Goal: Task Accomplishment & Management: Manage account settings

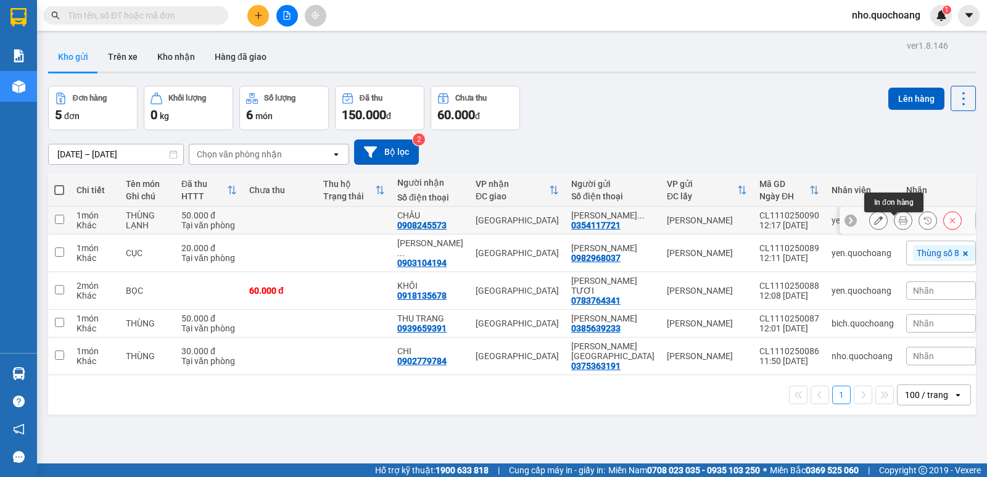
click at [898, 224] on button at bounding box center [902, 221] width 17 height 22
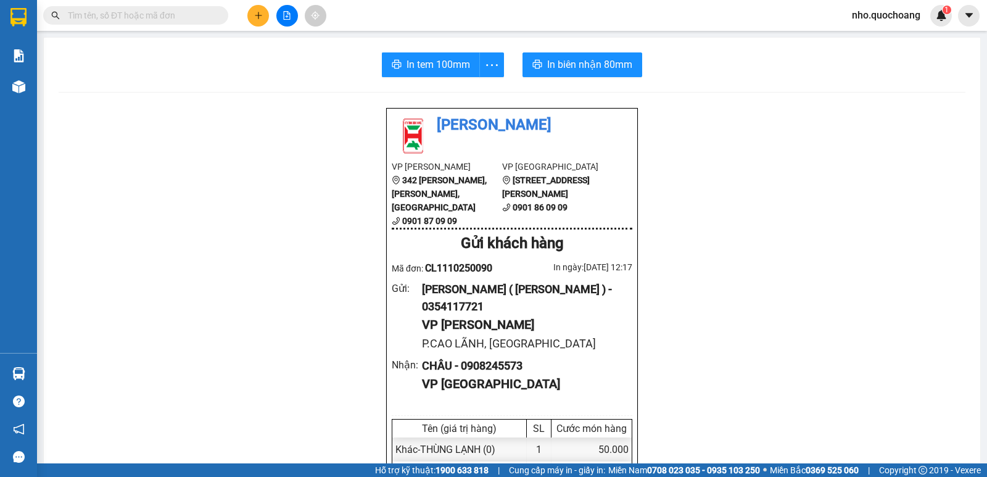
click at [434, 65] on span "In tem 100mm" at bounding box center [438, 64] width 64 height 15
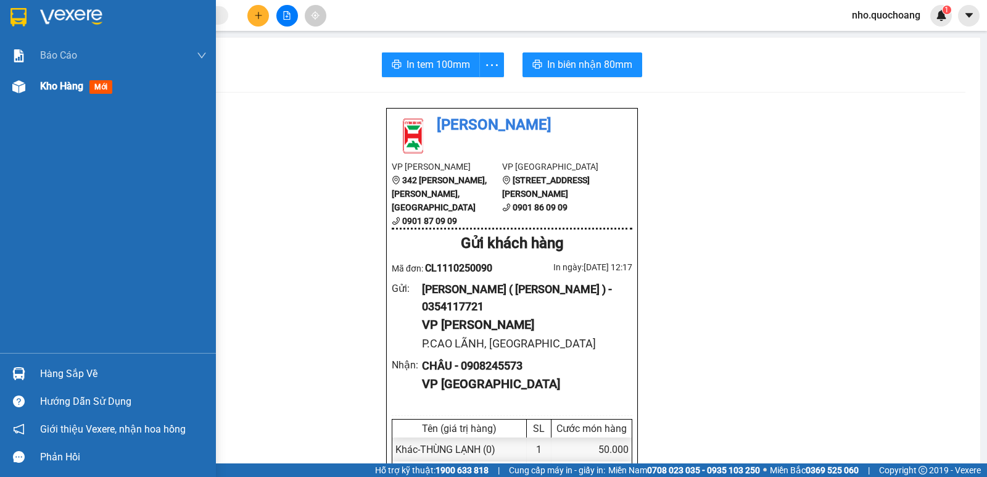
drag, startPoint x: 52, startPoint y: 88, endPoint x: 56, endPoint y: 80, distance: 8.6
click at [55, 80] on span "Kho hàng" at bounding box center [61, 86] width 43 height 12
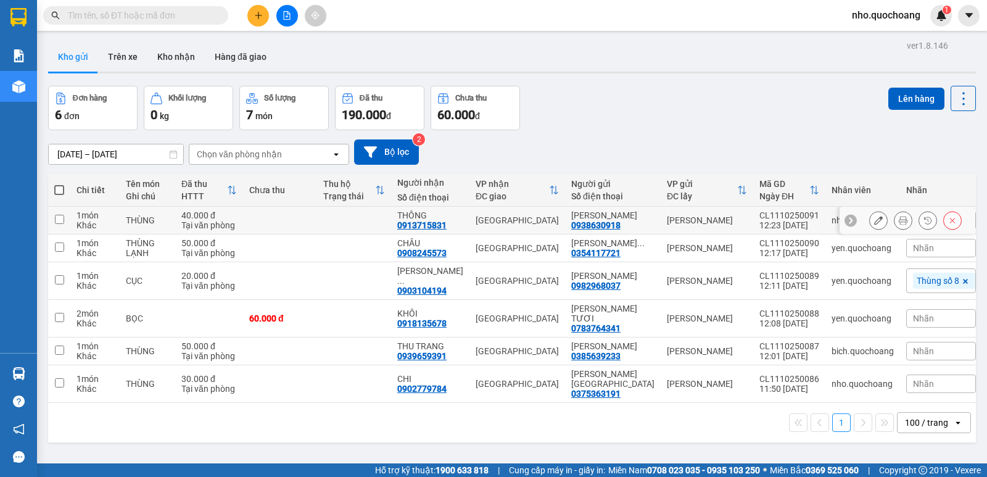
click at [899, 224] on icon at bounding box center [903, 220] width 9 height 9
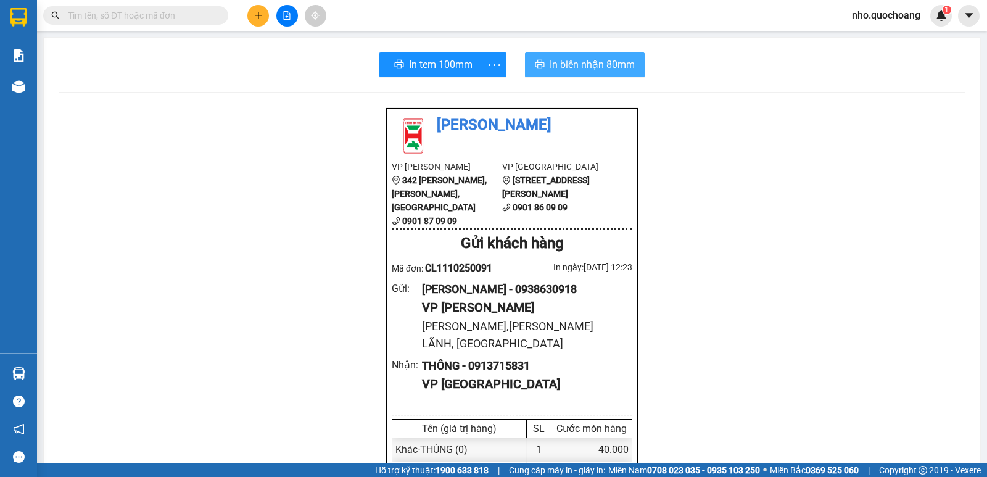
click at [574, 68] on span "In biên nhận 80mm" at bounding box center [591, 64] width 85 height 15
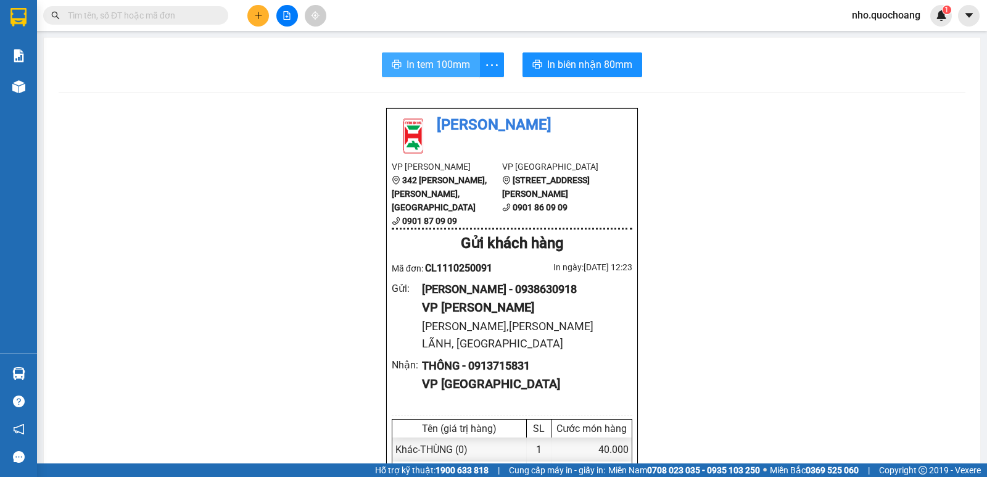
click at [436, 72] on span "In tem 100mm" at bounding box center [438, 64] width 64 height 15
click at [139, 14] on input "text" at bounding box center [141, 16] width 146 height 14
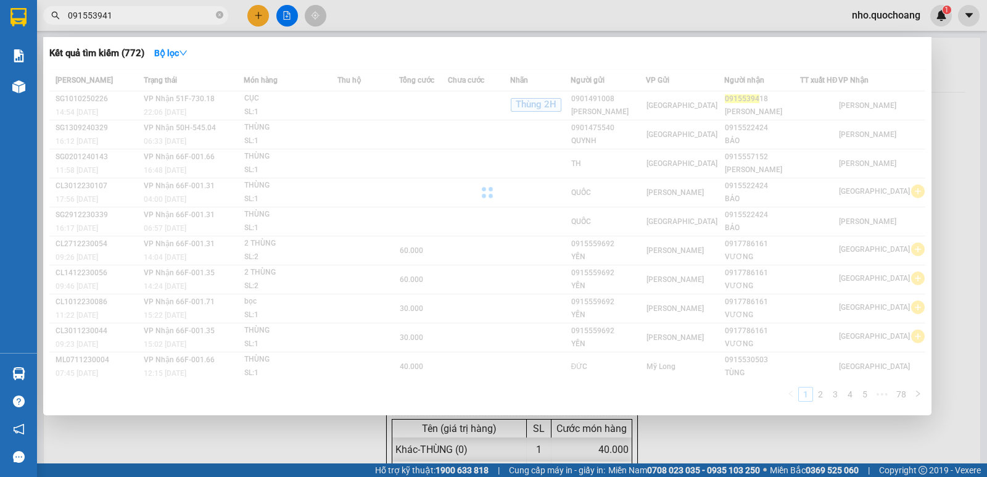
type input "0915539418"
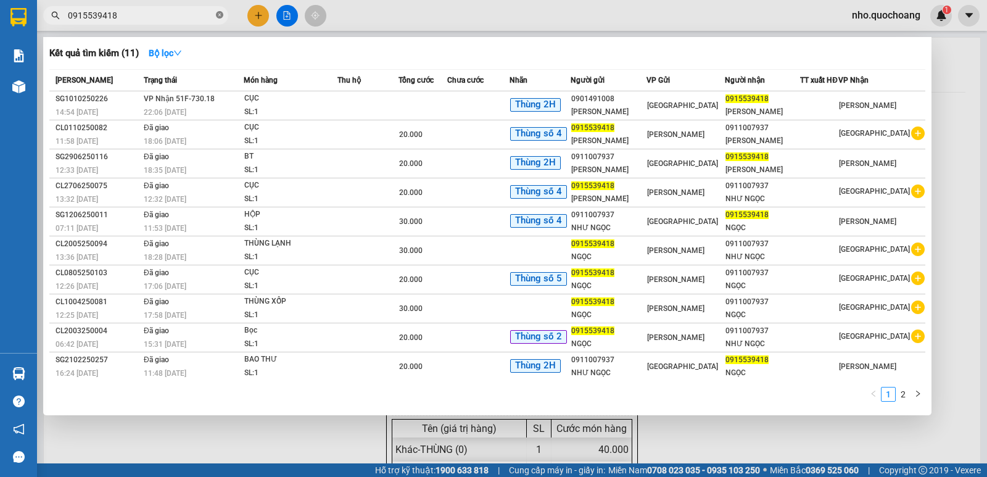
click at [221, 12] on icon "close-circle" at bounding box center [219, 14] width 7 height 7
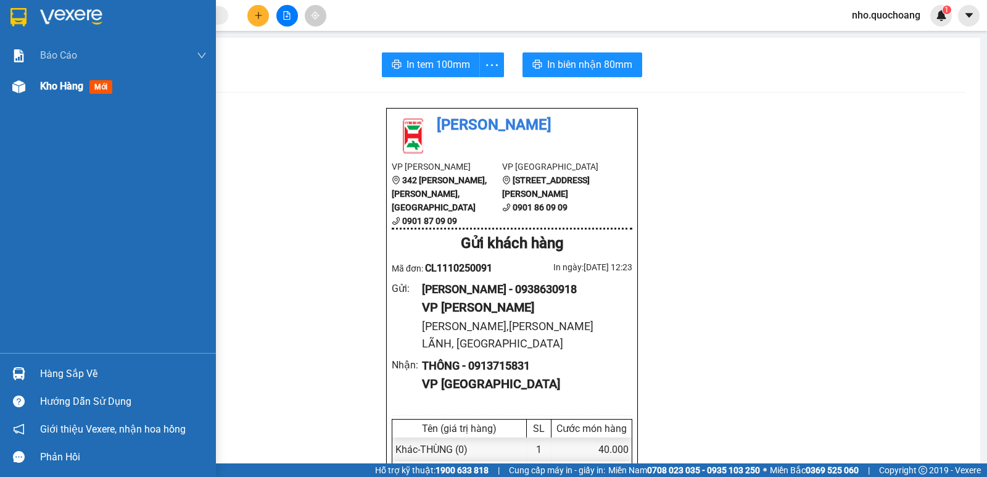
click at [36, 101] on div "Báo cáo Báo cáo dòng tiền (trạm) Doanh số tạo đơn theo VP gửi (trạm) Kho hàng m…" at bounding box center [108, 196] width 216 height 313
click at [73, 77] on div "Kho hàng mới" at bounding box center [123, 86] width 167 height 31
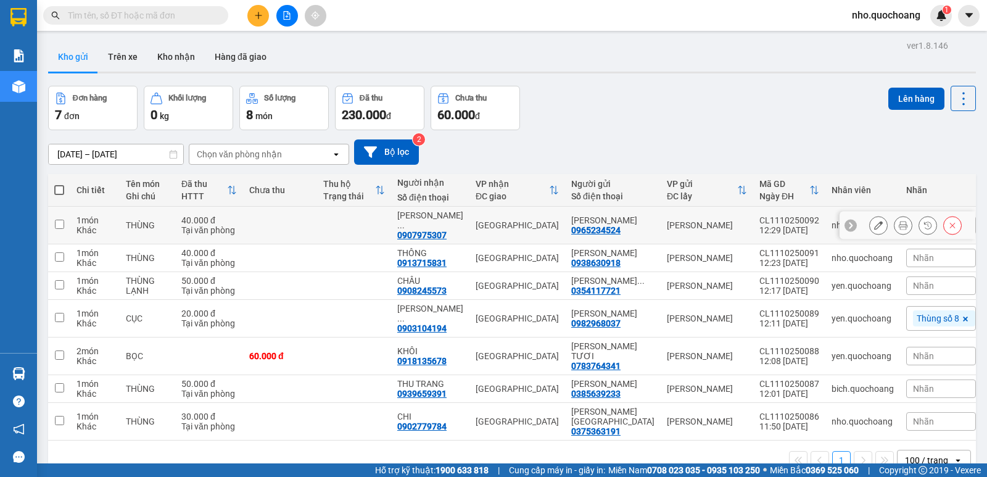
click at [870, 220] on button at bounding box center [878, 226] width 17 height 22
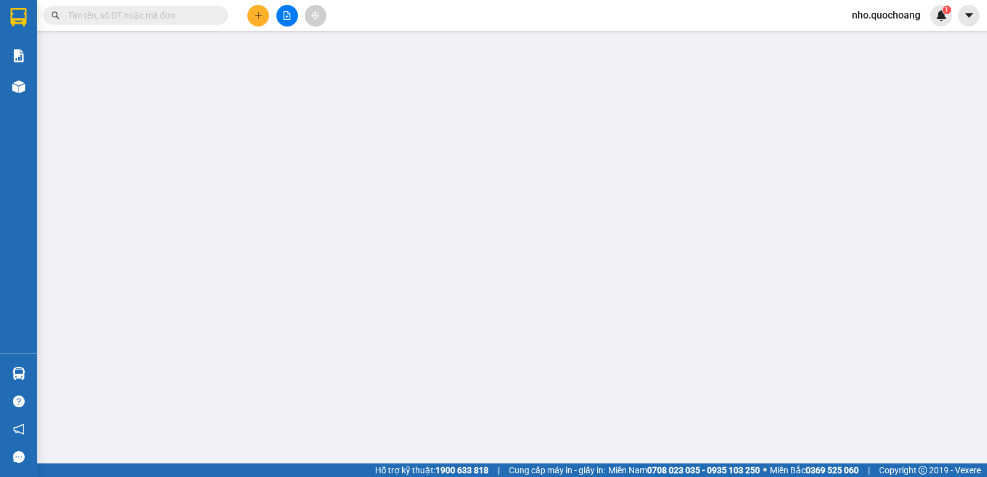
type input "0965234524"
type input "[PERSON_NAME]"
type input "0907975307"
type input "NGUYỄN THỊ DUY THANH"
type input "40.000"
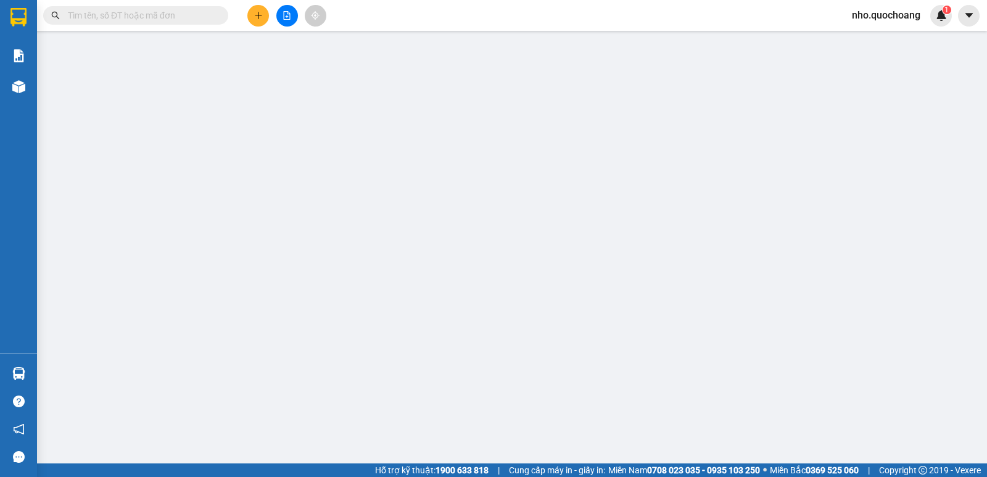
type input "40.000"
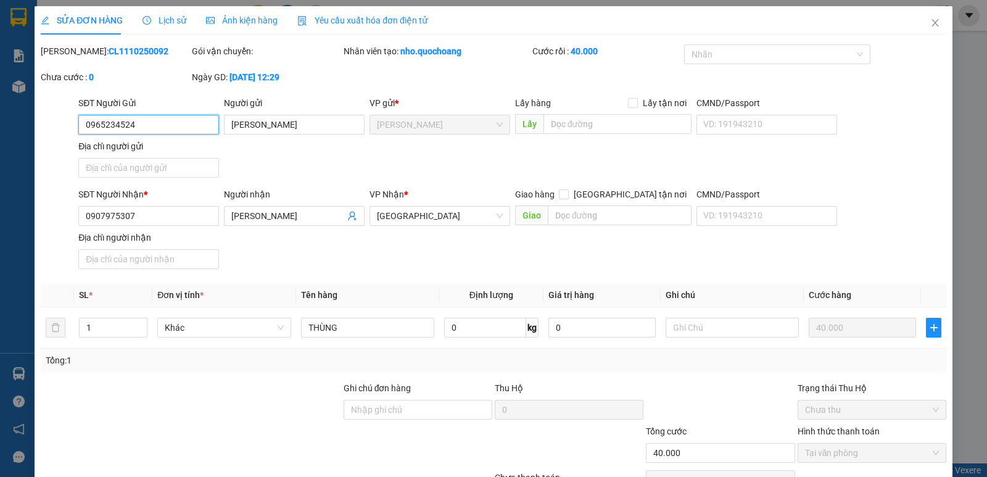
click at [155, 131] on input "0965234524" at bounding box center [148, 125] width 141 height 20
click at [930, 19] on icon "close" at bounding box center [935, 23] width 10 height 10
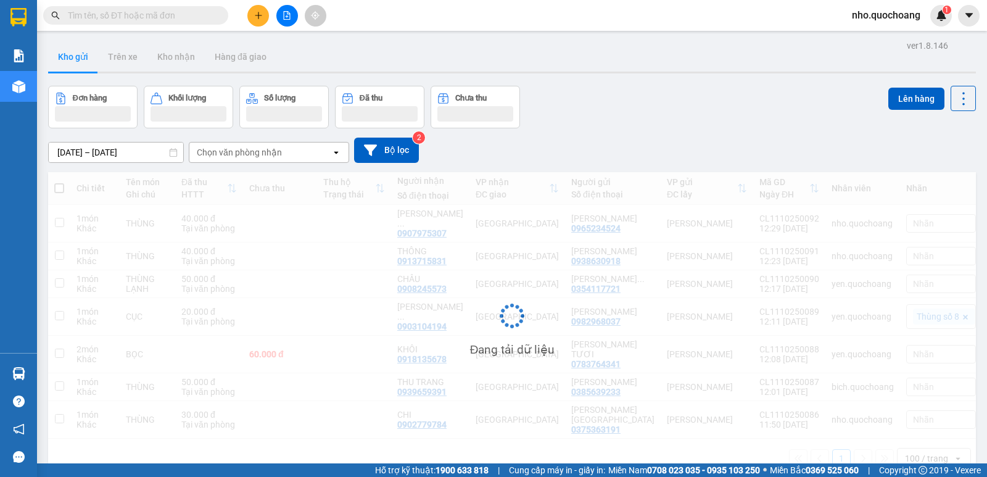
click at [122, 15] on input "text" at bounding box center [141, 16] width 146 height 14
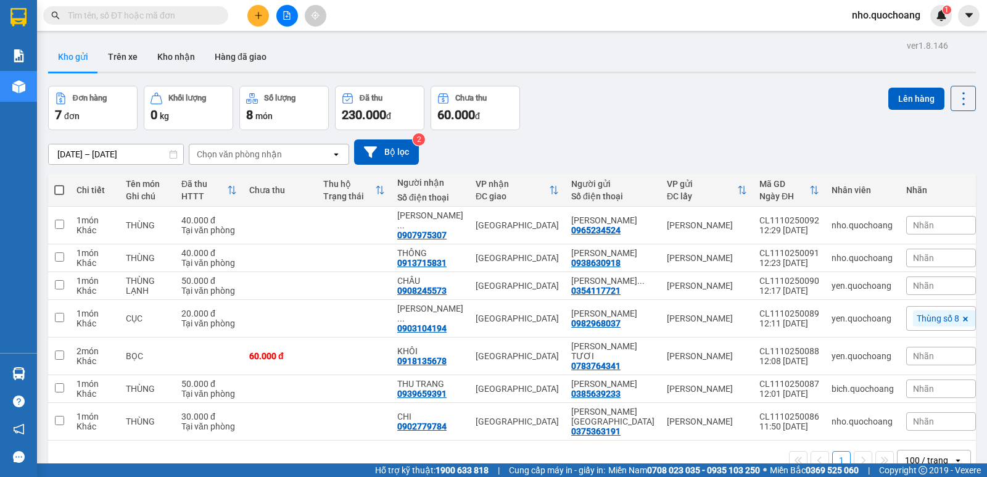
paste input "0965234524"
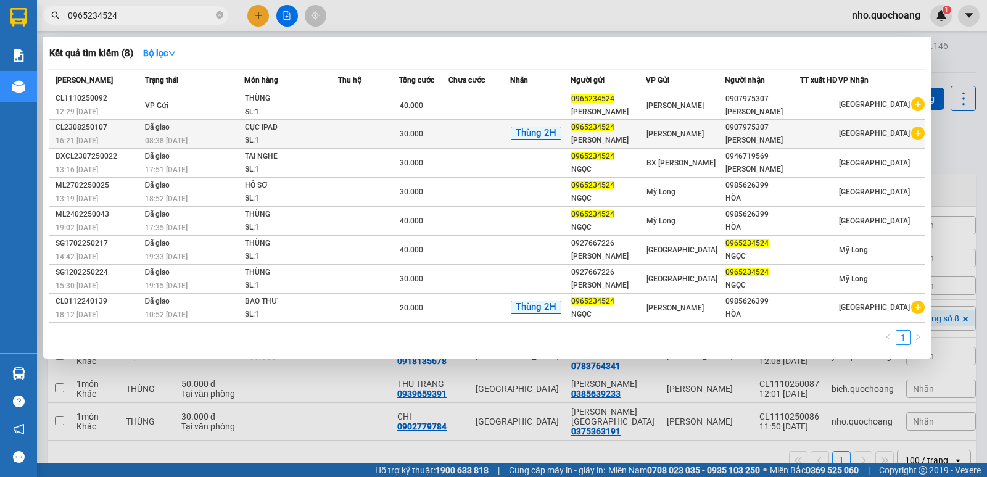
type input "0965234524"
click at [298, 147] on div "SL: 1" at bounding box center [291, 141] width 93 height 14
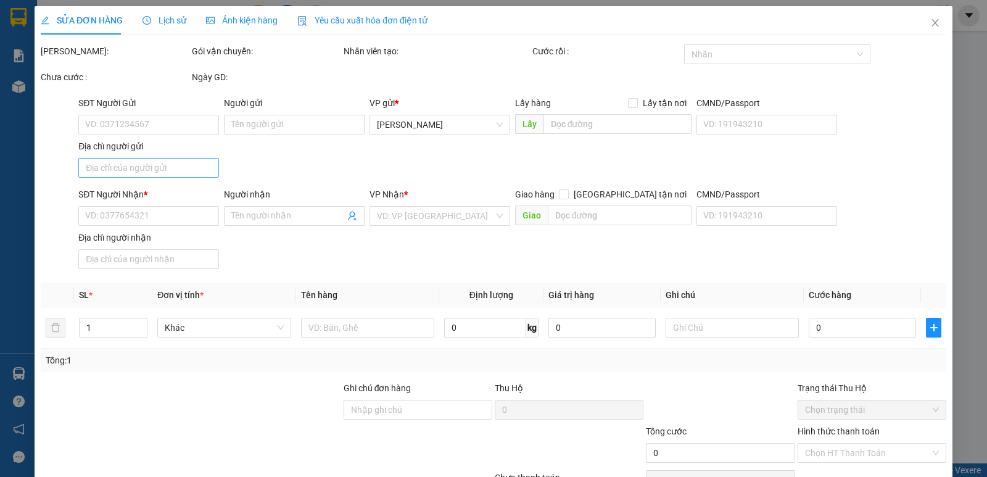
type input "0965234524"
type input "[PERSON_NAME]"
type input "0907975307"
type input "[PERSON_NAME]"
type input "30.000"
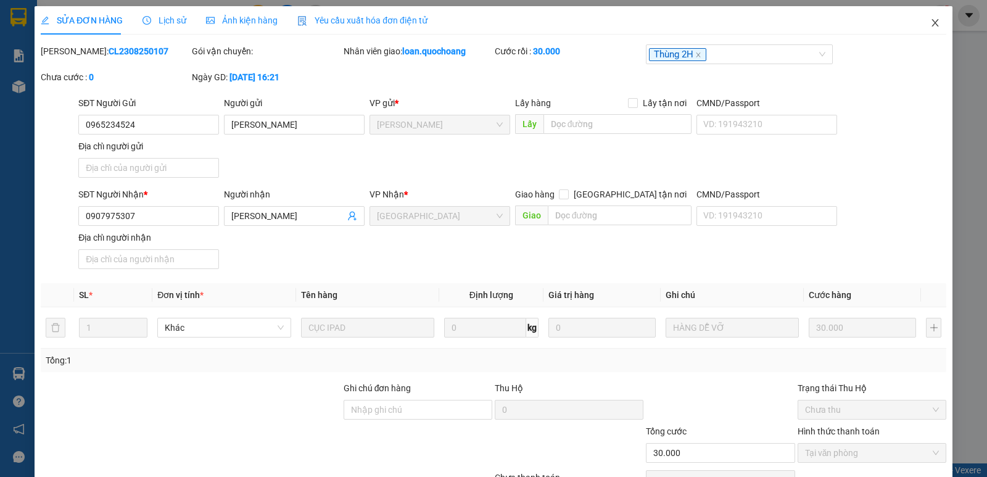
click at [931, 23] on icon "close" at bounding box center [934, 22] width 7 height 7
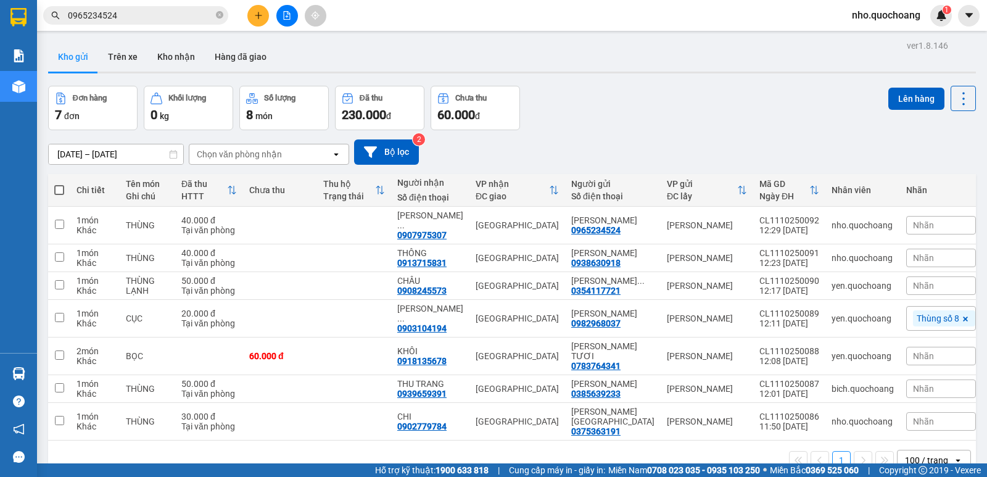
click at [140, 23] on span "0965234524" at bounding box center [135, 15] width 185 height 19
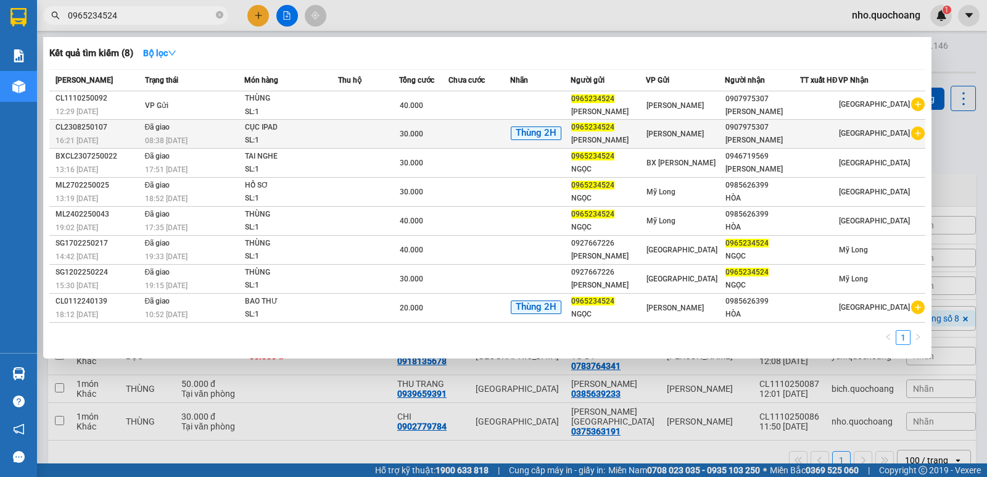
click at [223, 147] on div "08:38 - 24/08" at bounding box center [194, 141] width 99 height 14
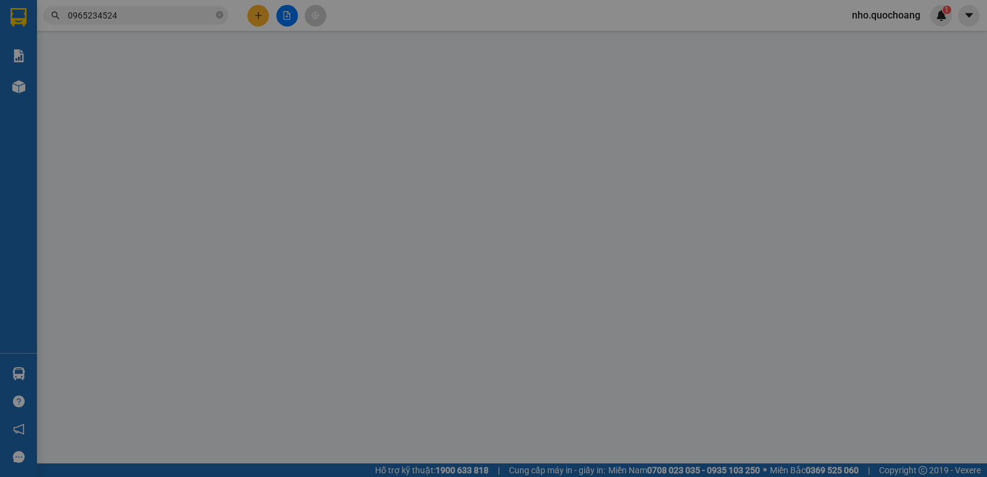
type input "0965234524"
type input "VÕ HỒNG BẢO NGỌC"
type input "0907975307"
type input "NGUYỄN THỊ DUY THANH"
type input "30.000"
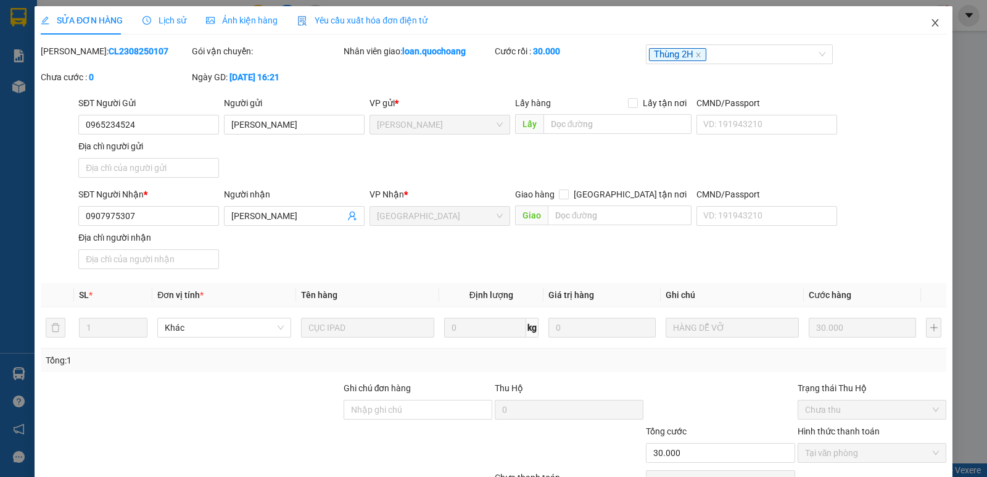
click at [931, 25] on icon "close" at bounding box center [934, 22] width 7 height 7
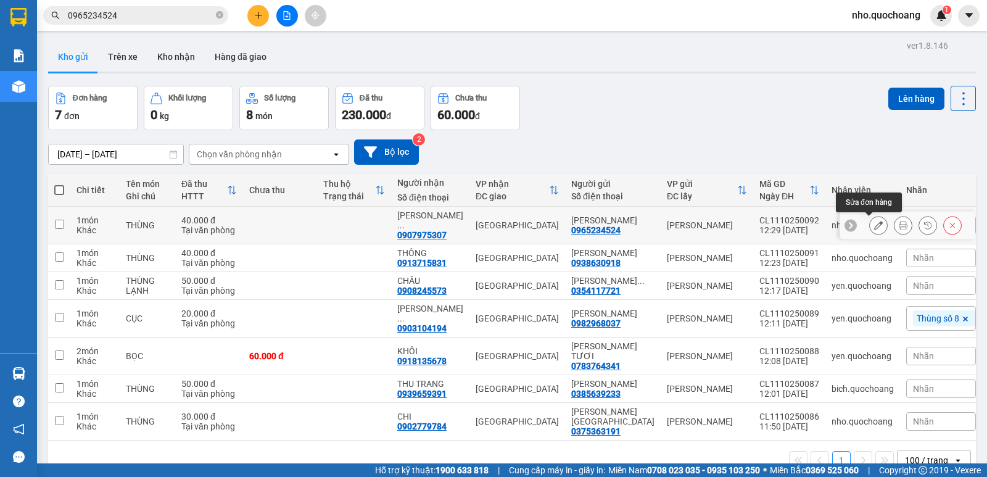
click at [874, 221] on icon at bounding box center [878, 225] width 9 height 9
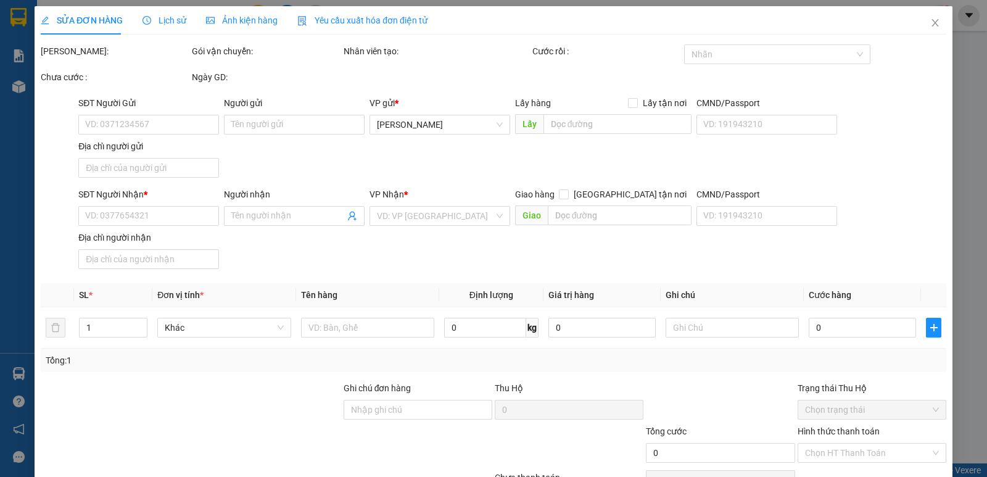
type input "0965234524"
type input "VÕ HỒNG BẢO NGỌC"
type input "0907975307"
type input "NGUYỄN THỊ DUY THANH"
type input "40.000"
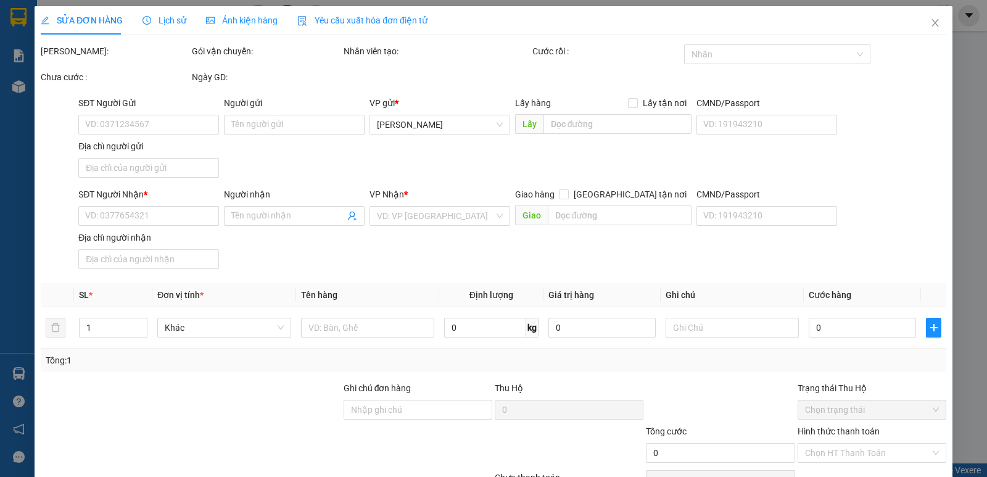
type input "40.000"
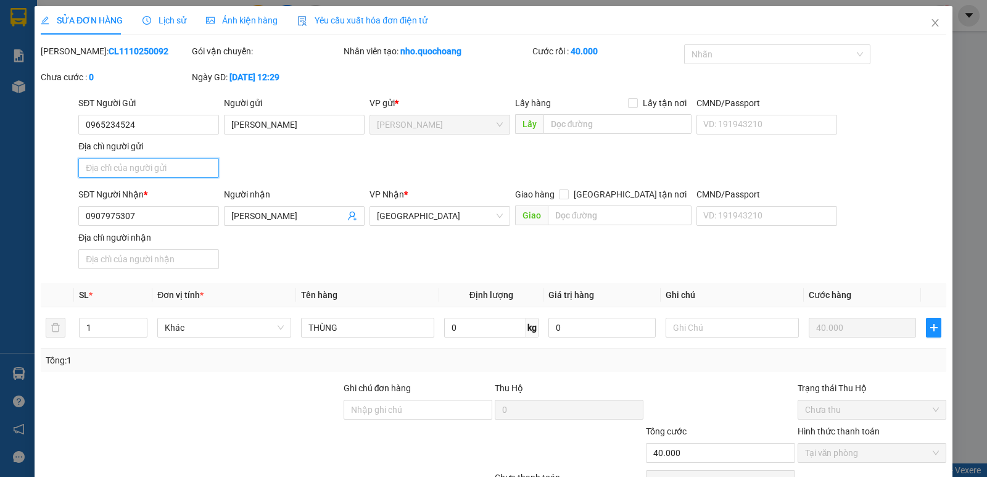
click at [164, 173] on input "Địa chỉ người gửi" at bounding box center [148, 168] width 141 height 20
type input "T"
type input "0"
type input "TÂN VIỆT HÒA,P CAO LÃNH ,ĐỒNG THÁP"
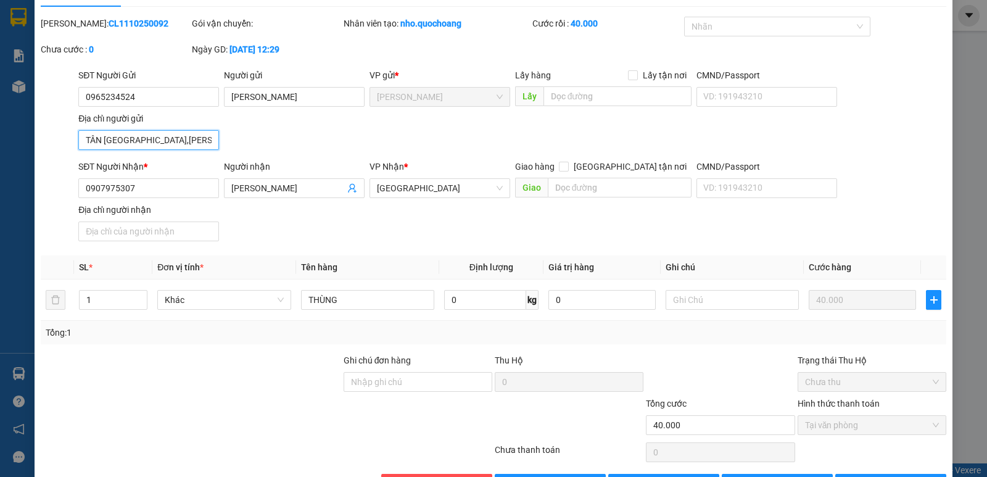
scroll to position [68, 0]
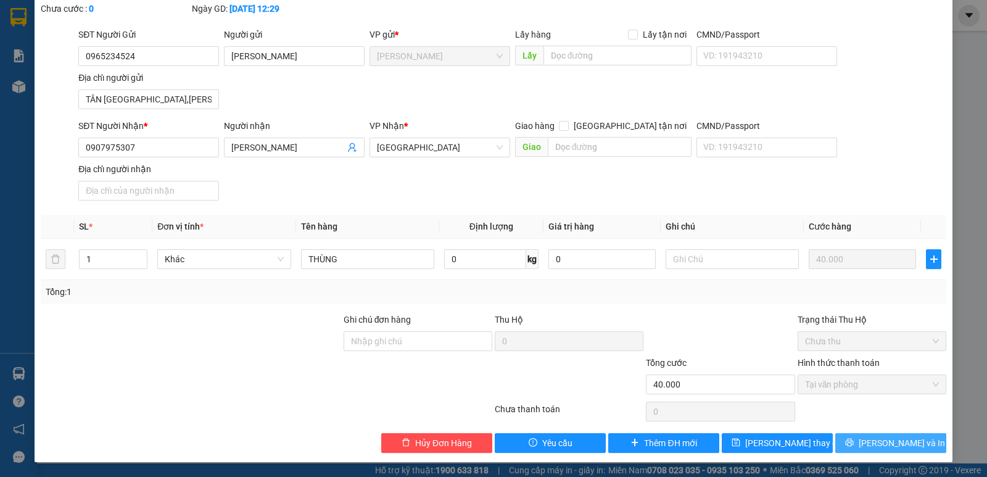
click at [878, 446] on span "[PERSON_NAME] và In" at bounding box center [901, 443] width 86 height 14
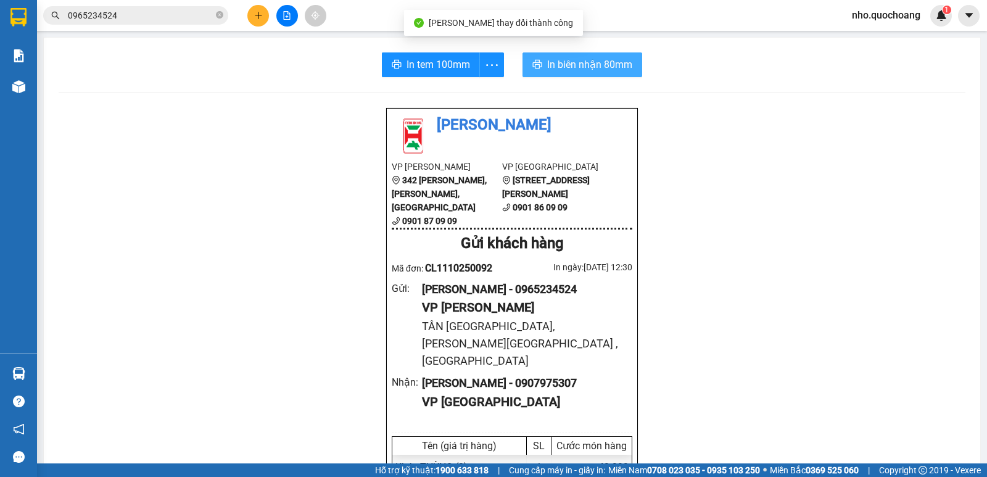
click at [572, 57] on span "In biên nhận 80mm" at bounding box center [589, 64] width 85 height 15
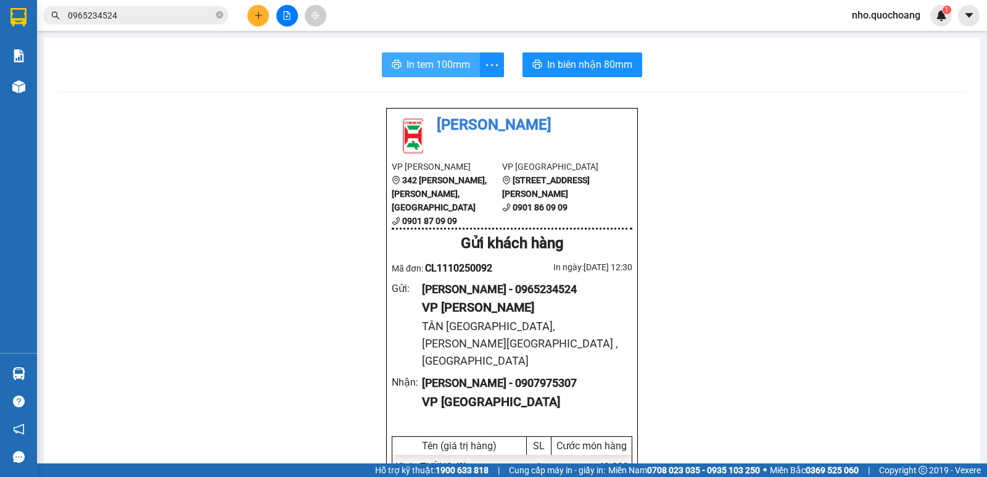
click at [418, 68] on span "In tem 100mm" at bounding box center [438, 64] width 64 height 15
click at [382, 52] on button "In tem 100mm" at bounding box center [431, 64] width 98 height 25
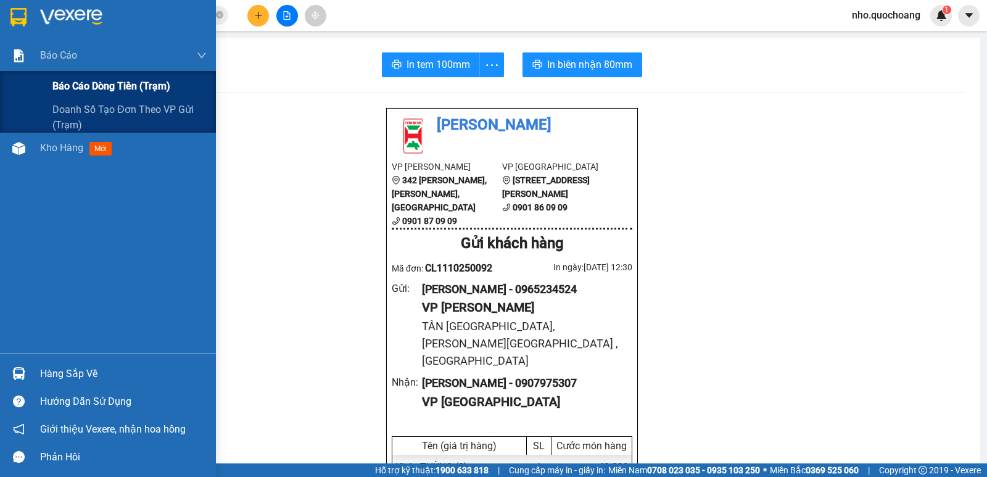
click at [93, 85] on span "Báo cáo dòng tiền (trạm)" at bounding box center [111, 85] width 118 height 15
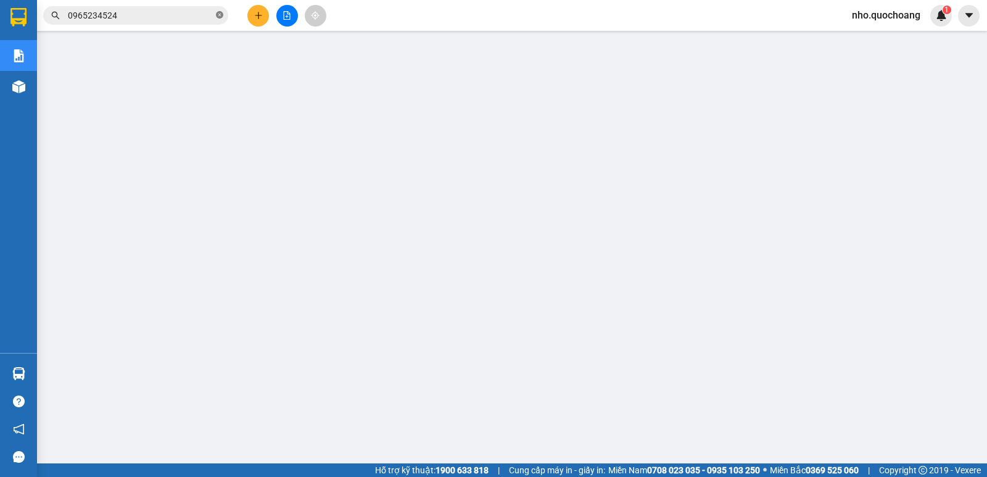
click at [220, 16] on icon "close-circle" at bounding box center [219, 14] width 7 height 7
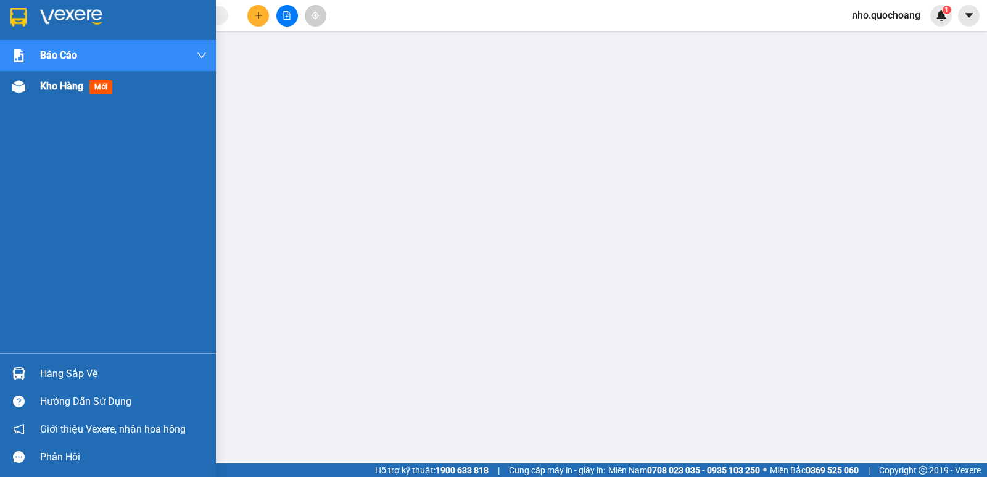
click at [43, 85] on span "Kho hàng" at bounding box center [61, 86] width 43 height 12
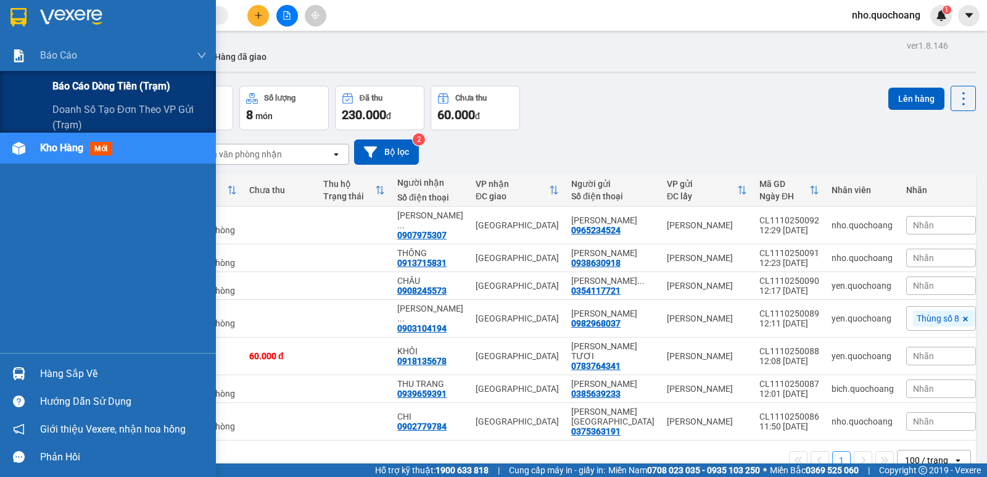
click at [66, 82] on span "Báo cáo dòng tiền (trạm)" at bounding box center [111, 85] width 118 height 15
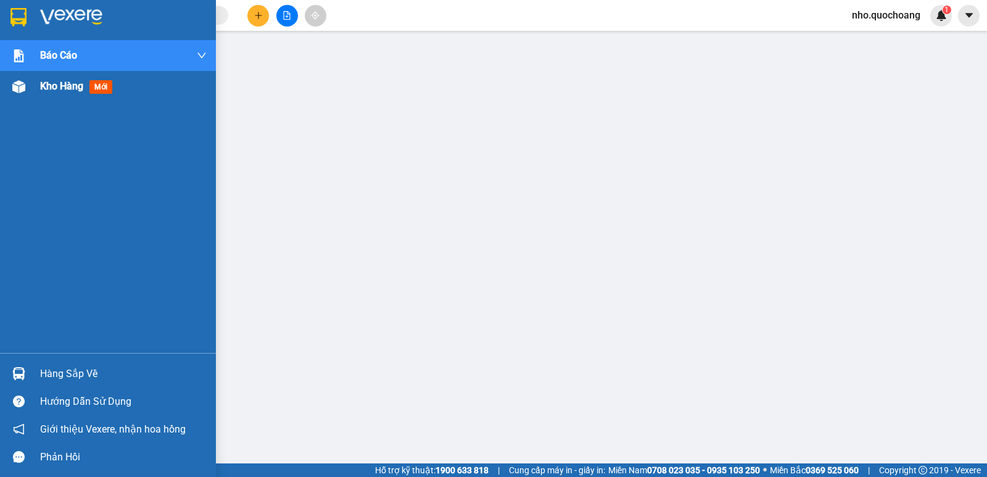
click at [52, 91] on span "Kho hàng" at bounding box center [61, 86] width 43 height 12
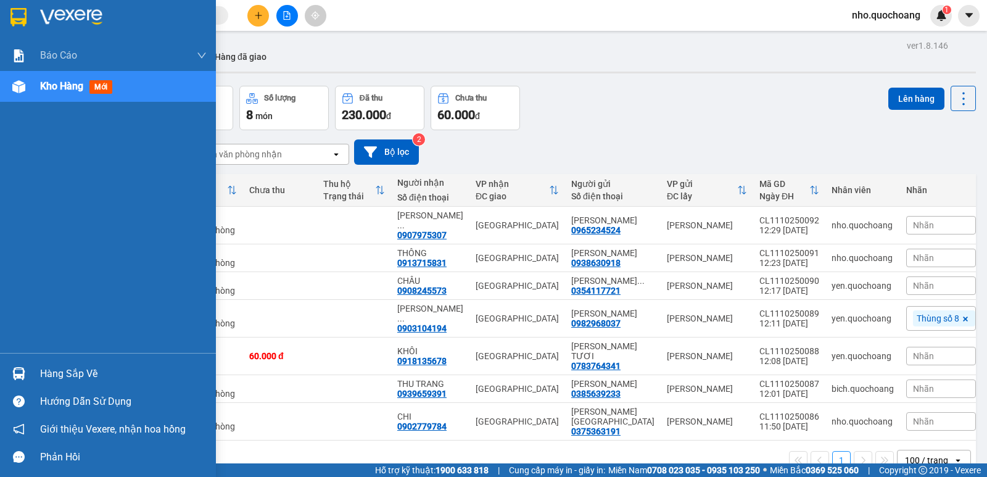
click at [49, 364] on div "Hàng sắp về" at bounding box center [123, 373] width 167 height 19
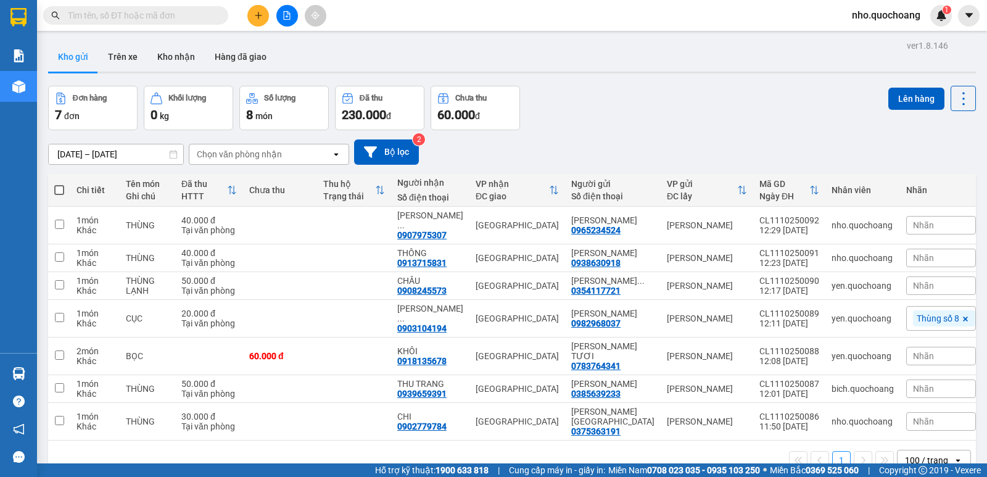
click at [712, 121] on section "Kết quả tìm kiếm ( 8 ) Bộ lọc Mã ĐH Trạng thái Món hàng Thu hộ Tổng cước Chưa c…" at bounding box center [493, 238] width 987 height 477
click at [194, 19] on input "text" at bounding box center [141, 16] width 146 height 14
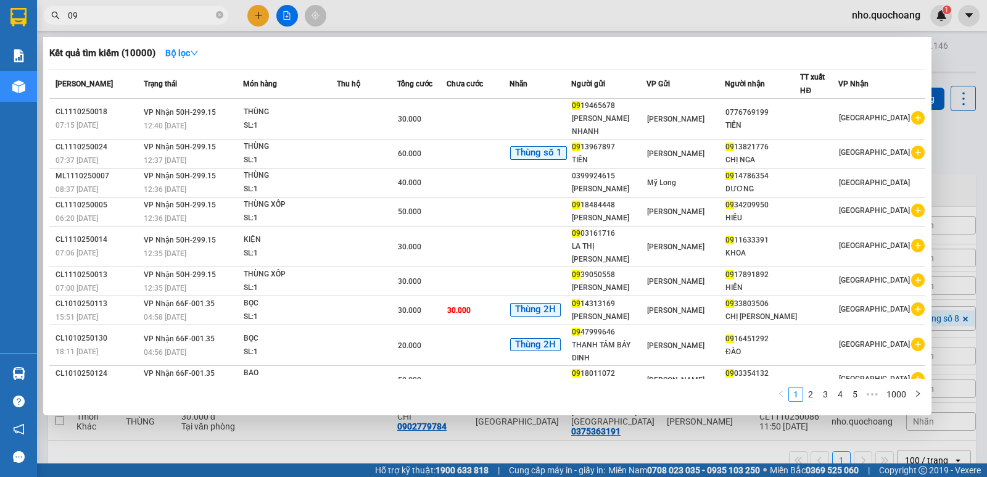
type input "0"
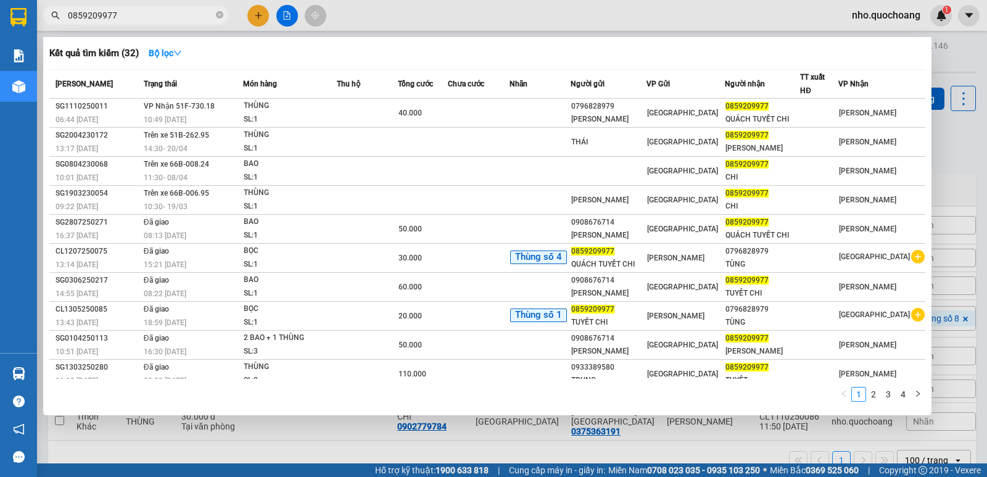
type input "0859209977"
click at [216, 9] on span "0859209977" at bounding box center [135, 15] width 185 height 19
click at [219, 15] on icon "close-circle" at bounding box center [219, 14] width 7 height 7
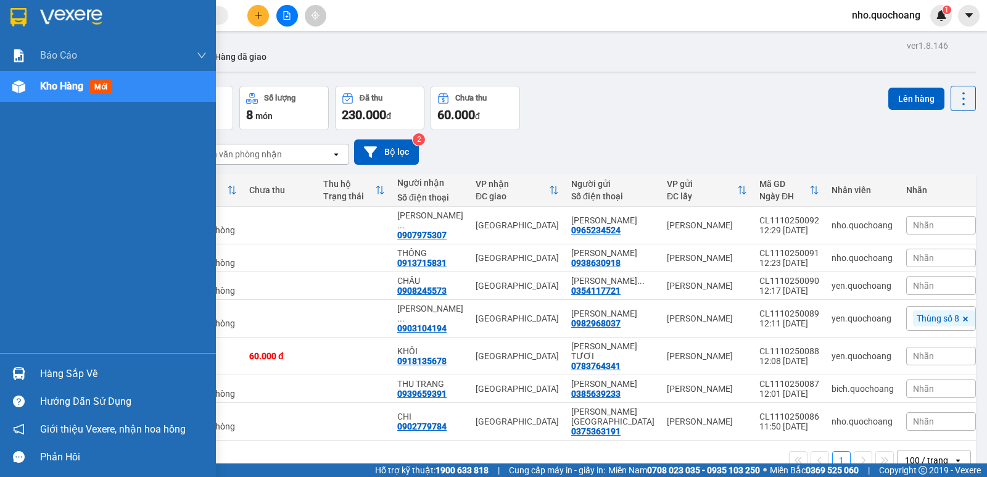
click at [67, 370] on div "Hàng sắp về" at bounding box center [123, 373] width 167 height 19
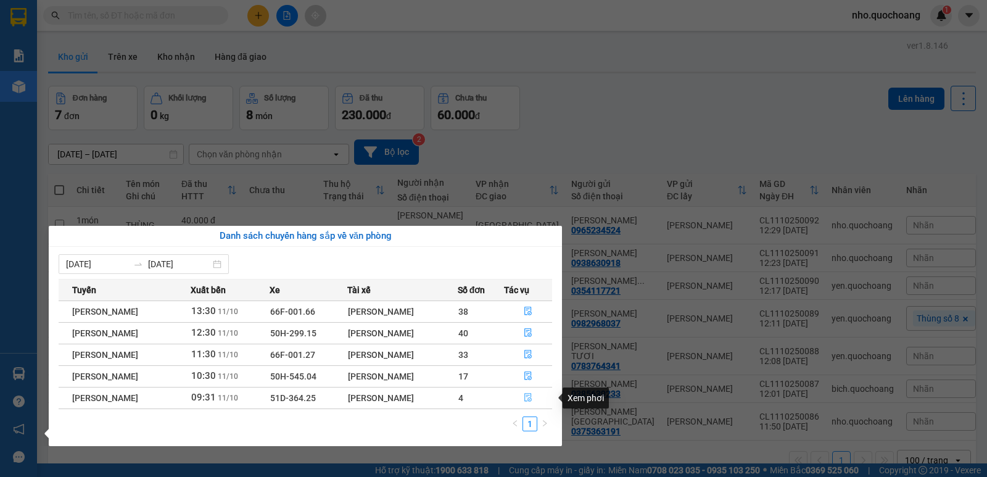
click at [529, 400] on icon "file-done" at bounding box center [528, 397] width 9 height 9
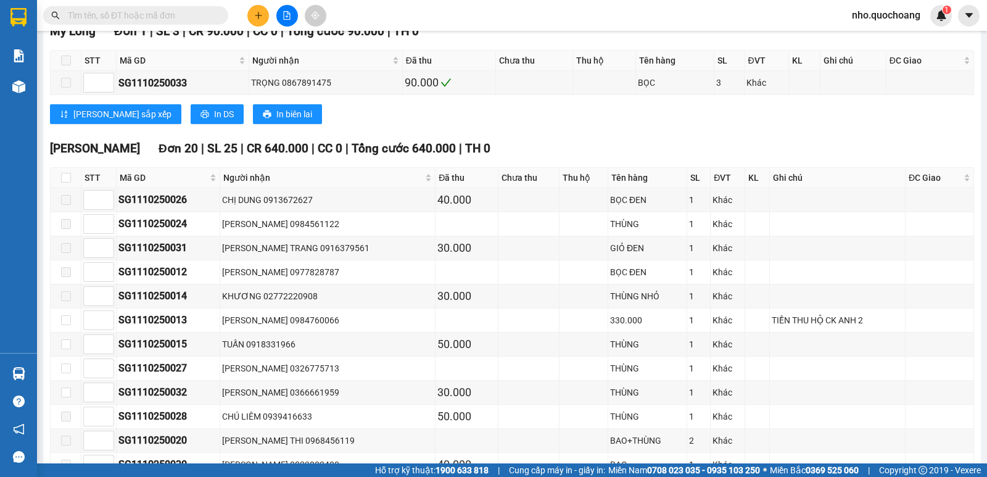
scroll to position [328, 0]
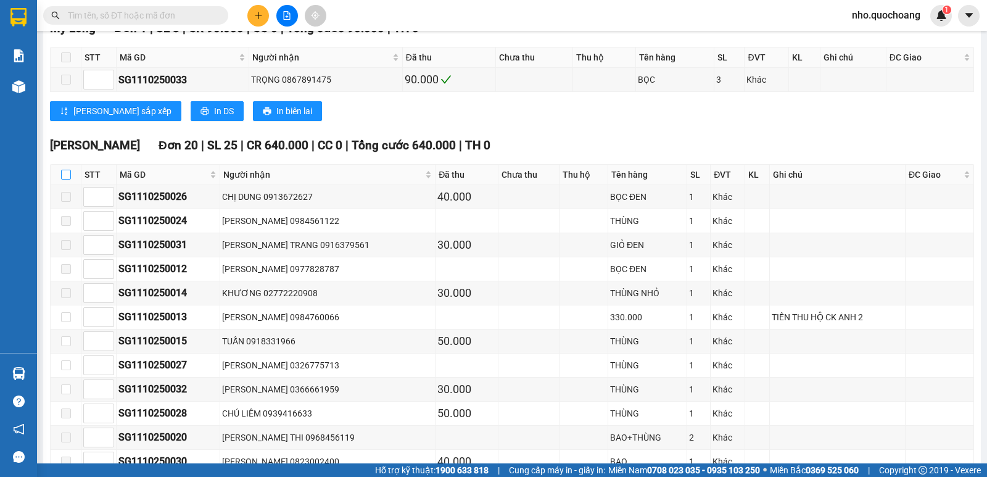
click at [63, 179] on input "checkbox" at bounding box center [66, 175] width 10 height 10
checkbox input "true"
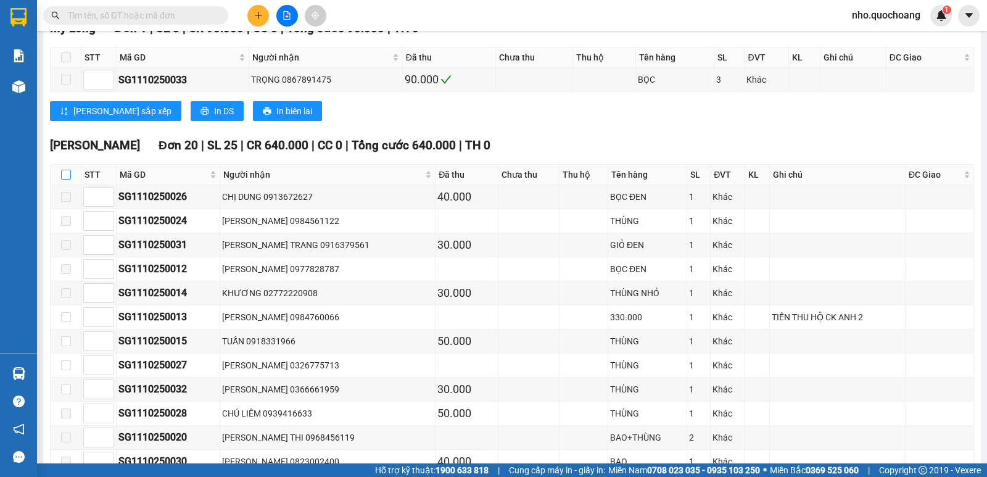
checkbox input "true"
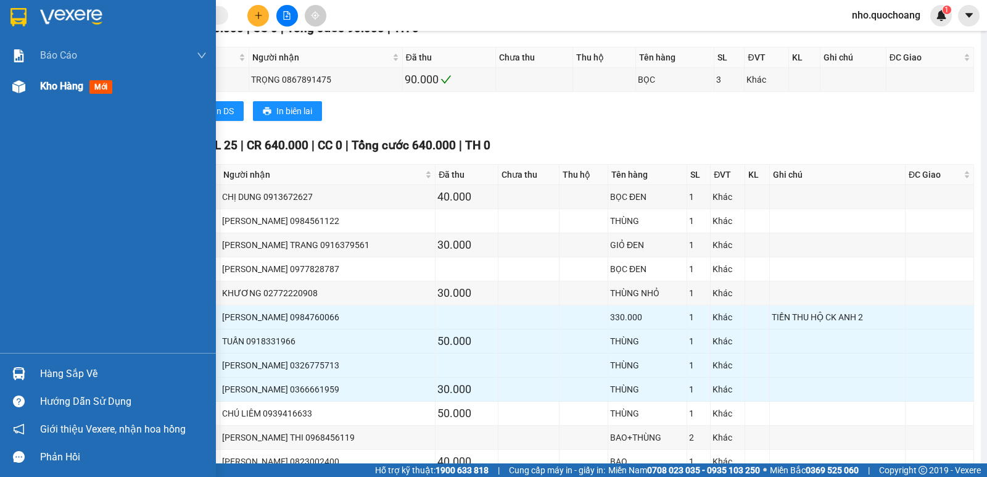
click at [50, 87] on span "Kho hàng" at bounding box center [61, 86] width 43 height 12
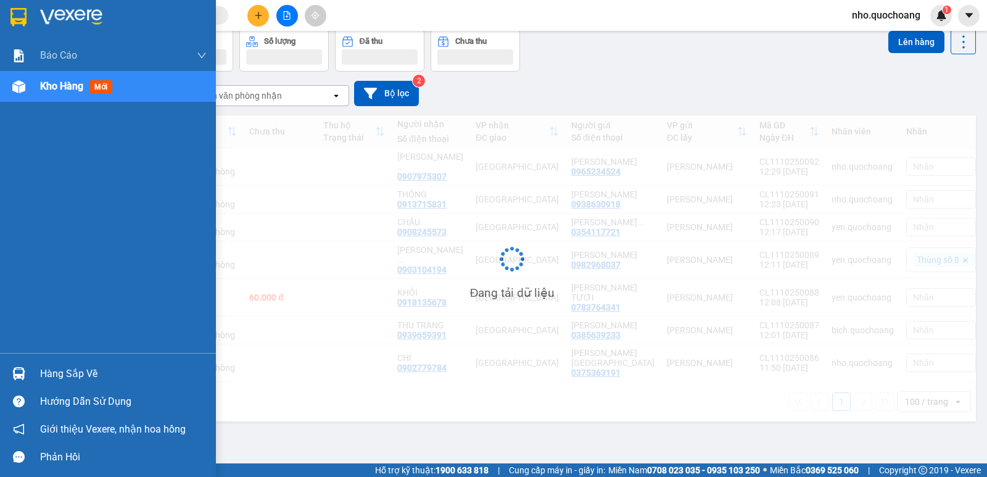
scroll to position [57, 0]
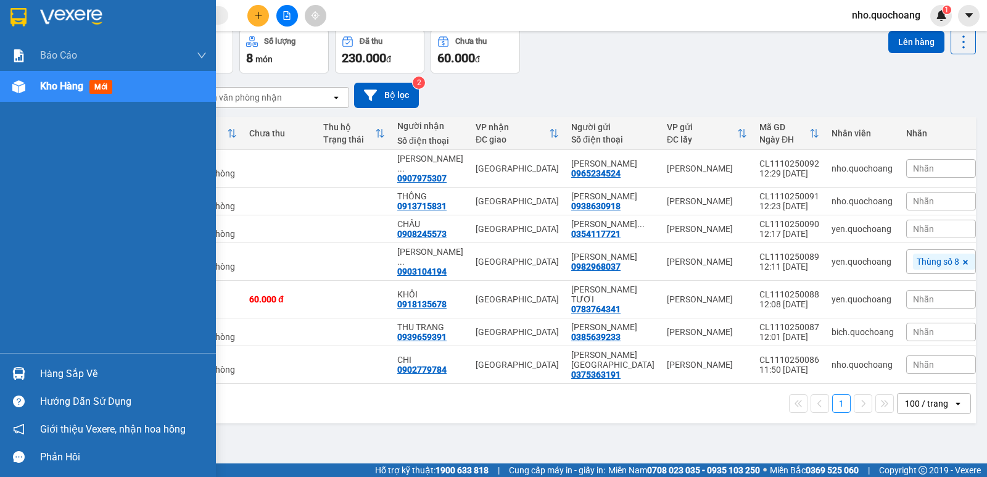
click at [54, 368] on div "Hàng sắp về" at bounding box center [123, 373] width 167 height 19
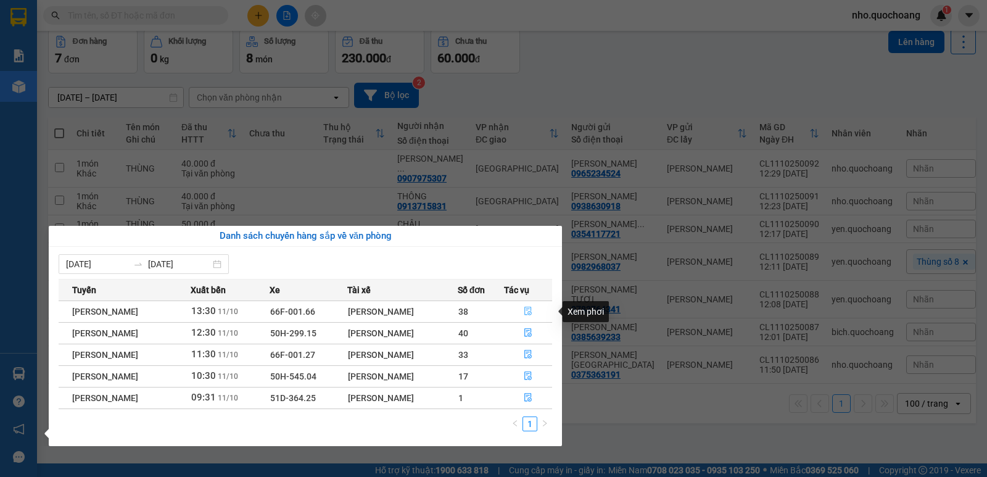
click at [530, 308] on icon "file-done" at bounding box center [528, 311] width 9 height 9
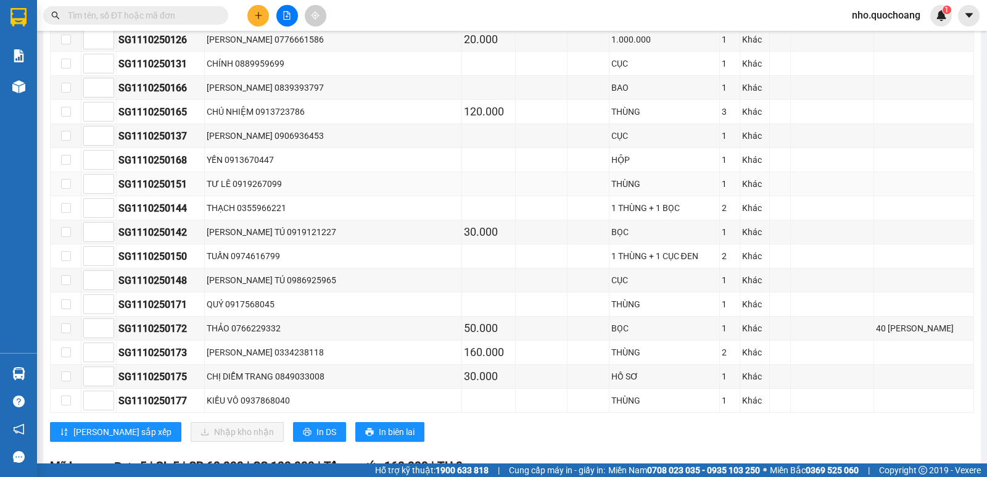
scroll to position [925, 0]
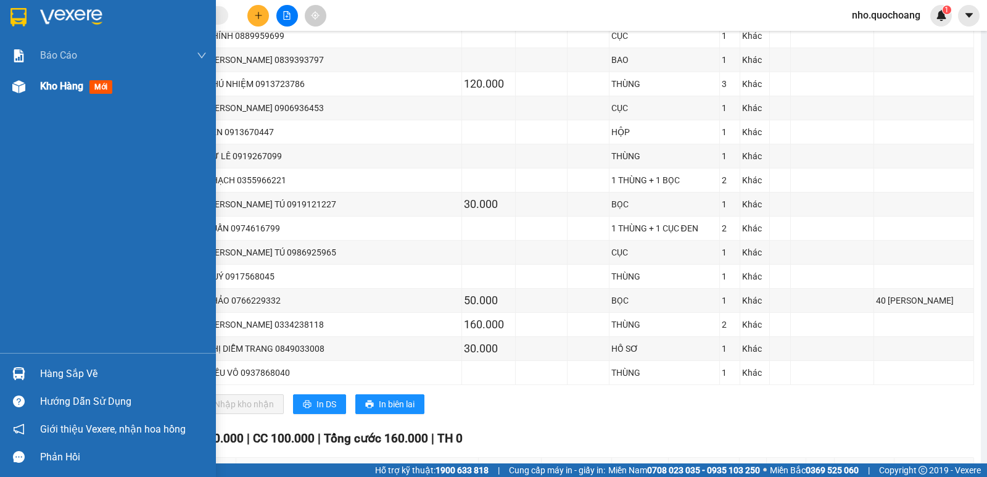
click at [52, 86] on span "Kho hàng" at bounding box center [61, 86] width 43 height 12
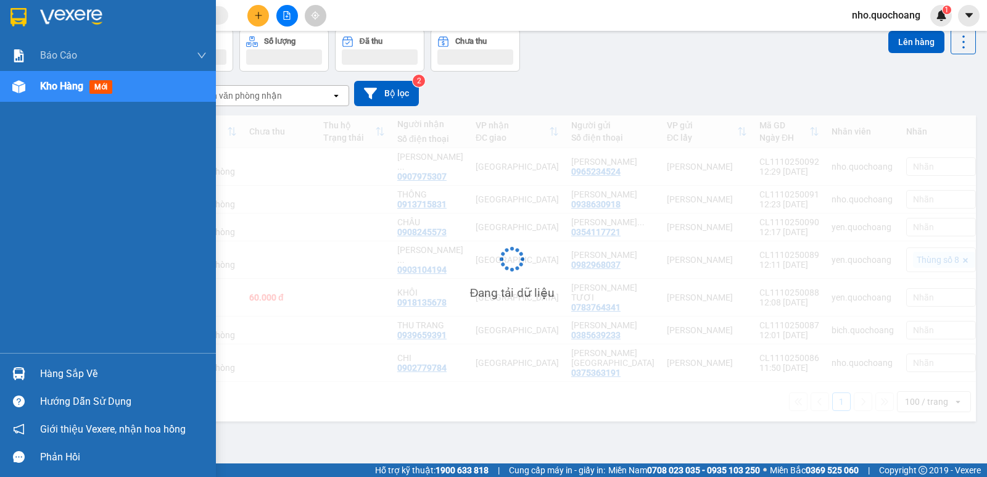
scroll to position [57, 0]
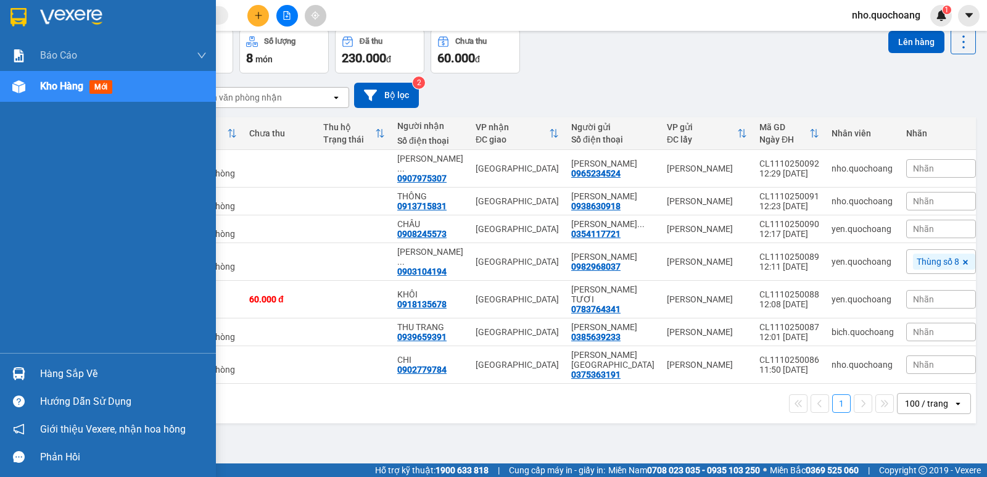
click at [60, 369] on div "Hàng sắp về" at bounding box center [123, 373] width 167 height 19
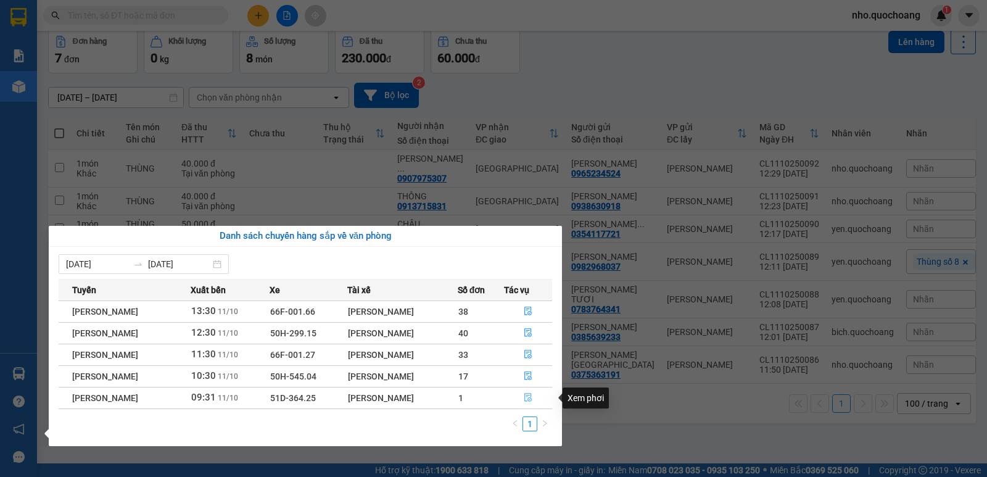
click at [532, 397] on icon "file-done" at bounding box center [528, 397] width 9 height 9
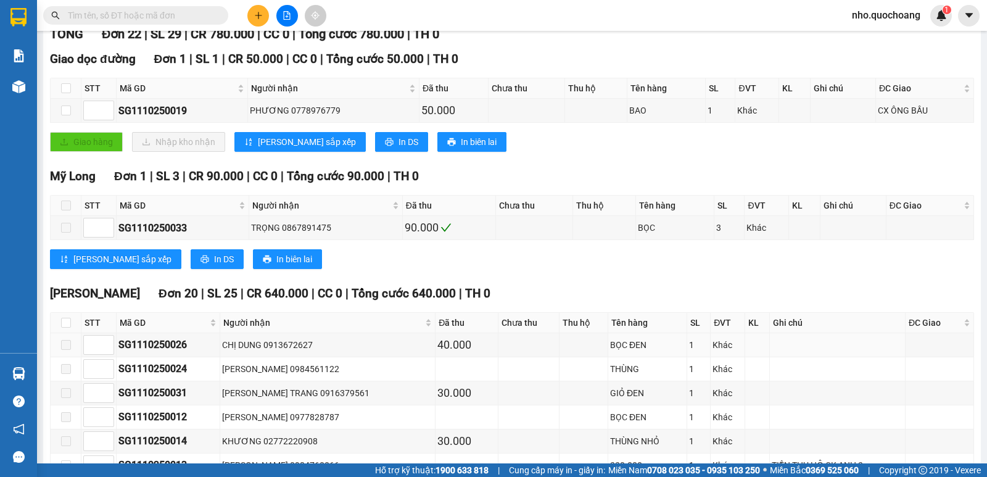
scroll to position [185, 0]
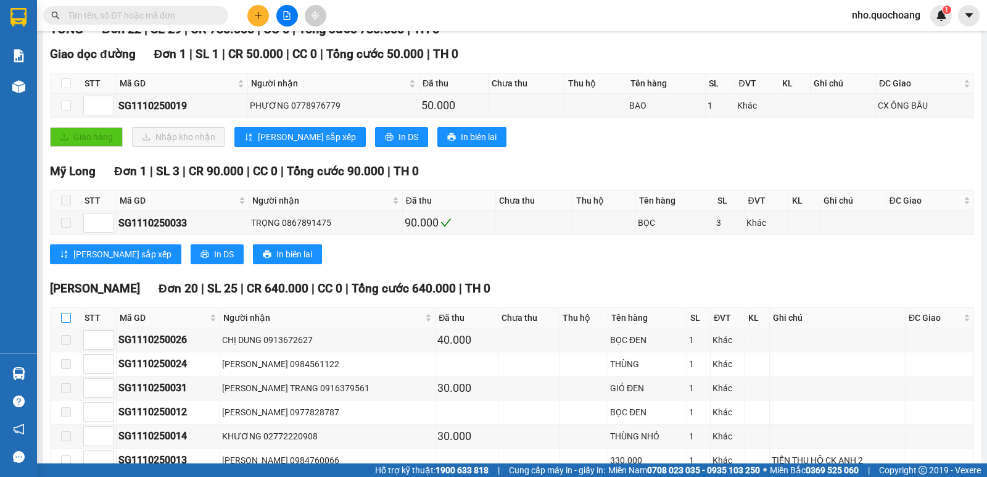
click at [65, 323] on input "checkbox" at bounding box center [66, 318] width 10 height 10
checkbox input "true"
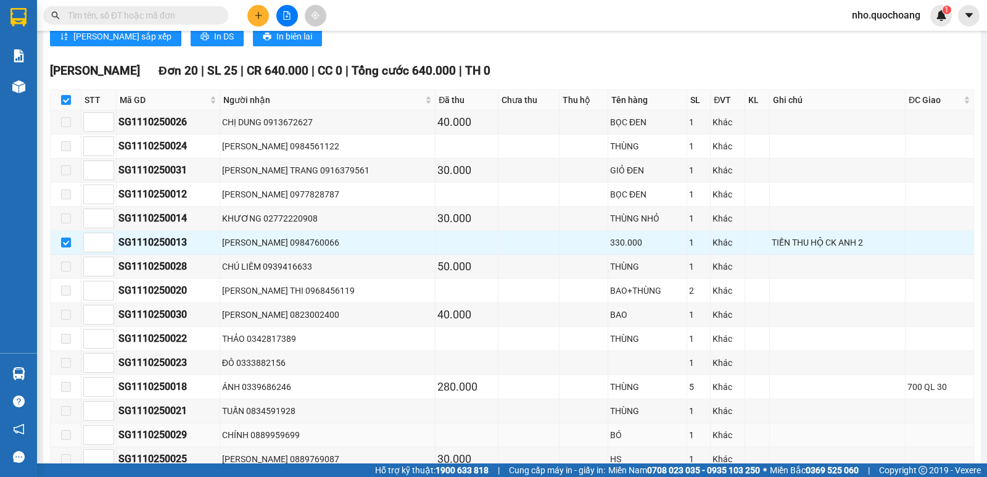
scroll to position [493, 0]
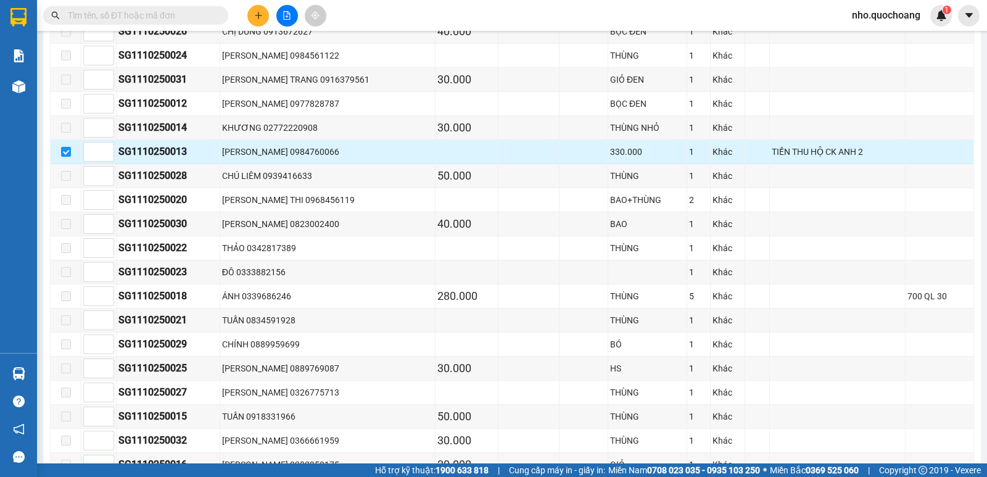
click at [323, 158] on div "NGUYỄN HỒNG PHƯỚC 0984760066" at bounding box center [328, 152] width 212 height 14
drag, startPoint x: 387, startPoint y: 177, endPoint x: 416, endPoint y: 174, distance: 29.1
click at [387, 177] on td "CHÚ LIÊM 0939416633" at bounding box center [328, 176] width 216 height 24
click at [509, 164] on td at bounding box center [528, 152] width 60 height 24
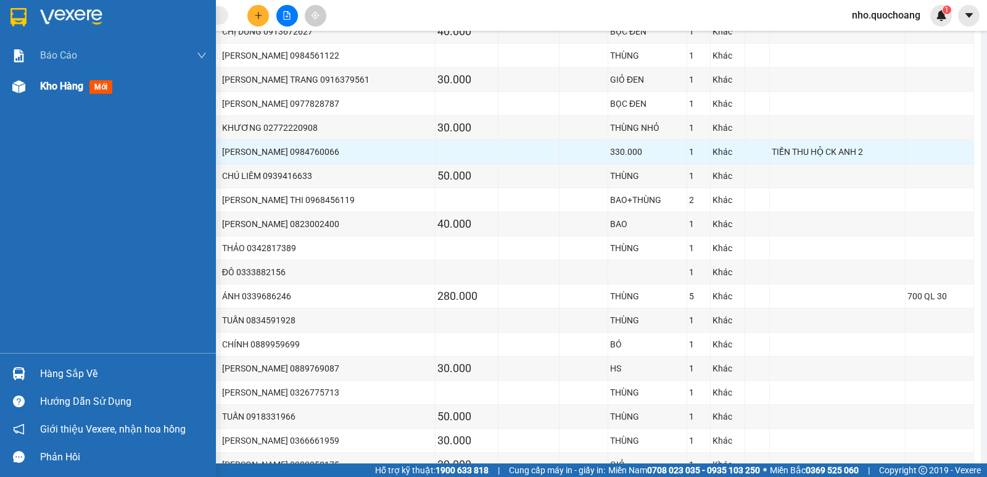
click at [39, 93] on div "Kho hàng mới" at bounding box center [108, 86] width 216 height 31
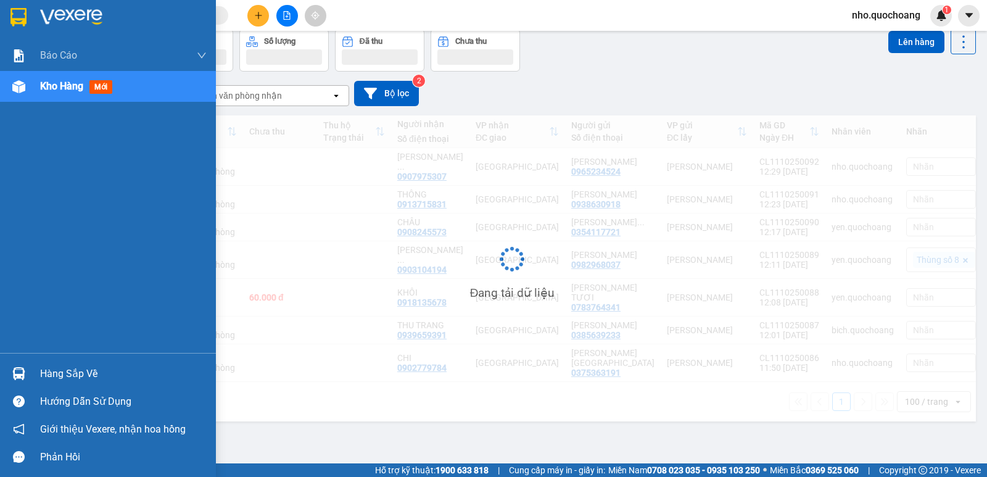
scroll to position [57, 0]
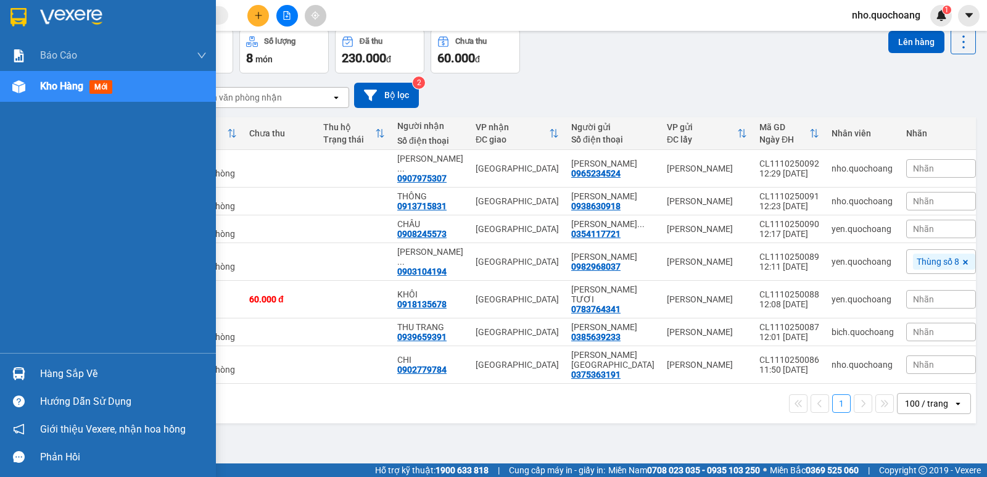
click at [76, 376] on div "Hàng sắp về" at bounding box center [123, 373] width 167 height 19
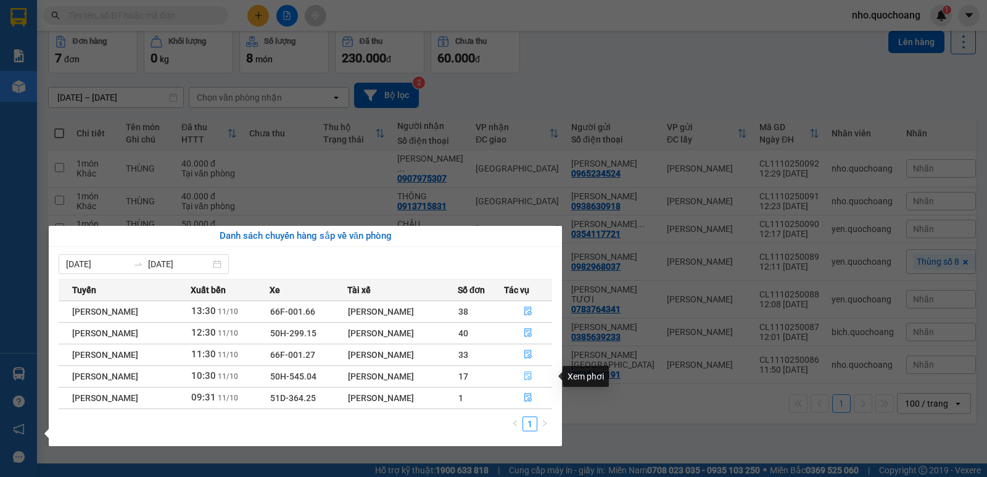
click at [532, 376] on icon "file-done" at bounding box center [528, 375] width 9 height 9
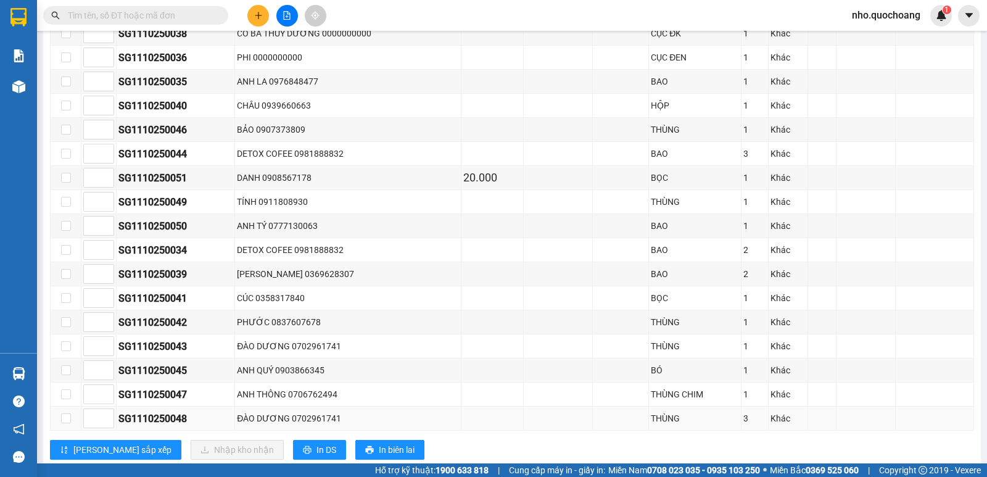
scroll to position [247, 0]
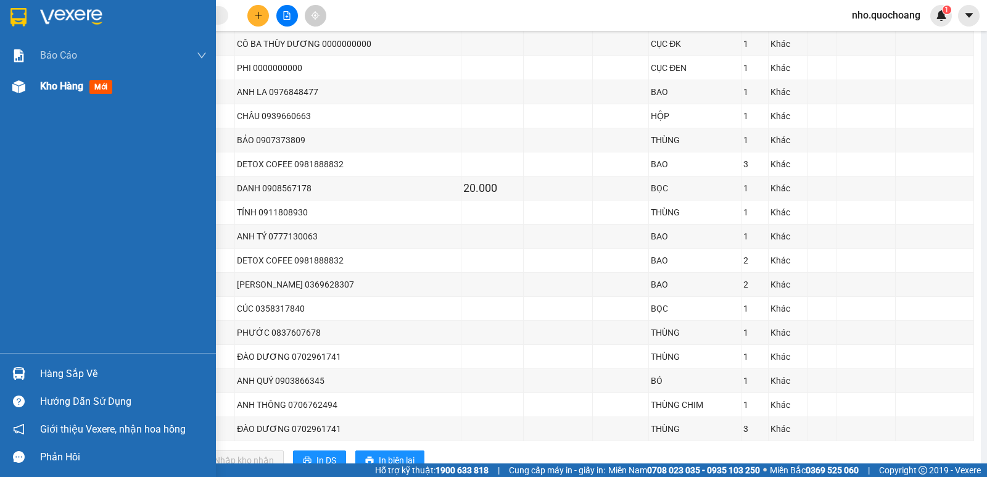
click at [50, 98] on div "Kho hàng mới" at bounding box center [123, 86] width 167 height 31
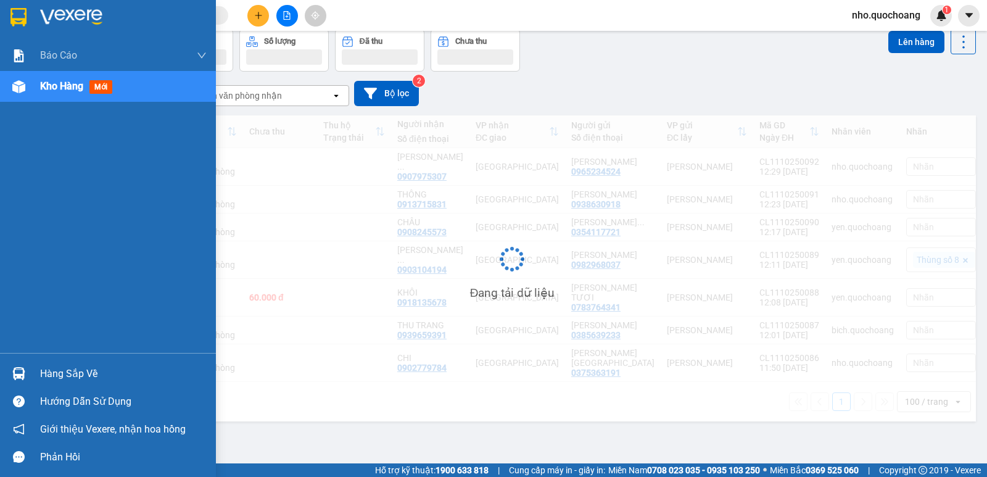
scroll to position [57, 0]
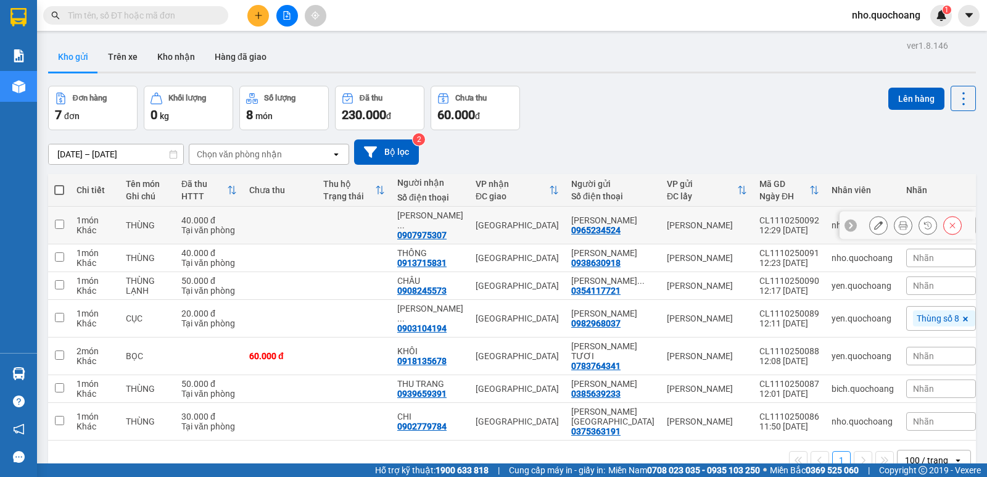
scroll to position [57, 0]
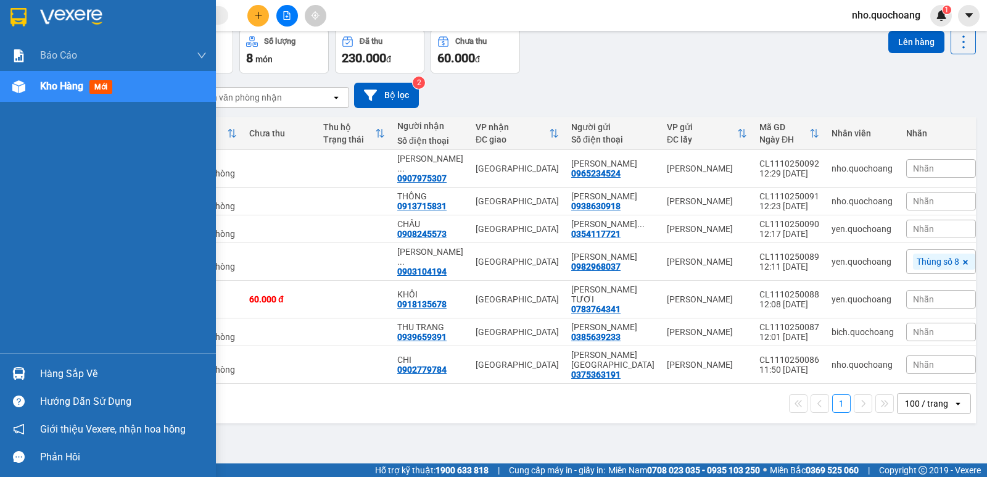
click at [50, 378] on div "Hàng sắp về" at bounding box center [123, 373] width 167 height 19
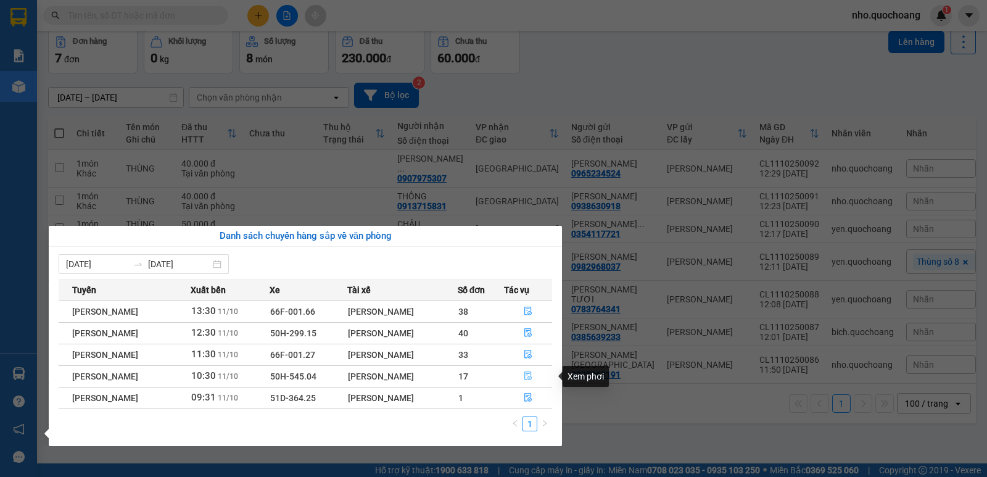
click at [531, 378] on icon "file-done" at bounding box center [527, 376] width 7 height 9
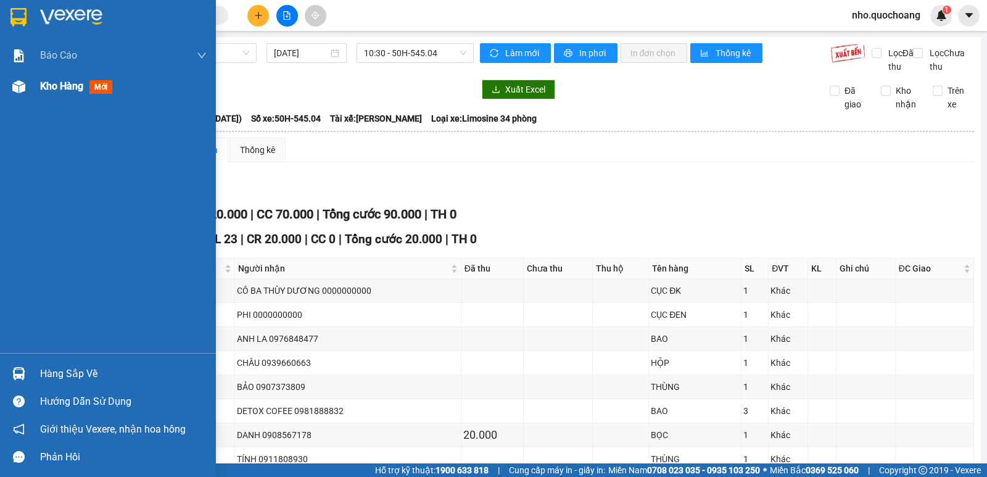
click at [56, 91] on span "Kho hàng" at bounding box center [61, 86] width 43 height 12
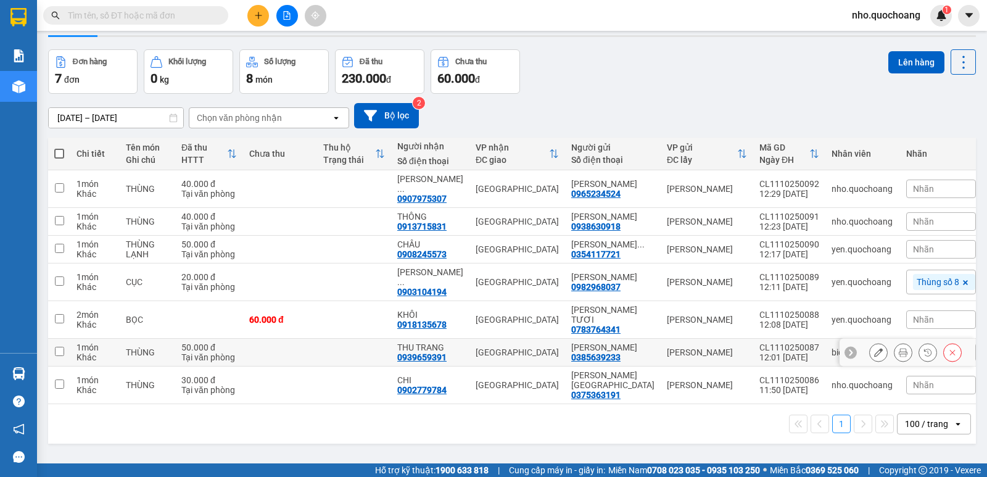
scroll to position [57, 0]
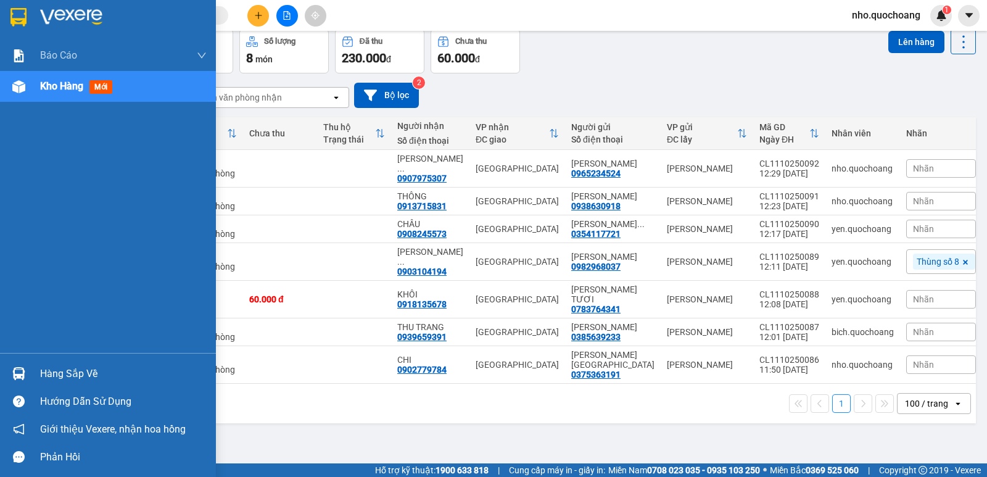
click at [65, 371] on div "Hàng sắp về" at bounding box center [123, 373] width 167 height 19
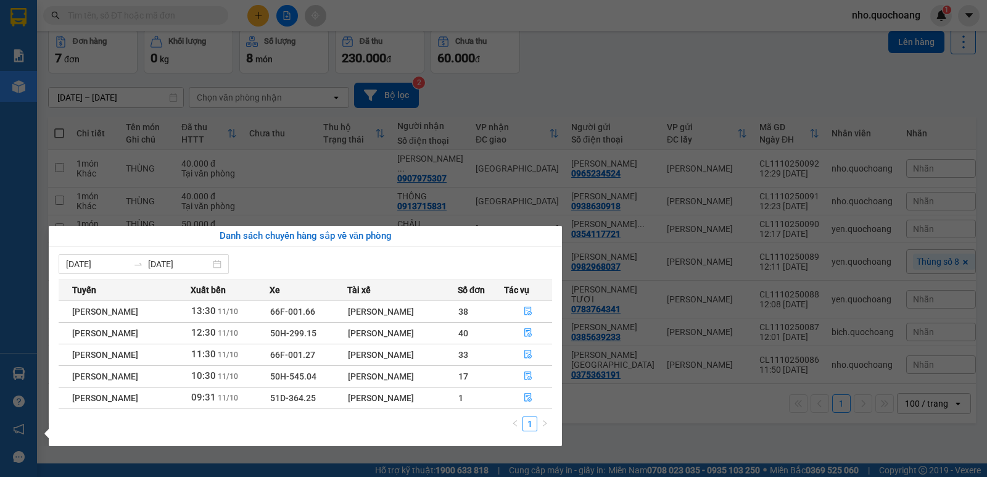
click at [0, 170] on div "Báo cáo Báo cáo dòng tiền (trạm) Doanh số tạo đơn theo VP gửi (trạm) Kho hàng m…" at bounding box center [18, 238] width 37 height 477
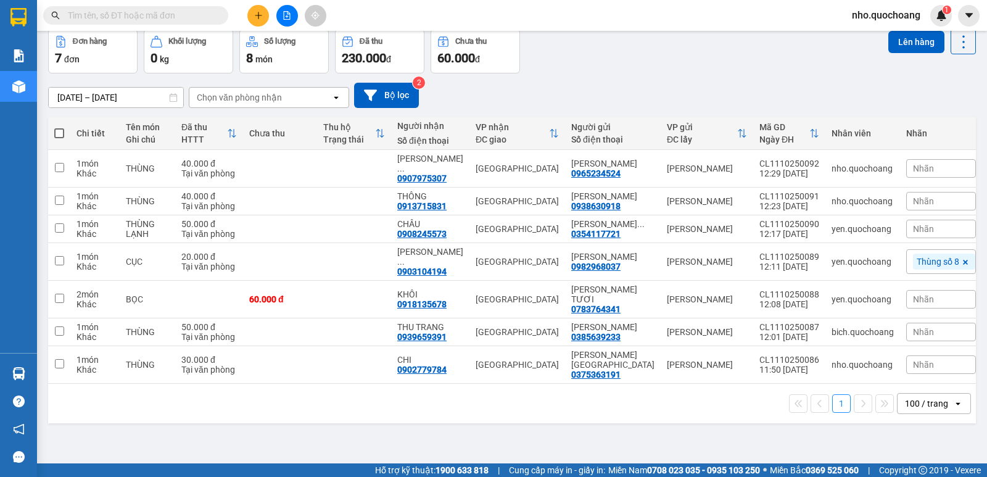
click at [168, 7] on span at bounding box center [135, 15] width 185 height 19
click at [160, 14] on input "text" at bounding box center [141, 16] width 146 height 14
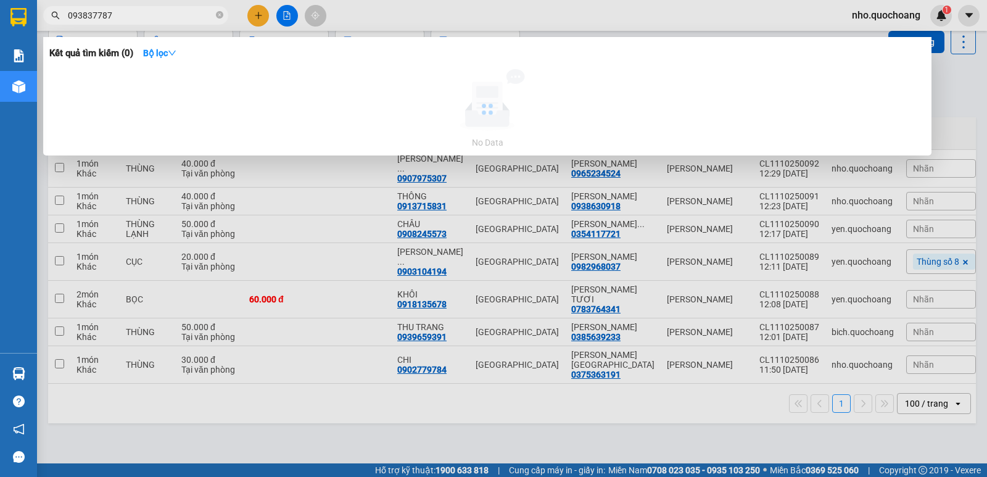
type input "0938377877"
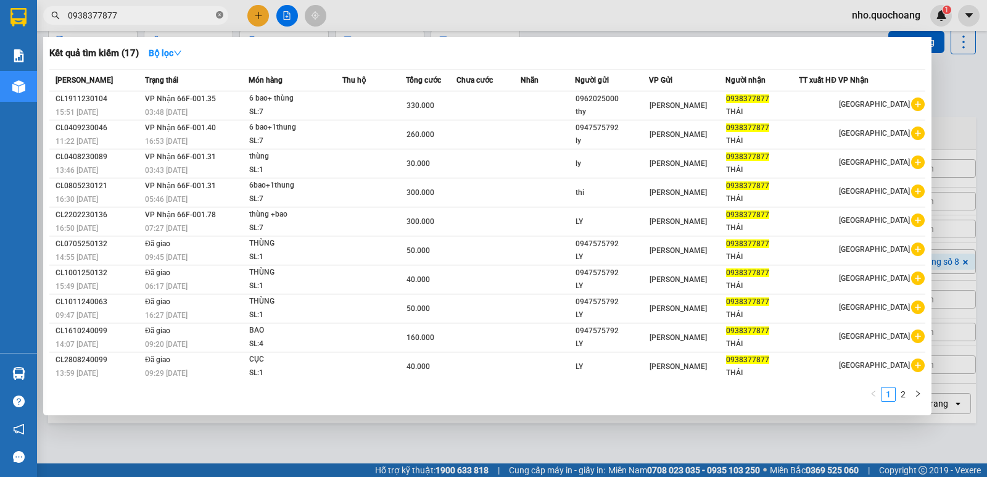
click at [218, 18] on icon "close-circle" at bounding box center [219, 14] width 7 height 7
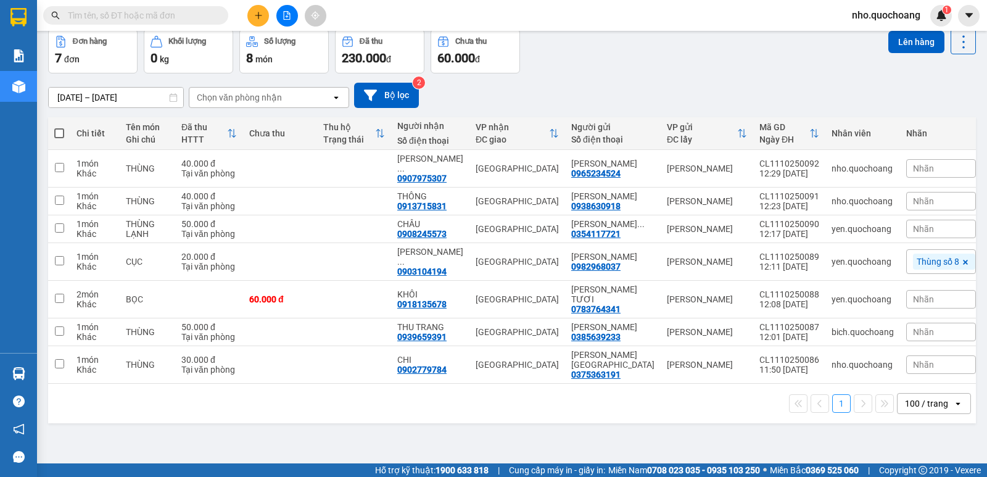
click at [139, 19] on input "text" at bounding box center [141, 16] width 146 height 14
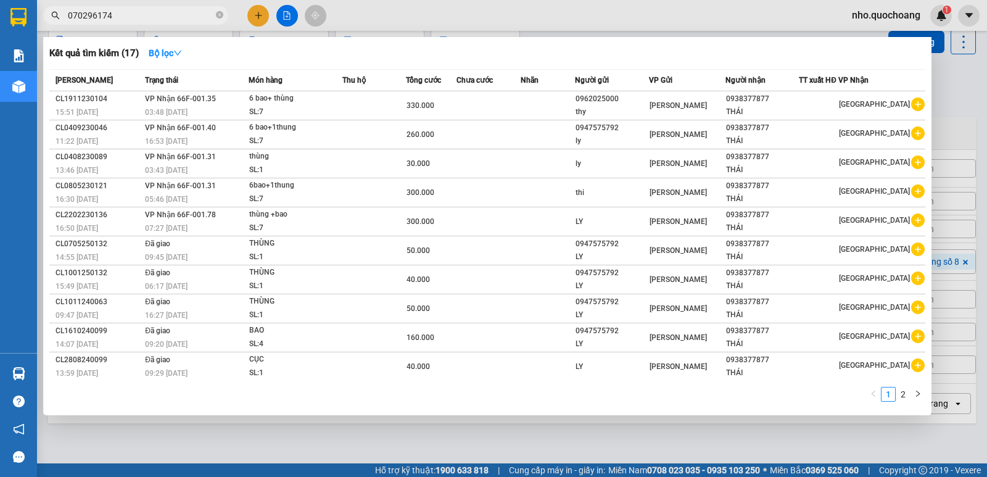
type input "0702961741"
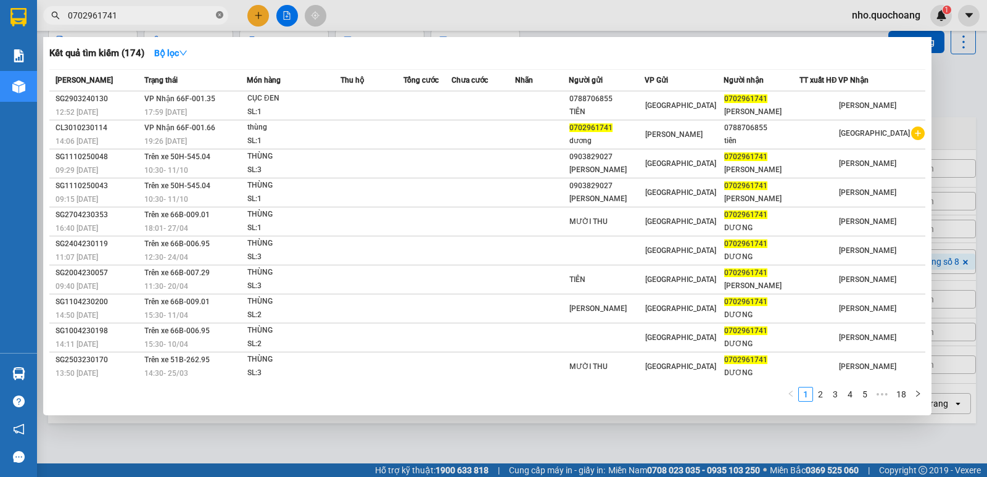
click at [222, 14] on icon "close-circle" at bounding box center [219, 14] width 7 height 7
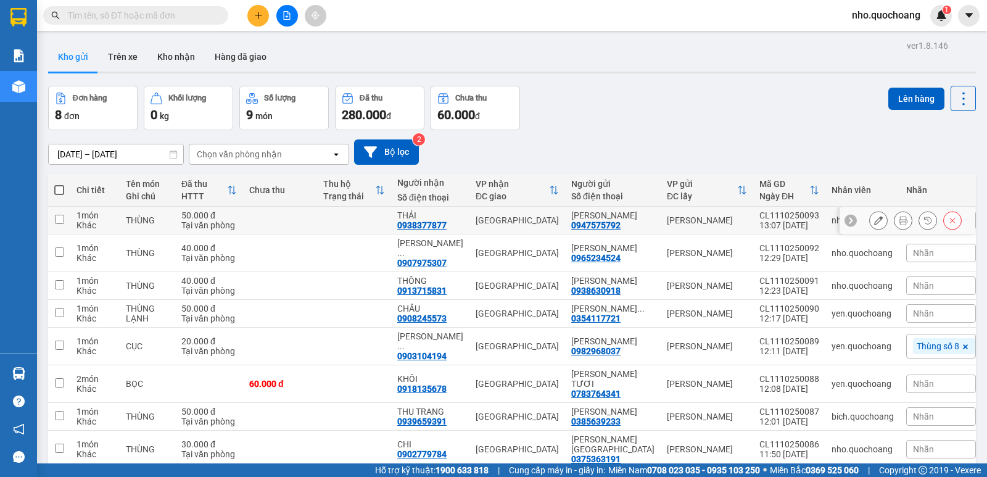
click at [899, 224] on icon at bounding box center [903, 220] width 9 height 9
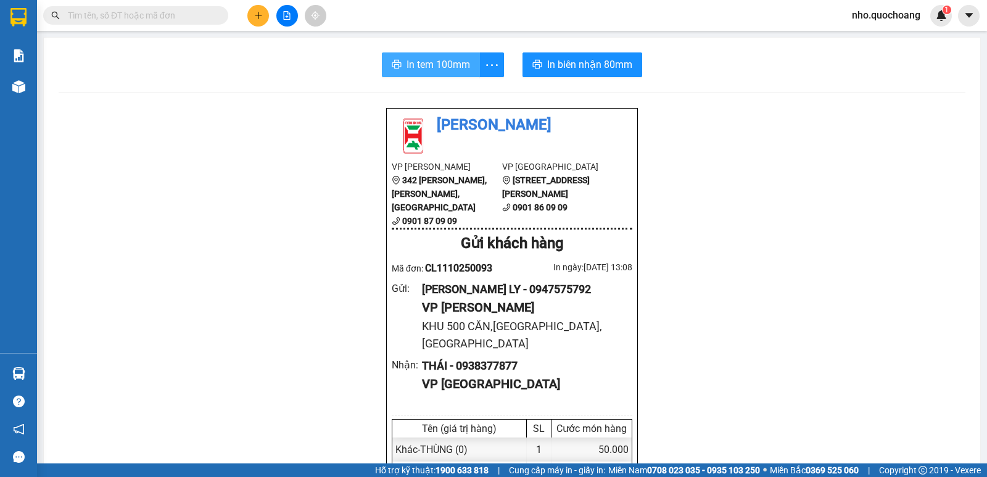
click at [443, 64] on span "In tem 100mm" at bounding box center [438, 64] width 64 height 15
click at [262, 17] on icon "plus" at bounding box center [258, 15] width 9 height 9
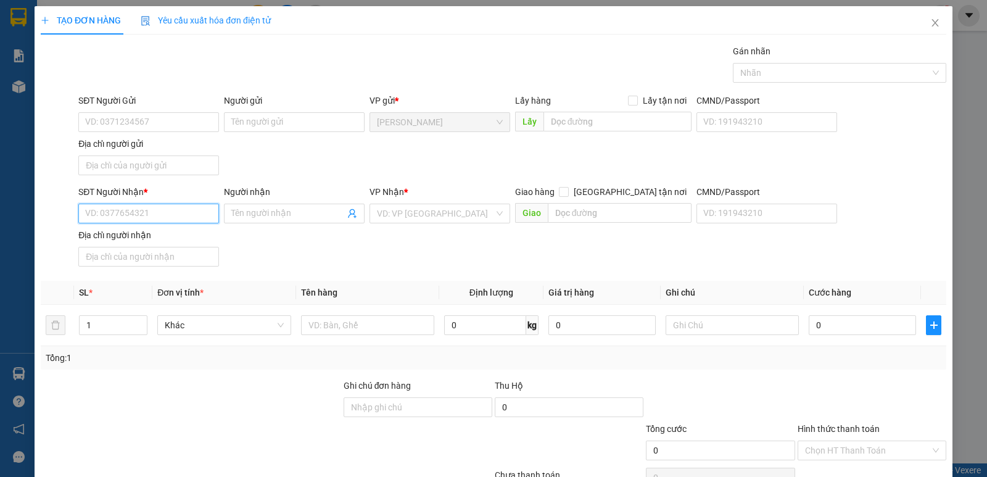
click at [175, 209] on input "SĐT Người Nhận *" at bounding box center [148, 214] width 141 height 20
click at [629, 191] on span "Giao tận nơi" at bounding box center [630, 192] width 123 height 14
click at [567, 191] on input "Giao tận nơi" at bounding box center [563, 191] width 9 height 9
checkbox input "true"
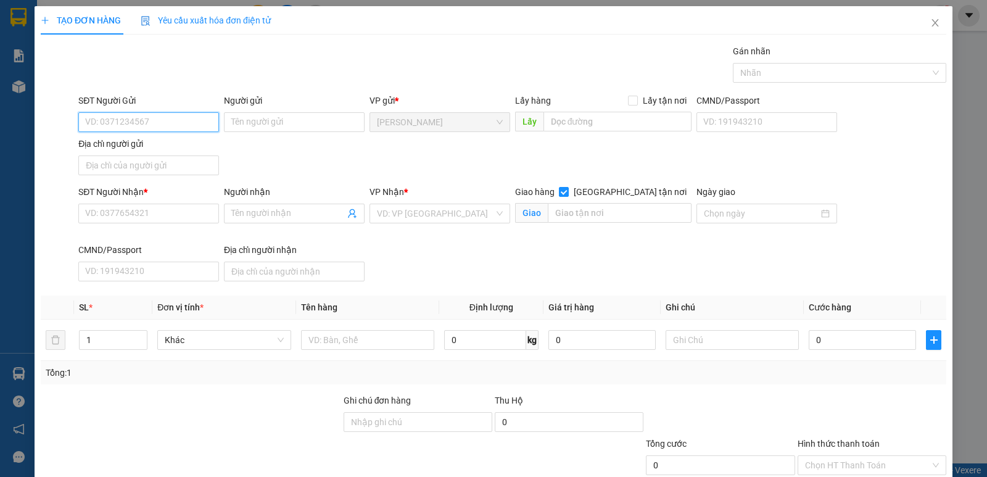
click at [181, 121] on input "SĐT Người Gửi" at bounding box center [148, 122] width 141 height 20
click at [199, 149] on div "0783777734 - LÊ HỮU PHÚC" at bounding box center [147, 147] width 125 height 14
type input "0783777734"
type input "[PERSON_NAME]"
type input "0783777734"
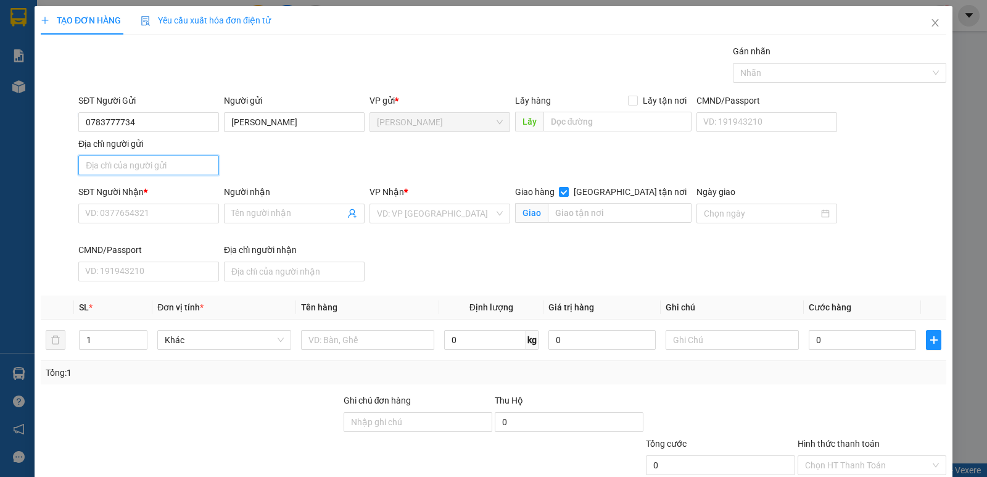
click at [154, 173] on input "Địa chỉ người gửi" at bounding box center [148, 165] width 141 height 20
type input "BÀ TRIỆU,P CAO LÃNH, ĐỒNG THÁP"
click at [122, 209] on input "SĐT Người Nhận *" at bounding box center [148, 214] width 141 height 20
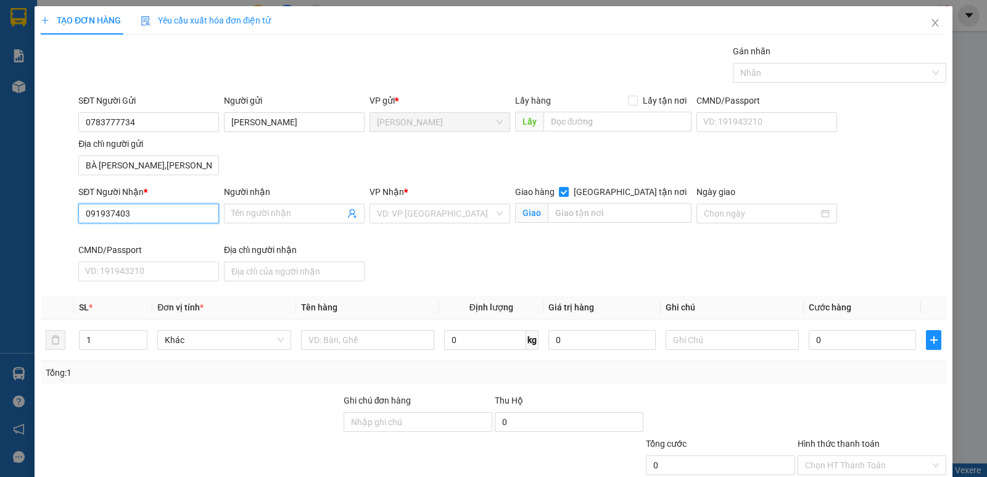
type input "0919374038"
click at [163, 234] on div "0919374038 - ANH Ý" at bounding box center [164, 238] width 158 height 14
type input "ANH Ý"
click at [158, 214] on input "0919374038" at bounding box center [148, 214] width 141 height 20
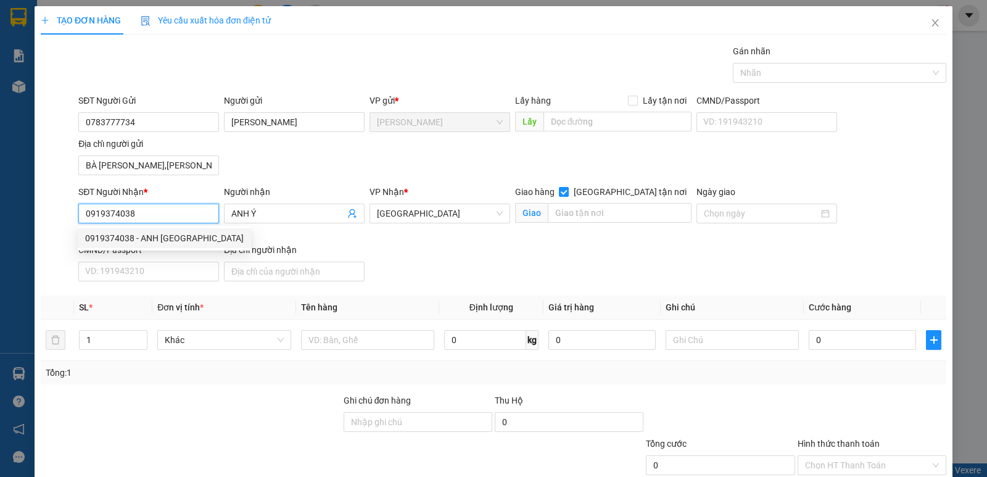
type input "0919374038"
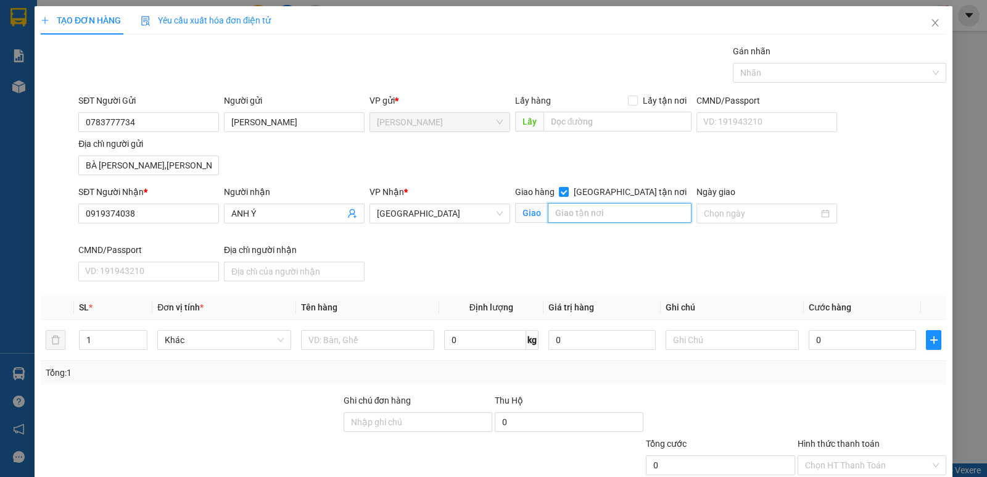
click at [607, 214] on input "text" at bounding box center [620, 213] width 144 height 20
click at [564, 217] on input "224 THÀNH THÁI,P HÒA HƯNG" at bounding box center [620, 213] width 144 height 20
type input "224 THÀNH THÁI,P HÒA HƯNG"
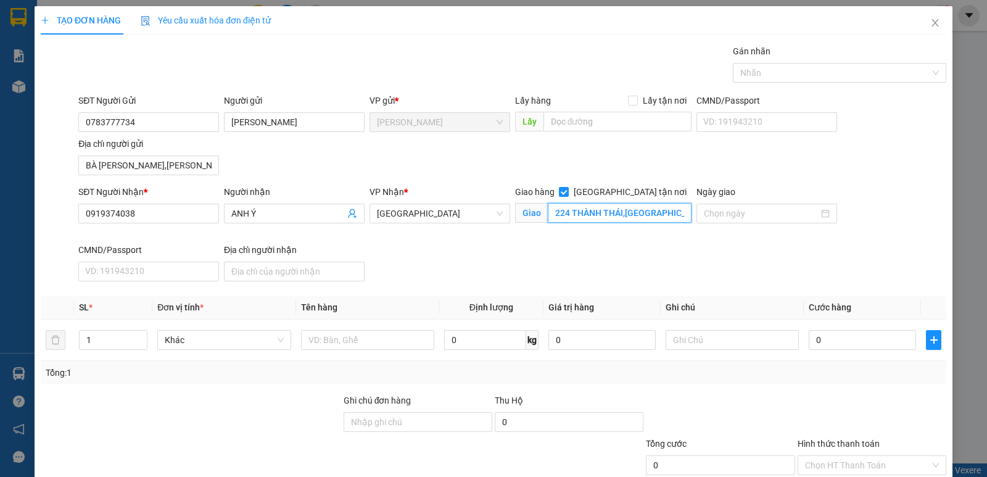
click at [678, 214] on input "224 THÀNH THÁI,P HÒA HƯNG" at bounding box center [620, 213] width 144 height 20
click at [812, 355] on td "0" at bounding box center [862, 339] width 117 height 41
click at [817, 350] on div "0" at bounding box center [861, 339] width 107 height 25
click at [823, 345] on input "0" at bounding box center [861, 340] width 107 height 20
type input "1"
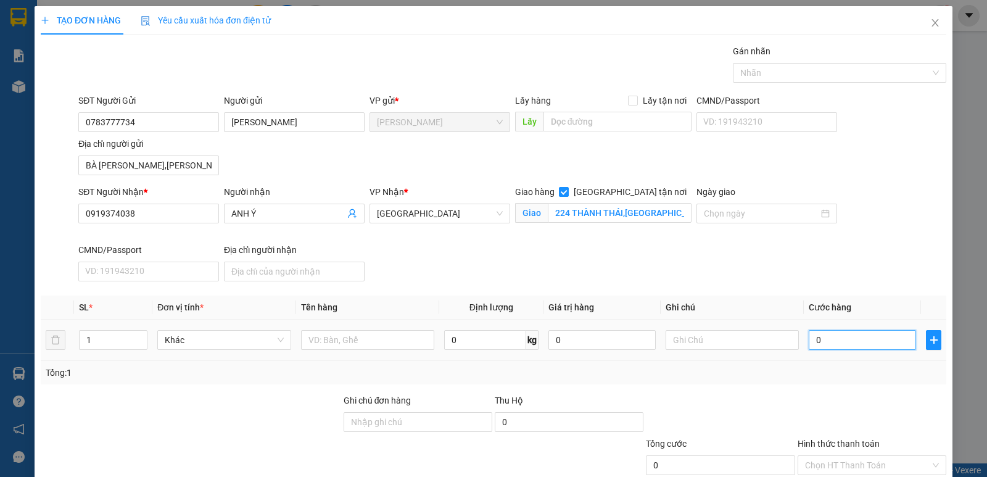
type input "1"
type input "10"
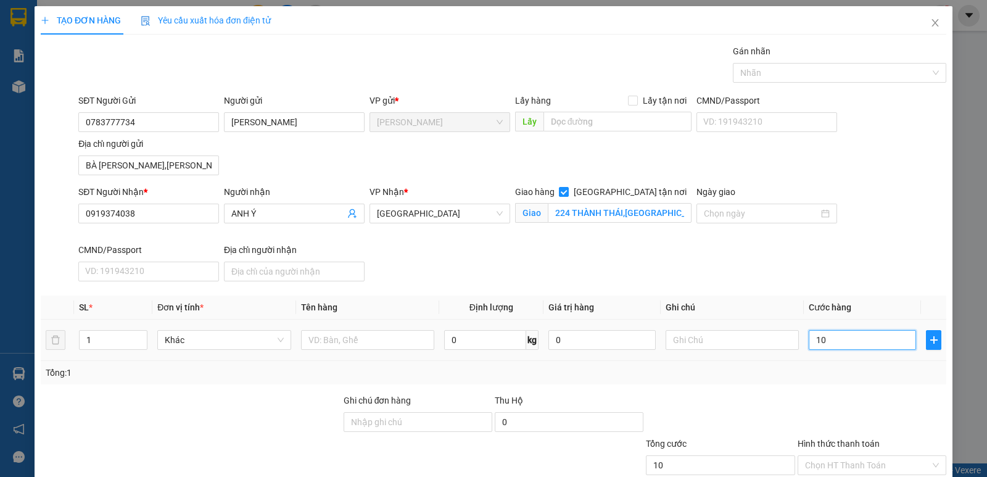
type input "100"
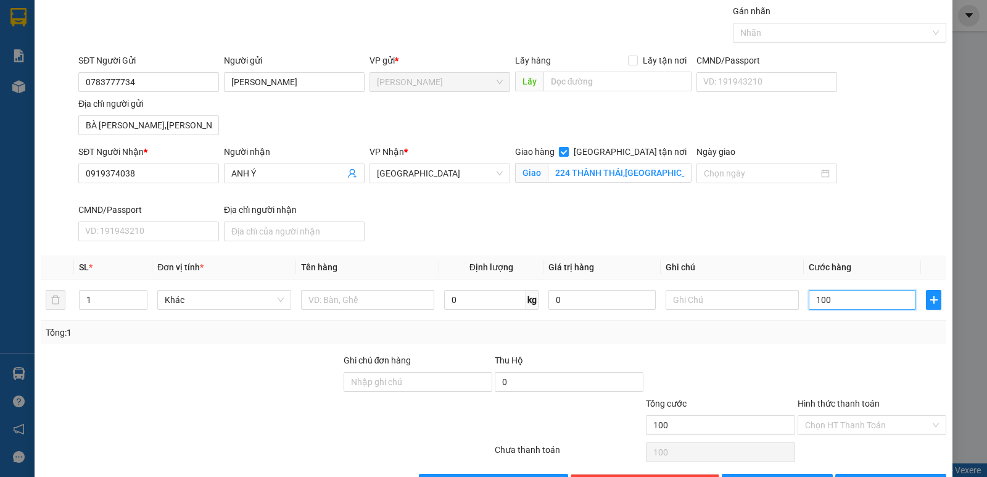
scroll to position [62, 0]
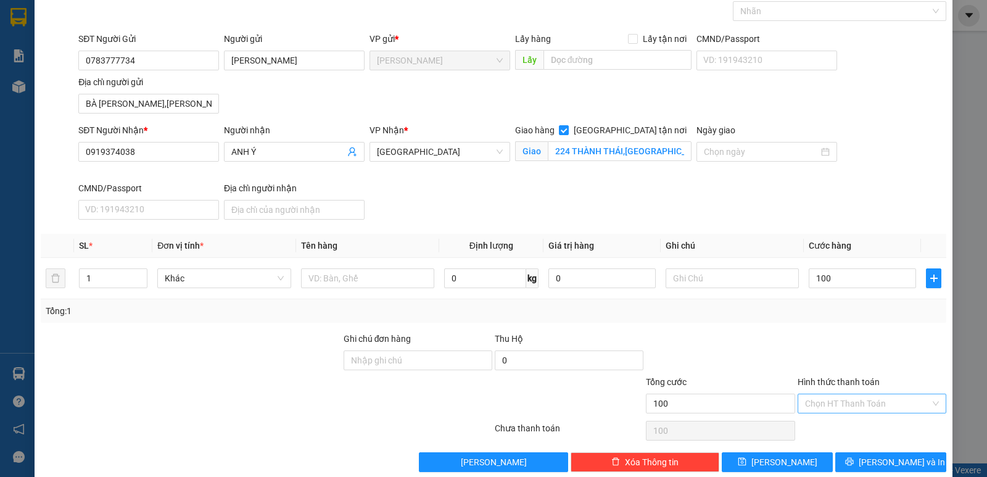
type input "100.000"
click at [820, 402] on input "Hình thức thanh toán" at bounding box center [867, 403] width 125 height 19
click at [835, 426] on div "Tại văn phòng" at bounding box center [863, 428] width 133 height 14
type input "0"
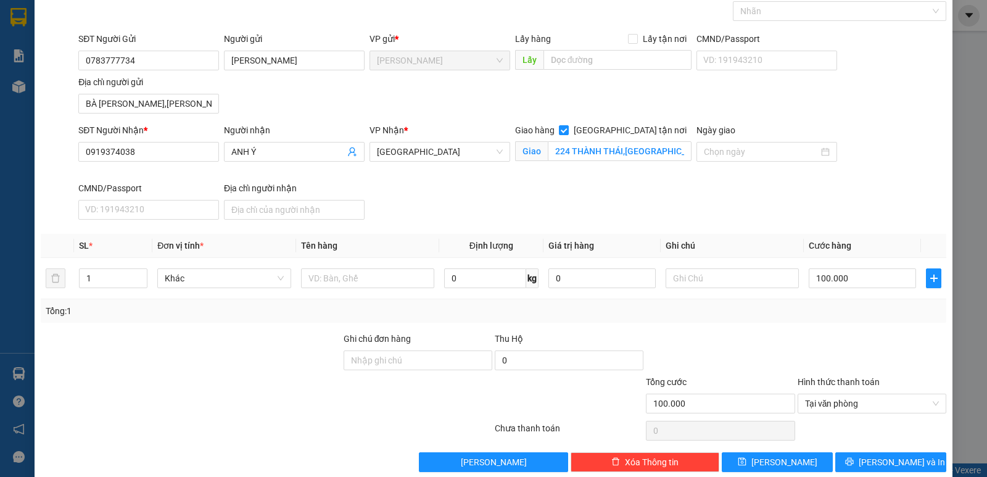
click at [796, 334] on div at bounding box center [871, 353] width 151 height 43
click at [872, 456] on span "Lưu và In" at bounding box center [901, 462] width 86 height 14
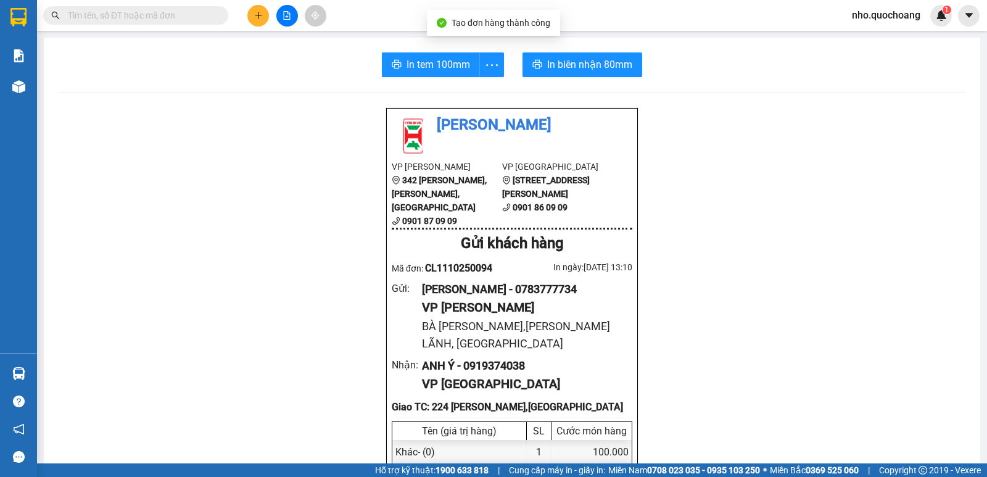
click at [566, 67] on span "In biên nhận 80mm" at bounding box center [589, 64] width 85 height 15
click at [440, 58] on span "In tem 100mm" at bounding box center [438, 64] width 64 height 15
click at [189, 12] on input "text" at bounding box center [141, 16] width 146 height 14
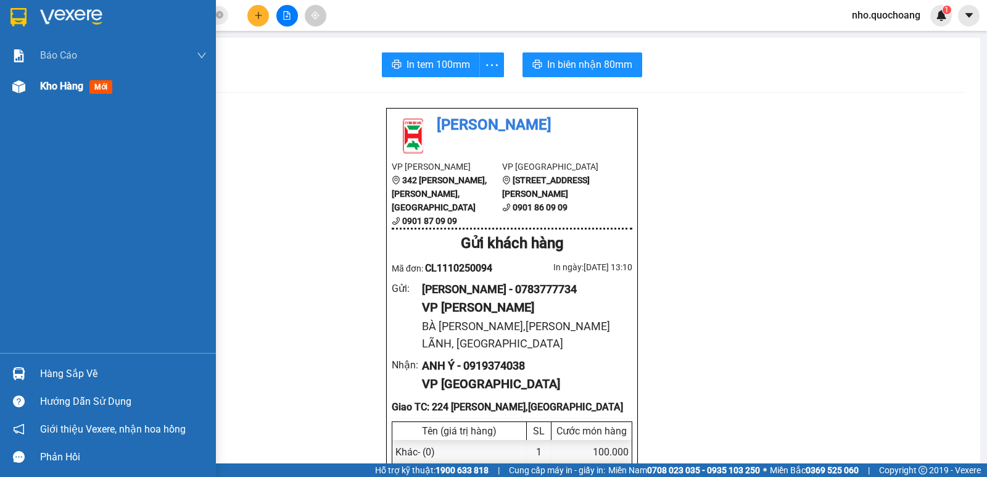
click at [59, 85] on span "Kho hàng" at bounding box center [61, 86] width 43 height 12
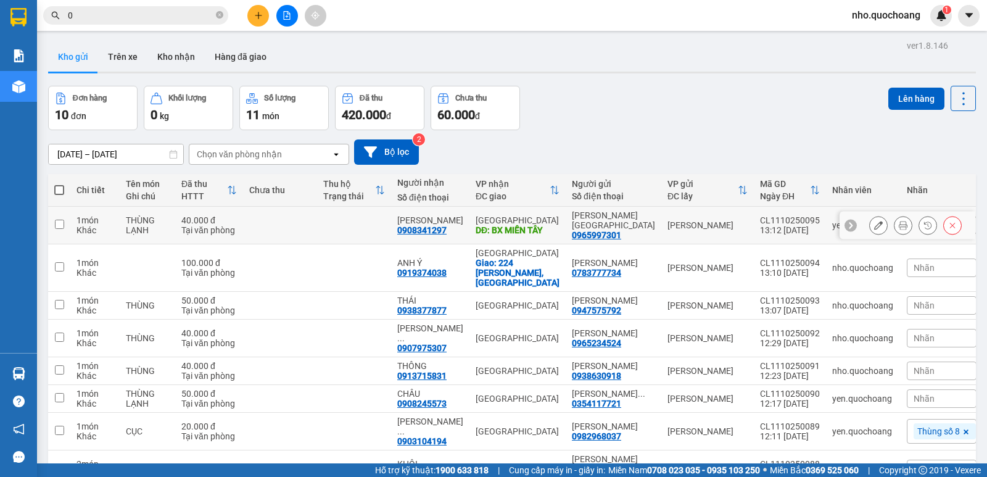
click at [899, 228] on icon at bounding box center [903, 225] width 9 height 9
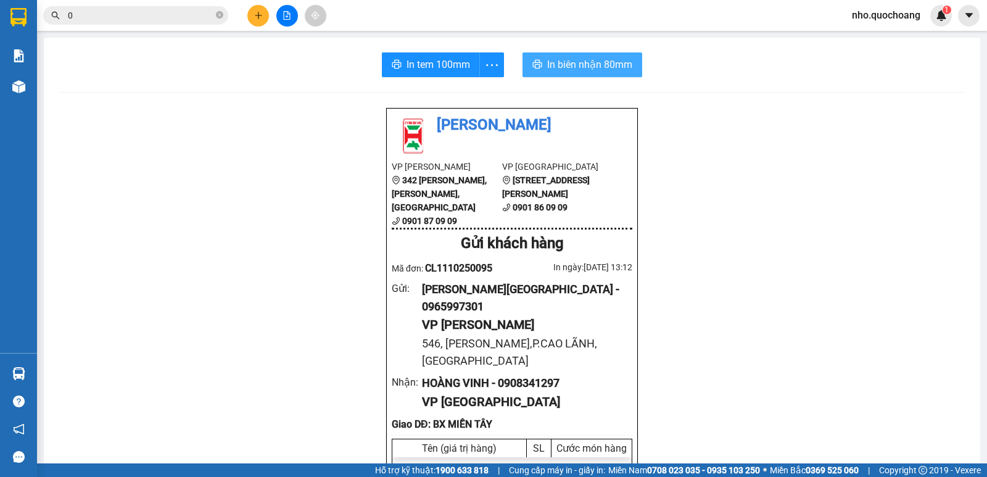
click at [578, 55] on button "In biên nhận 80mm" at bounding box center [582, 64] width 120 height 25
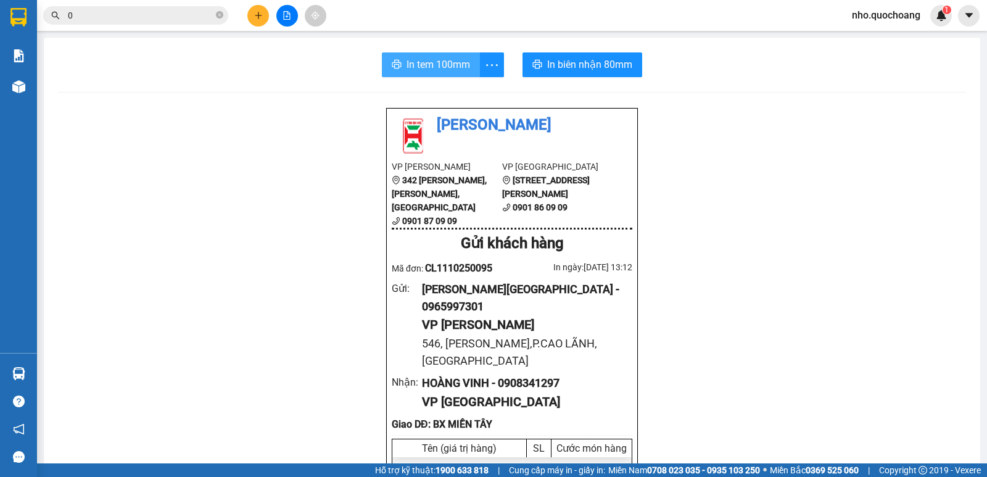
click at [415, 65] on span "In tem 100mm" at bounding box center [438, 64] width 64 height 15
drag, startPoint x: 434, startPoint y: 68, endPoint x: 440, endPoint y: 64, distance: 7.5
click at [434, 68] on span "In tem 100mm" at bounding box center [438, 64] width 64 height 15
click at [167, 20] on input "0" at bounding box center [141, 16] width 146 height 14
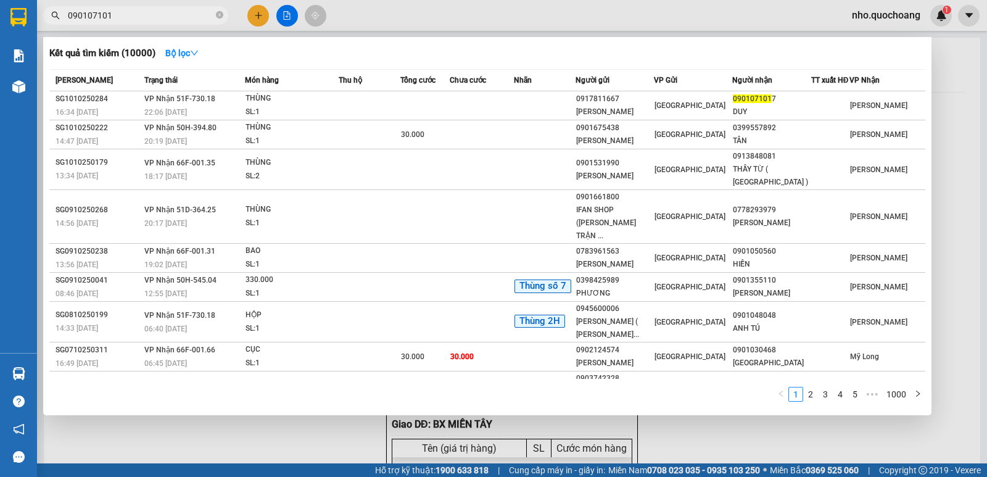
type input "0901071017"
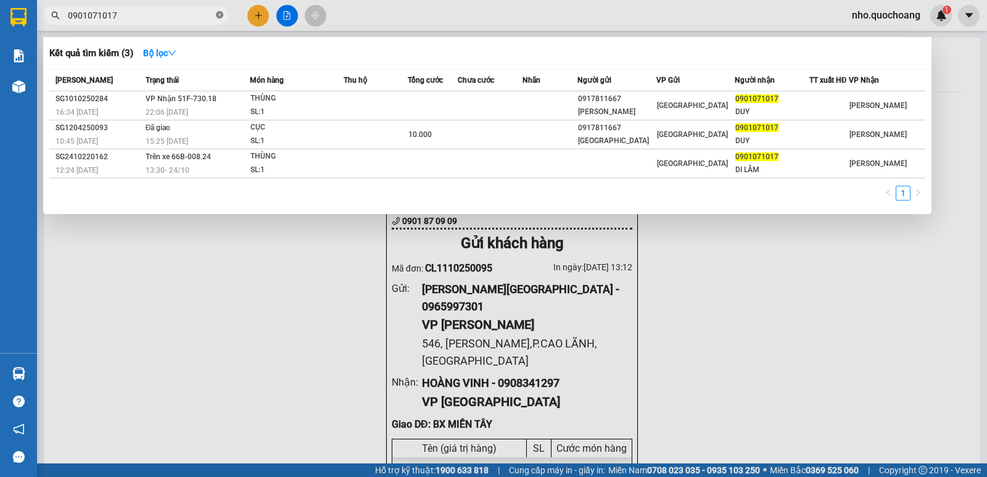
click at [220, 14] on icon "close-circle" at bounding box center [219, 14] width 7 height 7
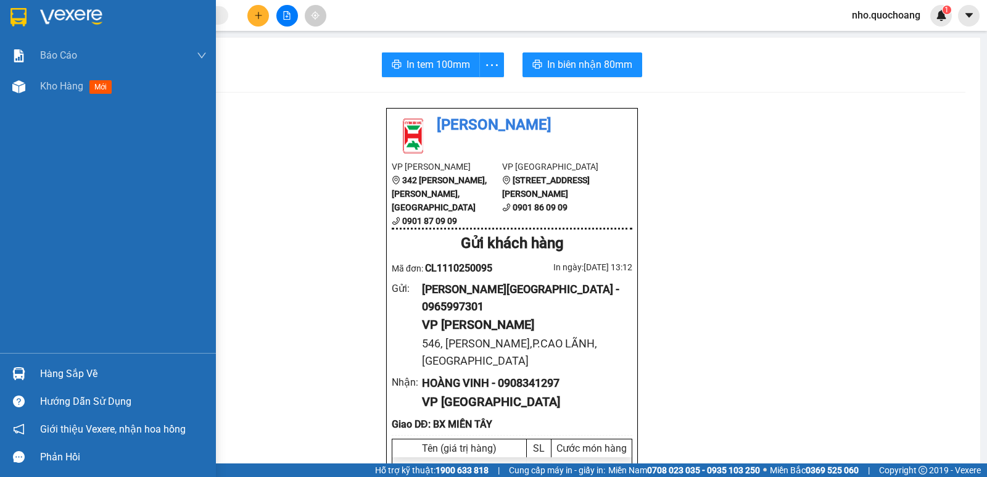
click at [54, 376] on div "Hàng sắp về" at bounding box center [123, 373] width 167 height 19
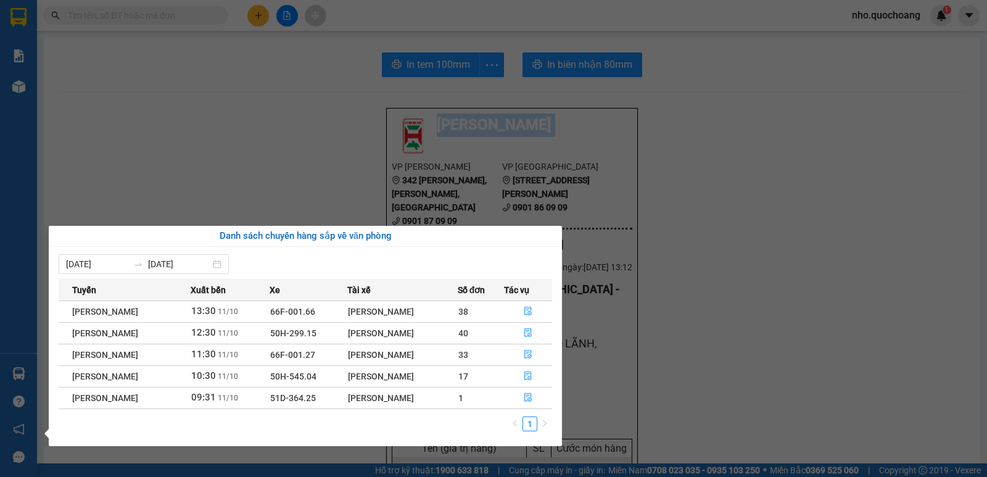
drag, startPoint x: 298, startPoint y: 157, endPoint x: 187, endPoint y: 174, distance: 111.6
click at [300, 156] on section "Kết quả tìm kiếm ( 3 ) Bộ lọc Mã ĐH Trạng thái Món hàng Thu hộ Tổng cước Chưa c…" at bounding box center [493, 238] width 987 height 477
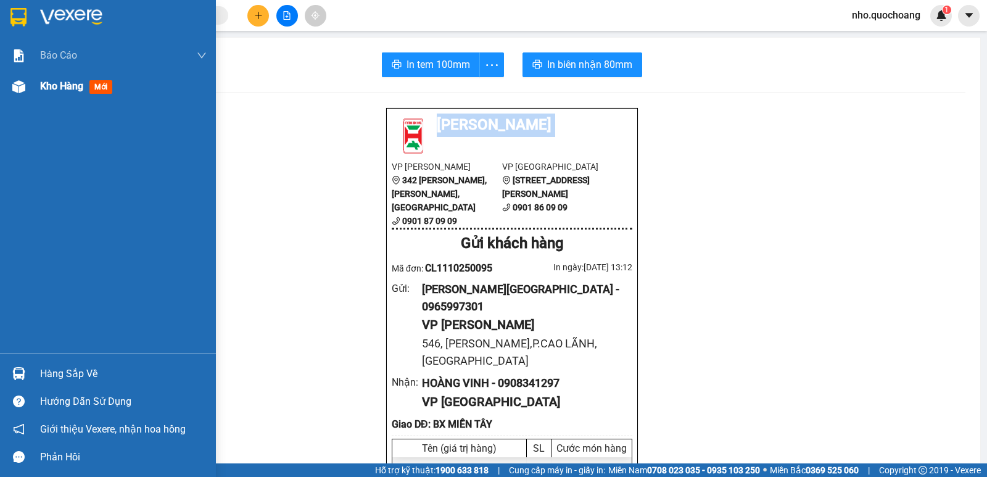
click at [43, 80] on span "Kho hàng" at bounding box center [61, 86] width 43 height 12
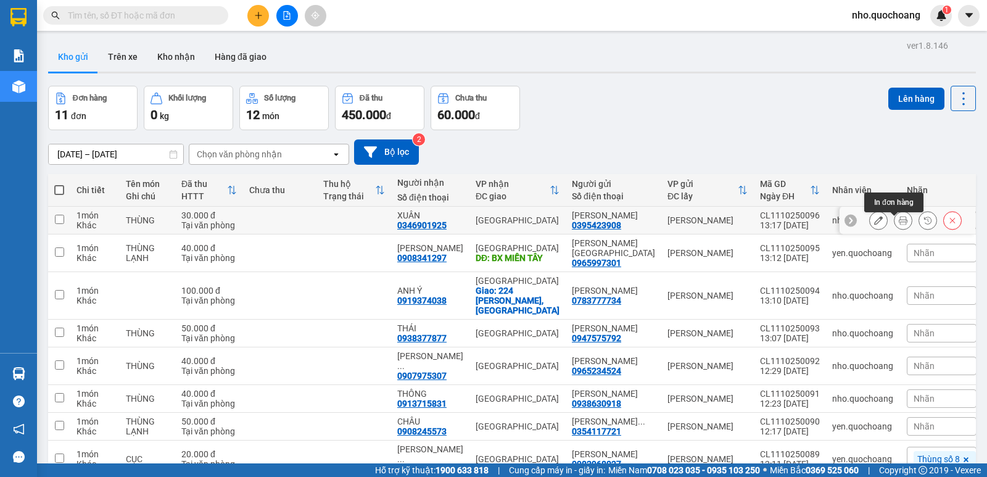
click at [899, 224] on icon at bounding box center [903, 220] width 9 height 9
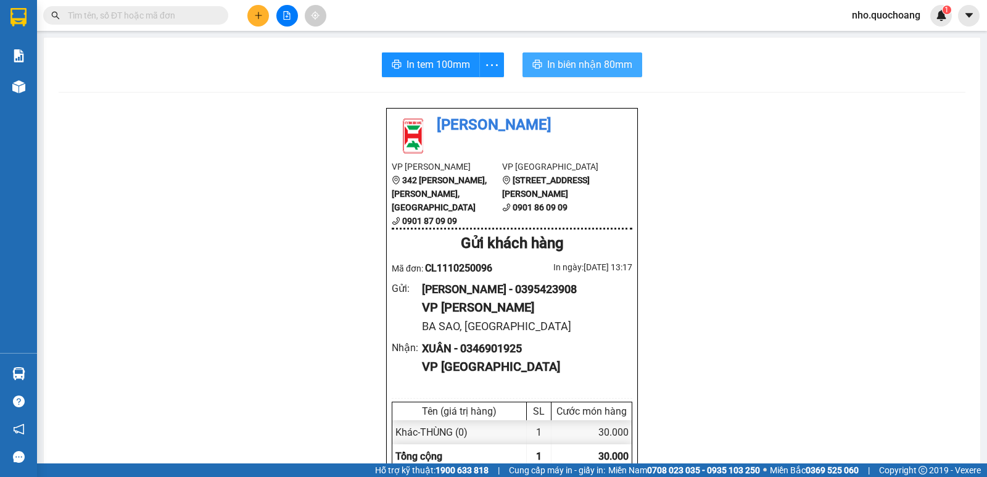
click at [591, 59] on span "In biên nhận 80mm" at bounding box center [589, 64] width 85 height 15
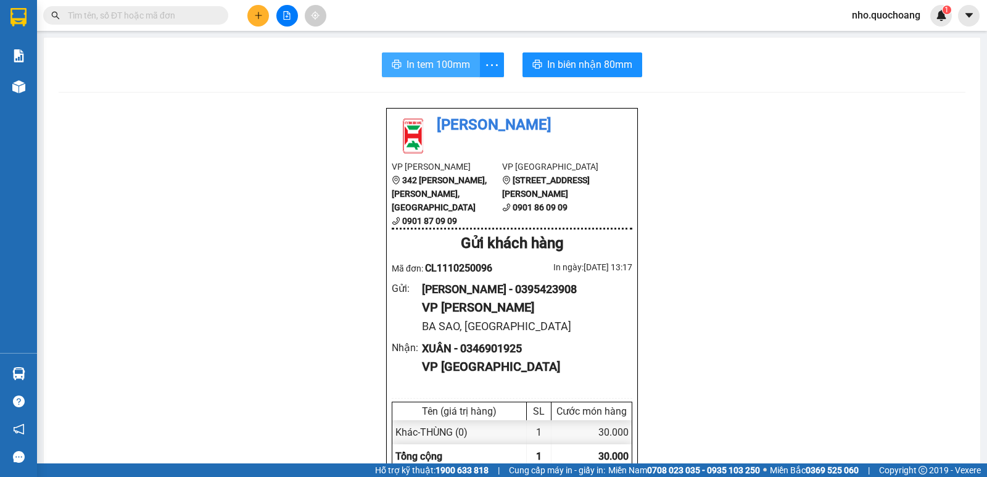
click at [416, 67] on span "In tem 100mm" at bounding box center [438, 64] width 64 height 15
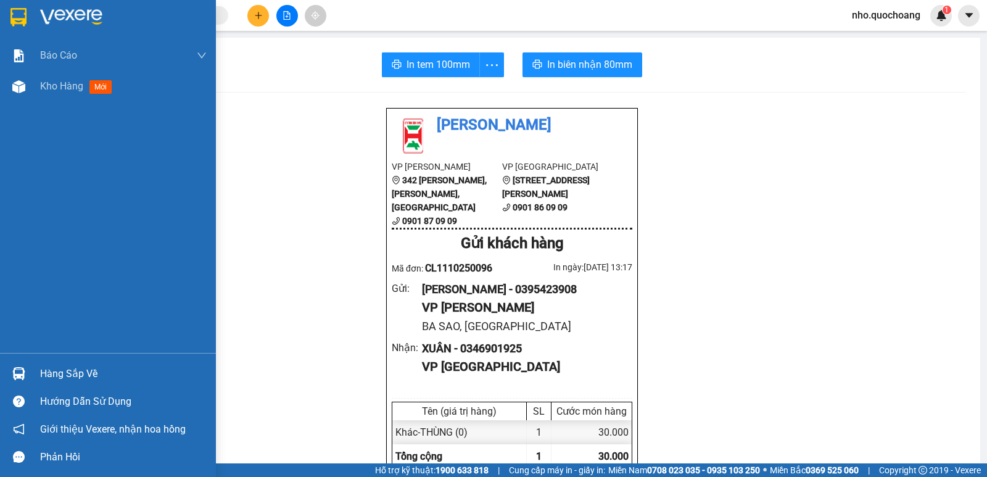
click at [81, 369] on div "Hàng sắp về" at bounding box center [123, 373] width 167 height 19
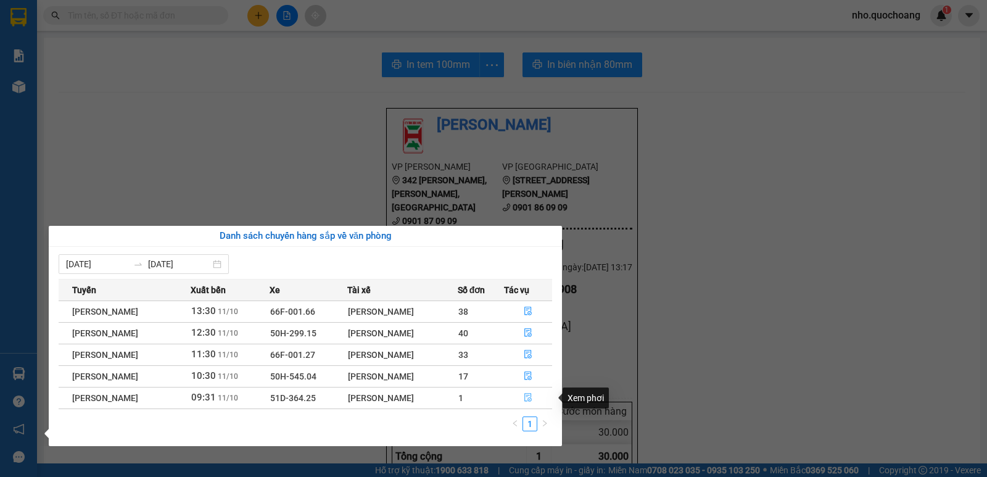
click at [520, 400] on button "button" at bounding box center [527, 398] width 47 height 20
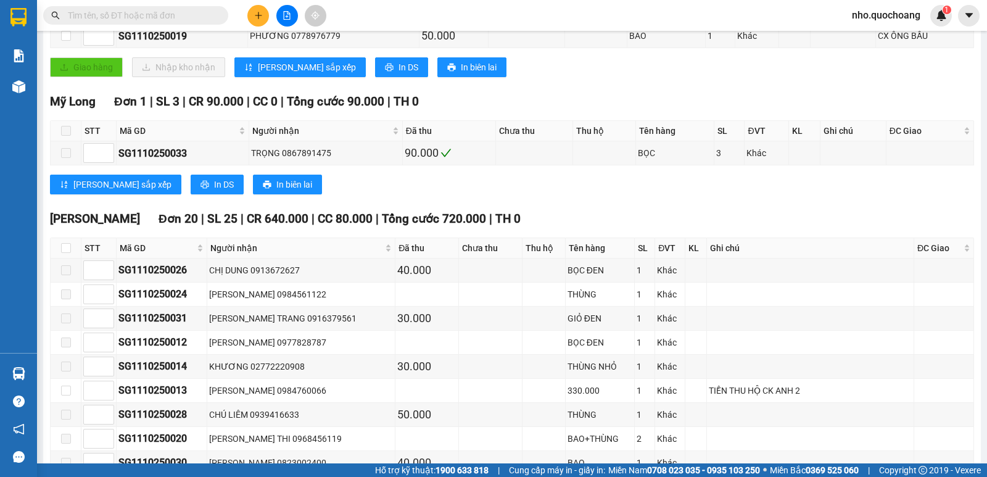
scroll to position [322, 0]
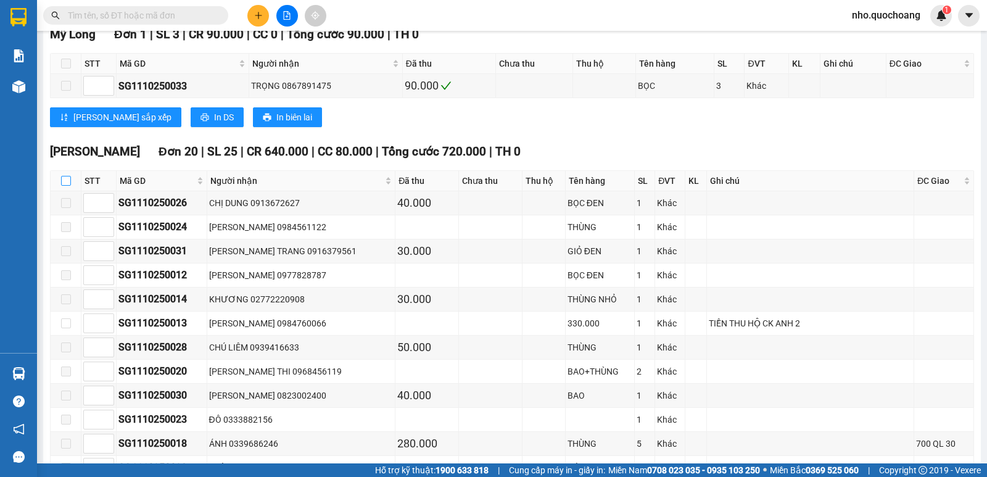
click at [68, 186] on input "checkbox" at bounding box center [66, 181] width 10 height 10
checkbox input "true"
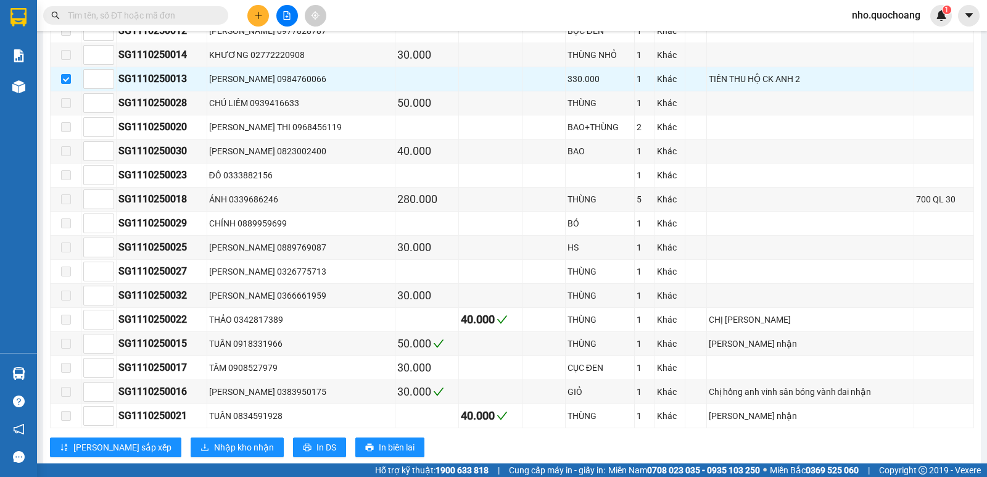
scroll to position [595, 0]
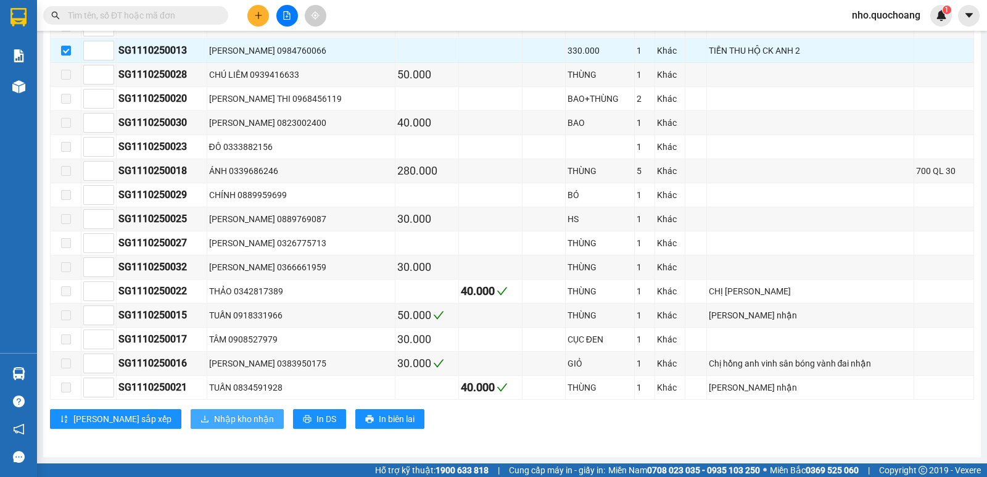
click at [214, 426] on span "Nhập kho nhận" at bounding box center [244, 419] width 60 height 14
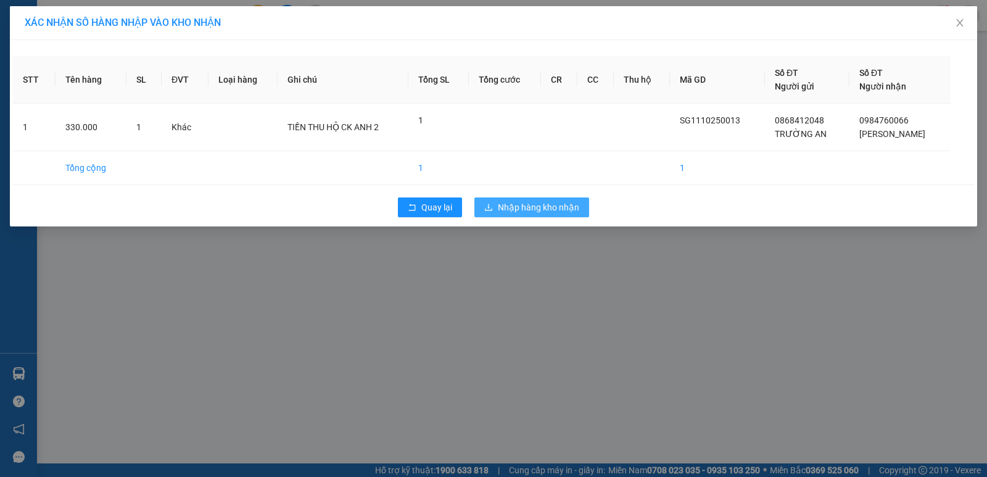
click at [534, 206] on span "Nhập hàng kho nhận" at bounding box center [538, 207] width 81 height 14
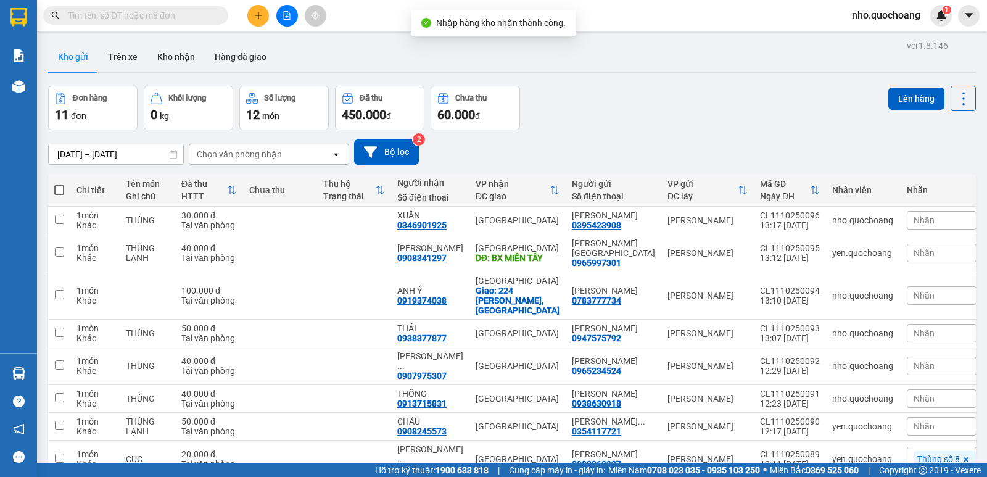
click at [588, 105] on div "Đơn hàng 11 đơn Khối lượng 0 kg Số lượng 12 món Đã thu 450.000 đ Chưa thu 60.00…" at bounding box center [512, 108] width 928 height 44
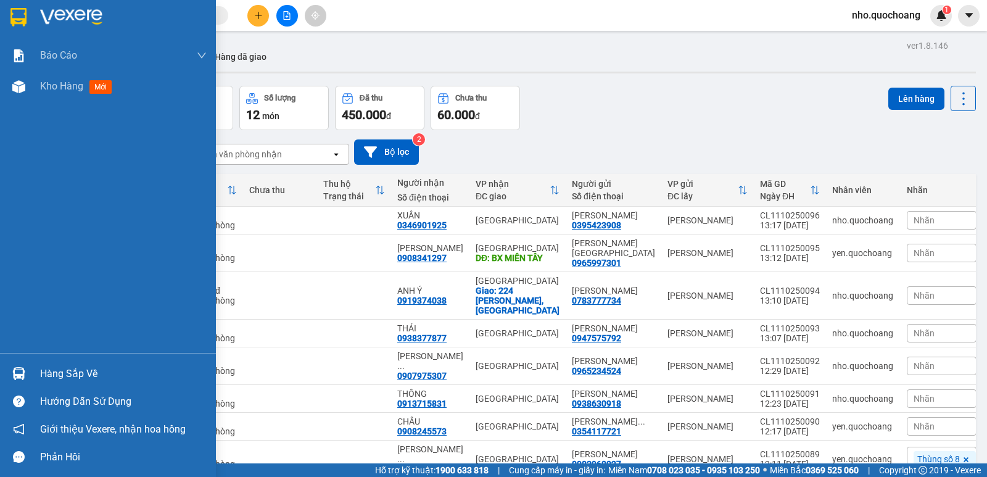
click at [54, 370] on div "Hàng sắp về" at bounding box center [123, 373] width 167 height 19
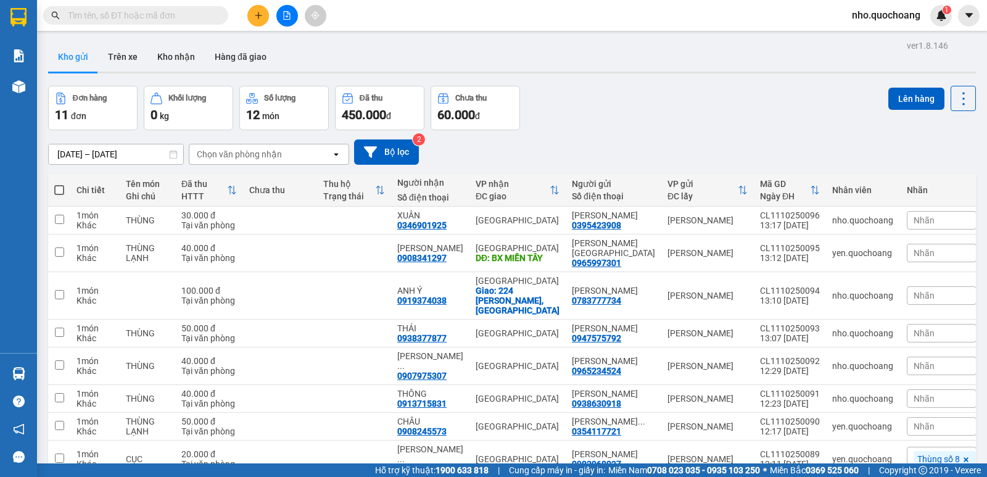
click at [661, 126] on section "Kết quả tìm kiếm ( 3 ) Bộ lọc Mã ĐH Trạng thái Món hàng Thu hộ Tổng cước Chưa c…" at bounding box center [493, 238] width 987 height 477
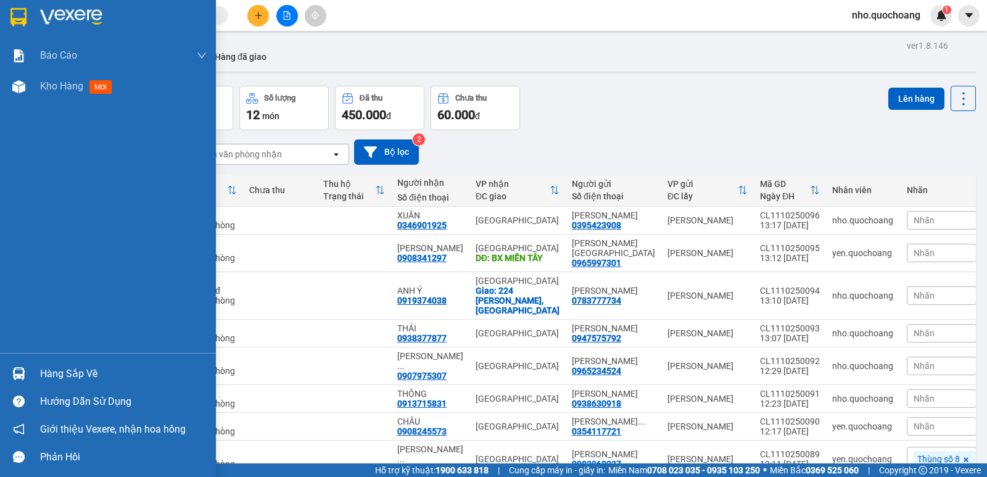
click at [83, 379] on div "Hàng sắp về" at bounding box center [123, 373] width 167 height 19
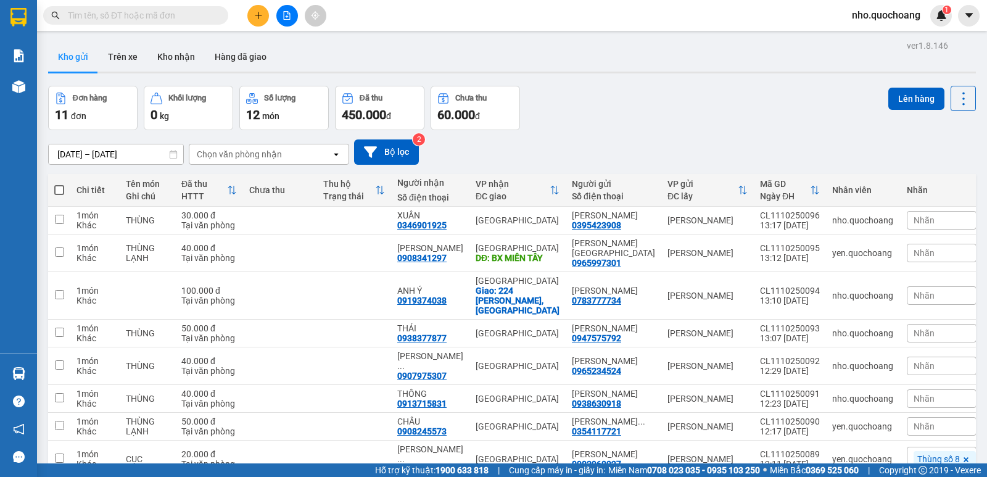
click at [650, 100] on section "Kết quả tìm kiếm ( 3 ) Bộ lọc Mã ĐH Trạng thái Món hàng Thu hộ Tổng cước Chưa c…" at bounding box center [493, 238] width 987 height 477
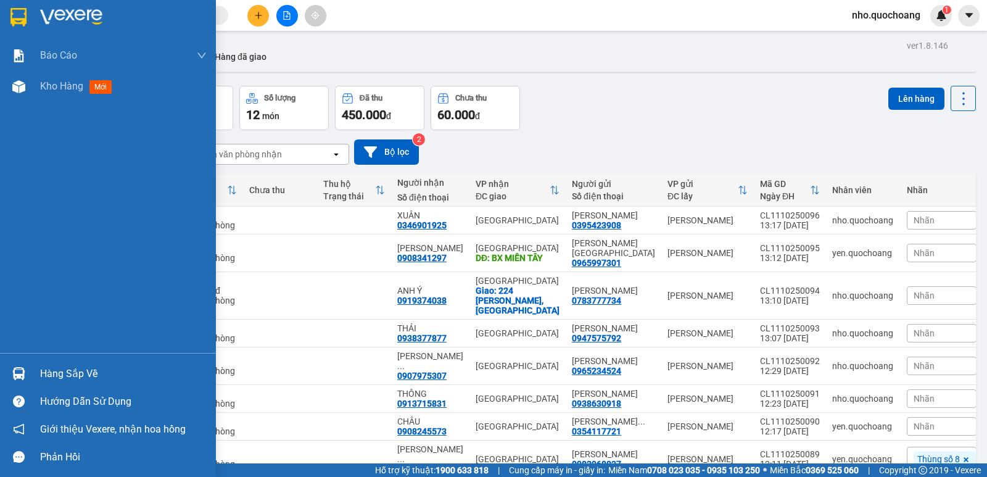
click at [52, 366] on div "Hàng sắp về" at bounding box center [123, 373] width 167 height 19
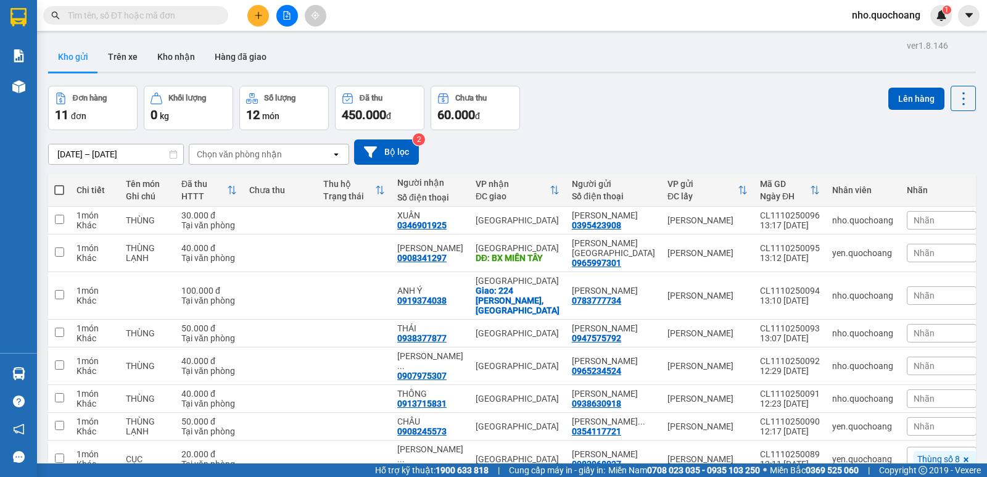
click at [666, 116] on section "Kết quả tìm kiếm ( 3 ) Bộ lọc Mã ĐH Trạng thái Món hàng Thu hộ Tổng cước Chưa c…" at bounding box center [493, 238] width 987 height 477
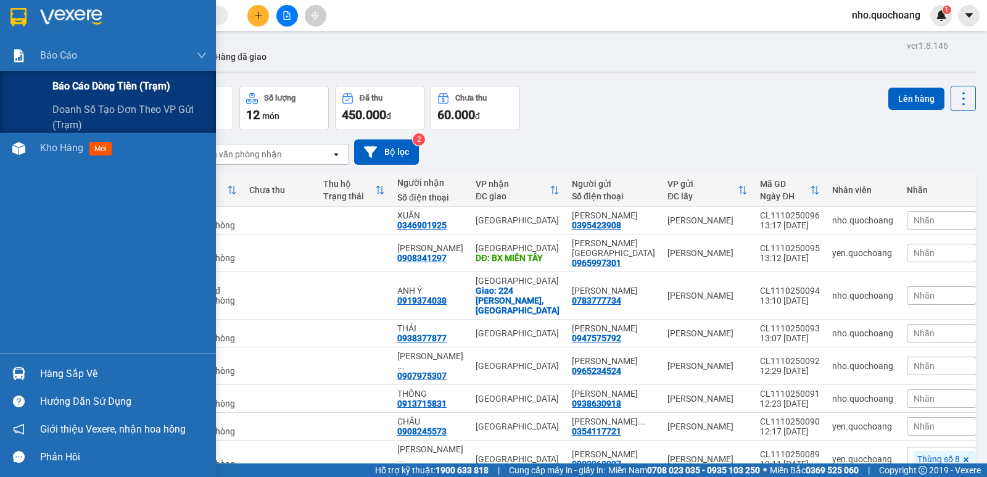
click at [79, 82] on span "Báo cáo dòng tiền (trạm)" at bounding box center [111, 85] width 118 height 15
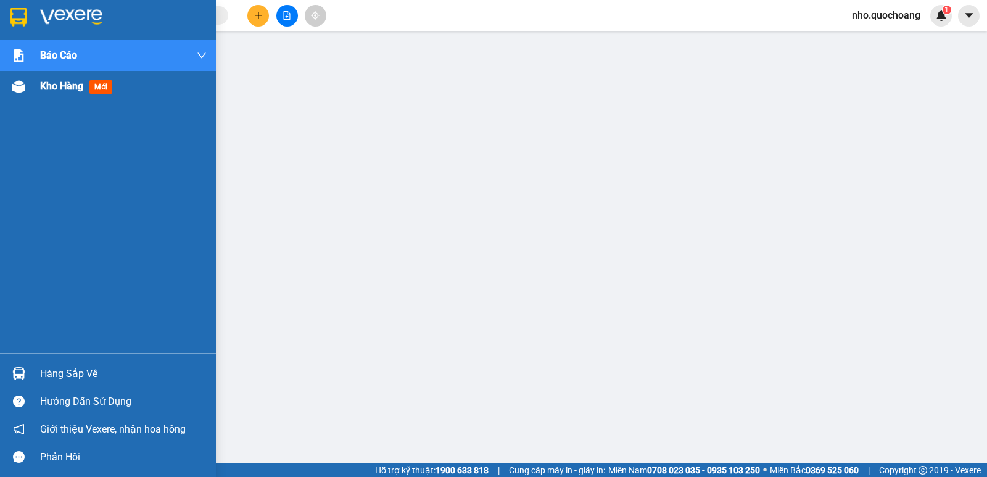
click at [45, 89] on span "Kho hàng" at bounding box center [61, 86] width 43 height 12
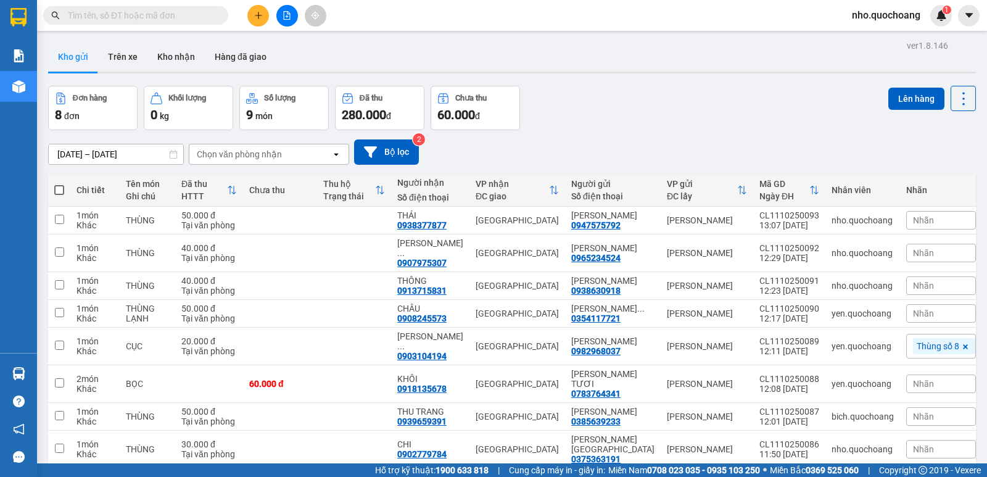
click at [178, 14] on input "text" at bounding box center [141, 16] width 146 height 14
paste input "0919374038"
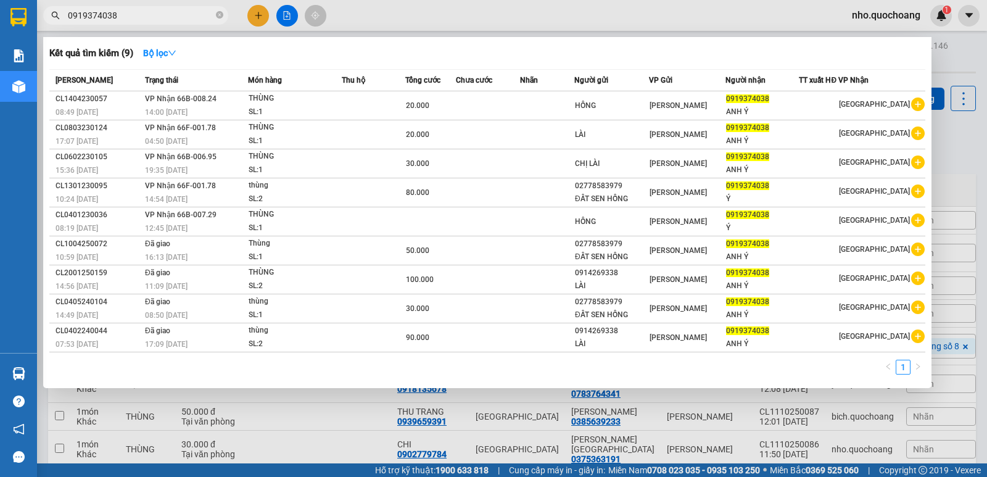
type input "0919374038"
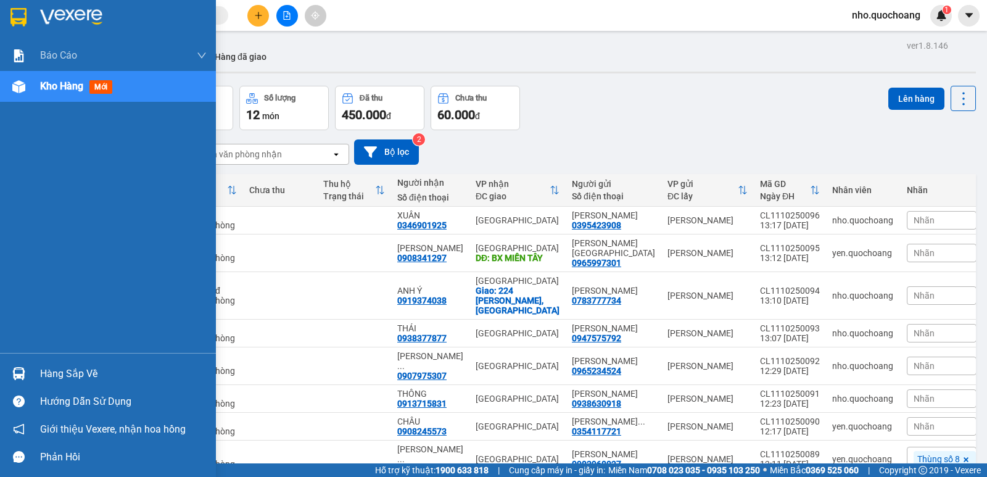
click at [48, 376] on div "Hàng sắp về" at bounding box center [123, 373] width 167 height 19
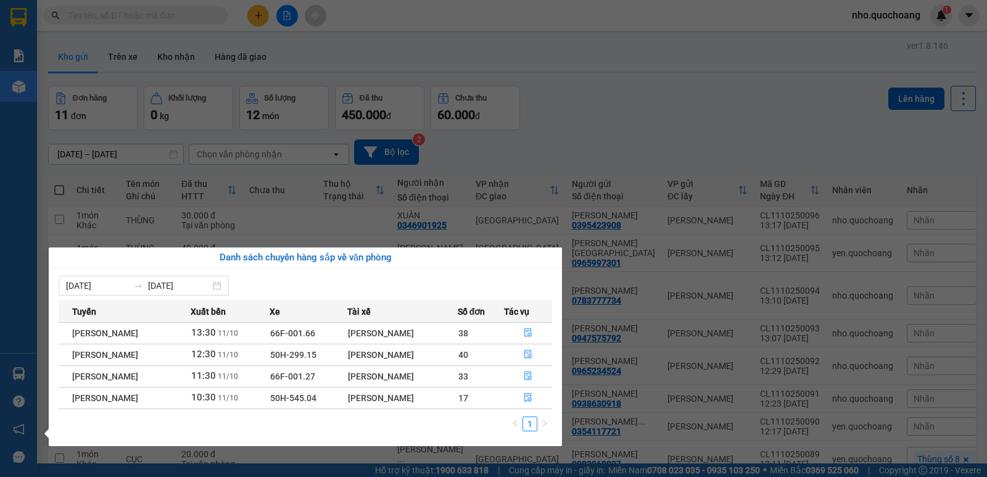
click at [490, 374] on td "33" at bounding box center [481, 376] width 46 height 22
click at [606, 88] on section "Kết quả tìm kiếm ( 0 ) Bộ lọc No Data nho.quochoang 1 Báo cáo Báo cáo dòng tiền…" at bounding box center [493, 238] width 987 height 477
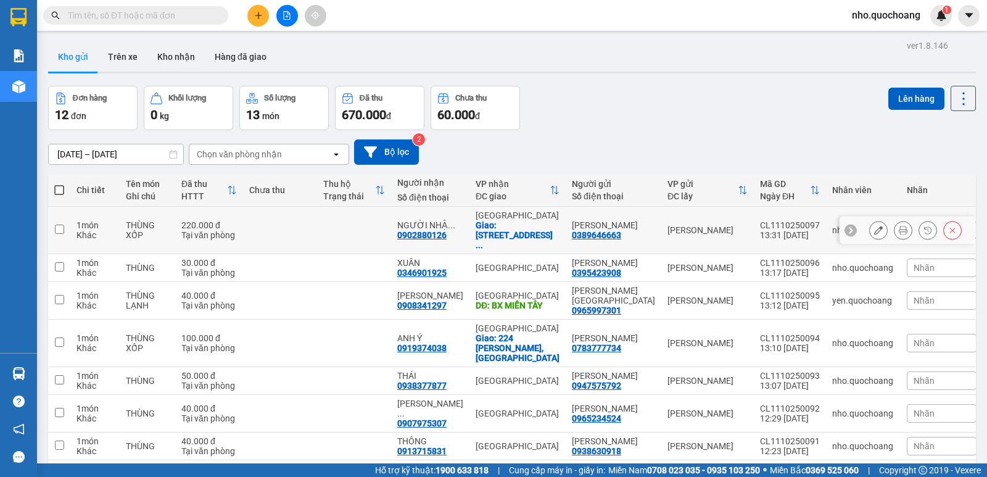
click at [899, 226] on icon at bounding box center [903, 230] width 9 height 9
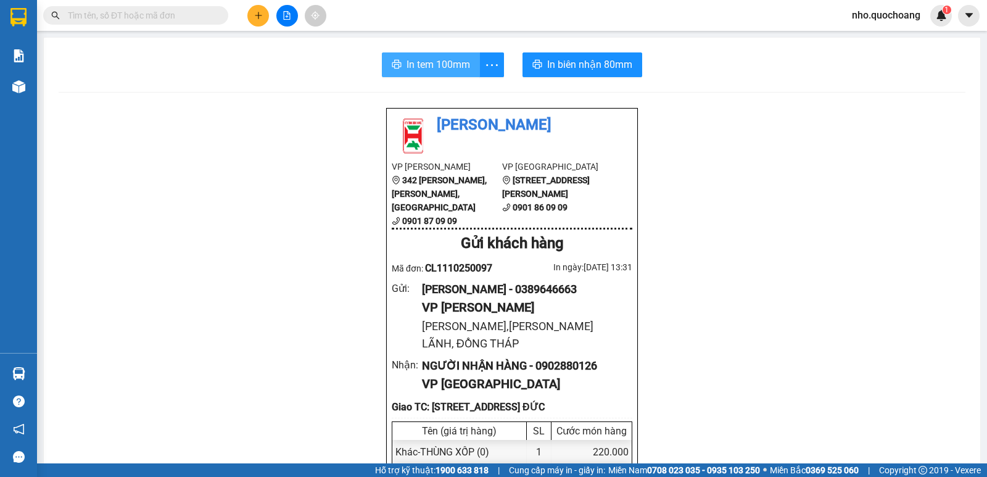
click at [417, 64] on span "In tem 100mm" at bounding box center [438, 64] width 64 height 15
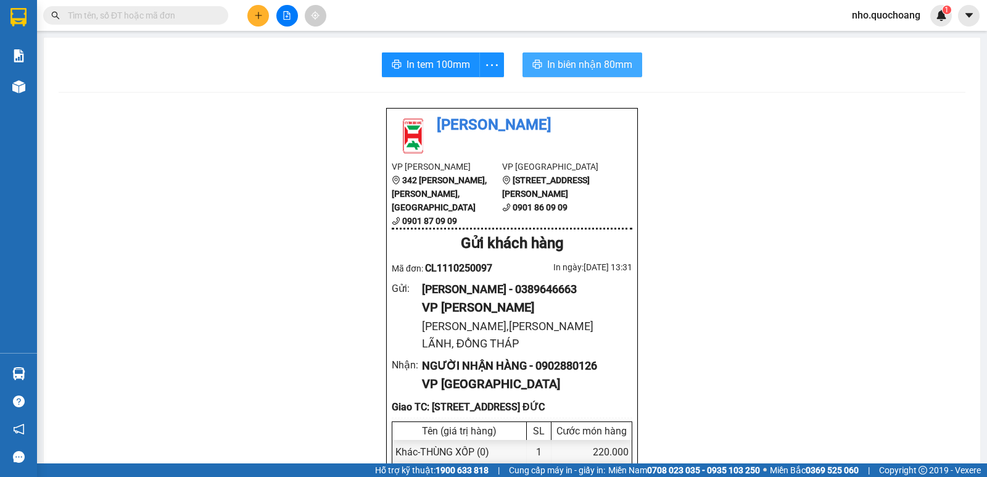
click at [583, 70] on span "In biên nhận 80mm" at bounding box center [589, 64] width 85 height 15
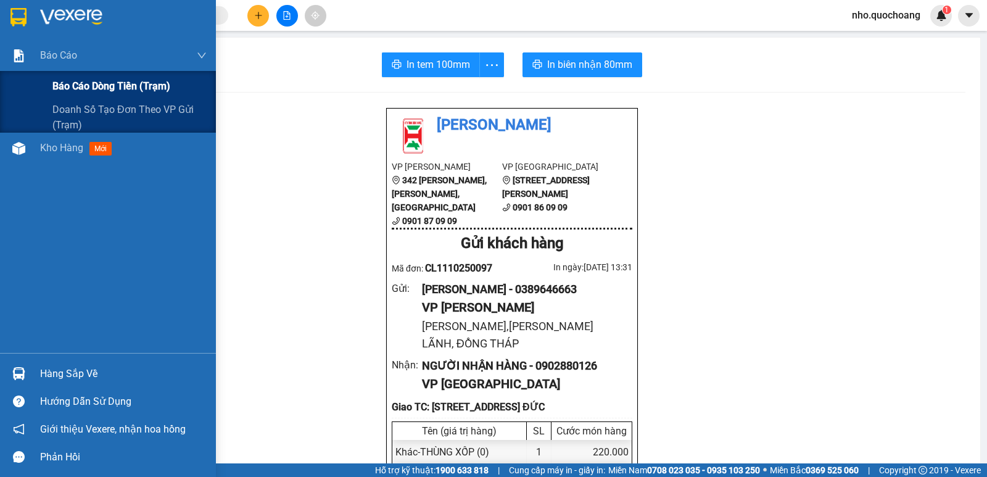
click at [60, 81] on span "Báo cáo dòng tiền (trạm)" at bounding box center [111, 85] width 118 height 15
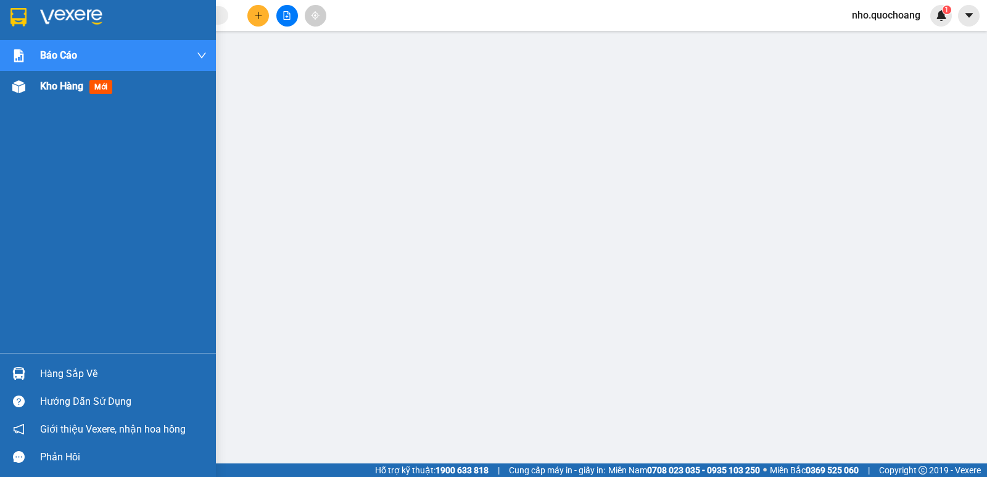
click at [54, 97] on div "Kho hàng mới" at bounding box center [123, 86] width 167 height 31
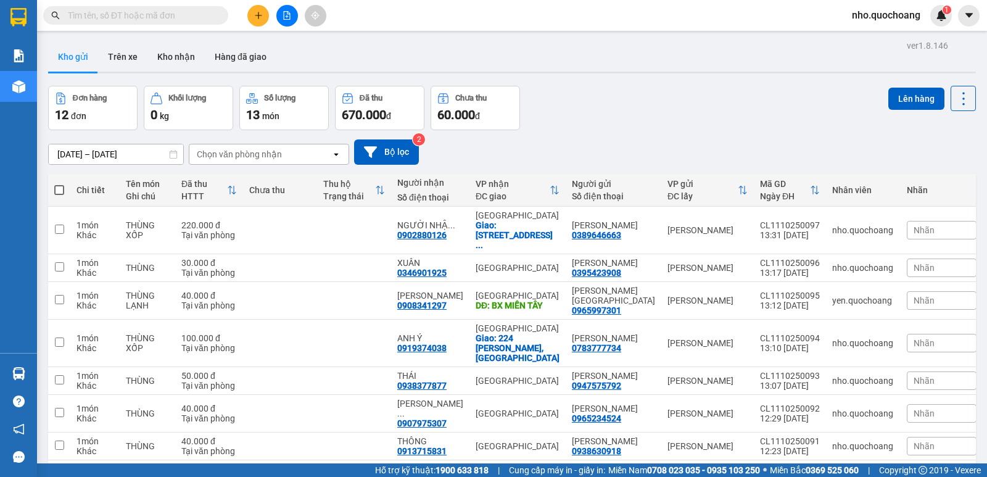
click at [109, 10] on input "text" at bounding box center [141, 16] width 146 height 14
click at [60, 187] on span at bounding box center [59, 190] width 10 height 10
click at [59, 184] on input "checkbox" at bounding box center [59, 184] width 0 height 0
checkbox input "true"
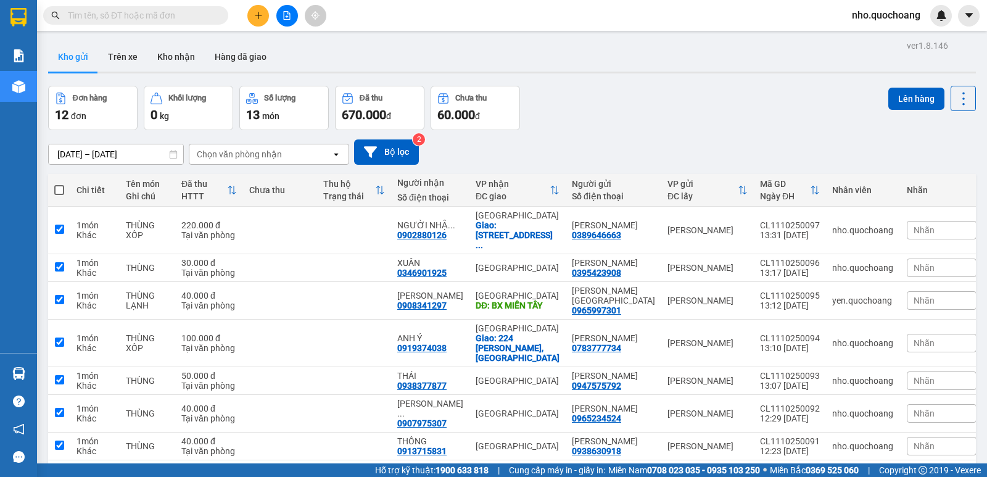
checkbox input "true"
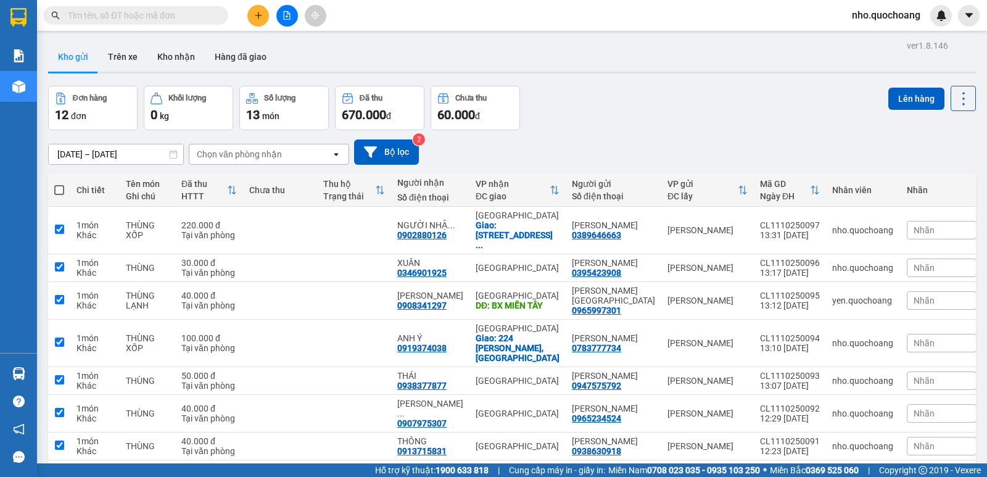
checkbox input "true"
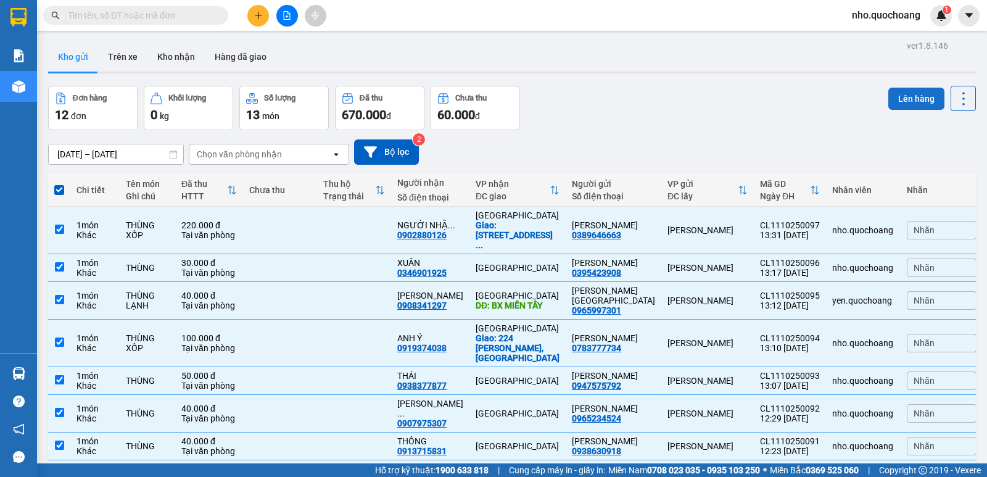
click at [916, 92] on button "Lên hàng" at bounding box center [916, 99] width 56 height 22
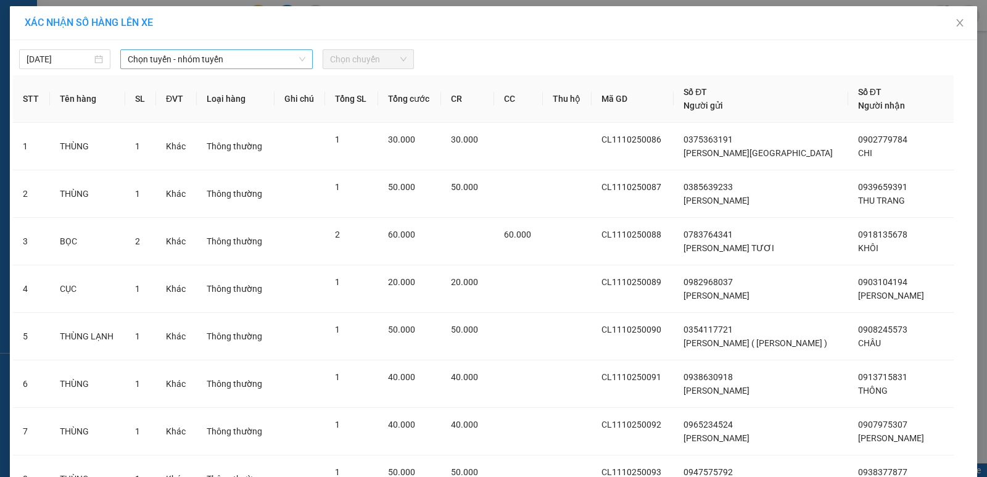
click at [220, 62] on span "Chọn tuyến - nhóm tuyến" at bounding box center [217, 59] width 178 height 19
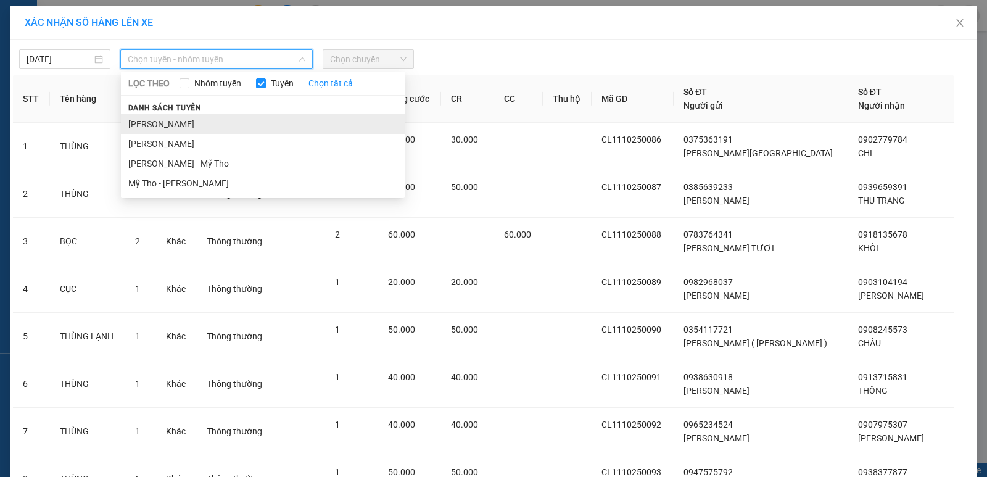
click at [187, 123] on li "[PERSON_NAME]" at bounding box center [263, 124] width 284 height 20
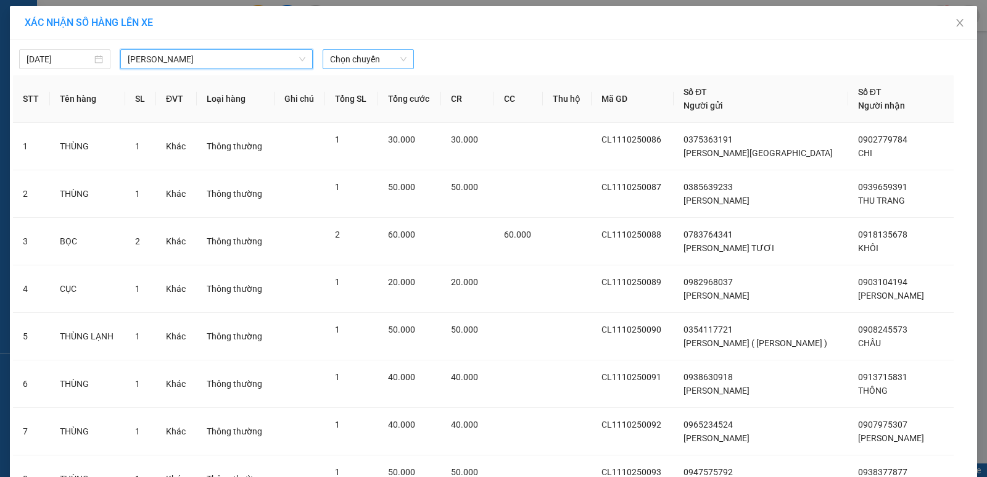
click at [348, 64] on span "Chọn chuyến" at bounding box center [368, 59] width 76 height 19
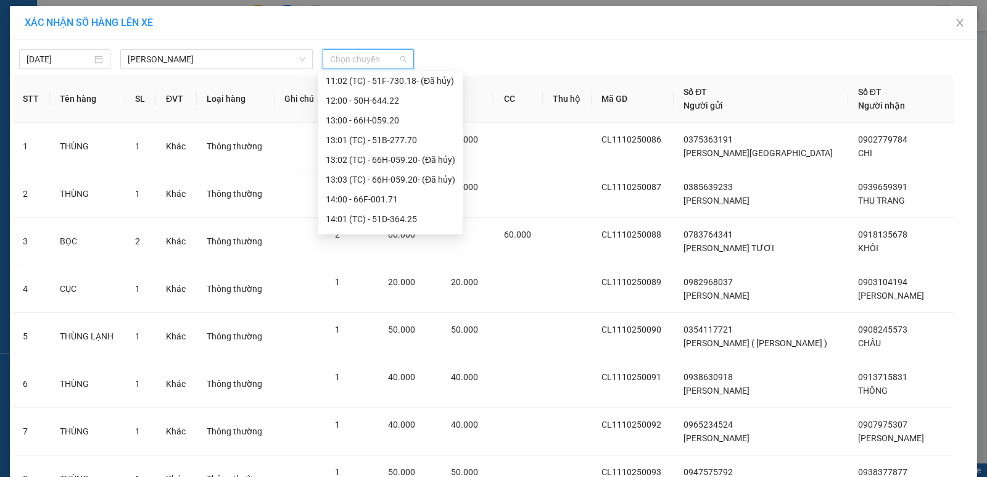
scroll to position [524, 0]
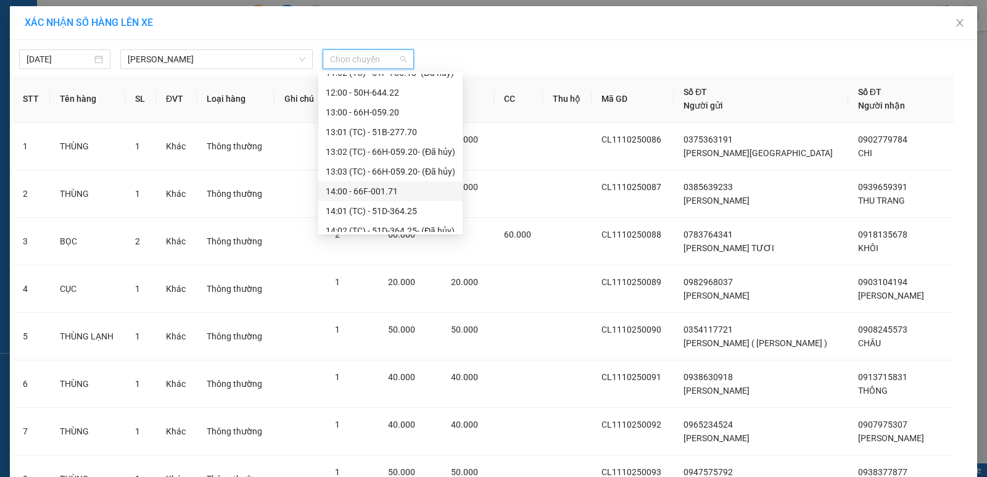
click at [369, 189] on div "14:00 - 66F-001.71" at bounding box center [391, 191] width 130 height 14
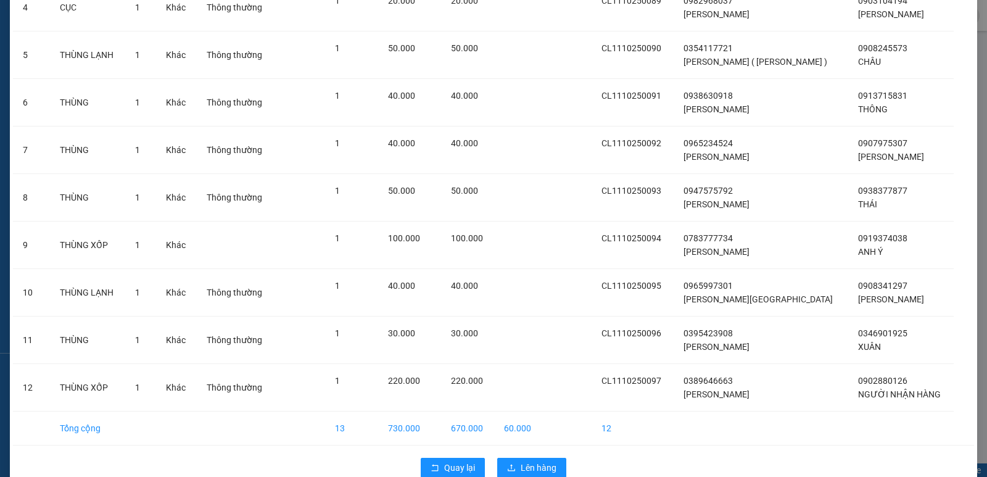
scroll to position [313, 0]
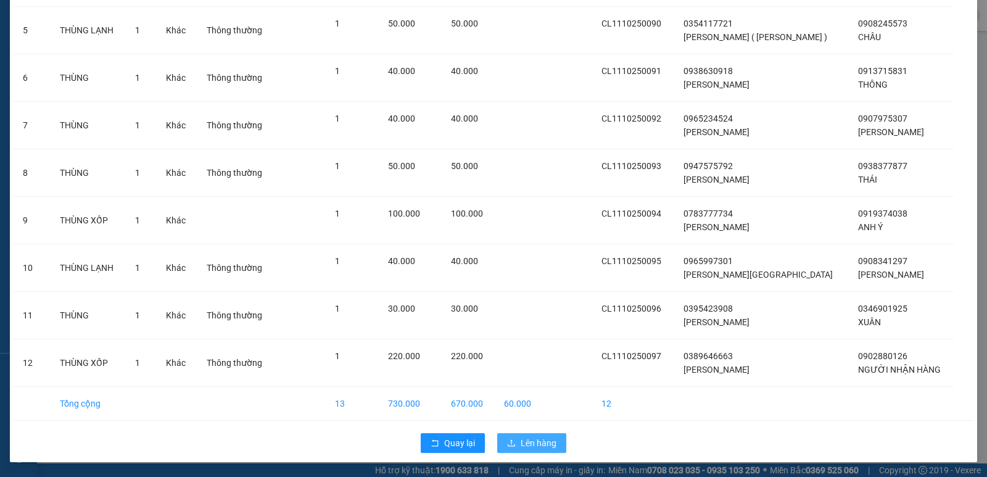
click at [535, 445] on span "Lên hàng" at bounding box center [538, 443] width 36 height 14
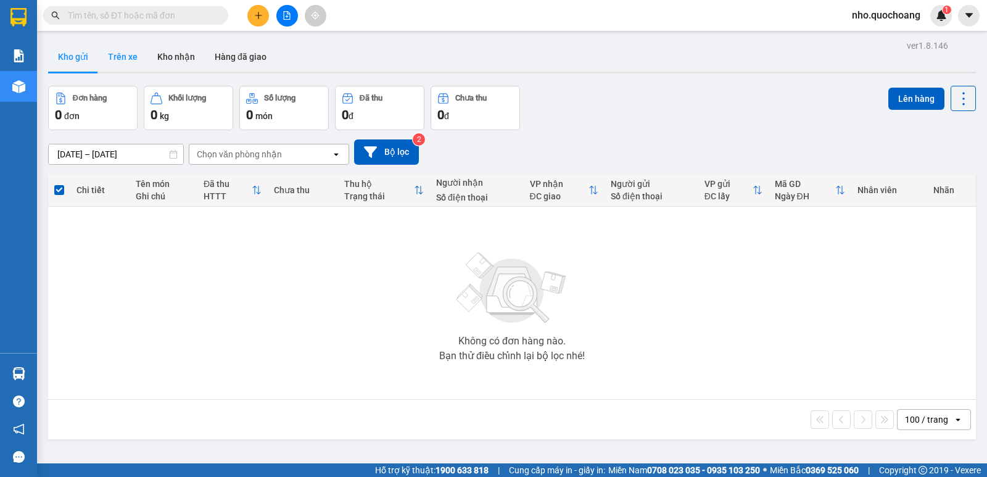
click at [139, 54] on button "Trên xe" at bounding box center [122, 57] width 49 height 30
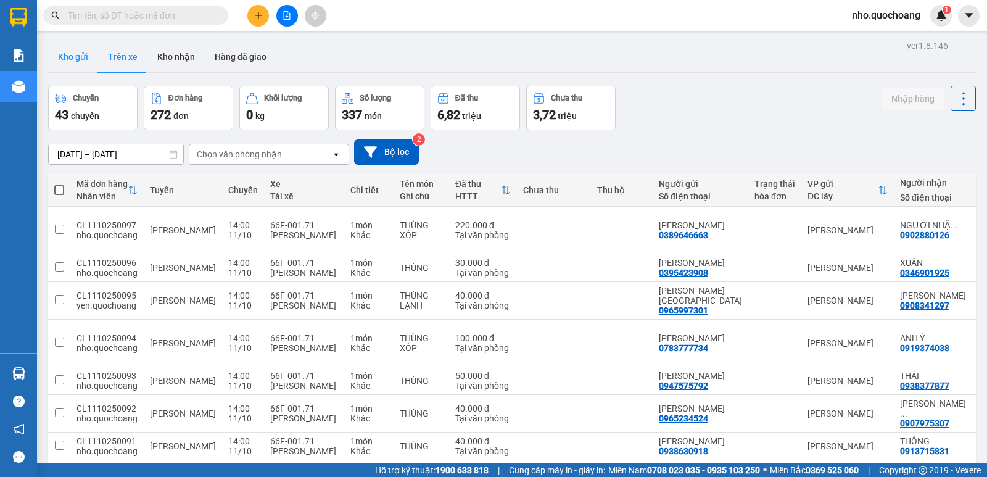
click at [83, 60] on button "Kho gửi" at bounding box center [73, 57] width 50 height 30
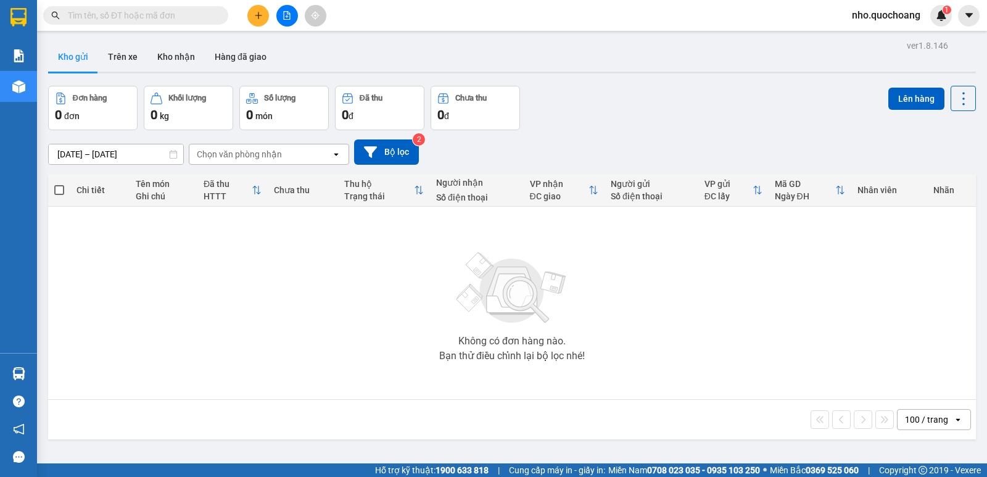
click at [99, 14] on input "text" at bounding box center [141, 16] width 146 height 14
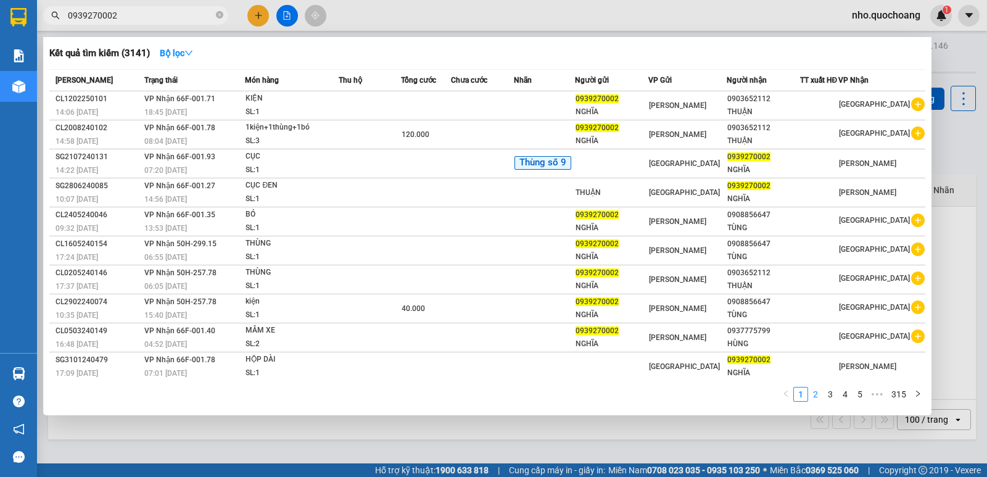
type input "0939270002"
click at [815, 393] on link "2" at bounding box center [815, 394] width 14 height 14
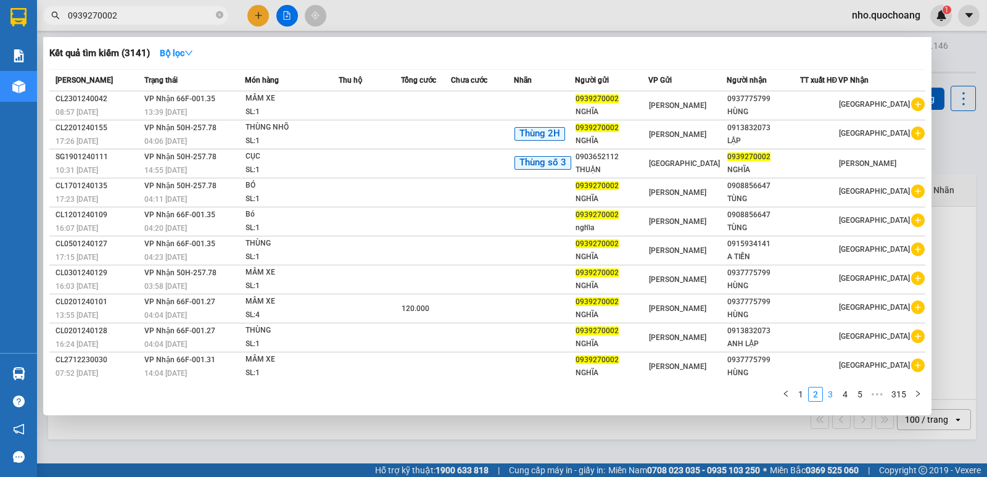
click at [830, 395] on link "3" at bounding box center [830, 394] width 14 height 14
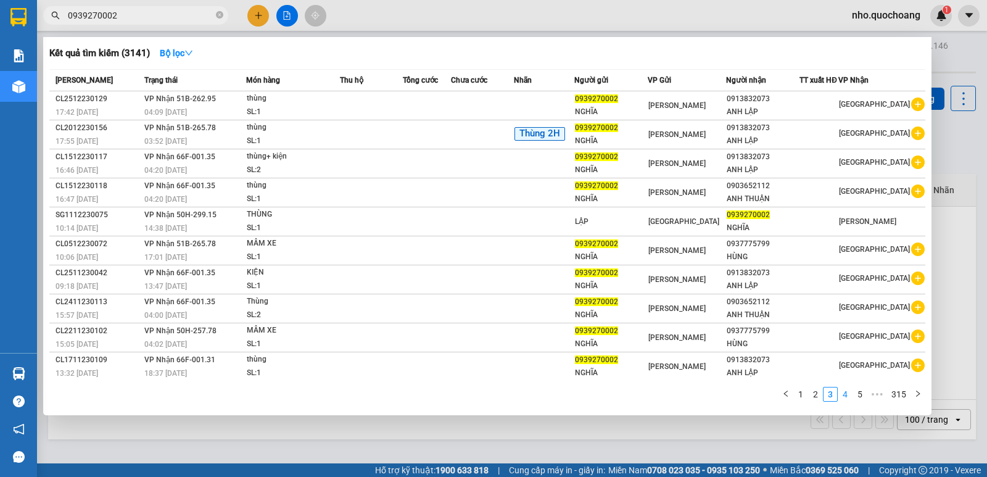
click at [844, 395] on link "4" at bounding box center [845, 394] width 14 height 14
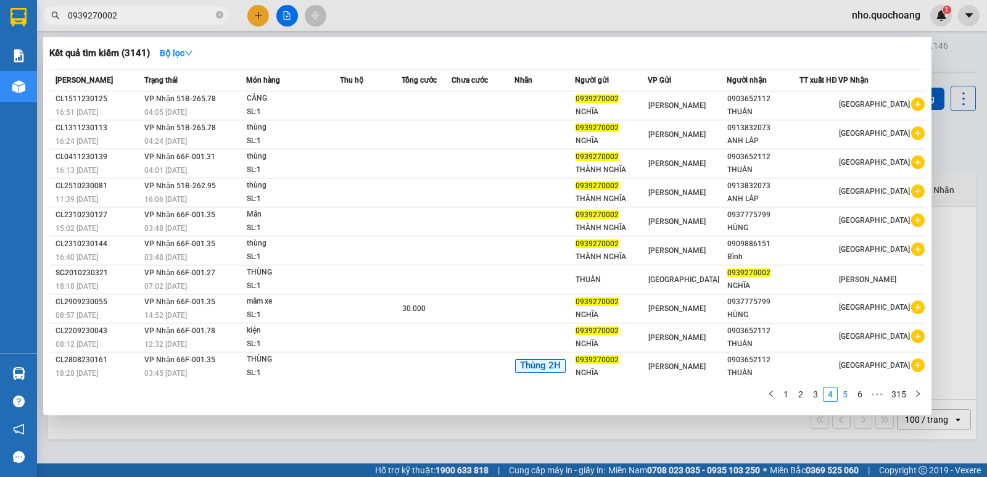
click at [849, 395] on link "5" at bounding box center [845, 394] width 14 height 14
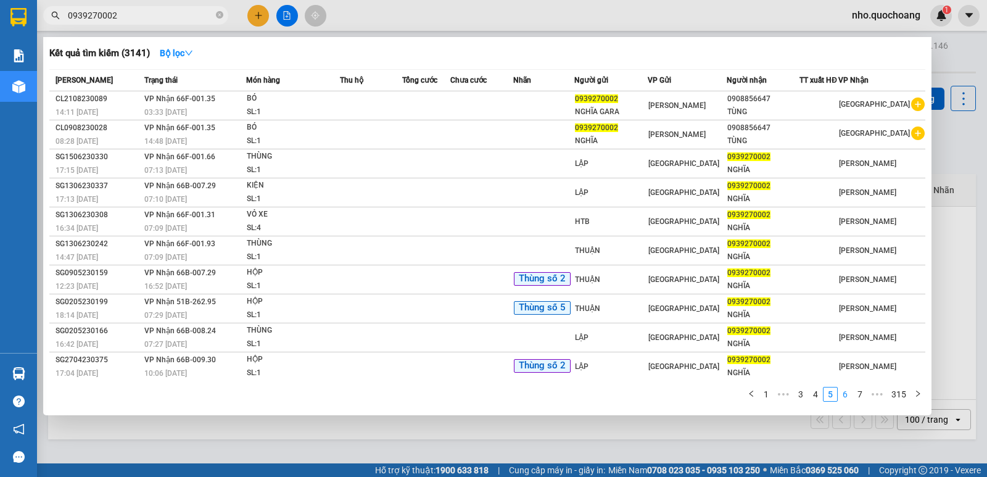
click at [851, 392] on link "6" at bounding box center [845, 394] width 14 height 14
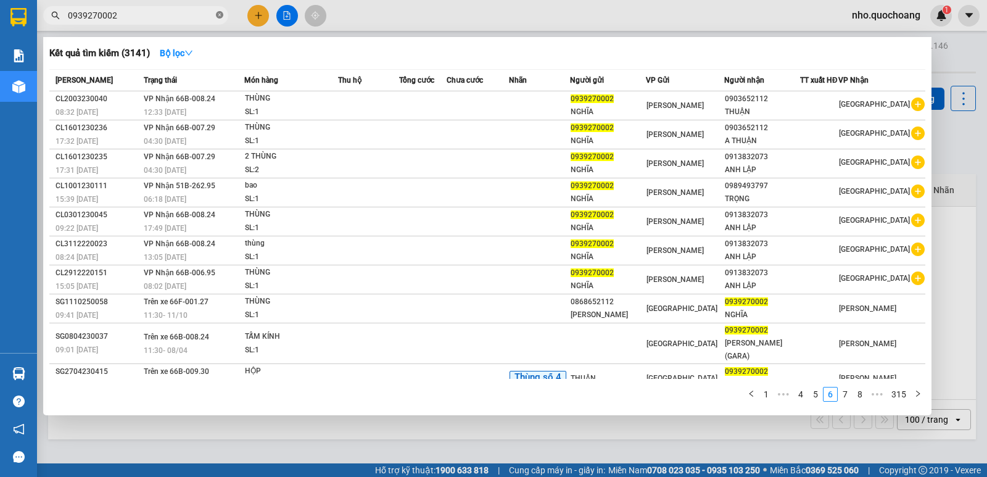
click at [221, 12] on icon "close-circle" at bounding box center [219, 14] width 7 height 7
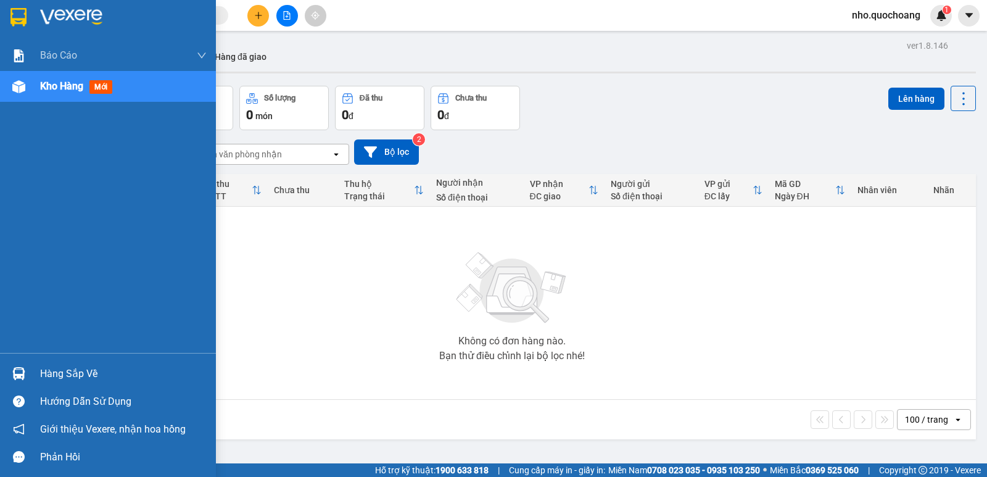
click at [38, 376] on div "Hàng sắp về" at bounding box center [108, 374] width 216 height 28
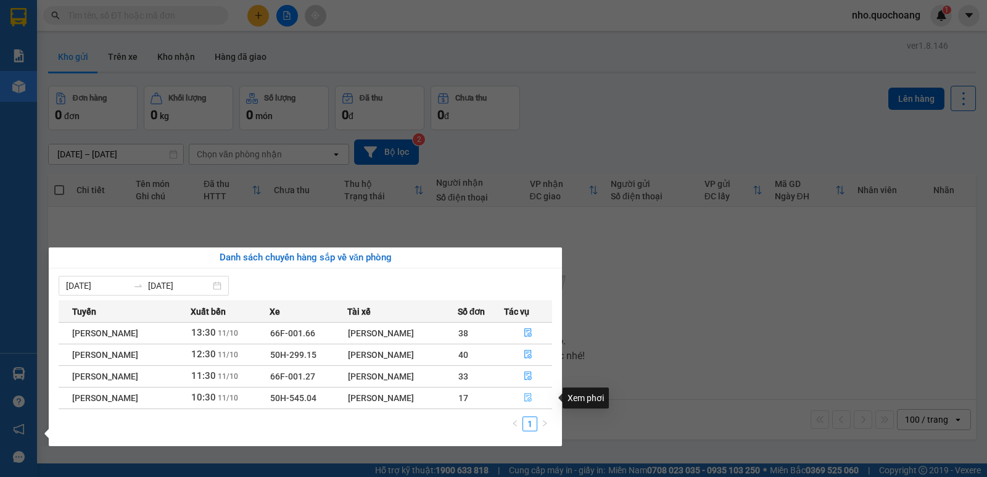
click at [531, 397] on icon "file-done" at bounding box center [528, 397] width 9 height 9
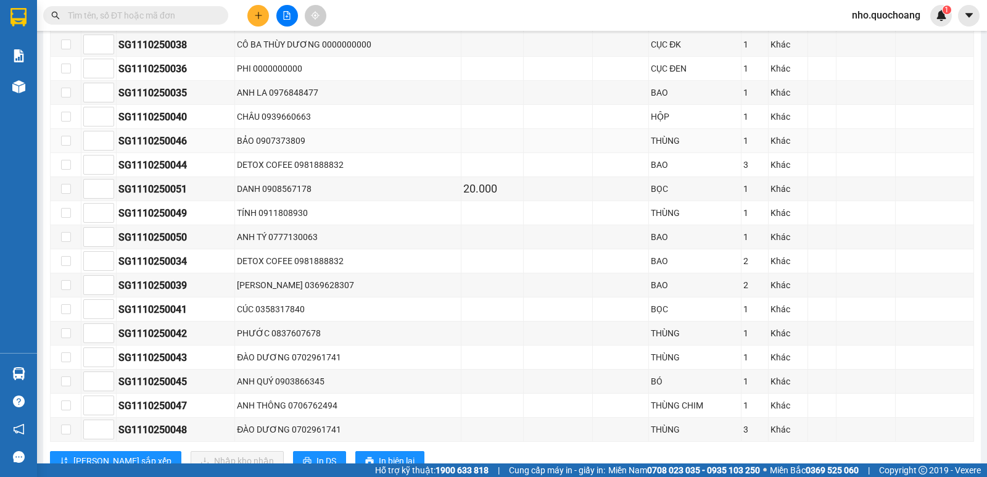
scroll to position [239, 0]
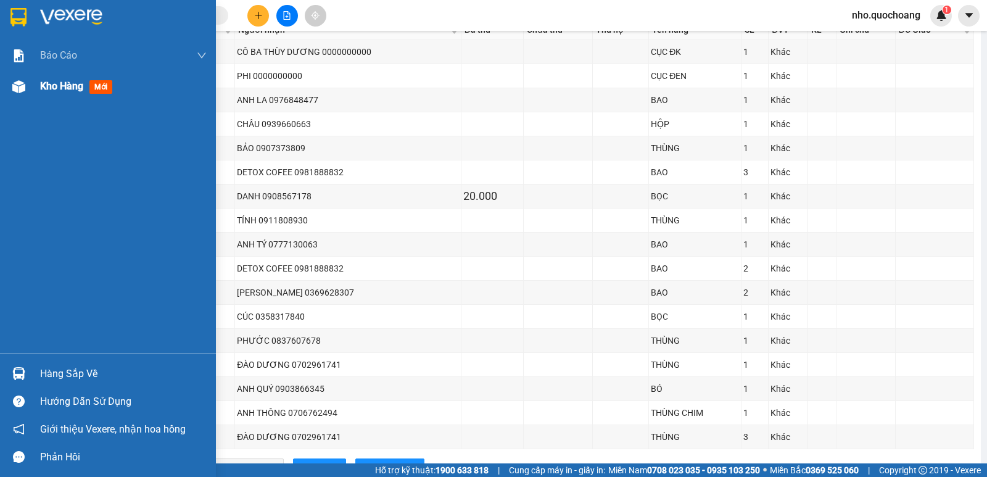
click at [52, 81] on span "Kho hàng" at bounding box center [61, 86] width 43 height 12
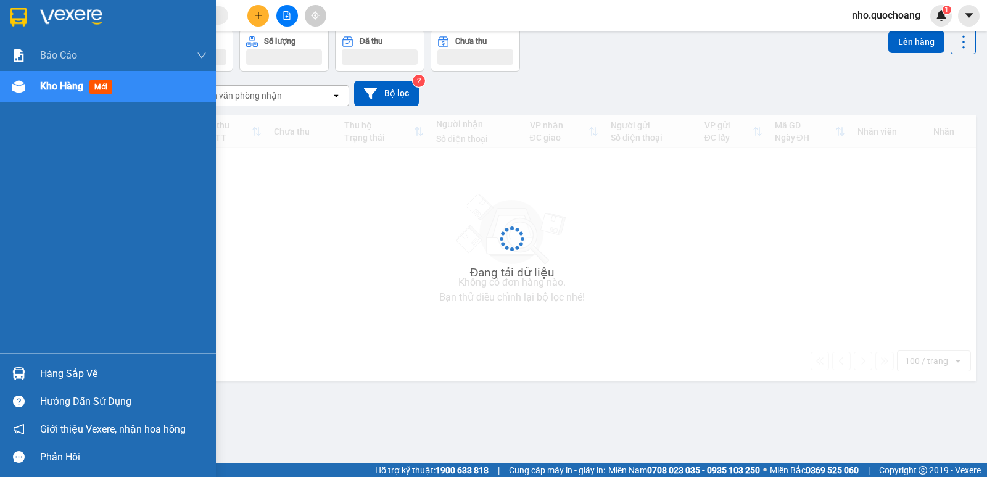
scroll to position [57, 0]
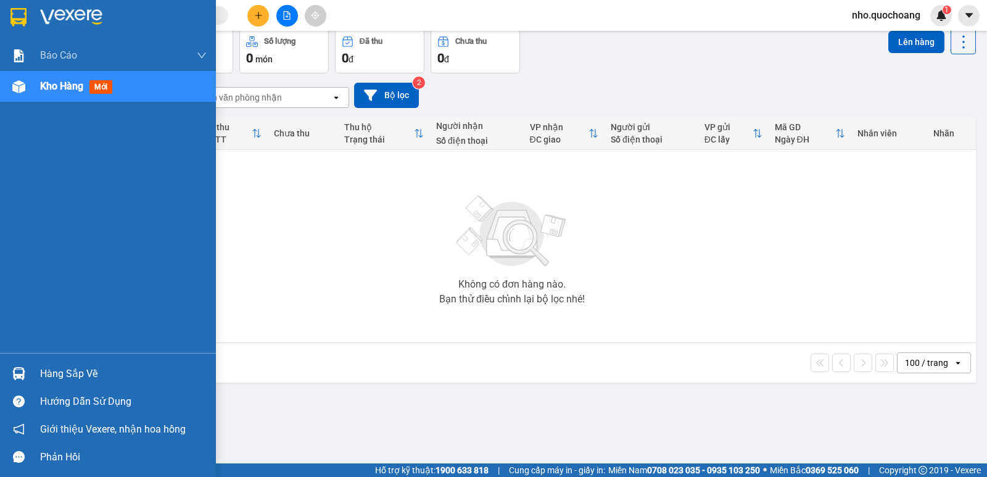
click at [79, 369] on div "Hàng sắp về" at bounding box center [123, 373] width 167 height 19
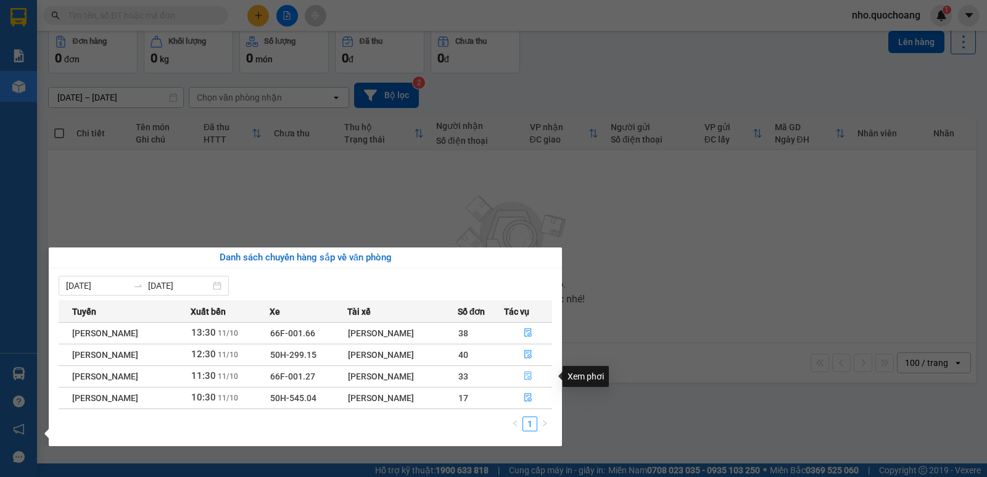
click at [529, 378] on icon "file-done" at bounding box center [528, 375] width 9 height 9
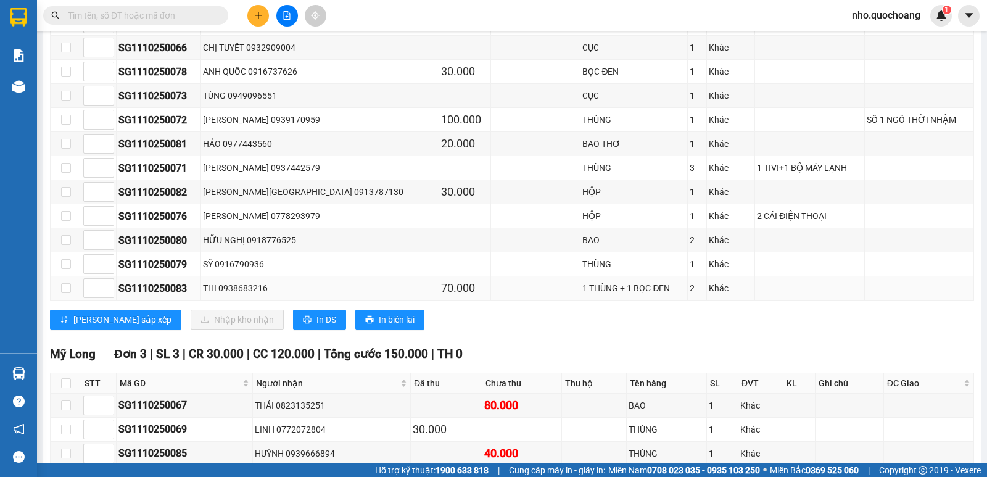
scroll to position [915, 0]
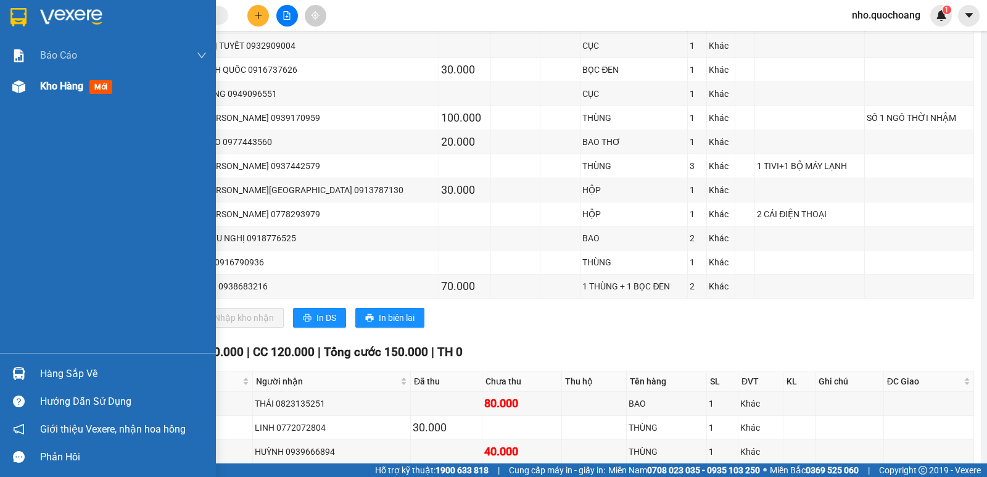
click at [67, 83] on span "Kho hàng" at bounding box center [61, 86] width 43 height 12
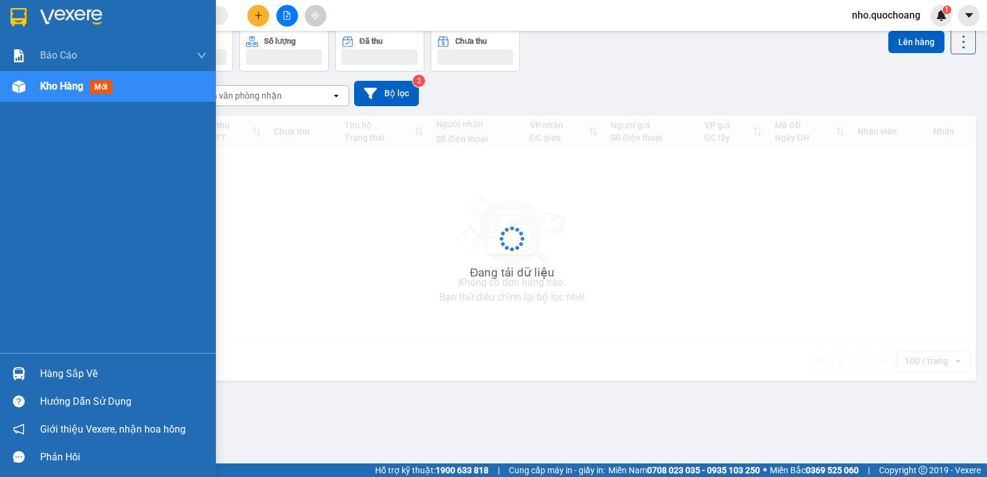
scroll to position [57, 0]
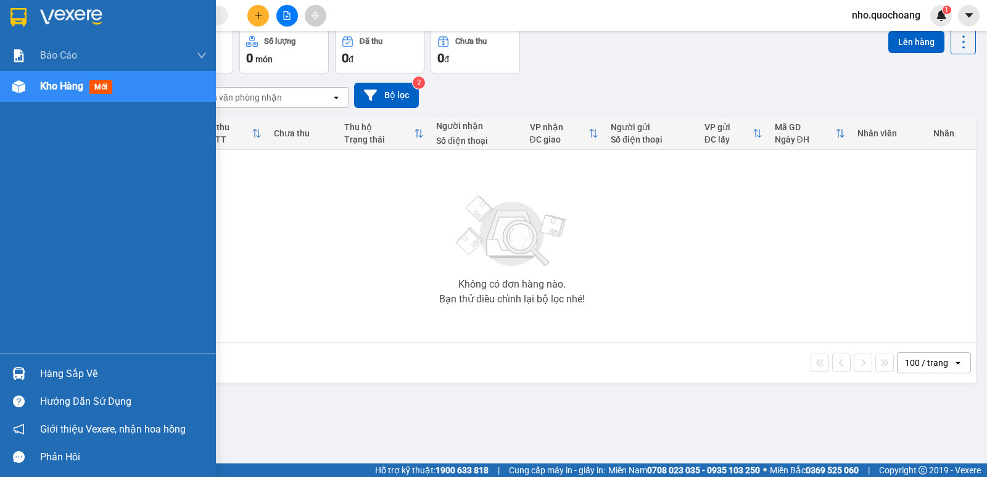
click at [70, 377] on div "Hàng sắp về" at bounding box center [123, 373] width 167 height 19
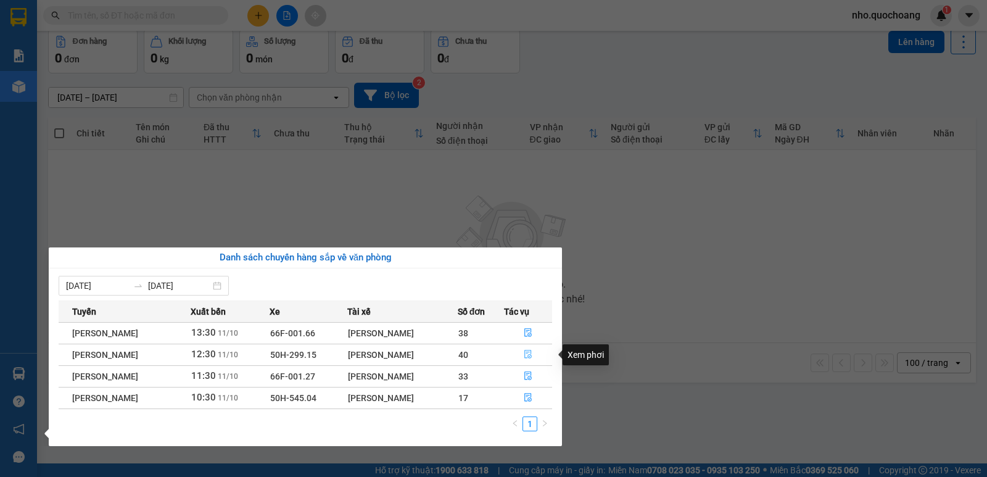
click at [535, 357] on button "button" at bounding box center [527, 355] width 47 height 20
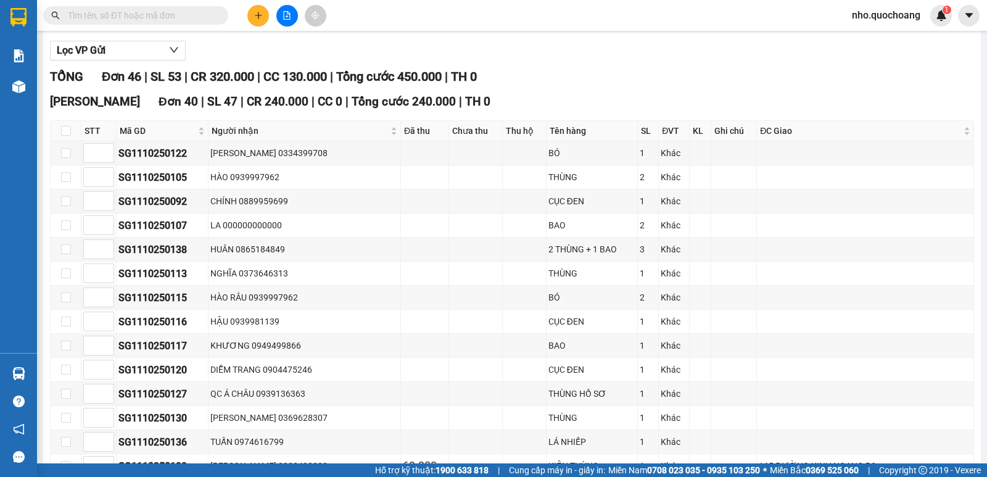
scroll to position [109, 0]
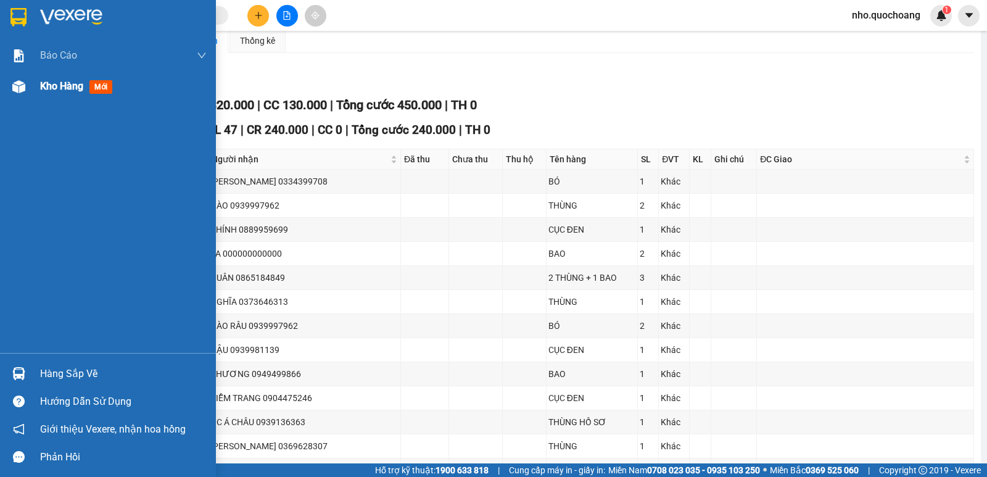
click at [41, 91] on span "Kho hàng" at bounding box center [61, 86] width 43 height 12
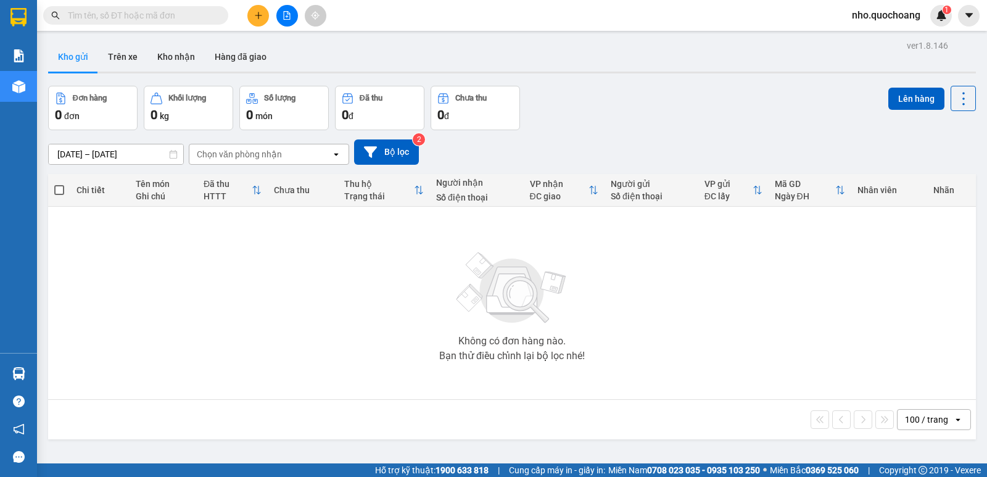
click at [97, 15] on input "text" at bounding box center [141, 16] width 146 height 14
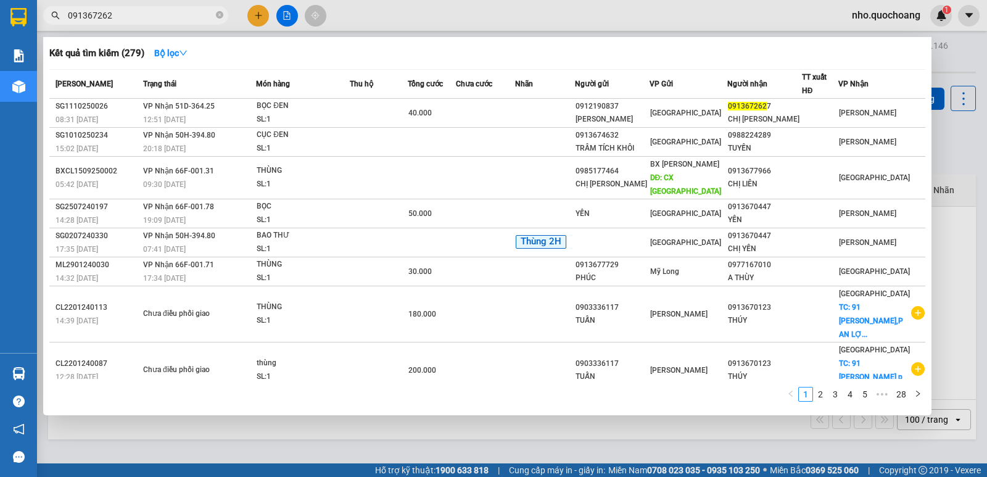
type input "0913672627"
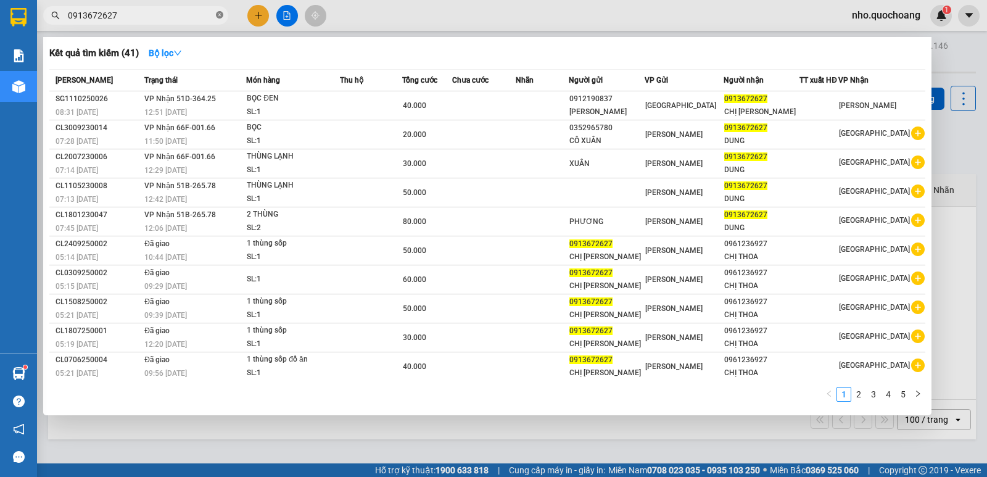
click at [223, 17] on icon "close-circle" at bounding box center [219, 14] width 7 height 7
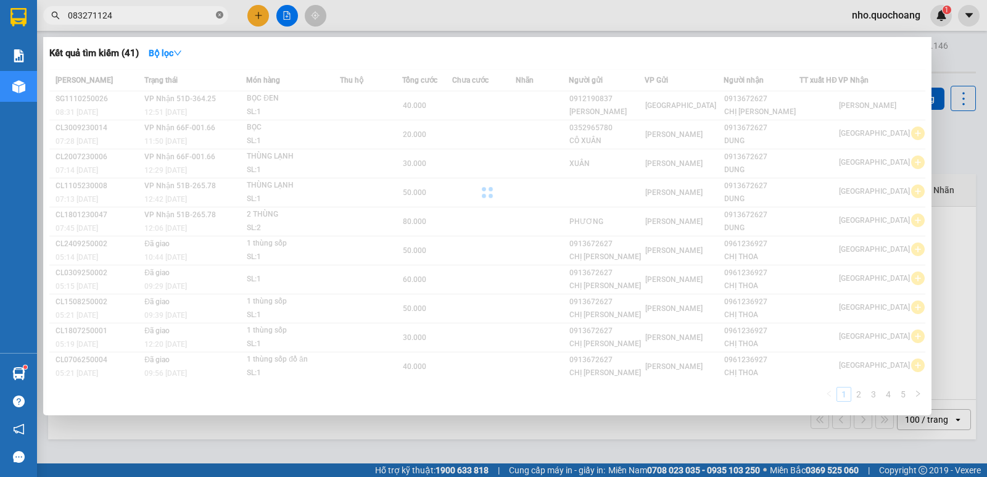
type input "0832711249"
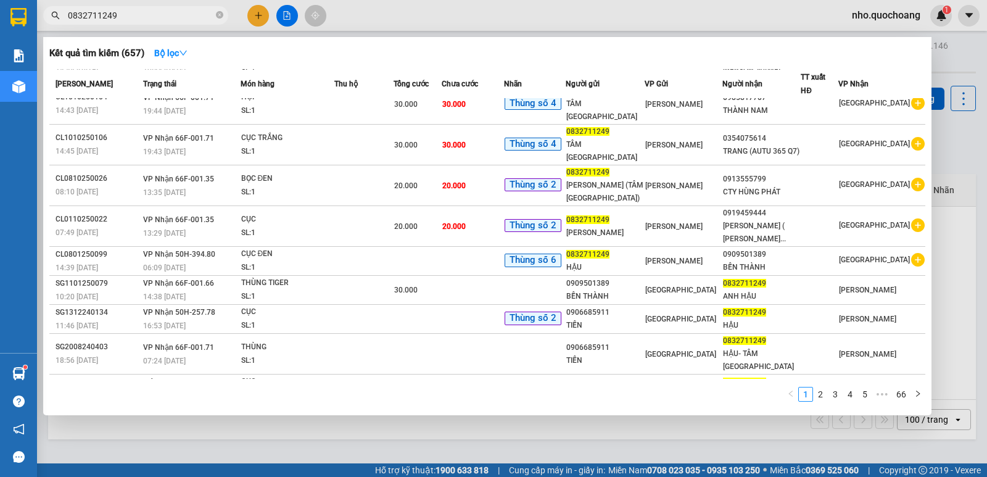
scroll to position [57, 0]
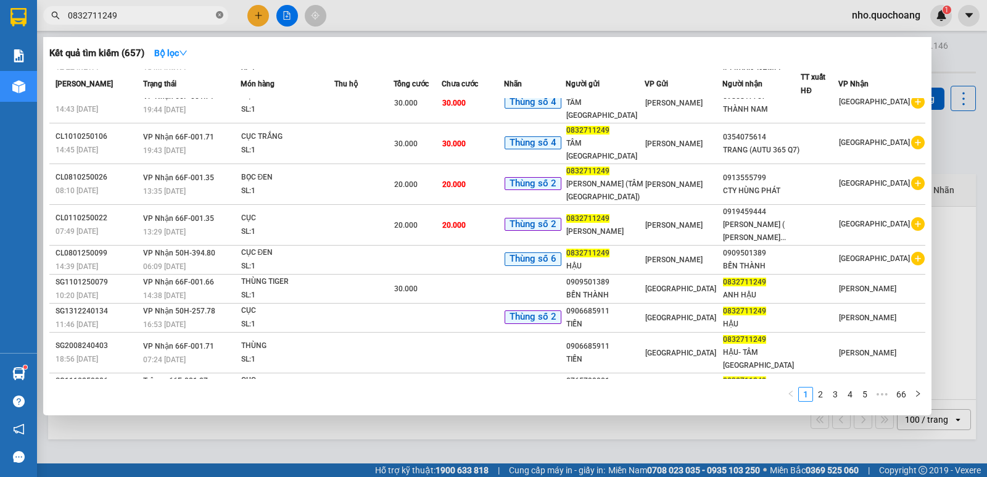
click at [218, 16] on icon "close-circle" at bounding box center [219, 14] width 7 height 7
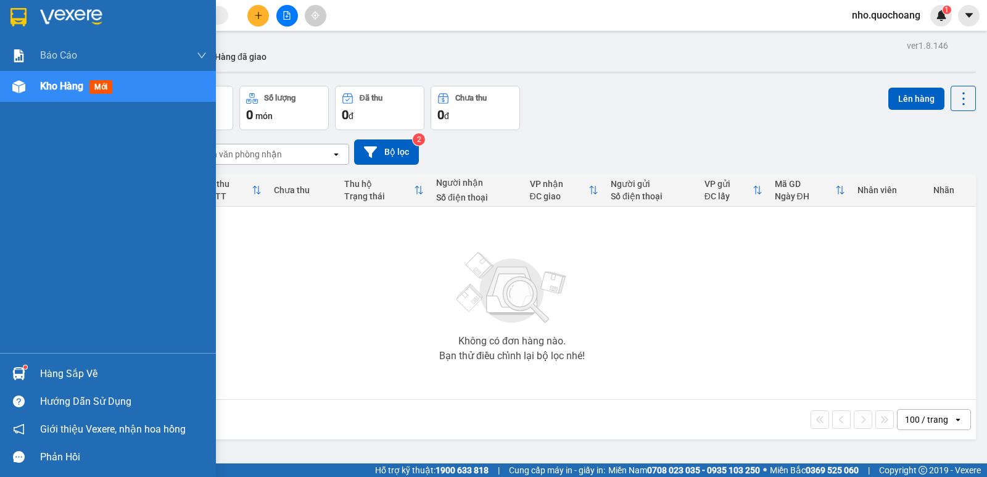
click at [44, 92] on span "Kho hàng" at bounding box center [61, 86] width 43 height 12
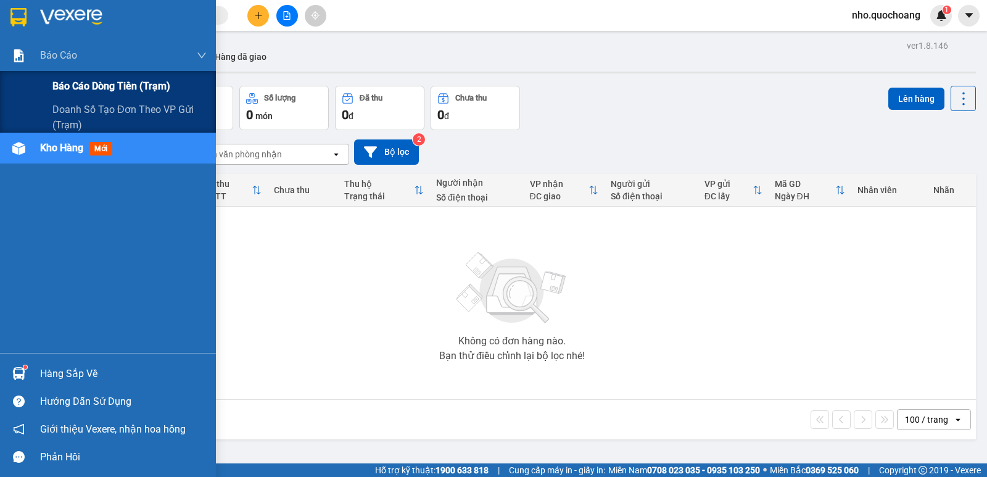
click at [81, 76] on div "Báo cáo dòng tiền (trạm)" at bounding box center [129, 86] width 154 height 31
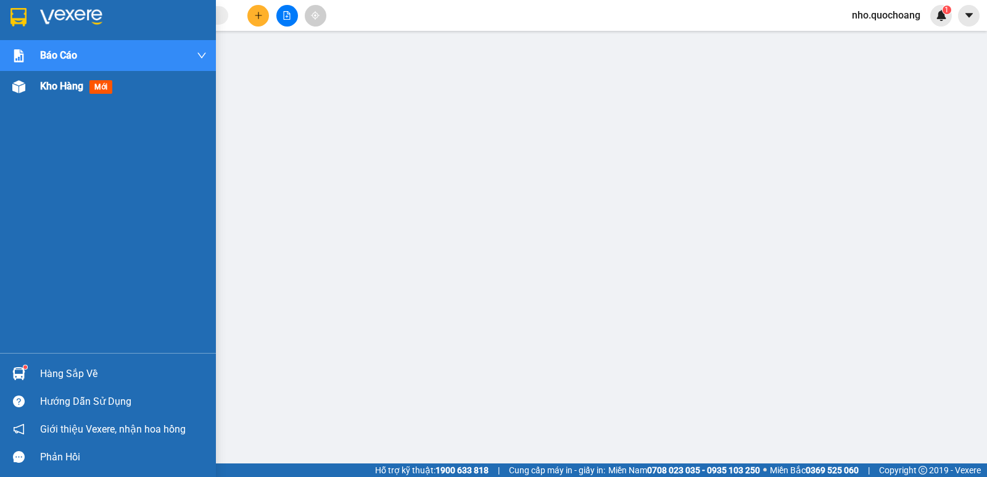
click at [50, 91] on span "Kho hàng" at bounding box center [61, 86] width 43 height 12
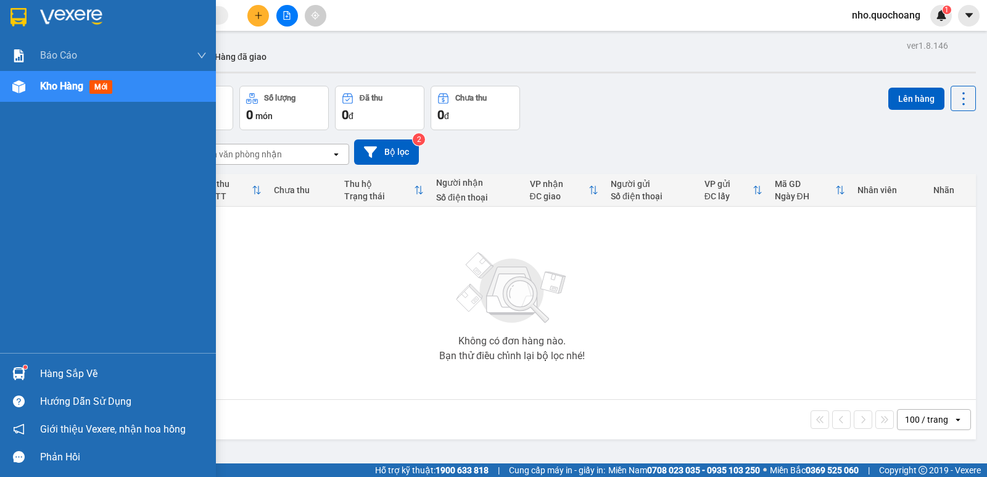
click at [72, 375] on div "Hàng sắp về" at bounding box center [123, 373] width 167 height 19
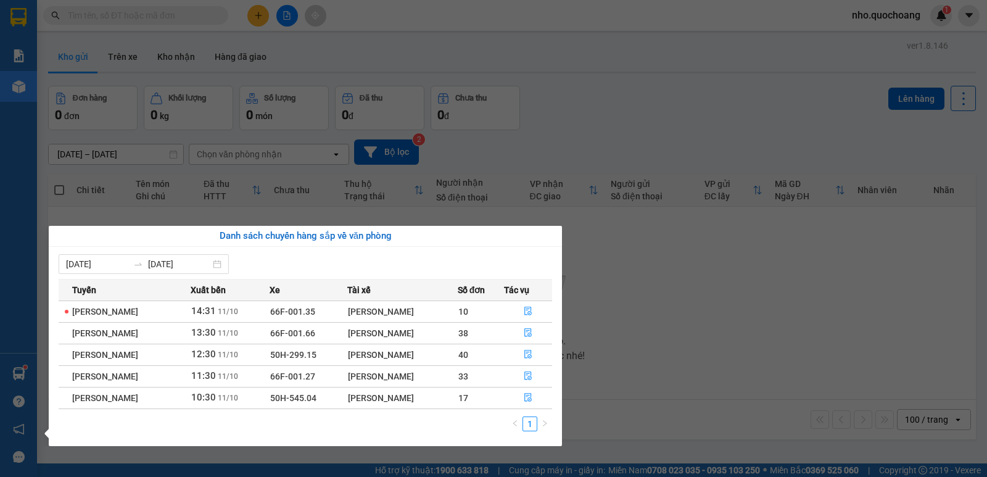
click at [726, 363] on section "Kết quả tìm kiếm ( 657 ) Bộ lọc Mã ĐH Trạng thái Món hàng Thu hộ Tổng cước Chưa…" at bounding box center [493, 238] width 987 height 477
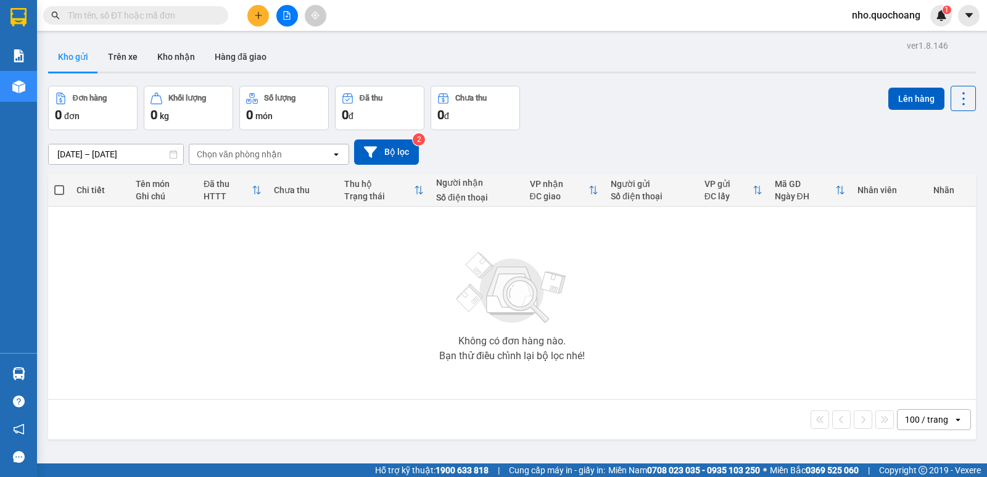
click at [133, 15] on input "text" at bounding box center [141, 16] width 146 height 14
click at [128, 19] on input "text" at bounding box center [141, 16] width 146 height 14
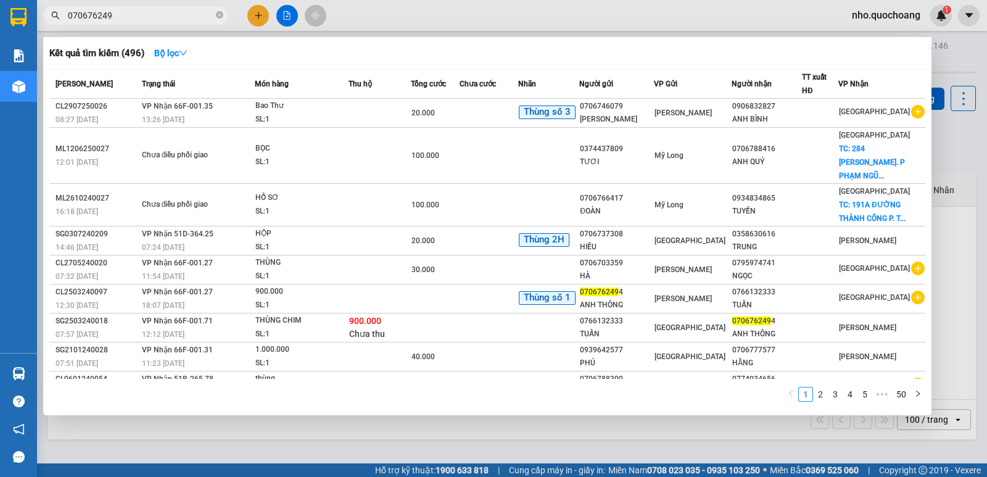
type input "0706762494"
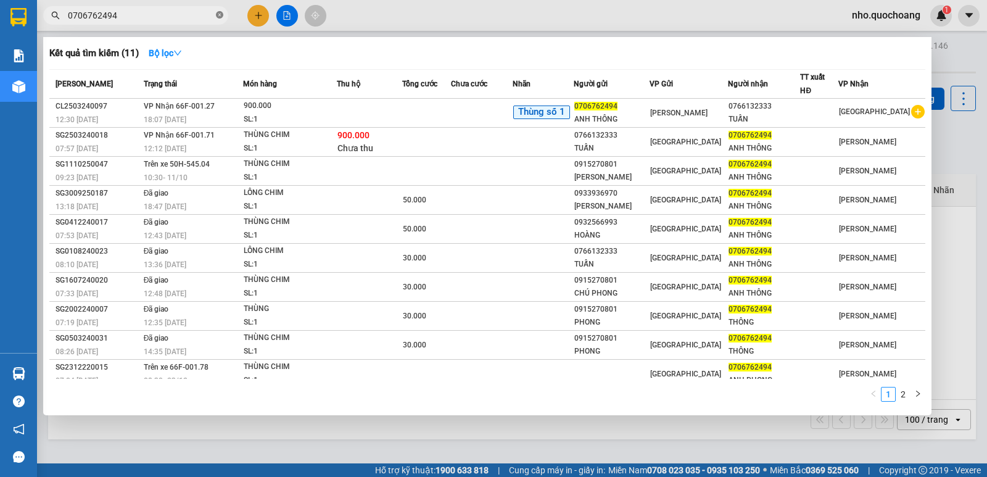
click at [220, 11] on span at bounding box center [219, 16] width 7 height 12
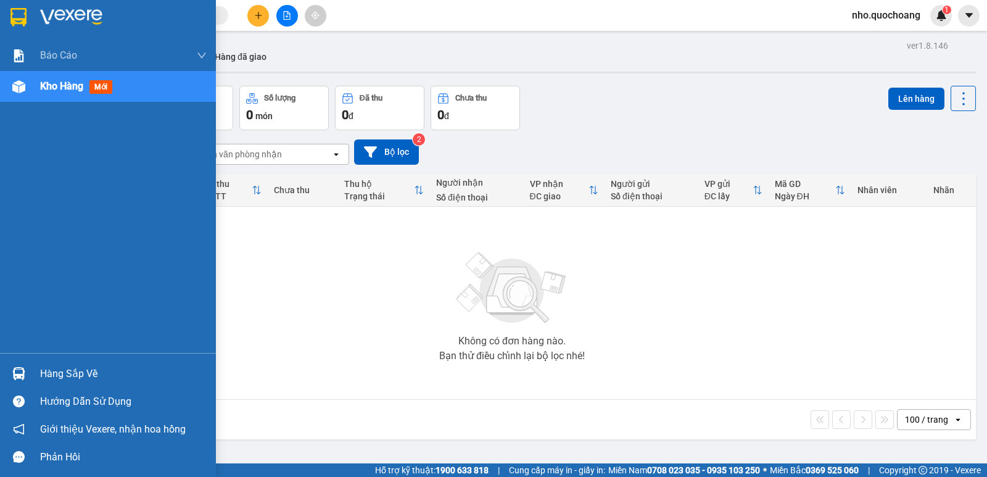
click at [59, 374] on div "Hàng sắp về" at bounding box center [123, 373] width 167 height 19
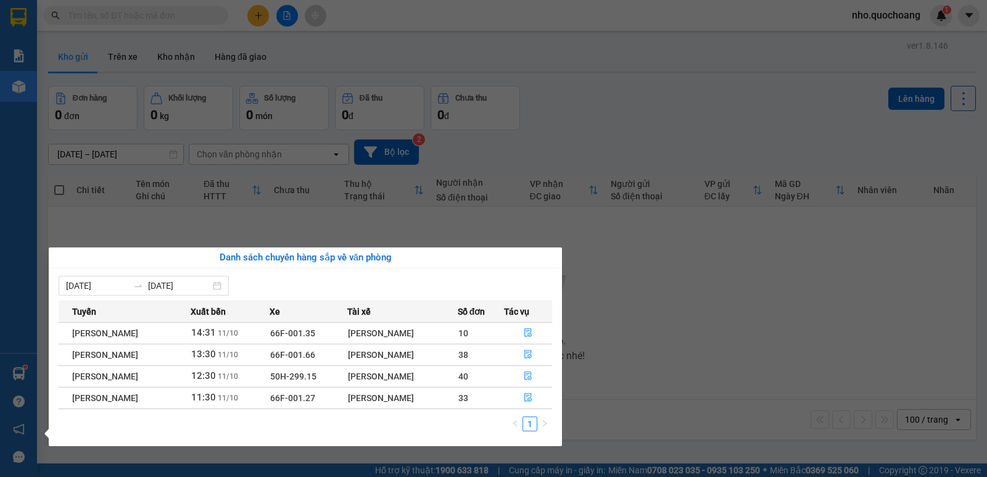
click at [718, 276] on section "Kết quả tìm kiếm ( 11 ) Bộ lọc Mã ĐH Trạng thái Món hàng Thu hộ Tổng cước Chưa …" at bounding box center [493, 238] width 987 height 477
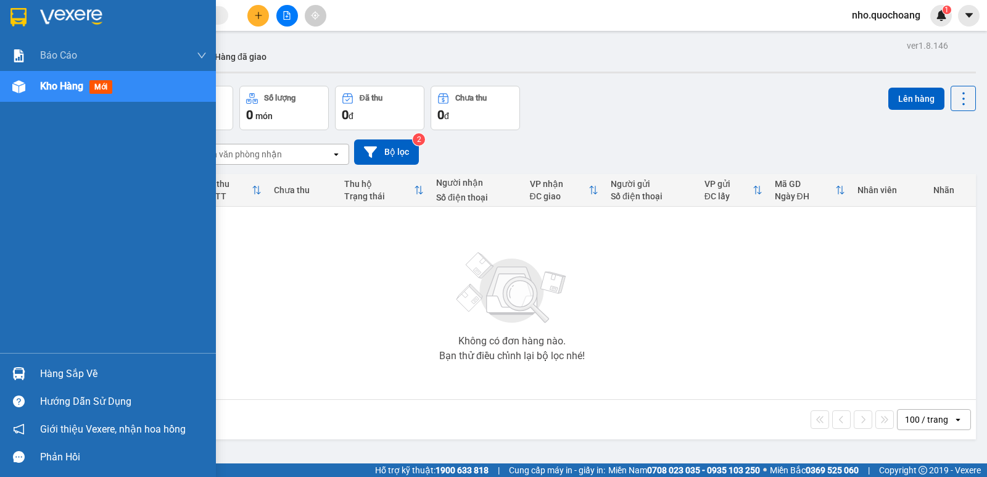
click at [56, 373] on div "Hàng sắp về" at bounding box center [123, 373] width 167 height 19
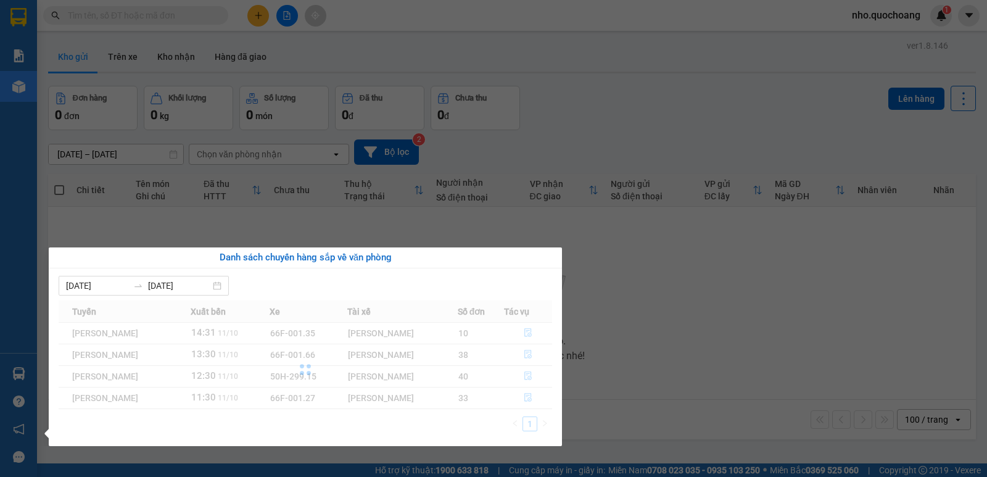
click at [749, 344] on section "Kết quả tìm kiếm ( 11 ) Bộ lọc Mã ĐH Trạng thái Món hàng Thu hộ Tổng cước Chưa …" at bounding box center [493, 238] width 987 height 477
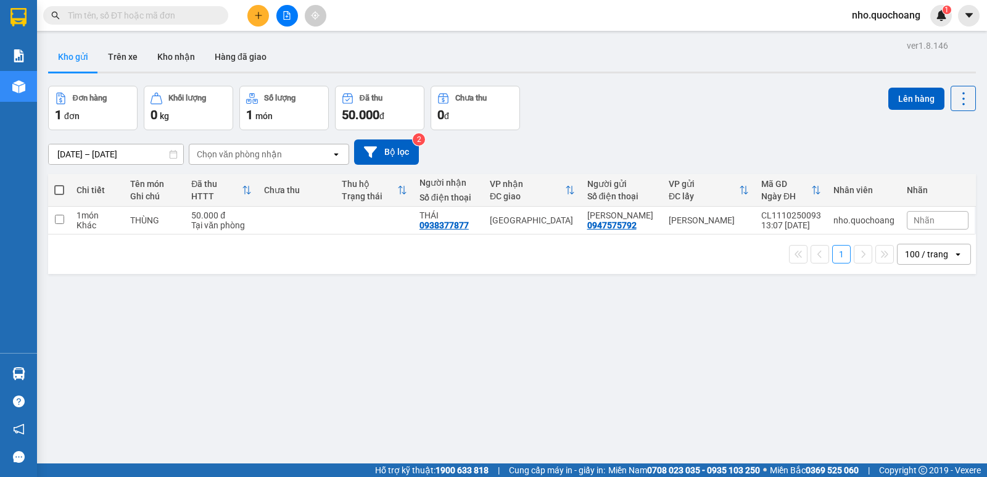
click at [118, 7] on span at bounding box center [135, 15] width 185 height 19
click at [117, 17] on input "text" at bounding box center [141, 16] width 146 height 14
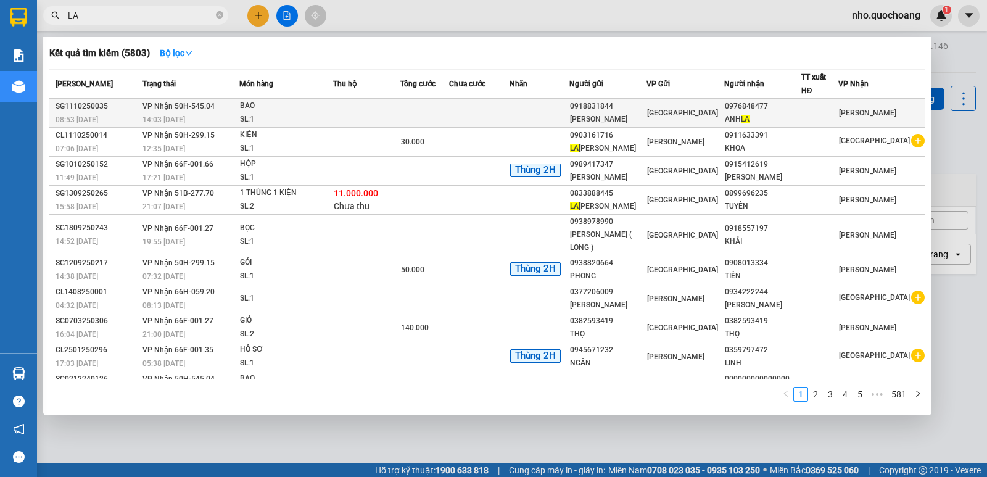
type input "LA"
click at [429, 105] on td at bounding box center [424, 113] width 49 height 29
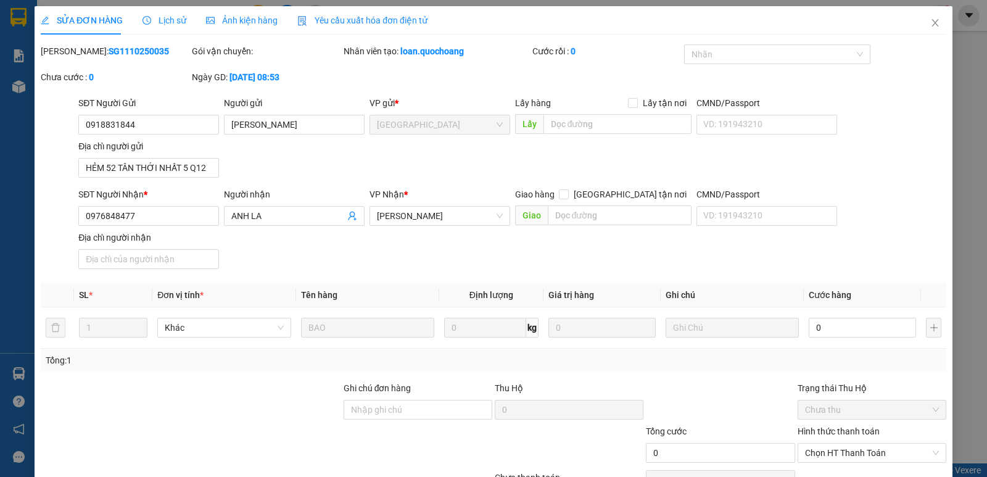
type input "0918831844"
type input "[PERSON_NAME]"
type input "HẺM 52 TÂN THỚI NHẤT 5 Q12"
type input "0976848477"
type input "ANH LA"
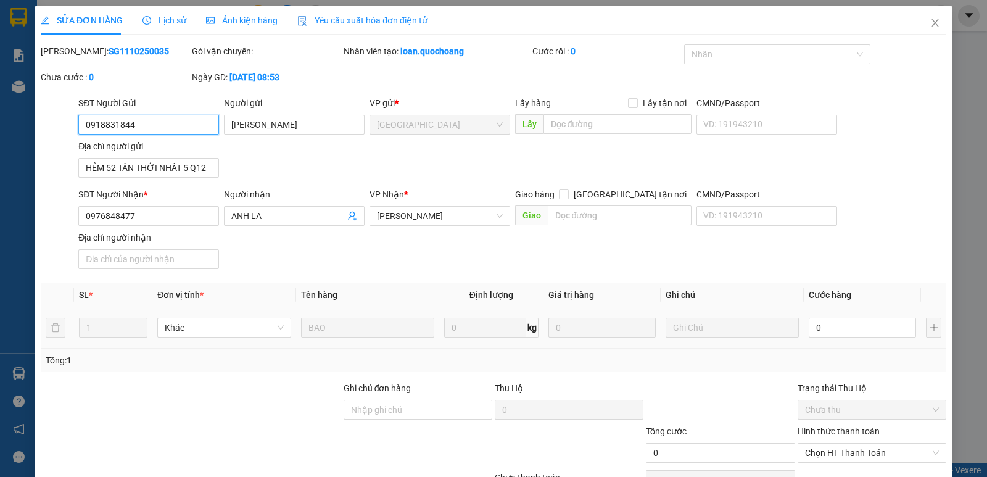
scroll to position [68, 0]
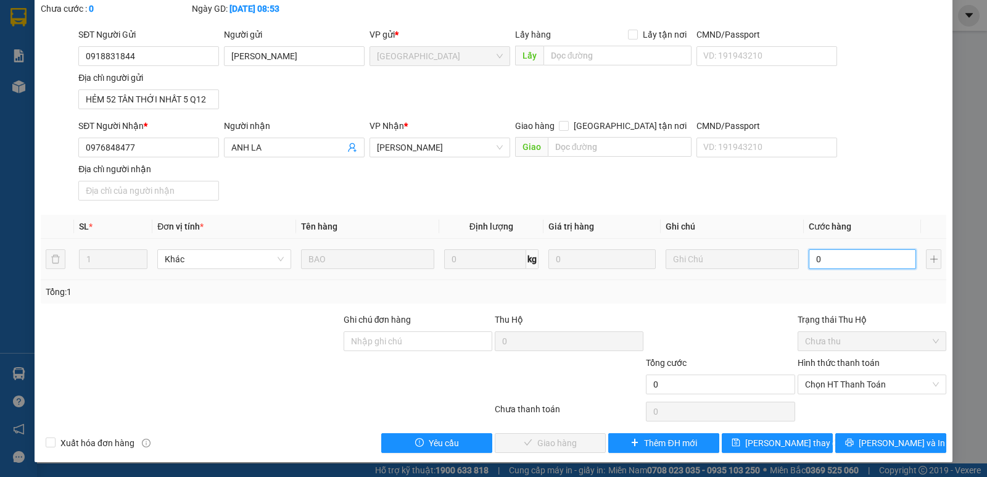
click at [810, 258] on input "0" at bounding box center [861, 259] width 107 height 20
type input "4"
type input "40"
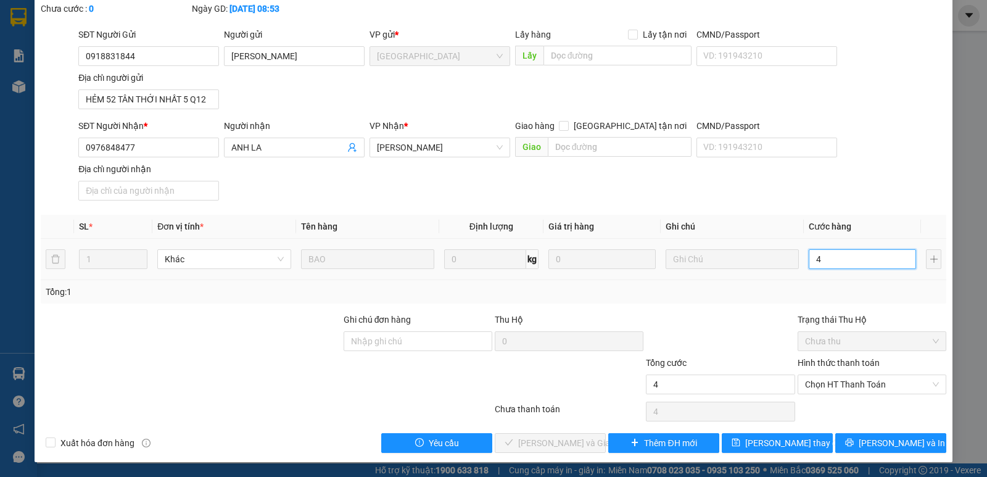
type input "40"
click at [839, 381] on span "Chọn HT Thanh Toán" at bounding box center [872, 384] width 134 height 19
type input "40"
type input "40.000"
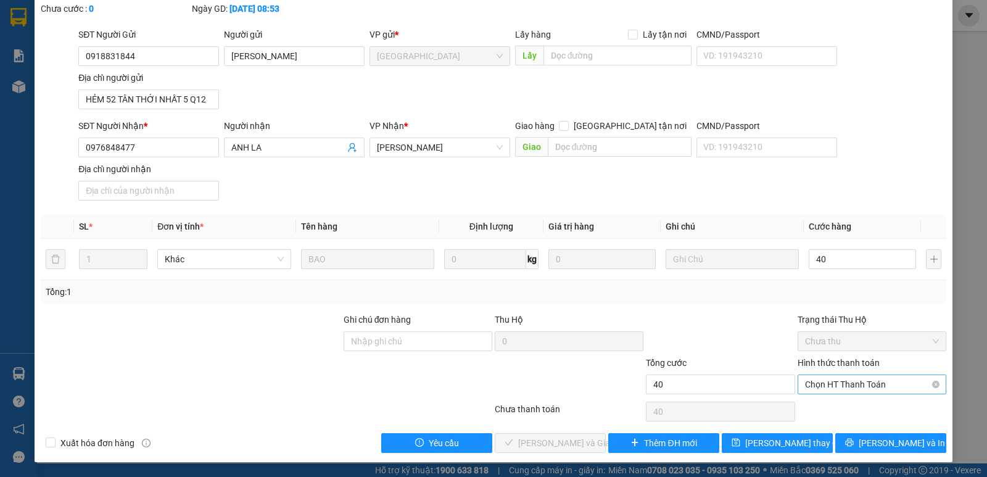
type input "40.000"
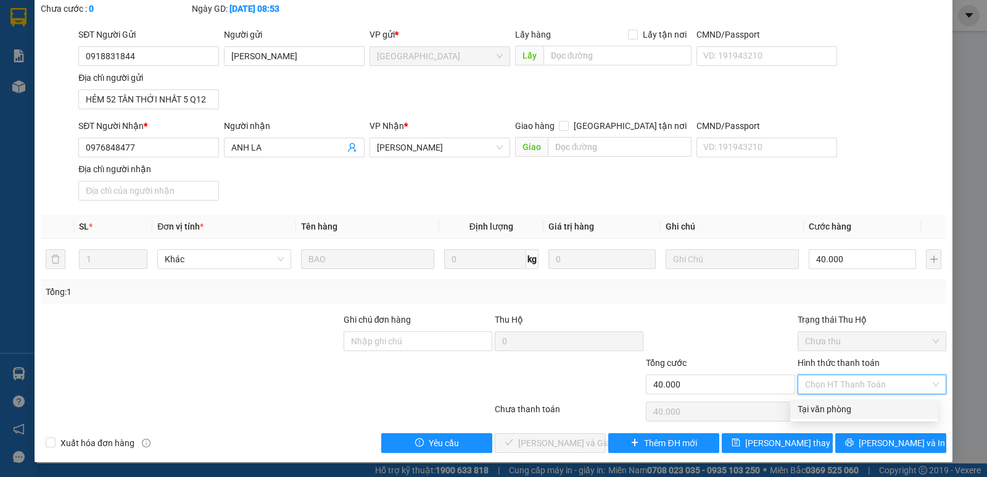
click at [839, 404] on div "Tại văn phòng" at bounding box center [863, 409] width 133 height 14
type input "0"
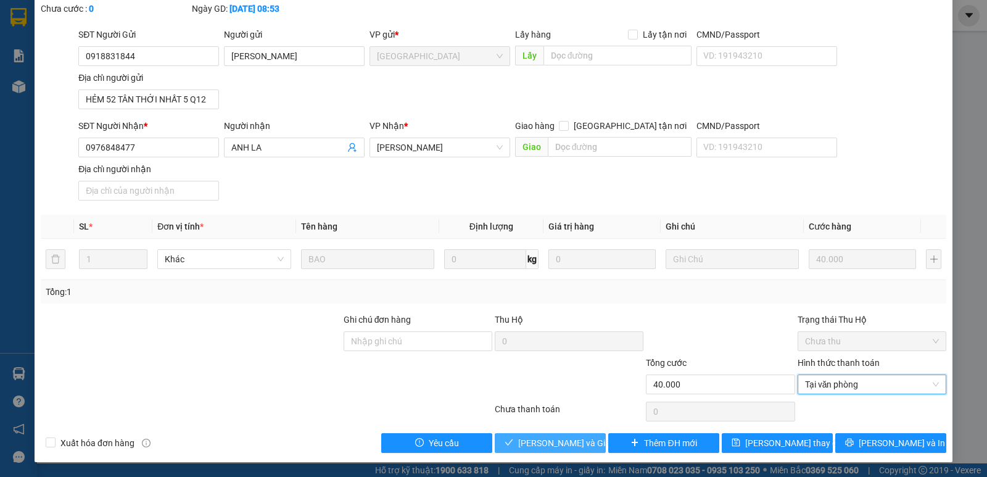
click at [564, 440] on span "[PERSON_NAME] và Giao hàng" at bounding box center [577, 443] width 118 height 14
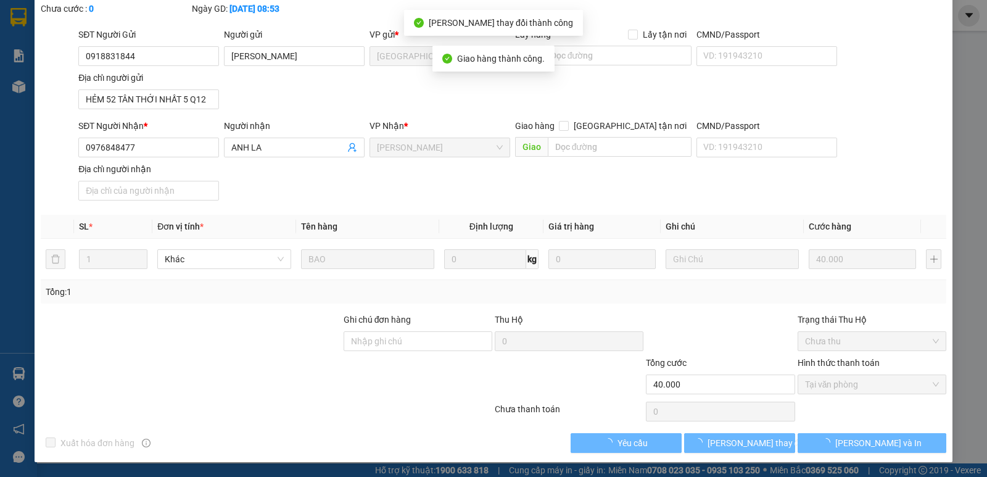
scroll to position [0, 0]
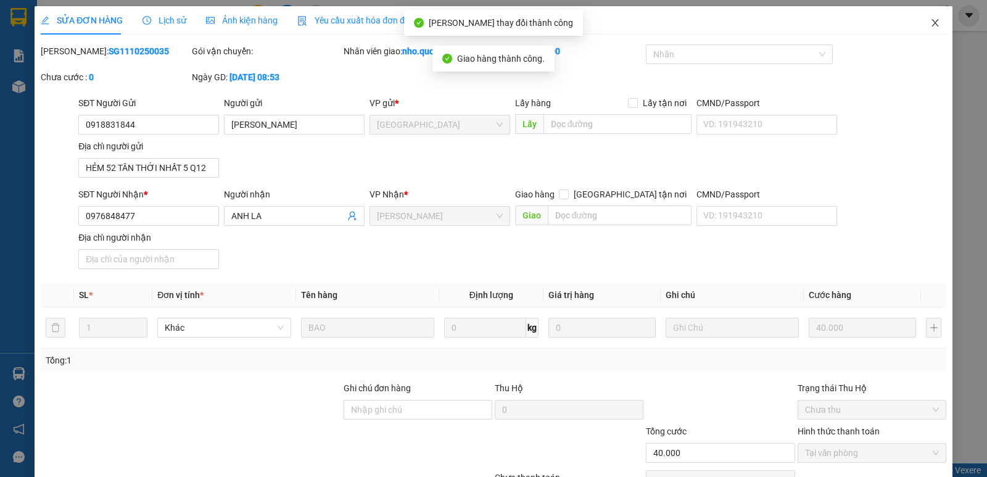
click at [930, 24] on icon "close" at bounding box center [935, 23] width 10 height 10
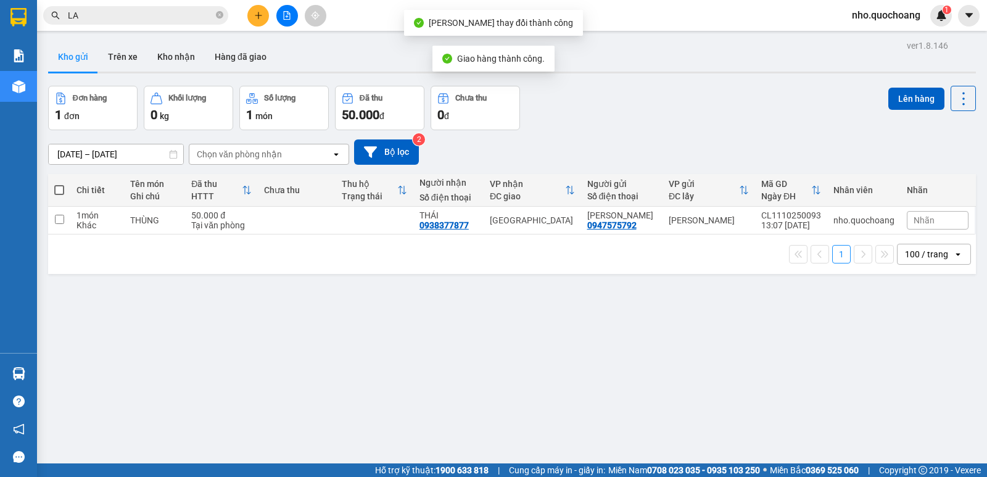
click at [593, 133] on div "09/10/2025 – 11/10/2025 Press the down arrow key to interact with the calendar …" at bounding box center [512, 152] width 928 height 44
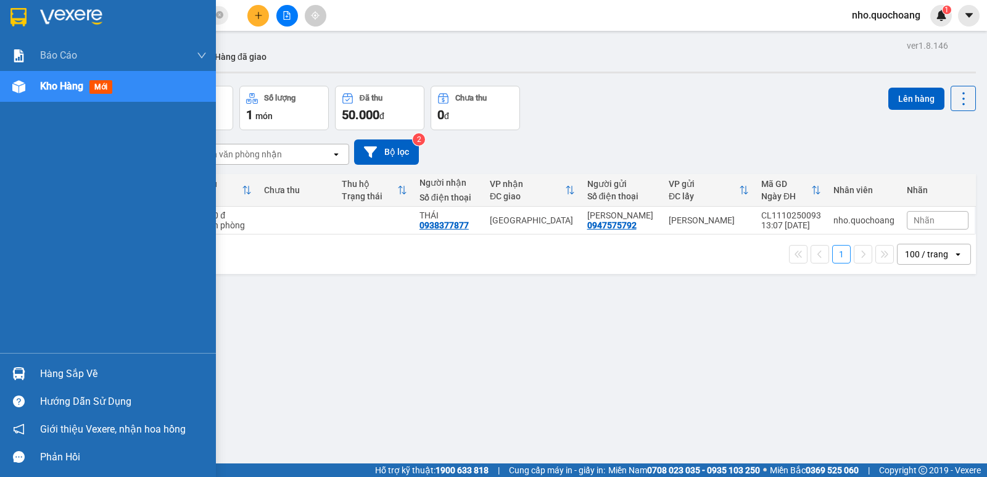
click at [51, 381] on div "Hàng sắp về" at bounding box center [123, 373] width 167 height 19
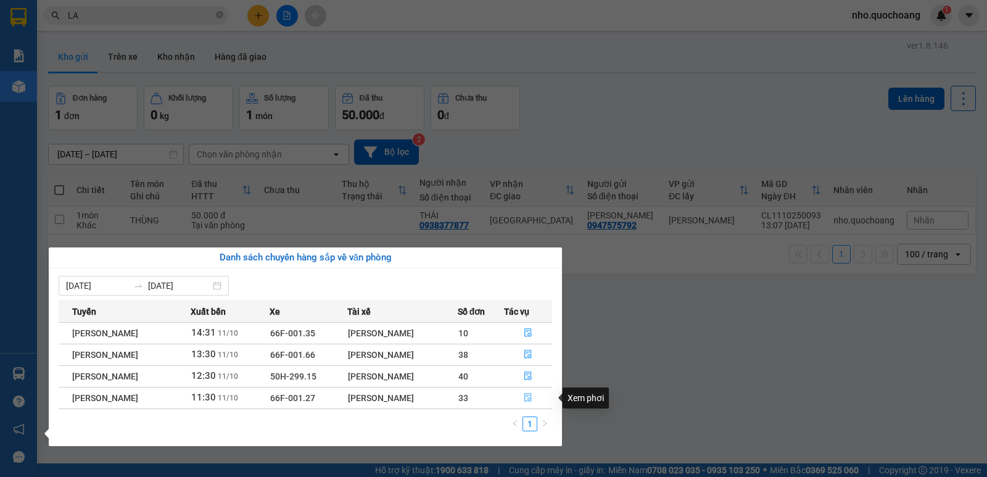
click at [527, 400] on icon "file-done" at bounding box center [528, 397] width 9 height 9
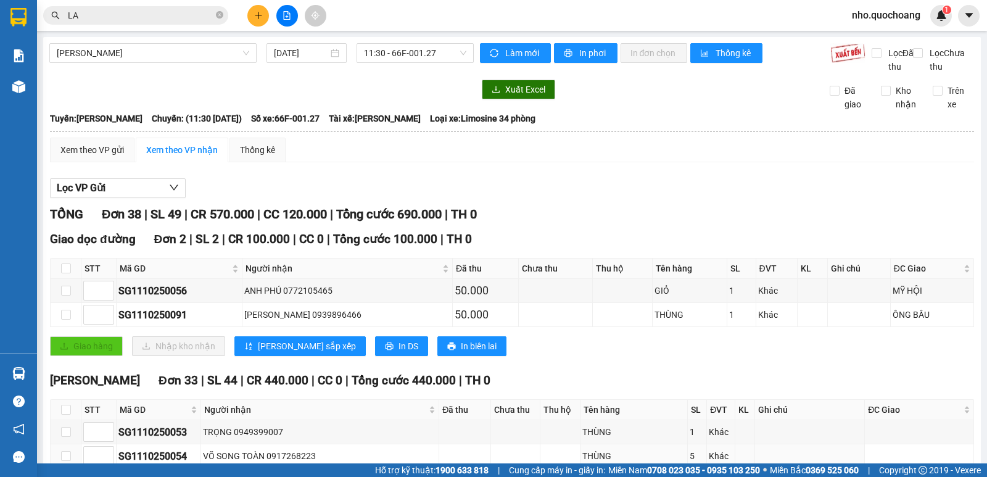
scroll to position [185, 0]
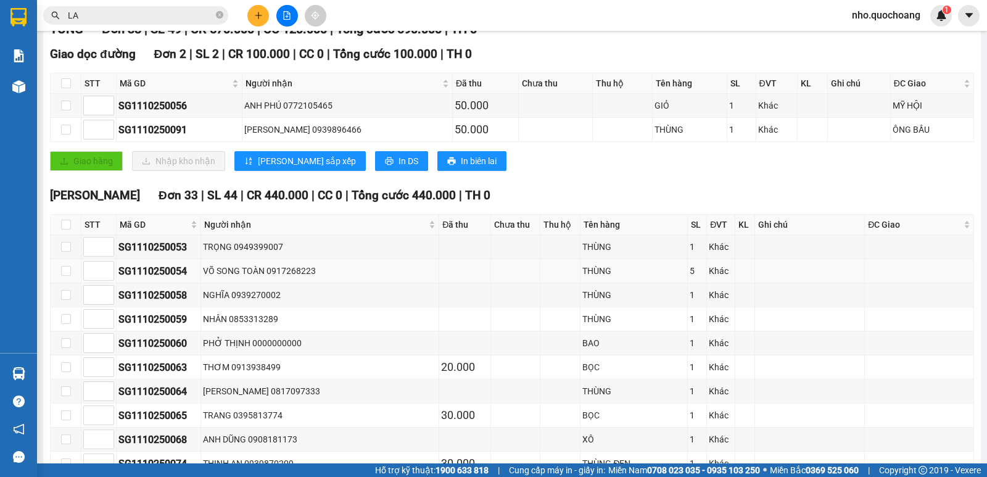
click at [398, 283] on td "VÕ SONG TOÀN 0917268223" at bounding box center [320, 271] width 238 height 24
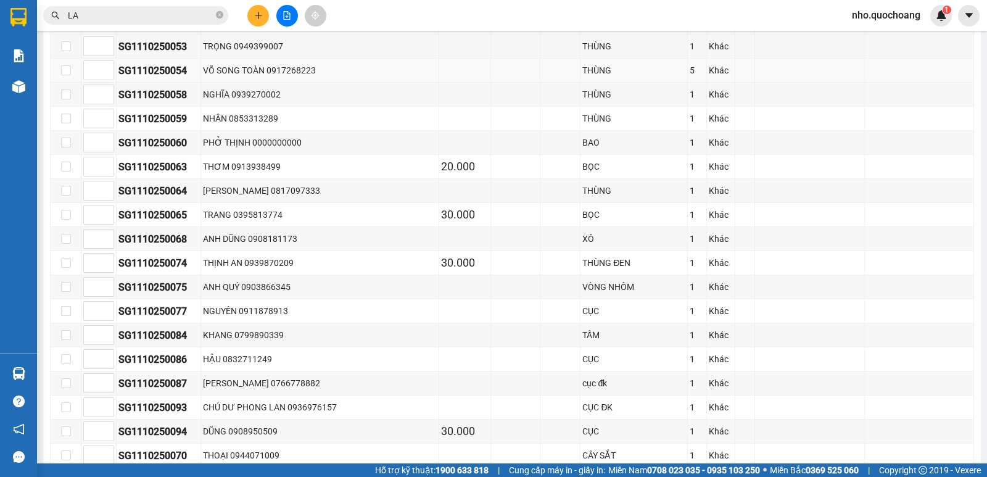
scroll to position [432, 0]
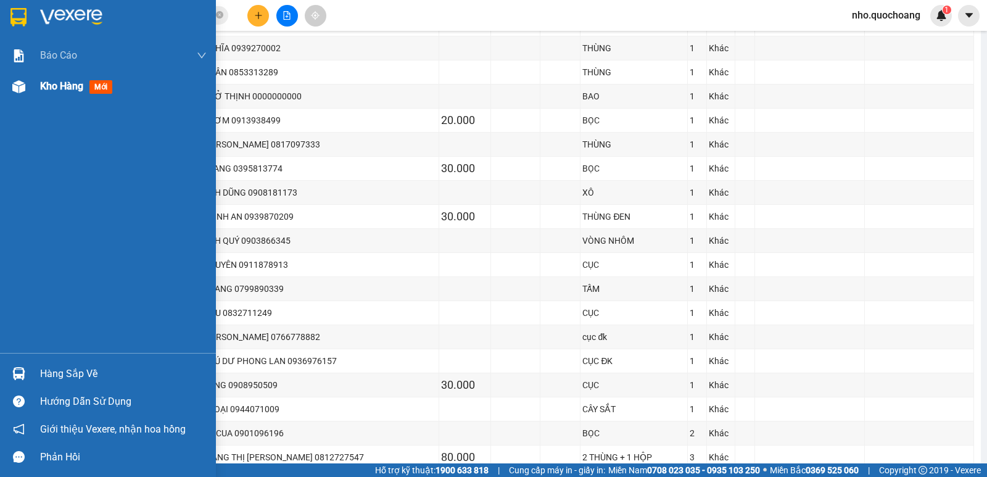
click at [56, 80] on span "Kho hàng" at bounding box center [61, 86] width 43 height 12
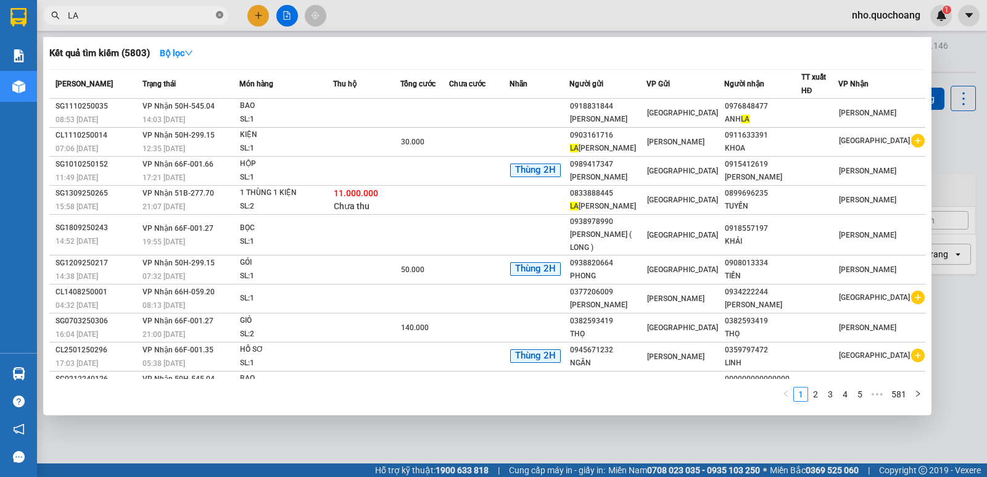
click at [220, 15] on icon "close-circle" at bounding box center [219, 14] width 7 height 7
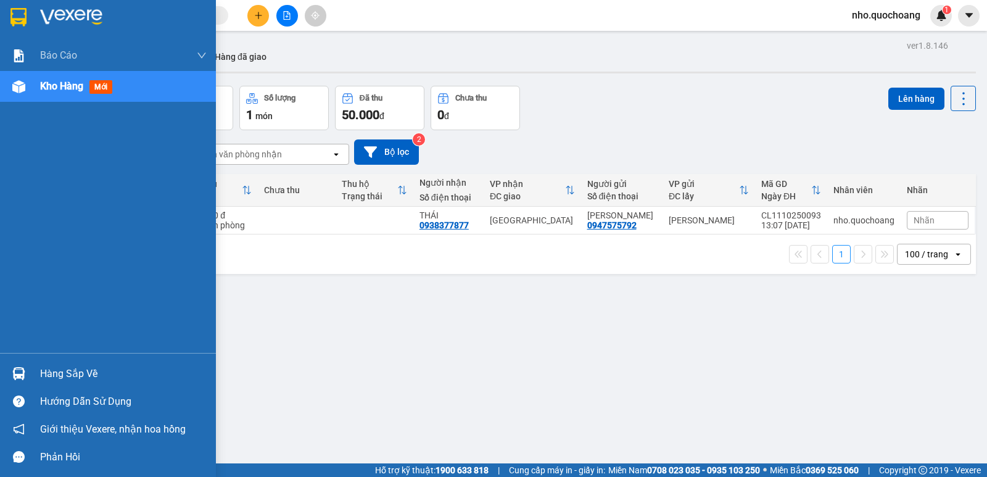
click at [61, 368] on div "Hàng sắp về" at bounding box center [123, 373] width 167 height 19
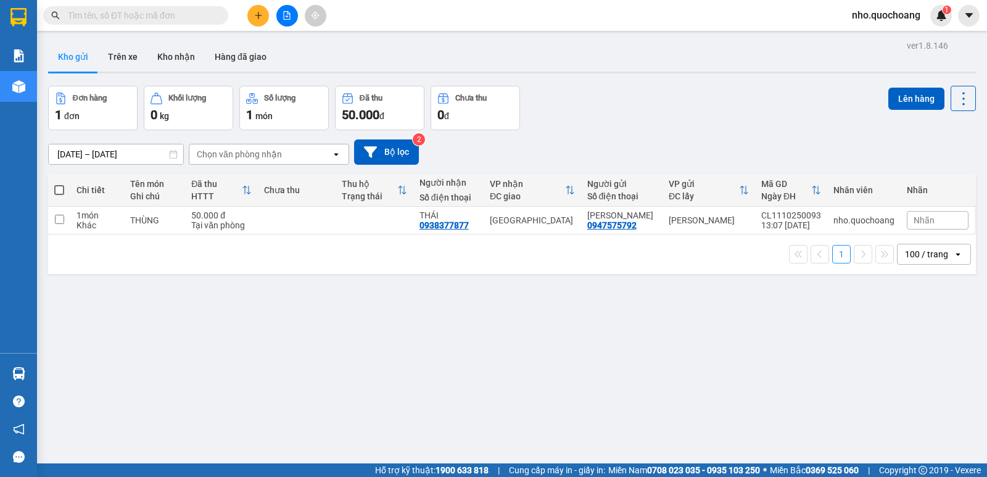
click at [757, 393] on section "Kết quả tìm kiếm ( 5803 ) Bộ lọc Mã ĐH Trạng thái Món hàng Thu hộ Tổng cước Chư…" at bounding box center [493, 238] width 987 height 477
click at [178, 8] on span at bounding box center [135, 15] width 185 height 19
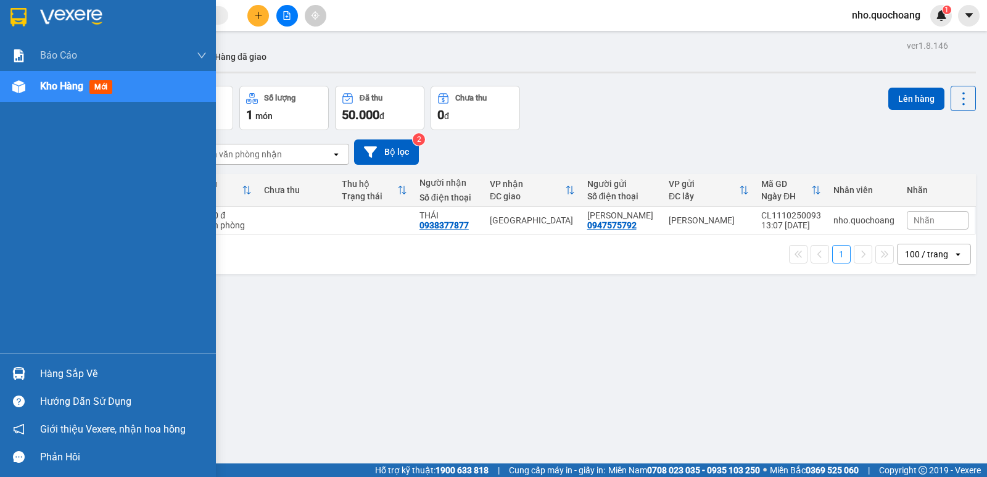
click at [65, 385] on div "Hàng sắp về" at bounding box center [108, 374] width 216 height 28
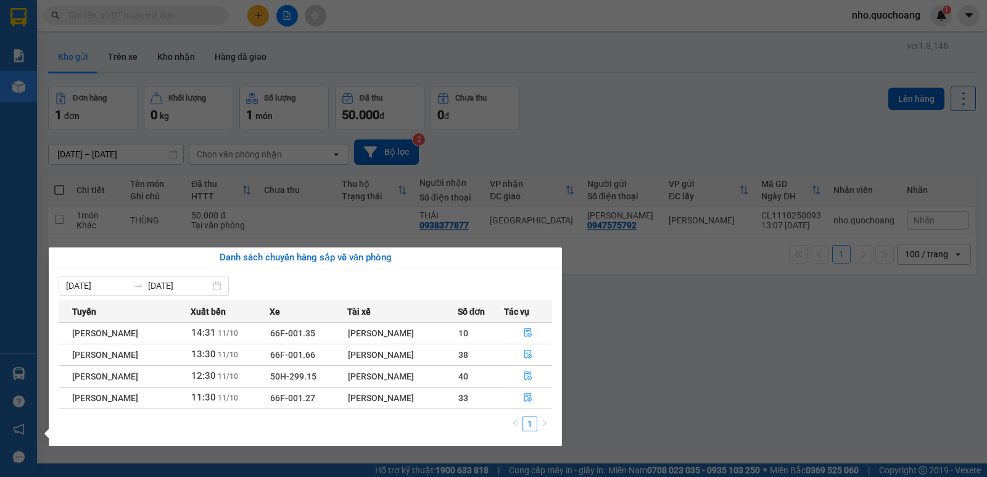
click at [703, 344] on section "Kết quả tìm kiếm ( 5803 ) Bộ lọc Mã ĐH Trạng thái Món hàng Thu hộ Tổng cước Chư…" at bounding box center [493, 238] width 987 height 477
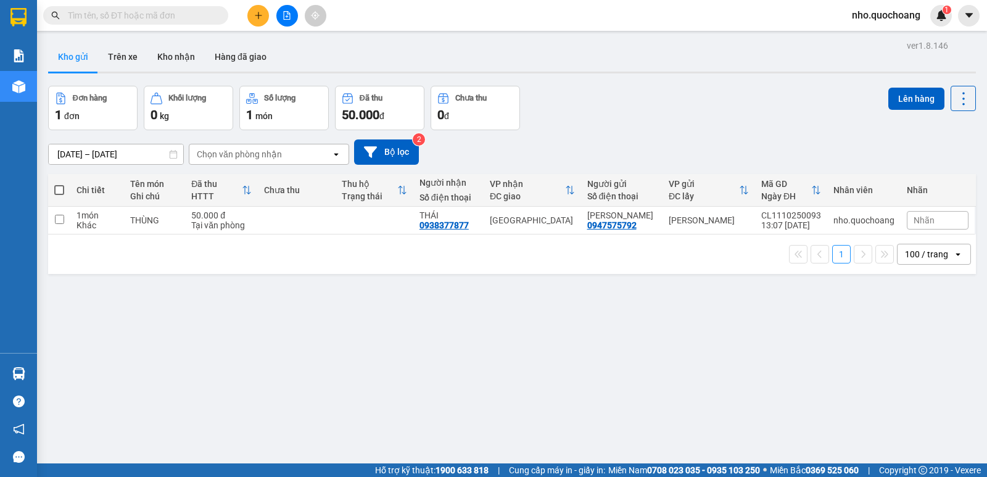
click at [104, 15] on input "text" at bounding box center [141, 16] width 146 height 14
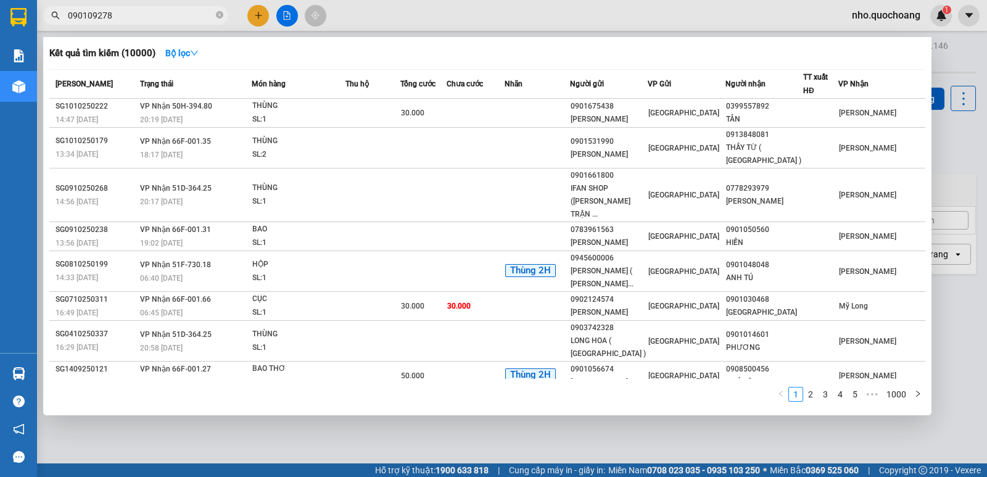
type input "0901092789"
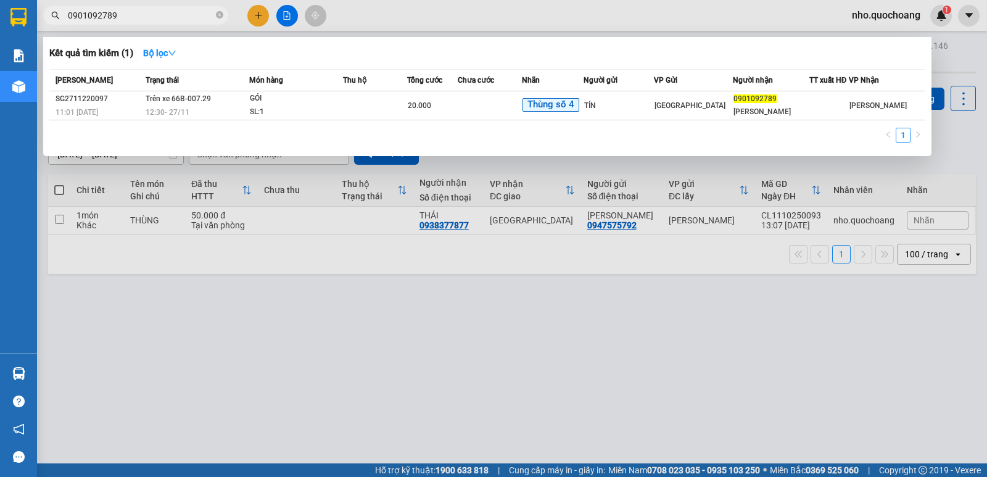
click at [220, 16] on icon "close-circle" at bounding box center [219, 14] width 7 height 7
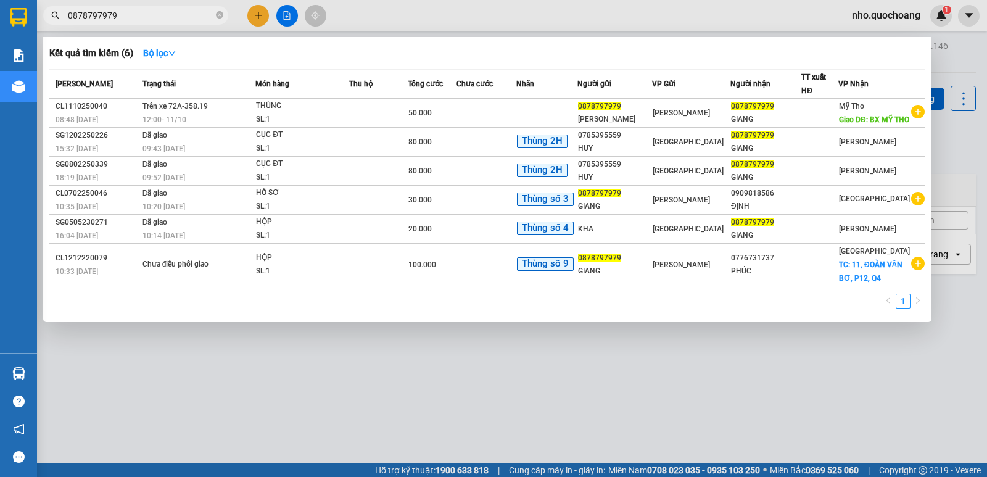
type input "0878797979"
click at [318, 400] on div at bounding box center [493, 238] width 987 height 477
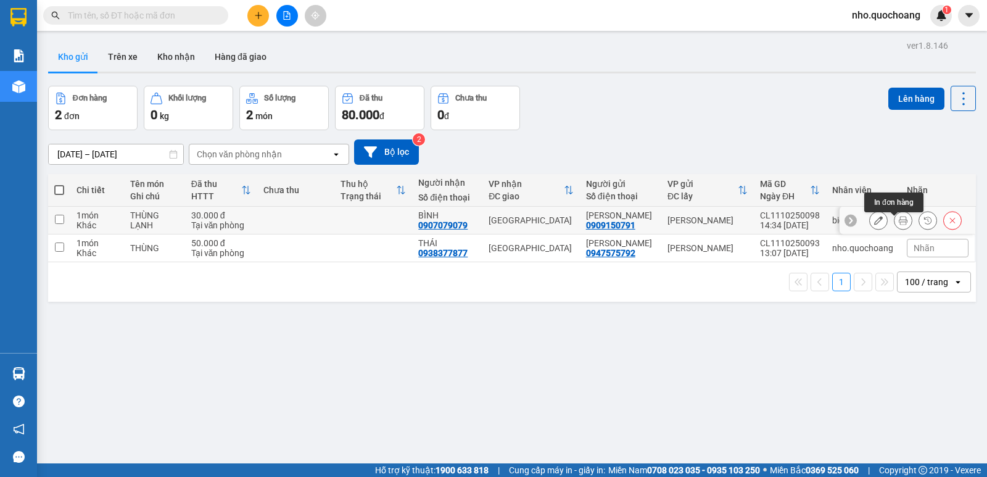
click at [899, 223] on icon at bounding box center [903, 220] width 9 height 9
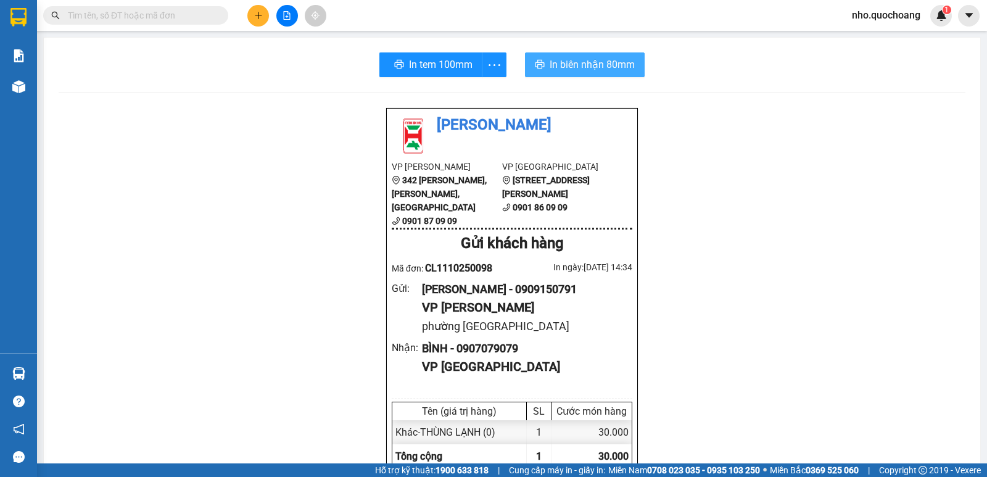
drag, startPoint x: 562, startPoint y: 65, endPoint x: 569, endPoint y: 65, distance: 7.4
click at [566, 64] on span "In biên nhận 80mm" at bounding box center [591, 64] width 85 height 15
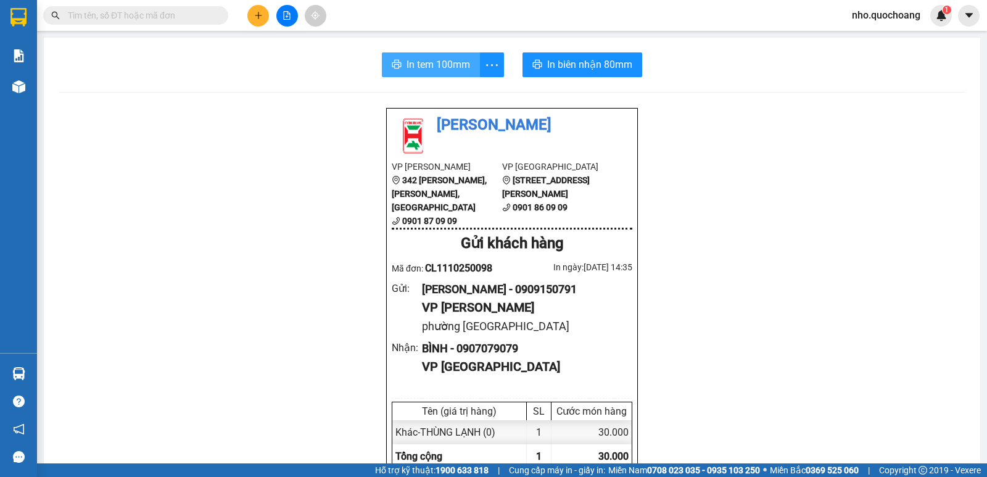
click at [425, 68] on span "In tem 100mm" at bounding box center [438, 64] width 64 height 15
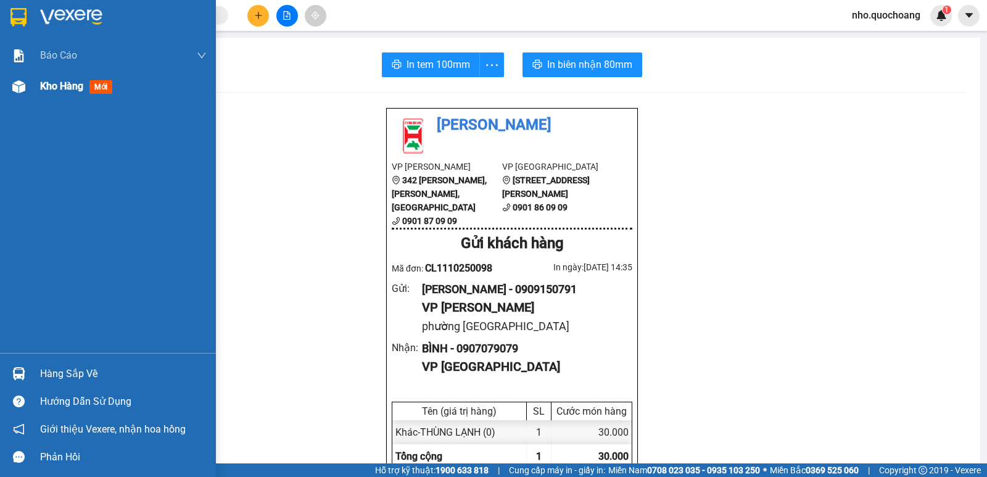
click at [60, 86] on span "Kho hàng" at bounding box center [61, 86] width 43 height 12
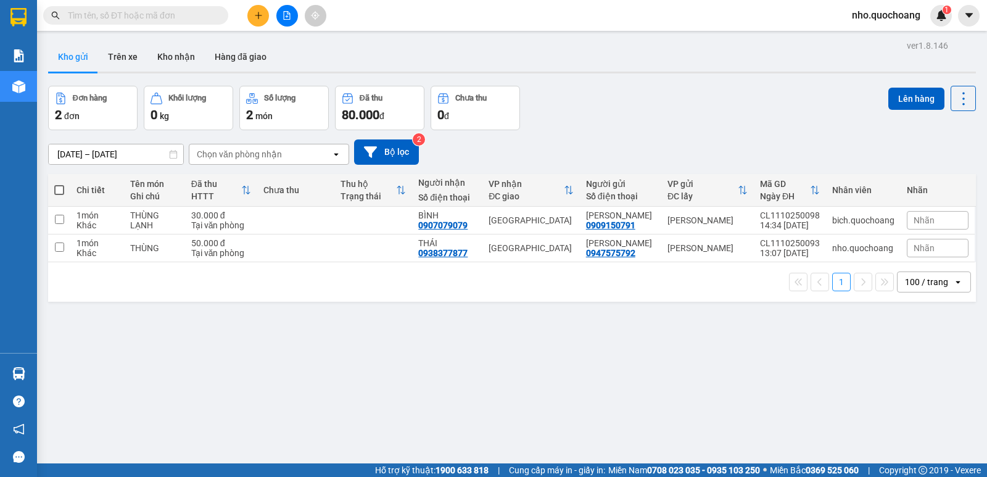
click at [93, 14] on input "text" at bounding box center [141, 16] width 146 height 14
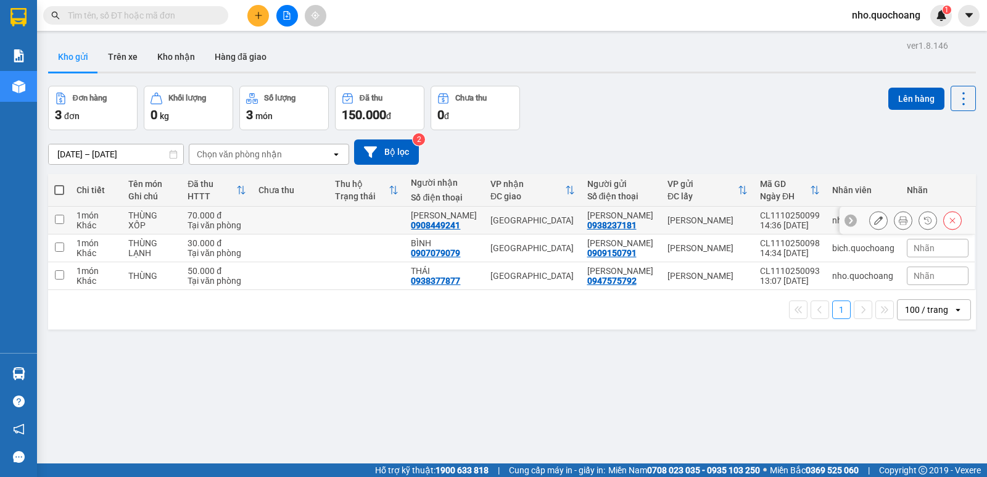
click at [899, 224] on icon at bounding box center [903, 220] width 9 height 9
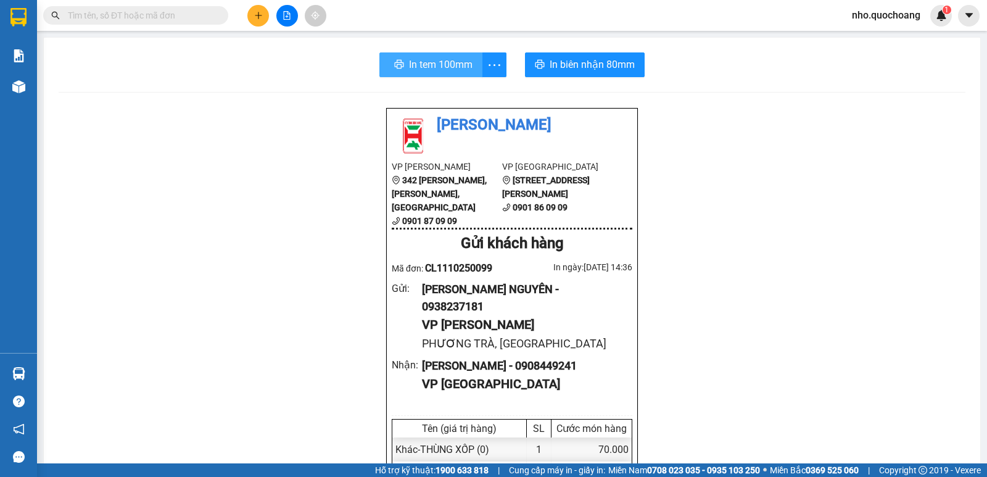
click at [444, 68] on span "In tem 100mm" at bounding box center [441, 64] width 64 height 15
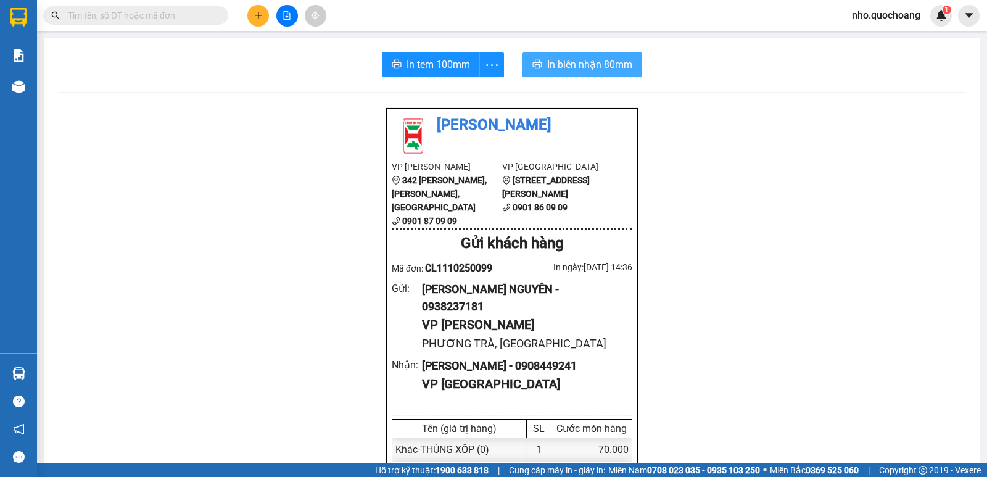
click at [562, 70] on span "In biên nhận 80mm" at bounding box center [589, 64] width 85 height 15
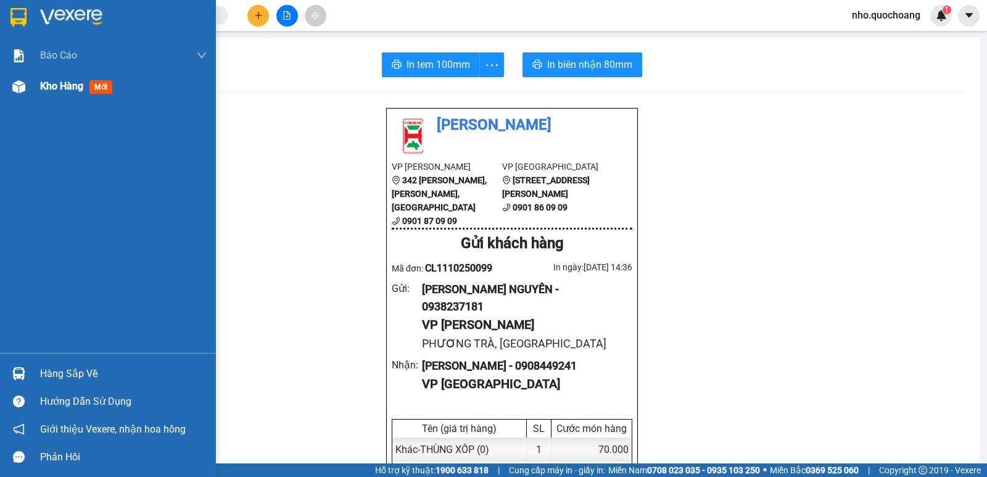
click at [50, 88] on span "Kho hàng" at bounding box center [61, 86] width 43 height 12
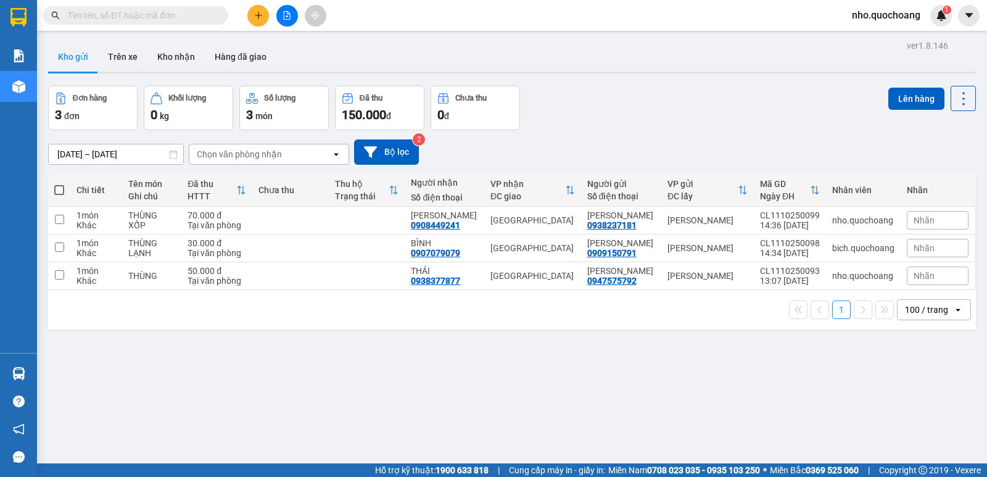
click at [132, 16] on input "text" at bounding box center [141, 16] width 146 height 14
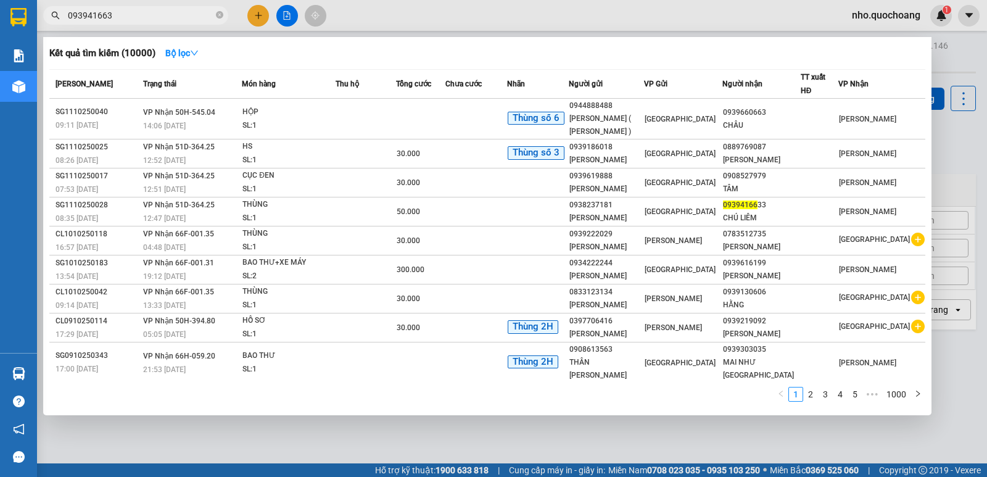
type input "0939416633"
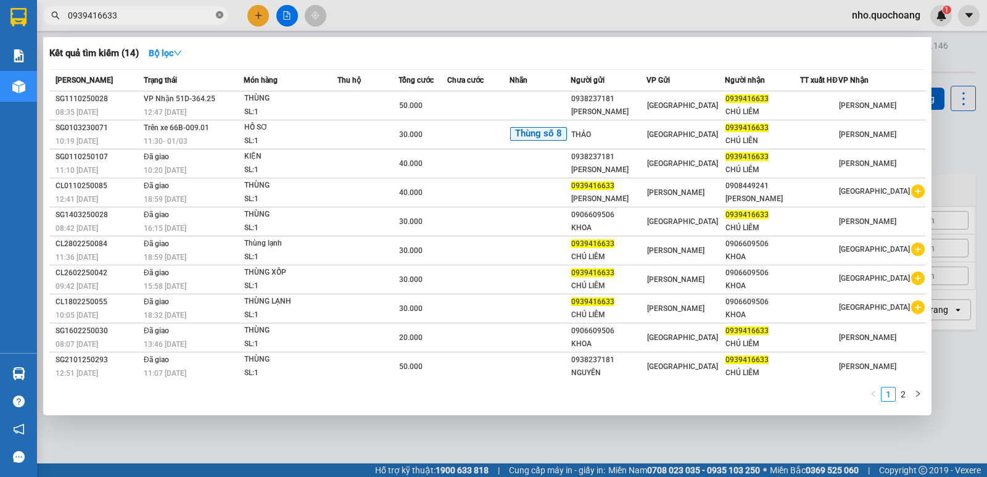
click at [216, 19] on icon "close-circle" at bounding box center [219, 14] width 7 height 7
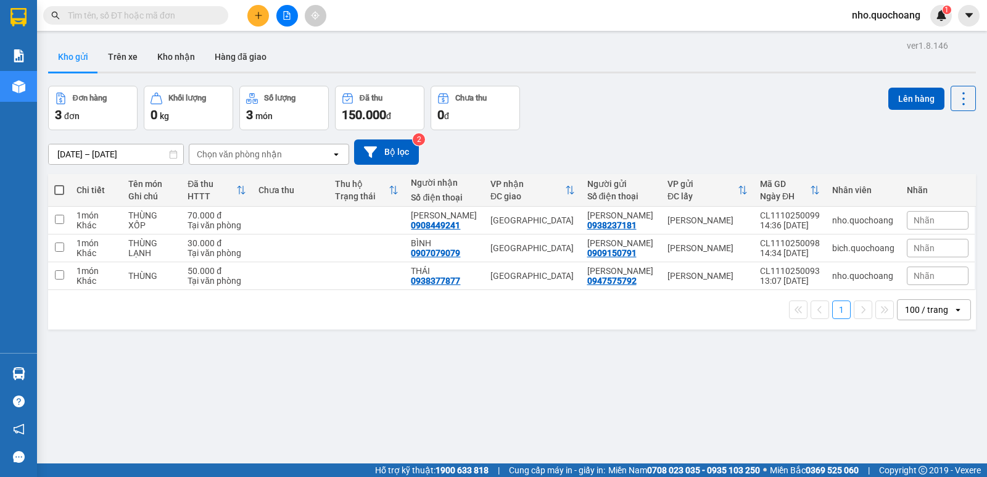
click at [278, 155] on div "Chọn văn phòng nhận" at bounding box center [239, 154] width 85 height 12
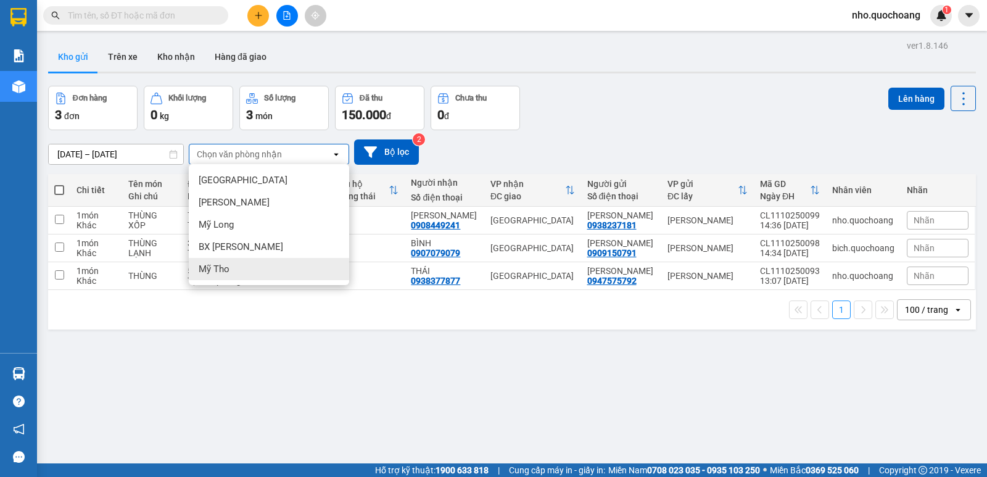
click at [226, 270] on span "Mỹ Tho" at bounding box center [214, 269] width 31 height 12
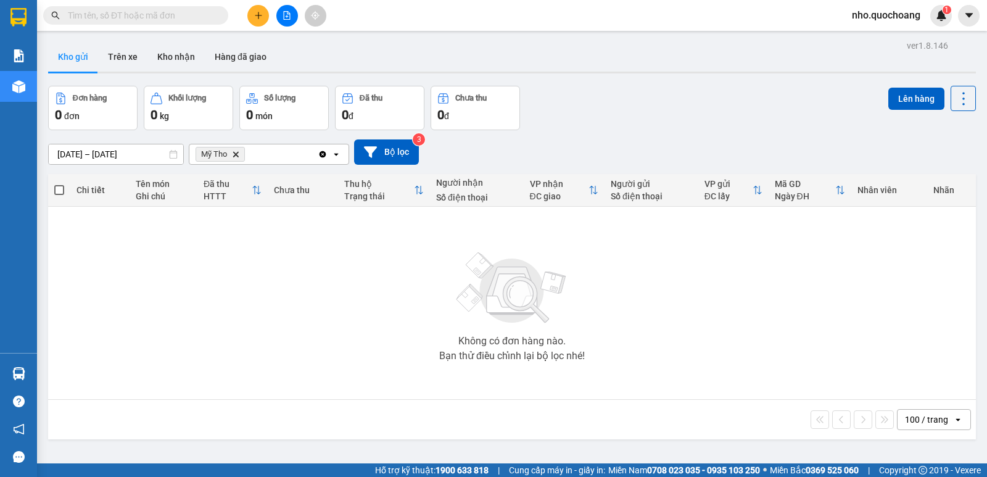
click at [320, 155] on icon "Clear all" at bounding box center [322, 153] width 7 height 7
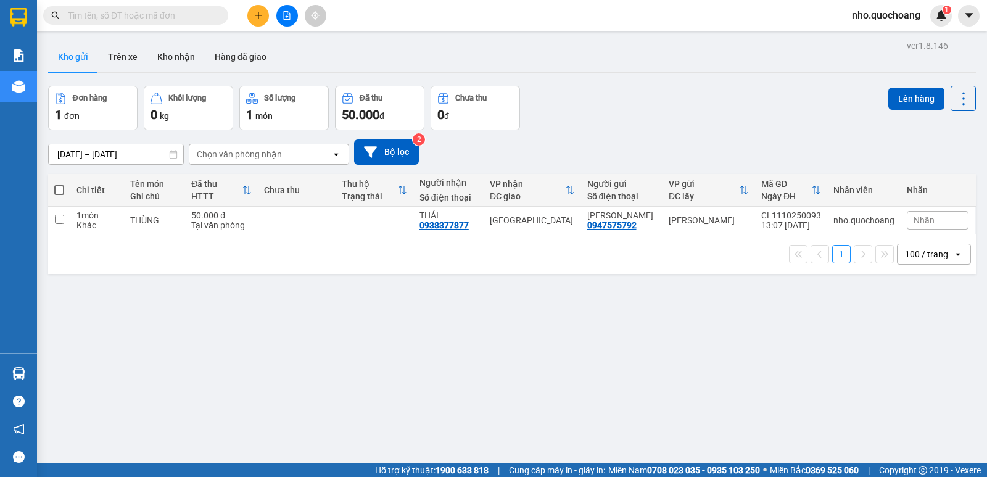
click at [146, 15] on input "text" at bounding box center [141, 16] width 146 height 14
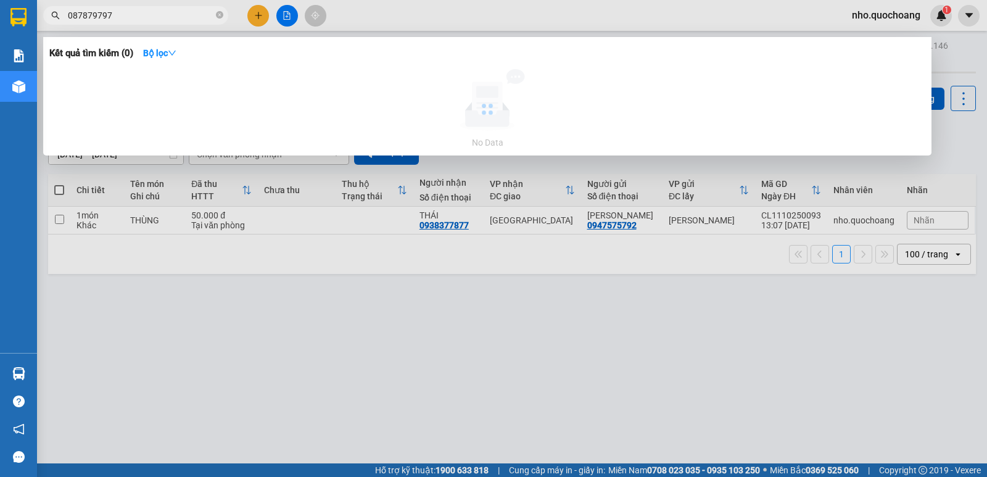
type input "0878797979"
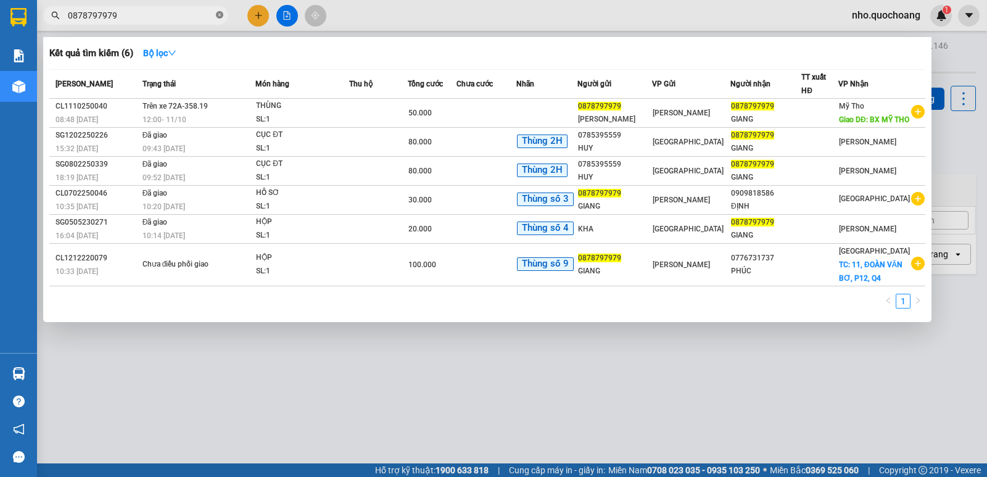
click at [220, 14] on icon "close-circle" at bounding box center [219, 14] width 7 height 7
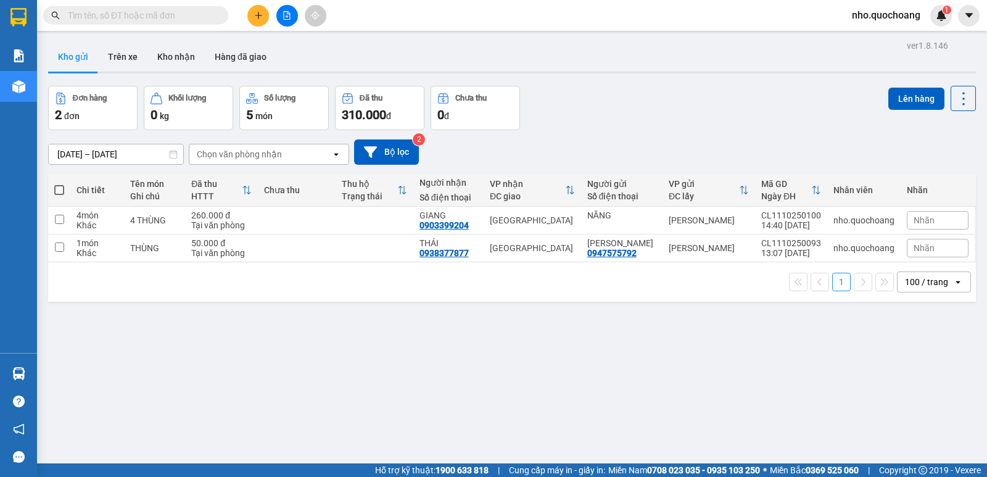
click at [159, 20] on input "text" at bounding box center [141, 16] width 146 height 14
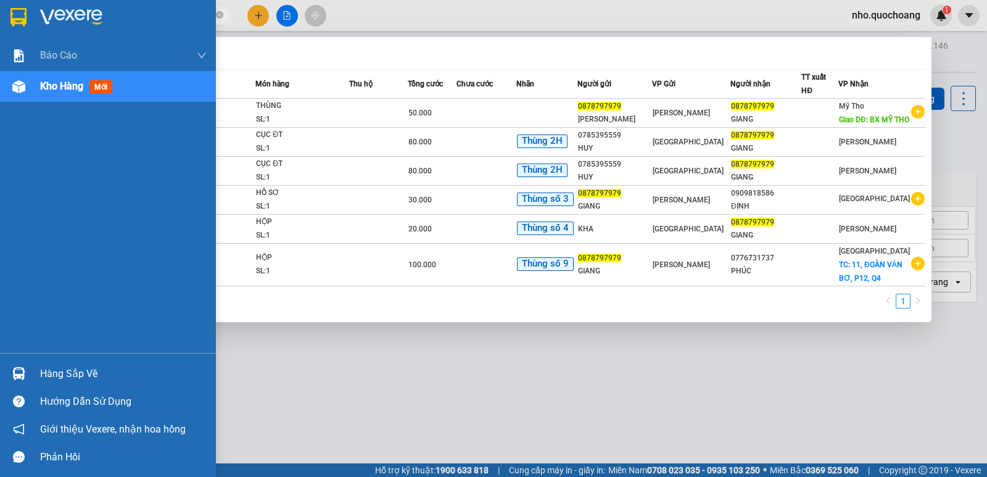
drag, startPoint x: 14, startPoint y: 17, endPoint x: 0, endPoint y: 24, distance: 15.7
click at [0, 23] on section "Kết quả tìm kiếm ( 6 ) Bộ lọc Mã ĐH Trạng thái Món hàng Thu hộ Tổng cước Chưa c…" at bounding box center [493, 238] width 987 height 477
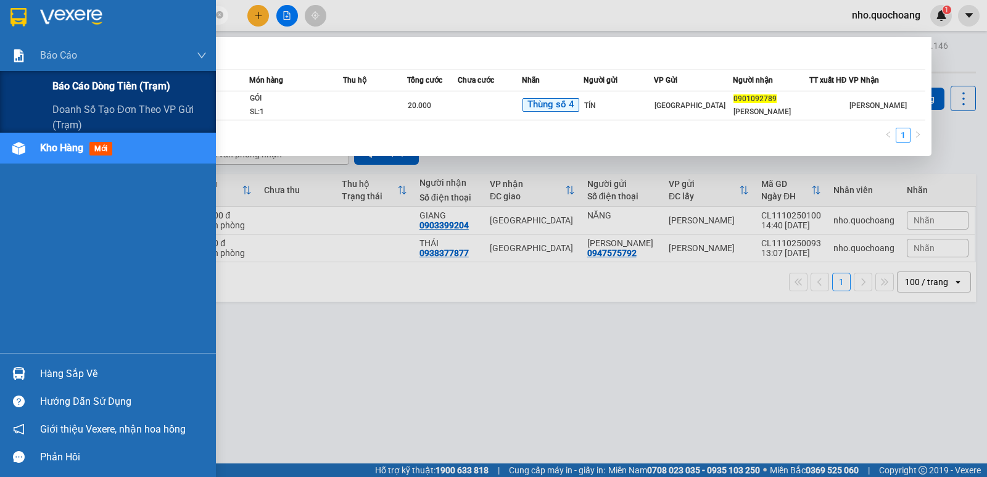
type input "0901092789"
click at [54, 86] on span "Báo cáo dòng tiền (trạm)" at bounding box center [111, 85] width 118 height 15
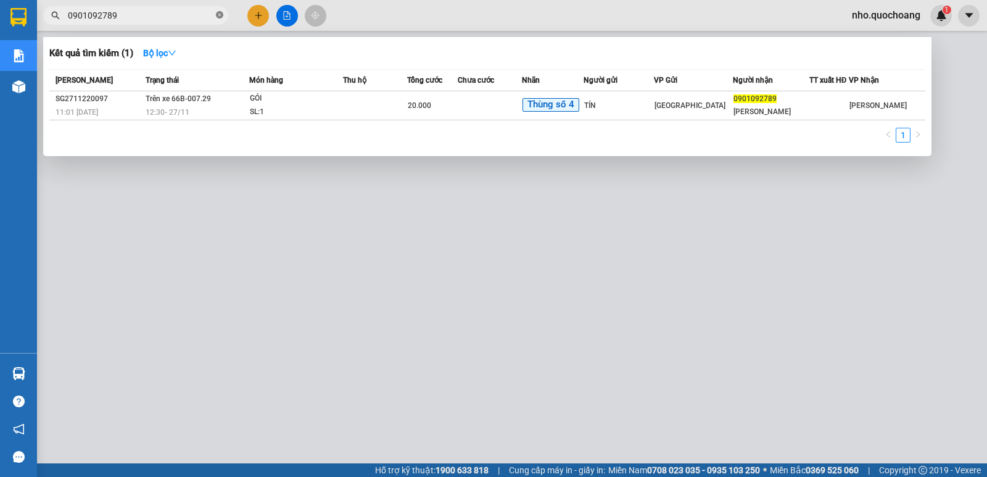
click at [220, 11] on span at bounding box center [219, 16] width 7 height 12
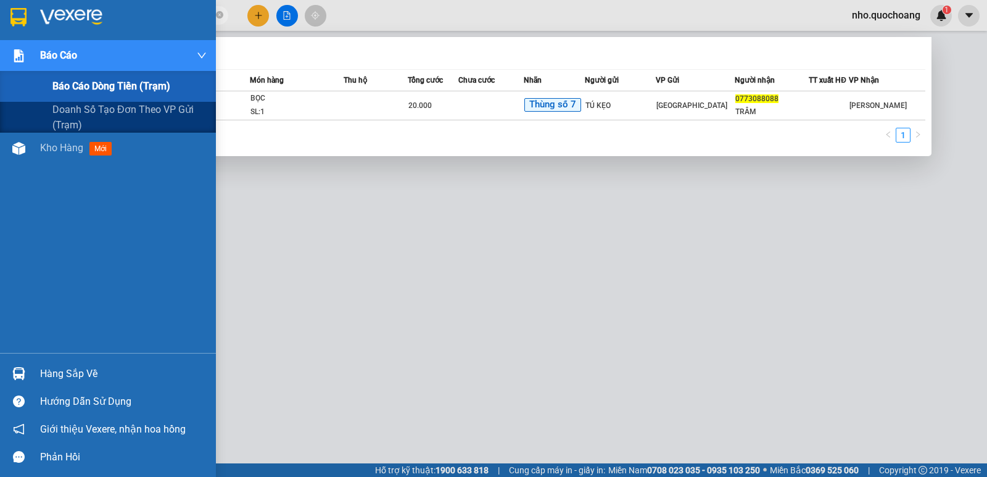
type input "0773088088"
click at [61, 88] on span "Báo cáo dòng tiền (trạm)" at bounding box center [111, 85] width 118 height 15
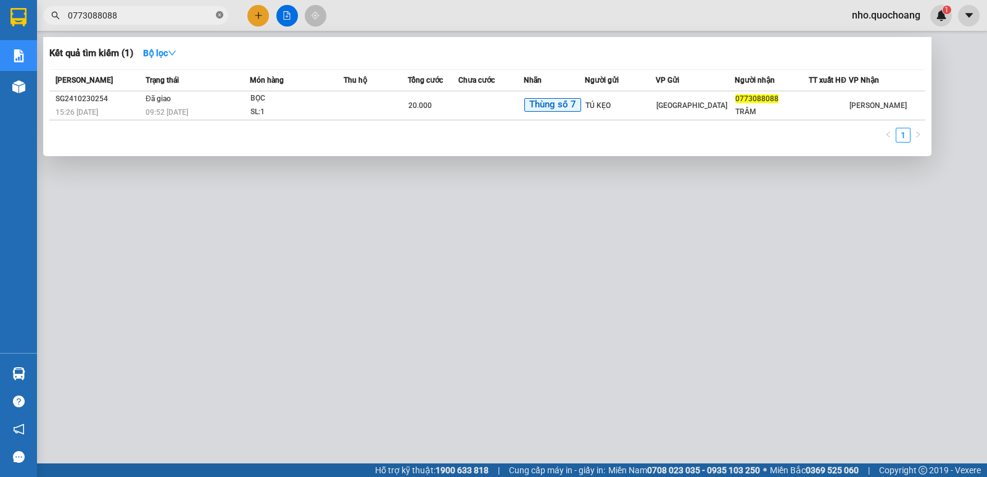
click at [219, 15] on icon "close-circle" at bounding box center [219, 14] width 7 height 7
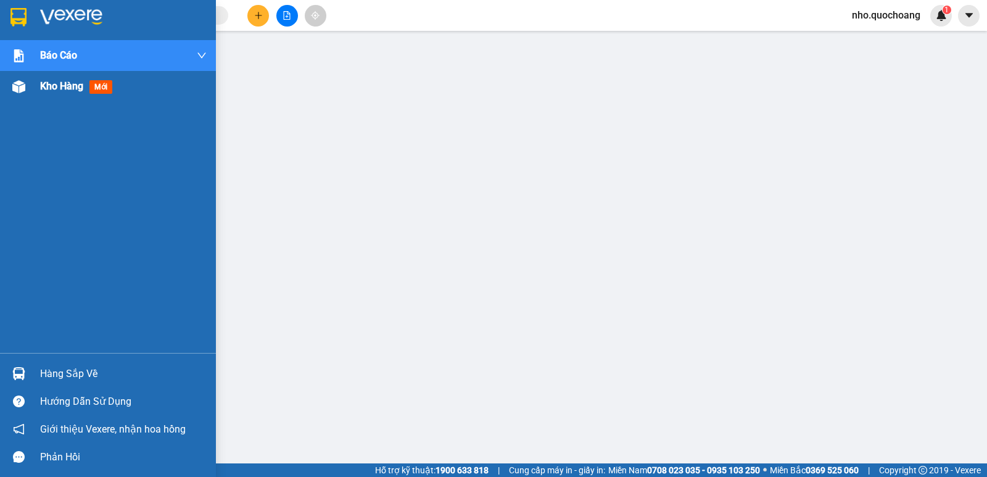
click at [35, 88] on div "Kho hàng mới" at bounding box center [108, 86] width 216 height 31
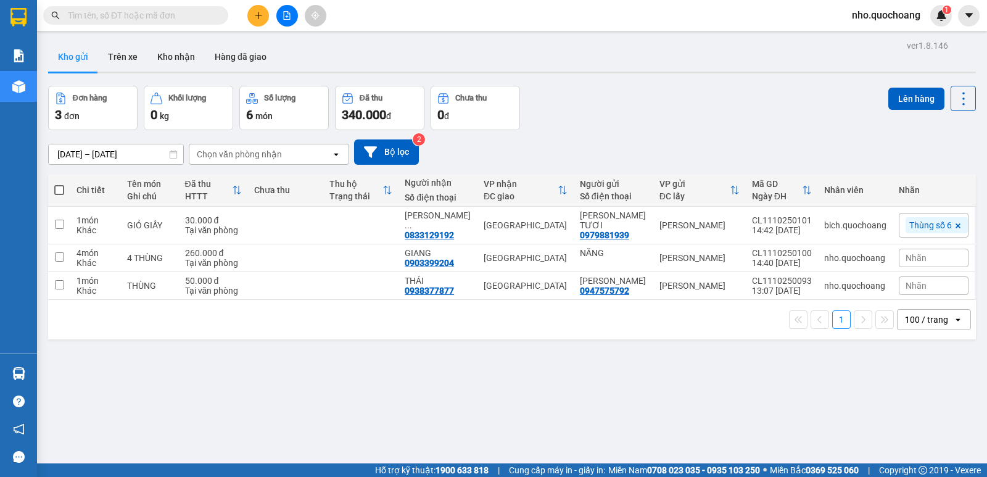
click at [131, 14] on input "text" at bounding box center [141, 16] width 146 height 14
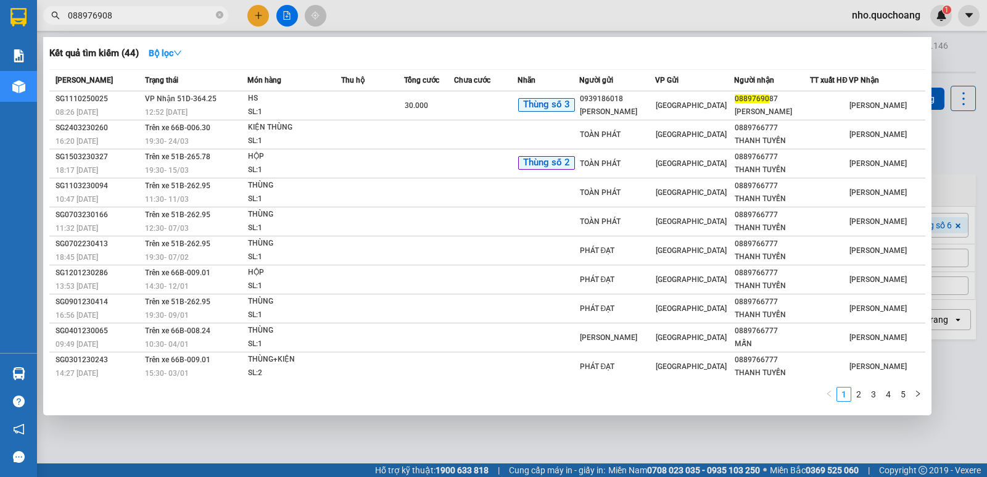
type input "0889769087"
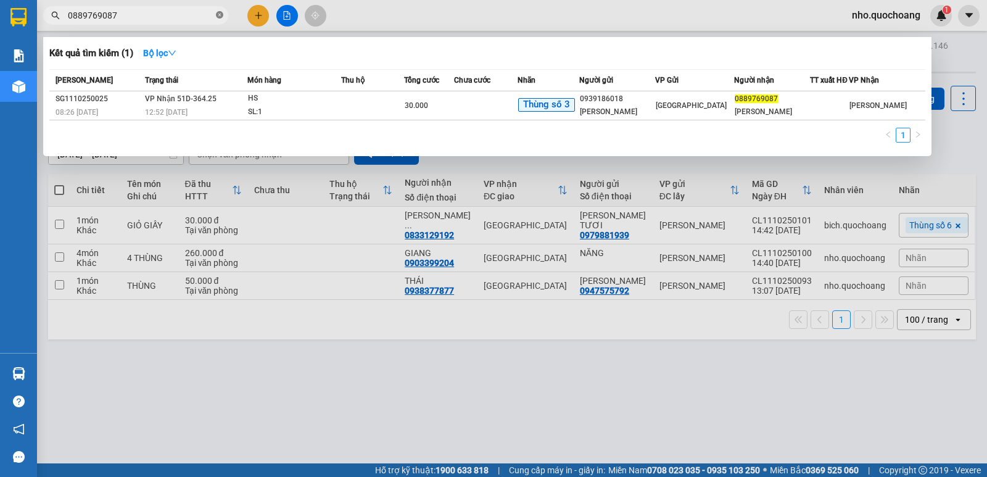
drag, startPoint x: 218, startPoint y: 15, endPoint x: 258, endPoint y: 27, distance: 41.6
click at [219, 15] on icon "close-circle" at bounding box center [219, 14] width 7 height 7
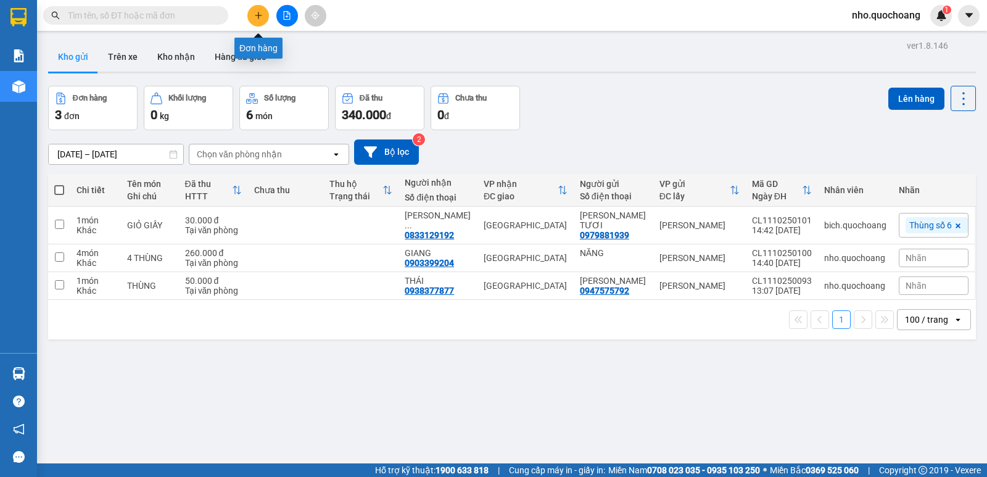
click at [260, 15] on icon "plus" at bounding box center [258, 15] width 7 height 1
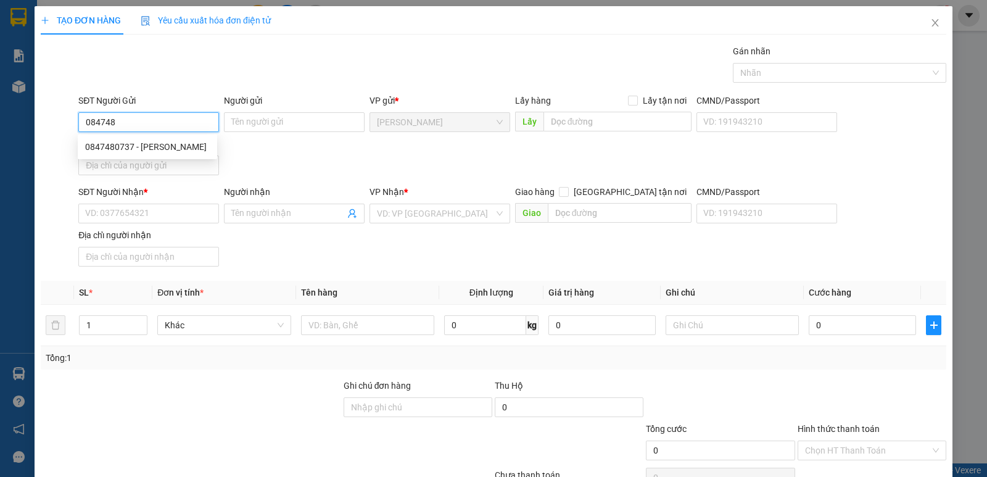
click at [179, 145] on div "0847480737 - [PERSON_NAME]" at bounding box center [147, 147] width 125 height 14
type input "0847480737"
type input "[PERSON_NAME]"
type input "0847480737"
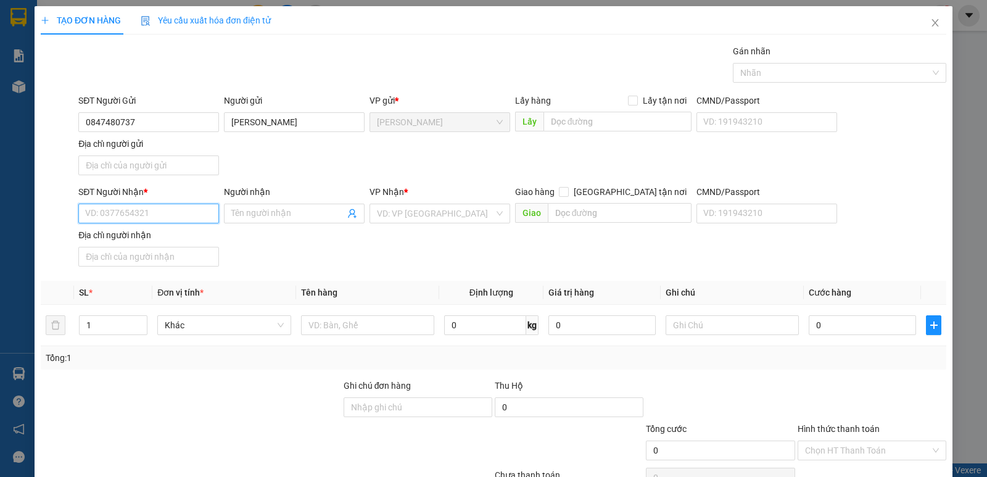
click at [171, 215] on input "SĐT Người Nhận *" at bounding box center [148, 214] width 141 height 20
type input "0914817685"
click at [242, 217] on input "Người nhận" at bounding box center [287, 214] width 113 height 14
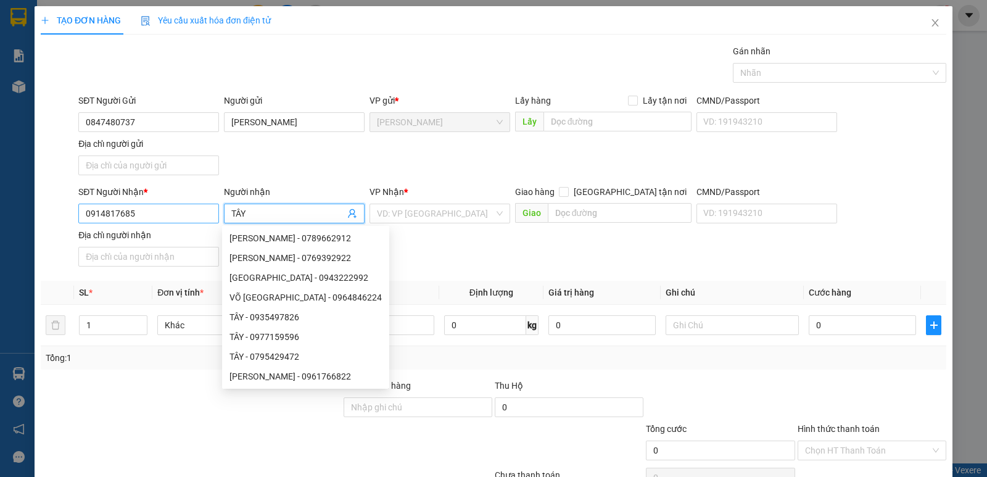
type input "TÂY"
click at [163, 215] on input "0914817685" at bounding box center [148, 214] width 141 height 20
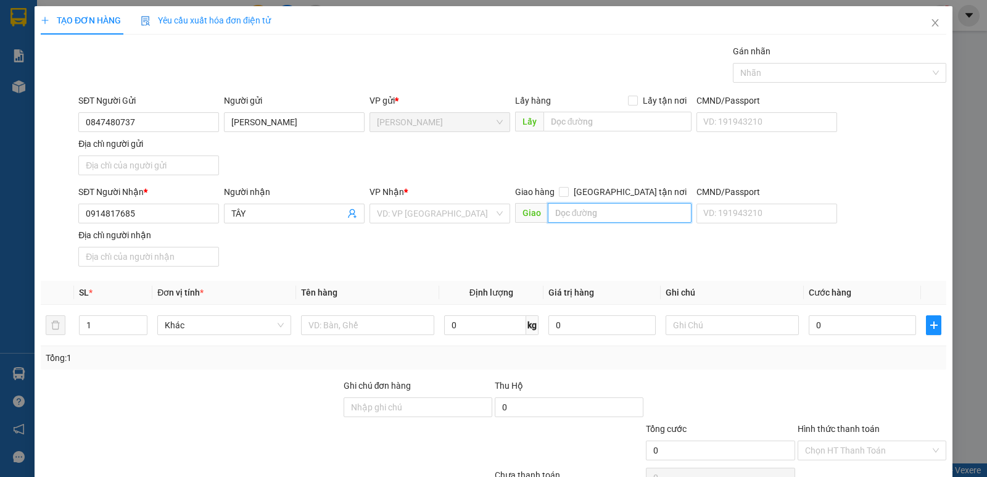
click at [574, 218] on input "text" at bounding box center [620, 213] width 144 height 20
click at [567, 194] on input "[GEOGRAPHIC_DATA] tận nơi" at bounding box center [563, 191] width 9 height 9
checkbox input "true"
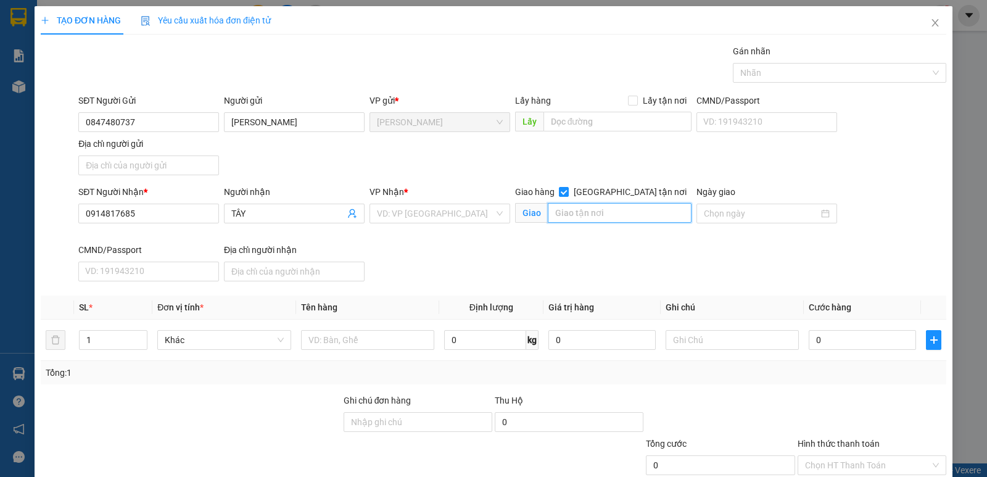
click at [599, 215] on input "text" at bounding box center [620, 213] width 144 height 20
click at [616, 212] on input "579 [PERSON_NAME],P HẠNH THÔNG TÂY" at bounding box center [620, 213] width 144 height 20
click at [619, 212] on input "579 [PERSON_NAME],P HẠNH THÔNG TÂY" at bounding box center [620, 213] width 144 height 20
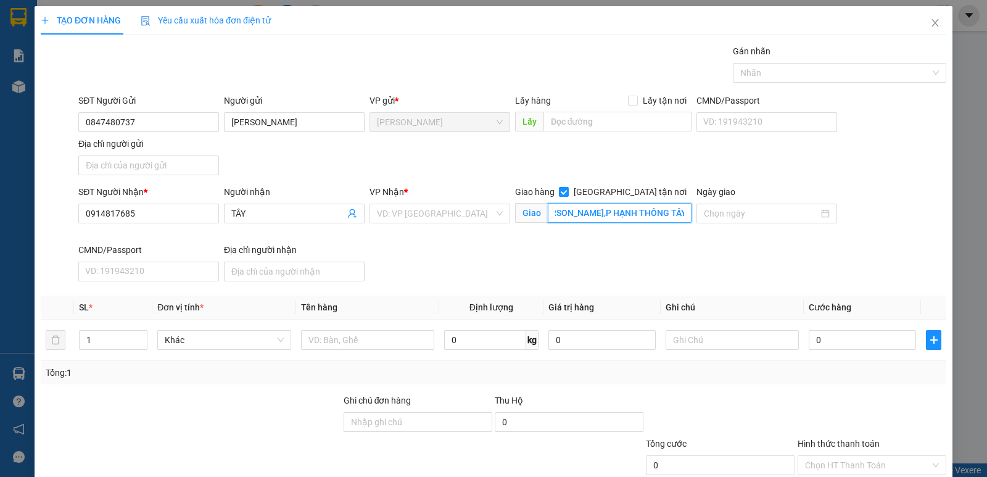
click at [619, 212] on input "579 [PERSON_NAME],P HẠNH THÔNG TÂY" at bounding box center [620, 213] width 144 height 20
type input "579 [PERSON_NAME],P HẠNH THÔNG TÂY"
click at [169, 169] on input "Địa chỉ người gửi" at bounding box center [148, 165] width 141 height 20
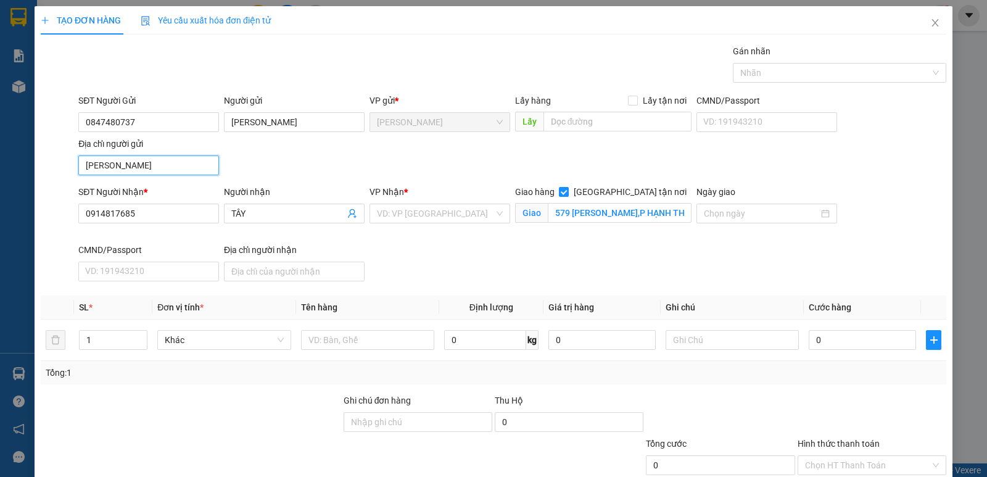
type input "[PERSON_NAME],[PERSON_NAME][GEOGRAPHIC_DATA], [GEOGRAPHIC_DATA]"
click at [307, 164] on div "SĐT Người Gửi 0847480737 Người gửi [PERSON_NAME] gửi * [PERSON_NAME] Lấy hàng L…" at bounding box center [512, 137] width 873 height 86
click at [387, 336] on input "text" at bounding box center [367, 340] width 133 height 20
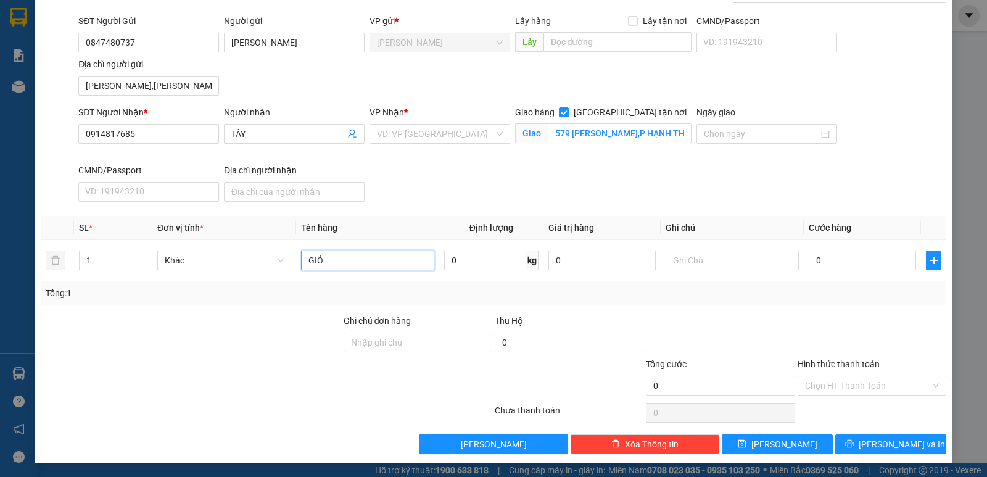
scroll to position [81, 0]
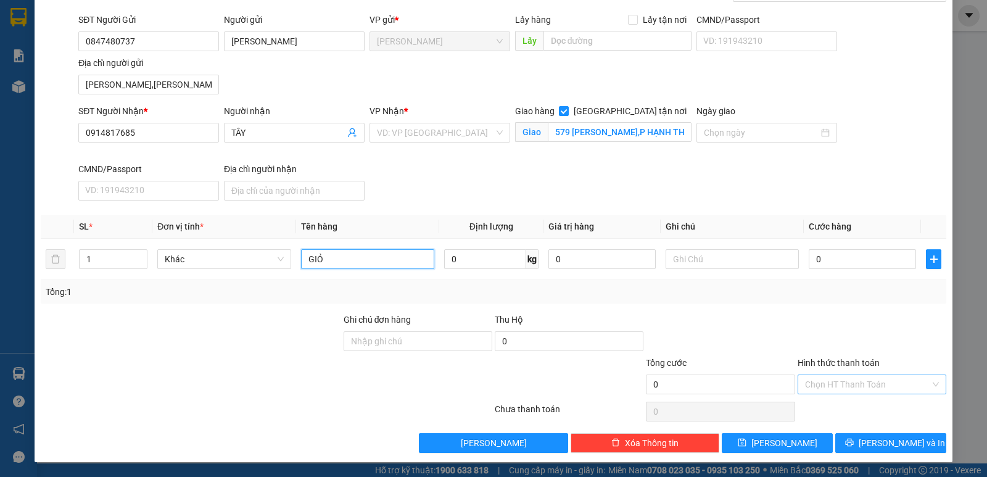
type input "GIỎ"
click at [834, 390] on input "Hình thức thanh toán" at bounding box center [867, 384] width 125 height 19
click at [831, 414] on div "Tại văn phòng" at bounding box center [863, 409] width 133 height 14
click at [829, 260] on input "0" at bounding box center [861, 259] width 107 height 20
type input "1"
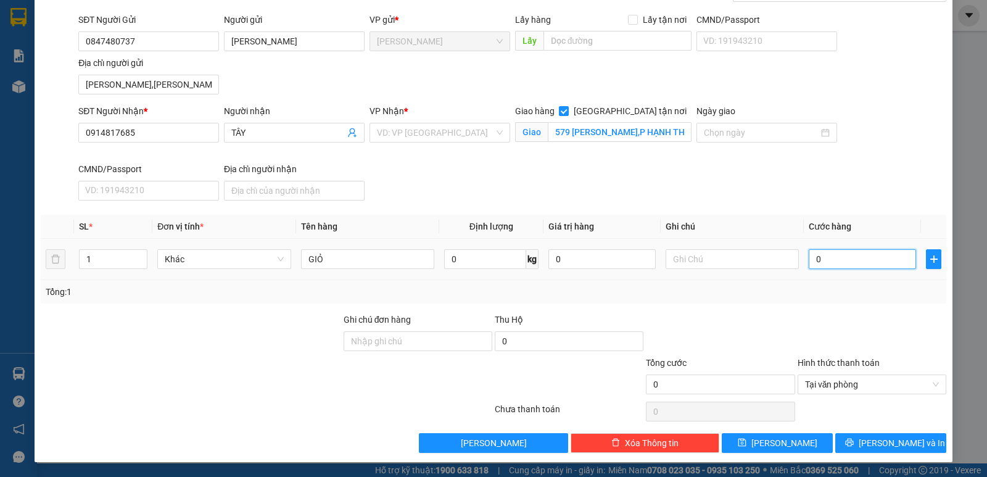
type input "1"
type input "15"
type input "150"
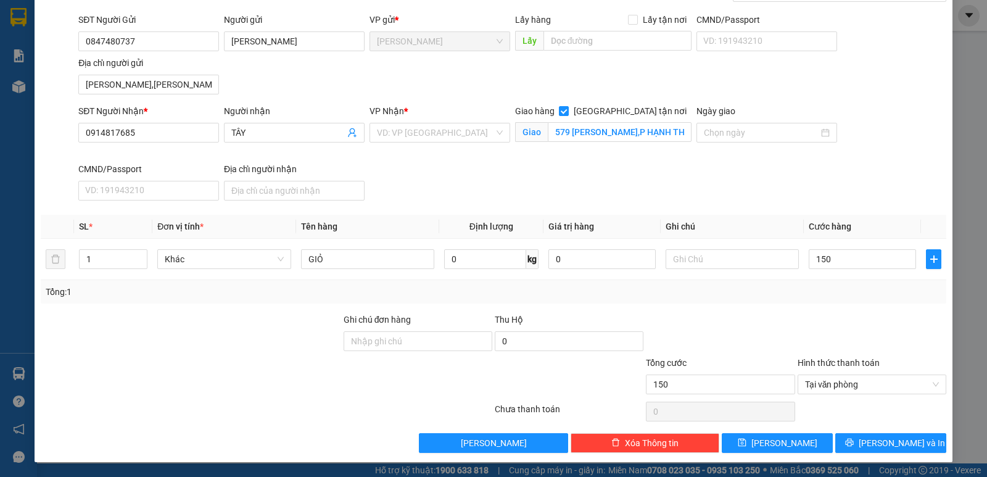
type input "150.000"
click at [862, 432] on div "Transit Pickup Surcharge Ids Transit Deliver Surcharge Ids Transit Deliver Surc…" at bounding box center [493, 208] width 905 height 489
click at [854, 442] on icon "printer" at bounding box center [849, 442] width 9 height 9
click at [438, 136] on input "search" at bounding box center [435, 132] width 117 height 19
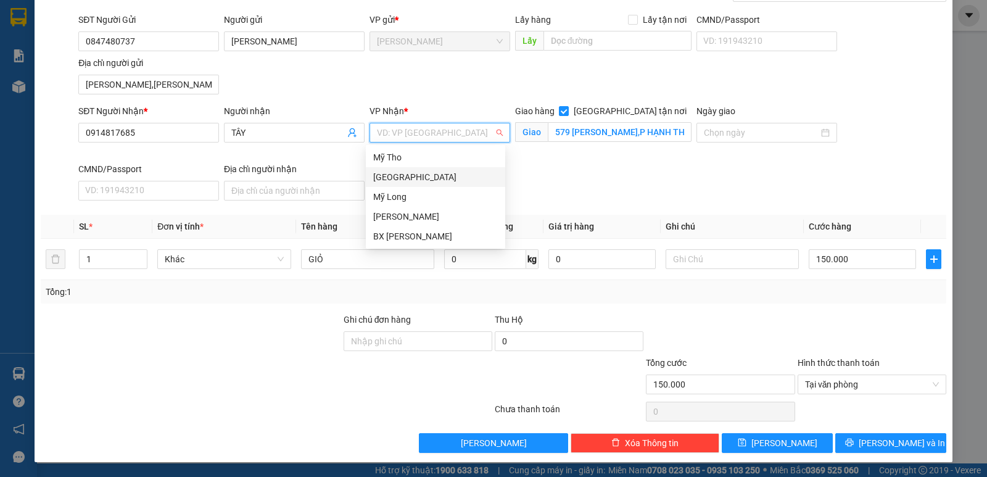
click at [387, 182] on div "[GEOGRAPHIC_DATA]" at bounding box center [435, 177] width 125 height 14
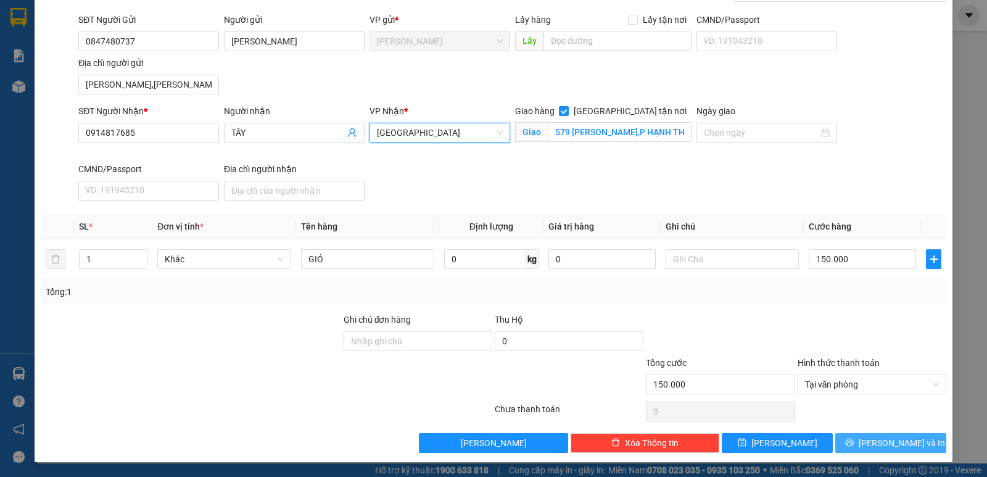
click at [862, 437] on button "[PERSON_NAME] và In" at bounding box center [890, 443] width 111 height 20
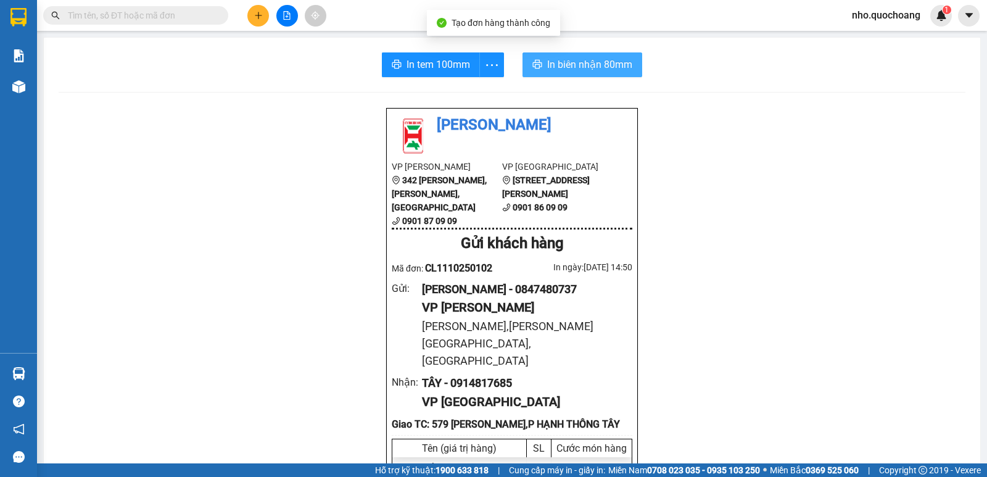
click at [559, 64] on span "In biên nhận 80mm" at bounding box center [589, 64] width 85 height 15
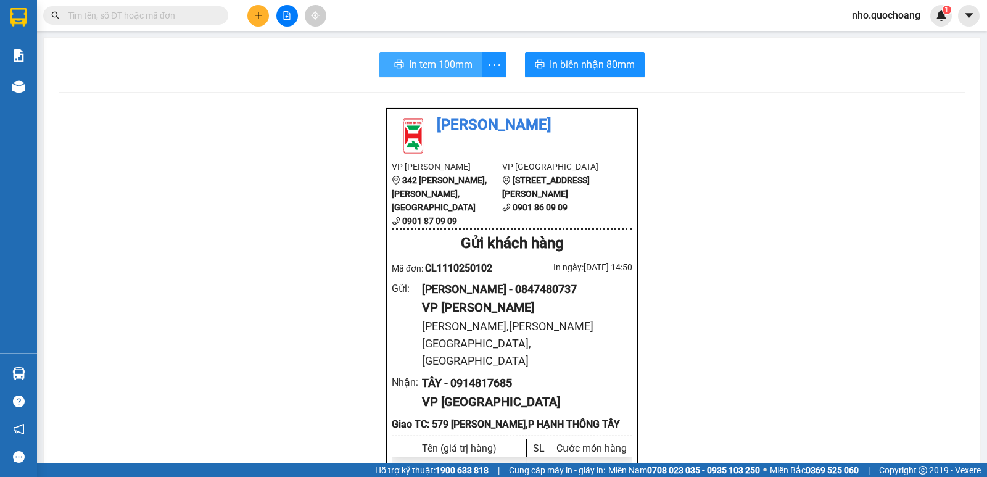
click at [438, 72] on span "In tem 100mm" at bounding box center [441, 64] width 64 height 15
click at [111, 11] on input "text" at bounding box center [141, 16] width 146 height 14
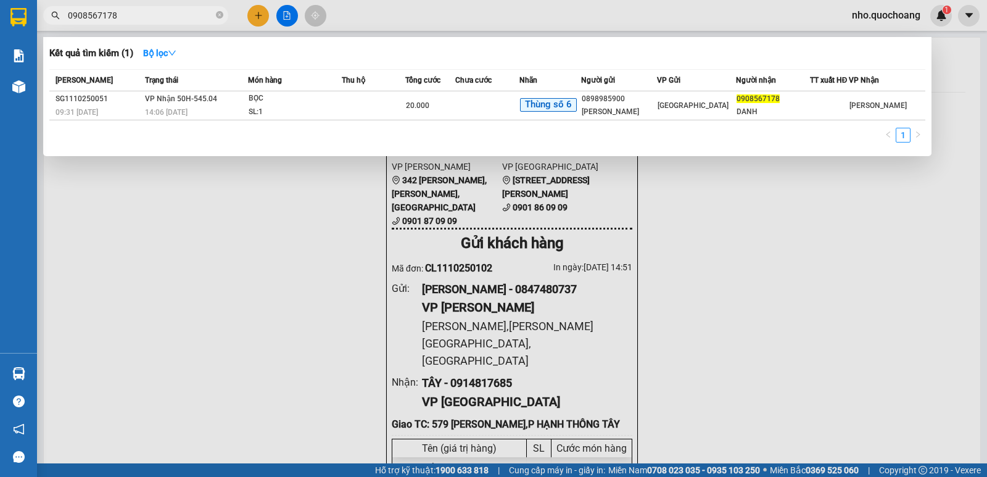
type input "0908567178"
click at [263, 22] on div at bounding box center [493, 238] width 987 height 477
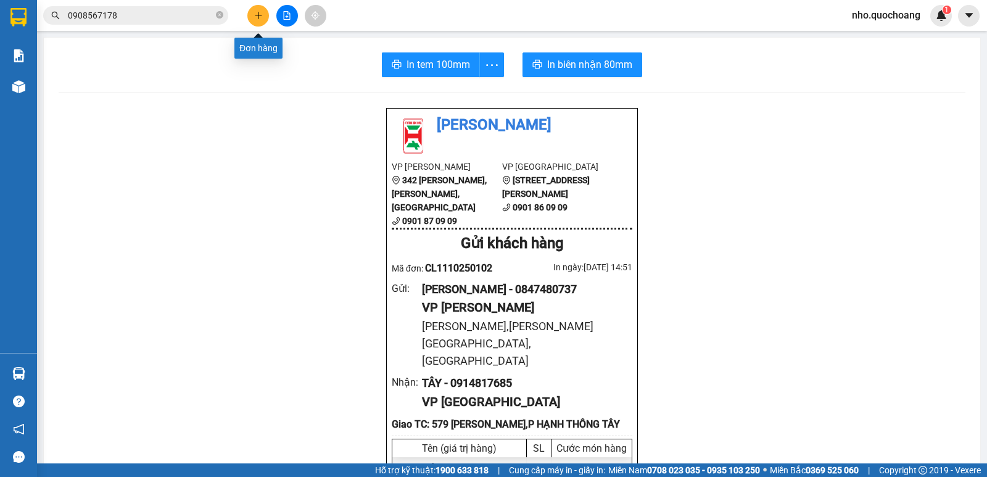
click at [259, 19] on icon "plus" at bounding box center [258, 15] width 9 height 9
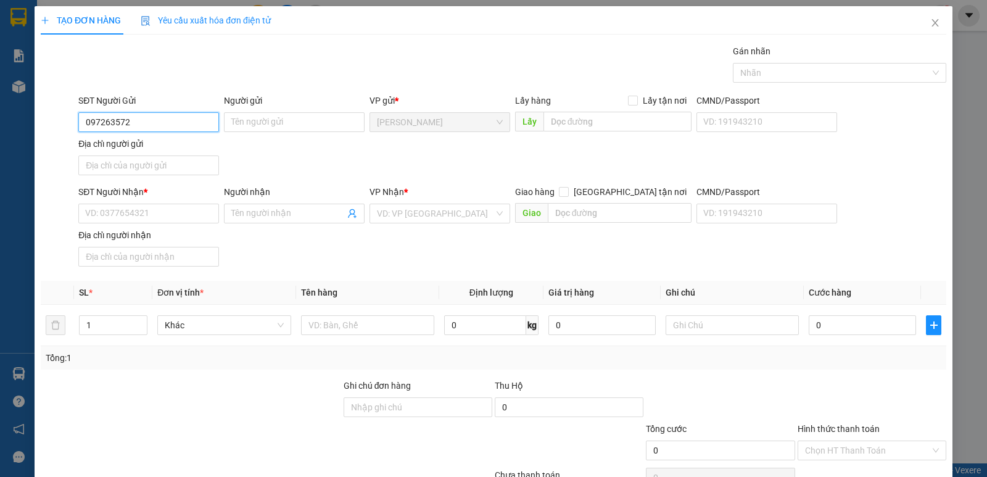
type input "0972635727"
click at [146, 150] on div "0972635727 - [PERSON_NAME]" at bounding box center [147, 147] width 125 height 14
type input "[PERSON_NAME]"
type input "0972635727"
click at [228, 120] on input "[PERSON_NAME]" at bounding box center [294, 122] width 141 height 20
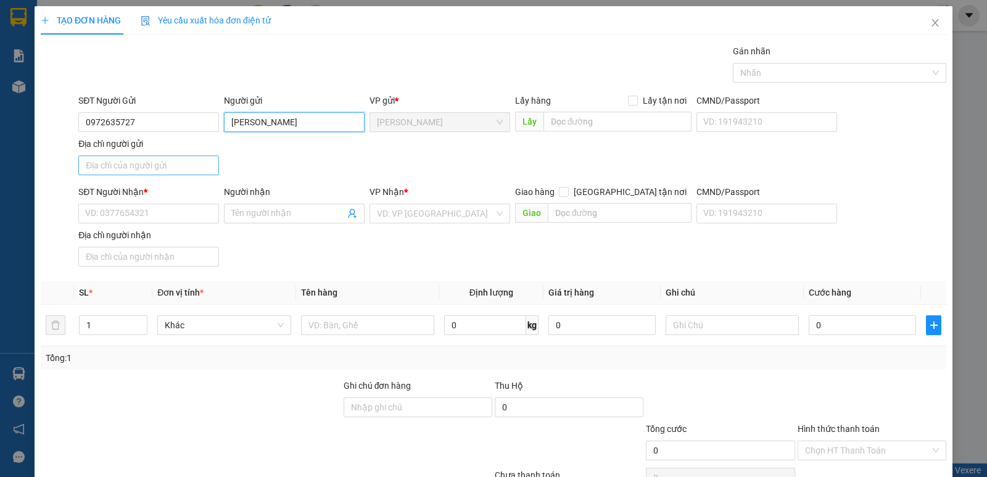
type input "[PERSON_NAME]"
click at [138, 163] on input "Địa chỉ người gửi" at bounding box center [148, 165] width 141 height 20
type input "CMT8,[PERSON_NAME] LÃNH,[GEOGRAPHIC_DATA]"
click at [121, 245] on div "Địa chỉ người nhận" at bounding box center [148, 237] width 141 height 19
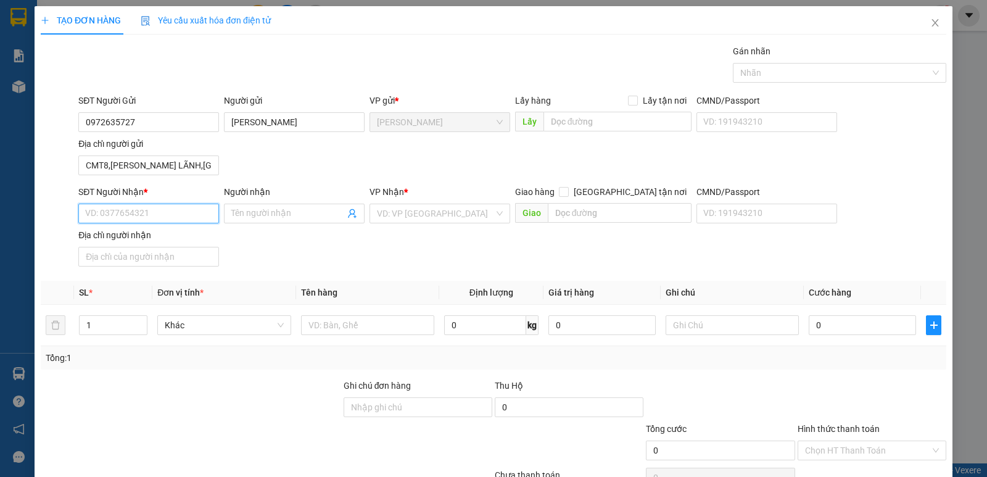
click at [129, 217] on input "SĐT Người Nhận *" at bounding box center [148, 214] width 141 height 20
click at [129, 253] on div "0971408497 - THI" at bounding box center [147, 258] width 125 height 14
type input "0971408497"
type input "THI"
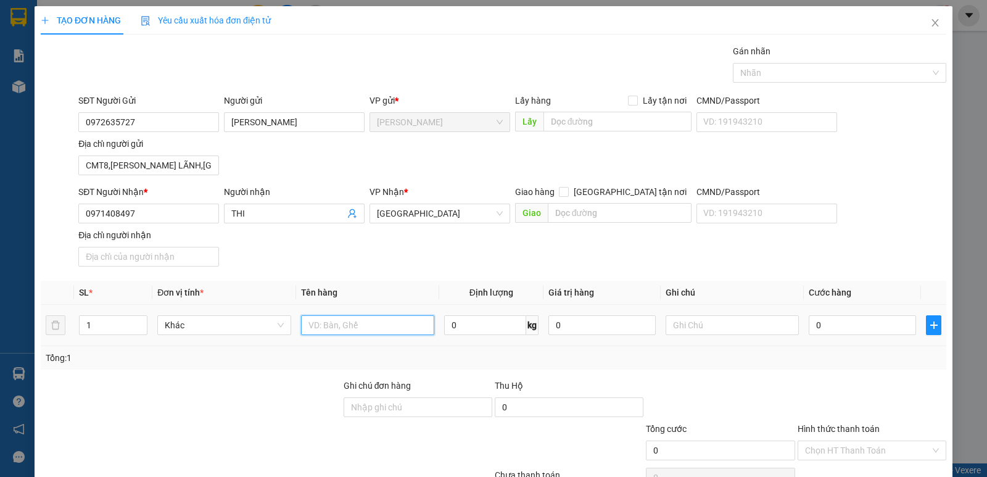
click at [340, 327] on input "text" at bounding box center [367, 325] width 133 height 20
type input "HỒ SƠ"
click at [846, 322] on input "0" at bounding box center [861, 325] width 107 height 20
type input "3"
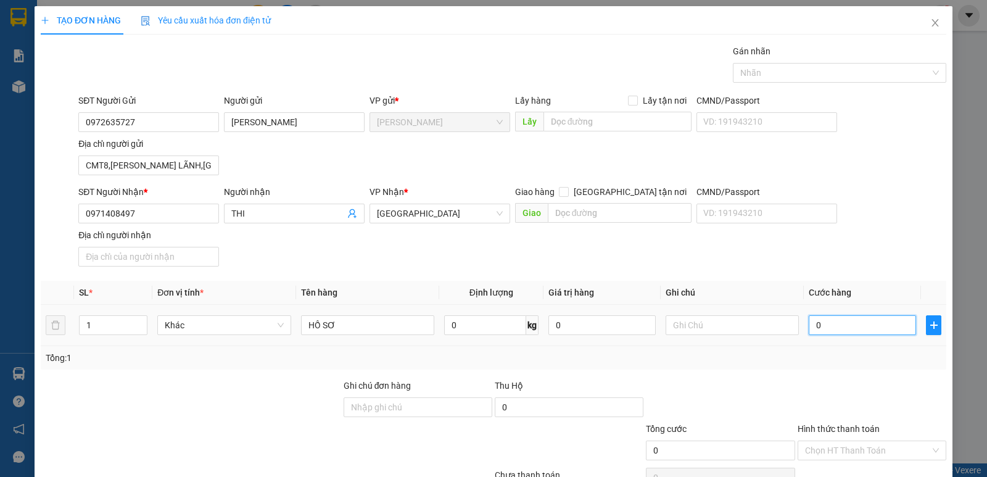
type input "3"
type input "30"
type input "30.000"
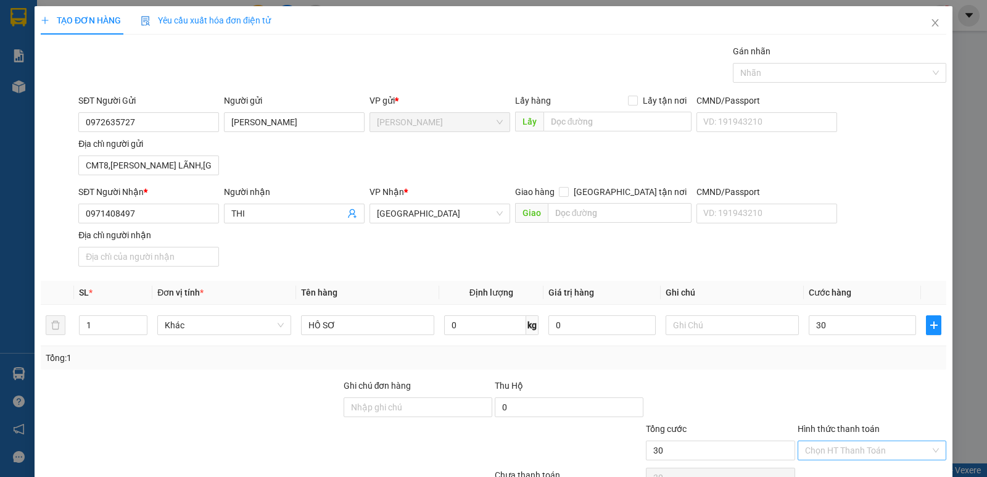
type input "30.000"
click at [852, 448] on input "Hình thức thanh toán" at bounding box center [867, 450] width 125 height 19
click at [834, 428] on div "Tại văn phòng" at bounding box center [863, 426] width 133 height 14
type input "0"
click at [784, 77] on div at bounding box center [833, 72] width 195 height 15
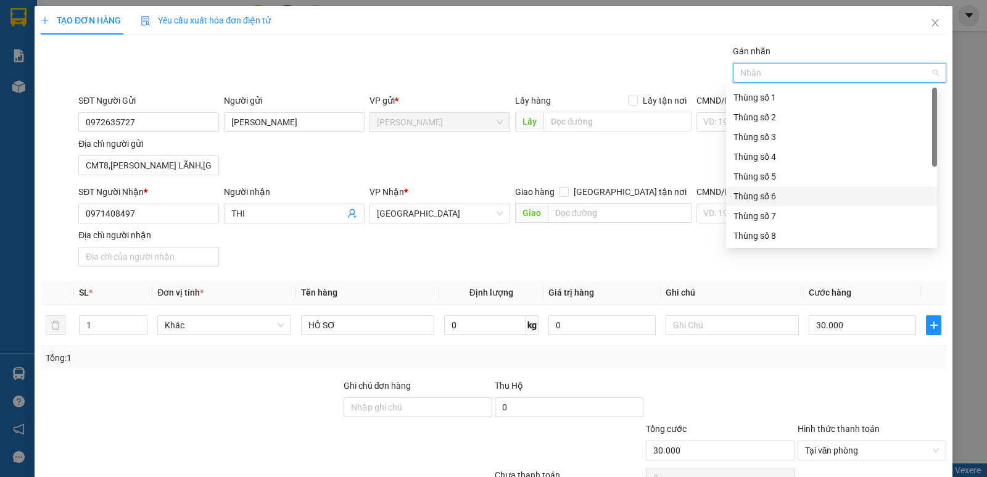
click at [768, 193] on div "Thùng số 6" at bounding box center [831, 196] width 196 height 14
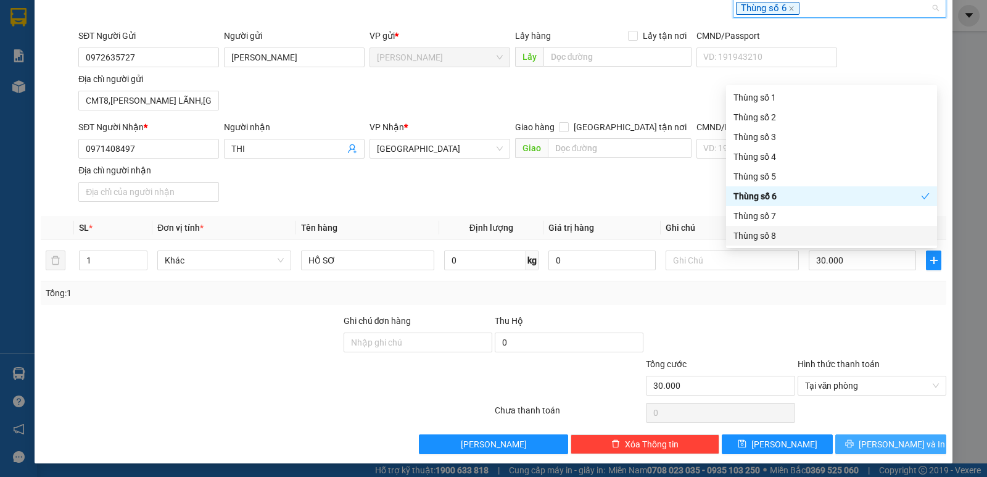
scroll to position [66, 0]
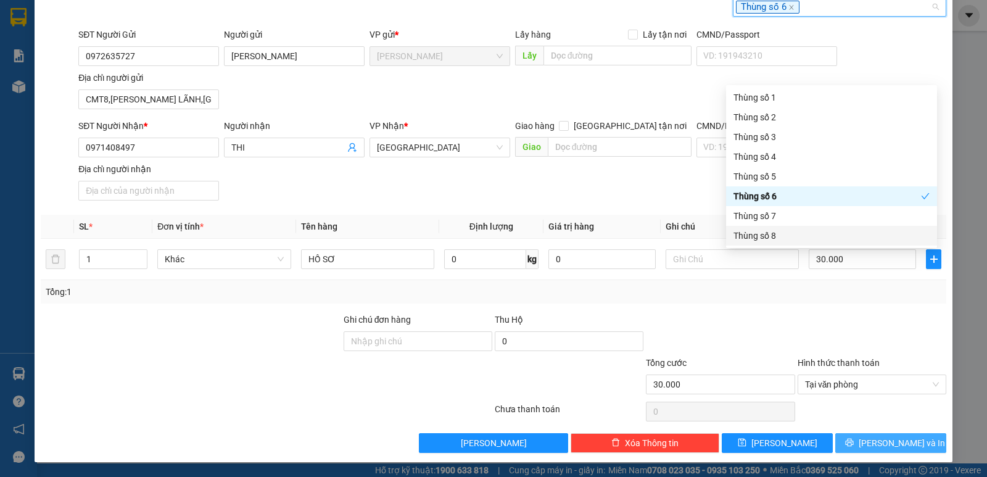
click at [870, 445] on button "Lưu và In" at bounding box center [890, 443] width 111 height 20
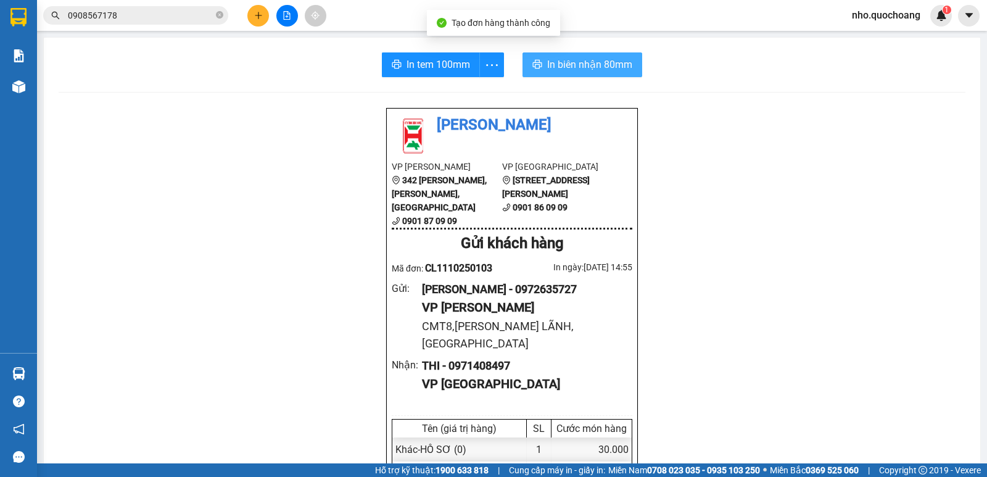
click at [561, 67] on span "In biên nhận 80mm" at bounding box center [589, 64] width 85 height 15
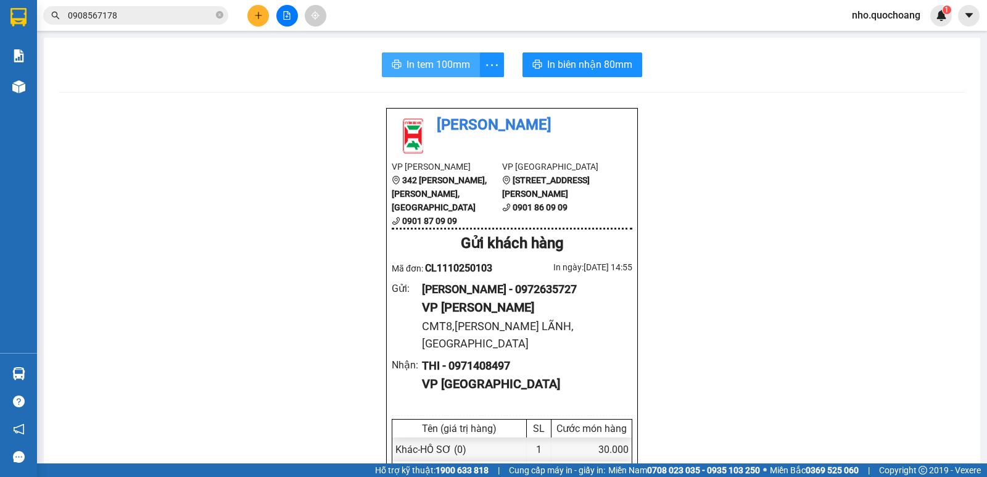
click at [442, 57] on span "In tem 100mm" at bounding box center [438, 64] width 64 height 15
click at [162, 14] on input "0908567178" at bounding box center [141, 16] width 146 height 14
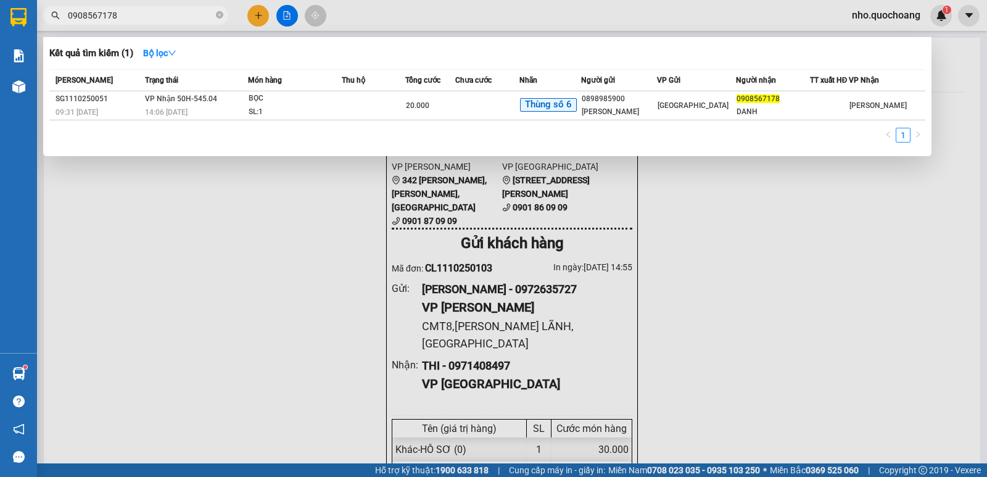
click at [162, 14] on input "0908567178" at bounding box center [141, 16] width 146 height 14
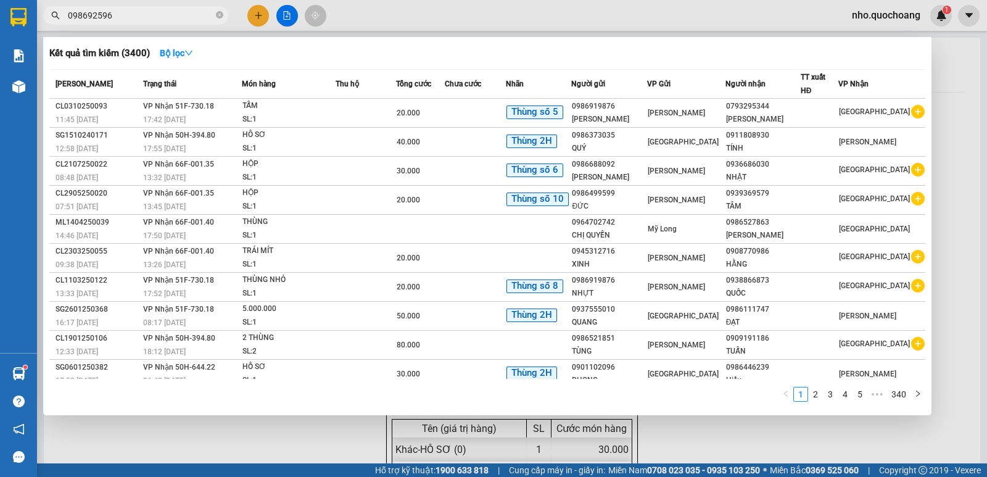
type input "0986925965"
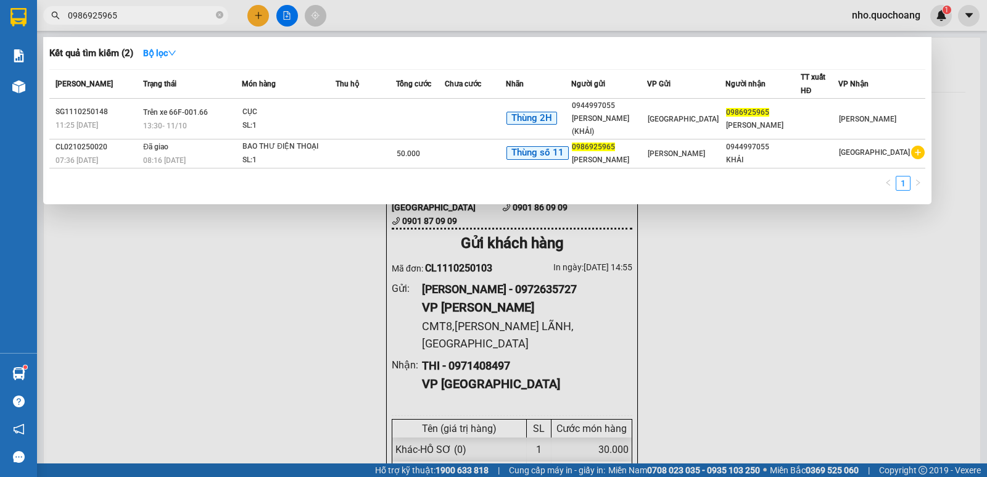
drag, startPoint x: 197, startPoint y: 22, endPoint x: 222, endPoint y: 11, distance: 27.1
click at [222, 11] on span at bounding box center [219, 16] width 7 height 12
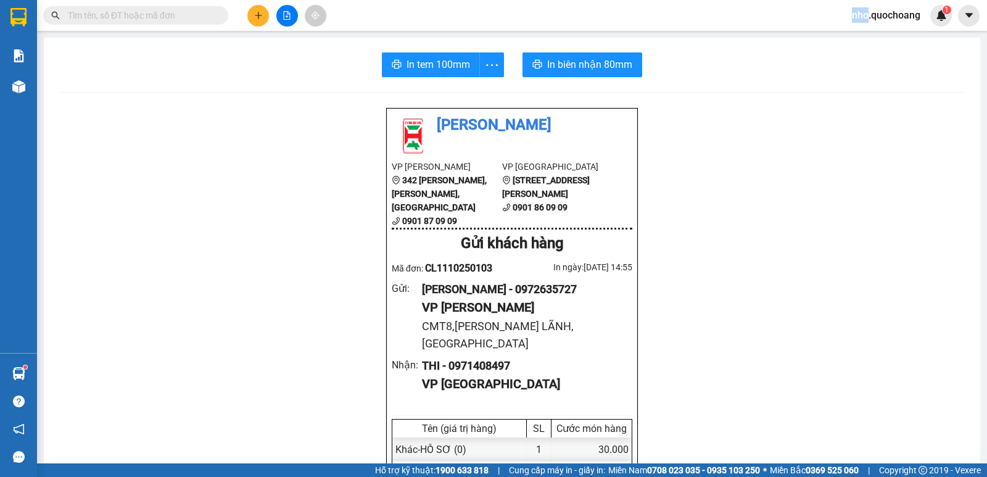
click at [222, 11] on span at bounding box center [219, 16] width 7 height 14
click at [198, 14] on input "text" at bounding box center [141, 16] width 146 height 14
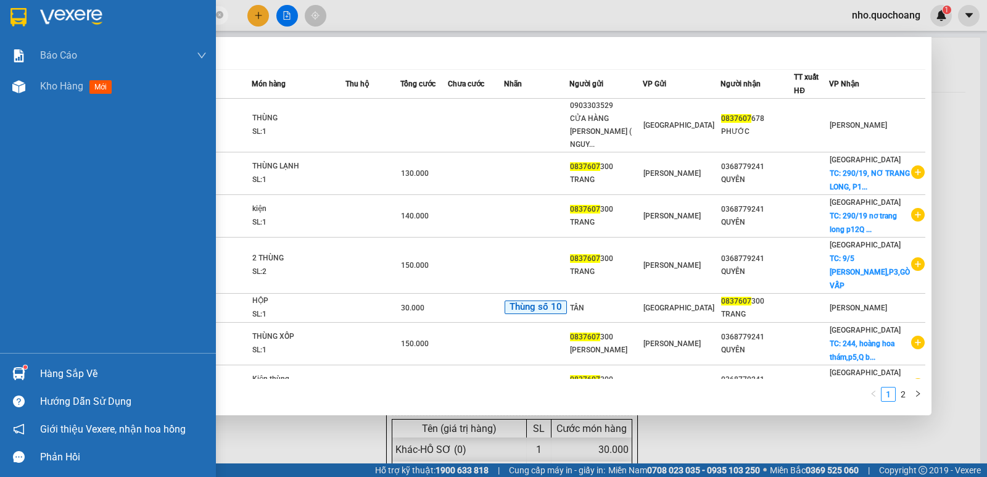
click at [74, 383] on div "Hàng sắp về" at bounding box center [108, 374] width 216 height 28
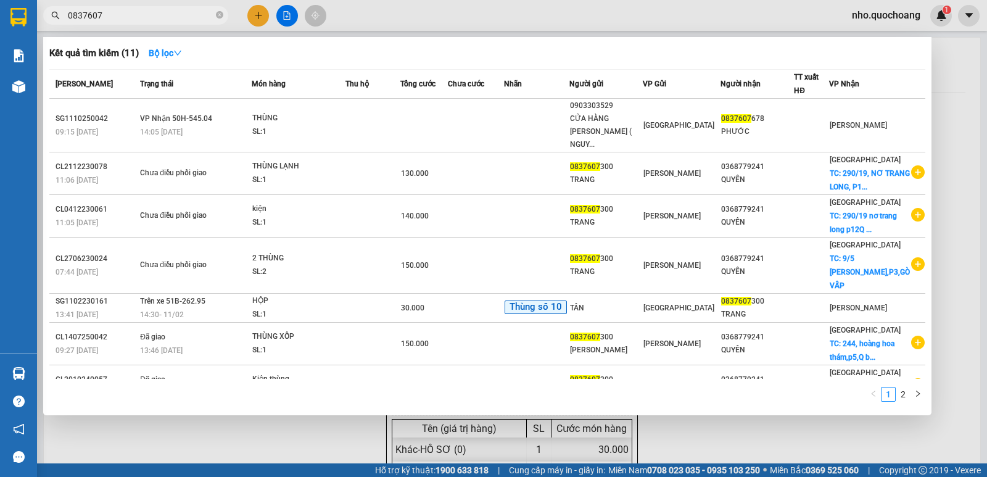
drag, startPoint x: 312, startPoint y: 128, endPoint x: 288, endPoint y: 73, distance: 60.5
click at [309, 107] on section "Kết quả tìm kiếm ( 11 ) Bộ lọc Mã ĐH Trạng thái Món hàng Thu hộ Tổng cước Chưa …" at bounding box center [493, 238] width 987 height 477
click at [162, 19] on input "0837607" at bounding box center [141, 16] width 146 height 14
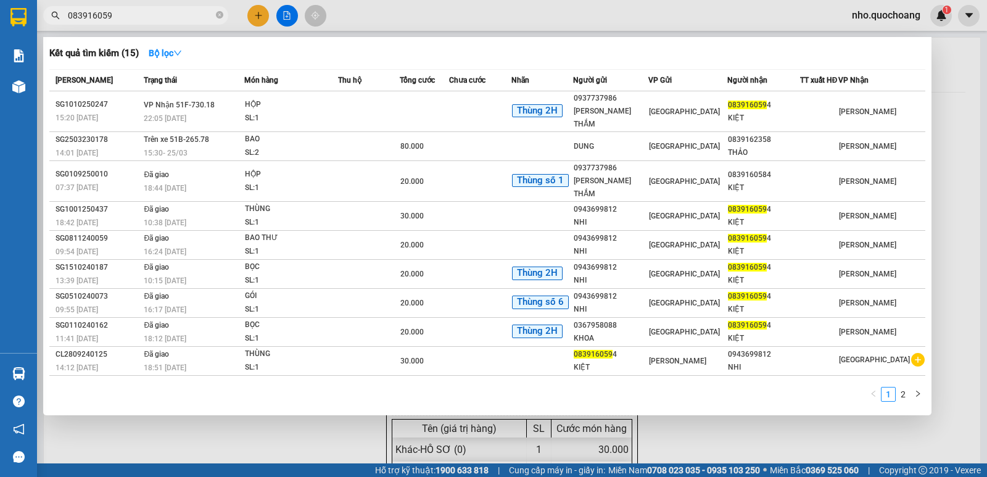
type input "0839160594"
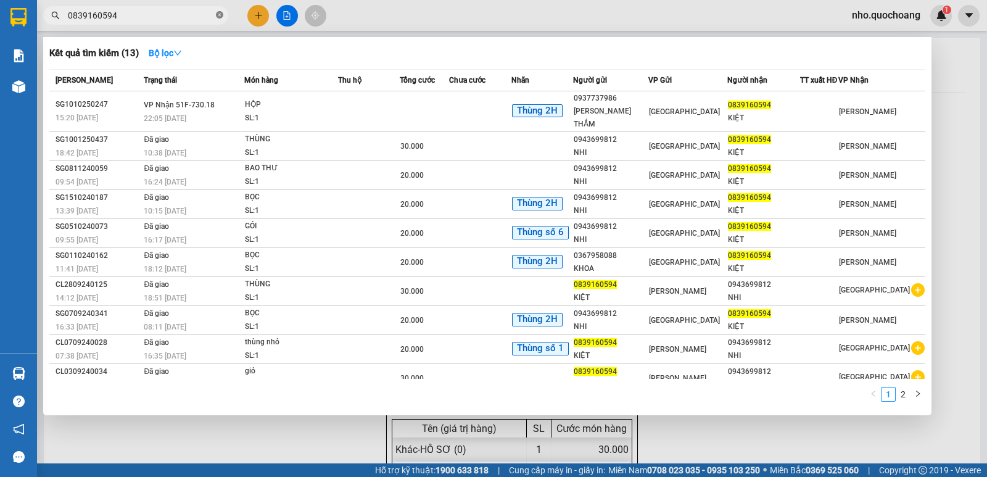
click at [220, 17] on icon "close-circle" at bounding box center [219, 14] width 7 height 7
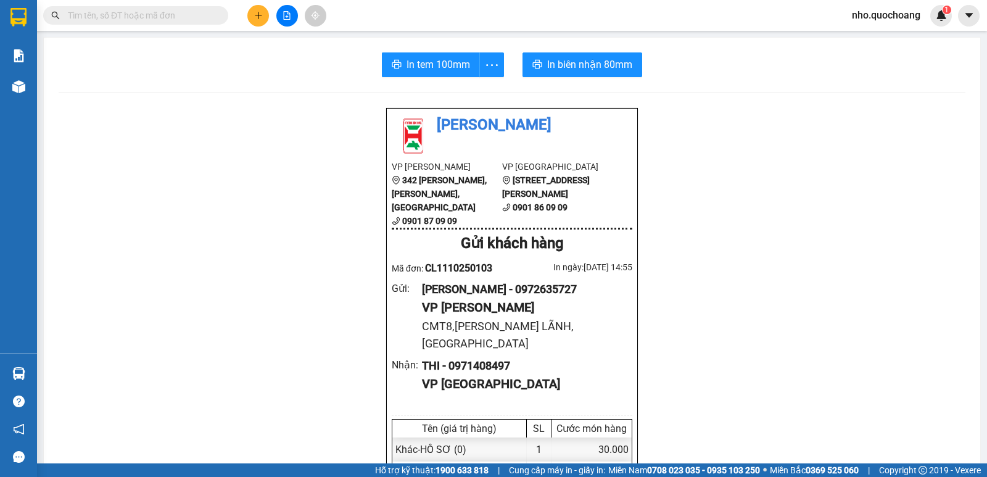
click at [257, 15] on icon "plus" at bounding box center [258, 15] width 9 height 9
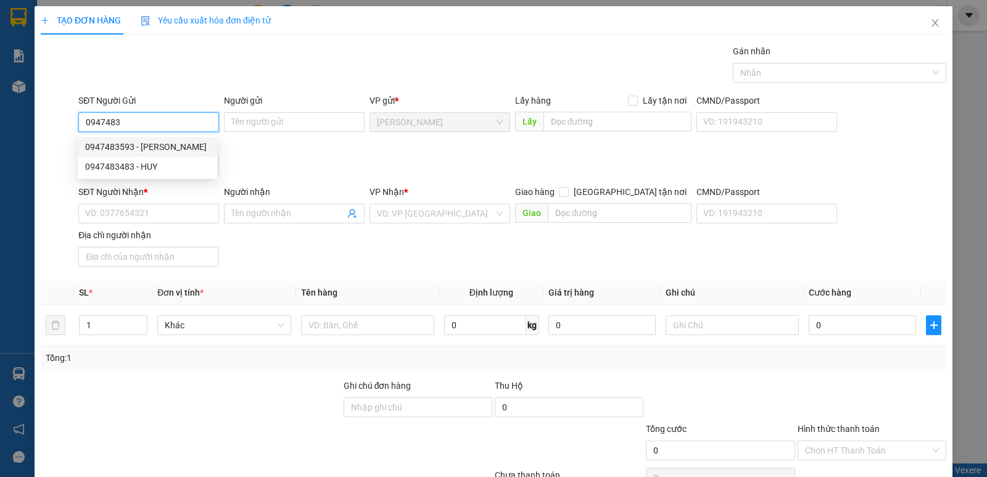
click at [201, 146] on div "0947483593 - ĐỖ LÊ TRÚC GIANG" at bounding box center [147, 147] width 125 height 14
type input "0947483593"
type input "[PERSON_NAME]"
type input "0947483593"
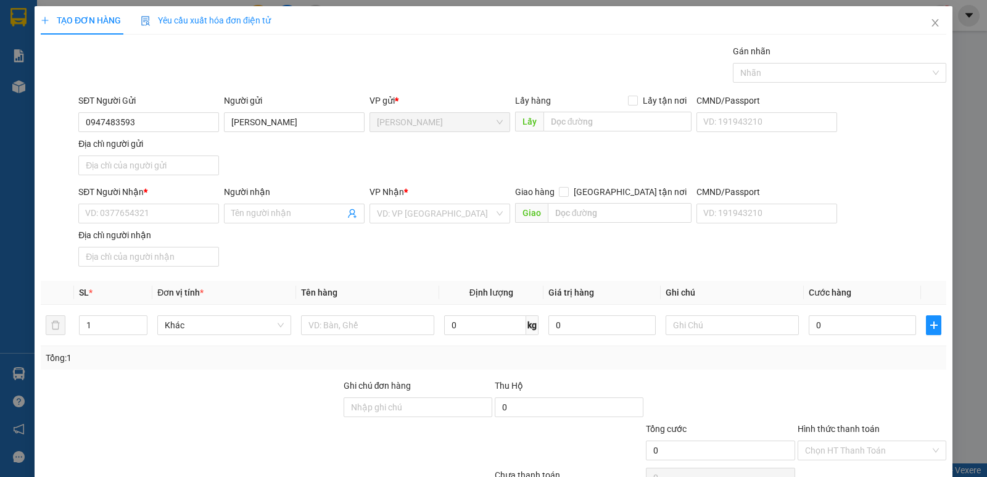
click at [148, 154] on div "Địa chỉ người gửi" at bounding box center [148, 146] width 141 height 19
click at [141, 166] on input "Địa chỉ người gửi" at bounding box center [148, 165] width 141 height 20
type input "NGUYỄN THỊ MINH KHAI,P CAO LÃNH, ĐỒNG THÁP"
click at [144, 215] on input "SĐT Người Nhận *" at bounding box center [148, 214] width 141 height 20
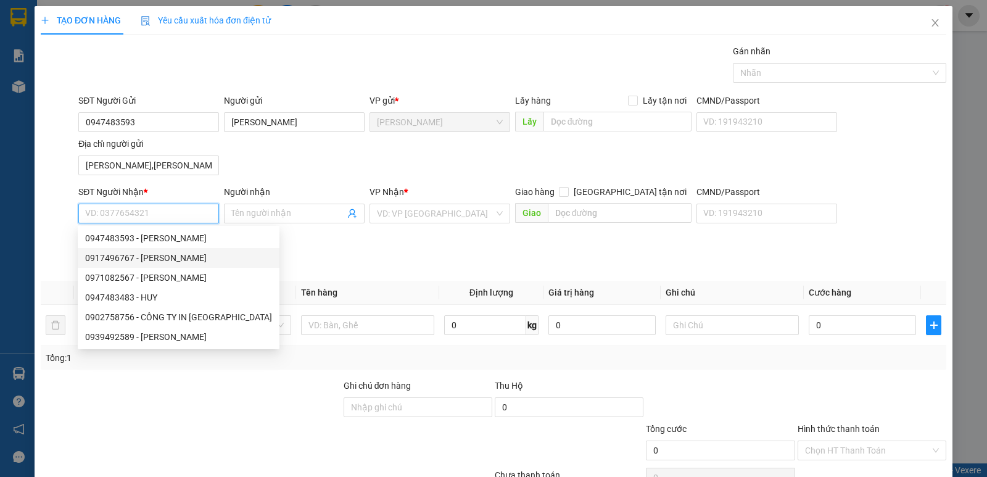
click at [110, 260] on div "0917496767 - ĐỖ LÊ QUỐC CƯỜNG" at bounding box center [178, 258] width 187 height 14
type input "0917496767"
type input "ĐỖ LÊ QUỐC CƯỜNG"
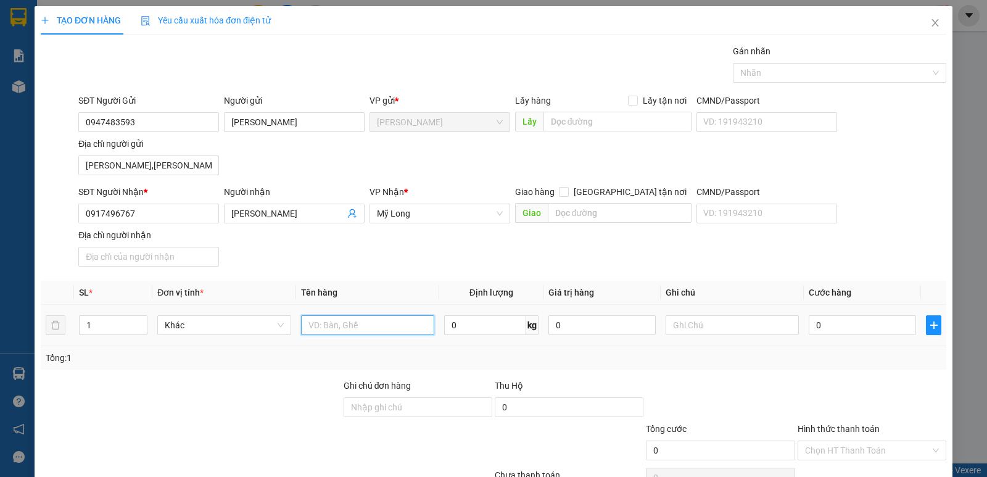
click at [370, 331] on input "text" at bounding box center [367, 325] width 133 height 20
type input "BỌC"
click at [870, 323] on input "0" at bounding box center [861, 325] width 107 height 20
type input "3"
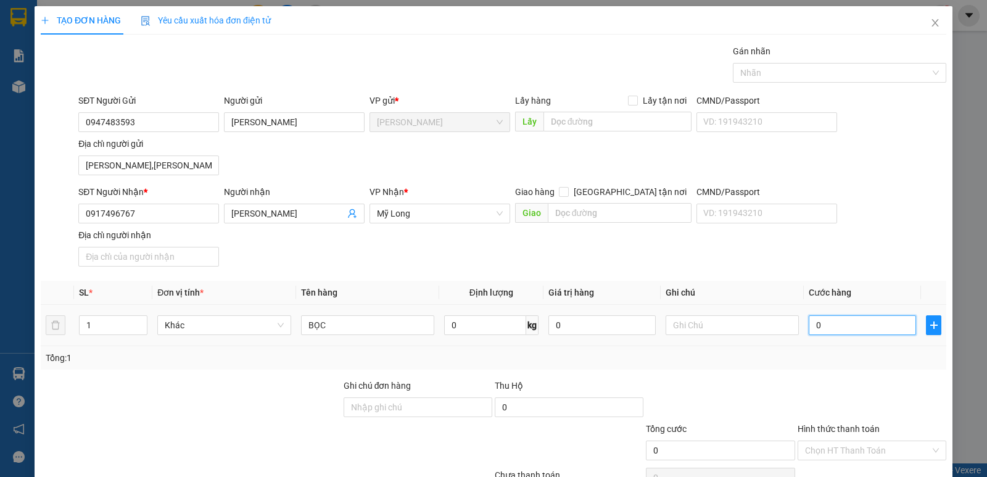
type input "3"
type input "30"
type input "30.000"
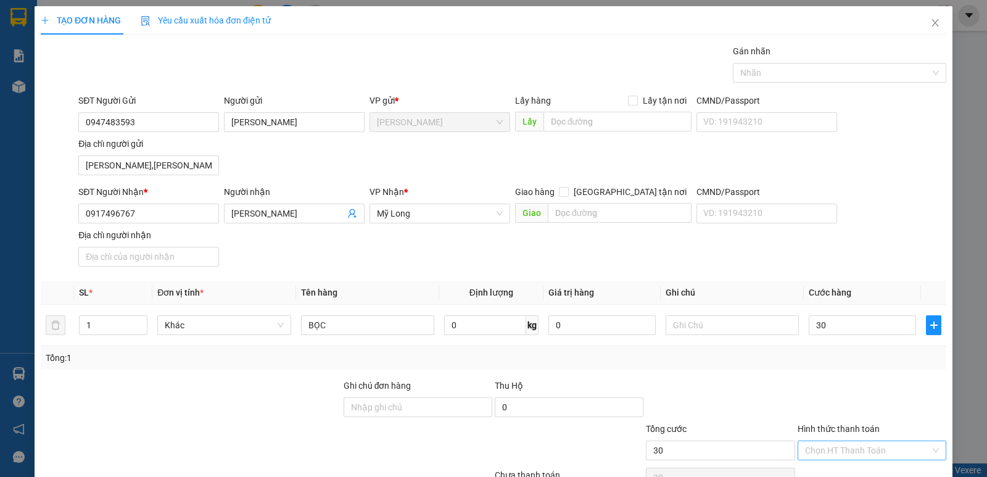
type input "30.000"
click at [836, 450] on input "Hình thức thanh toán" at bounding box center [867, 450] width 125 height 19
click at [852, 420] on div "Tại văn phòng" at bounding box center [863, 426] width 133 height 14
type input "0"
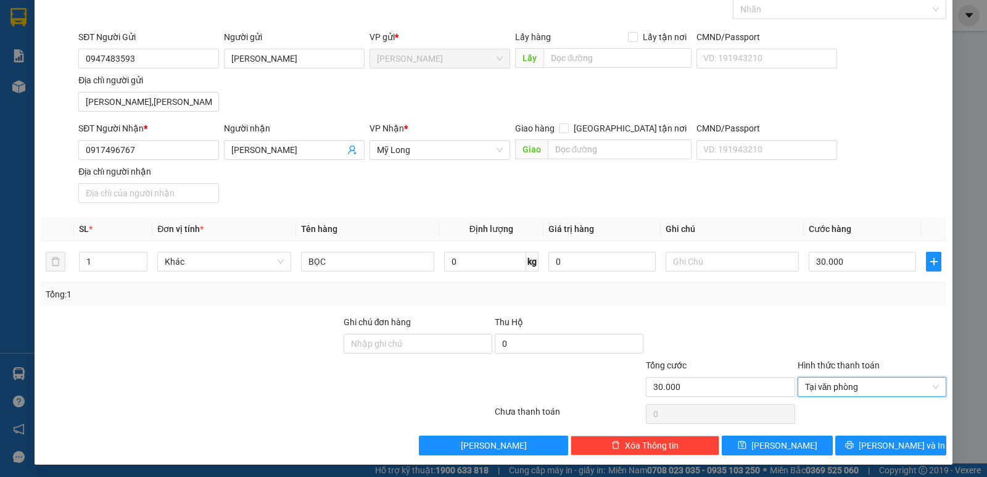
scroll to position [66, 0]
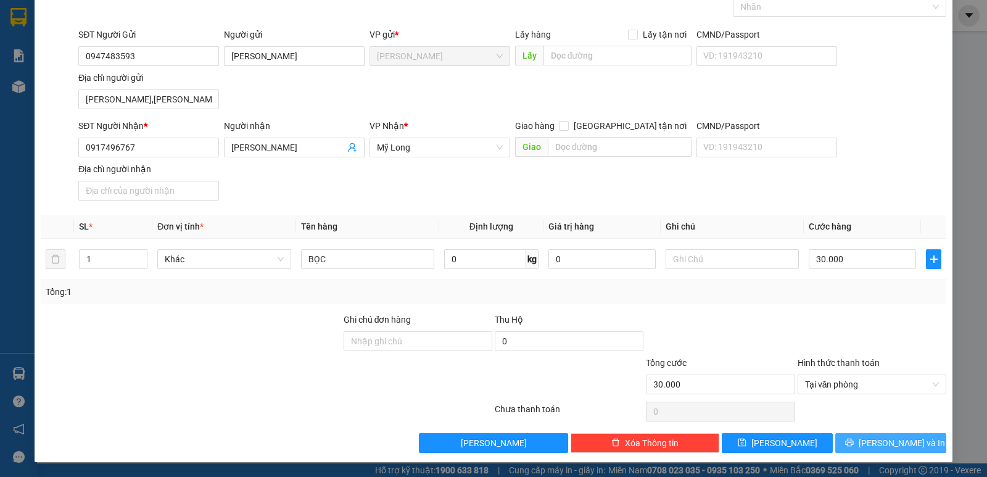
click at [876, 437] on span "Lưu và In" at bounding box center [901, 443] width 86 height 14
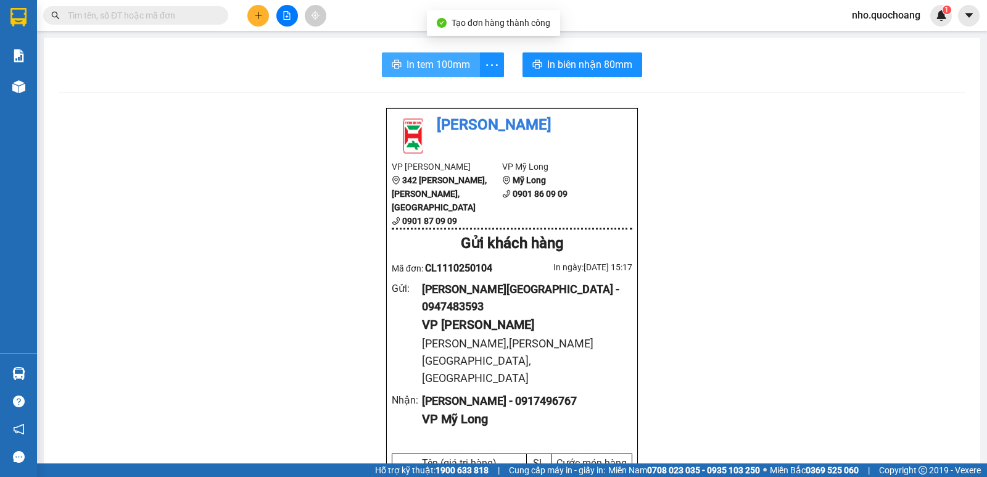
click at [422, 67] on span "In tem 100mm" at bounding box center [438, 64] width 64 height 15
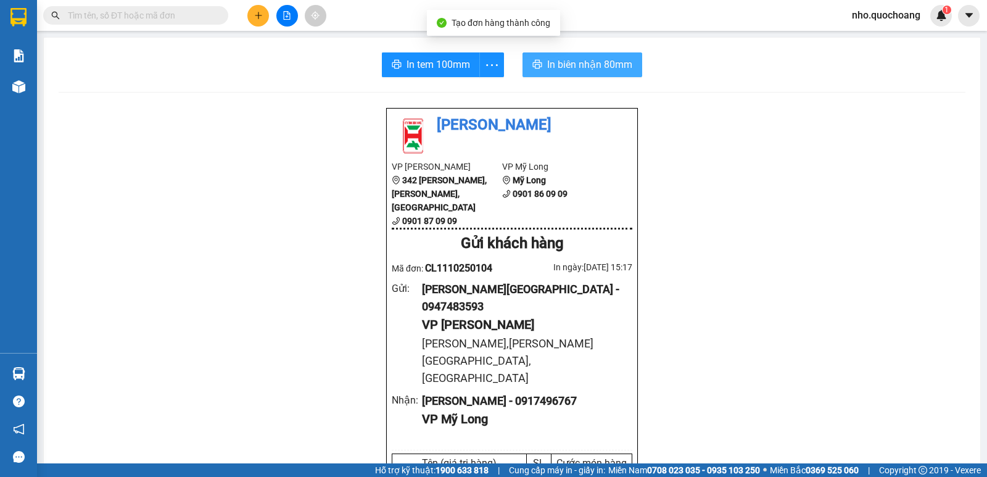
click at [567, 70] on span "In biên nhận 80mm" at bounding box center [589, 64] width 85 height 15
click at [115, 21] on input "text" at bounding box center [141, 16] width 146 height 14
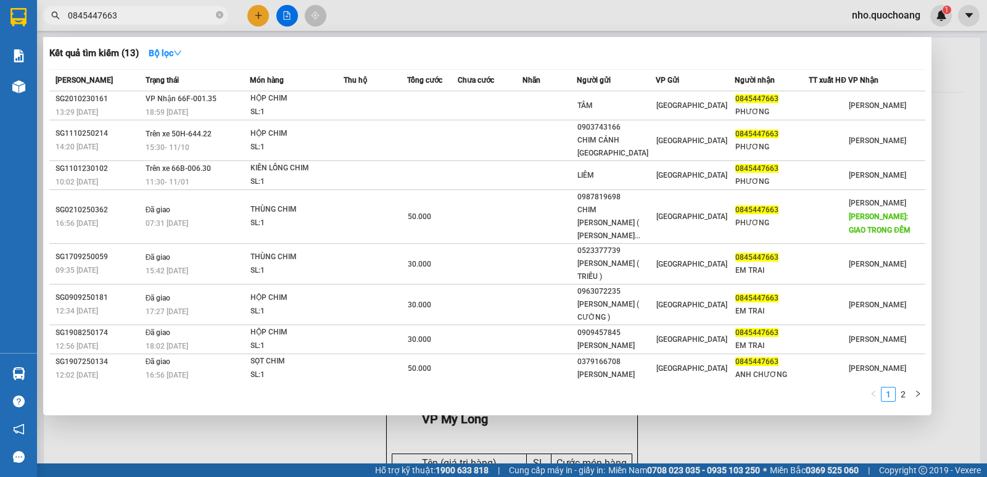
type input "0845447663"
click at [352, 18] on div at bounding box center [493, 238] width 987 height 477
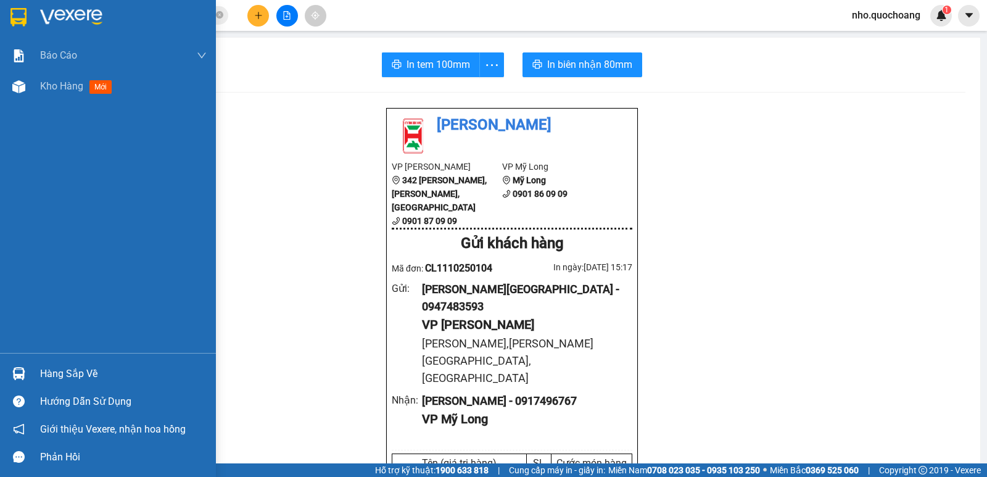
click at [39, 376] on div "Hàng sắp về" at bounding box center [108, 374] width 216 height 28
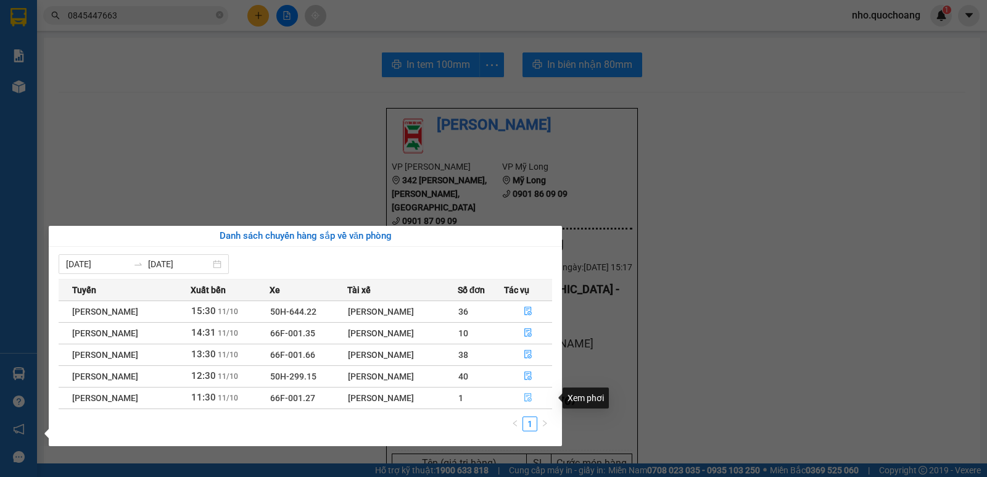
click at [535, 397] on button "button" at bounding box center [527, 398] width 47 height 20
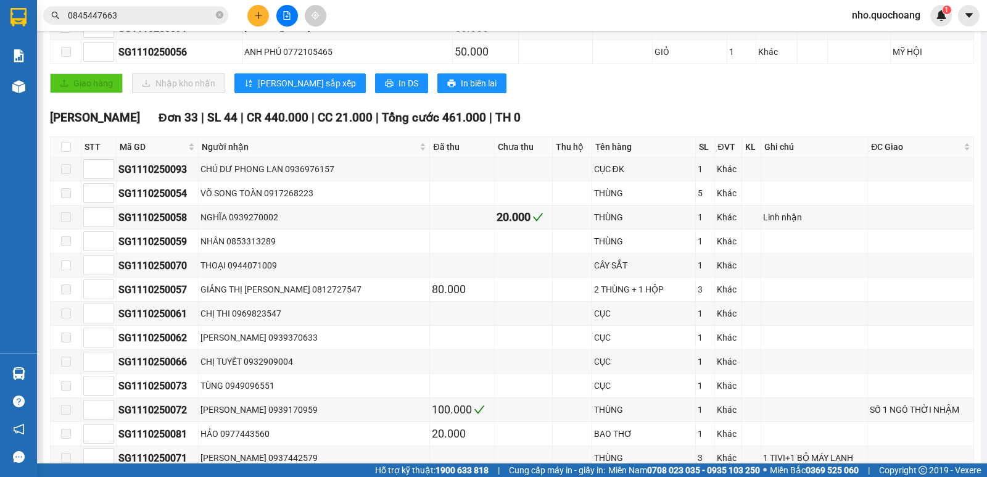
scroll to position [332, 0]
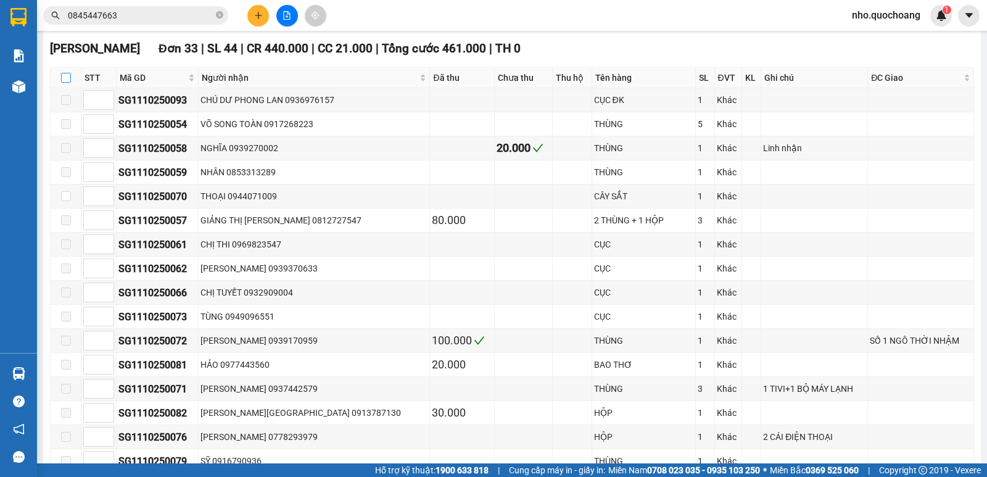
click at [71, 88] on th at bounding box center [66, 78] width 31 height 20
click at [65, 83] on input "checkbox" at bounding box center [66, 78] width 10 height 10
checkbox input "true"
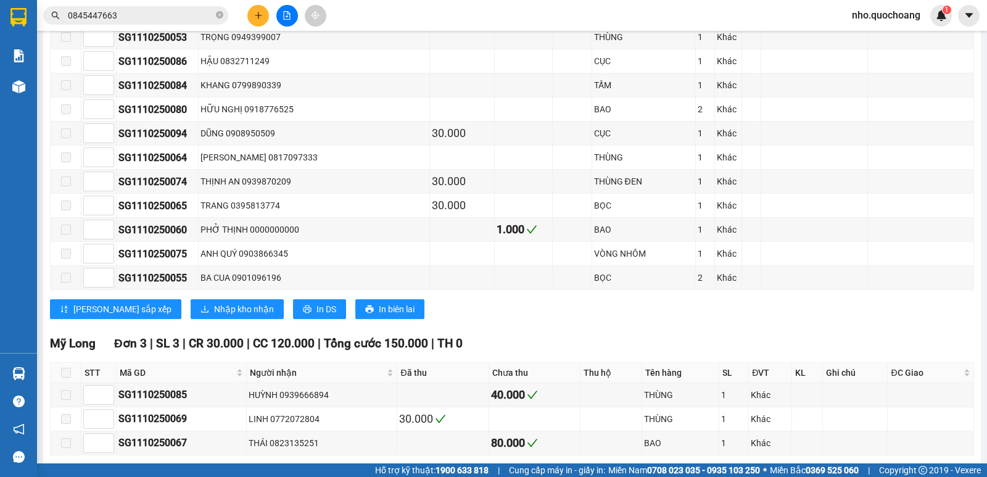
scroll to position [971, 0]
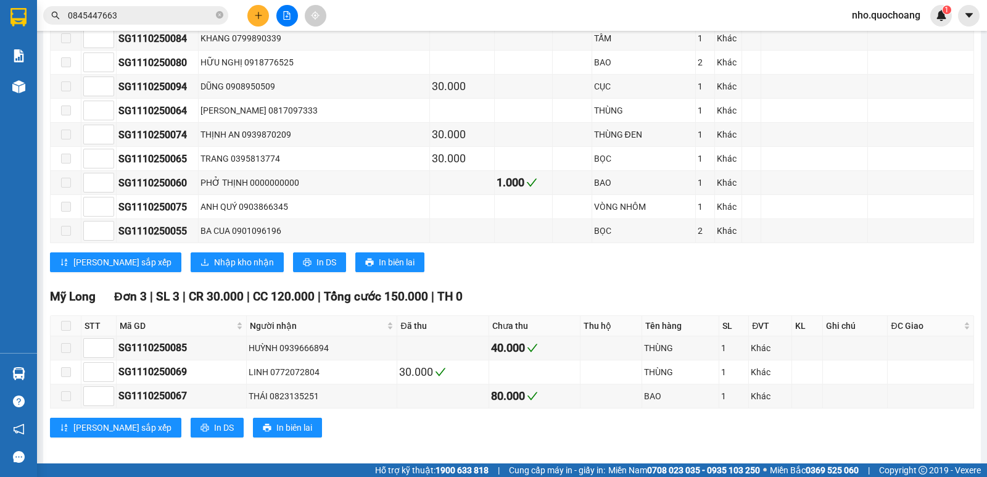
click at [214, 269] on span "Nhập kho nhận" at bounding box center [244, 262] width 60 height 14
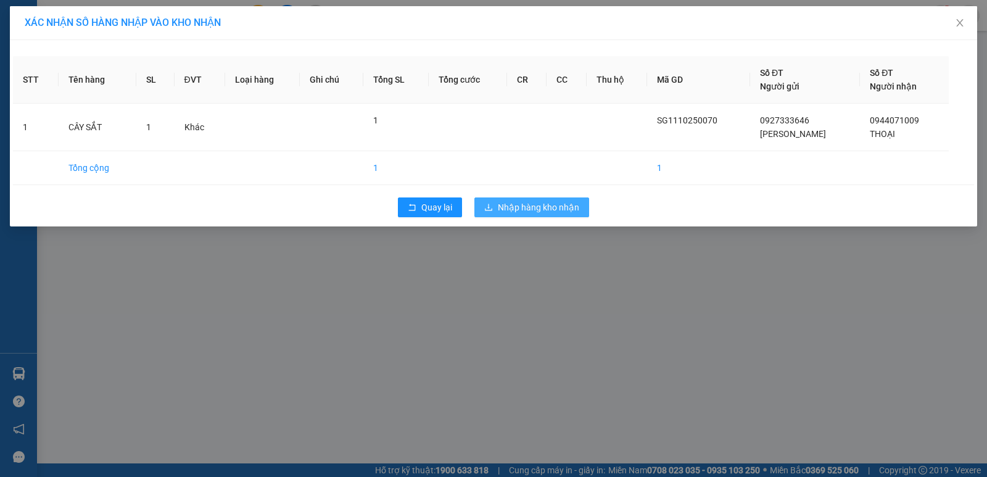
click at [551, 208] on span "Nhập hàng kho nhận" at bounding box center [538, 207] width 81 height 14
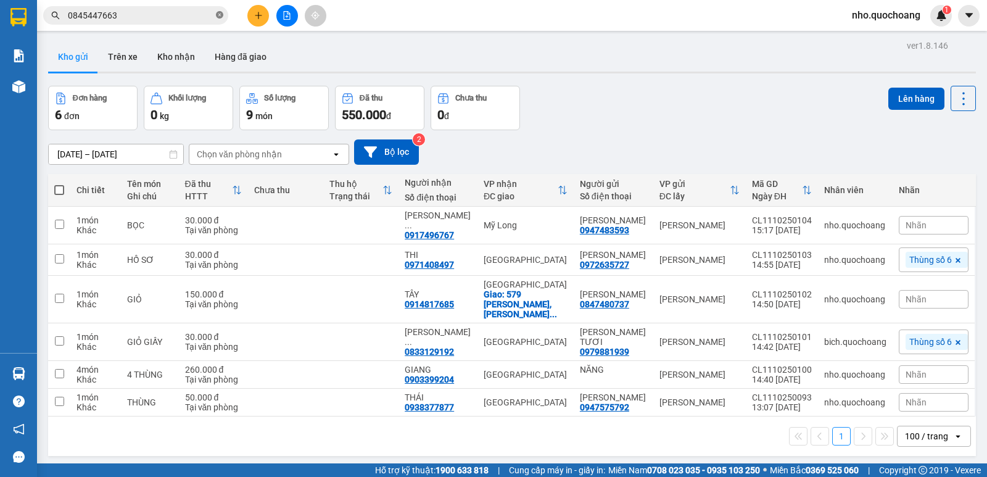
click at [216, 17] on icon "close-circle" at bounding box center [219, 14] width 7 height 7
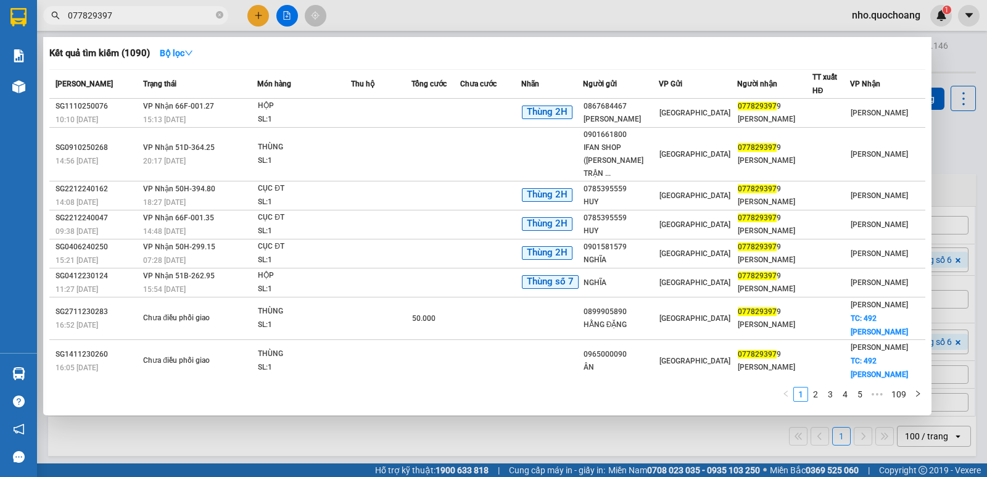
type input "0778293979"
click at [221, 14] on icon "close-circle" at bounding box center [219, 14] width 7 height 7
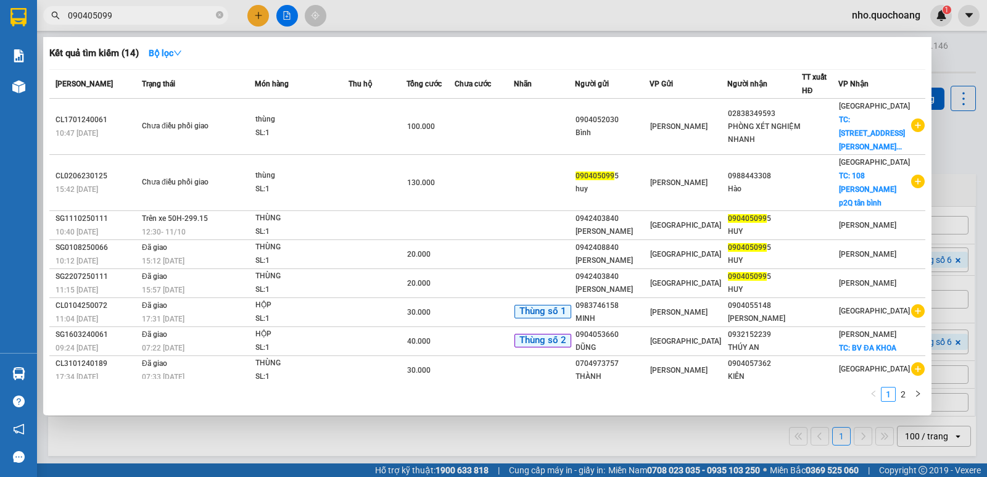
type input "0904050995"
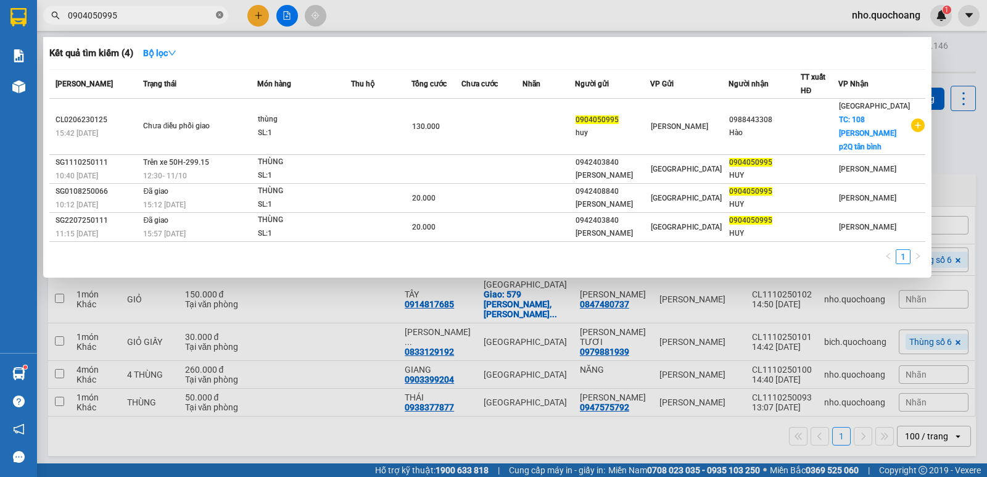
click at [222, 13] on icon "close-circle" at bounding box center [219, 14] width 7 height 7
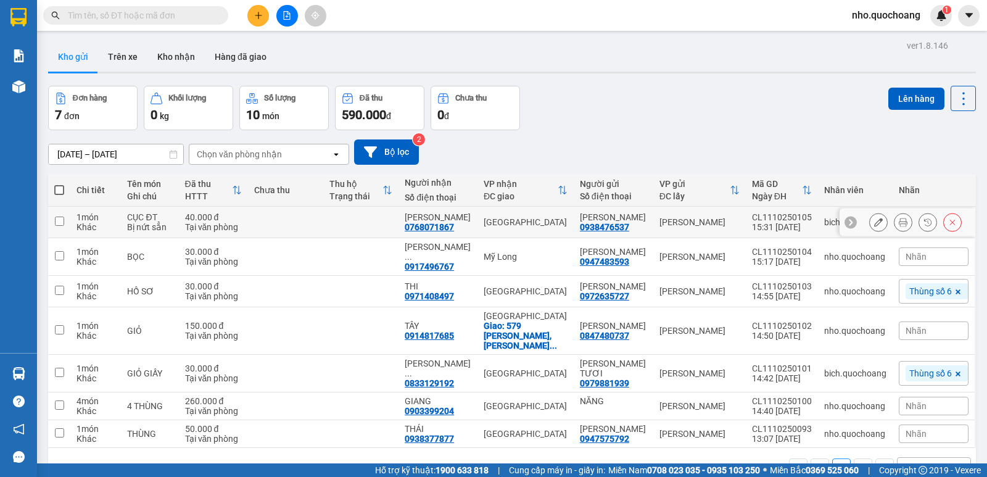
click at [899, 226] on icon at bounding box center [903, 222] width 9 height 9
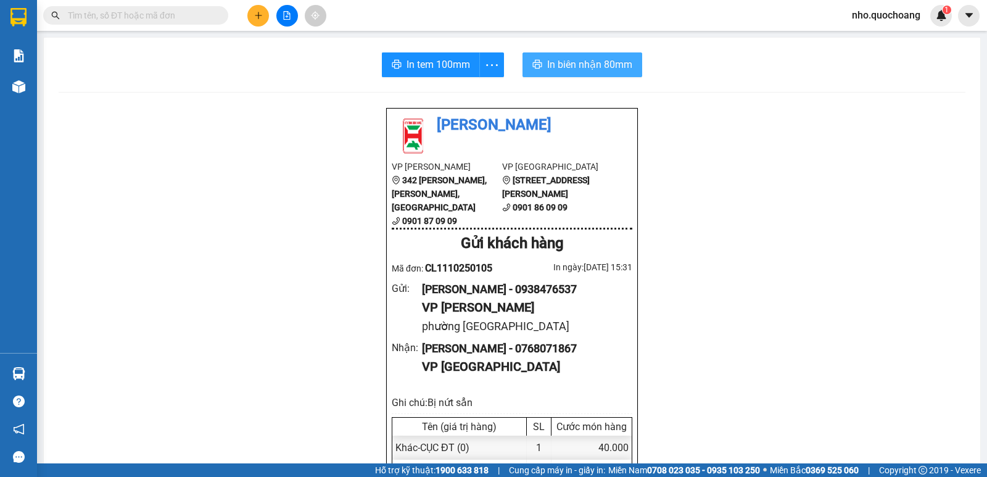
click at [590, 73] on button "In biên nhận 80mm" at bounding box center [582, 64] width 120 height 25
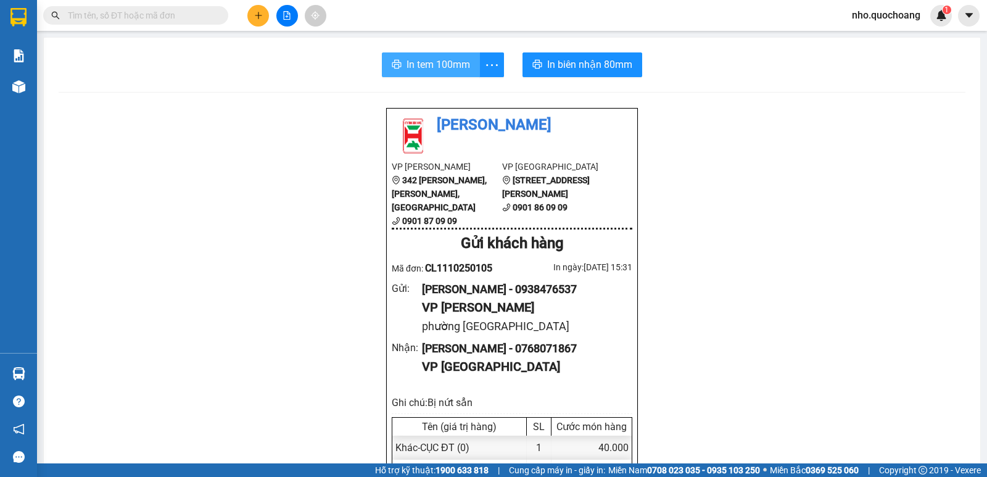
click at [431, 68] on span "In tem 100mm" at bounding box center [438, 64] width 64 height 15
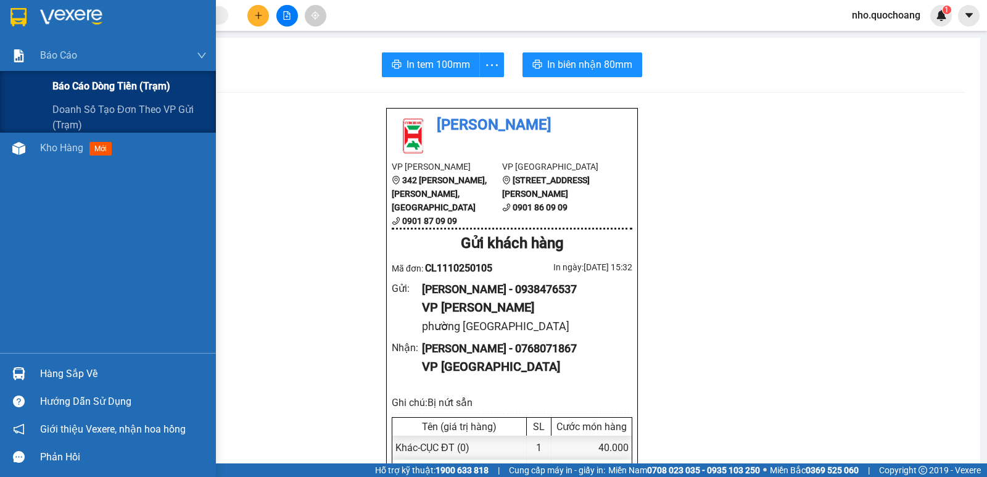
click at [56, 90] on span "Báo cáo dòng tiền (trạm)" at bounding box center [111, 85] width 118 height 15
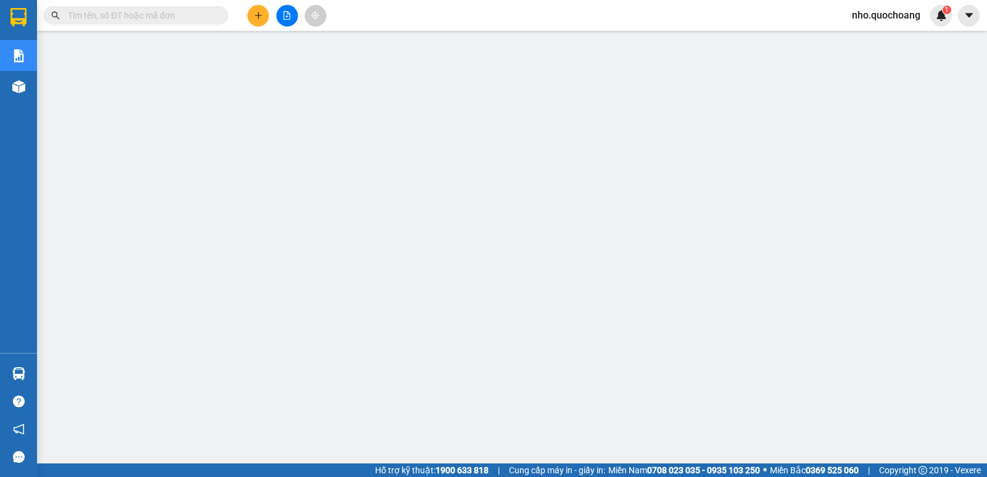
click at [186, 15] on input "text" at bounding box center [141, 16] width 146 height 14
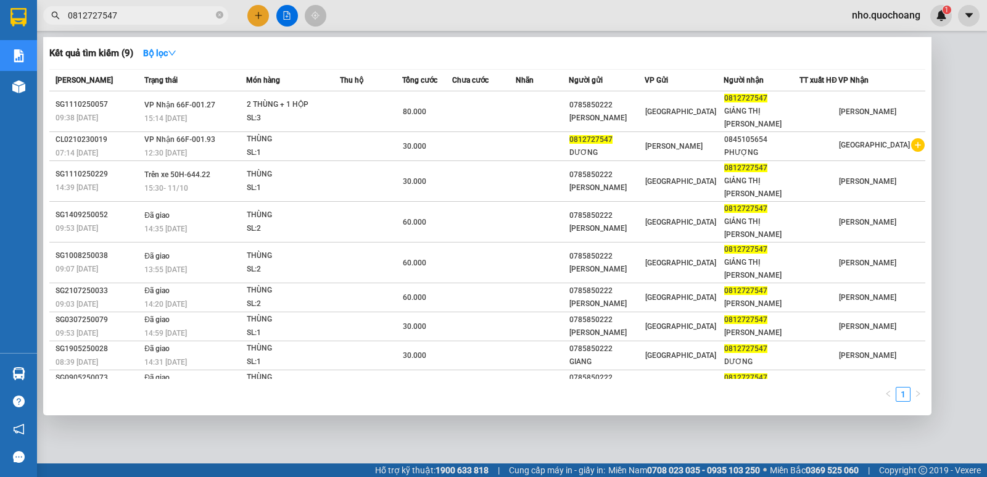
type input "0812727547"
click at [570, 438] on div at bounding box center [493, 238] width 987 height 477
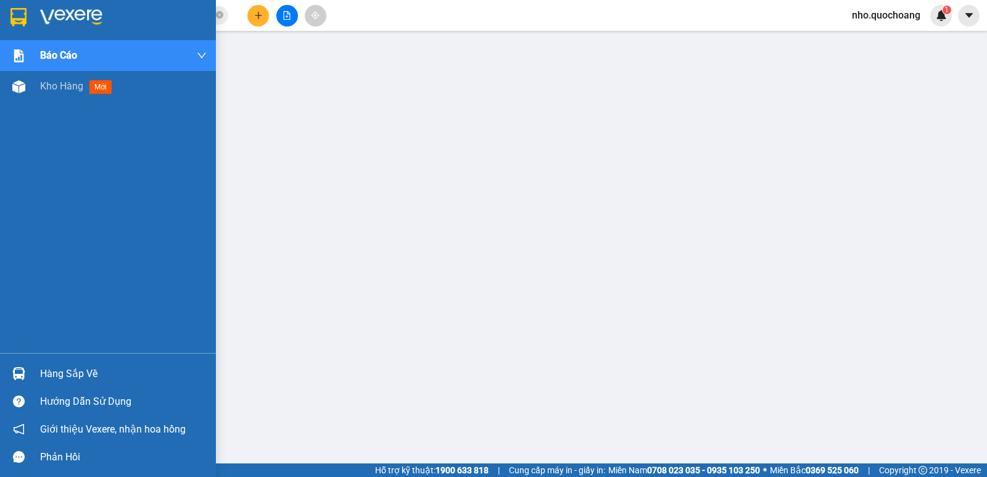
click at [47, 377] on div "Hàng sắp về" at bounding box center [123, 373] width 167 height 19
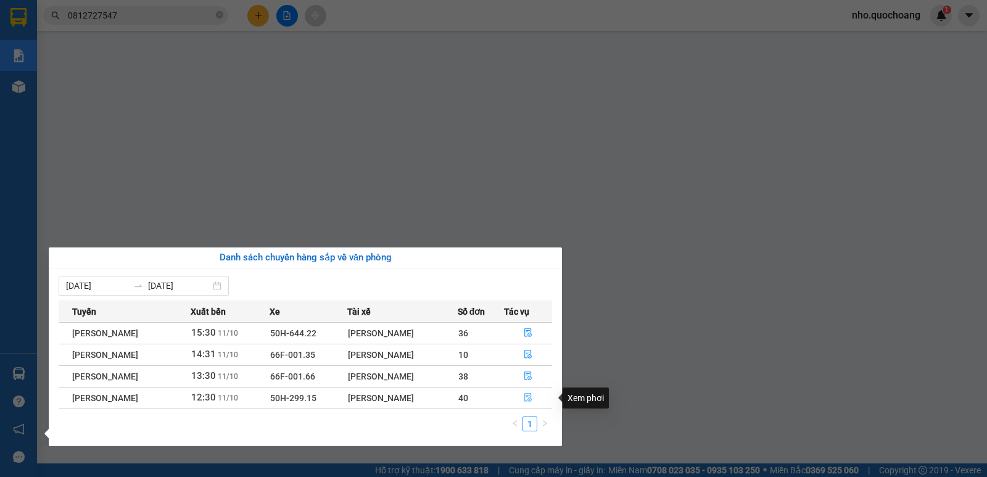
click at [532, 401] on icon "file-done" at bounding box center [528, 397] width 9 height 9
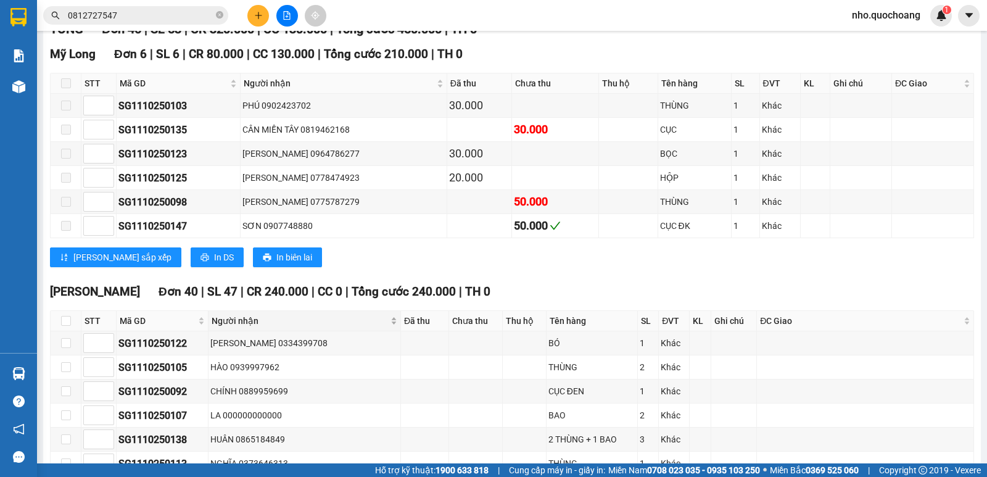
scroll to position [370, 0]
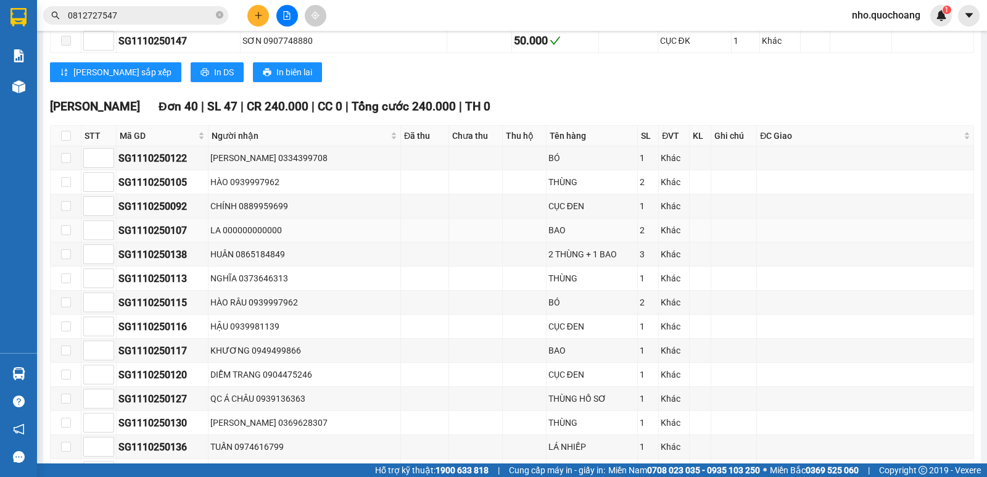
click at [224, 237] on div "LA 000000000000" at bounding box center [304, 230] width 188 height 14
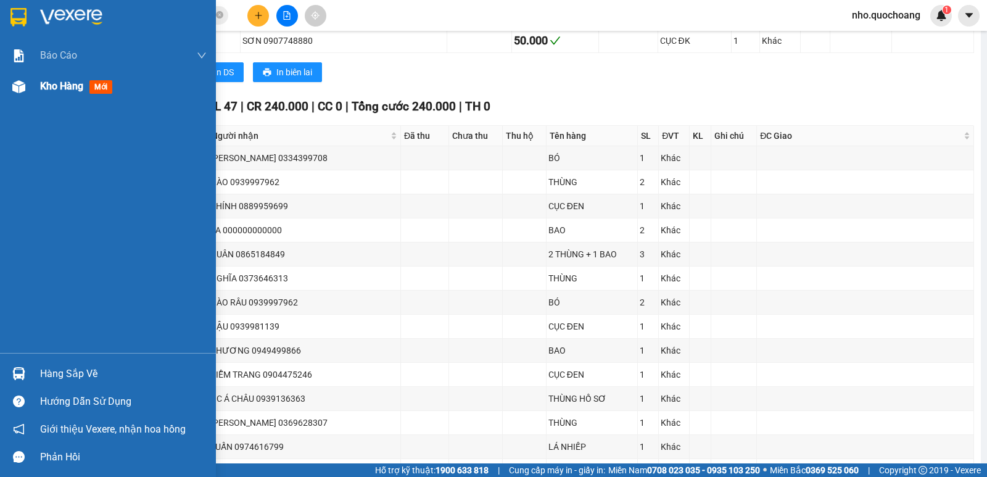
click at [56, 89] on span "Kho hàng" at bounding box center [61, 86] width 43 height 12
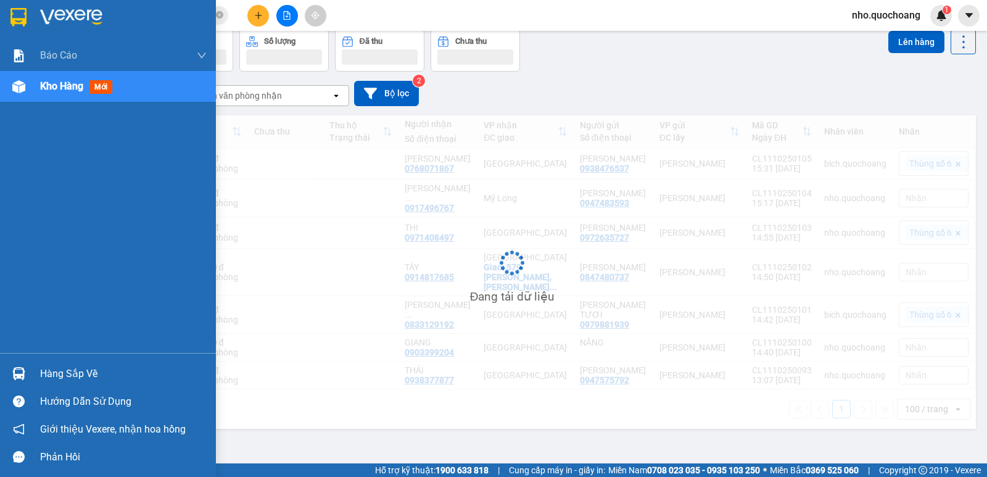
scroll to position [57, 0]
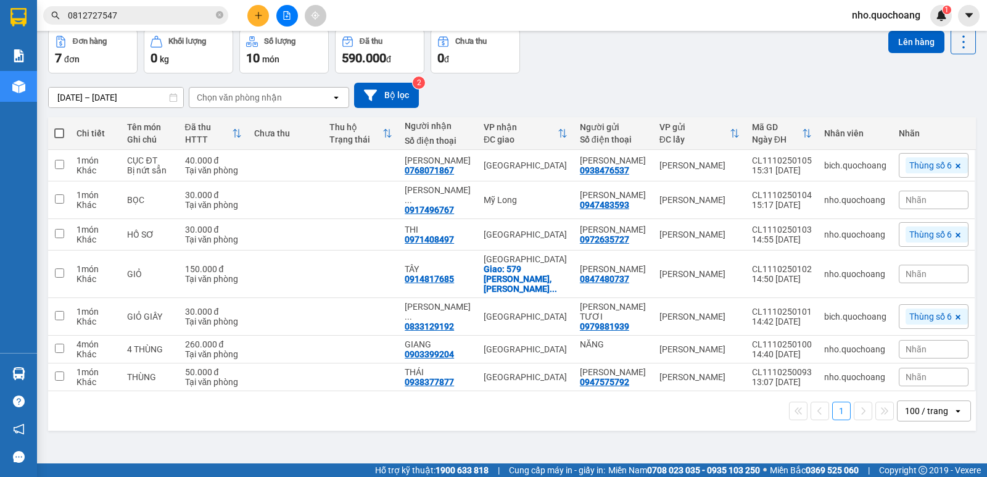
click at [559, 90] on div "09/10/2025 – 11/10/2025 Press the down arrow key to interact with the calendar …" at bounding box center [512, 95] width 928 height 25
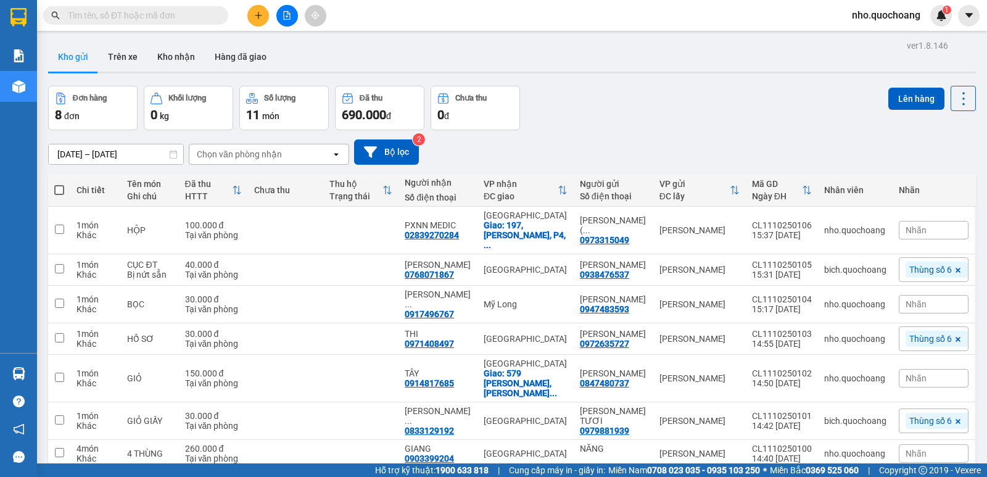
click at [923, 224] on div "Nhãn" at bounding box center [934, 230] width 70 height 19
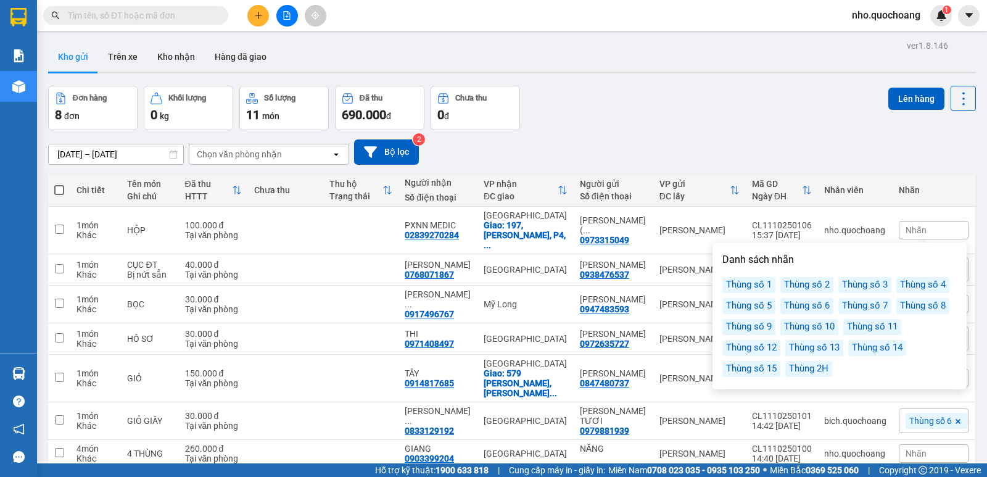
click at [807, 307] on div "Thùng số 6" at bounding box center [806, 306] width 53 height 16
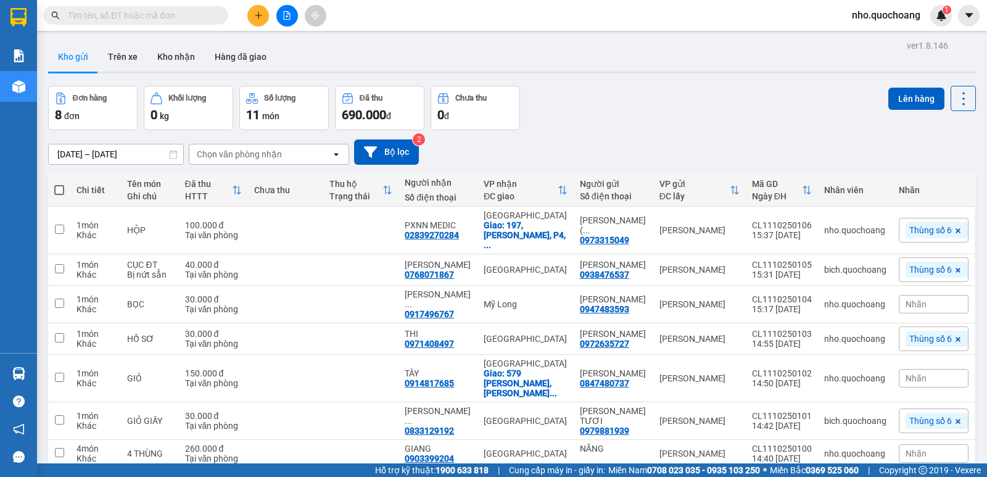
click at [732, 118] on div "Đơn hàng 8 đơn Khối lượng 0 kg Số lượng 11 món Đã thu 690.000 đ Chưa thu 0 đ Lê…" at bounding box center [512, 108] width 928 height 44
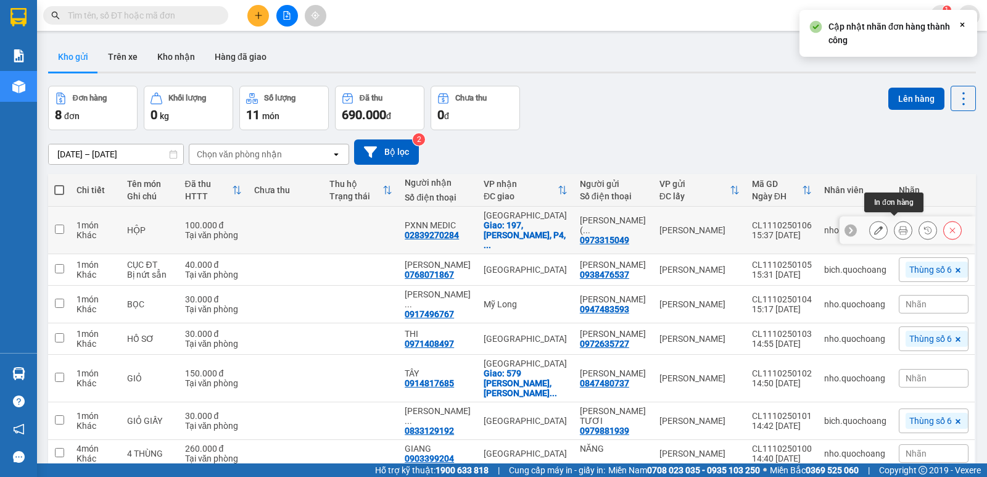
click at [898, 221] on button at bounding box center [902, 231] width 17 height 22
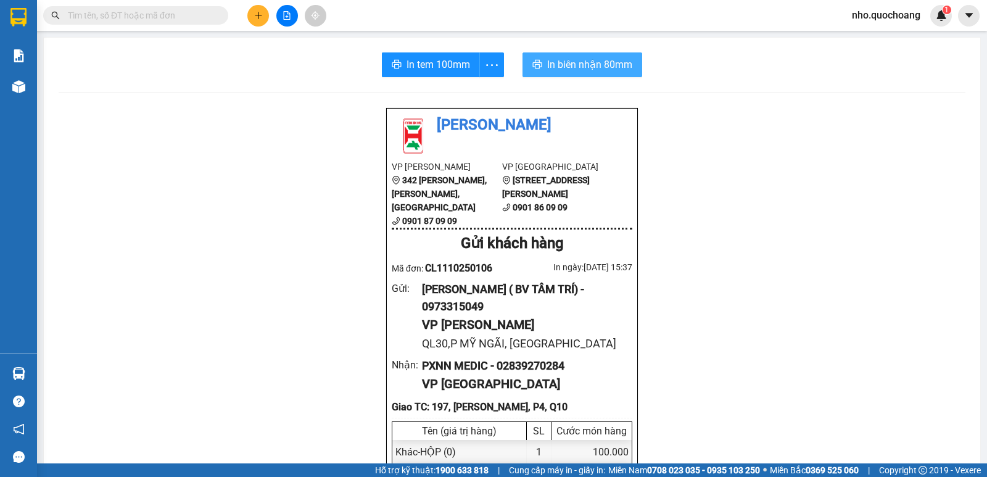
click at [554, 62] on span "In biên nhận 80mm" at bounding box center [589, 64] width 85 height 15
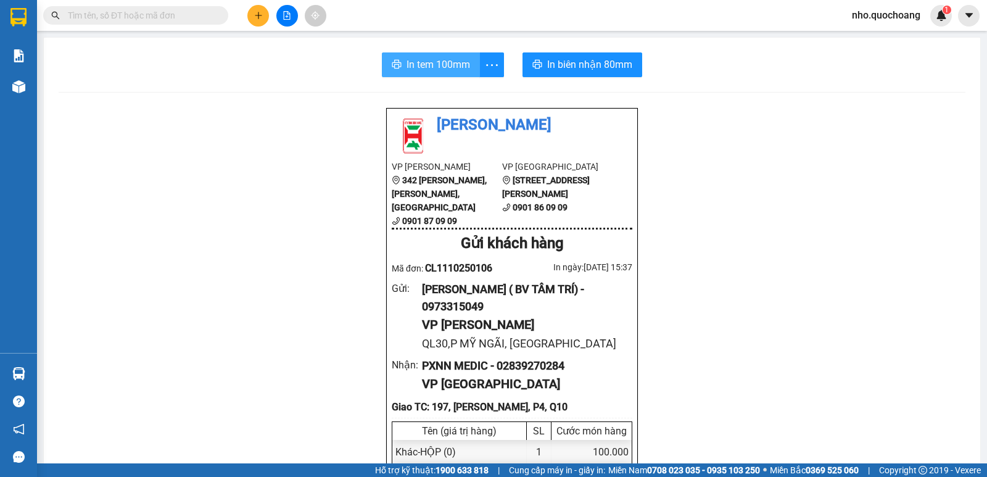
click at [446, 61] on span "In tem 100mm" at bounding box center [438, 64] width 64 height 15
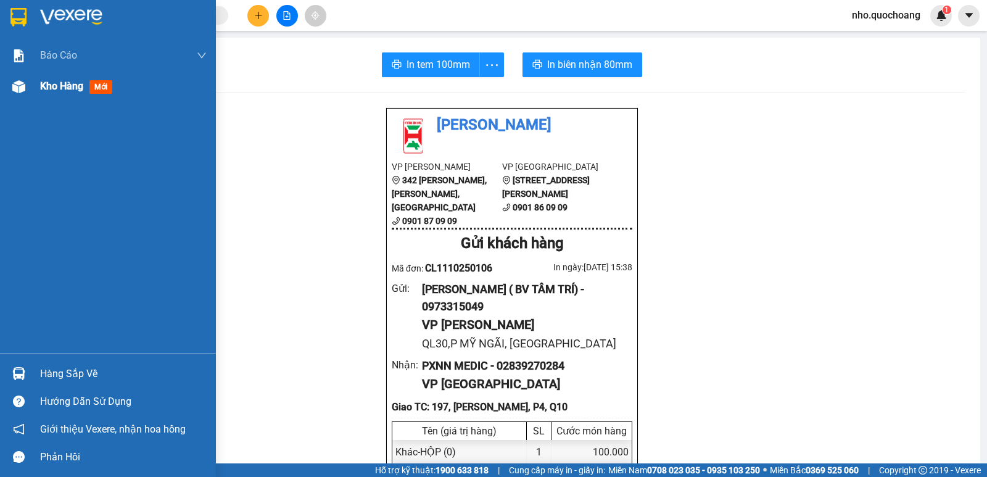
click at [49, 75] on div "Kho hàng mới" at bounding box center [123, 86] width 167 height 31
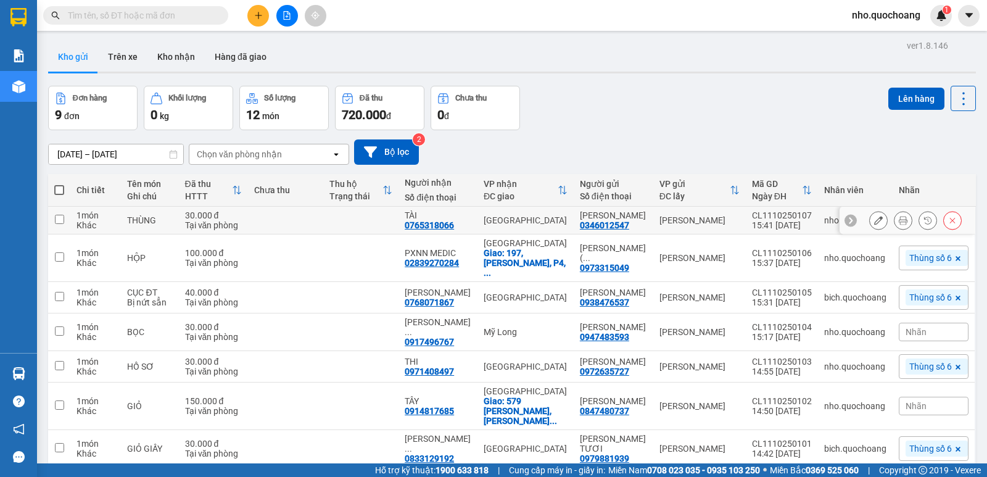
click at [894, 215] on button at bounding box center [902, 221] width 17 height 22
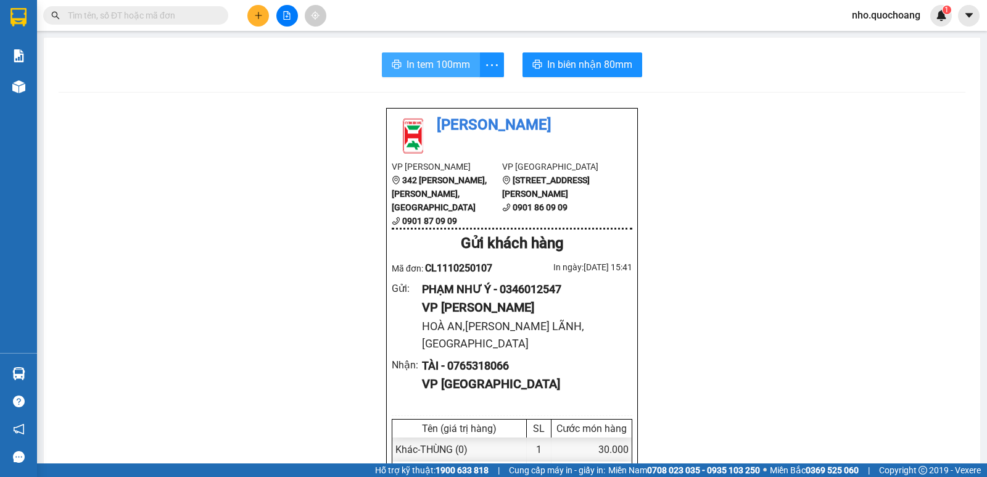
click at [432, 62] on span "In tem 100mm" at bounding box center [438, 64] width 64 height 15
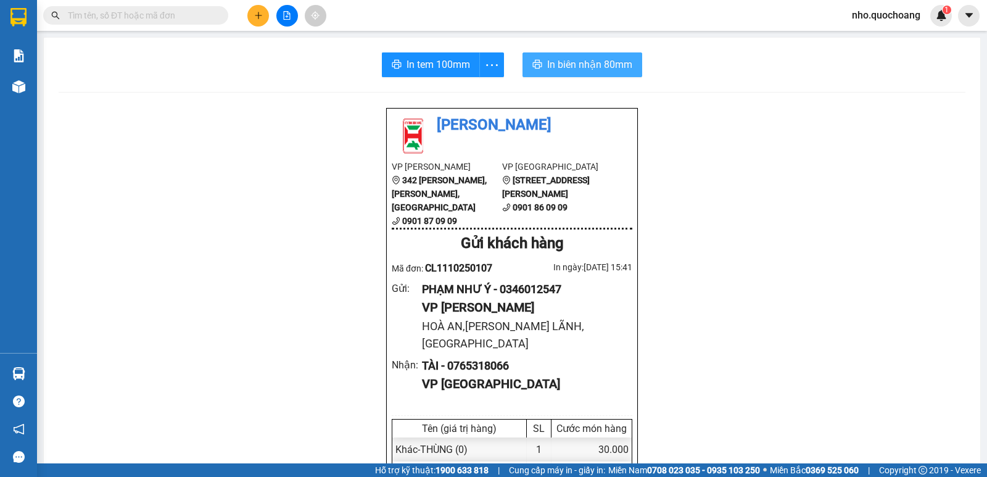
click at [570, 67] on span "In biên nhận 80mm" at bounding box center [589, 64] width 85 height 15
click at [105, 20] on input "text" at bounding box center [141, 16] width 146 height 14
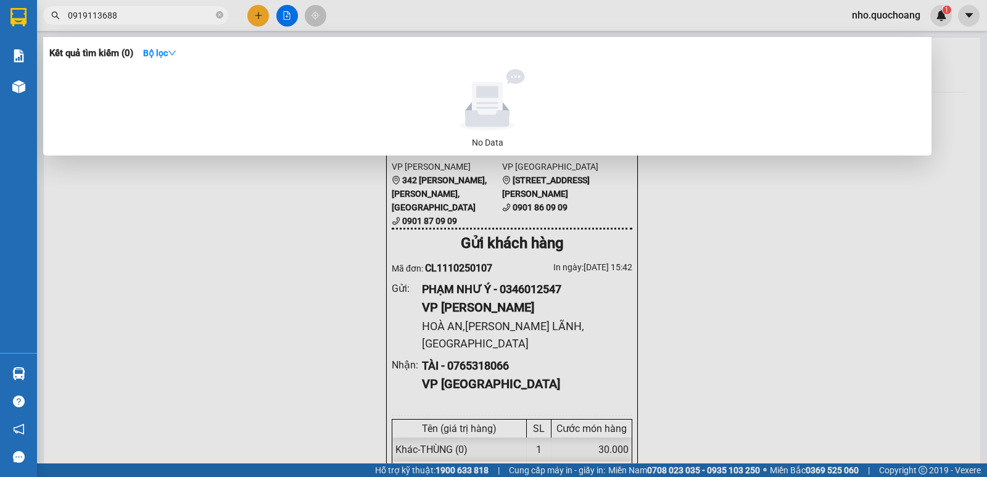
click at [92, 14] on input "0919113688" at bounding box center [141, 16] width 146 height 14
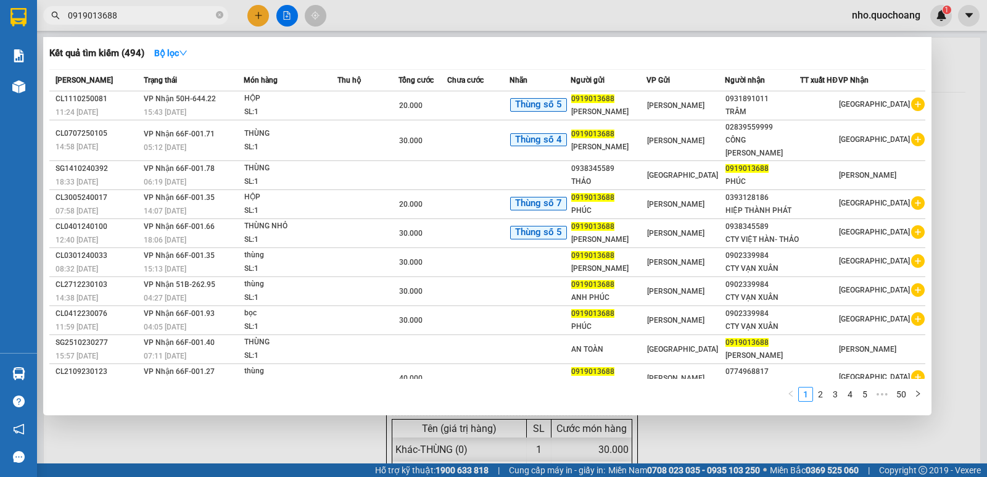
scroll to position [10, 0]
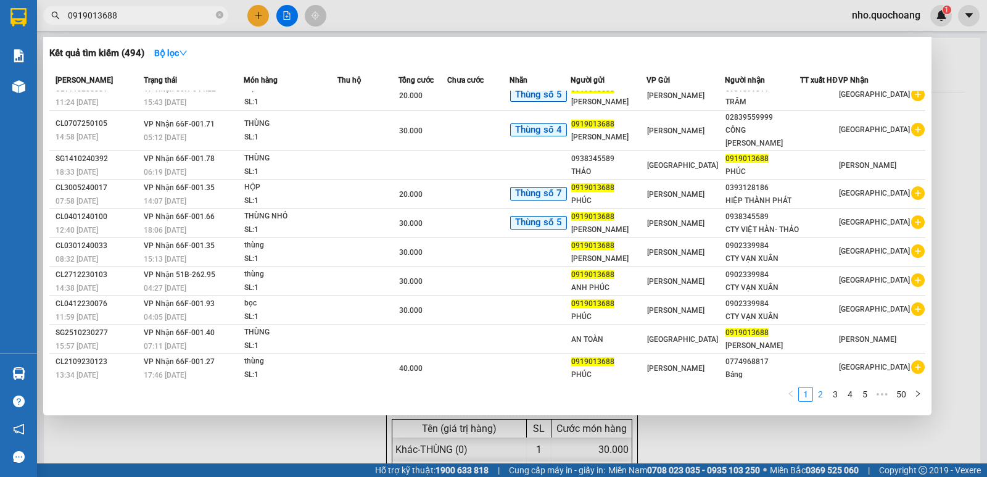
type input "0919013688"
click at [817, 399] on link "2" at bounding box center [820, 394] width 14 height 14
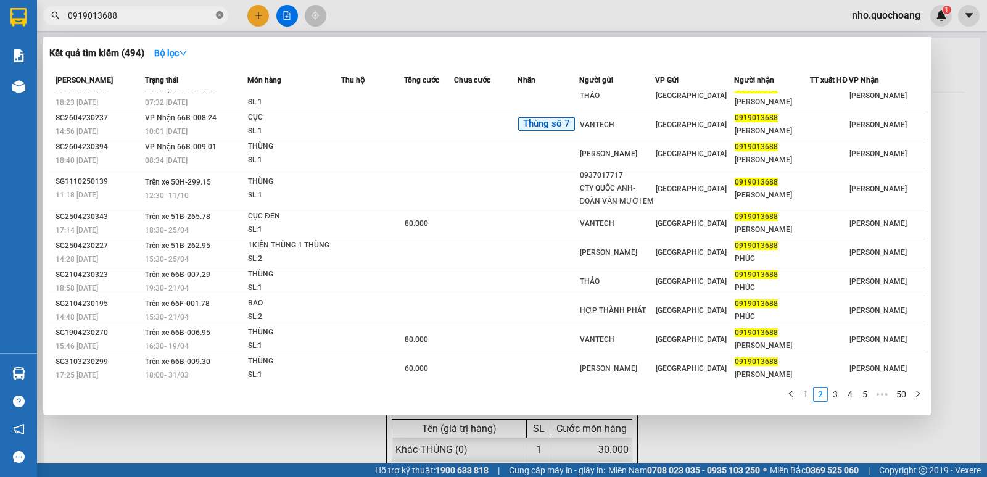
click at [222, 15] on icon "close-circle" at bounding box center [219, 14] width 7 height 7
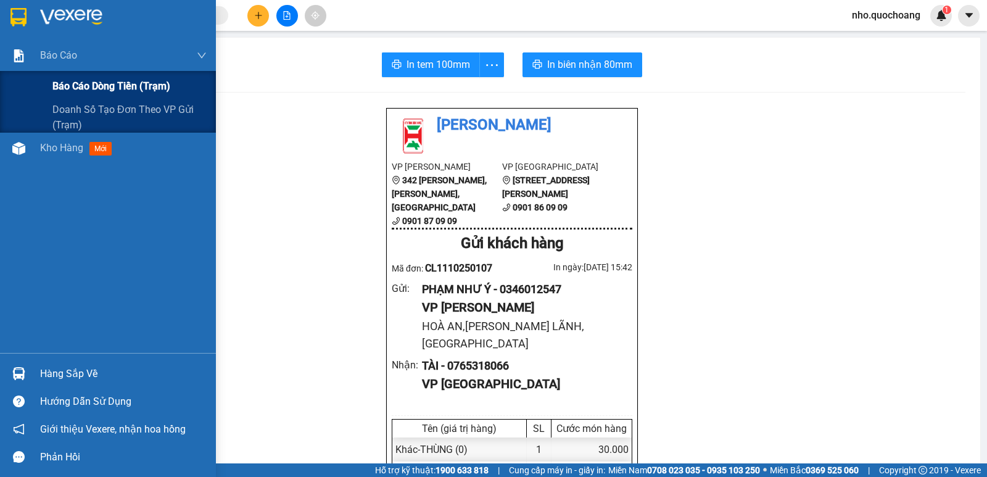
click at [50, 85] on div "Báo cáo dòng tiền (trạm)" at bounding box center [108, 86] width 216 height 31
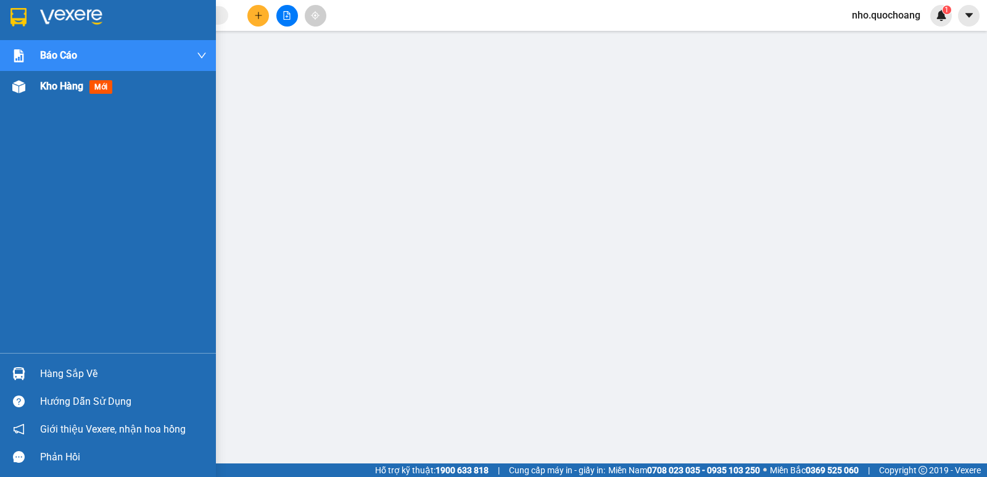
click at [53, 89] on span "Kho hàng" at bounding box center [61, 86] width 43 height 12
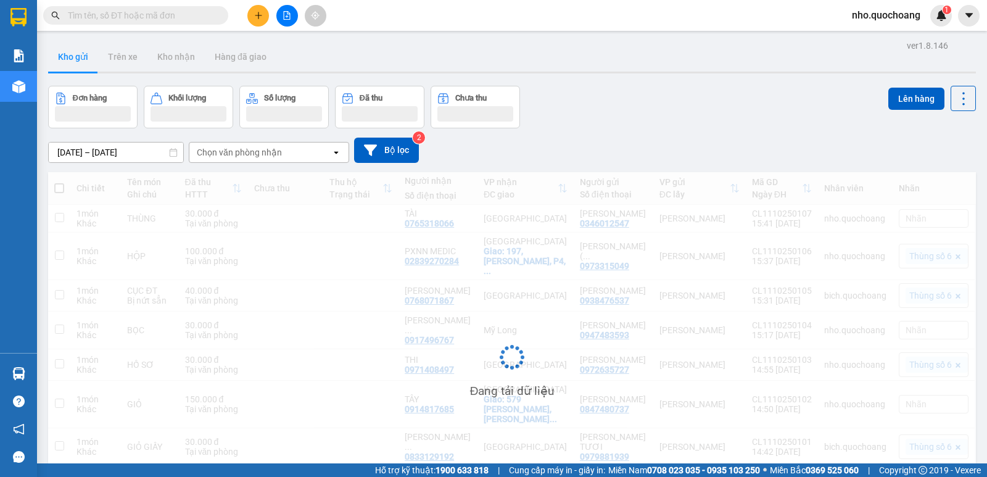
click at [204, 17] on input "text" at bounding box center [141, 16] width 146 height 14
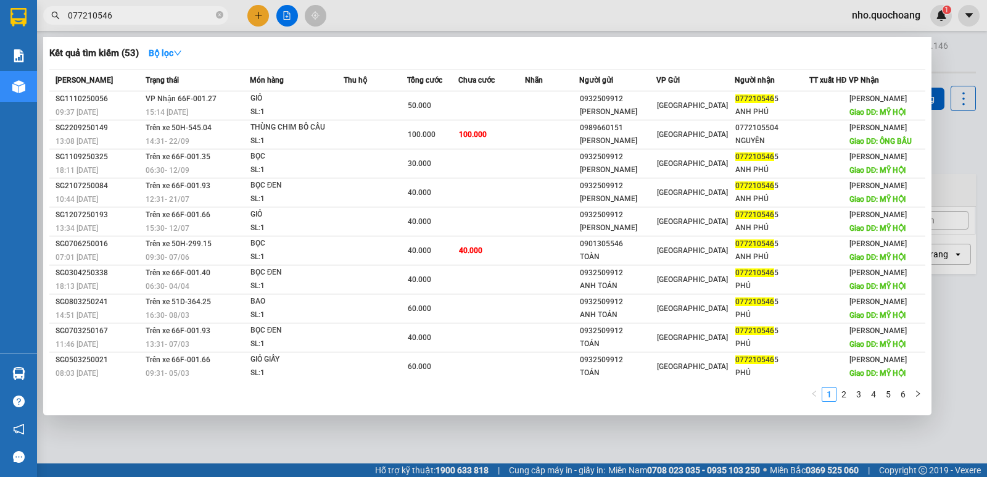
type input "0772105465"
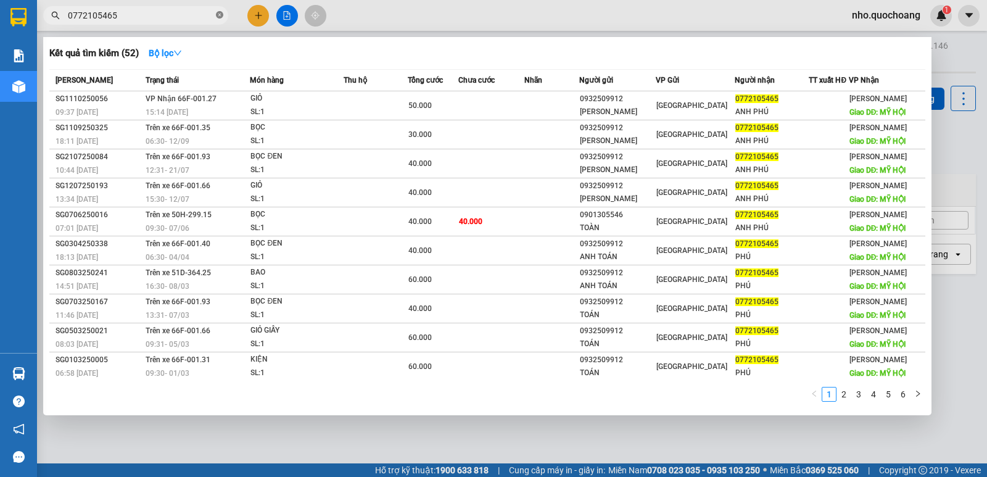
click at [219, 15] on icon "close-circle" at bounding box center [219, 14] width 7 height 7
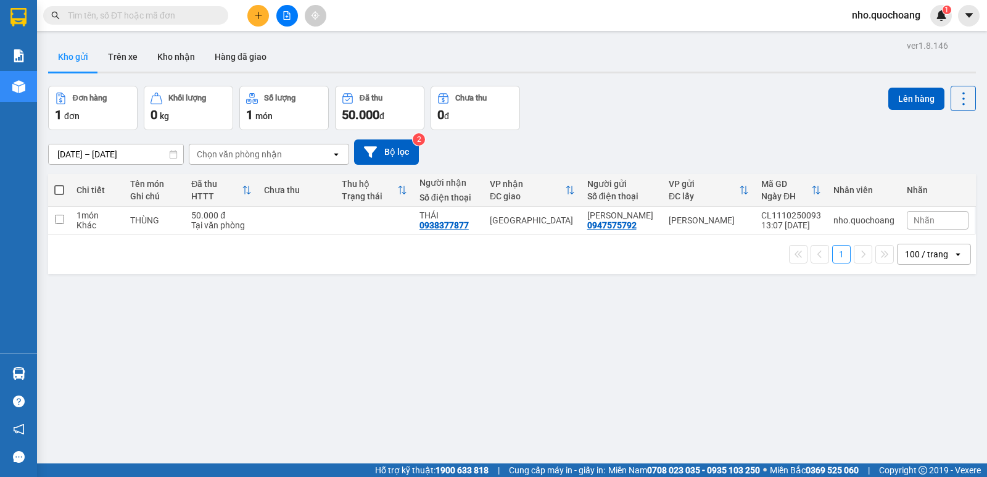
click at [877, 17] on span "nho.quochoang" at bounding box center [886, 14] width 88 height 15
click at [877, 35] on span "Đăng xuất" at bounding box center [891, 38] width 63 height 14
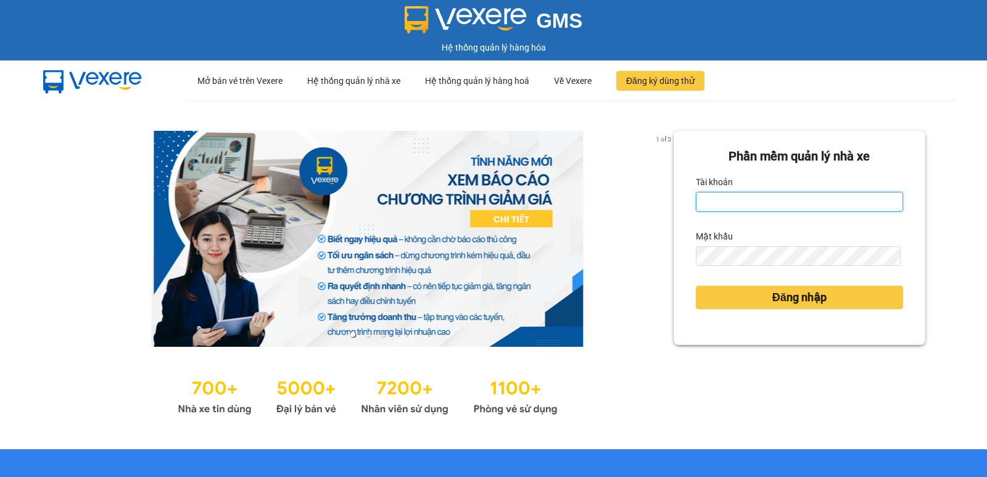
click at [776, 204] on input "Tài khoản" at bounding box center [799, 202] width 207 height 20
type input "yen.quochoang"
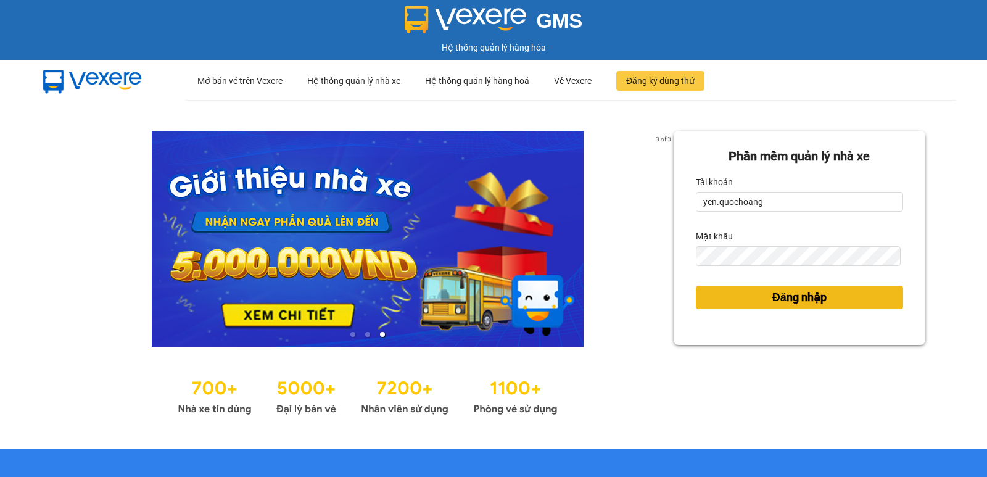
click at [802, 300] on span "Đăng nhập" at bounding box center [799, 297] width 54 height 17
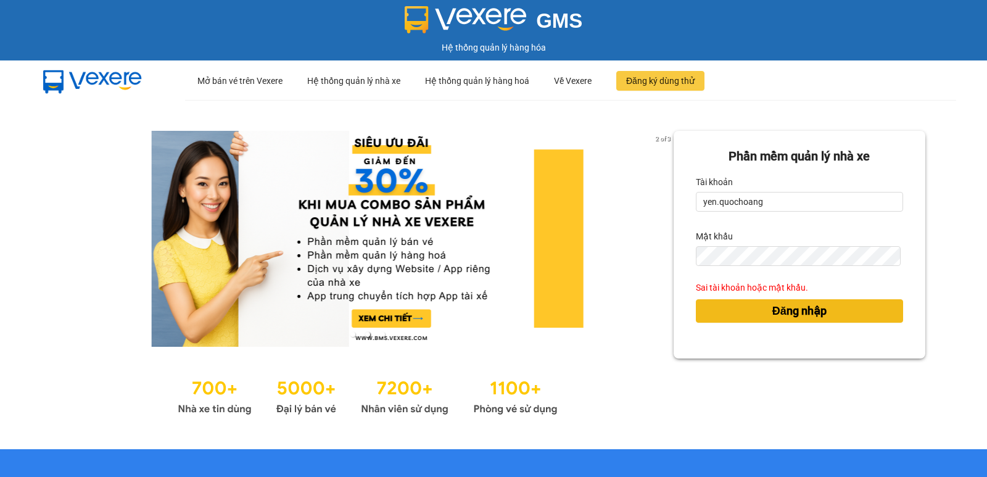
click at [797, 308] on span "Đăng nhập" at bounding box center [799, 310] width 54 height 17
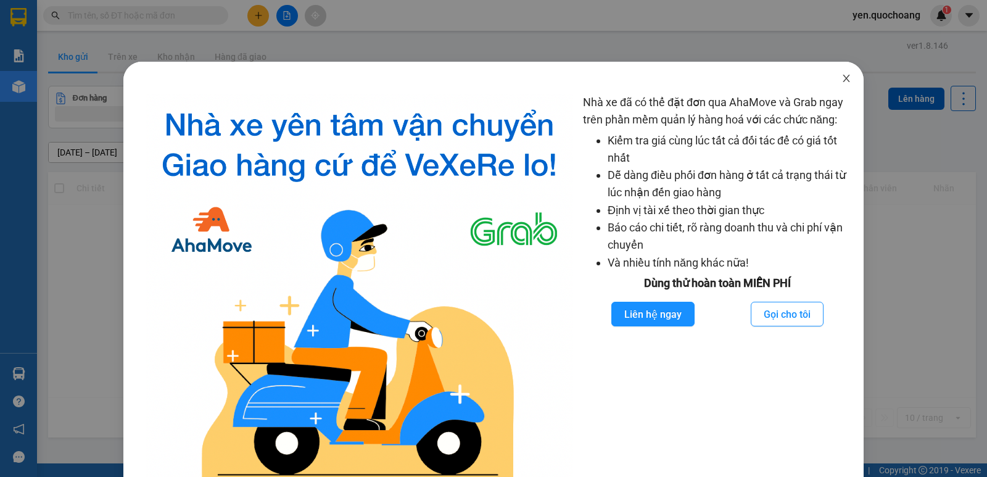
click at [842, 76] on icon "close" at bounding box center [845, 78] width 7 height 7
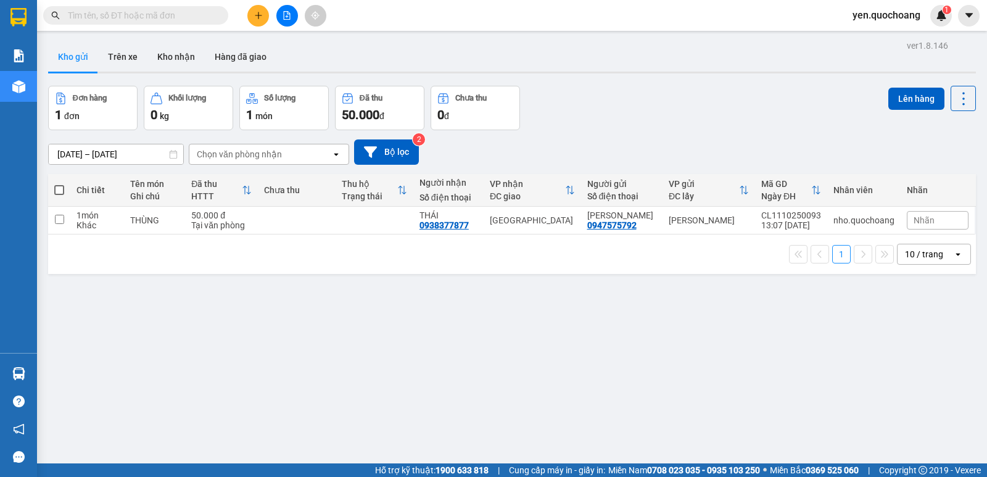
click at [922, 259] on div "10 / trang" at bounding box center [924, 254] width 38 height 12
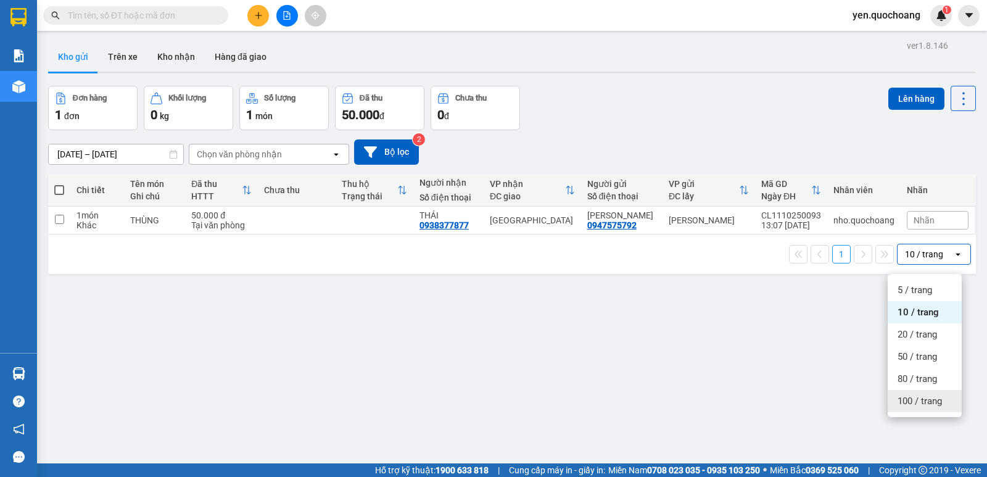
click at [924, 400] on span "100 / trang" at bounding box center [919, 401] width 44 height 12
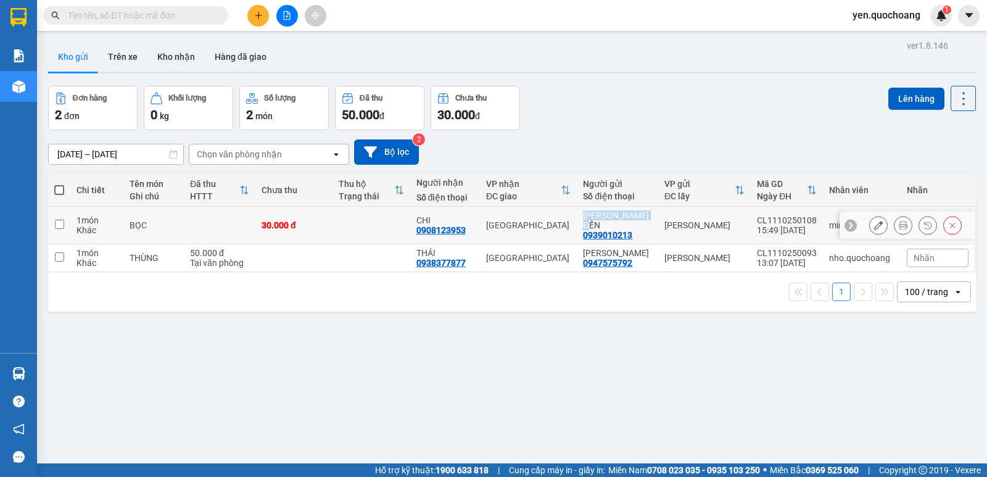
drag, startPoint x: 594, startPoint y: 213, endPoint x: 617, endPoint y: 223, distance: 25.4
click at [617, 223] on div "[PERSON_NAME] ĐỀN" at bounding box center [617, 220] width 69 height 20
checkbox input "true"
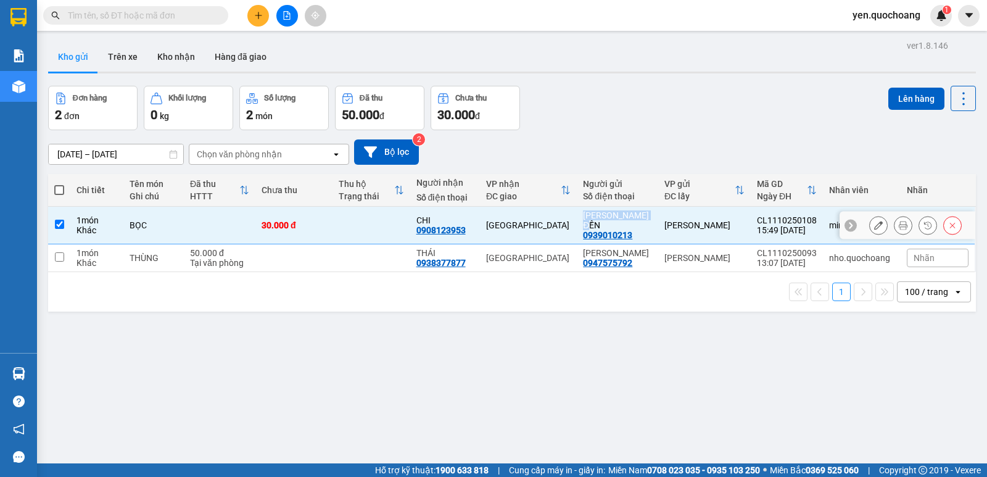
copy div "[PERSON_NAME] ĐỀN"
click at [165, 10] on input "text" at bounding box center [141, 16] width 146 height 14
paste input "[PERSON_NAME] ĐỀN"
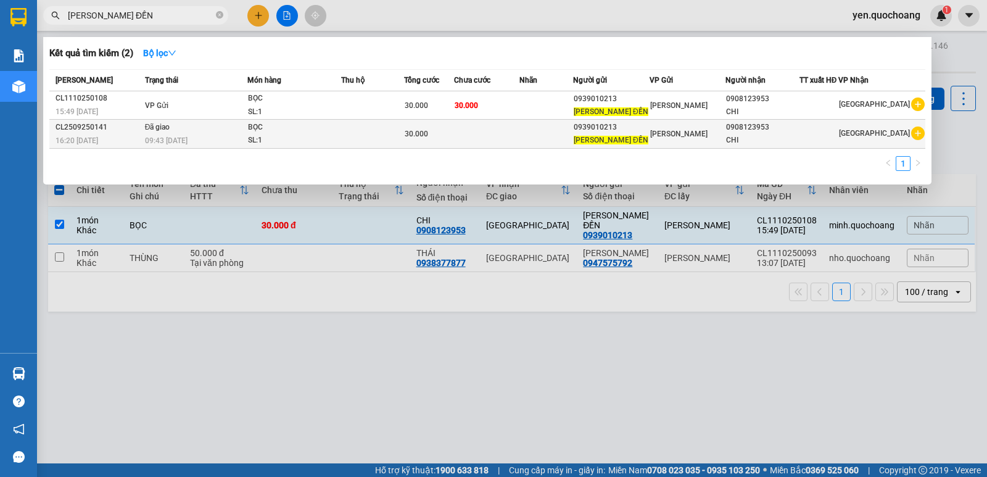
type input "NGUYỄN LONG ĐỀN"
click at [515, 133] on td at bounding box center [486, 134] width 65 height 29
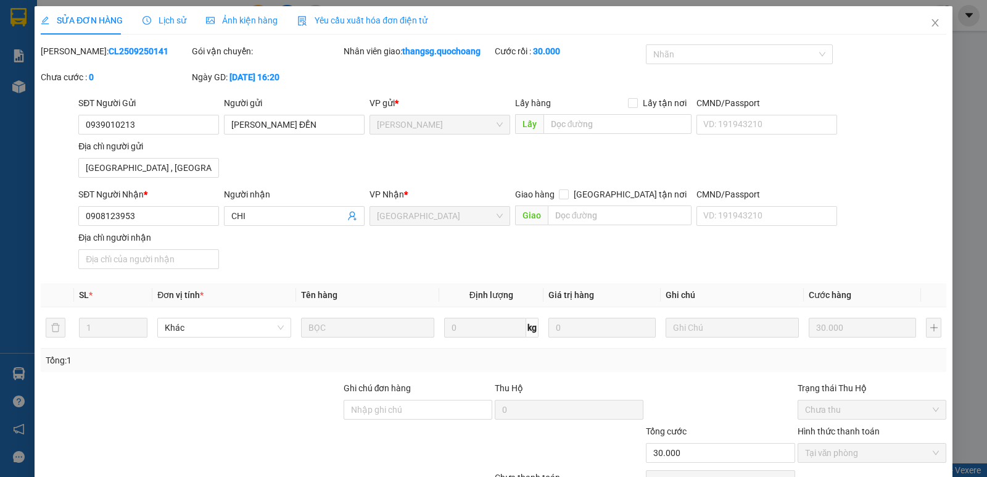
type input "0939010213"
type input "NGUYỄN LONG ĐỀN"
type input "TÂN THUẬN ĐÔNG , CAO LÃNH , ĐỒNG THÁP"
type input "0908123953"
type input "CHI"
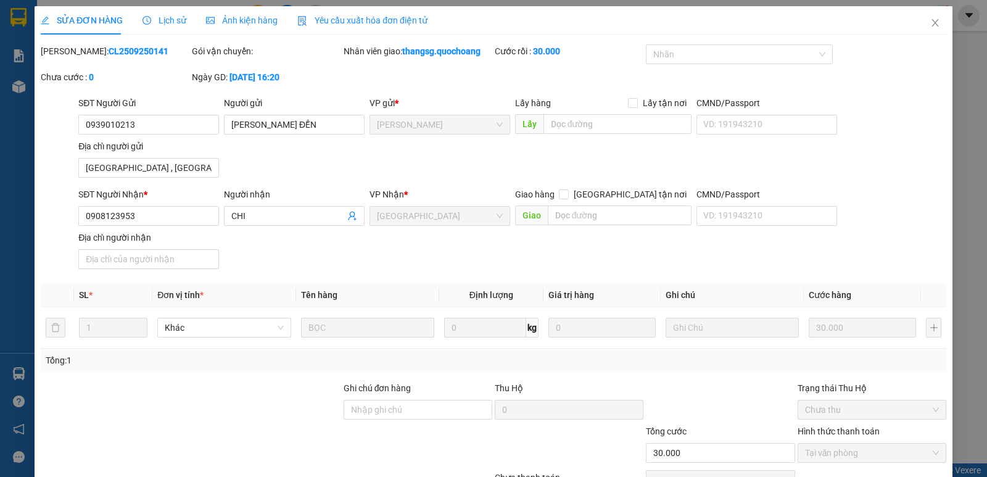
type input "30.000"
click at [152, 168] on input "TÂN THUẬN ĐÔNG , CAO LÃNH , ĐỒNG THÁP" at bounding box center [148, 168] width 141 height 20
click at [930, 20] on icon "close" at bounding box center [935, 23] width 10 height 10
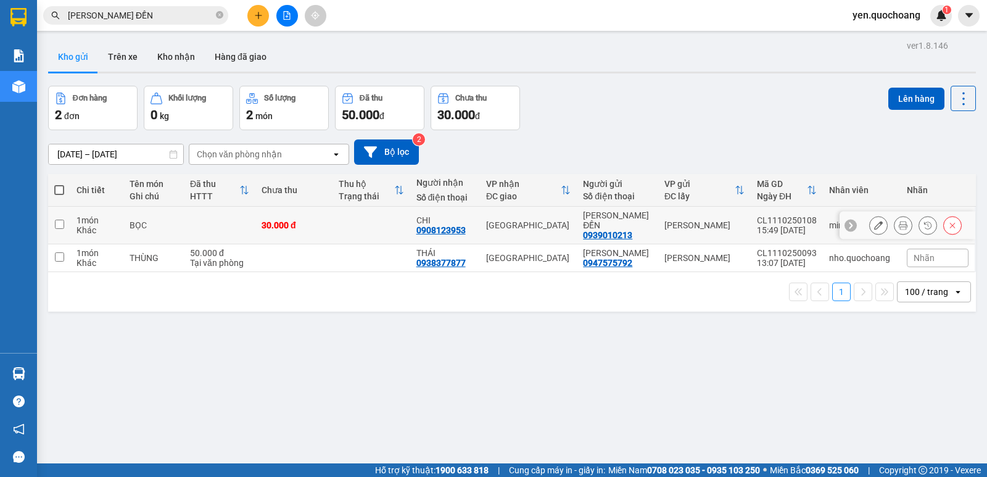
click at [870, 232] on button at bounding box center [878, 226] width 17 height 22
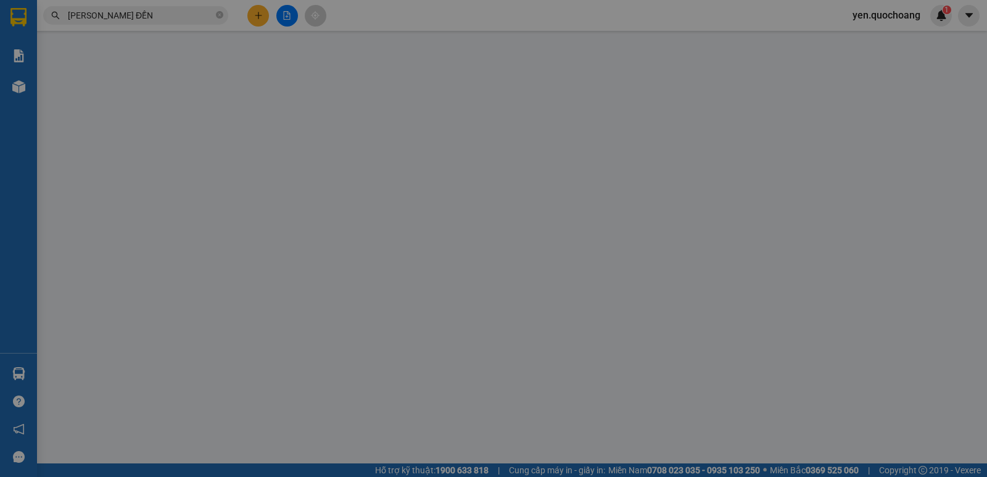
type input "0939010213"
type input "NGUYỄN LONG ĐỀN"
type input "0908123953"
type input "CHI"
type input "30.000"
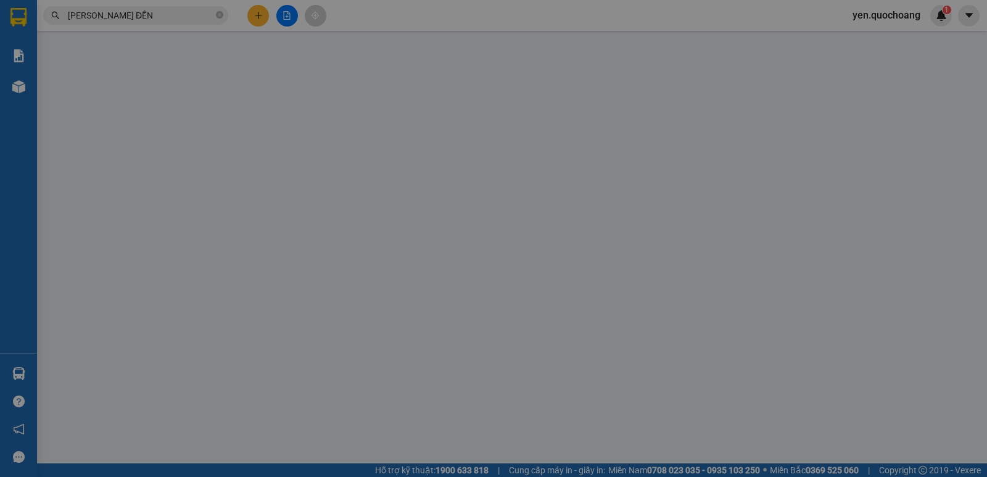
type input "30.000"
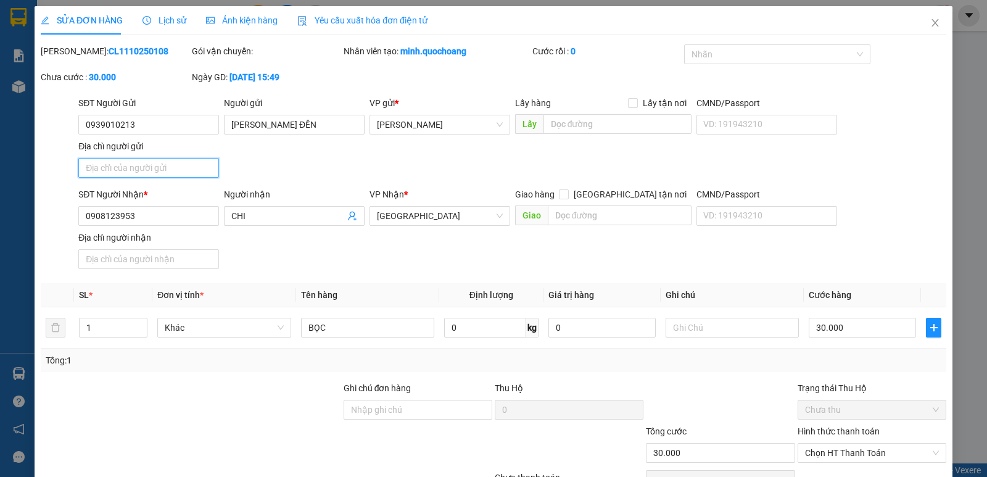
click at [161, 170] on input "Địa chỉ người gửi" at bounding box center [148, 168] width 141 height 20
paste input "TÂN THUẬN ĐÔNG , CAO LÃNH , ĐỒNG THÁP"
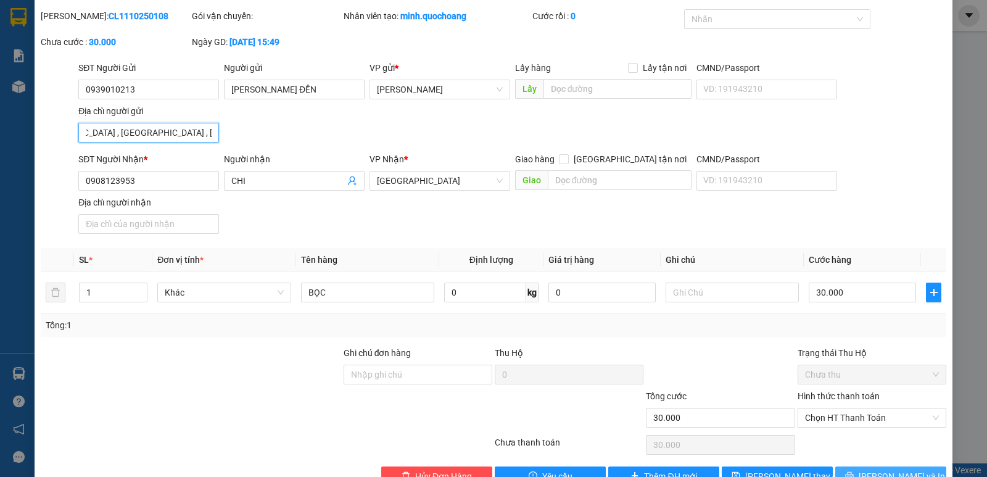
scroll to position [68, 0]
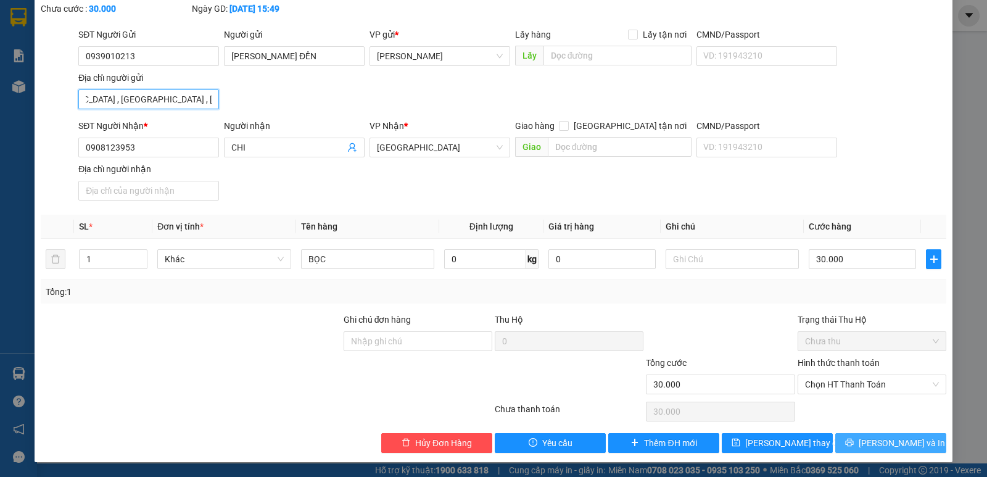
type input "TÂN THUẬN ĐÔNG , CAO LÃNH , ĐỒNG THÁP"
click at [889, 438] on span "Lưu và In" at bounding box center [901, 443] width 86 height 14
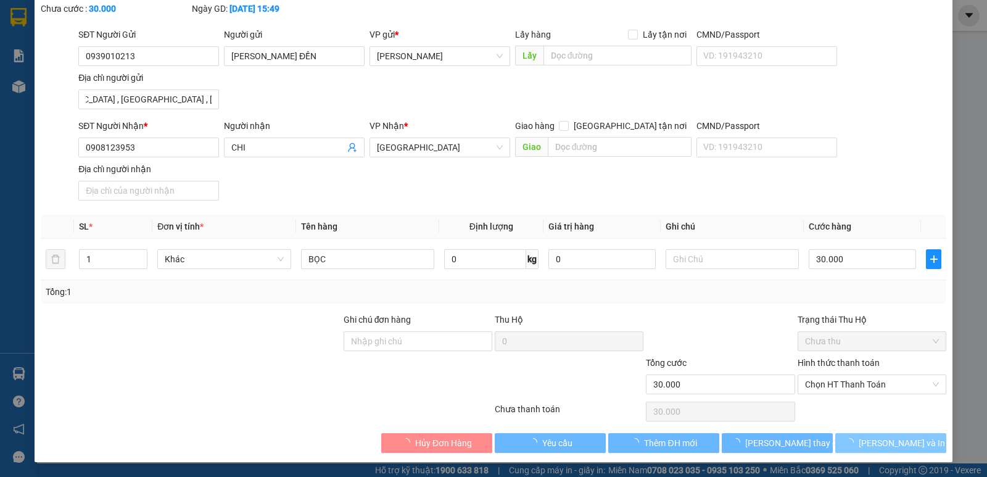
scroll to position [0, 0]
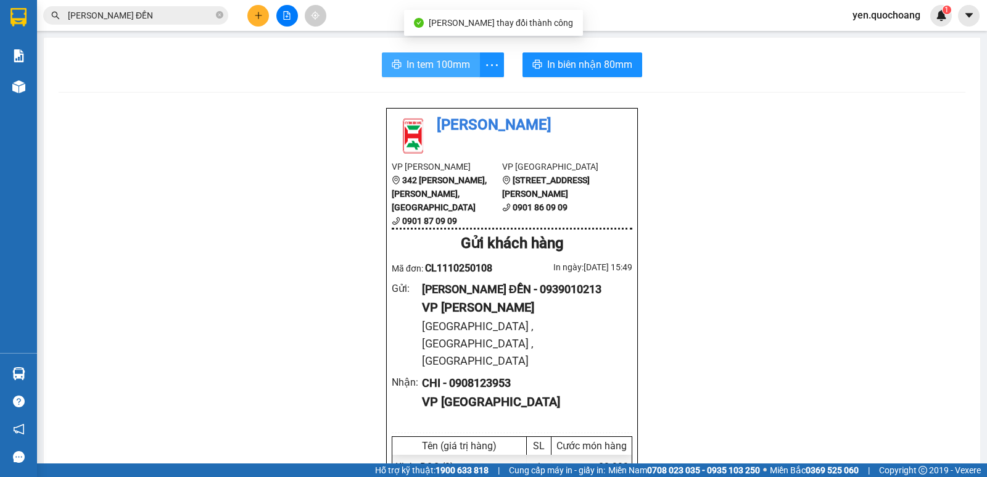
click at [414, 73] on button "In tem 100mm" at bounding box center [431, 64] width 98 height 25
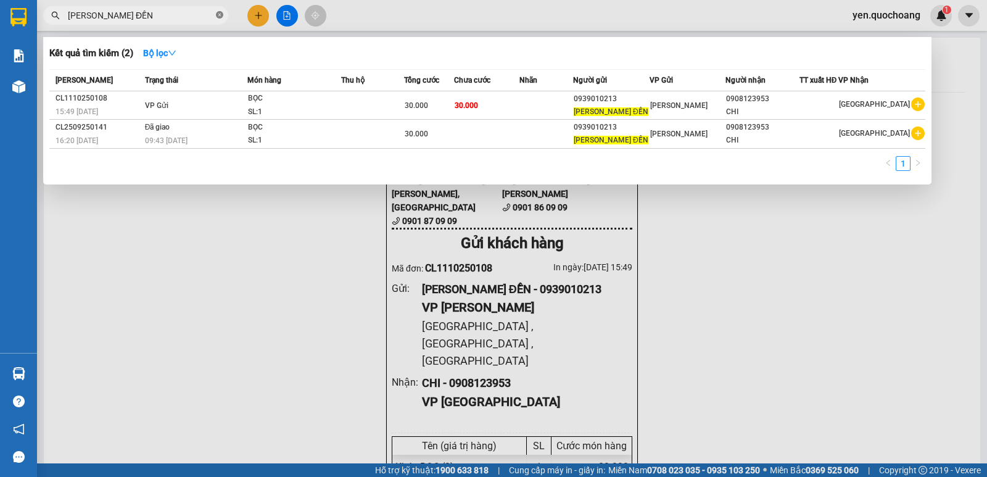
click at [219, 14] on icon "close-circle" at bounding box center [219, 14] width 7 height 7
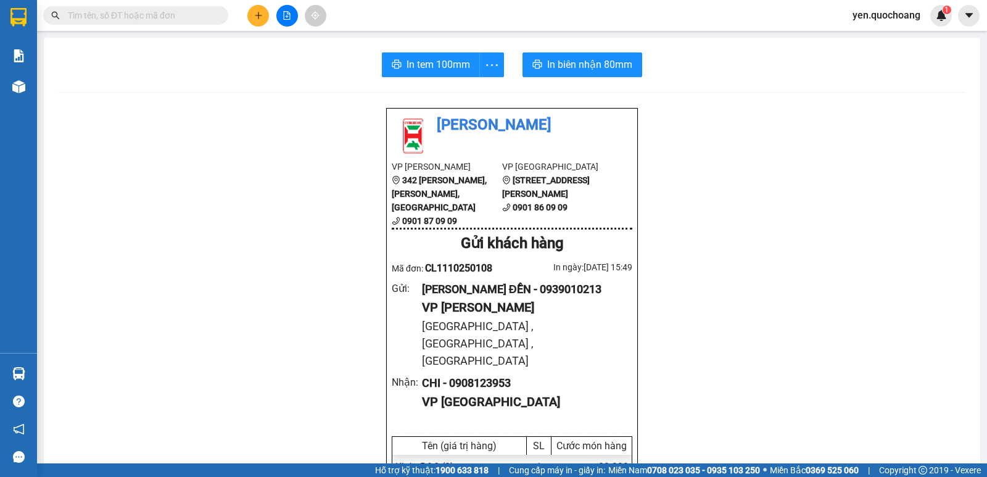
click at [184, 17] on input "text" at bounding box center [141, 16] width 146 height 14
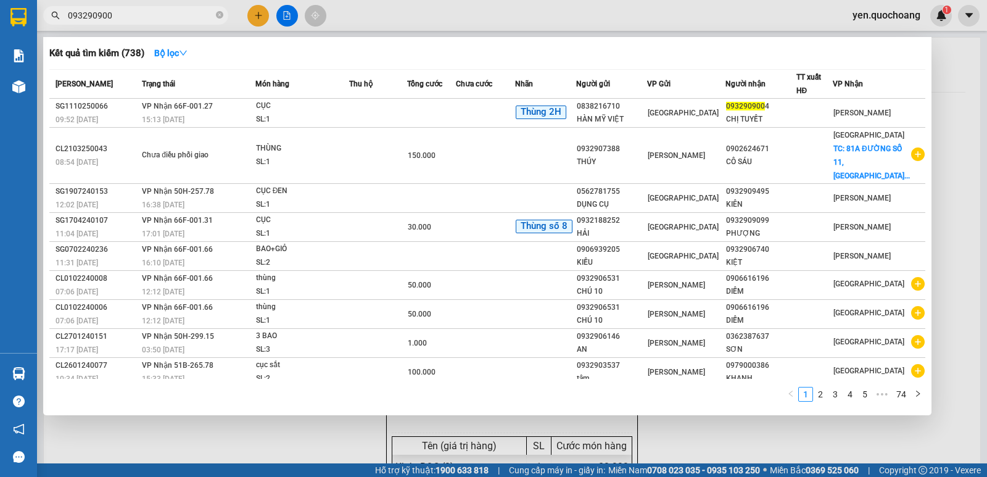
type input "0932909004"
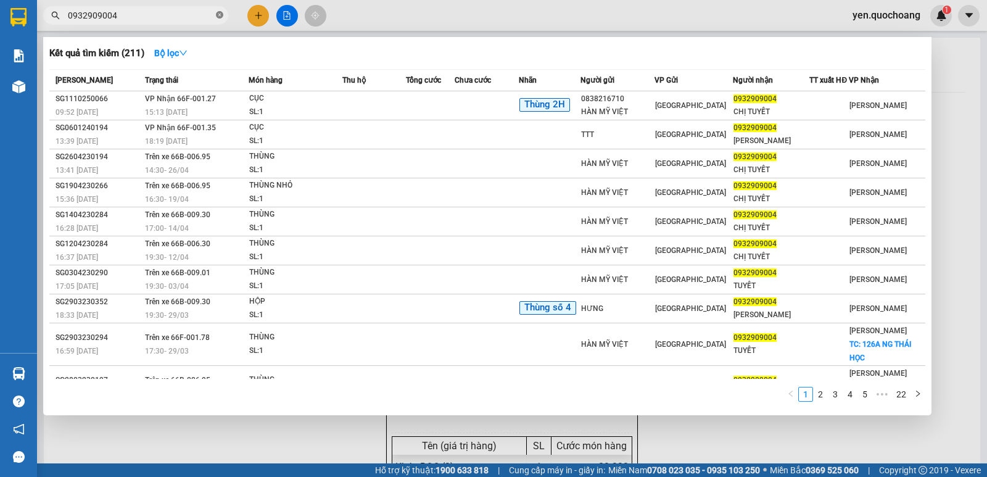
click at [219, 19] on icon "close-circle" at bounding box center [219, 14] width 7 height 7
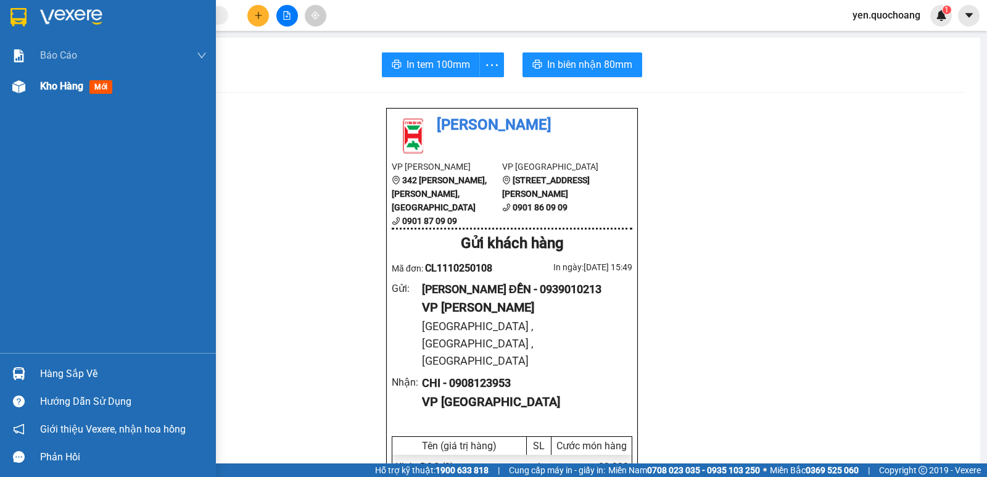
drag, startPoint x: 46, startPoint y: 86, endPoint x: 72, endPoint y: 89, distance: 26.1
click at [47, 86] on span "Kho hàng" at bounding box center [61, 86] width 43 height 12
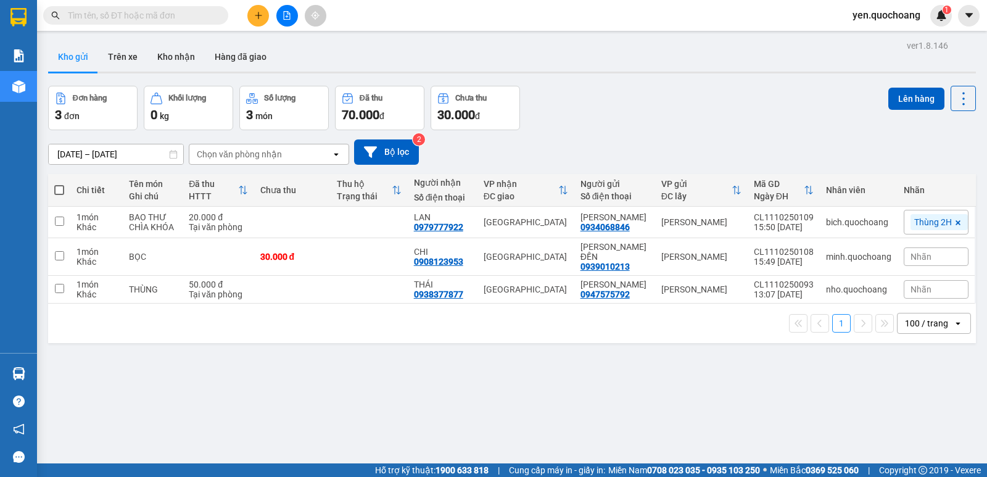
scroll to position [57, 0]
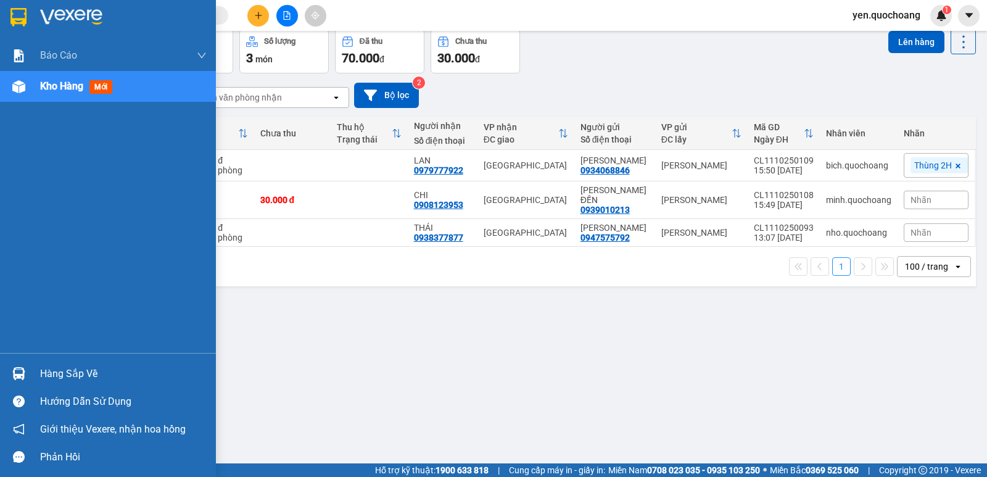
drag, startPoint x: 44, startPoint y: 372, endPoint x: 51, endPoint y: 368, distance: 8.6
click at [44, 372] on div "Hàng sắp về" at bounding box center [123, 373] width 167 height 19
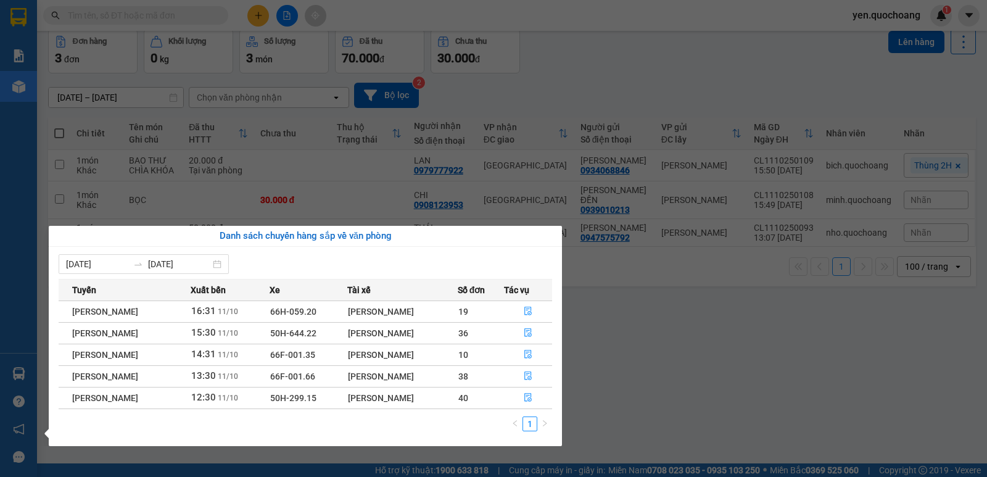
click at [678, 376] on section "Kết quả tìm kiếm ( 211 ) Bộ lọc Mã ĐH Trạng thái Món hàng Thu hộ Tổng cước Chưa…" at bounding box center [493, 238] width 987 height 477
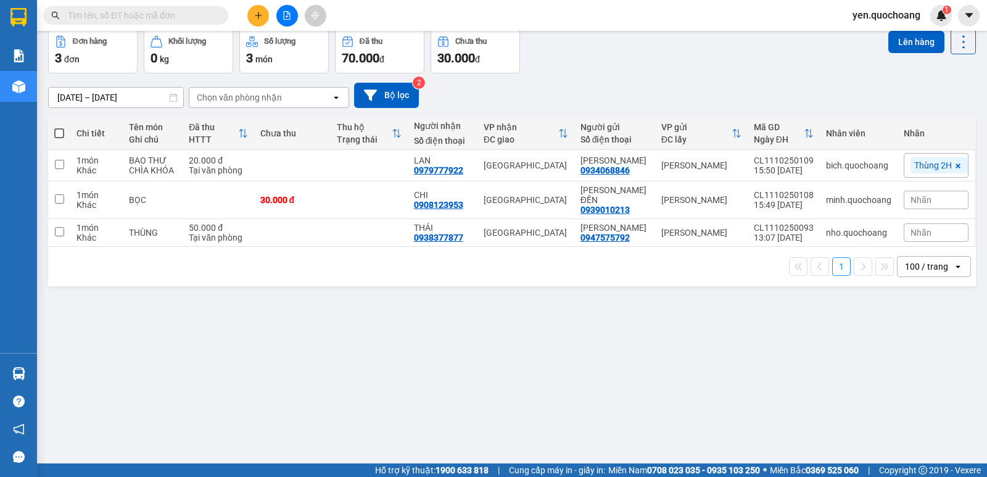
scroll to position [0, 0]
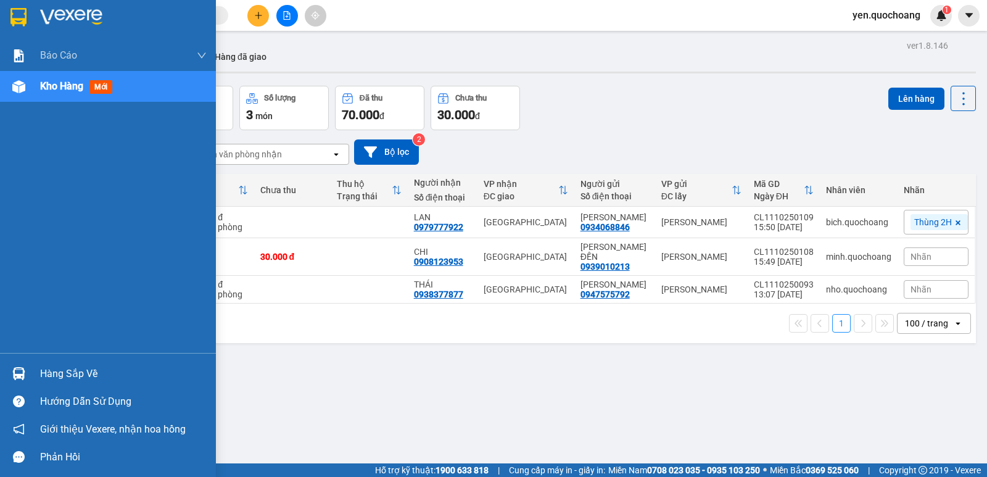
click at [47, 379] on div "Hàng sắp về" at bounding box center [123, 373] width 167 height 19
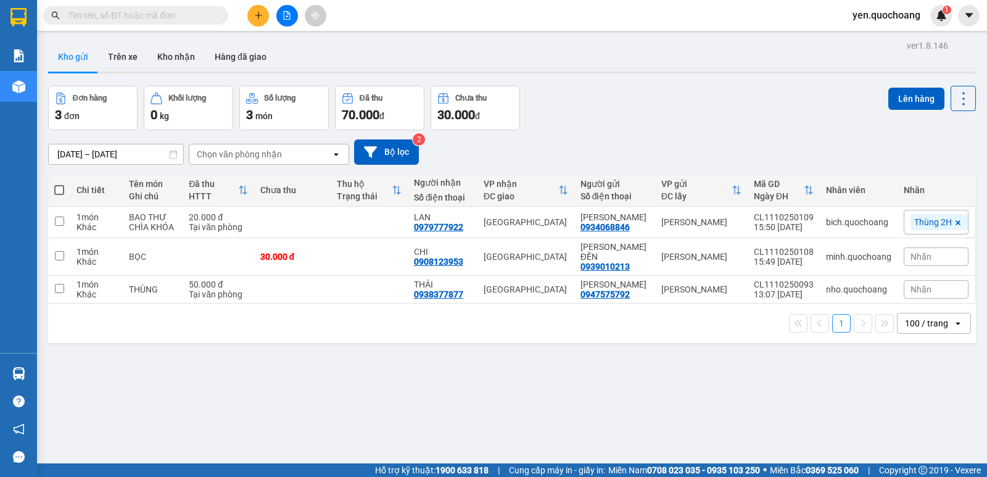
click at [640, 426] on section "Kết quả tìm kiếm ( 211 ) Bộ lọc Mã ĐH Trạng thái Món hàng Thu hộ Tổng cước Chưa…" at bounding box center [493, 238] width 987 height 477
click at [198, 18] on input "text" at bounding box center [141, 16] width 146 height 14
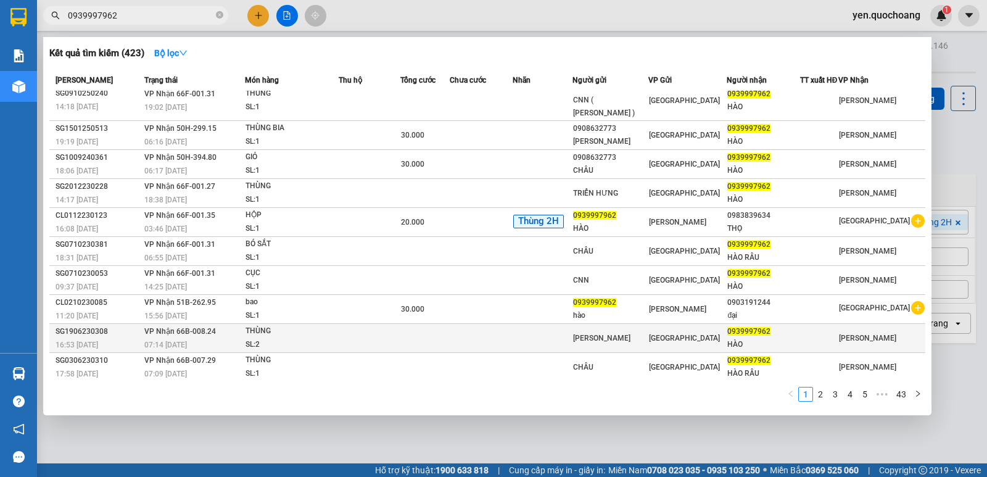
scroll to position [14, 0]
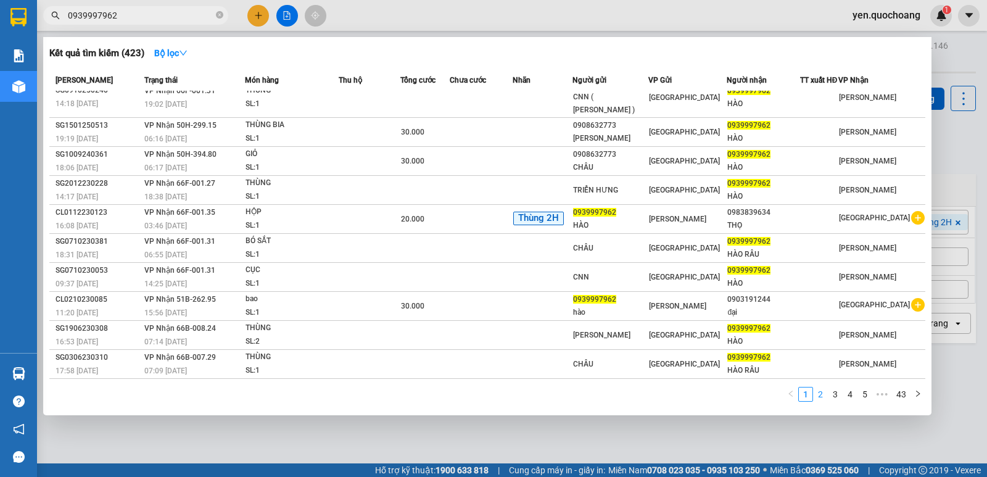
type input "0939997962"
click at [821, 392] on link "2" at bounding box center [820, 394] width 14 height 14
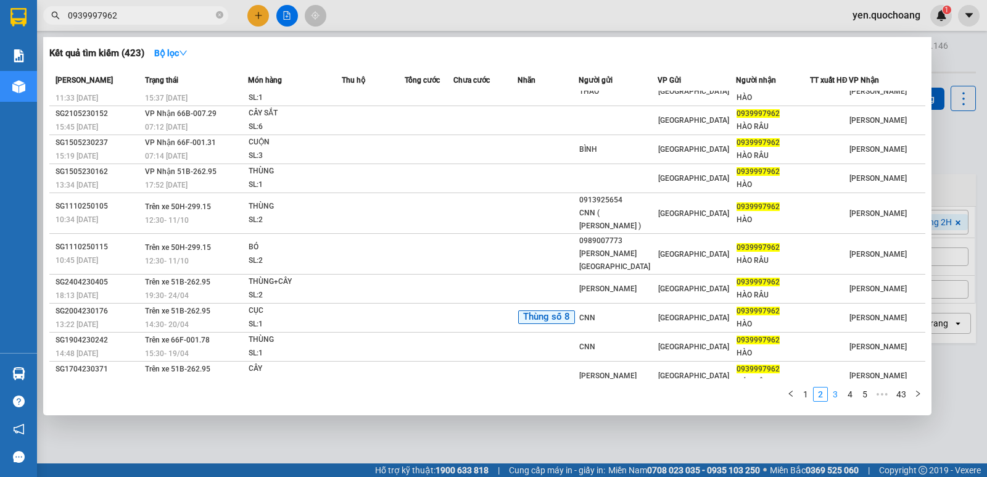
click at [831, 392] on link "3" at bounding box center [835, 394] width 14 height 14
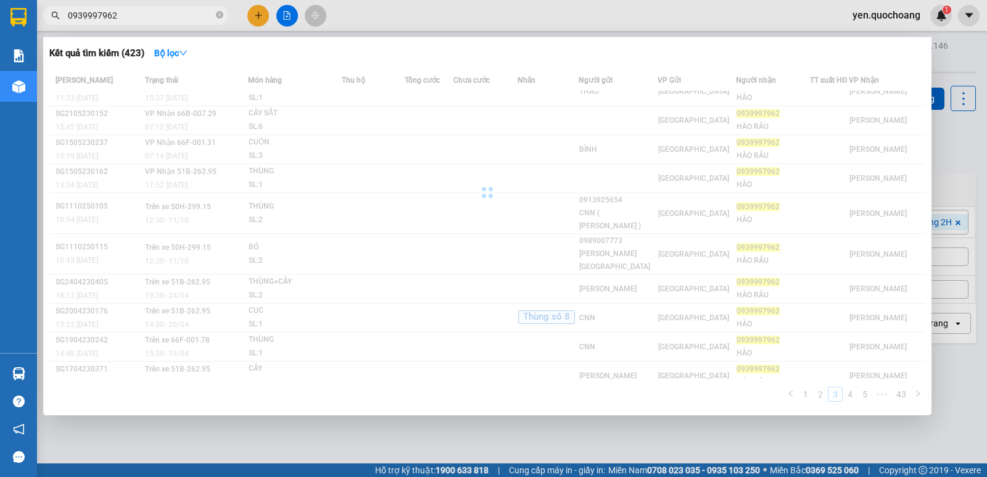
scroll to position [2, 0]
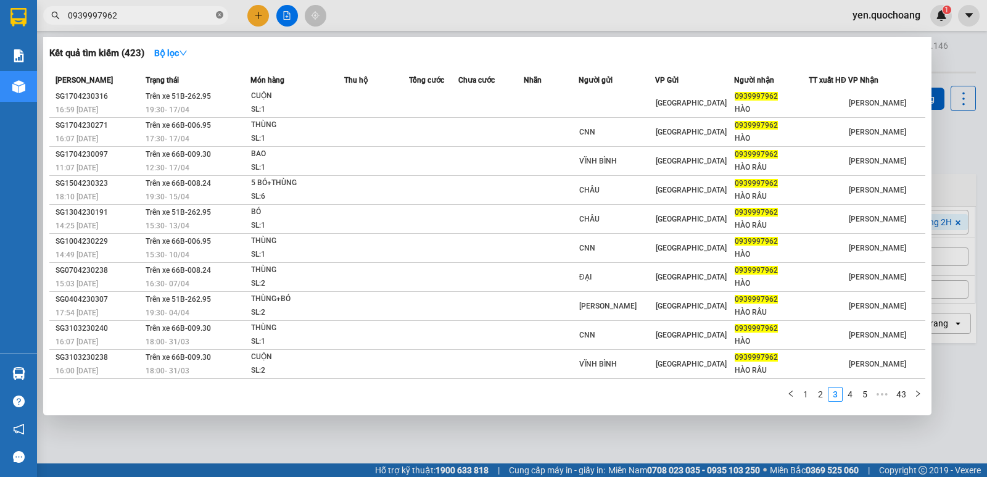
click at [221, 14] on icon "close-circle" at bounding box center [219, 14] width 7 height 7
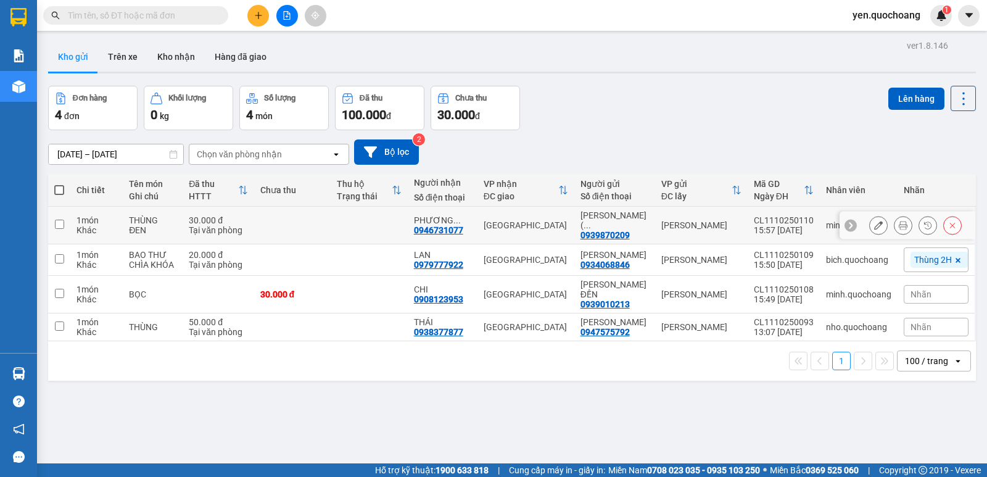
click at [899, 223] on icon at bounding box center [903, 225] width 9 height 9
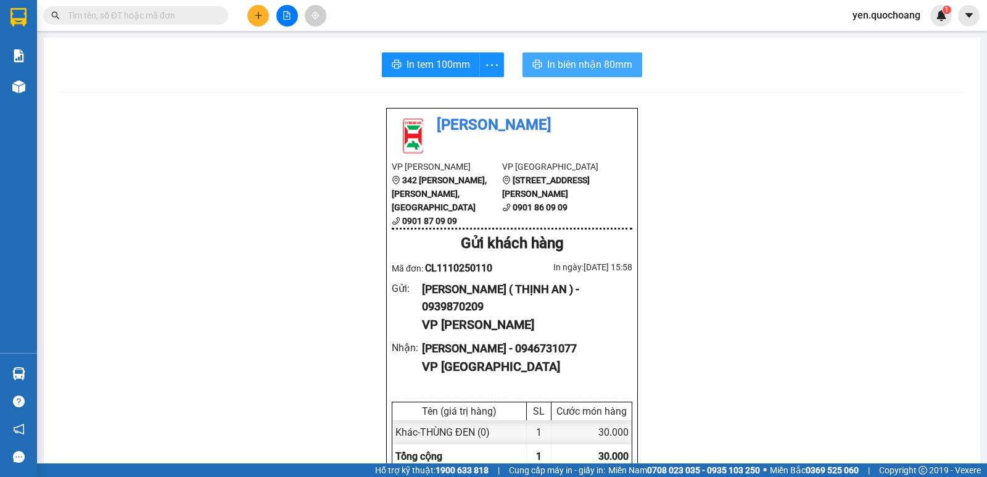
click at [583, 70] on span "In biên nhận 80mm" at bounding box center [589, 64] width 85 height 15
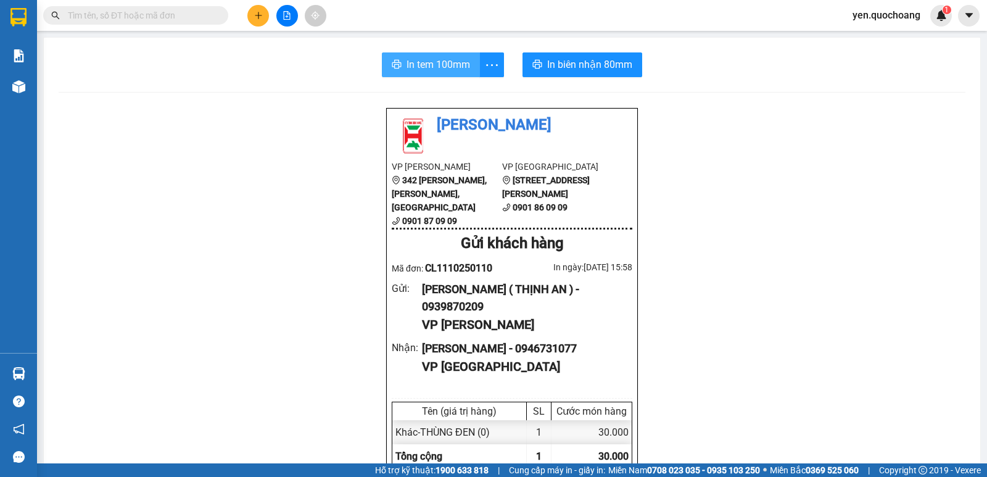
drag, startPoint x: 418, startPoint y: 62, endPoint x: 438, endPoint y: 68, distance: 21.9
click at [422, 64] on span "In tem 100mm" at bounding box center [438, 64] width 64 height 15
click at [190, 19] on input "text" at bounding box center [141, 16] width 146 height 14
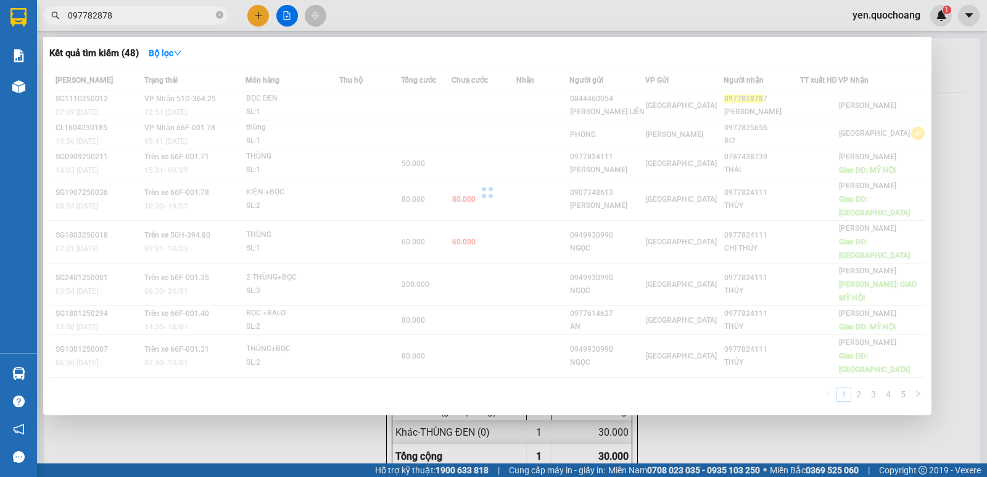
type input "0977828787"
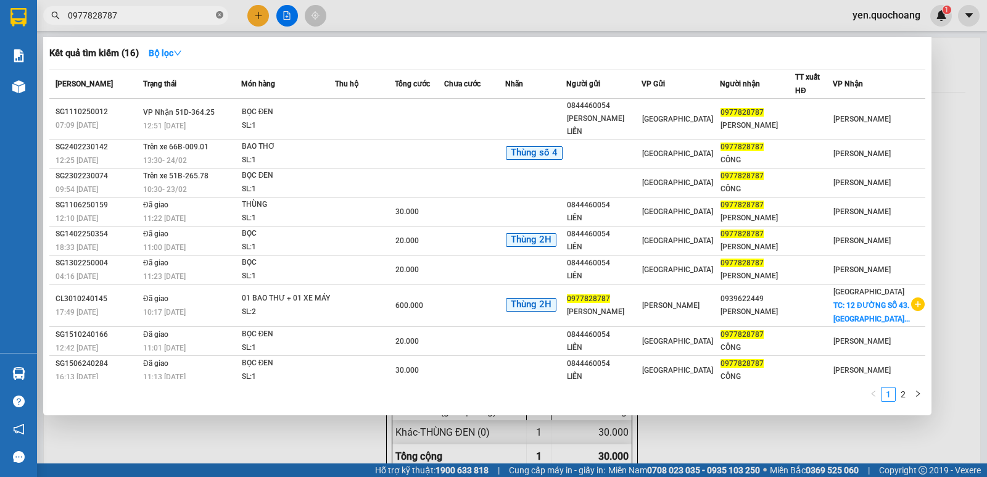
click at [223, 18] on icon "close-circle" at bounding box center [219, 14] width 7 height 7
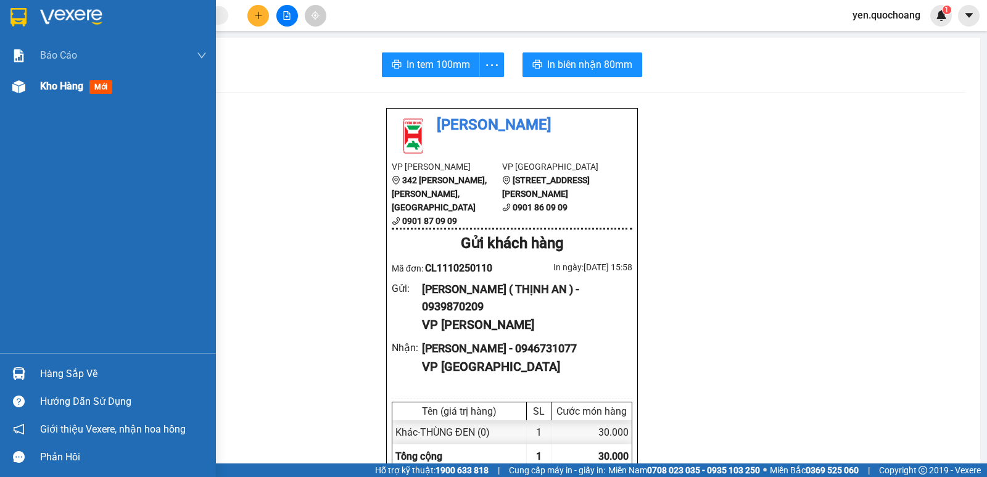
click at [52, 83] on span "Kho hàng" at bounding box center [61, 86] width 43 height 12
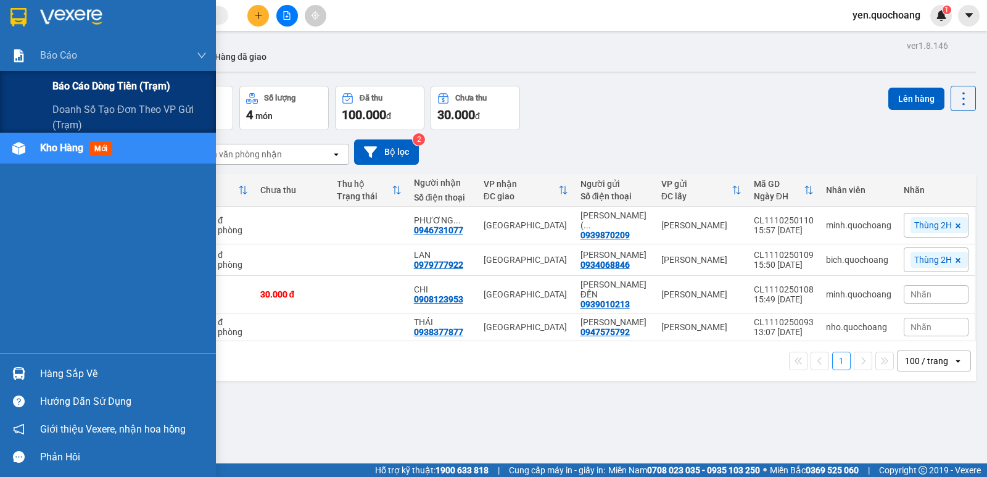
click at [75, 88] on span "Báo cáo dòng tiền (trạm)" at bounding box center [111, 85] width 118 height 15
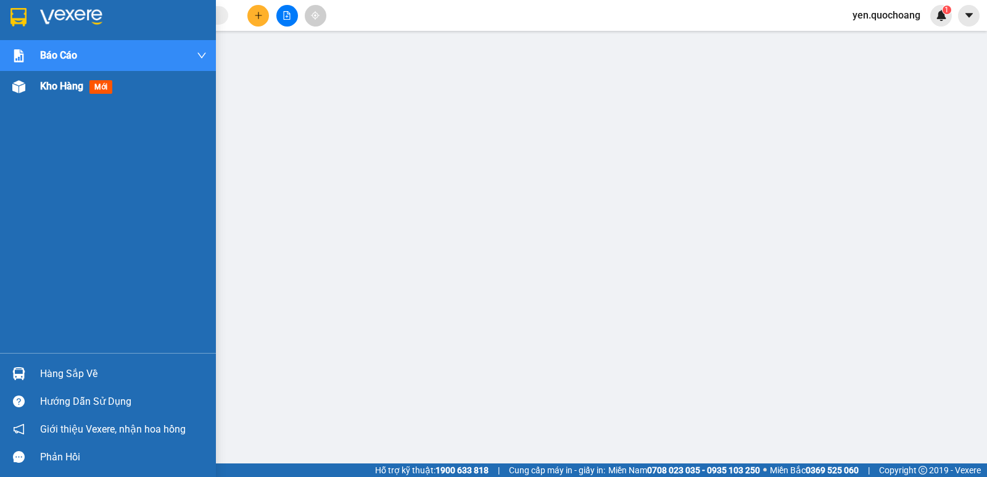
click at [57, 89] on span "Kho hàng" at bounding box center [61, 86] width 43 height 12
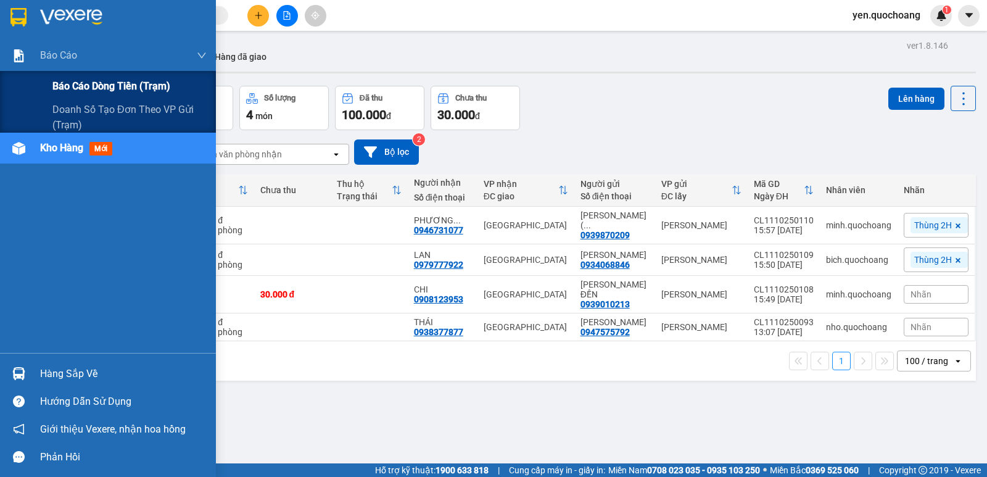
click at [61, 84] on span "Báo cáo dòng tiền (trạm)" at bounding box center [111, 85] width 118 height 15
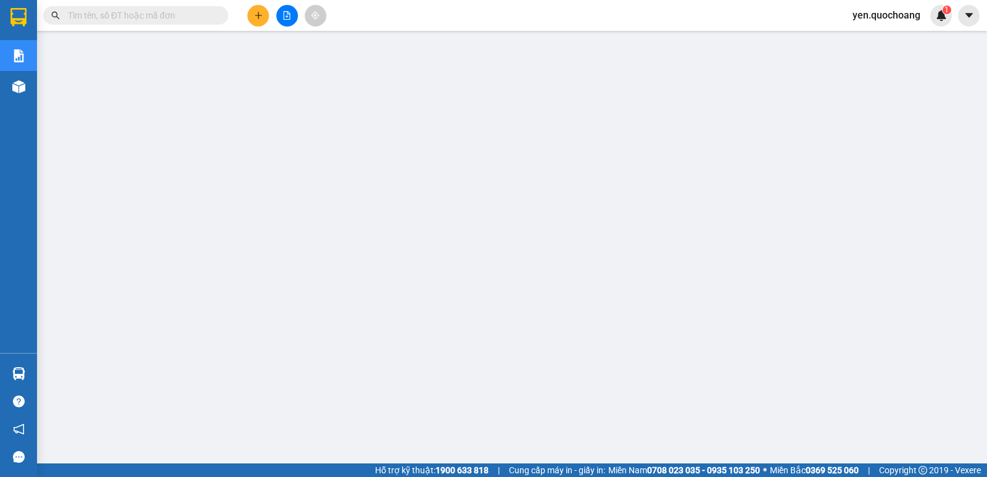
click at [869, 17] on span "yen.quochoang" at bounding box center [886, 14] width 88 height 15
click at [882, 40] on span "Đăng xuất" at bounding box center [892, 38] width 62 height 14
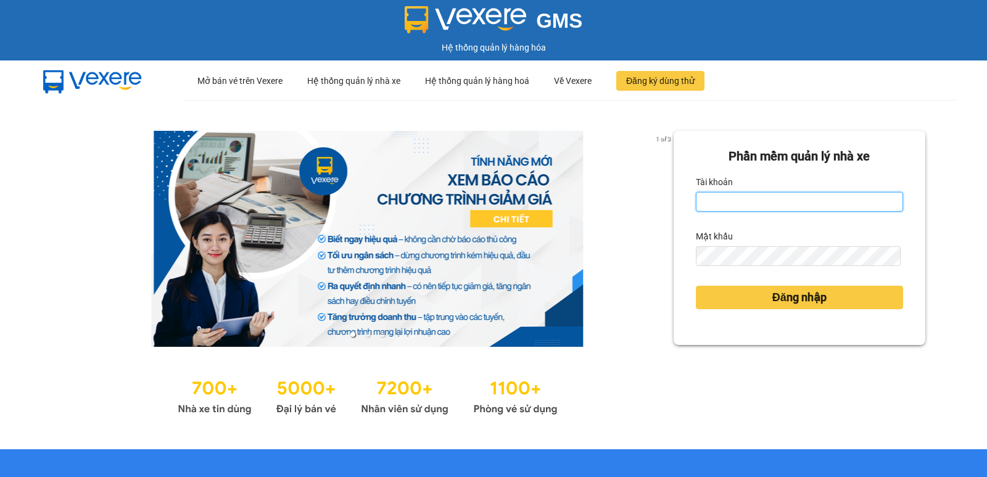
drag, startPoint x: 754, startPoint y: 198, endPoint x: 757, endPoint y: 205, distance: 7.2
click at [754, 198] on input "Tài khoản" at bounding box center [799, 202] width 207 height 20
type input "bich.quochoang"
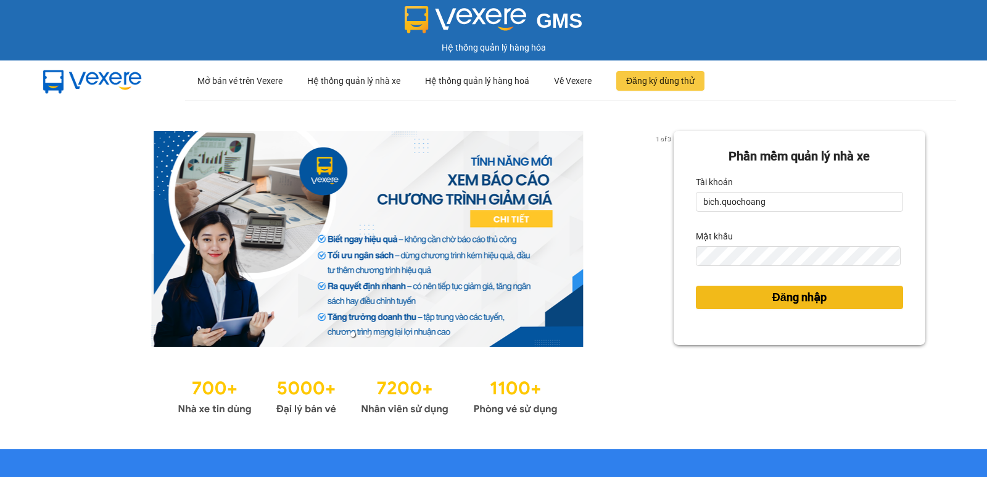
click at [798, 291] on span "Đăng nhập" at bounding box center [799, 297] width 54 height 17
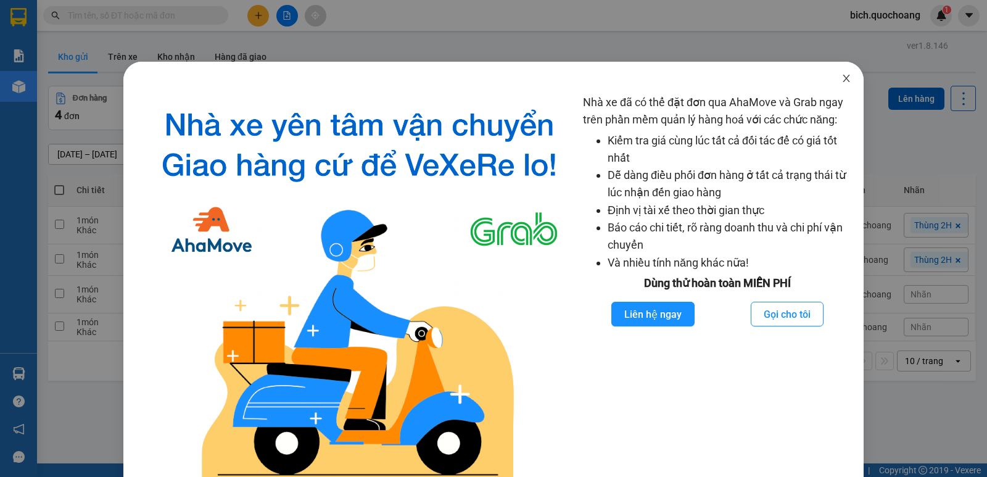
click at [842, 76] on icon "close" at bounding box center [846, 78] width 10 height 10
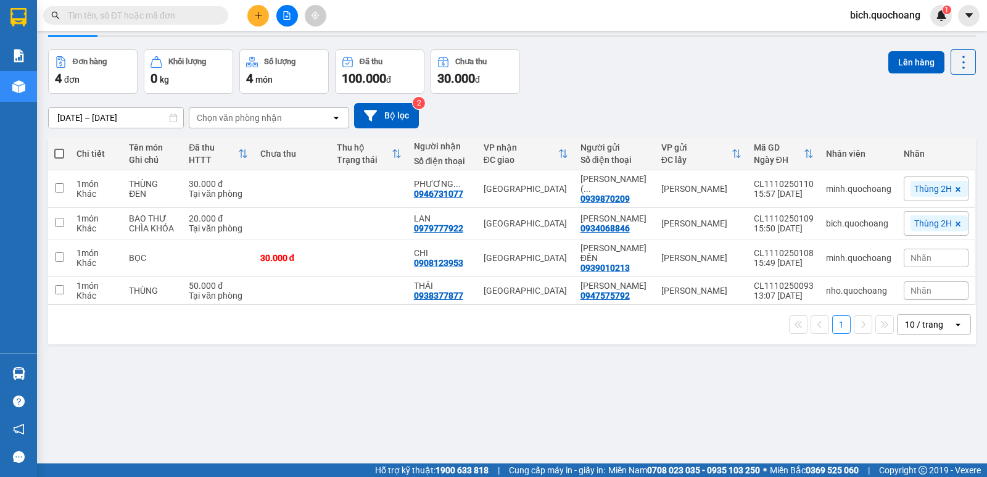
scroll to position [57, 0]
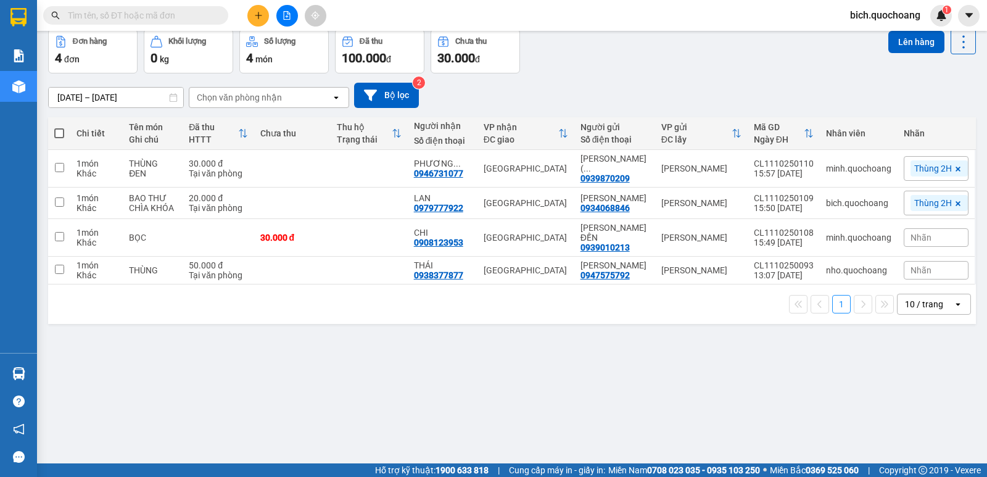
click at [929, 311] on div "10 / trang" at bounding box center [925, 304] width 56 height 20
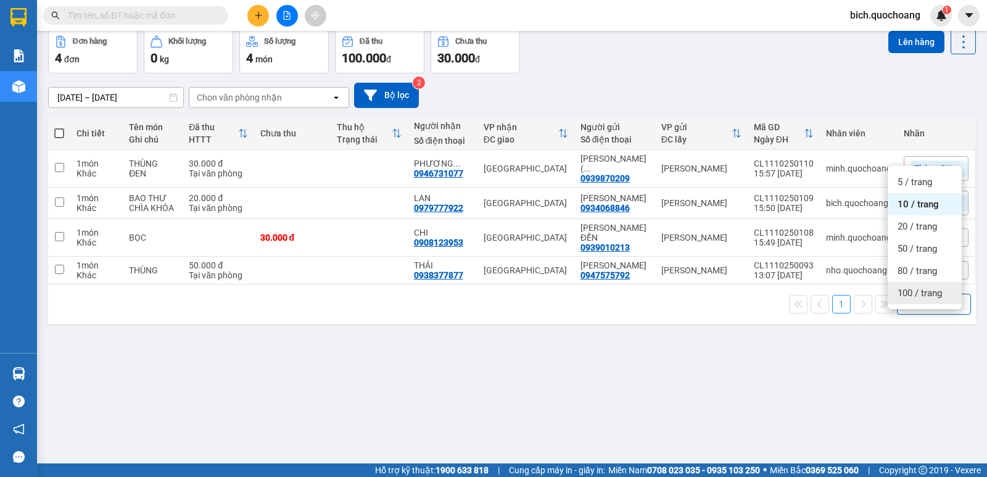
click at [923, 297] on span "100 / trang" at bounding box center [919, 293] width 44 height 12
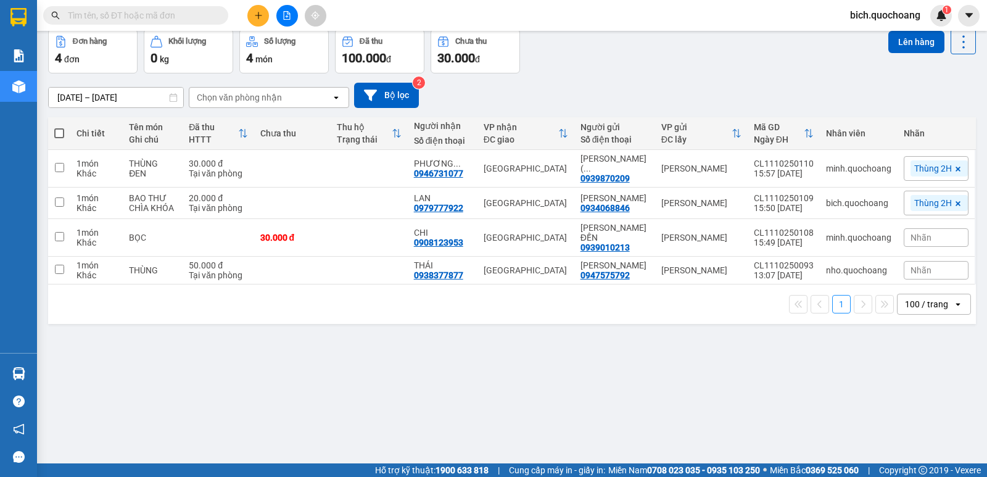
click at [173, 15] on input "text" at bounding box center [141, 16] width 146 height 14
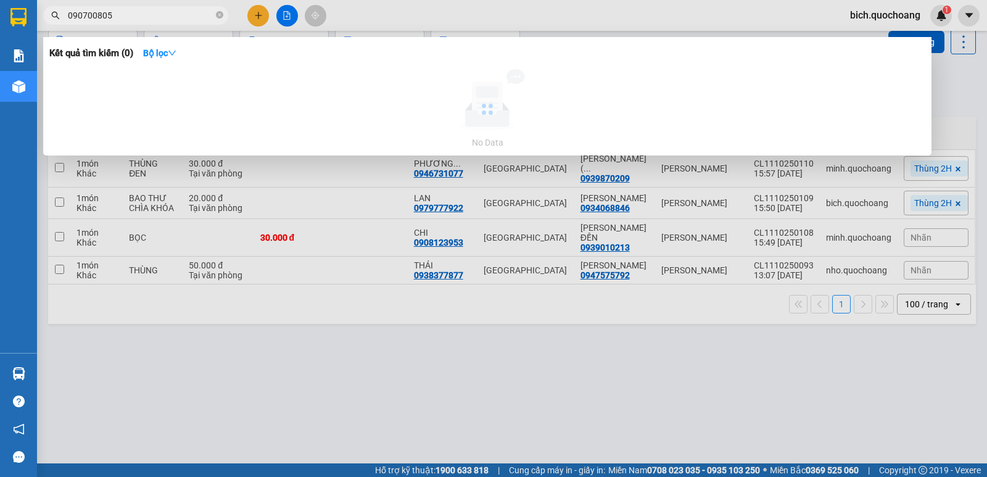
type input "0907008057"
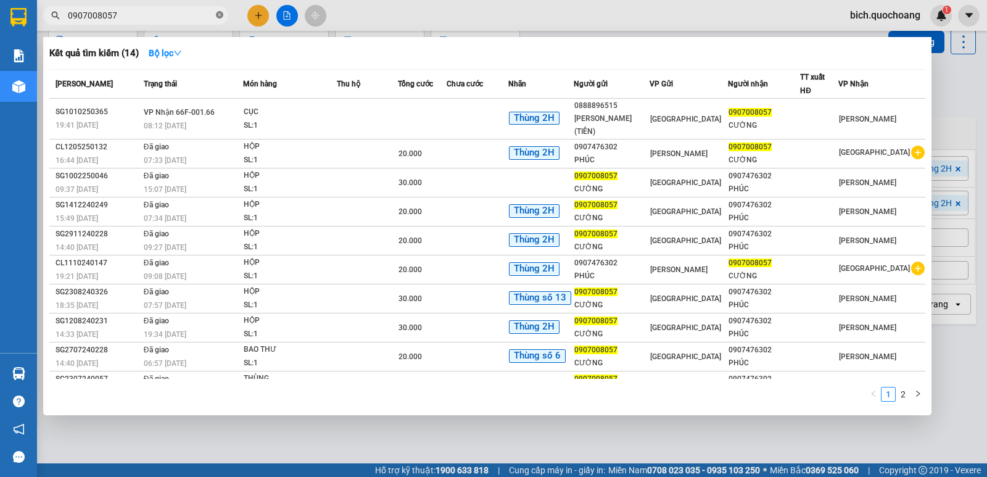
click at [219, 16] on icon "close-circle" at bounding box center [219, 14] width 7 height 7
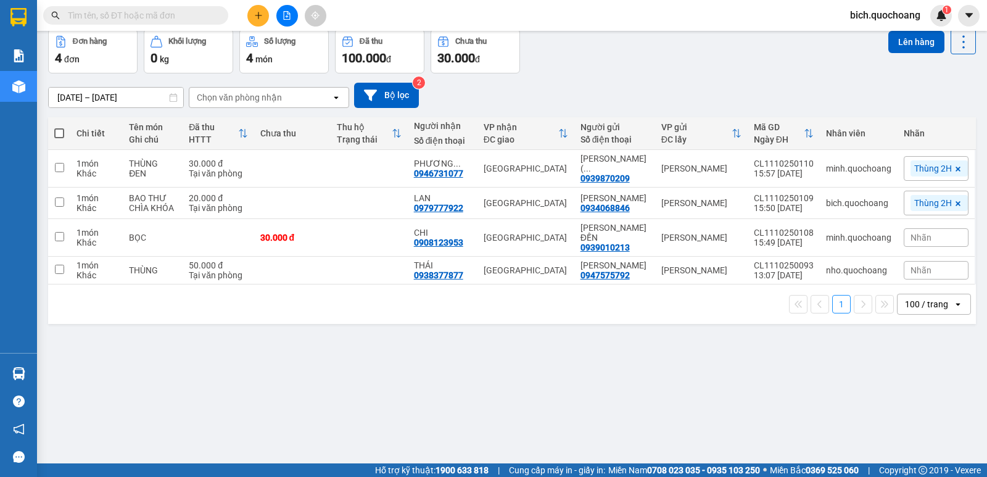
click at [260, 20] on button at bounding box center [258, 16] width 22 height 22
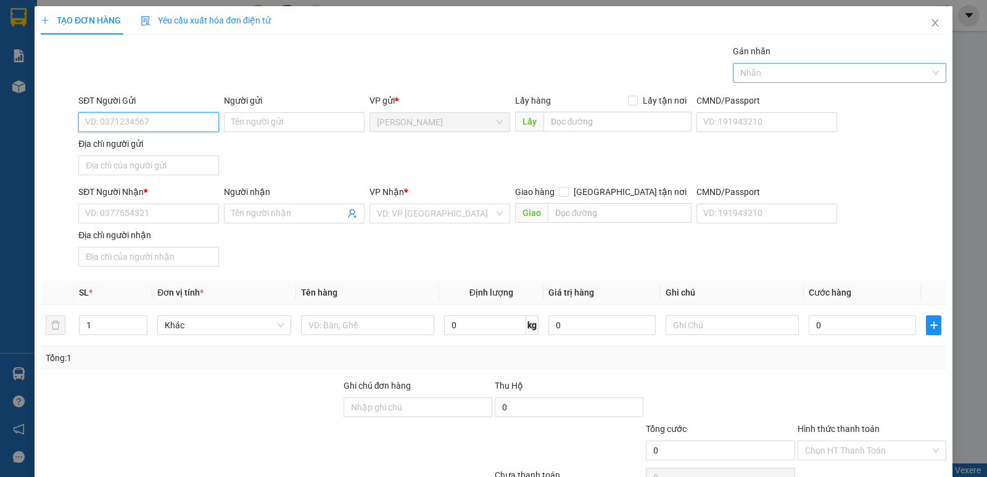
click at [753, 75] on div at bounding box center [833, 72] width 195 height 15
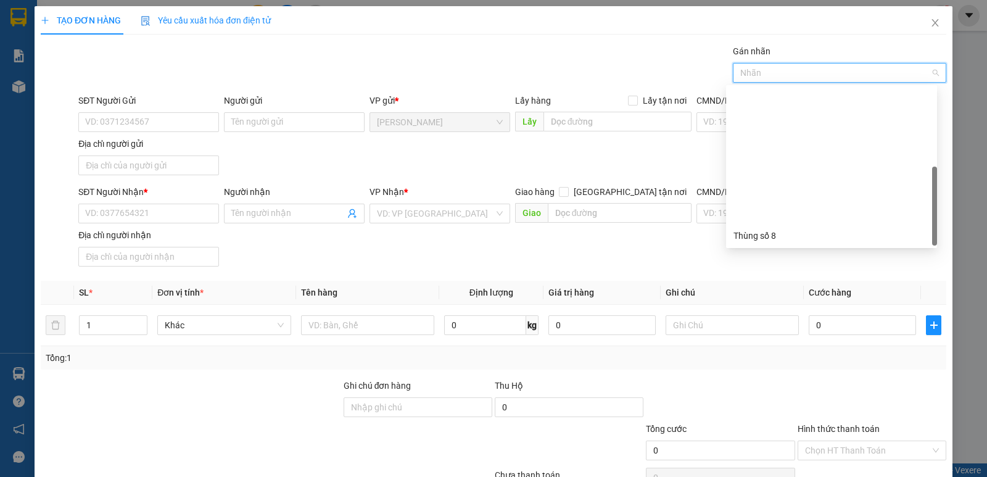
scroll to position [158, 0]
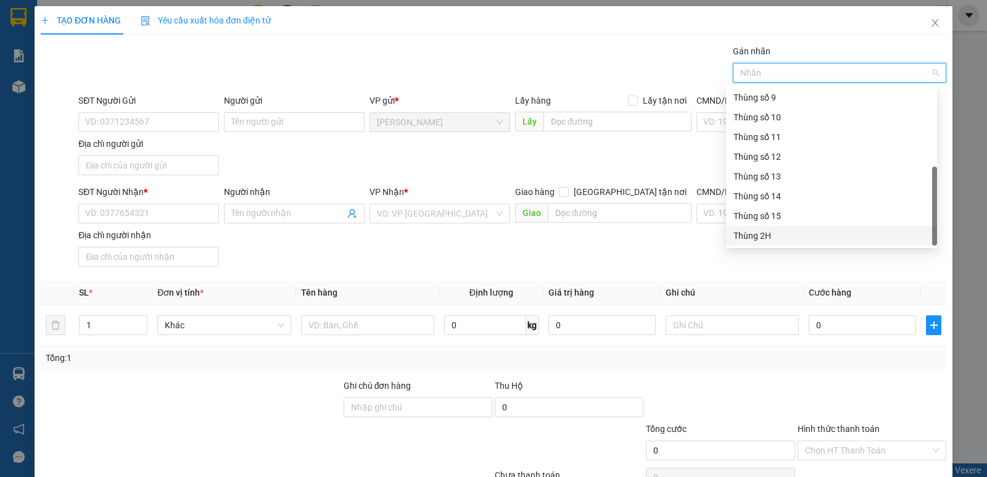
click at [763, 231] on div "Thùng 2H" at bounding box center [831, 236] width 196 height 14
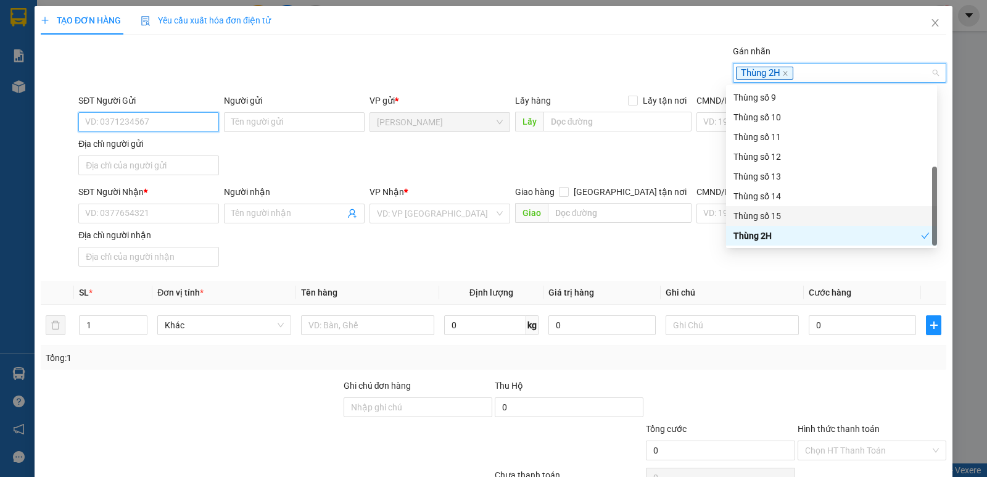
click at [185, 124] on input "SĐT Người Gửi" at bounding box center [148, 122] width 141 height 20
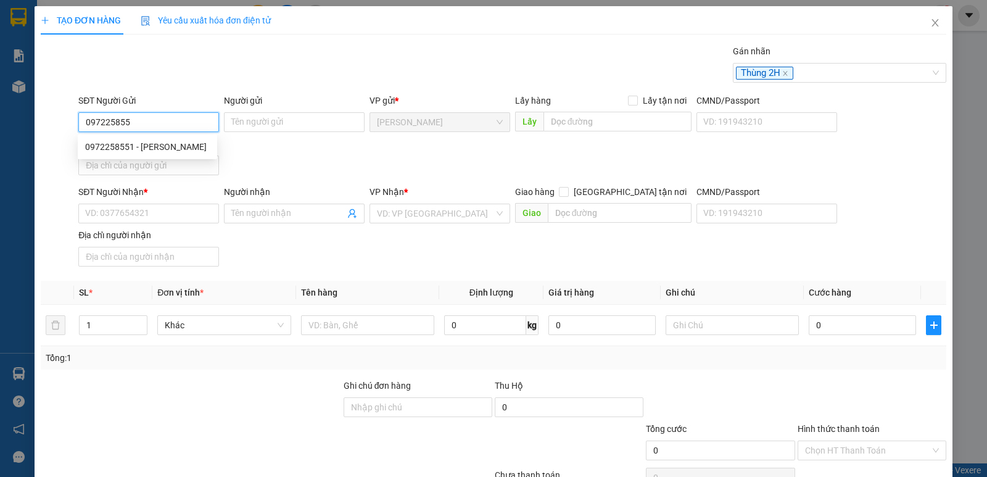
type input "0972258551"
click at [195, 150] on div "0972258551 - NGUYỄN THÀNH ĐÁNG" at bounding box center [147, 147] width 125 height 14
type input "[PERSON_NAME]"
type input "0972258551"
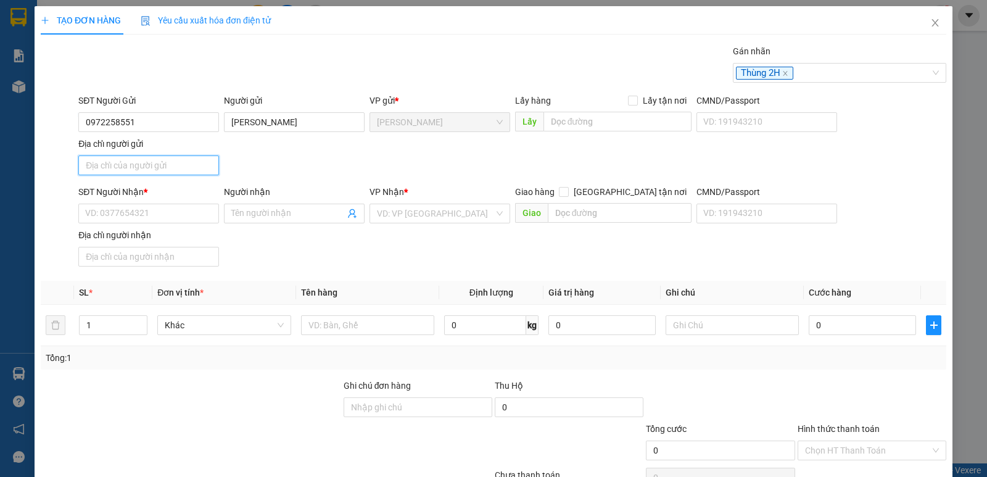
drag, startPoint x: 159, startPoint y: 167, endPoint x: 155, endPoint y: 175, distance: 9.4
click at [159, 167] on input "Địa chỉ người gửi" at bounding box center [148, 165] width 141 height 20
type input "P CAO LÃNH ĐỒNG THÁP"
click at [123, 213] on input "SĐT Người Nhận *" at bounding box center [148, 214] width 141 height 20
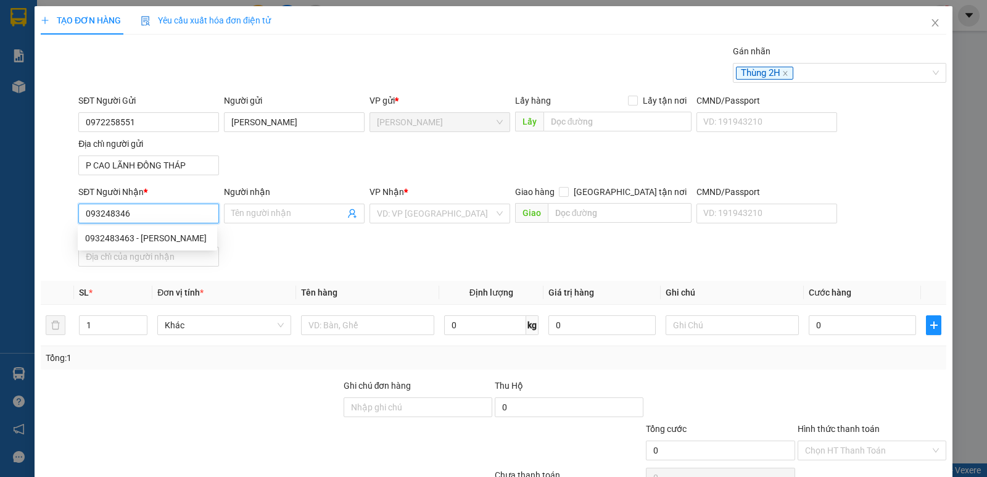
type input "0932483463"
drag, startPoint x: 175, startPoint y: 239, endPoint x: 314, endPoint y: 287, distance: 146.9
click at [176, 239] on div "0932483463 - TRẦN THỊ ÁNH DIỄM" at bounding box center [147, 238] width 125 height 14
type input "TRẦN THỊ ÁNH DIỄM"
type input "0932483463"
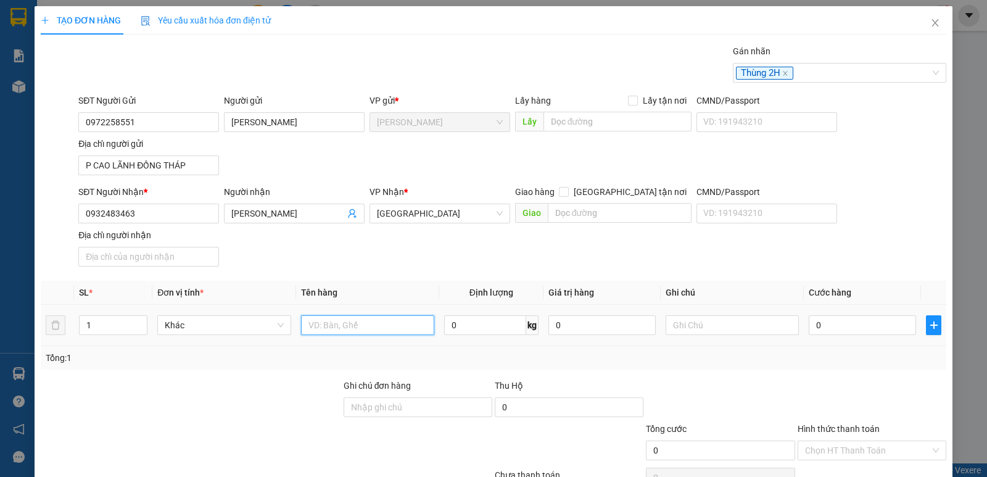
click at [350, 324] on input "text" at bounding box center [367, 325] width 133 height 20
type input "HỘP"
click at [816, 316] on input "0" at bounding box center [861, 325] width 107 height 20
type input "2"
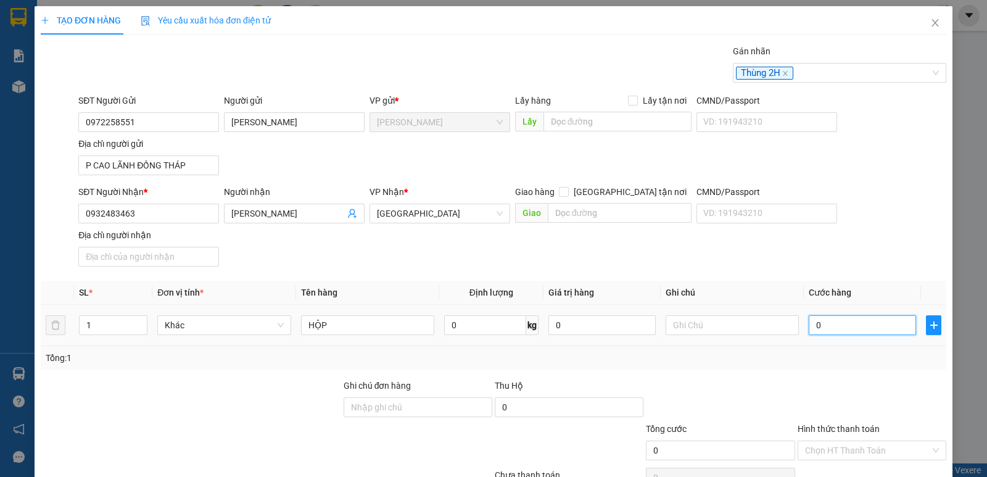
type input "2"
type input "20"
type input "20.000"
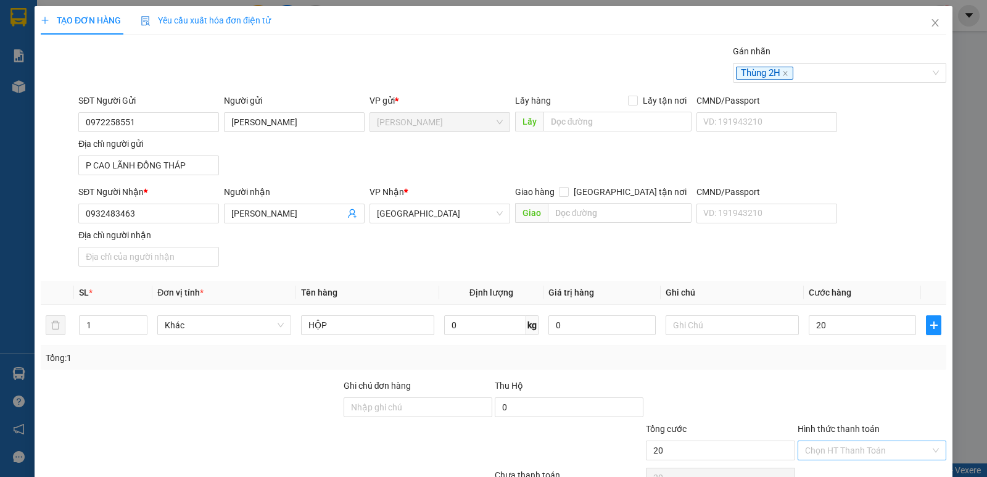
type input "20.000"
click at [865, 443] on input "Hình thức thanh toán" at bounding box center [867, 450] width 125 height 19
click at [862, 428] on div "Tại văn phòng" at bounding box center [863, 426] width 133 height 14
type input "0"
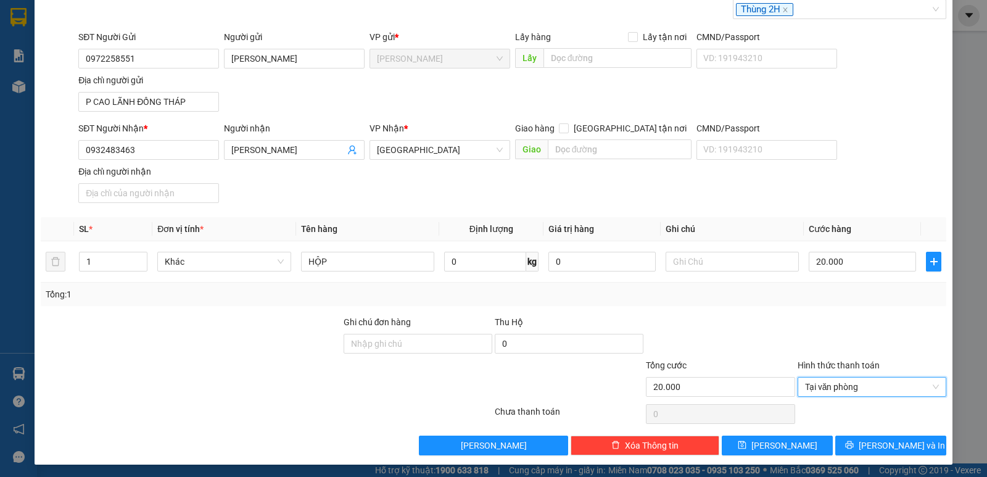
scroll to position [66, 0]
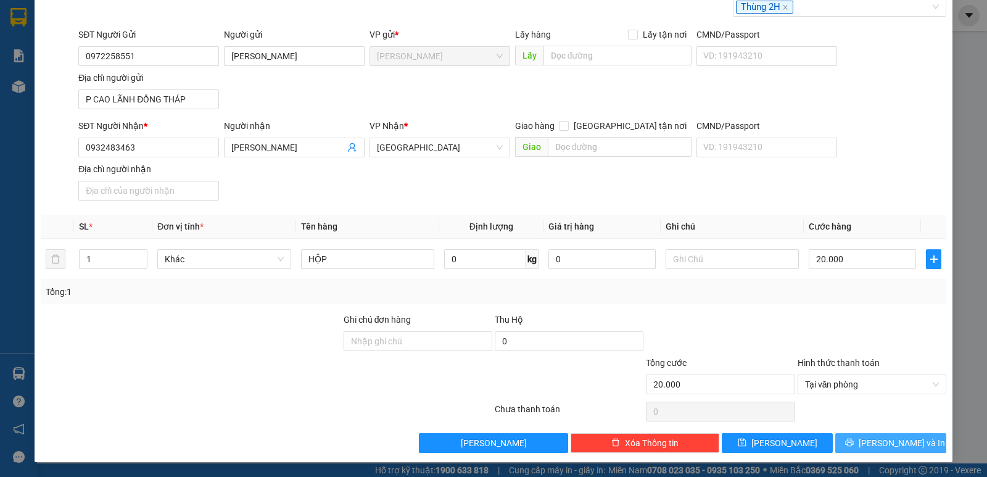
click at [866, 437] on button "[PERSON_NAME] và In" at bounding box center [890, 443] width 111 height 20
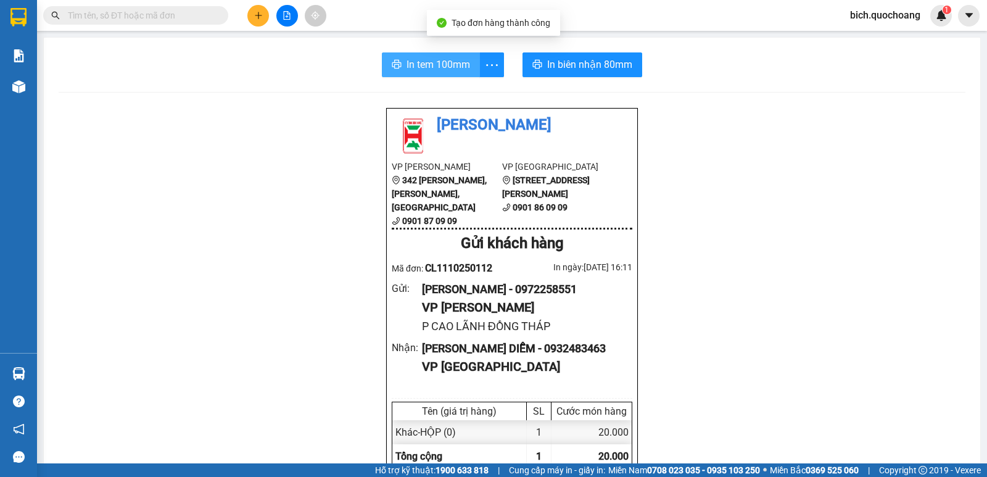
click at [418, 67] on span "In tem 100mm" at bounding box center [438, 64] width 64 height 15
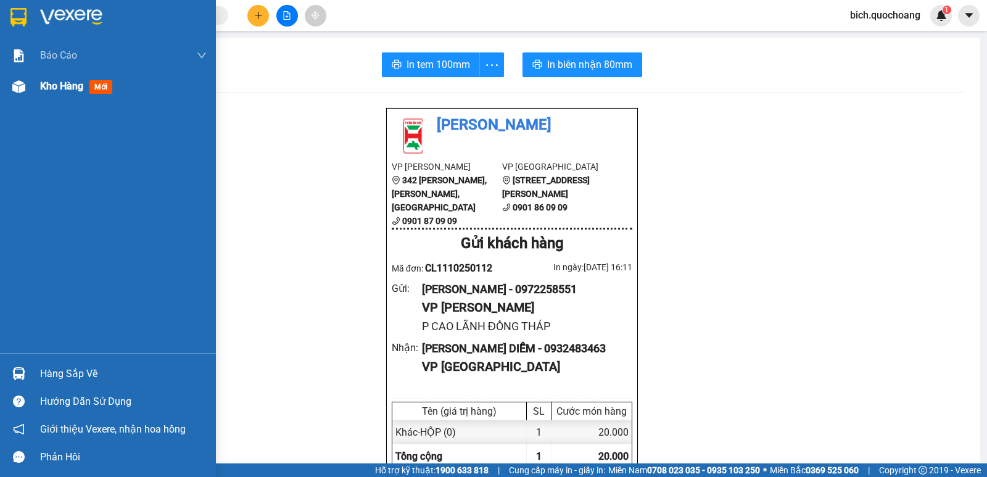
click at [70, 87] on span "Kho hàng" at bounding box center [61, 86] width 43 height 12
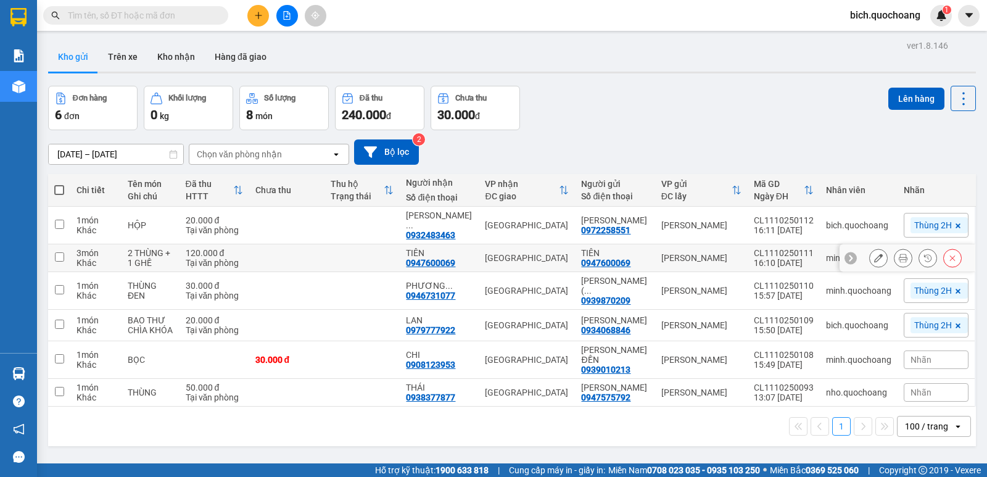
click at [899, 258] on icon at bounding box center [903, 257] width 9 height 9
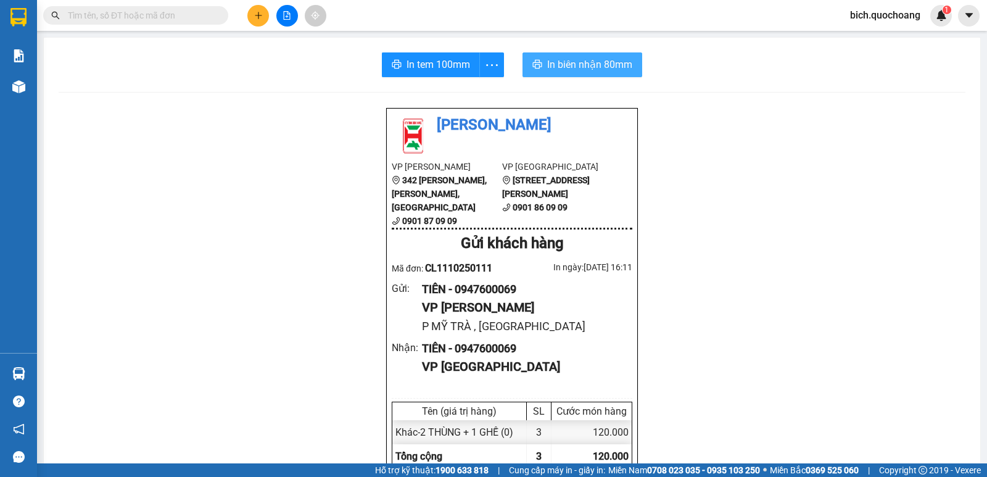
click at [566, 62] on span "In biên nhận 80mm" at bounding box center [589, 64] width 85 height 15
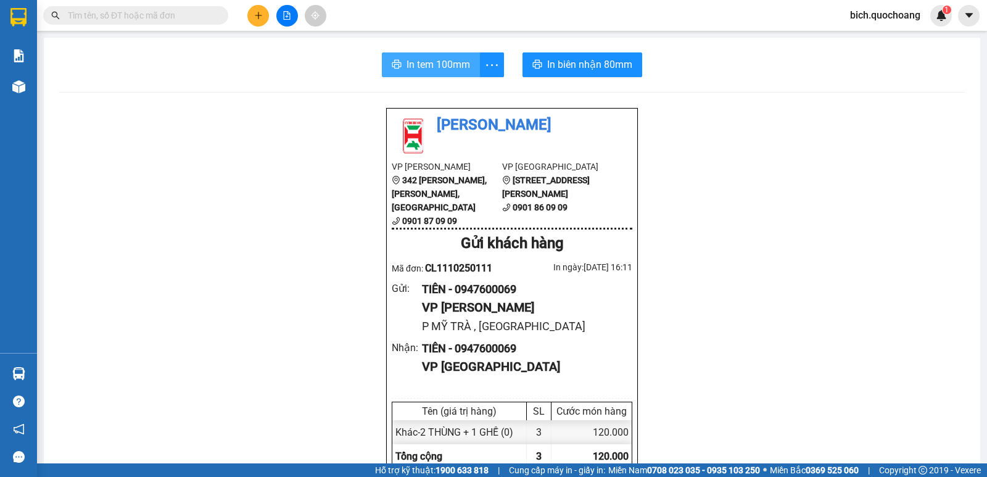
click at [442, 62] on span "In tem 100mm" at bounding box center [438, 64] width 64 height 15
click at [145, 8] on span at bounding box center [135, 15] width 185 height 19
click at [144, 19] on input "text" at bounding box center [141, 16] width 146 height 14
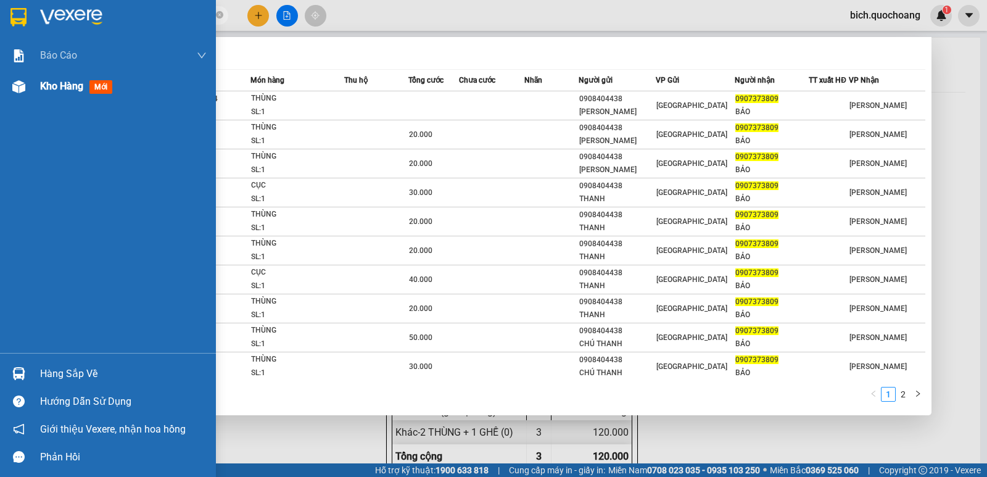
type input "0907373809"
click at [59, 82] on span "Kho hàng" at bounding box center [61, 86] width 43 height 12
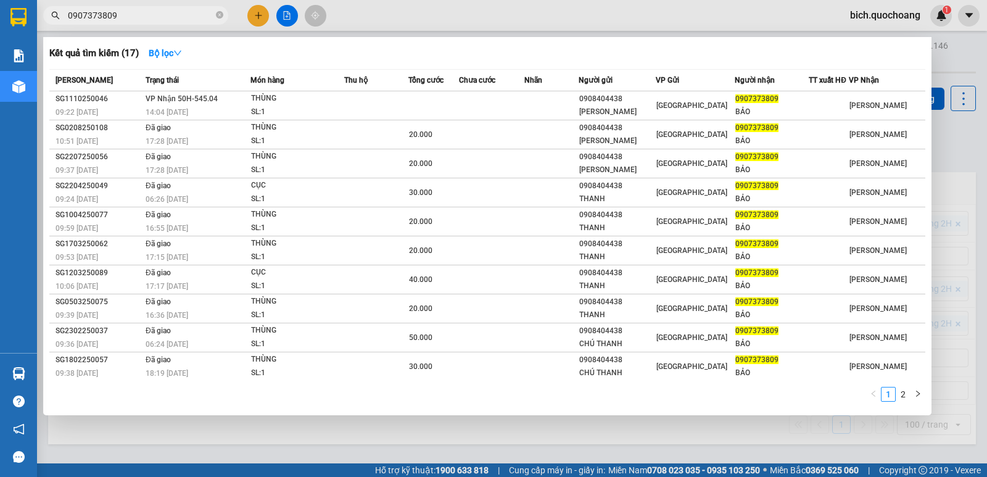
click at [348, 455] on div at bounding box center [493, 238] width 987 height 477
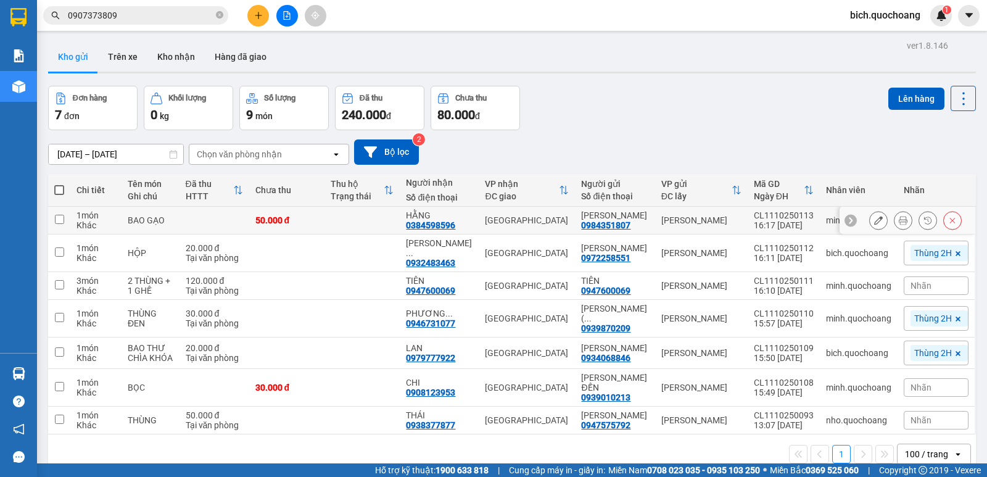
click at [899, 224] on icon at bounding box center [903, 220] width 9 height 9
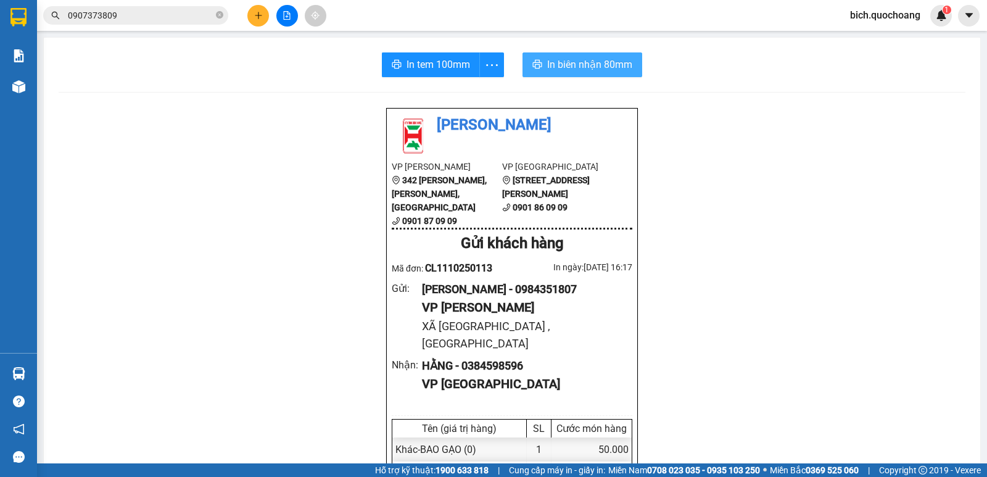
click at [598, 66] on span "In biên nhận 80mm" at bounding box center [589, 64] width 85 height 15
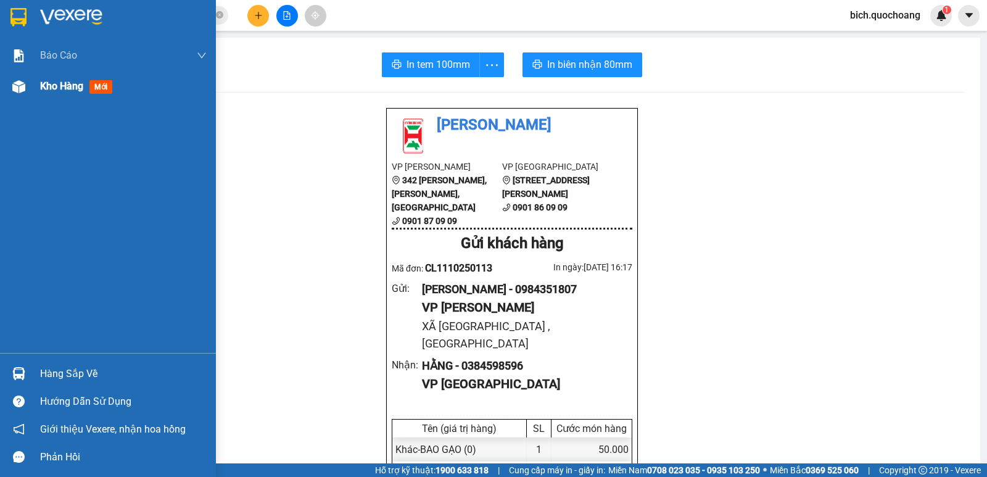
click at [55, 93] on div "Kho hàng mới" at bounding box center [78, 85] width 77 height 15
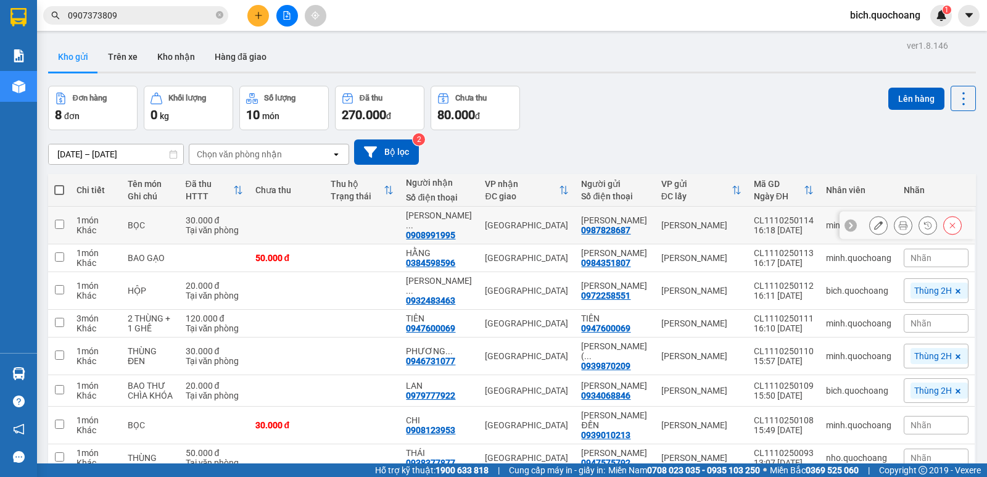
drag, startPoint x: 572, startPoint y: 205, endPoint x: 640, endPoint y: 224, distance: 69.7
click at [640, 224] on table "Chi tiết Tên món Ghi chú Đã thu HTTT Chưa thu Thu hộ Trạng thái Người nhận Số đ…" at bounding box center [512, 323] width 928 height 298
click at [659, 74] on div "Kho gửi Trên xe Kho nhận Hàng đã giao" at bounding box center [512, 58] width 928 height 33
drag, startPoint x: 586, startPoint y: 213, endPoint x: 644, endPoint y: 224, distance: 59.6
click at [644, 224] on td "HUỲNH HOÀNG THỊNH 0987828687" at bounding box center [615, 226] width 80 height 38
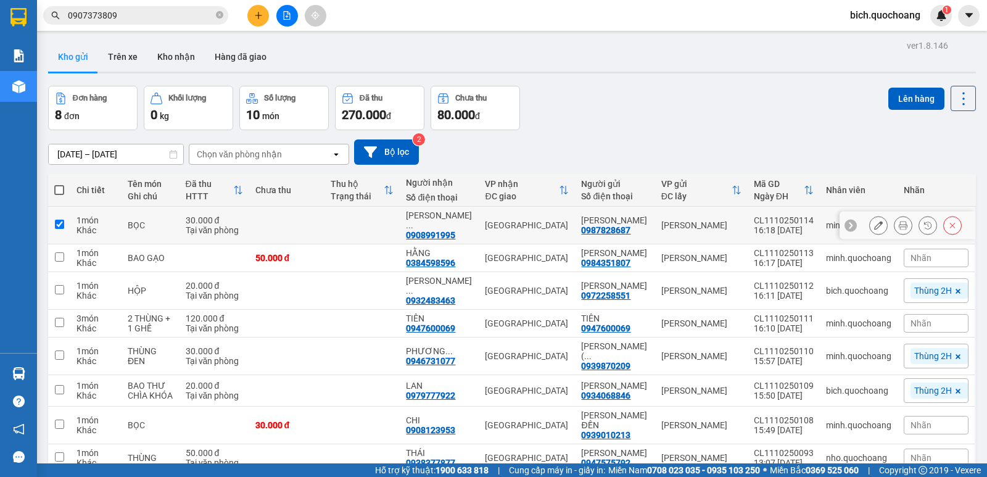
checkbox input "true"
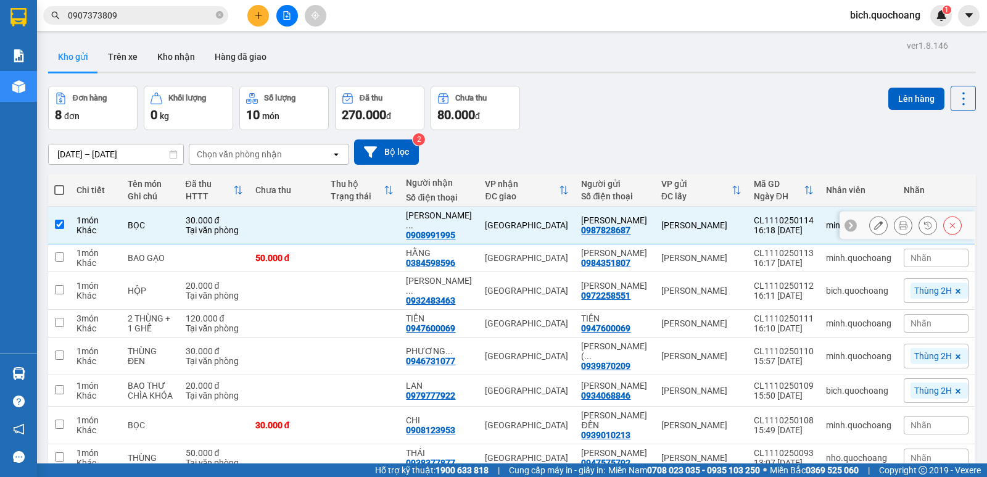
copy div "[PERSON_NAME]"
click at [152, 20] on input "0907373809" at bounding box center [141, 16] width 146 height 14
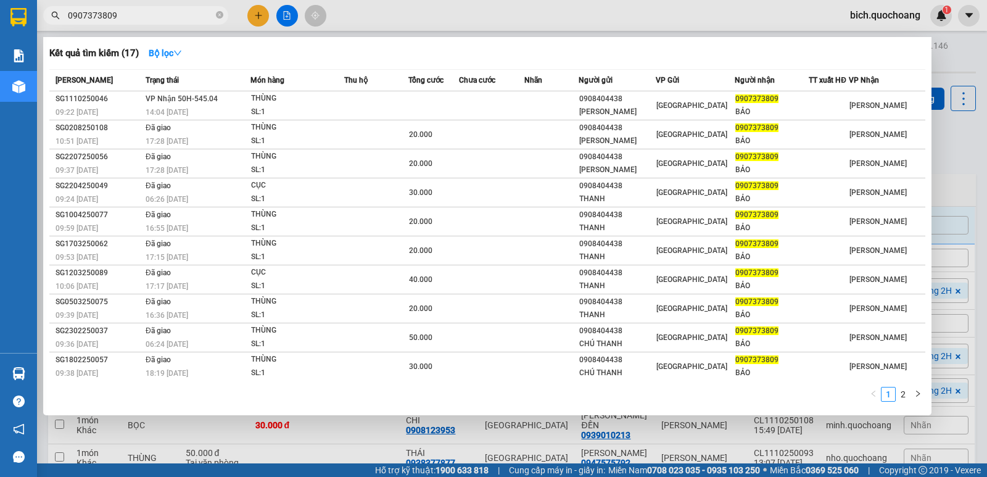
click at [152, 20] on input "0907373809" at bounding box center [141, 16] width 146 height 14
paste input "[PERSON_NAME]"
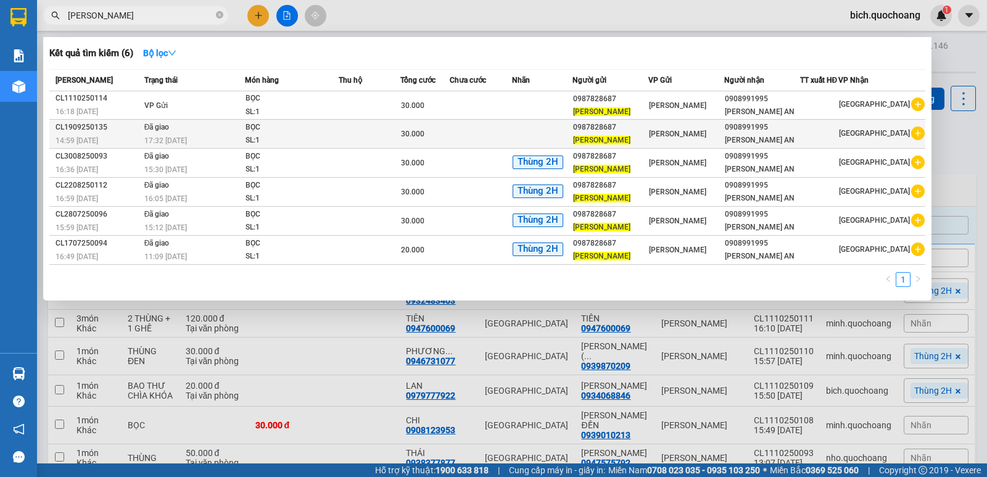
type input "[PERSON_NAME]"
click at [492, 149] on td at bounding box center [481, 134] width 63 height 29
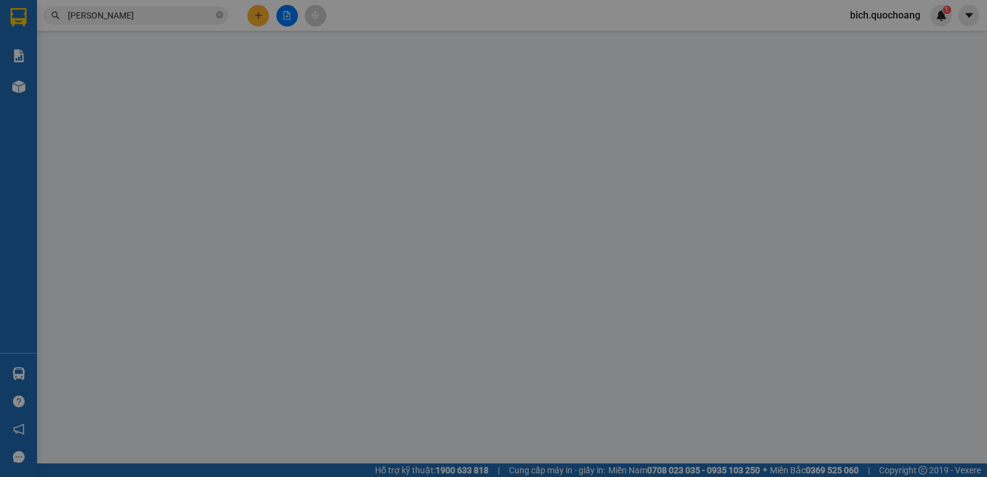
type input "0987828687"
type input "[PERSON_NAME]"
type input "BÀ TRIỆU,P CAO LÃNH, ĐỒNG THÁP"
type input "0908991995"
type input "[PERSON_NAME] AN"
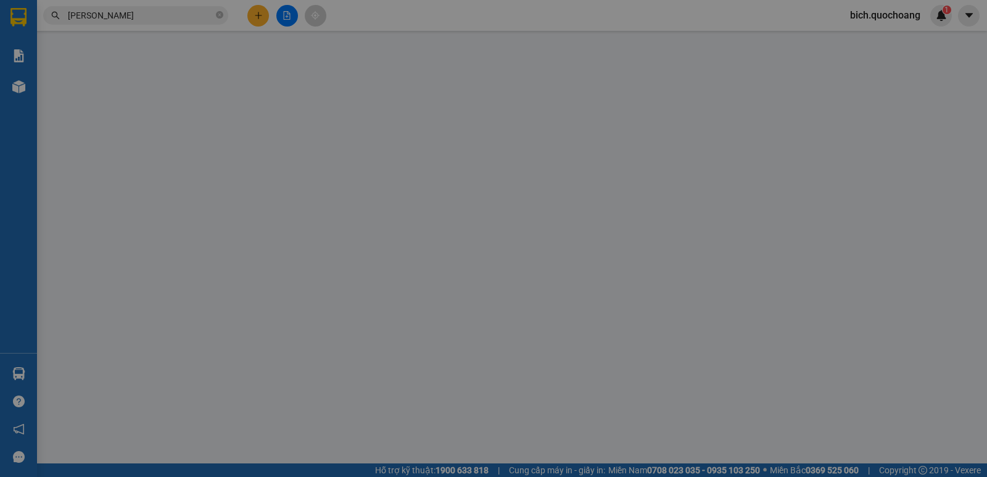
type input "30.000"
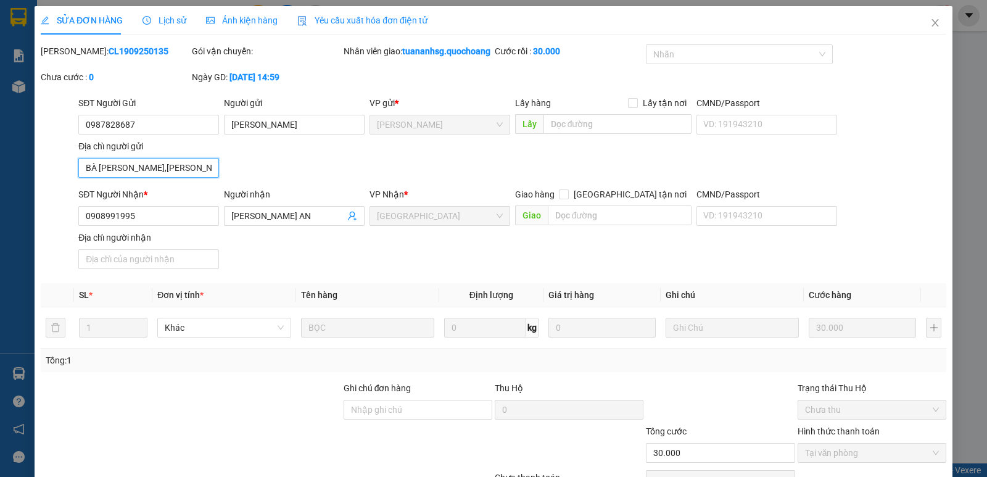
click at [191, 176] on input "BÀ TRIỆU,P CAO LÃNH, ĐỒNG THÁP" at bounding box center [148, 168] width 141 height 20
click at [931, 20] on icon "close" at bounding box center [935, 23] width 10 height 10
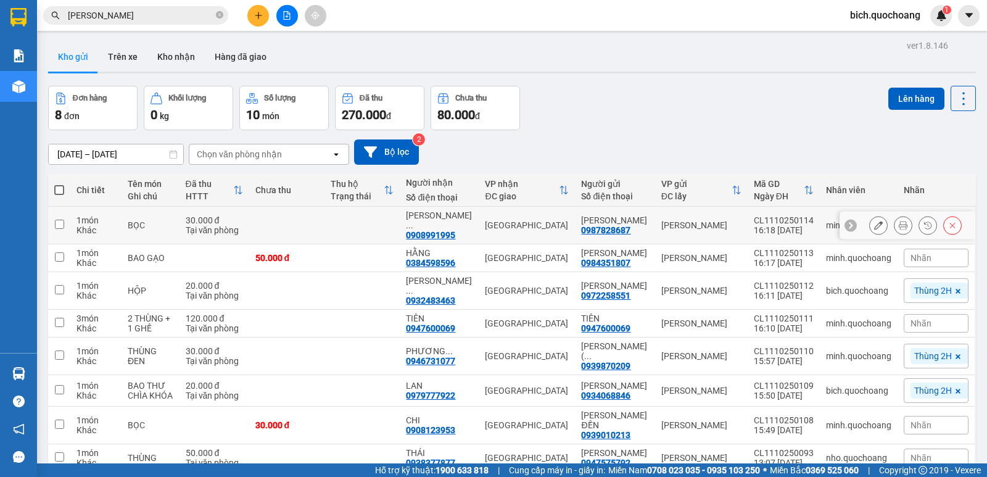
click at [870, 222] on button at bounding box center [878, 226] width 17 height 22
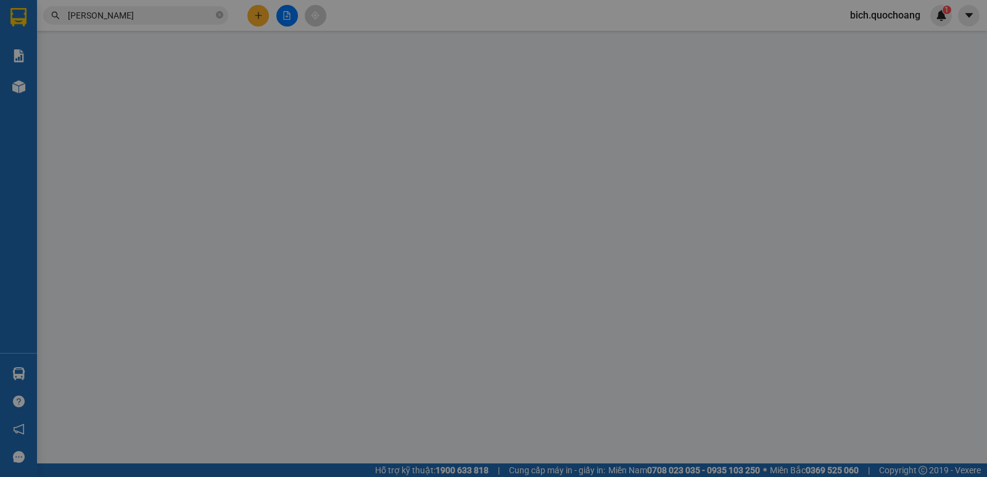
type input "0987828687"
type input "[PERSON_NAME]"
type input "0908991995"
type input "[PERSON_NAME] AN"
type input "30.000"
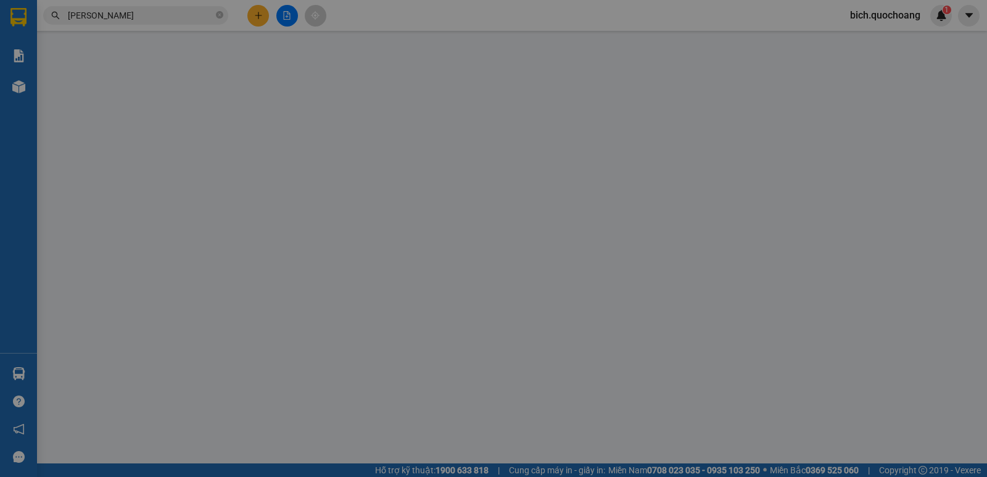
type input "30.000"
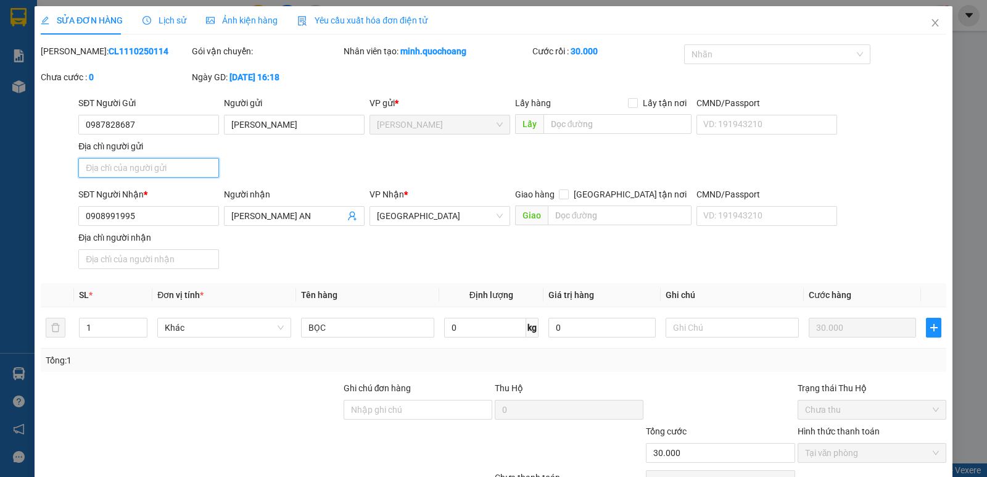
click at [168, 172] on input "Địa chỉ người gửi" at bounding box center [148, 168] width 141 height 20
paste input "BÀ TRIỆU,P CAO LÃNH, ĐỒNG THÁP"
type input "BÀ TRIỆU,P CAO LÃNH, ĐỒNG THÁP"
type input "0"
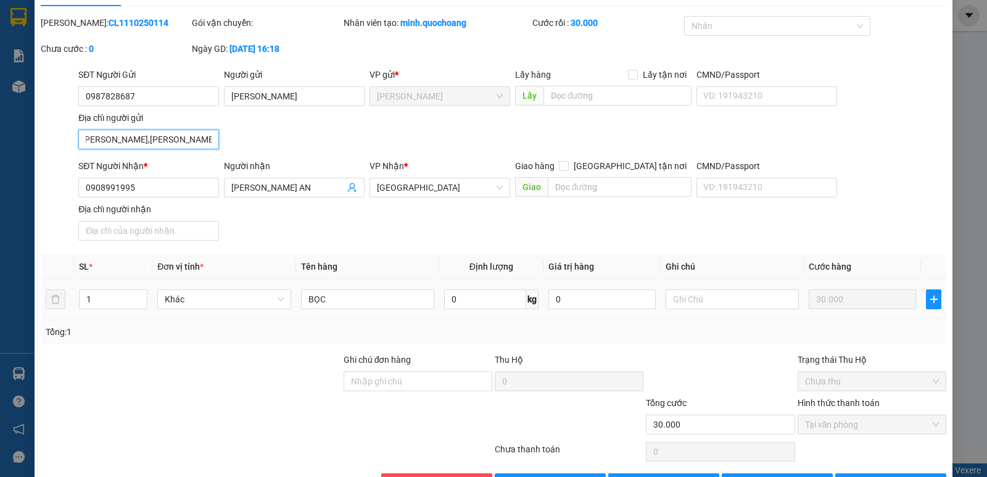
scroll to position [68, 0]
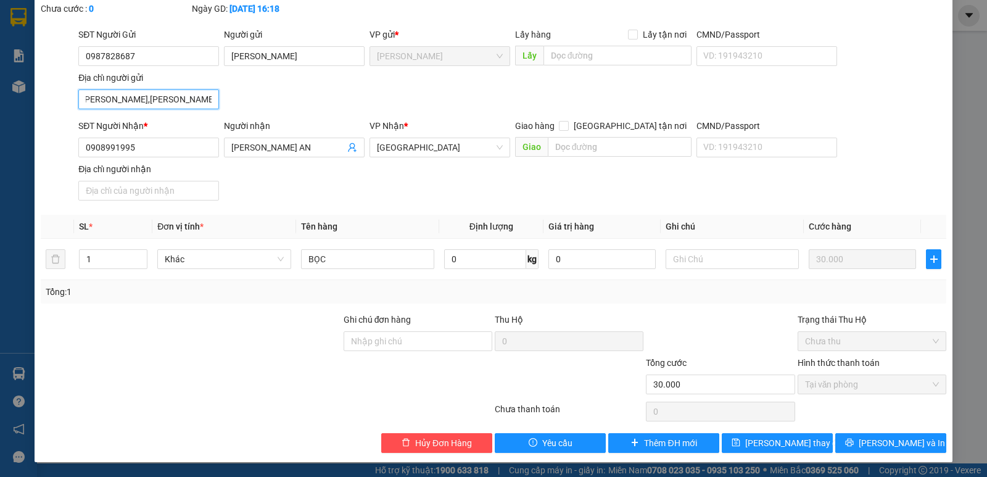
type input "BÀ TRIỆU,P CAO LÃNH, ĐỒNG THÁP"
click at [846, 431] on div "Total Paid Fee 30.000 Total UnPaid Fee 0 Cash Collection Total Fee Mã ĐH: CL111…" at bounding box center [493, 214] width 905 height 477
click at [846, 435] on button "Lưu và In" at bounding box center [890, 443] width 111 height 20
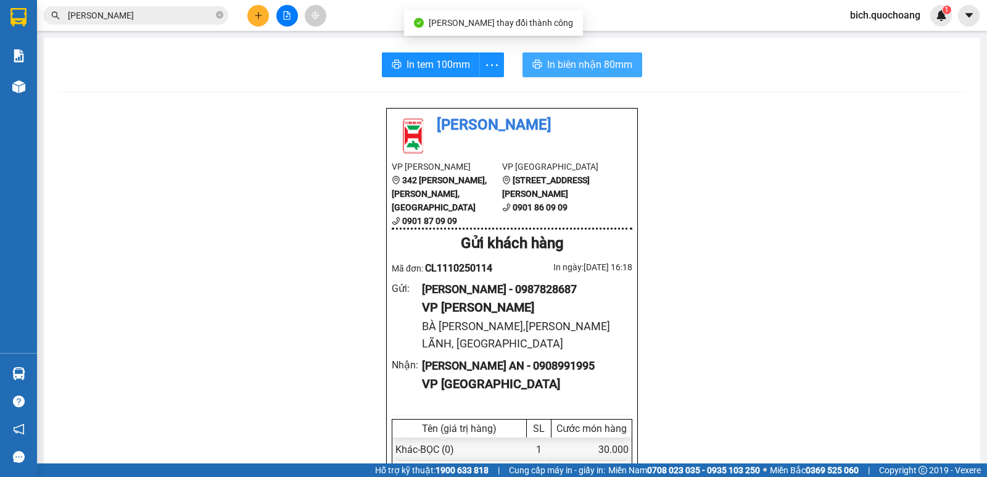
click at [592, 56] on button "In biên nhận 80mm" at bounding box center [582, 64] width 120 height 25
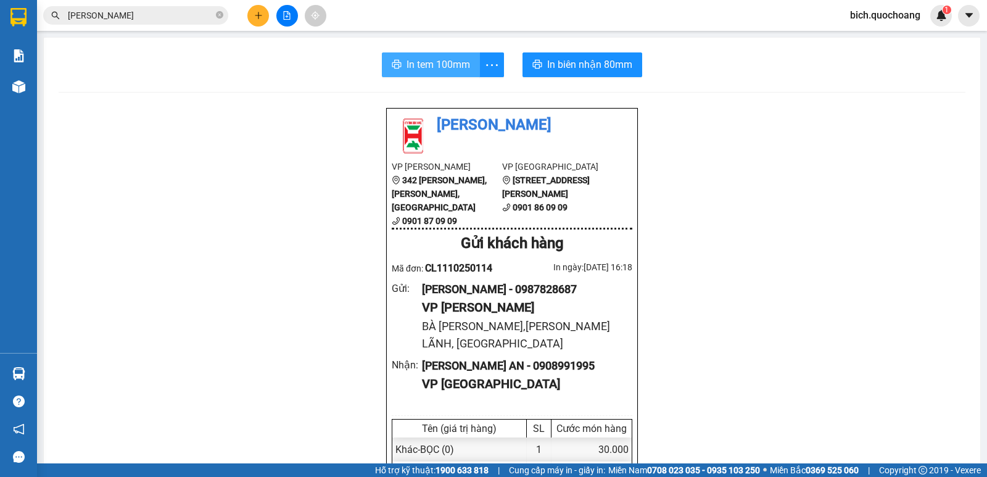
click at [433, 59] on span "In tem 100mm" at bounding box center [438, 64] width 64 height 15
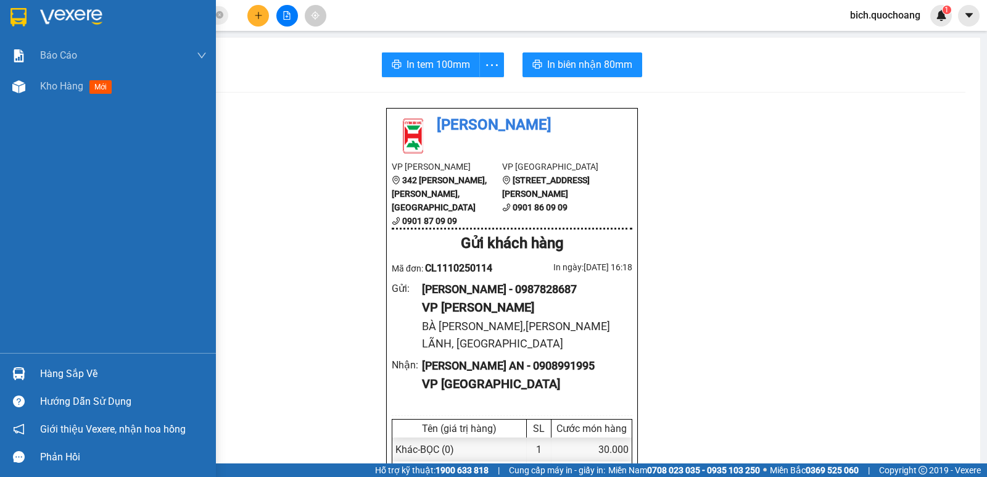
click at [47, 375] on div "Hàng sắp về" at bounding box center [123, 373] width 167 height 19
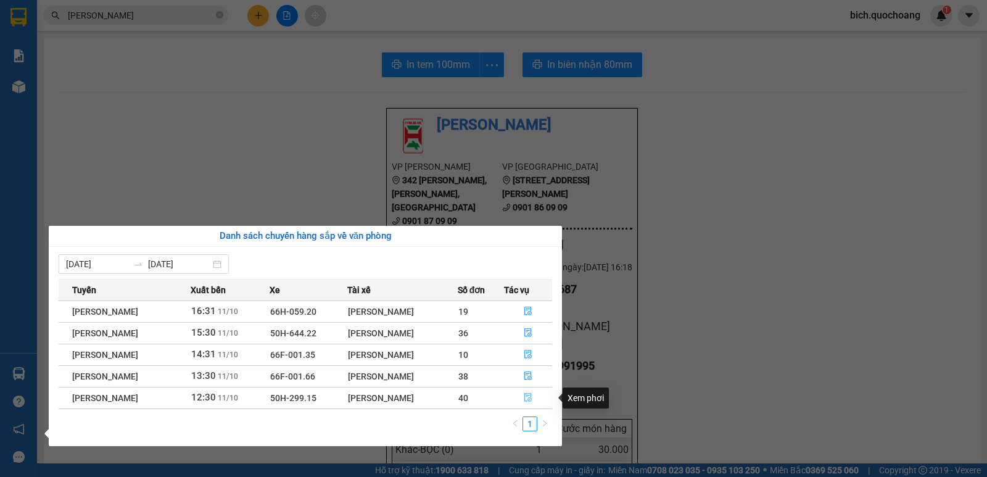
click at [530, 393] on icon "file-done" at bounding box center [527, 397] width 7 height 9
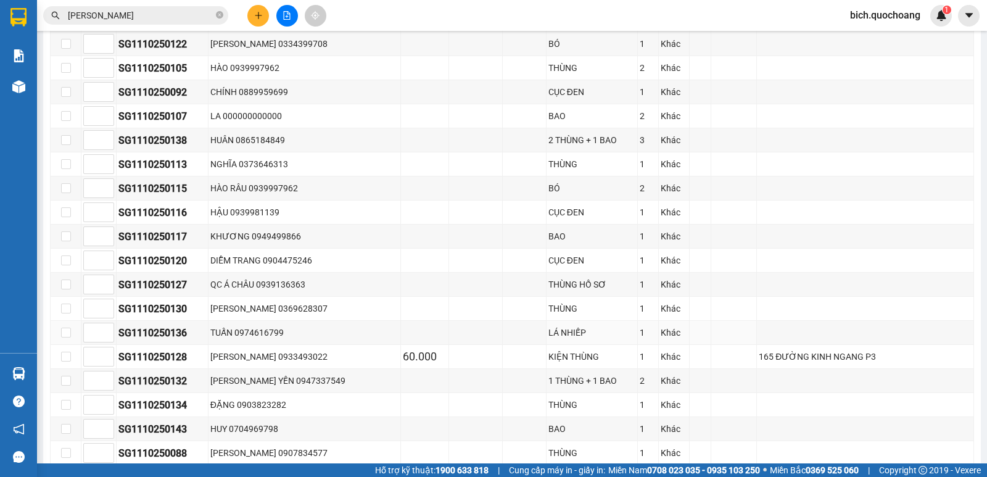
scroll to position [493, 0]
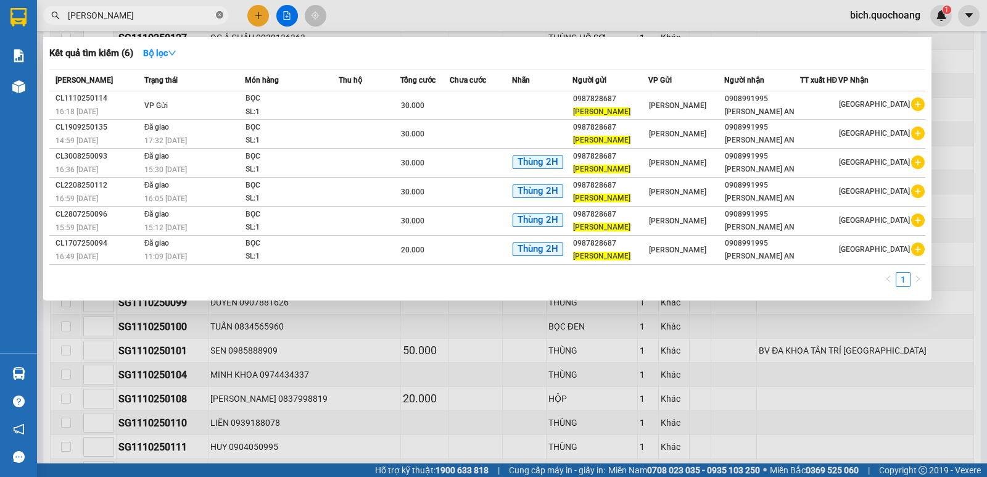
click at [221, 15] on icon "close-circle" at bounding box center [219, 14] width 7 height 7
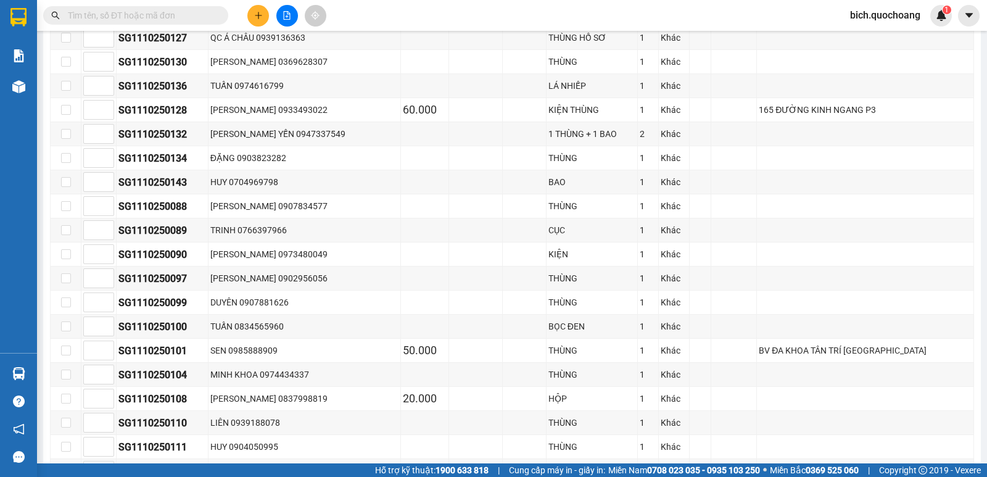
click at [183, 15] on input "text" at bounding box center [141, 16] width 146 height 14
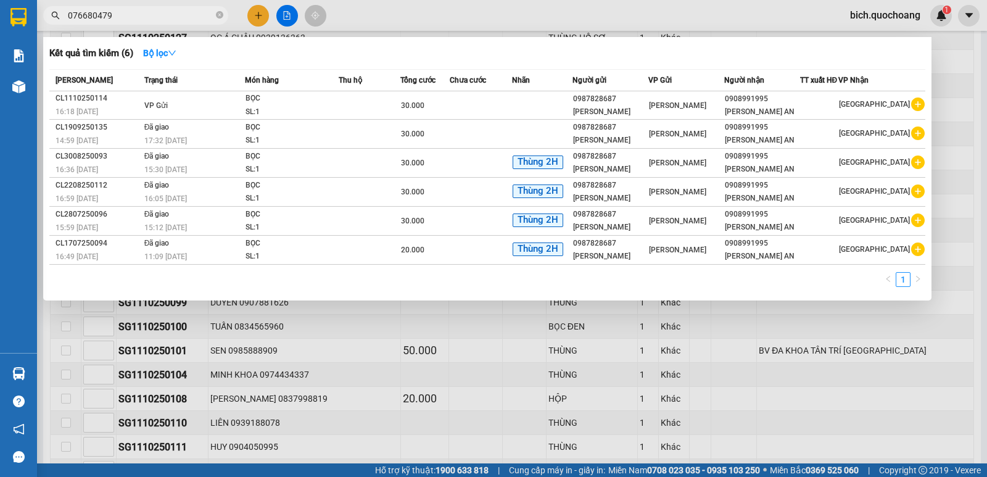
type input "0766804799"
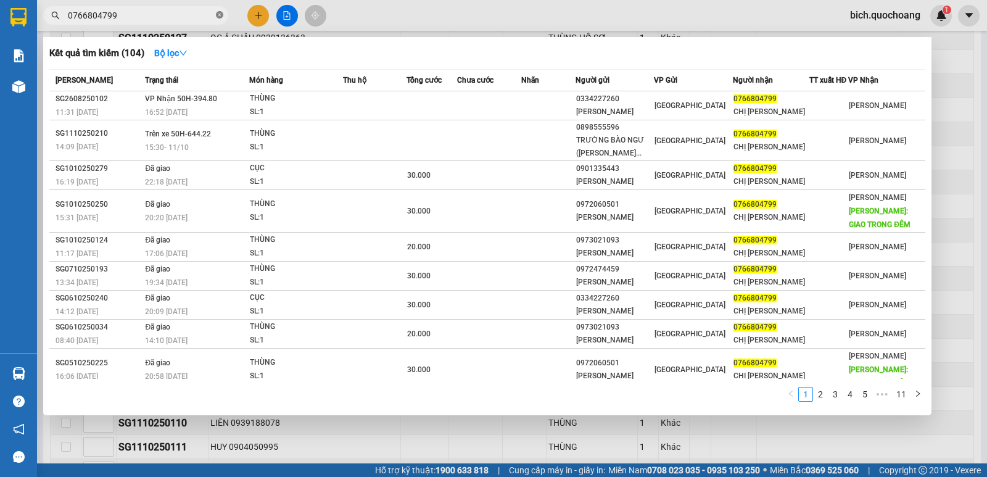
click at [221, 14] on icon "close-circle" at bounding box center [219, 14] width 7 height 7
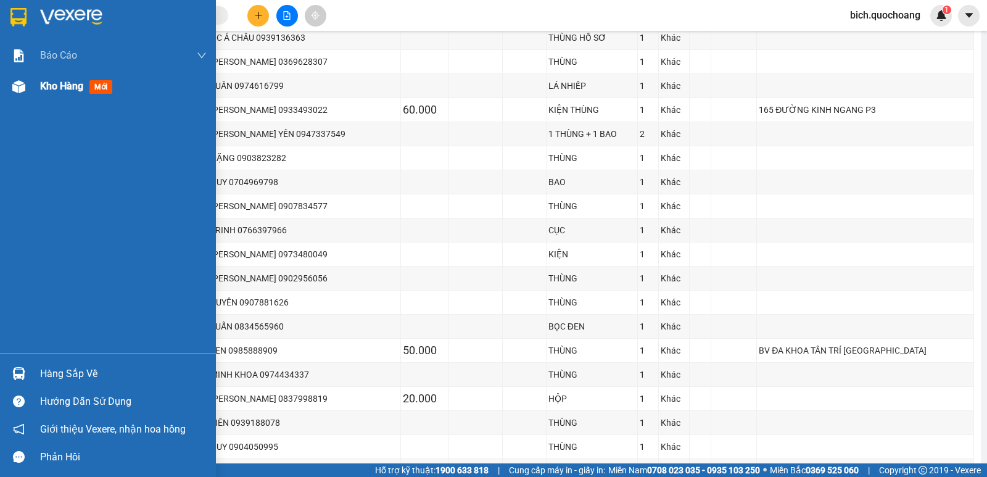
click at [64, 89] on span "Kho hàng" at bounding box center [61, 86] width 43 height 12
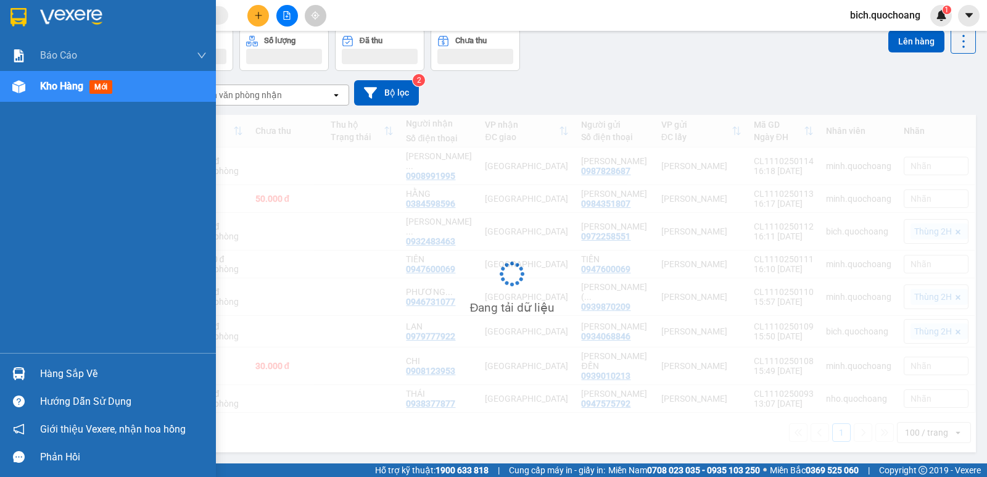
scroll to position [85, 0]
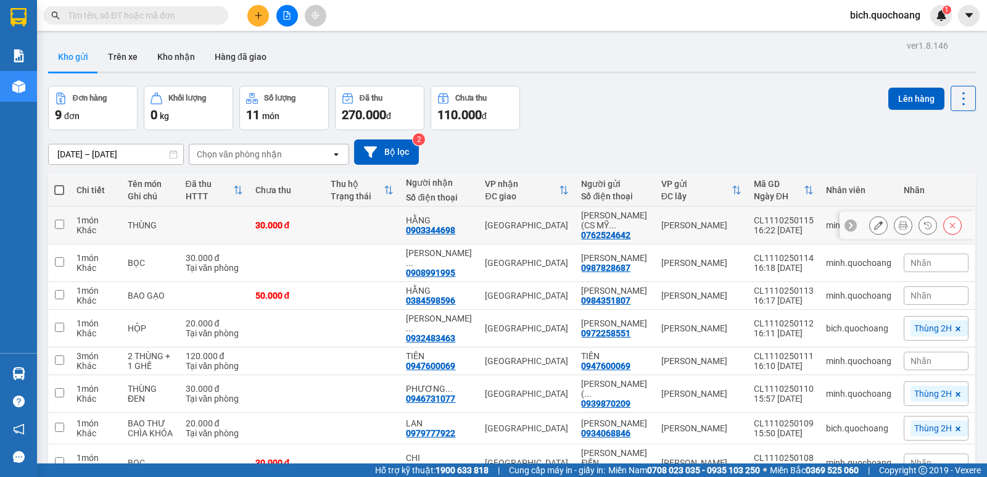
click at [899, 228] on icon at bounding box center [903, 225] width 9 height 9
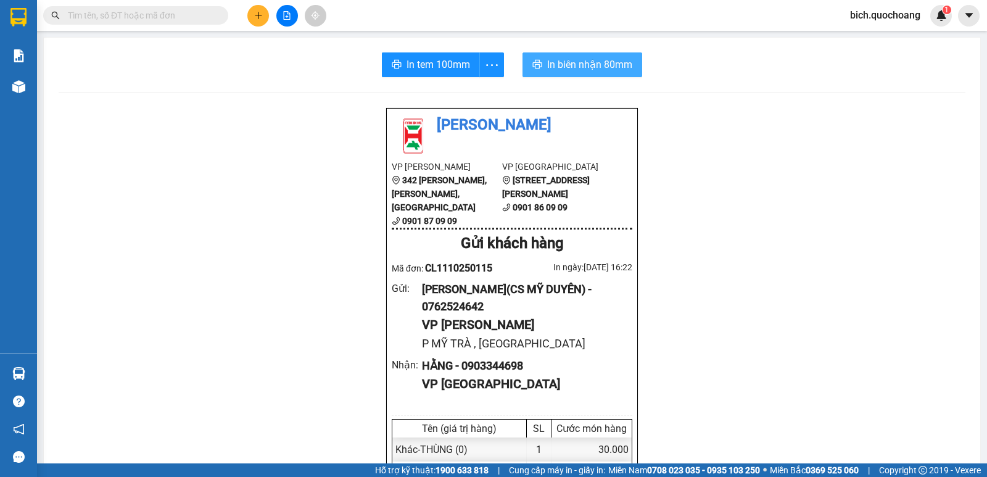
click at [586, 66] on span "In biên nhận 80mm" at bounding box center [589, 64] width 85 height 15
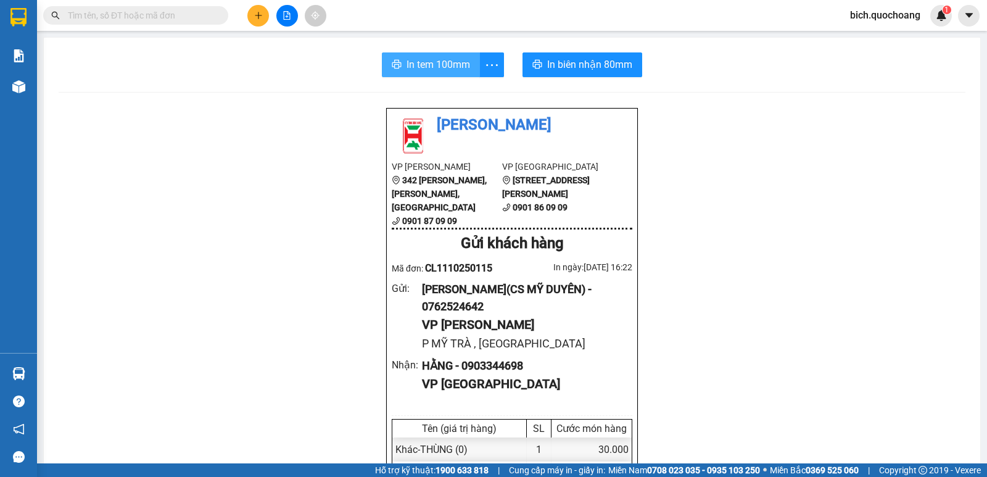
click at [428, 65] on span "In tem 100mm" at bounding box center [438, 64] width 64 height 15
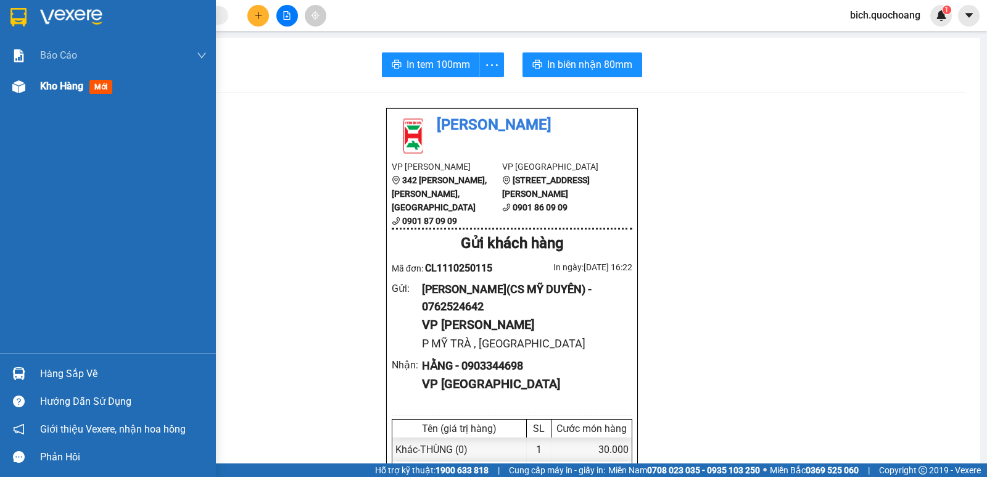
click at [68, 82] on span "Kho hàng" at bounding box center [61, 86] width 43 height 12
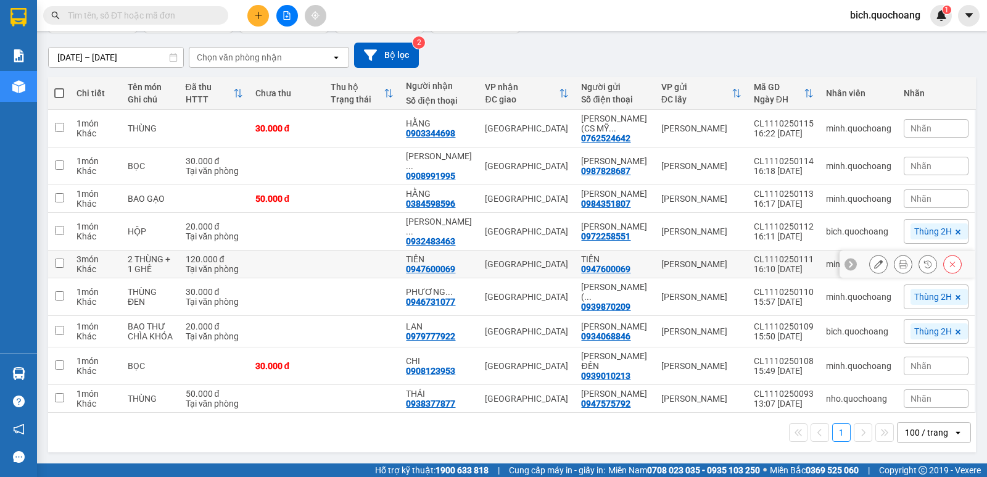
scroll to position [123, 0]
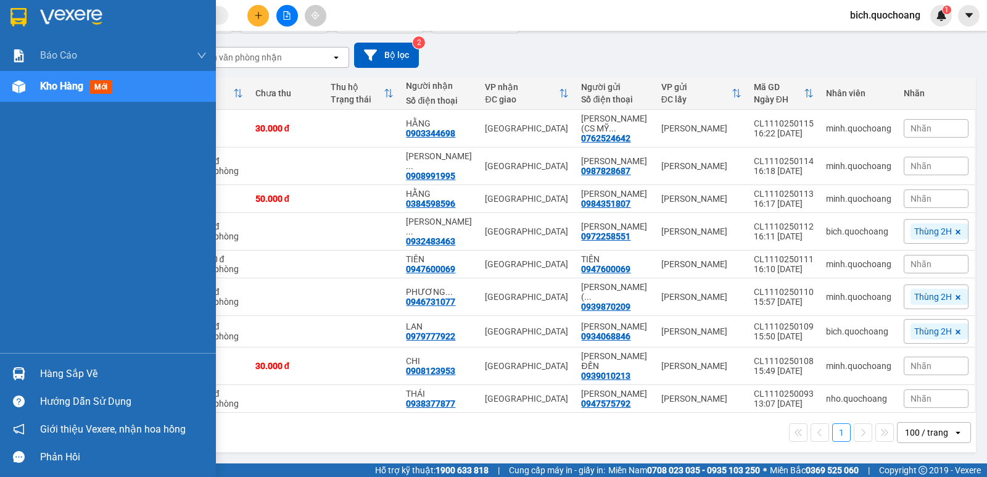
click at [64, 372] on div "Hàng sắp về" at bounding box center [123, 373] width 167 height 19
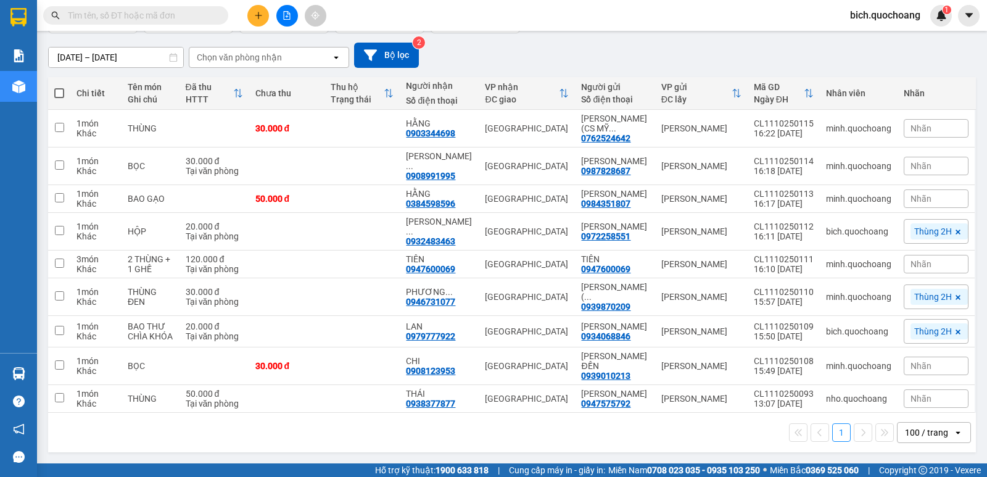
click at [623, 25] on section "Kết quả tìm kiếm ( 0 ) Bộ lọc No Data bich.quochoang 1 Báo cáo Báo cáo dòng tiề…" at bounding box center [493, 238] width 987 height 477
click at [180, 15] on input "text" at bounding box center [141, 16] width 146 height 14
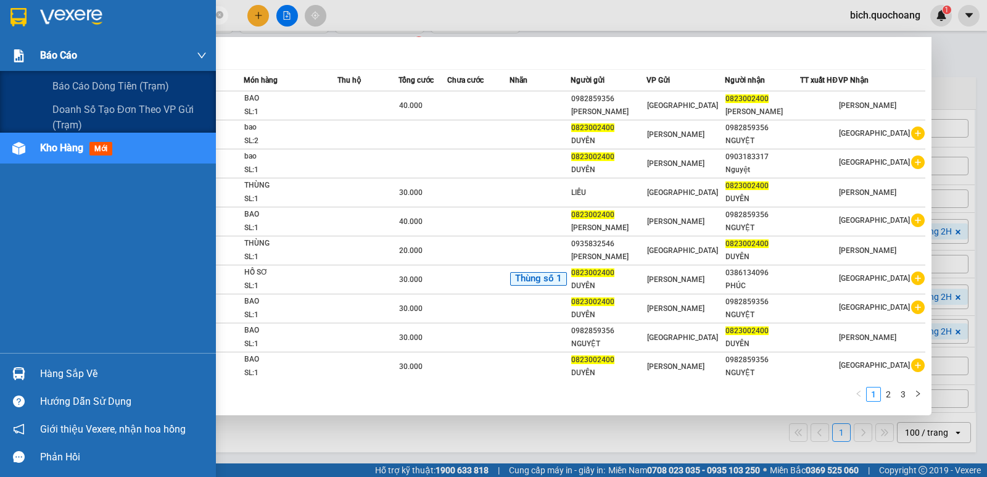
type input "0823002400"
click at [34, 54] on div "Báo cáo" at bounding box center [108, 55] width 216 height 31
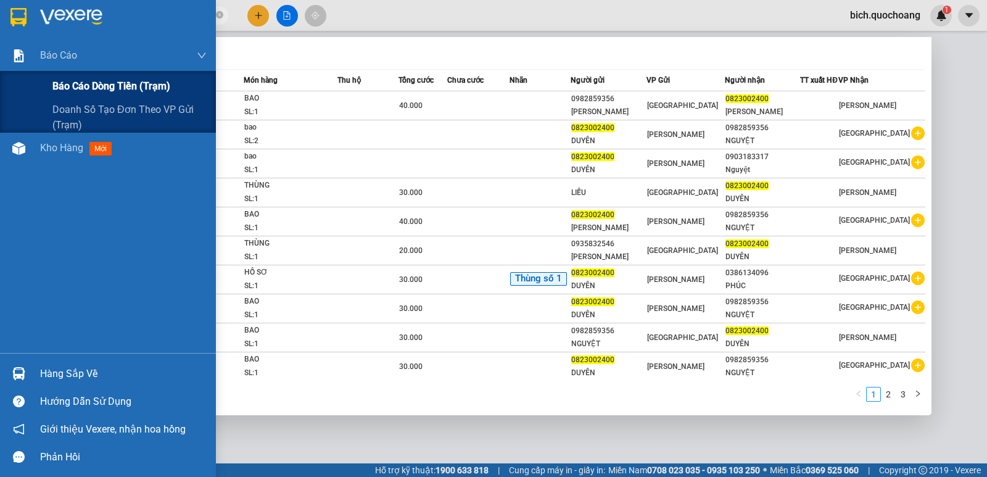
click at [75, 89] on span "Báo cáo dòng tiền (trạm)" at bounding box center [111, 85] width 118 height 15
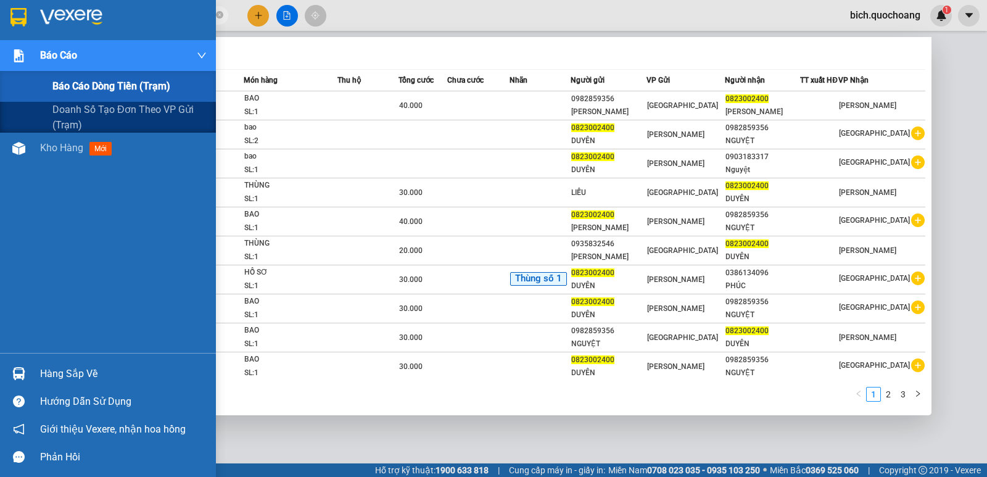
click at [27, 54] on div at bounding box center [19, 56] width 22 height 22
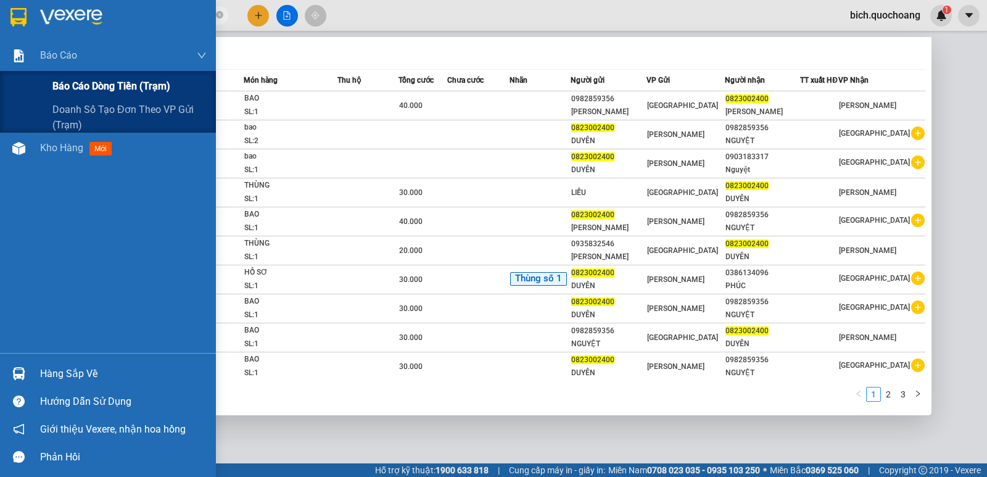
click at [68, 87] on span "Báo cáo dòng tiền (trạm)" at bounding box center [111, 85] width 118 height 15
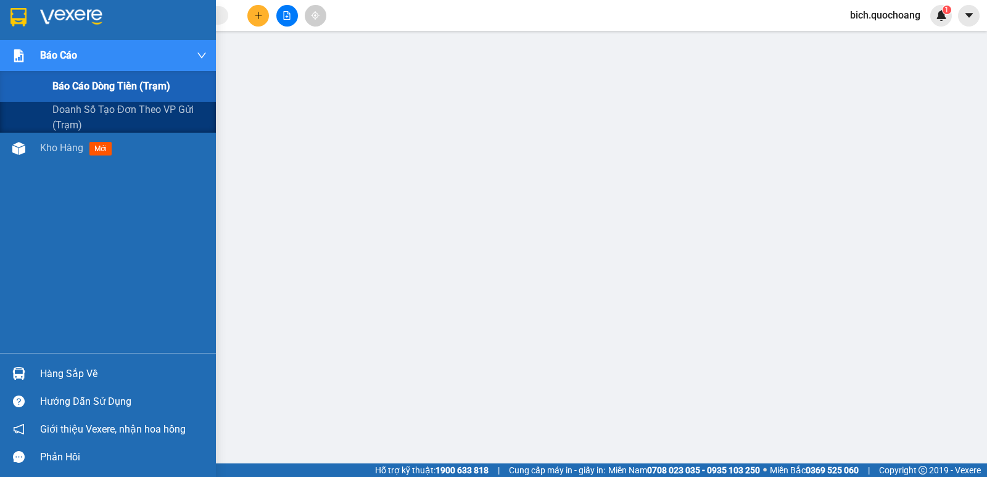
click at [33, 66] on div "Báo cáo" at bounding box center [108, 55] width 216 height 31
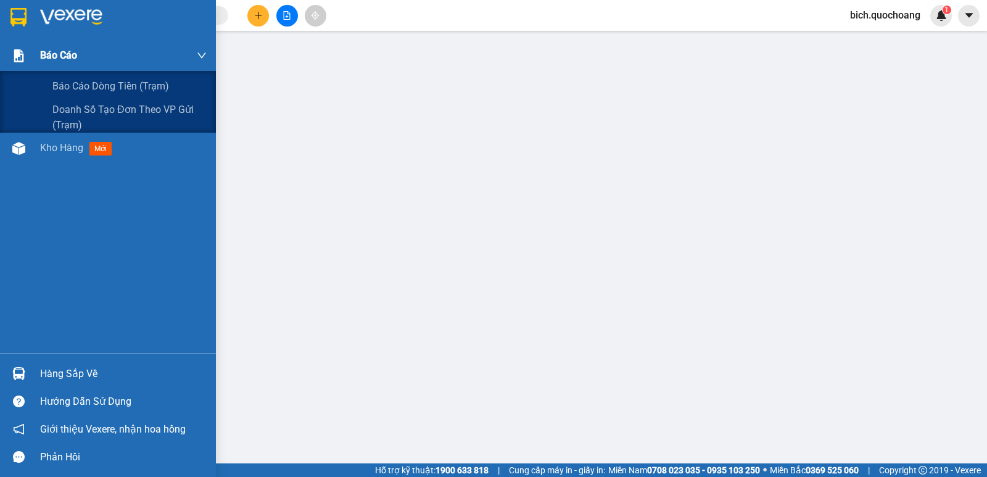
click at [21, 59] on img at bounding box center [18, 55] width 13 height 13
click at [92, 91] on span "Báo cáo dòng tiền (trạm)" at bounding box center [111, 85] width 118 height 15
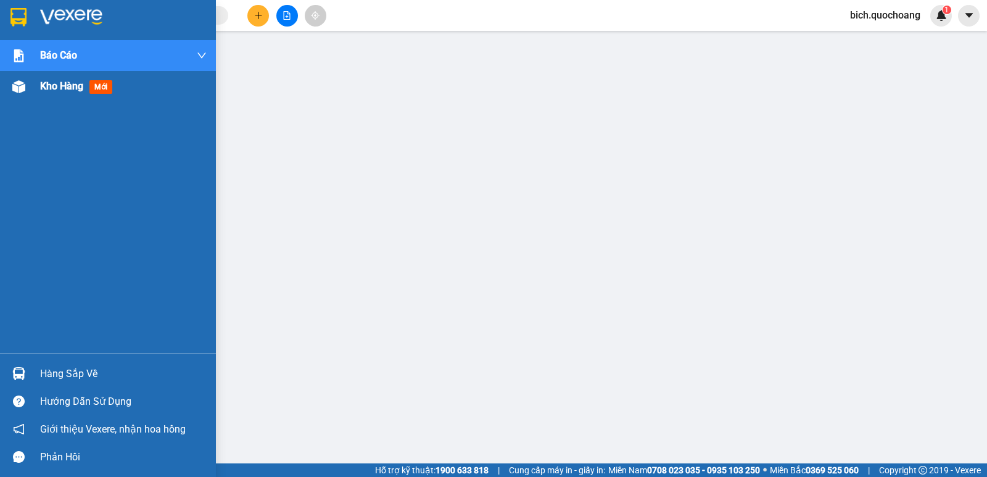
click at [63, 86] on span "Kho hàng" at bounding box center [61, 86] width 43 height 12
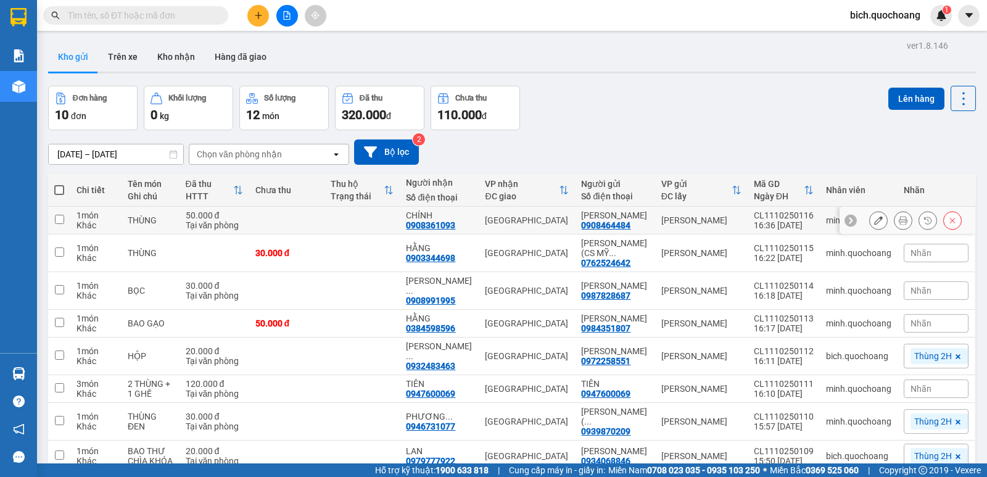
click at [899, 220] on icon at bounding box center [903, 220] width 9 height 9
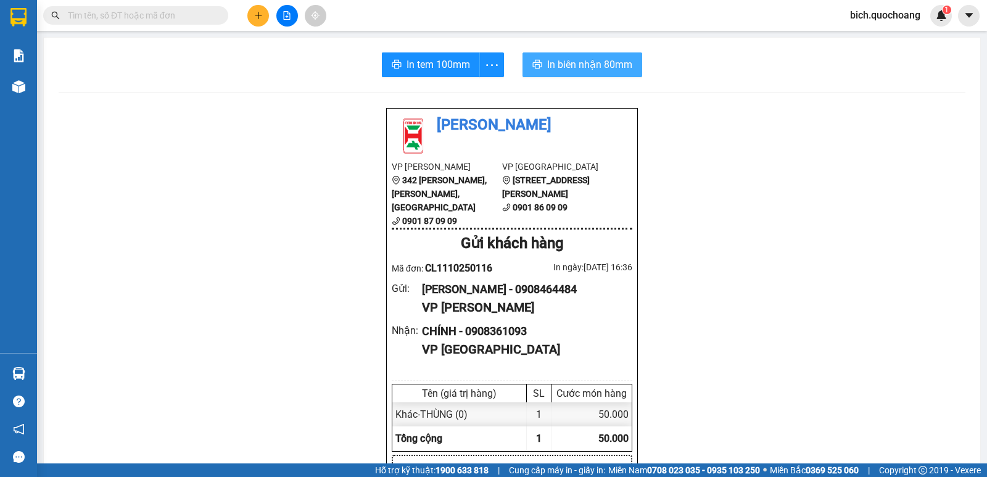
click at [578, 72] on span "In biên nhận 80mm" at bounding box center [589, 64] width 85 height 15
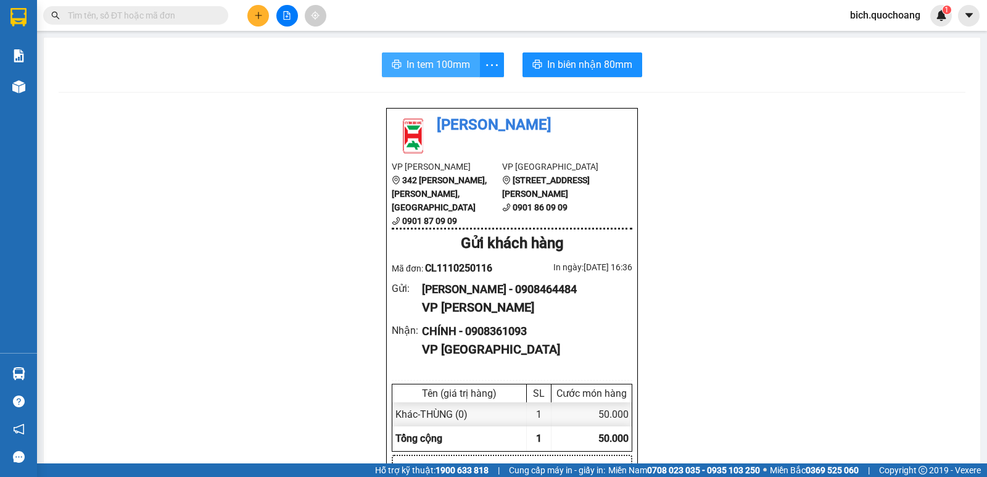
click at [426, 62] on span "In tem 100mm" at bounding box center [438, 64] width 64 height 15
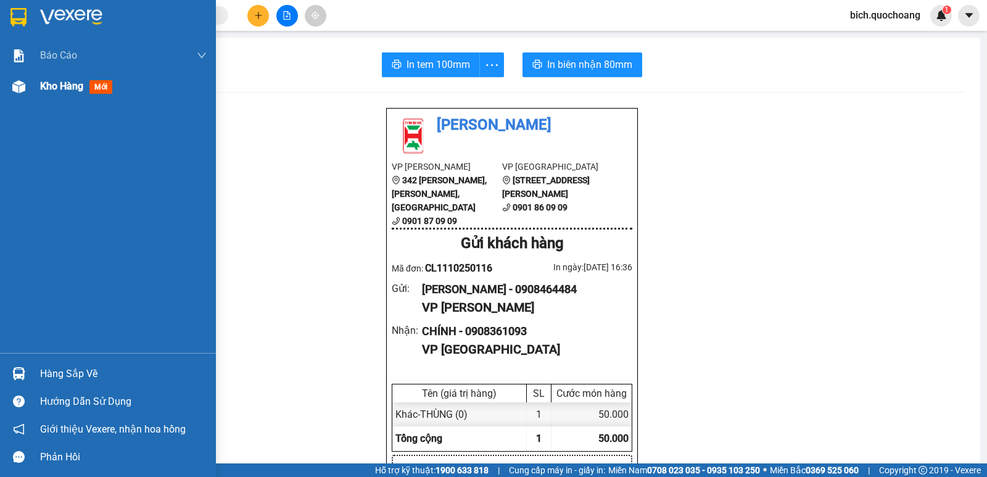
click at [63, 94] on div "Kho hàng mới" at bounding box center [123, 86] width 167 height 31
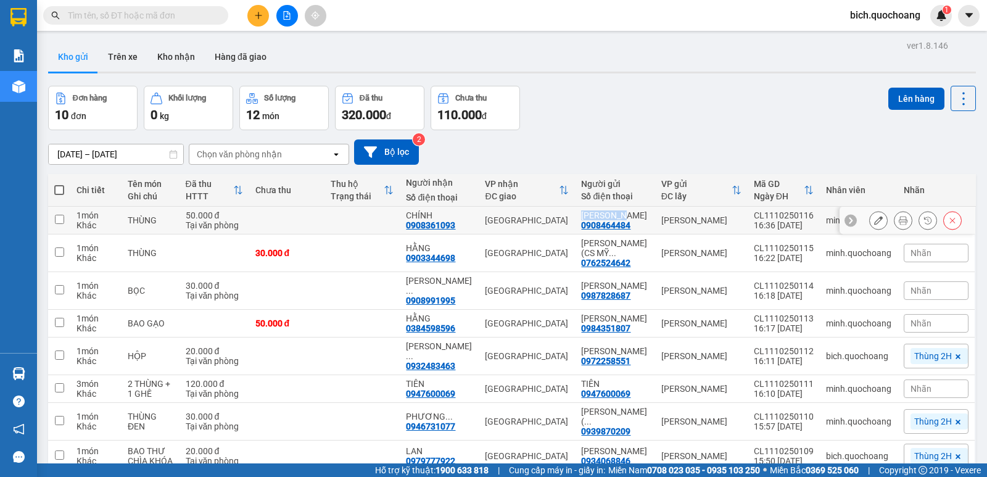
drag, startPoint x: 588, startPoint y: 215, endPoint x: 636, endPoint y: 215, distance: 48.7
click at [636, 215] on div "LÊ PA VEN" at bounding box center [614, 215] width 67 height 10
checkbox input "true"
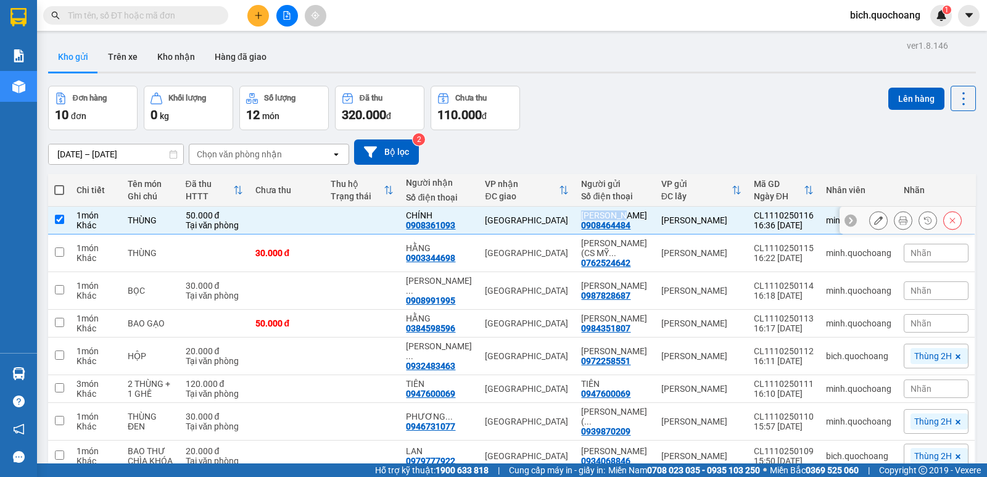
copy div "LÊ PA VEN"
click at [167, 13] on input "text" at bounding box center [141, 16] width 146 height 14
paste input "LÊ PA VEN"
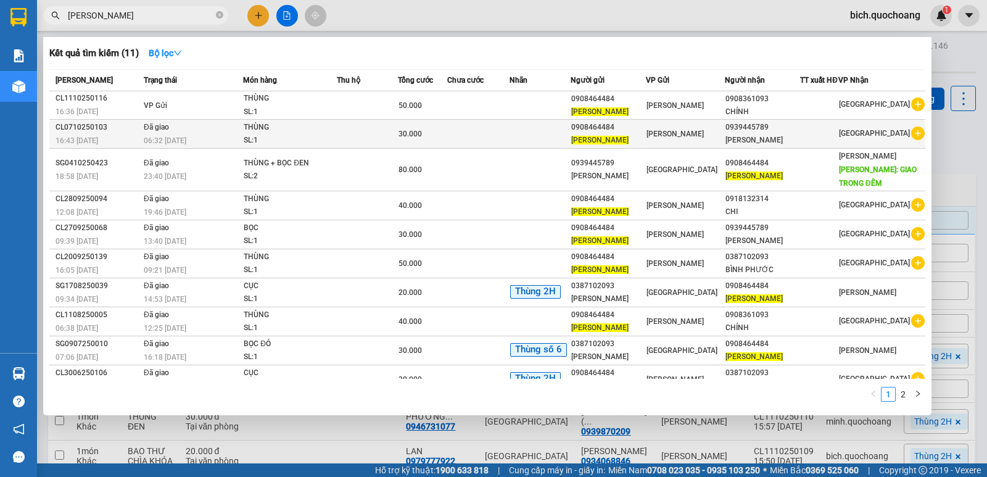
type input "LÊ PA VEN"
click at [509, 139] on td at bounding box center [478, 134] width 62 height 29
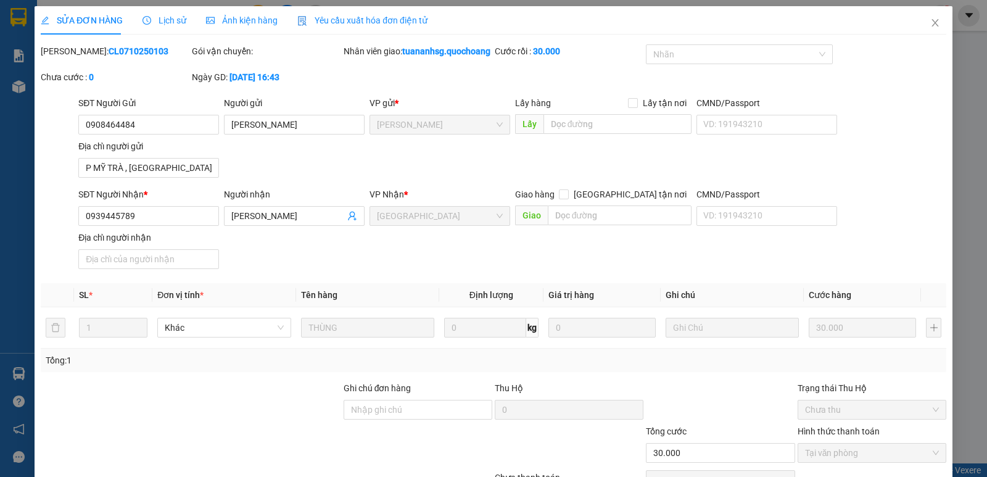
type input "0908464484"
type input "[PERSON_NAME]"
type input "P MỸ TRÀ , ĐỒNG THÁP"
type input "0939445789"
type input "THÙY VÂN"
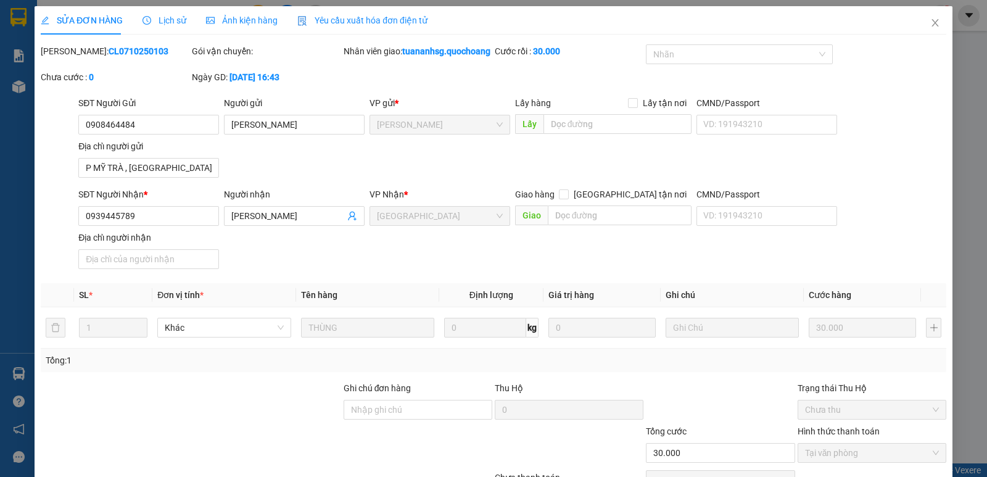
type input "30.000"
click at [184, 178] on input "P MỸ TRÀ , ĐỒNG THÁP" at bounding box center [148, 168] width 141 height 20
click at [930, 20] on icon "close" at bounding box center [935, 23] width 10 height 10
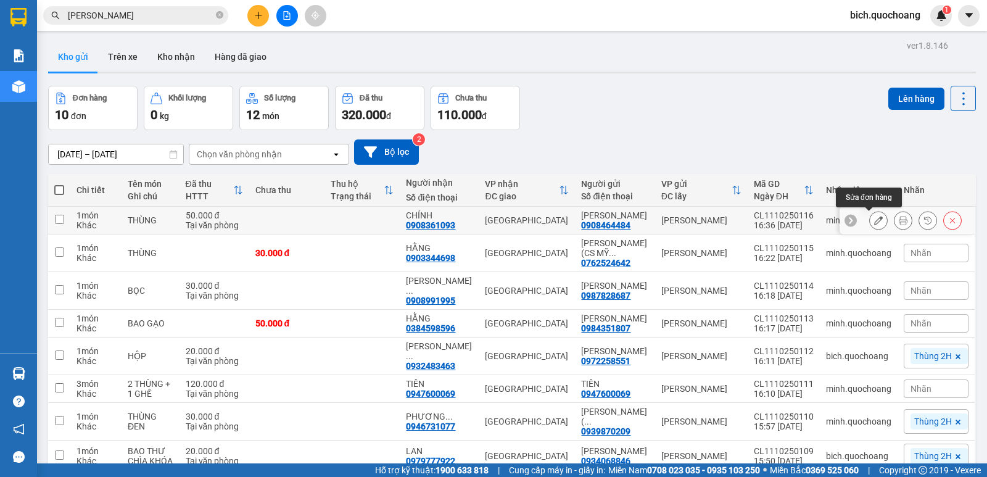
click at [875, 219] on button at bounding box center [878, 221] width 17 height 22
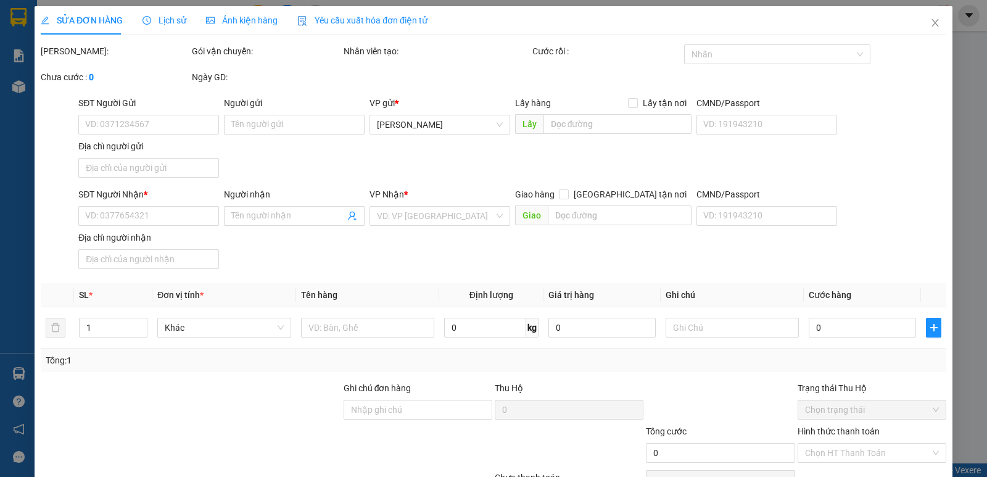
type input "0908464484"
type input "[PERSON_NAME]"
type input "0908361093"
type input "CHÍNH"
type input "50.000"
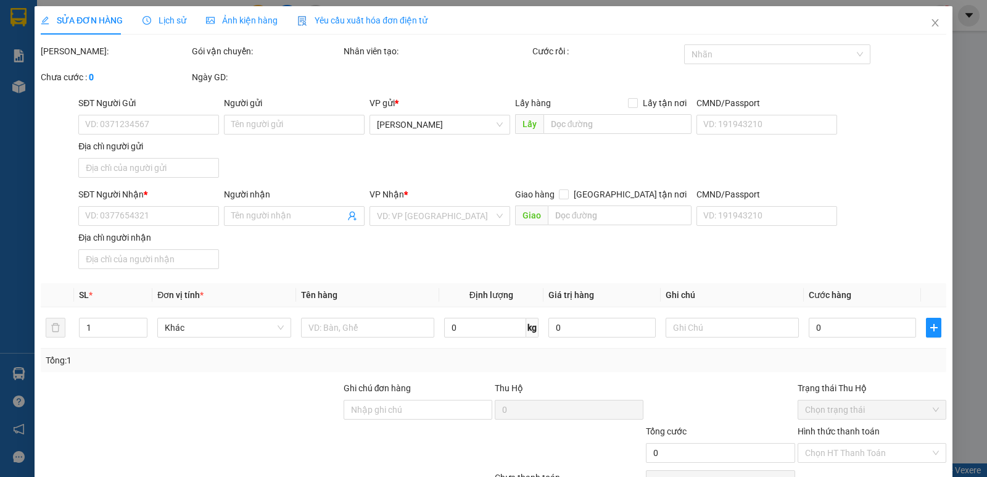
type input "50.000"
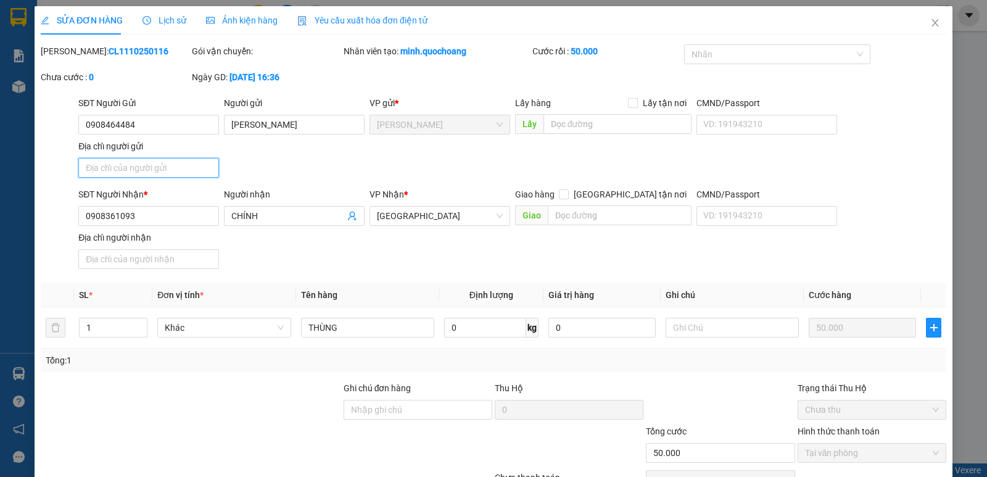
click at [178, 163] on input "Địa chỉ người gửi" at bounding box center [148, 168] width 141 height 20
paste input "P MỸ TRÀ , ĐỒNG THÁP"
type input "P MỸ TRÀ , ĐỒNG THÁP"
type input "0"
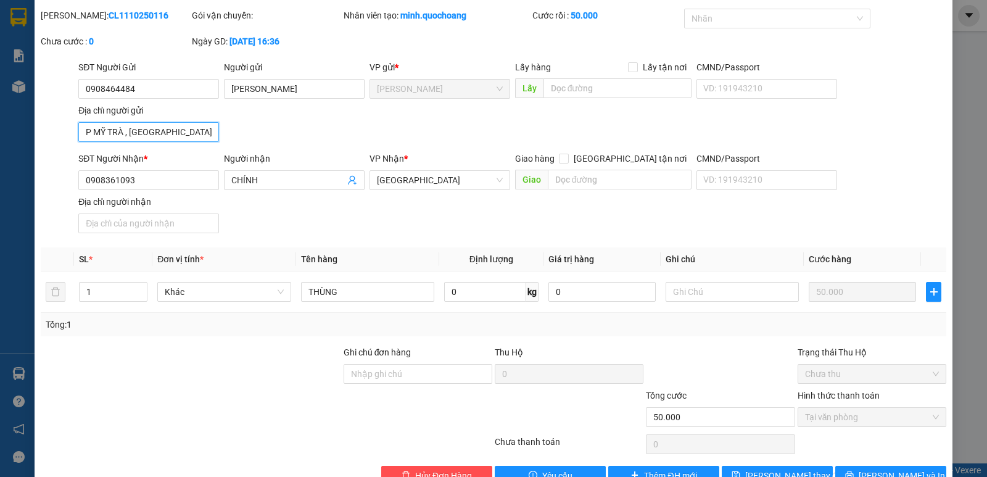
scroll to position [68, 0]
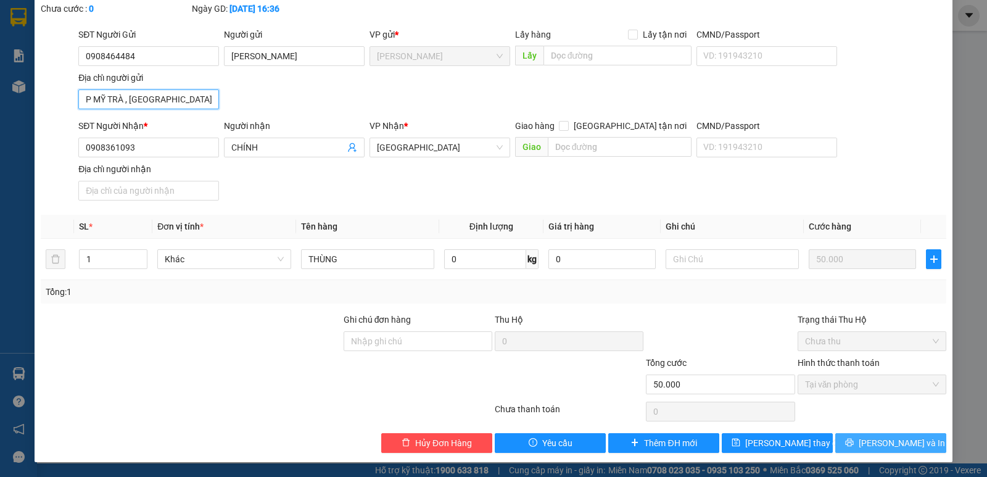
type input "P MỸ TRÀ , ĐỒNG THÁP"
click at [879, 438] on span "[PERSON_NAME] và In" at bounding box center [901, 443] width 86 height 14
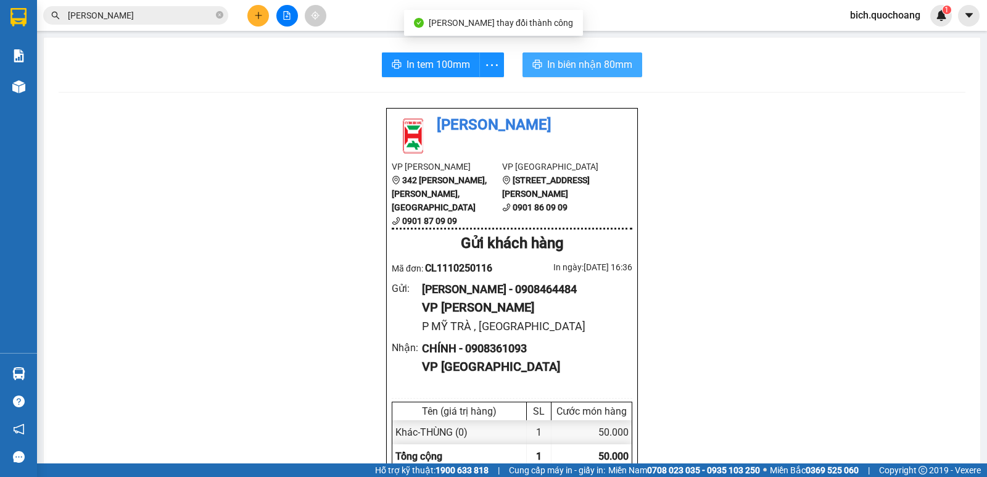
click at [575, 72] on span "In biên nhận 80mm" at bounding box center [589, 64] width 85 height 15
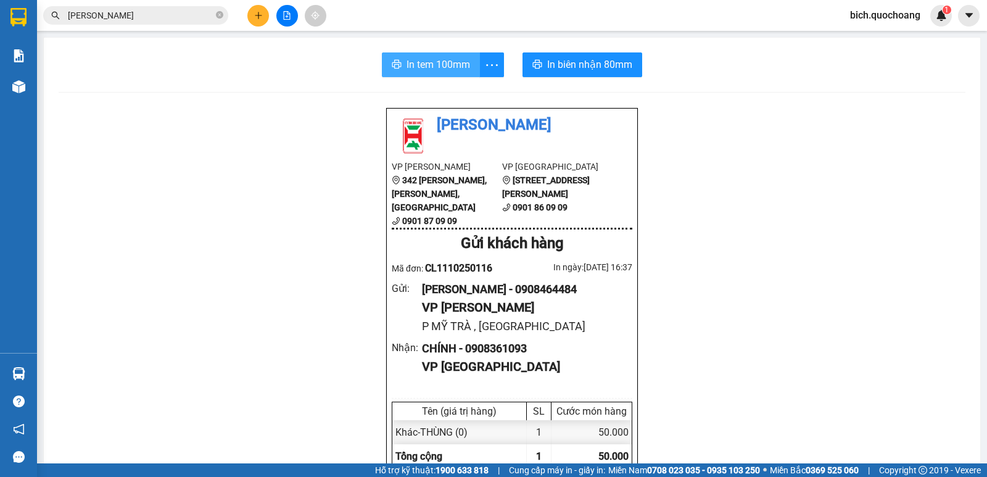
click at [427, 67] on span "In tem 100mm" at bounding box center [438, 64] width 64 height 15
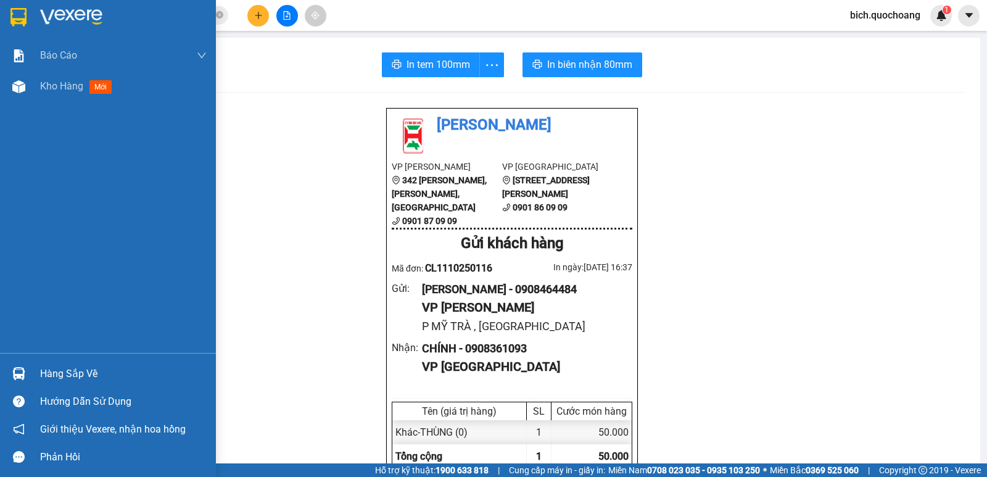
click at [62, 371] on div "Hàng sắp về" at bounding box center [123, 373] width 167 height 19
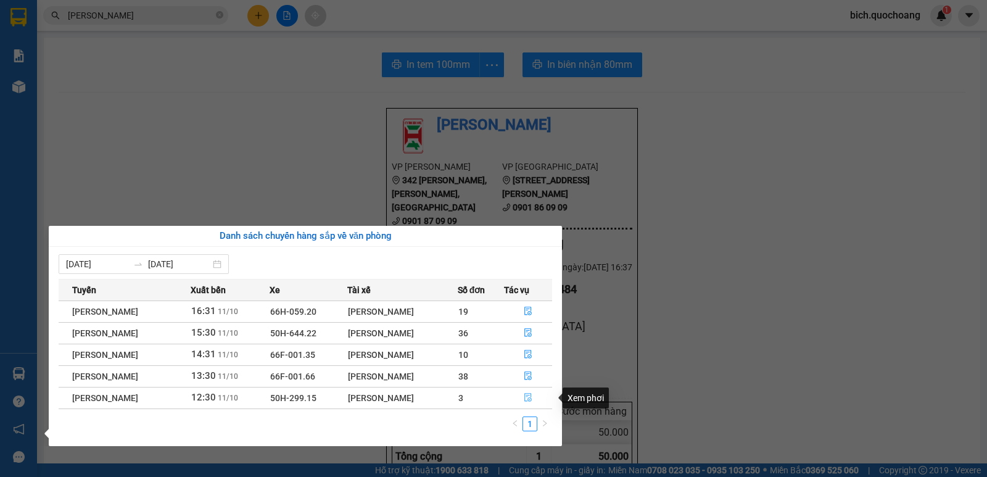
click at [532, 399] on icon "file-done" at bounding box center [528, 397] width 9 height 9
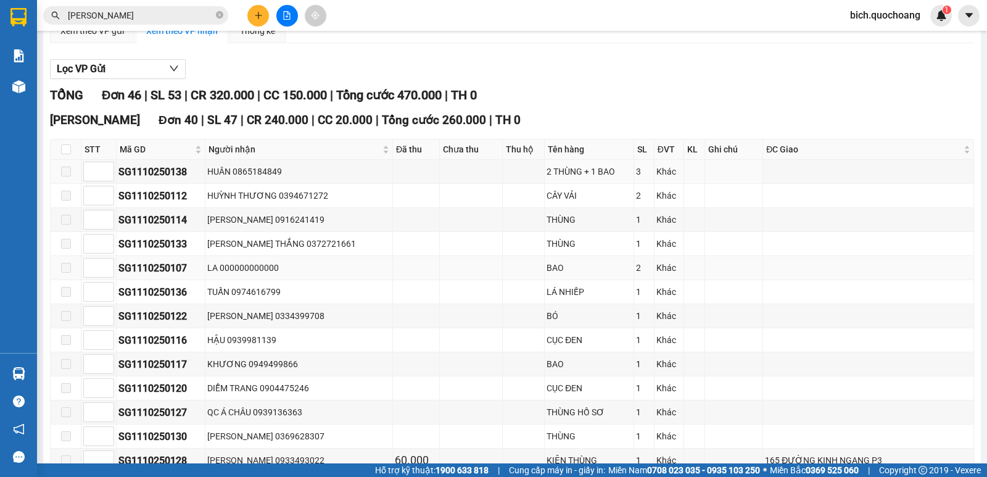
scroll to position [123, 0]
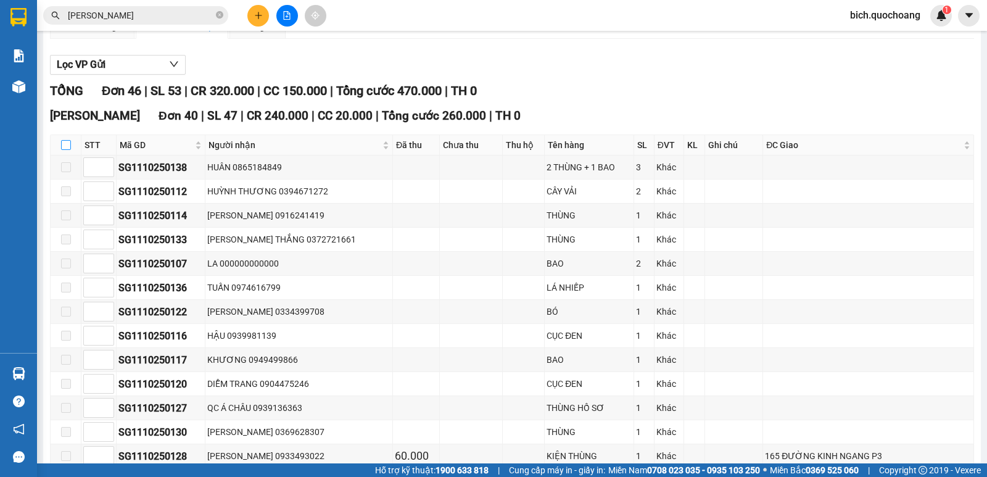
click at [61, 150] on input "checkbox" at bounding box center [66, 145] width 10 height 10
checkbox input "true"
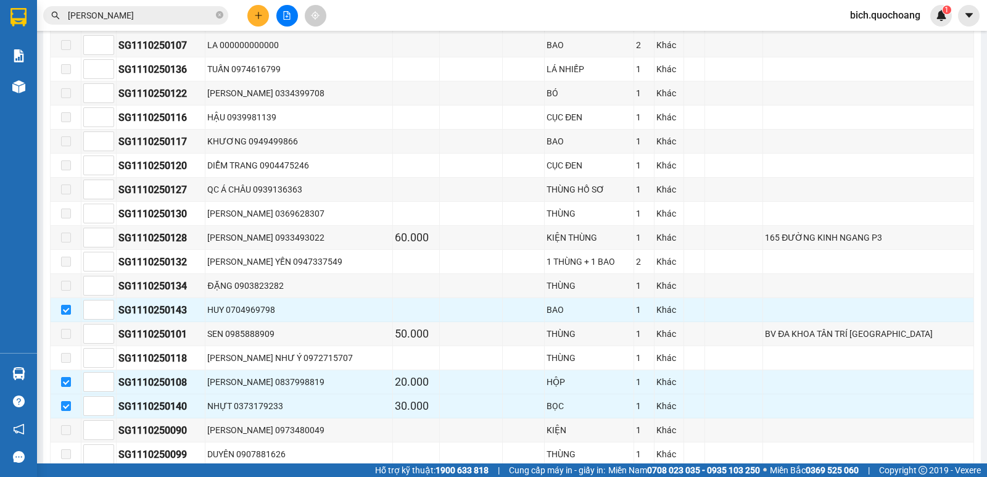
scroll to position [370, 0]
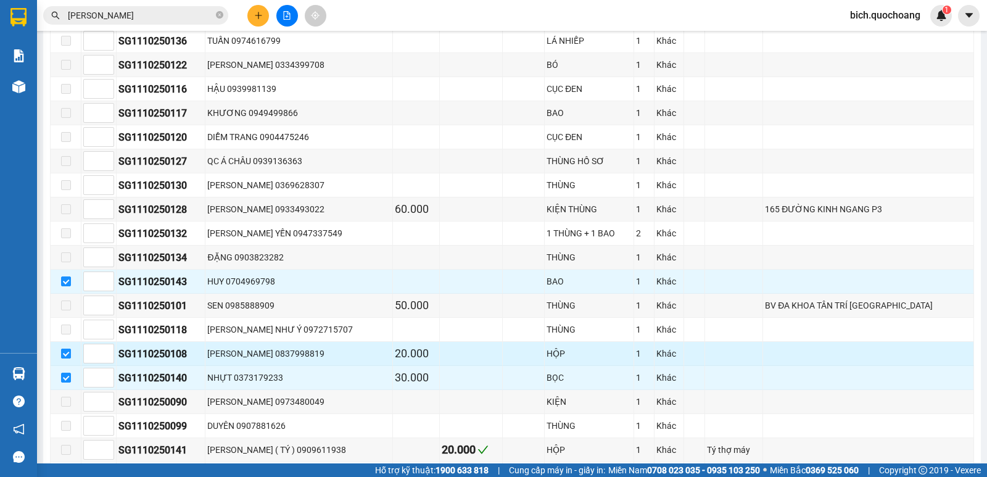
click at [64, 358] on input "checkbox" at bounding box center [66, 353] width 10 height 10
checkbox input "false"
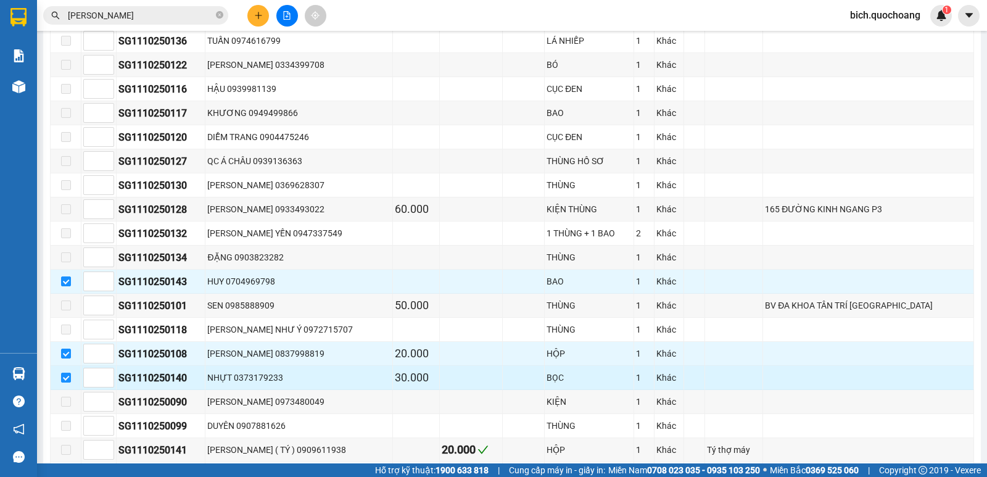
checkbox input "false"
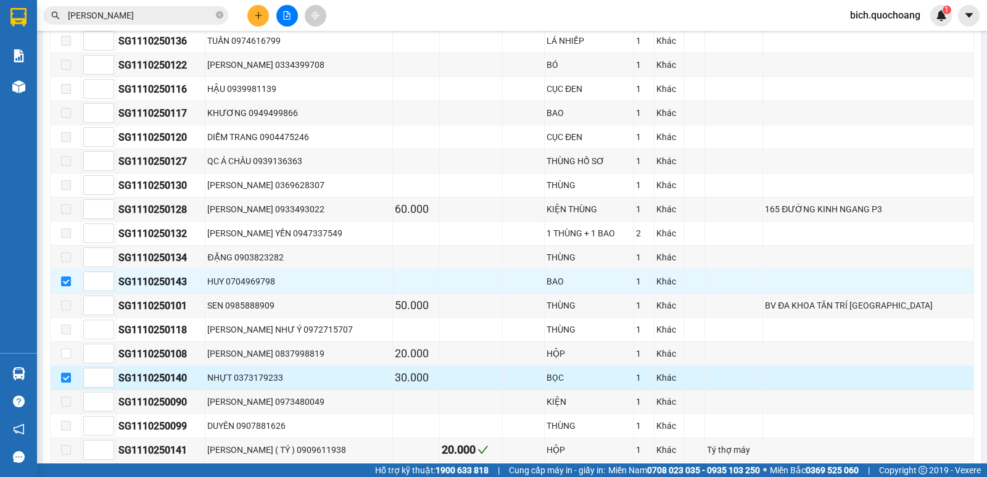
click at [64, 382] on input "checkbox" at bounding box center [66, 377] width 10 height 10
checkbox input "false"
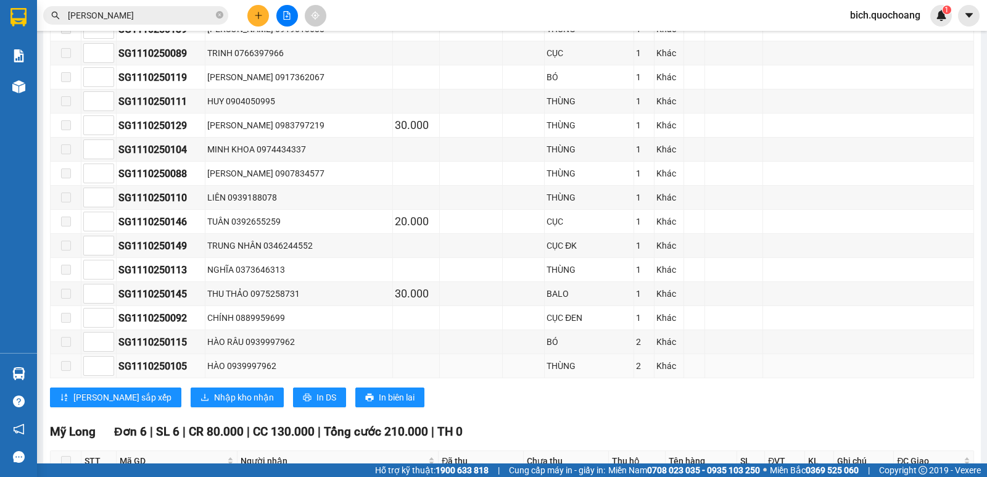
scroll to position [863, 0]
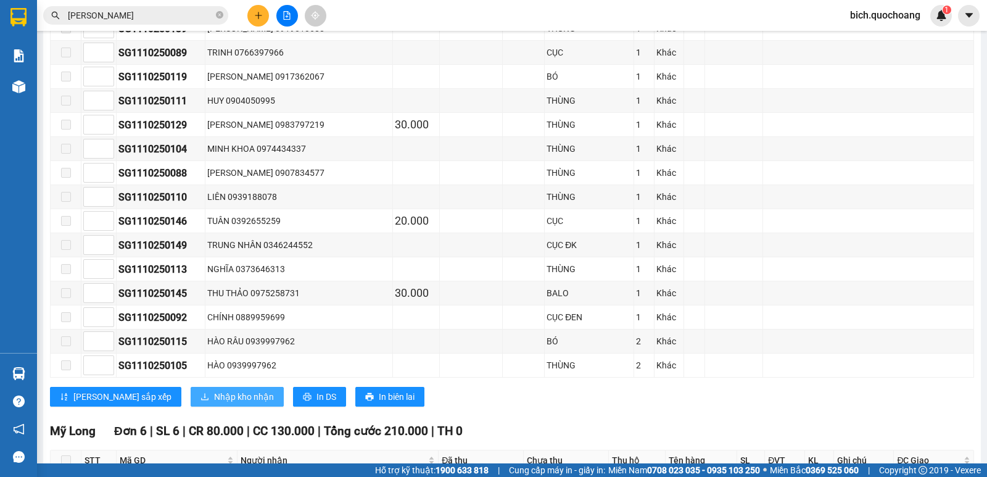
click at [214, 403] on span "Nhập kho nhận" at bounding box center [244, 397] width 60 height 14
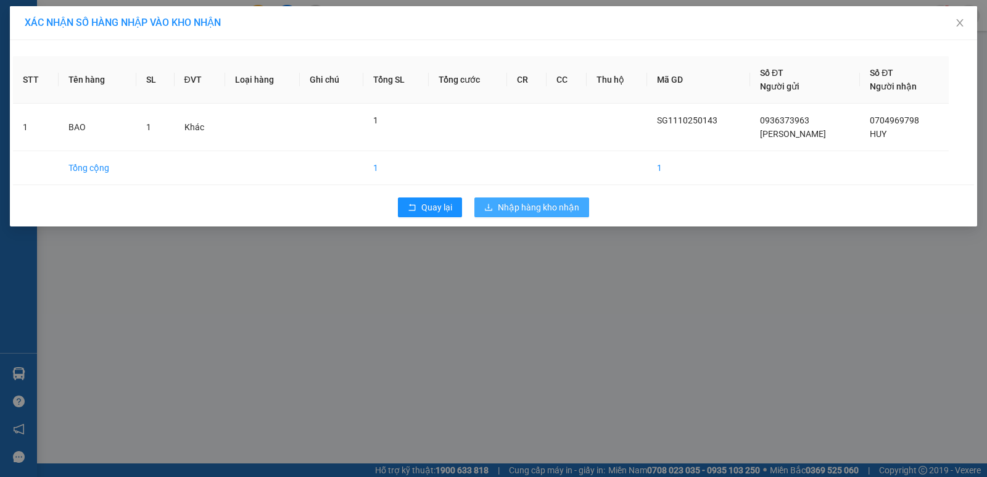
click at [539, 212] on span "Nhập hàng kho nhận" at bounding box center [538, 207] width 81 height 14
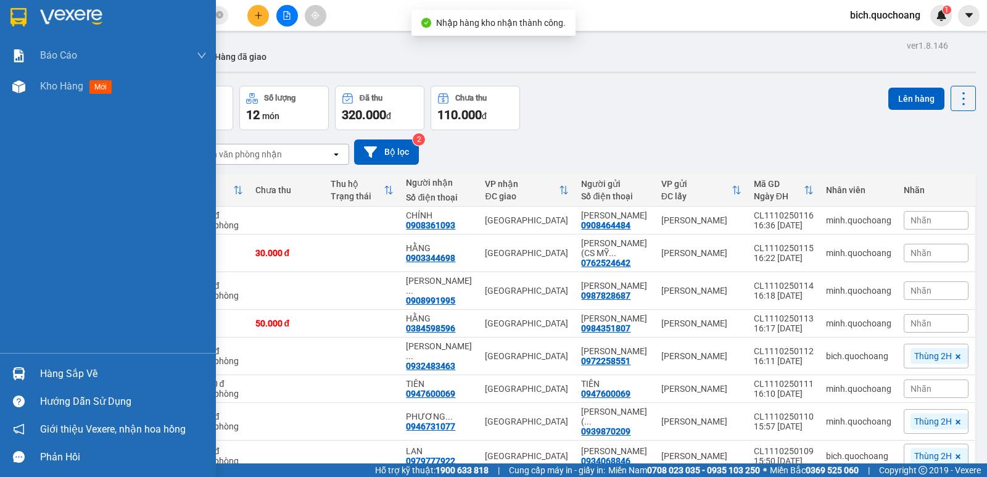
click at [44, 378] on div "Hàng sắp về" at bounding box center [123, 373] width 167 height 19
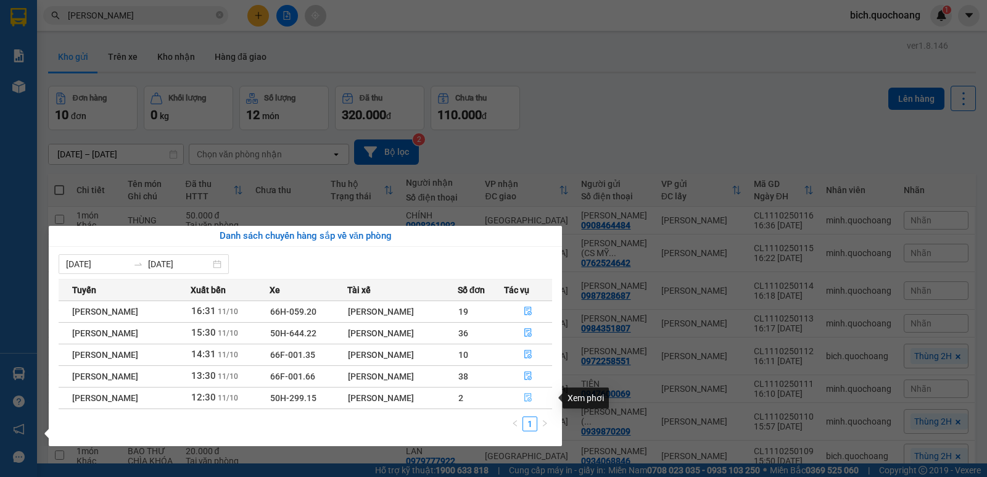
click at [532, 394] on icon "file-done" at bounding box center [528, 397] width 9 height 9
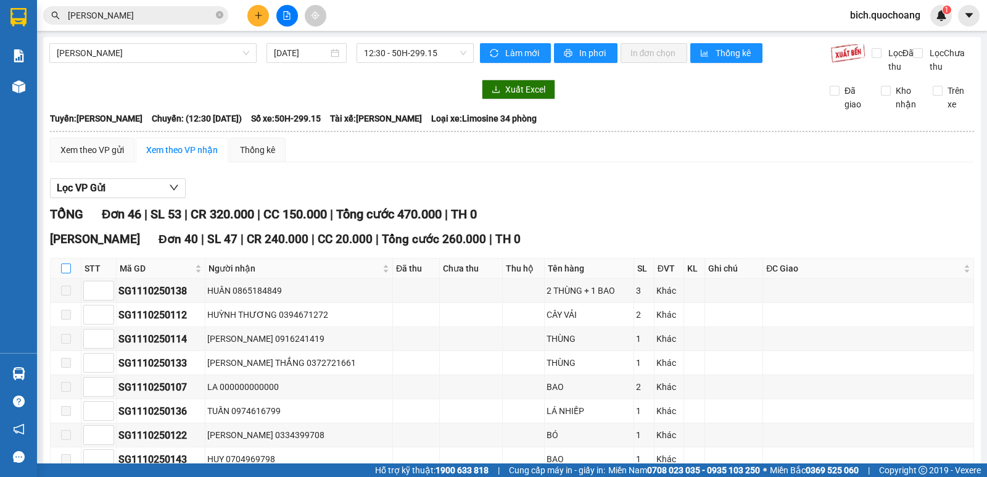
click at [70, 273] on input "checkbox" at bounding box center [66, 268] width 10 height 10
checkbox input "true"
click at [215, 12] on span "[PERSON_NAME]" at bounding box center [135, 15] width 185 height 19
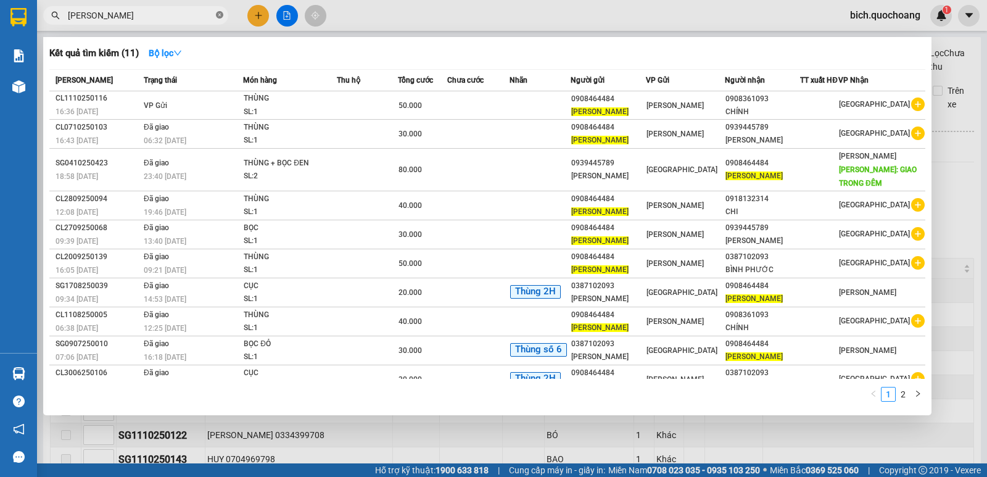
click at [222, 14] on icon "close-circle" at bounding box center [219, 14] width 7 height 7
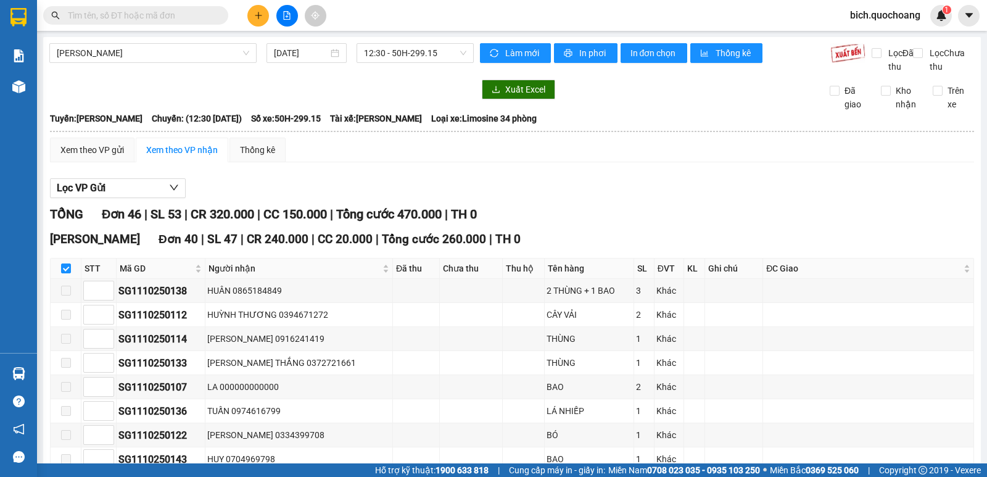
click at [210, 17] on input "text" at bounding box center [141, 16] width 146 height 14
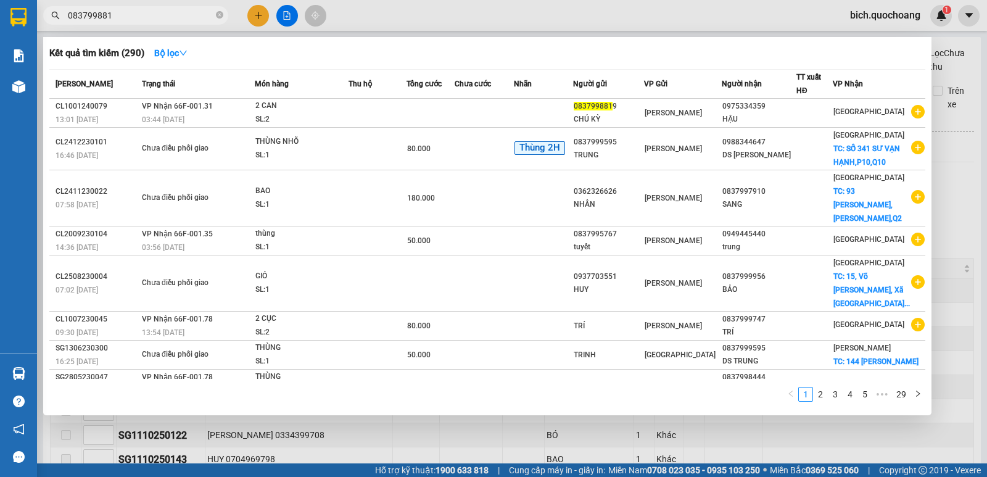
type input "0837998819"
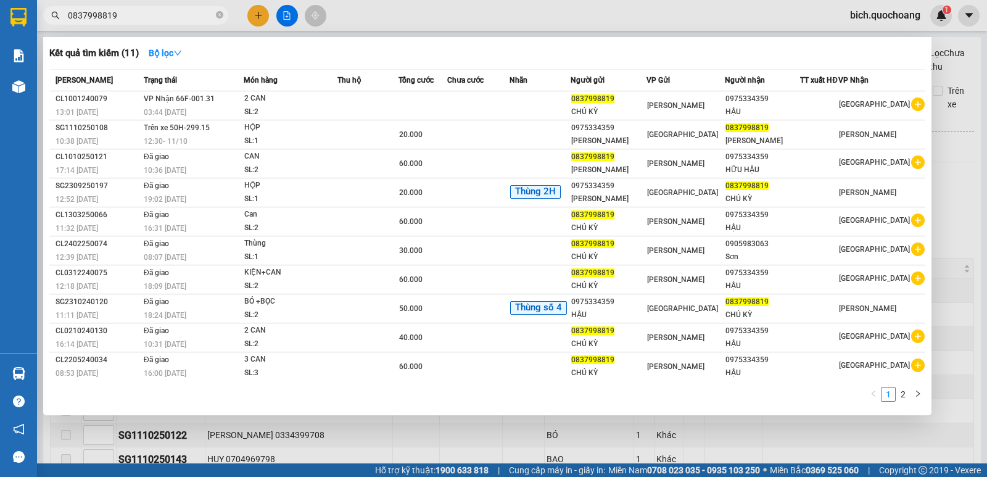
drag, startPoint x: 218, startPoint y: 18, endPoint x: 205, endPoint y: 17, distance: 13.6
click at [219, 17] on icon "close-circle" at bounding box center [219, 14] width 7 height 7
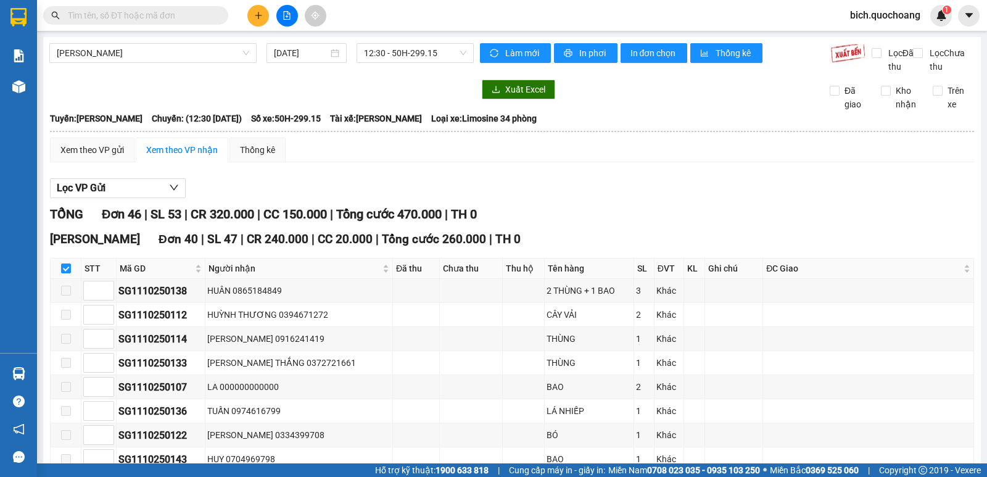
click at [200, 17] on input "text" at bounding box center [141, 16] width 146 height 14
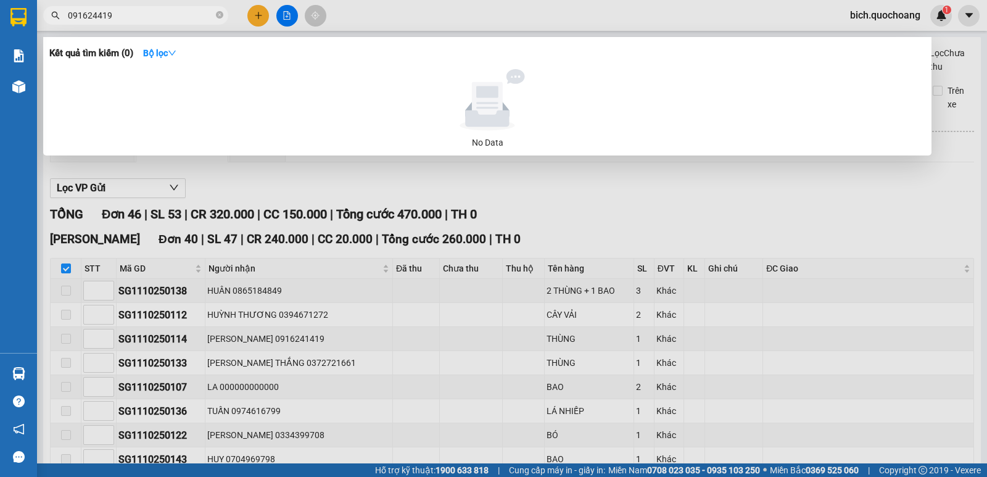
click at [96, 19] on input "091624419" at bounding box center [141, 16] width 146 height 14
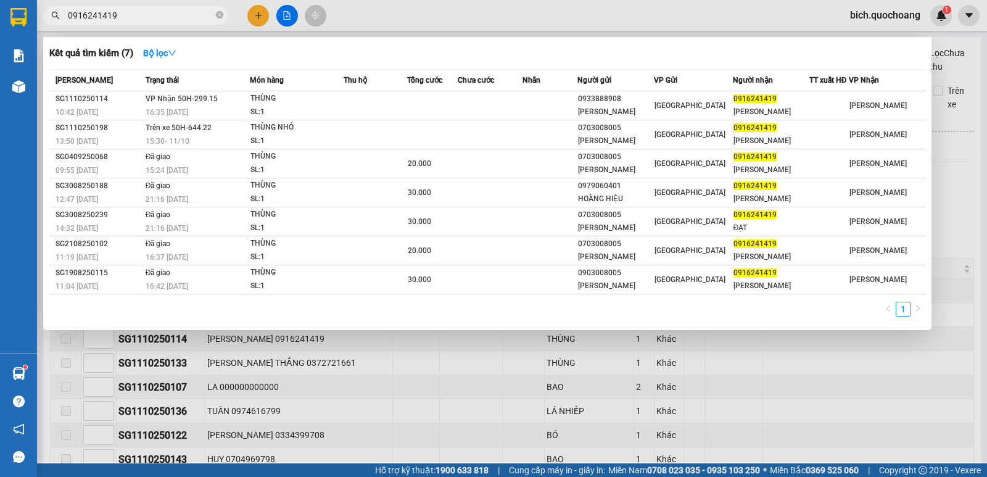
type input "0916241419"
click at [891, 15] on div at bounding box center [493, 238] width 987 height 477
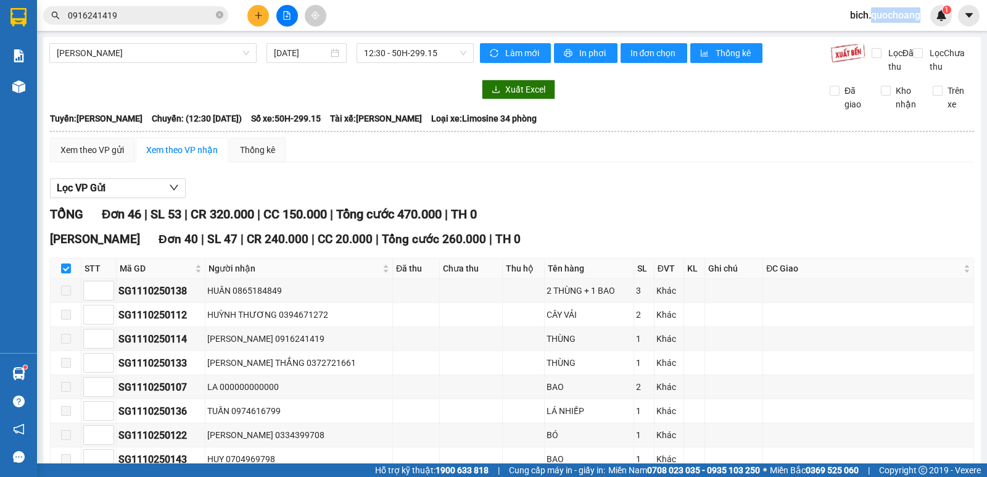
click at [891, 15] on span "bich.quochoang" at bounding box center [885, 14] width 90 height 15
click at [872, 42] on span "Đăng xuất" at bounding box center [890, 38] width 65 height 14
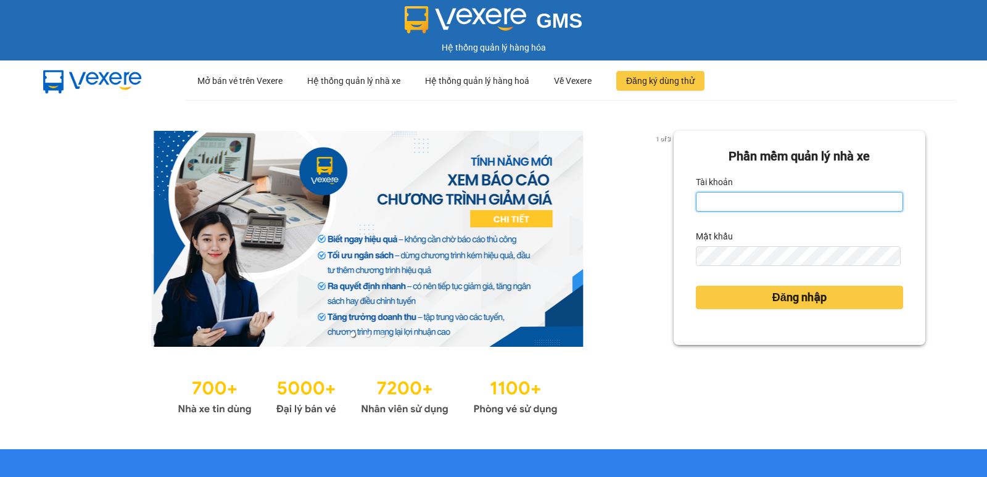
click at [834, 199] on input "Tài khoản" at bounding box center [799, 202] width 207 height 20
type input "ngan.quochoang"
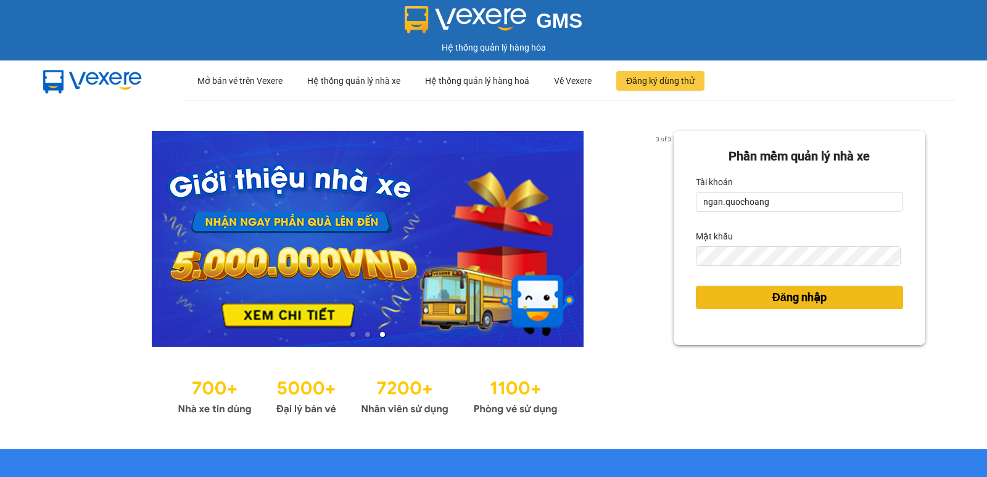
click at [824, 303] on button "Đăng nhập" at bounding box center [799, 297] width 207 height 23
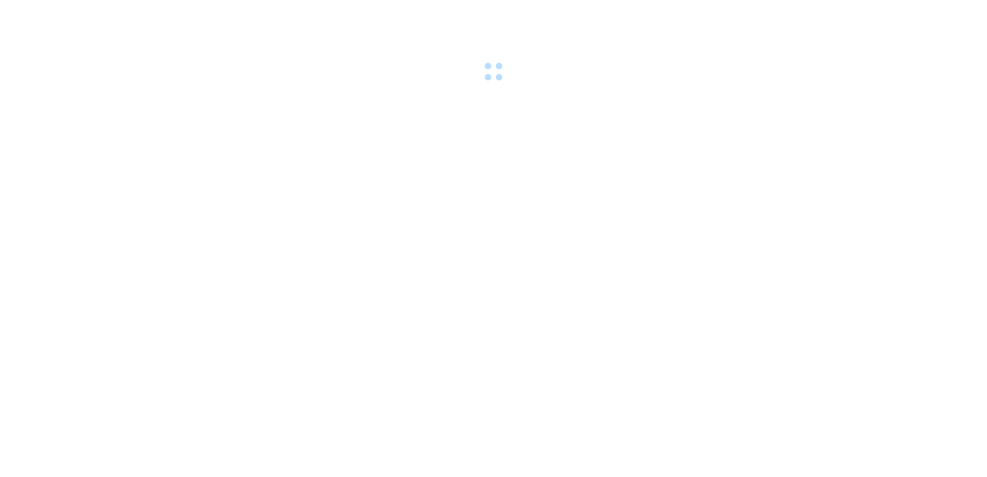
click at [824, 301] on body at bounding box center [493, 238] width 987 height 477
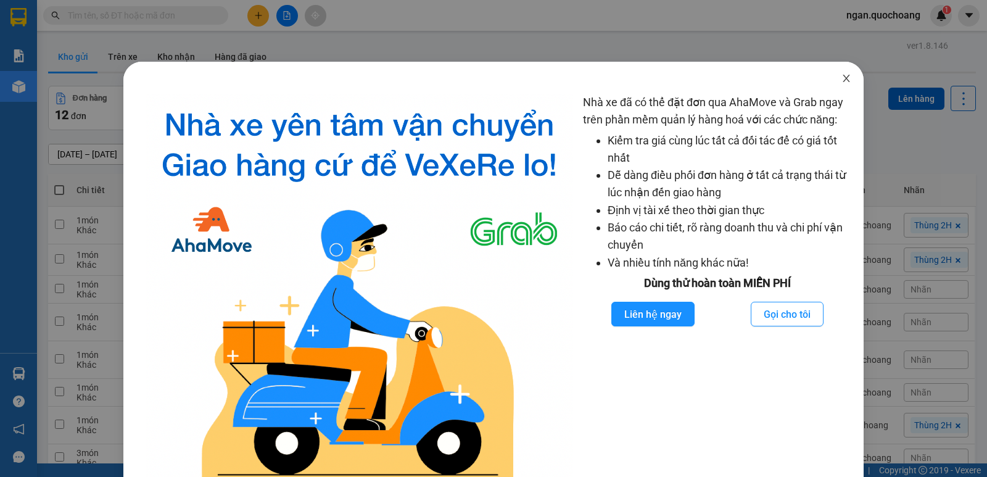
click at [847, 71] on span "Close" at bounding box center [846, 79] width 35 height 35
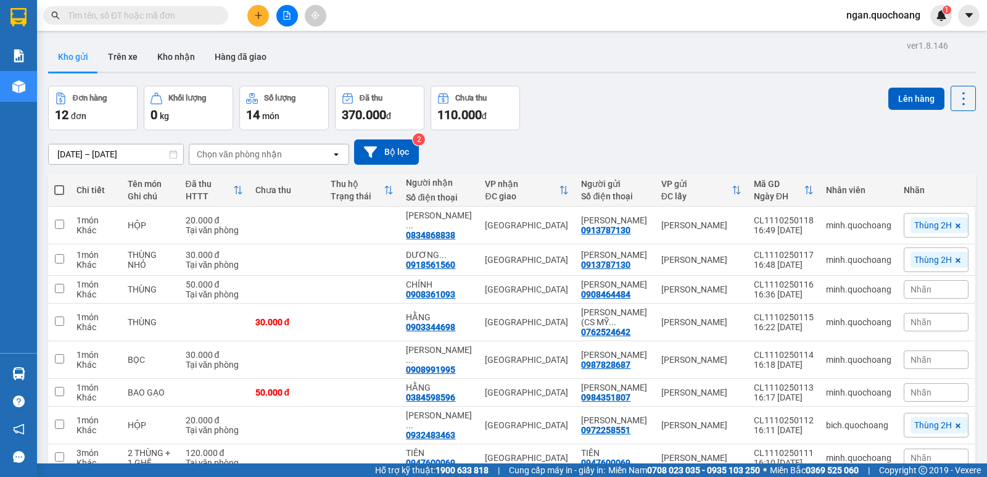
click at [841, 73] on body "Kết quả tìm kiếm ( 0 ) Bộ lọc No Data ngan.quochoang 1 Báo cáo Báo cáo dòng tiề…" at bounding box center [493, 238] width 987 height 477
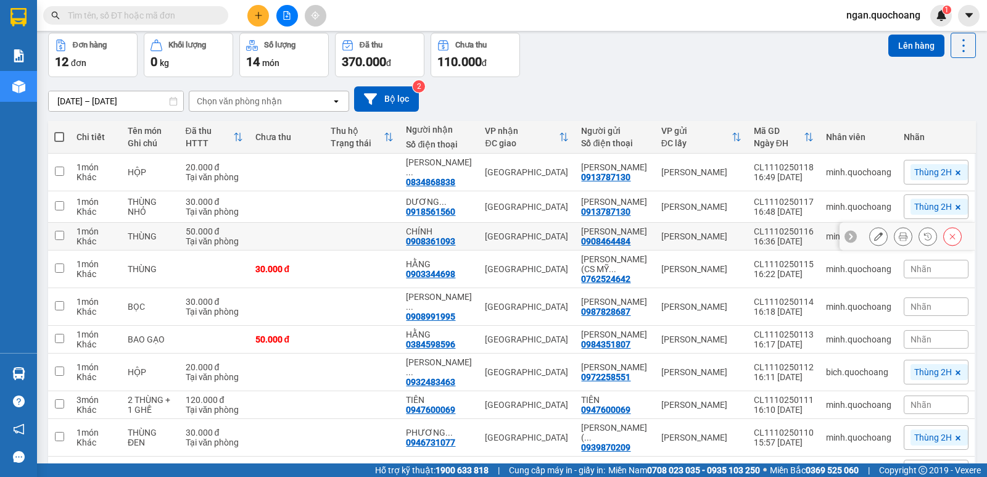
scroll to position [138, 0]
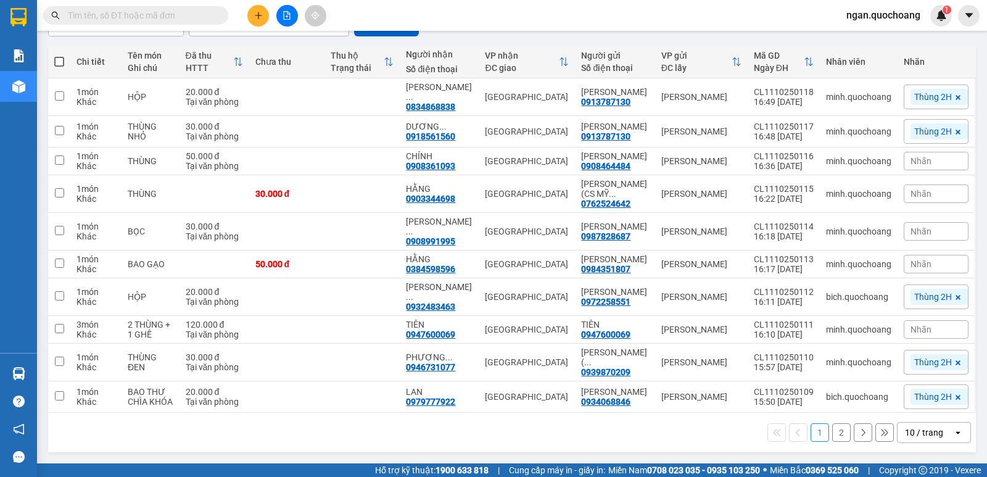
click at [935, 426] on div "10 / trang" at bounding box center [925, 432] width 56 height 20
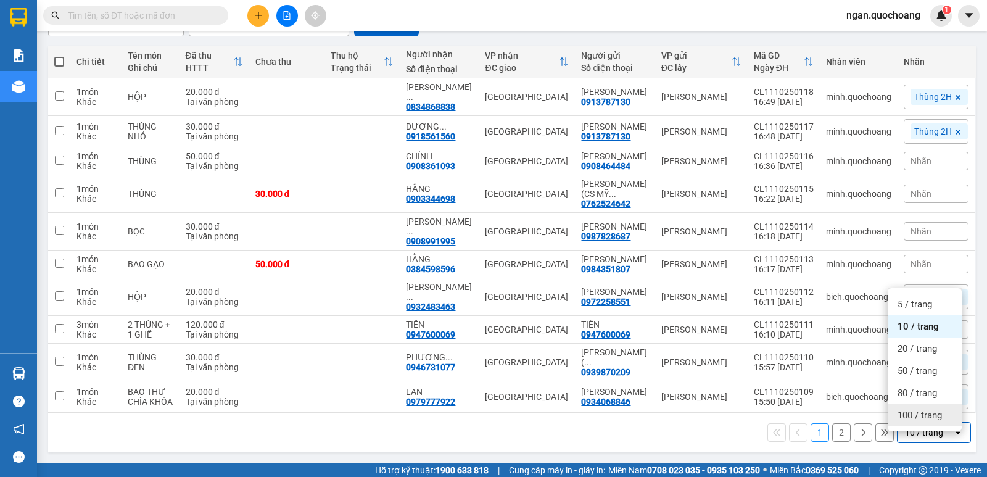
click at [919, 409] on span "100 / trang" at bounding box center [919, 415] width 44 height 12
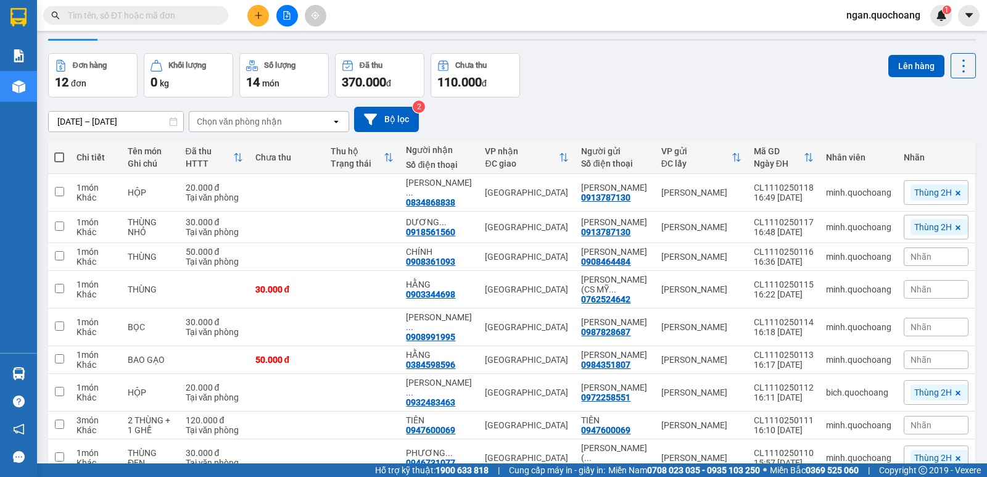
scroll to position [0, 0]
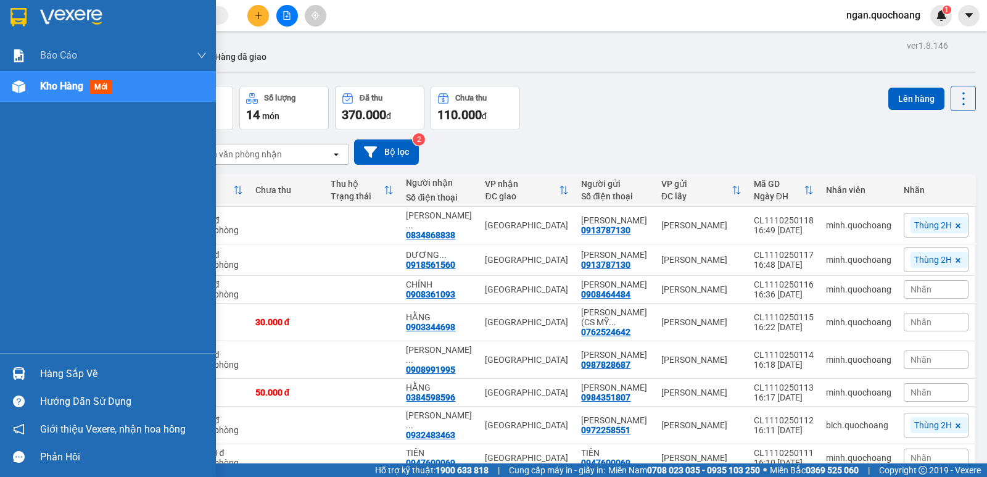
click at [152, 383] on div "Hàng sắp về" at bounding box center [108, 374] width 216 height 28
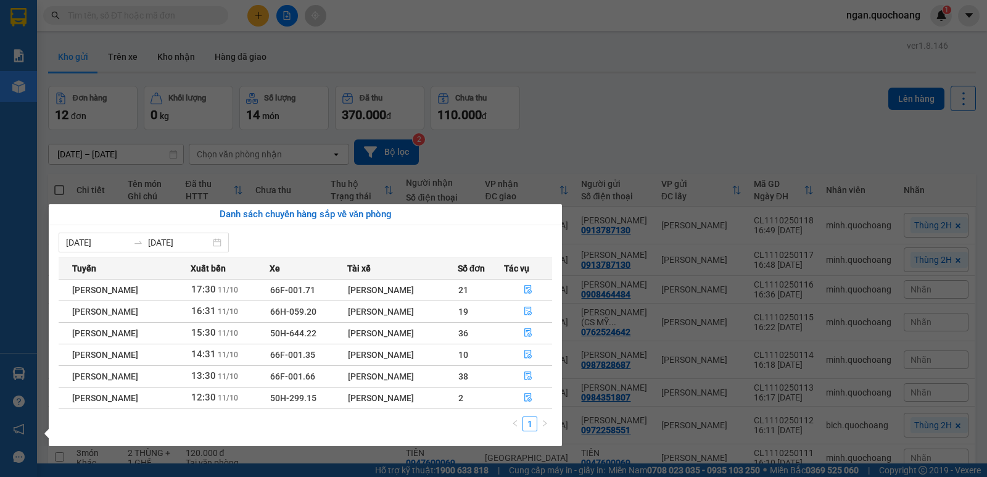
click at [693, 72] on section "Kết quả tìm kiếm ( 0 ) Bộ lọc No Data ngan.quochoang 1 Báo cáo Báo cáo dòng tiề…" at bounding box center [493, 238] width 987 height 477
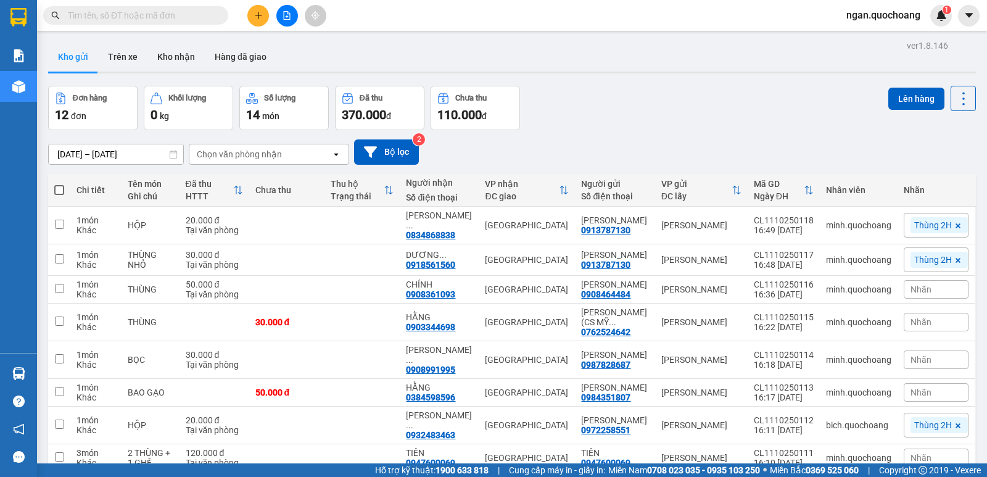
click at [191, 9] on input "text" at bounding box center [141, 16] width 146 height 14
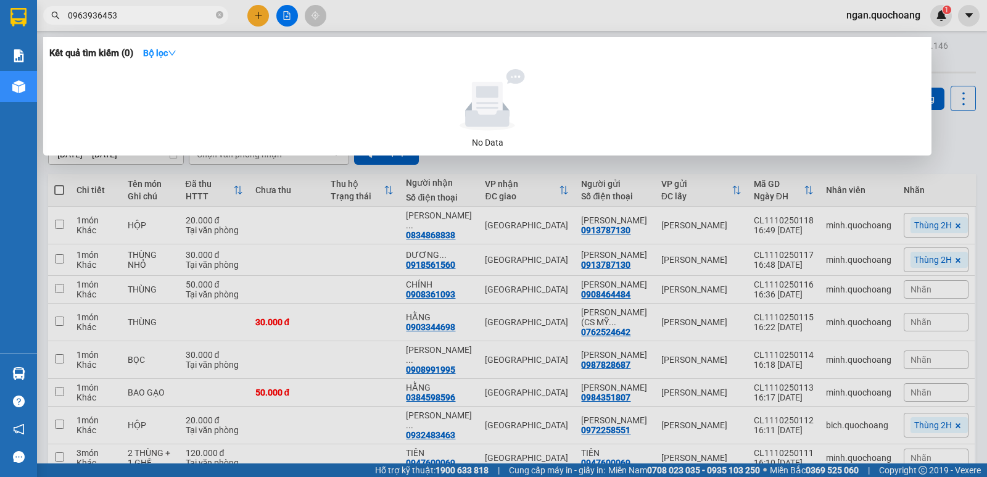
click at [151, 4] on div at bounding box center [493, 238] width 987 height 477
click at [152, 7] on div "Kết quả tìm kiếm ( 0 ) Bộ lọc No Data 0963936453" at bounding box center [120, 16] width 241 height 22
click at [152, 13] on input "0963936453" at bounding box center [141, 16] width 146 height 14
click at [157, 14] on input "0963936453" at bounding box center [141, 16] width 146 height 14
type input "0"
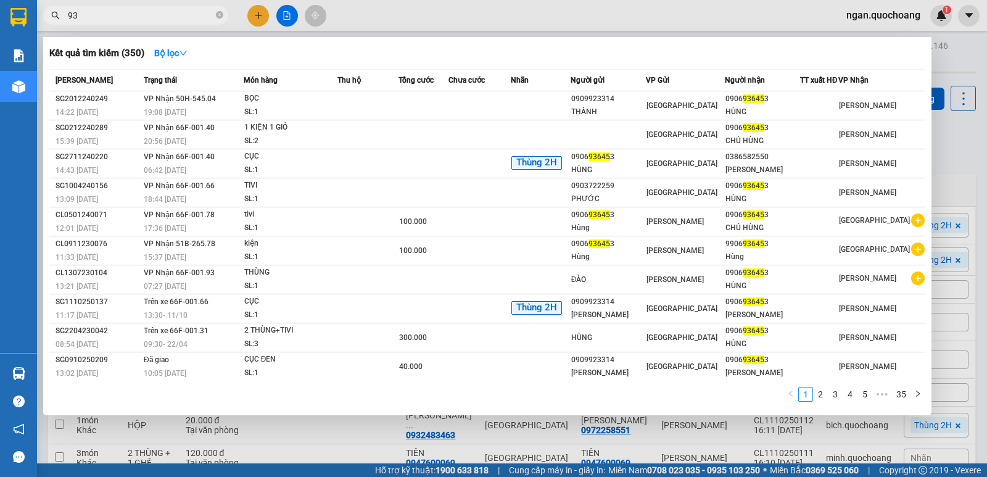
type input "9"
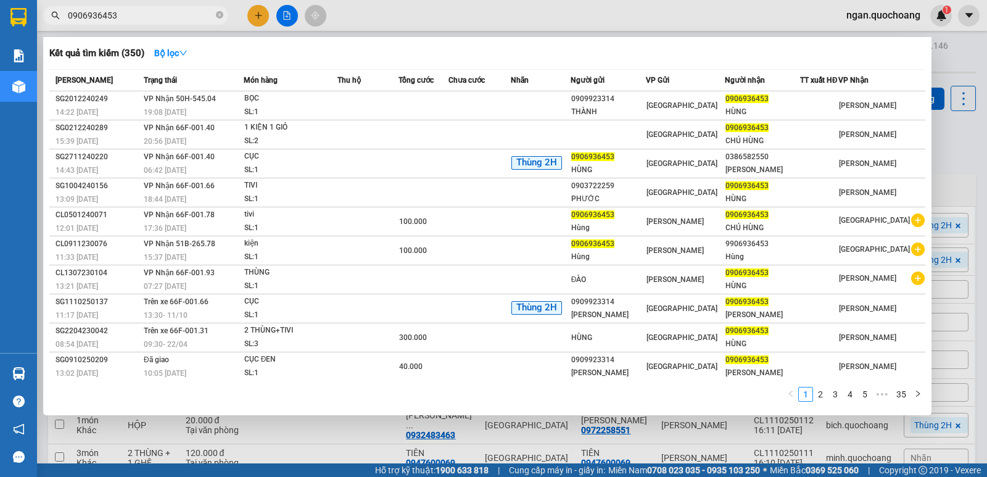
type input "0906936453"
click at [173, 426] on div at bounding box center [493, 238] width 987 height 477
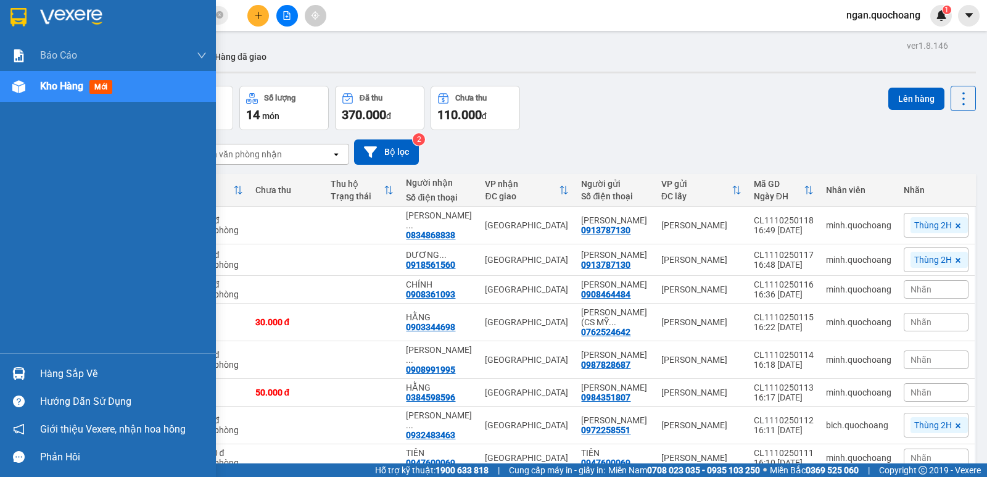
click at [21, 373] on img at bounding box center [18, 373] width 13 height 13
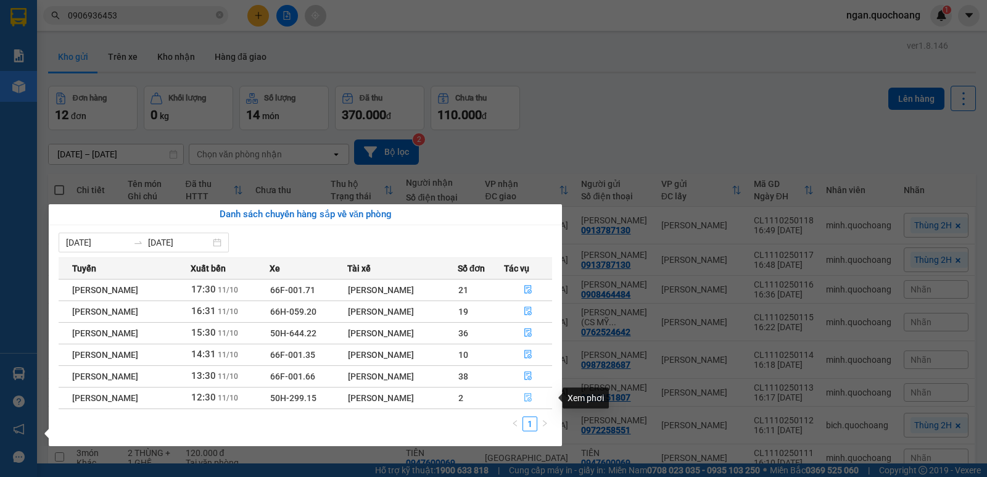
click at [528, 397] on icon "file-done" at bounding box center [528, 397] width 9 height 9
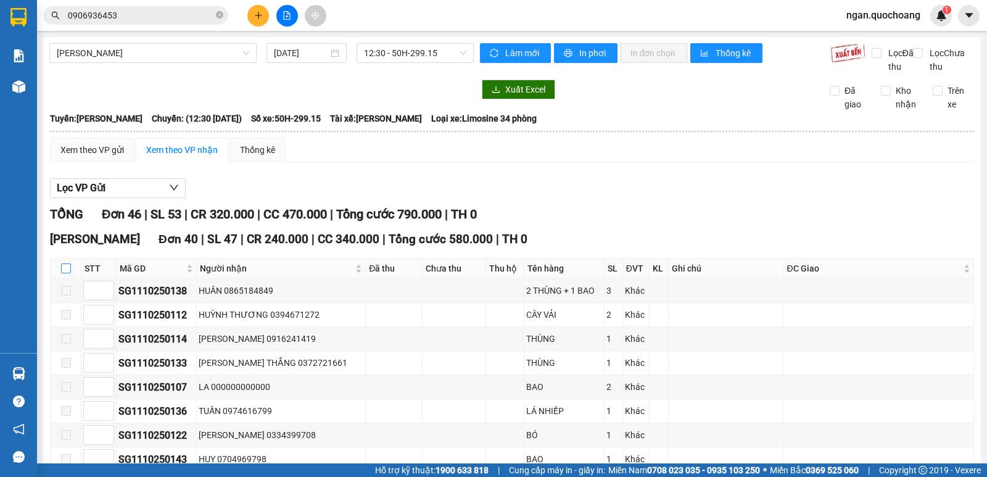
click at [65, 273] on input "checkbox" at bounding box center [66, 268] width 10 height 10
checkbox input "true"
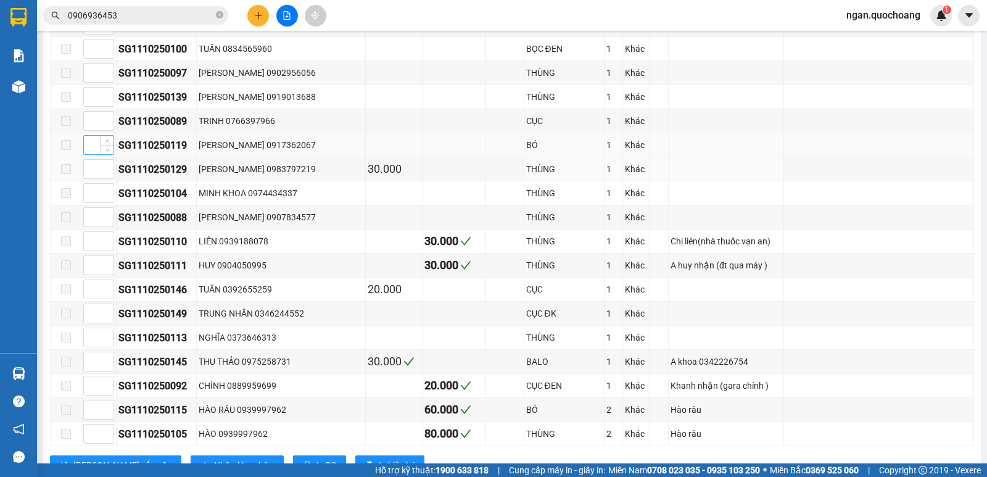
scroll to position [802, 0]
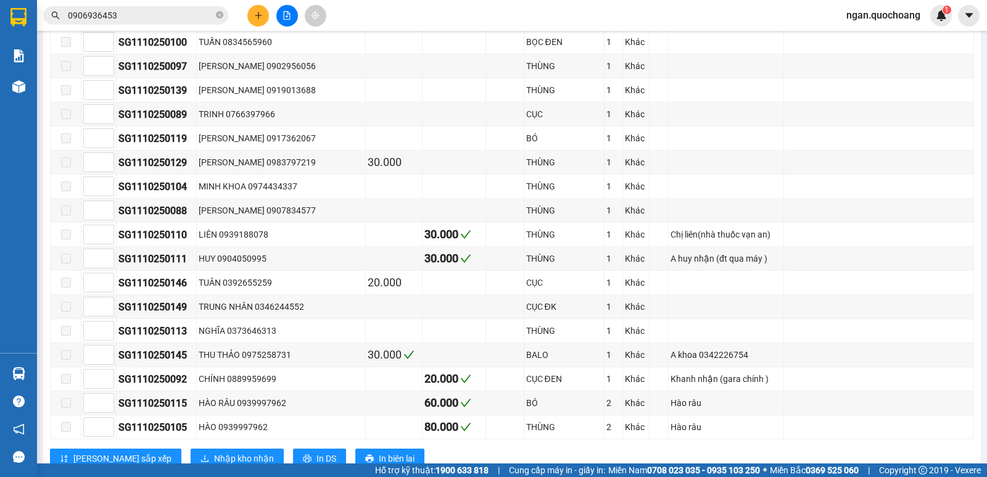
click at [169, 18] on input "0906936453" at bounding box center [141, 16] width 146 height 14
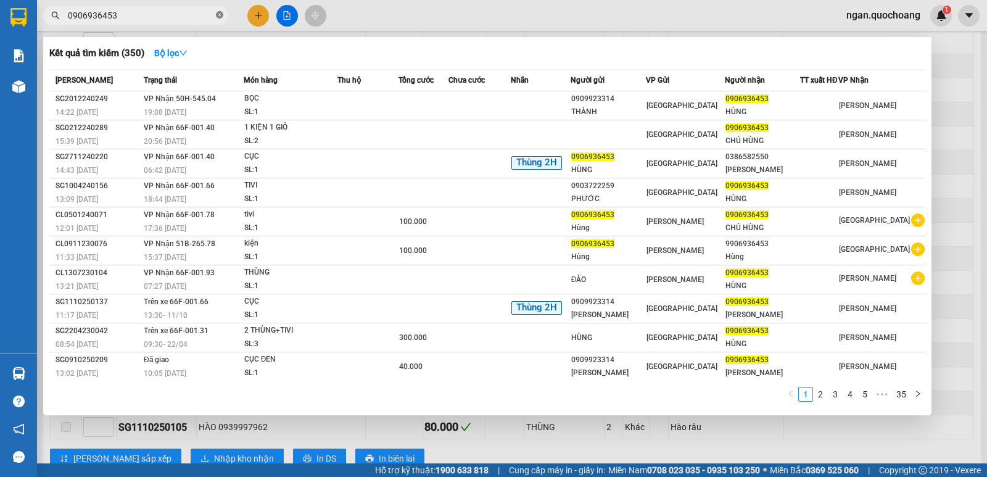
click at [223, 14] on icon "close-circle" at bounding box center [219, 14] width 7 height 7
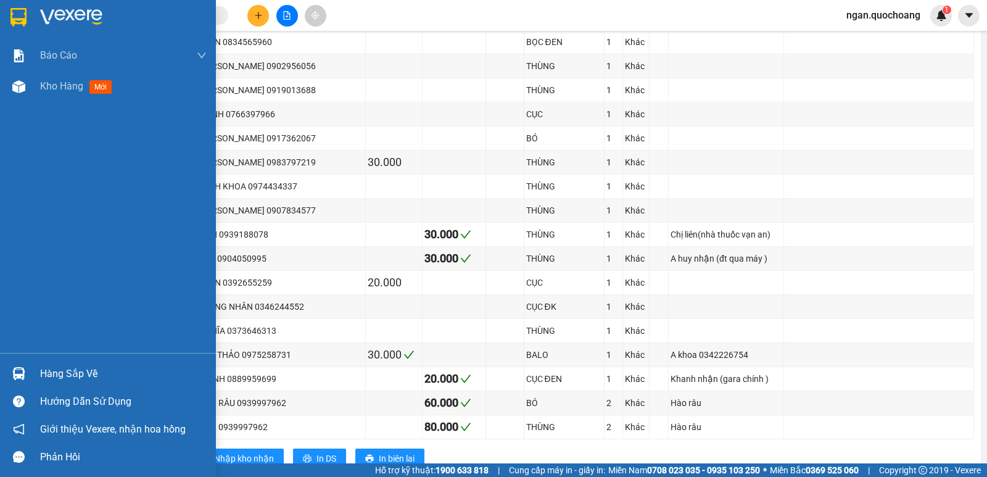
click at [29, 373] on div at bounding box center [19, 374] width 22 height 22
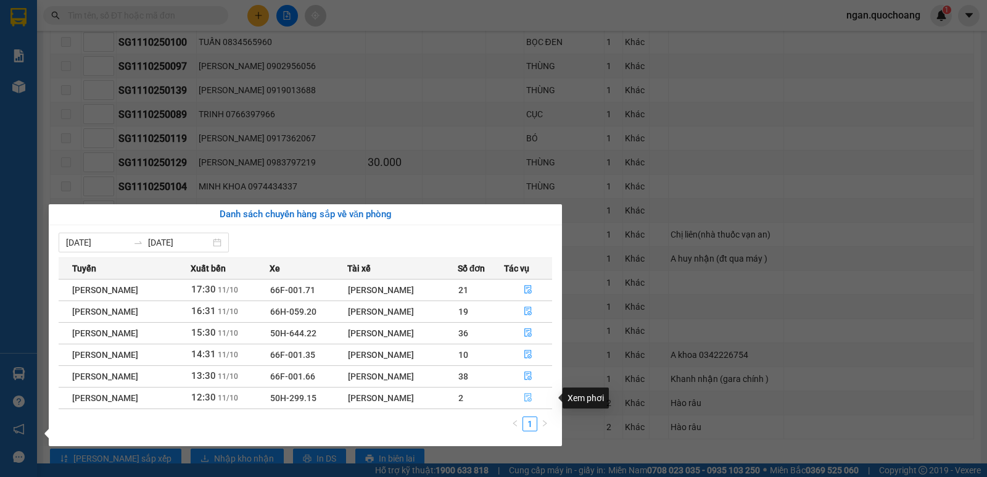
click at [532, 395] on icon "file-done" at bounding box center [527, 397] width 7 height 9
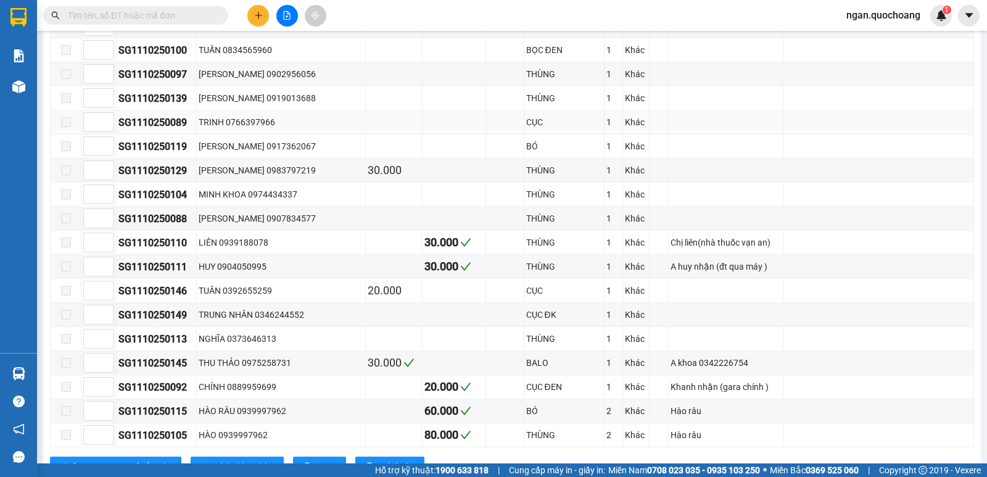
scroll to position [617, 0]
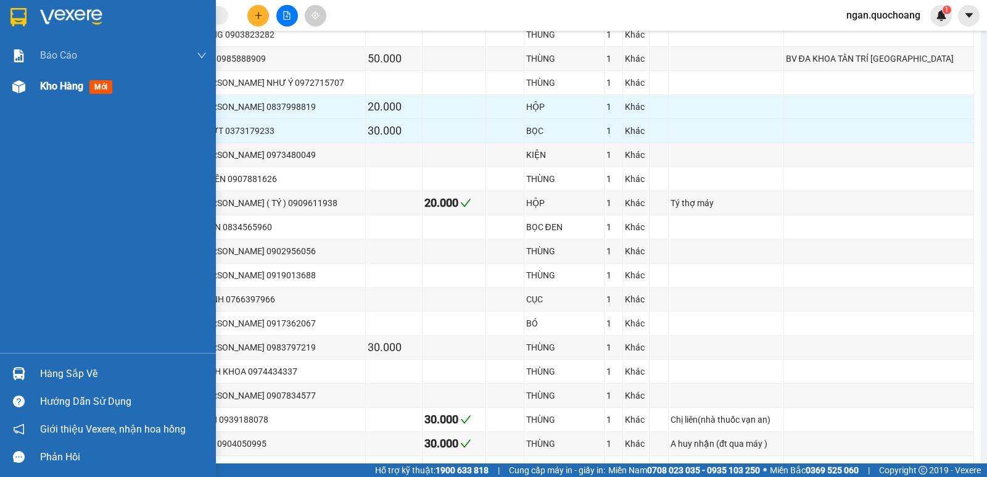
click at [41, 91] on span "Kho hàng" at bounding box center [61, 86] width 43 height 12
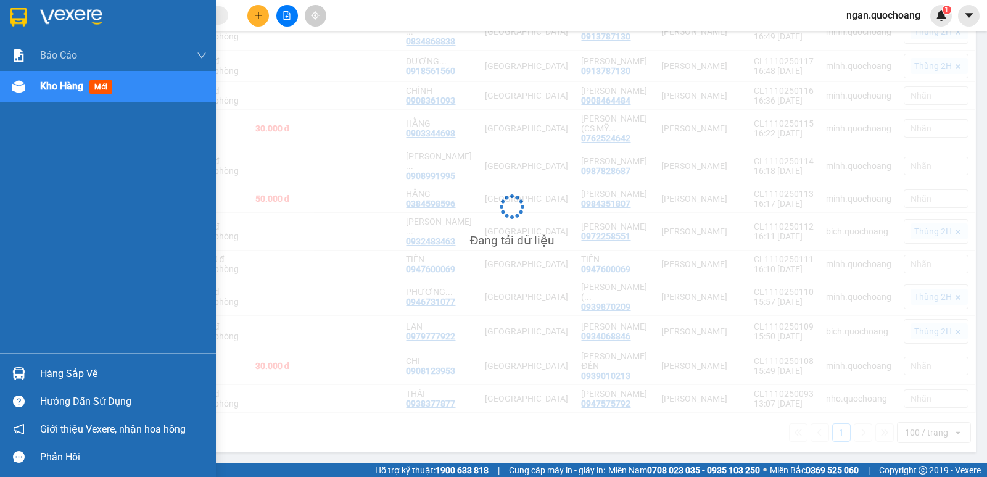
click at [42, 367] on div "Hàng sắp về" at bounding box center [123, 373] width 167 height 19
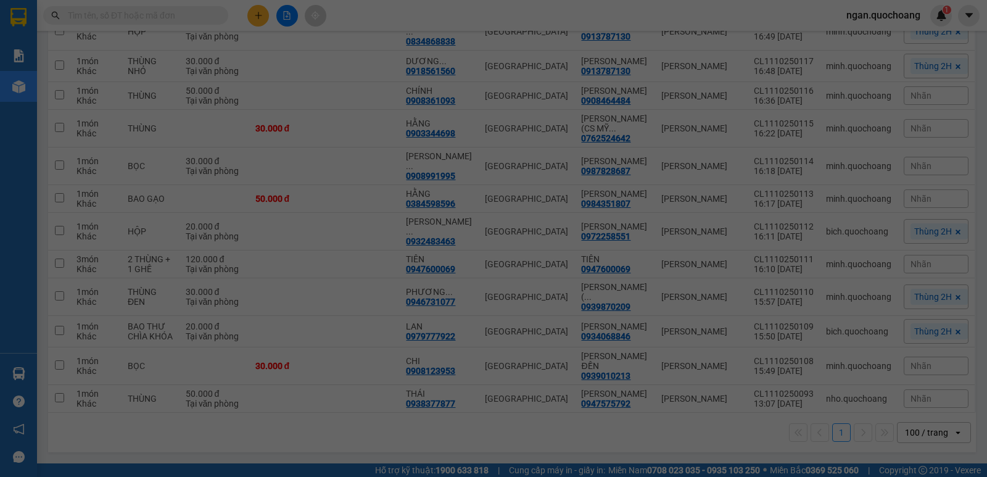
scroll to position [213, 0]
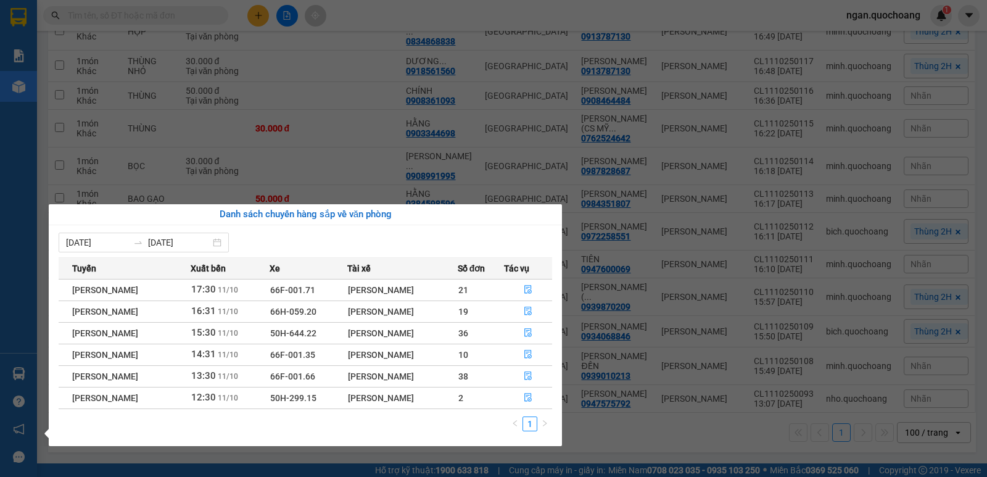
click at [342, 169] on section "Kết quả tìm kiếm ( 350 ) Bộ lọc Mã ĐH Trạng thái Món hàng Thu hộ Tổng cước Chưa…" at bounding box center [493, 238] width 987 height 477
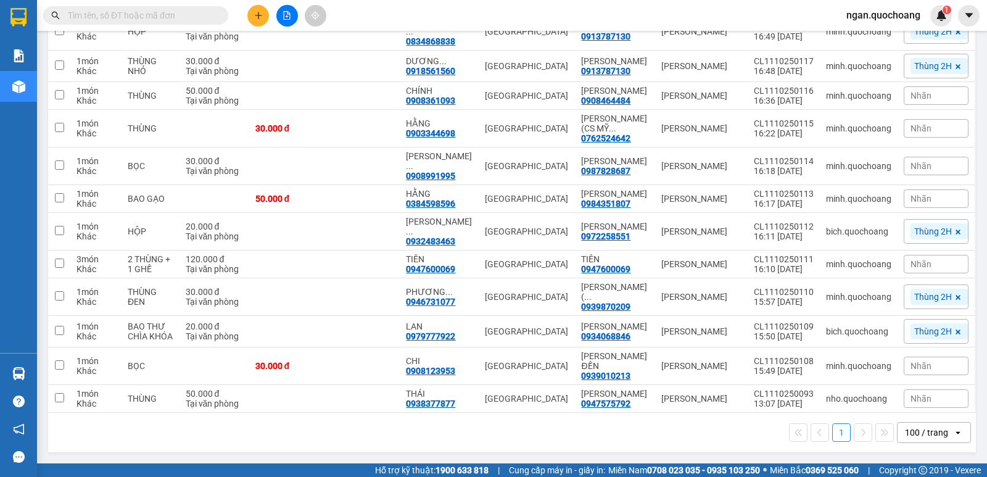
click at [189, 15] on input "text" at bounding box center [141, 16] width 146 height 14
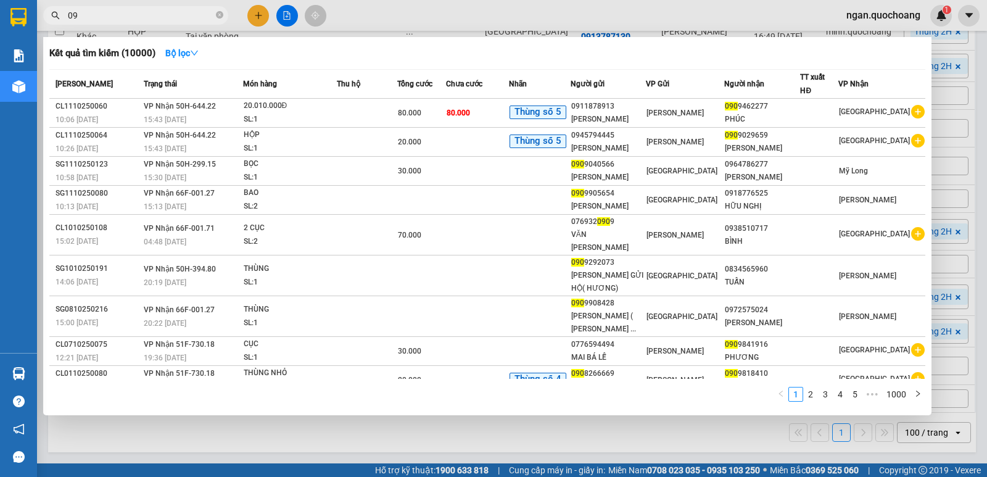
type input "0"
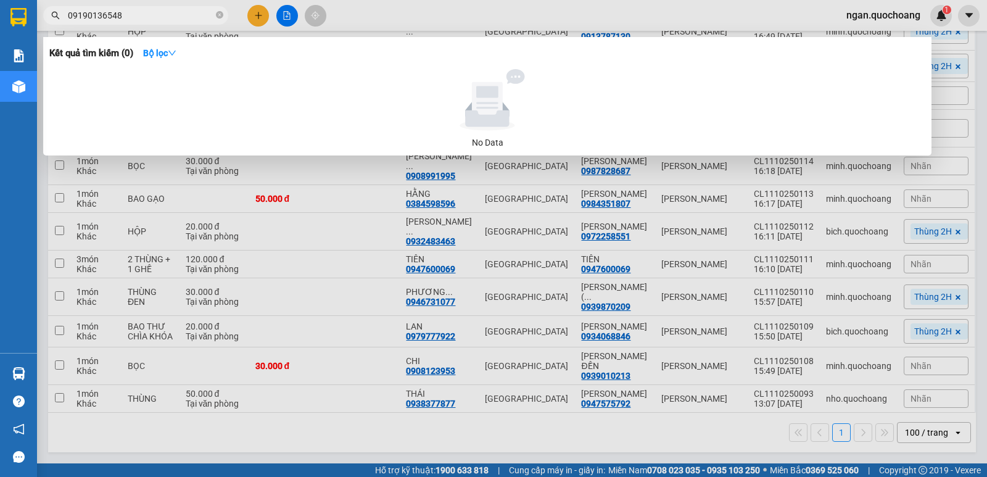
click at [109, 13] on input "09190136548" at bounding box center [141, 16] width 146 height 14
click at [112, 12] on input "0919013648" at bounding box center [141, 16] width 146 height 14
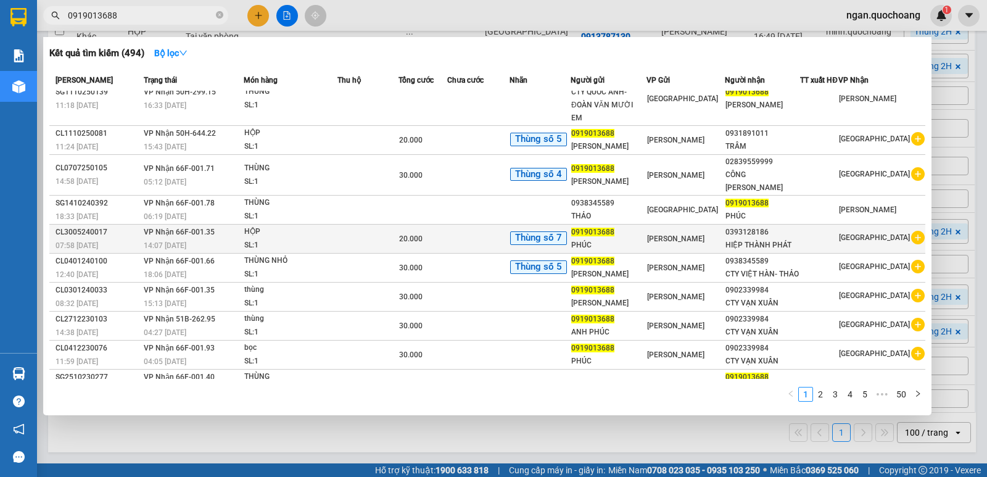
scroll to position [35, 0]
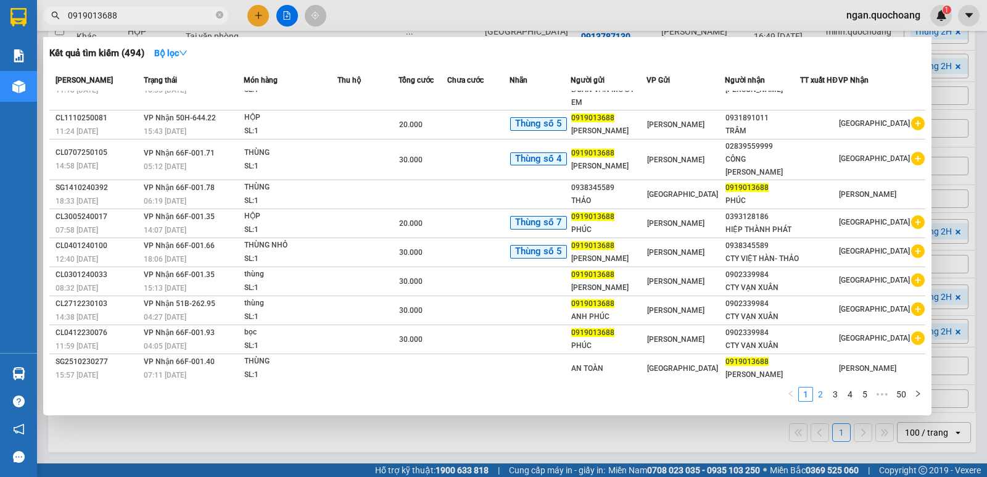
type input "0919013688"
click at [820, 399] on link "2" at bounding box center [820, 394] width 14 height 14
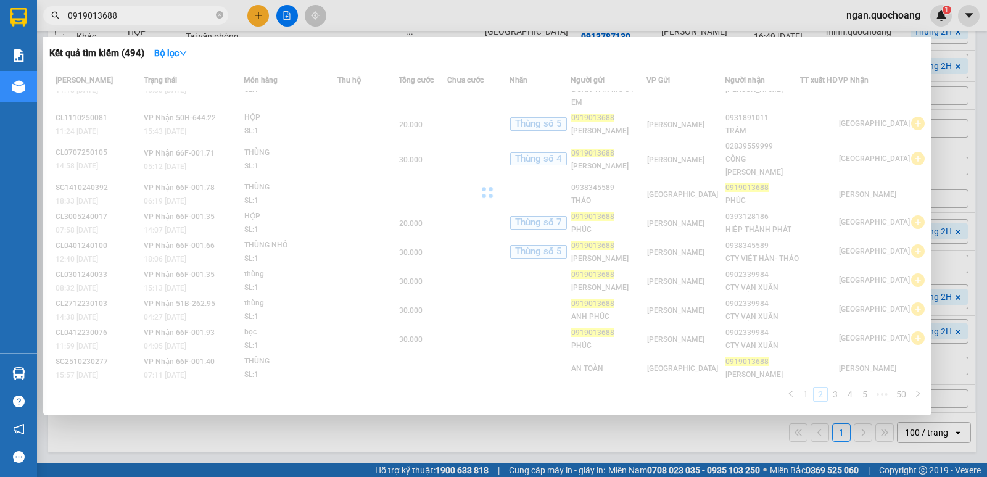
scroll to position [2, 0]
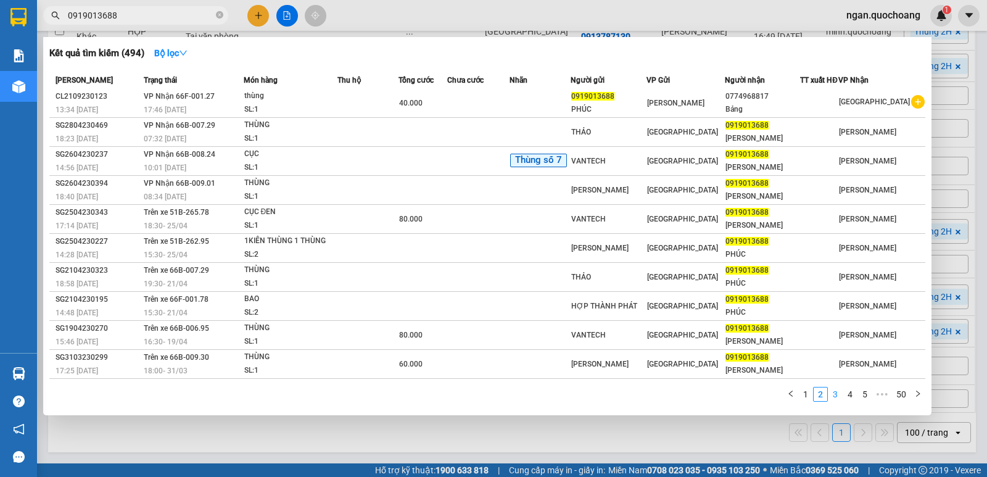
click at [835, 400] on link "3" at bounding box center [835, 394] width 14 height 14
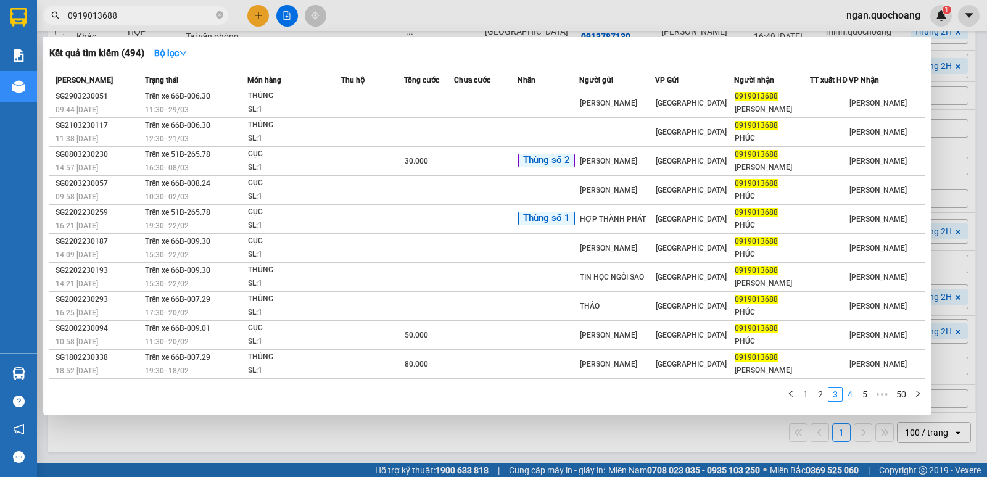
click at [849, 392] on link "4" at bounding box center [850, 394] width 14 height 14
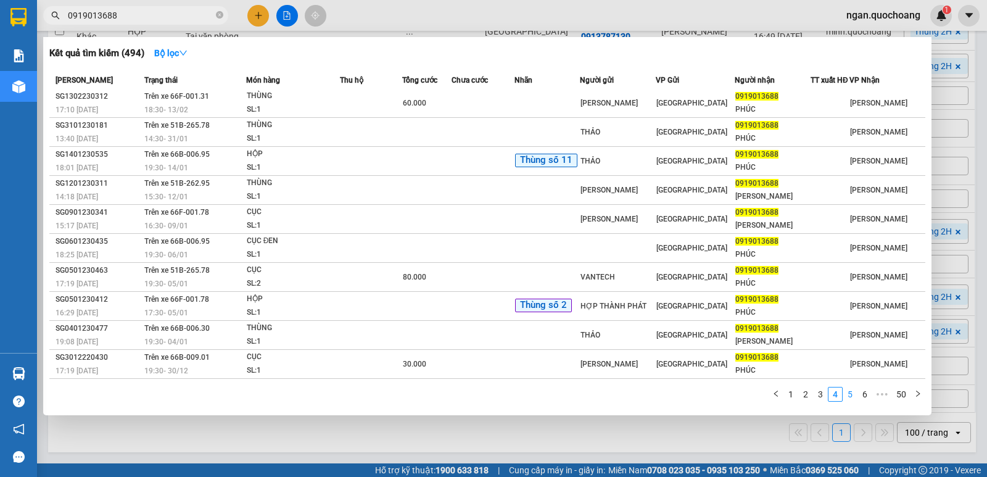
click at [857, 391] on link "5" at bounding box center [850, 394] width 14 height 14
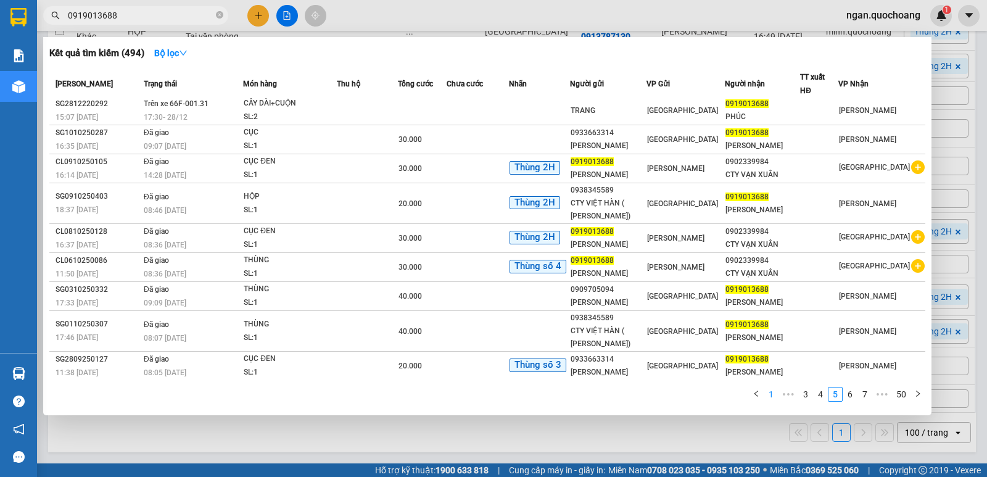
click at [770, 397] on link "1" at bounding box center [771, 394] width 14 height 14
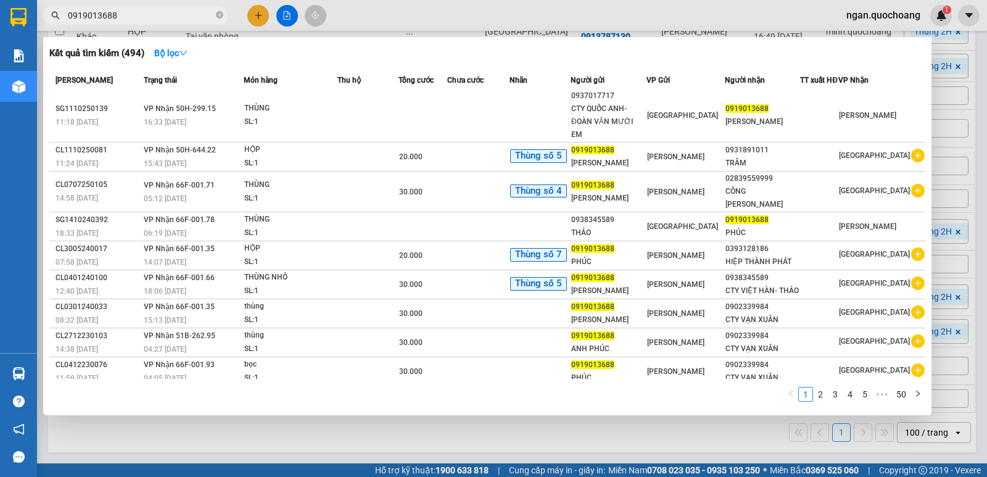
click at [254, 22] on div at bounding box center [493, 238] width 987 height 477
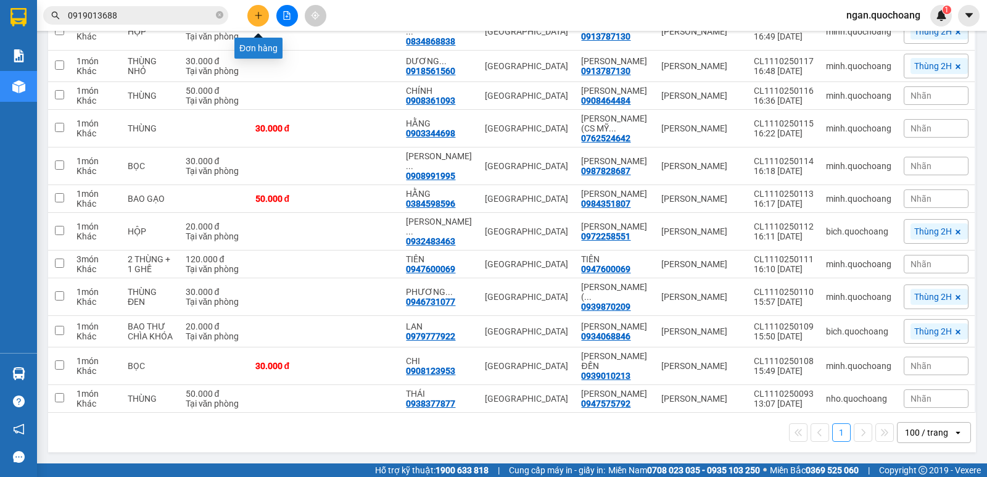
click at [254, 22] on button at bounding box center [258, 16] width 22 height 22
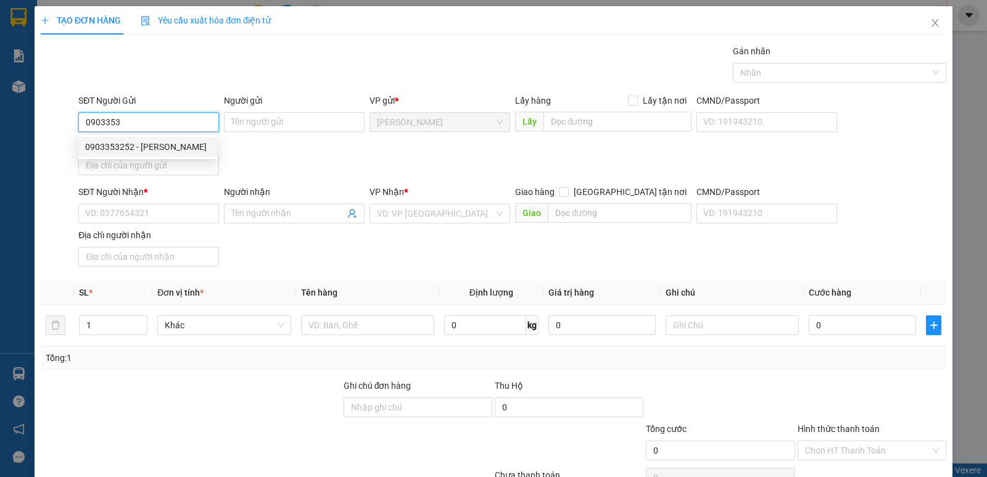
click at [147, 146] on div "0903353252 - LÂM THỊ XUÂN HOA" at bounding box center [147, 147] width 125 height 14
type input "0903353252"
type input "[PERSON_NAME]"
type input "0903353252"
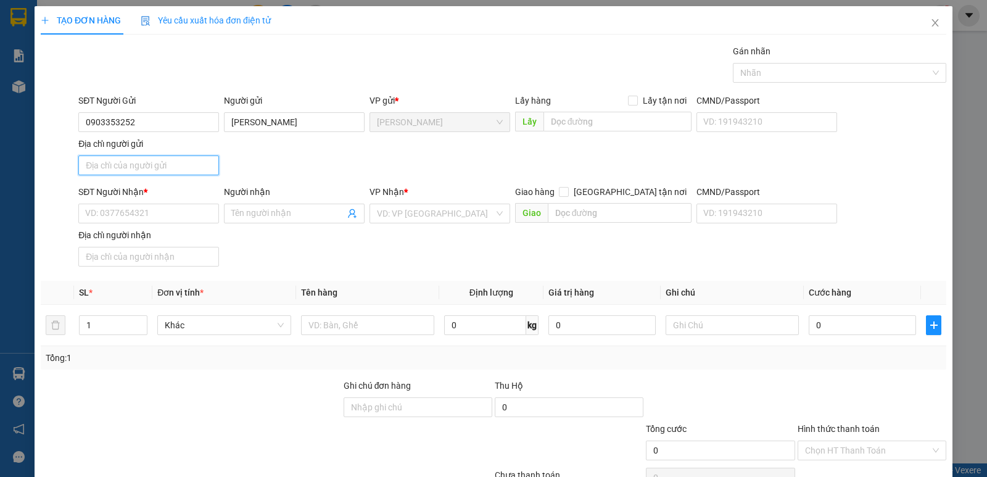
click at [151, 170] on input "Địa chỉ người gửi" at bounding box center [148, 165] width 141 height 20
type input "P2, TP CAO LÃNH, ĐỒNG THÁP"
click at [150, 216] on input "SĐT Người Nhận *" at bounding box center [148, 214] width 141 height 20
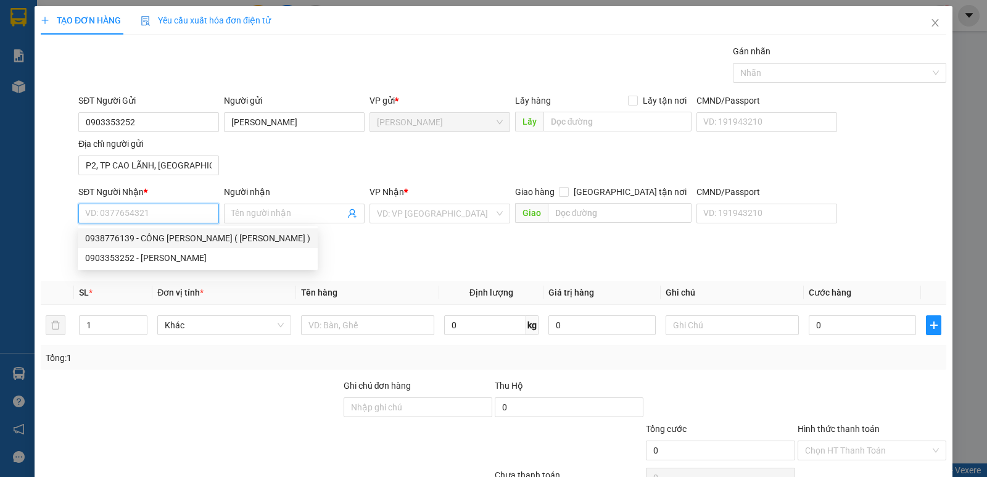
click at [157, 236] on div "0938776139 - CÔNG TY SAO VIỆT ( NGUYỄN THỊ CÚC )" at bounding box center [197, 238] width 225 height 14
type input "0938776139"
type input "CÔNG TY SAO VIỆT ( NGUYỄN THỊ CÚC )"
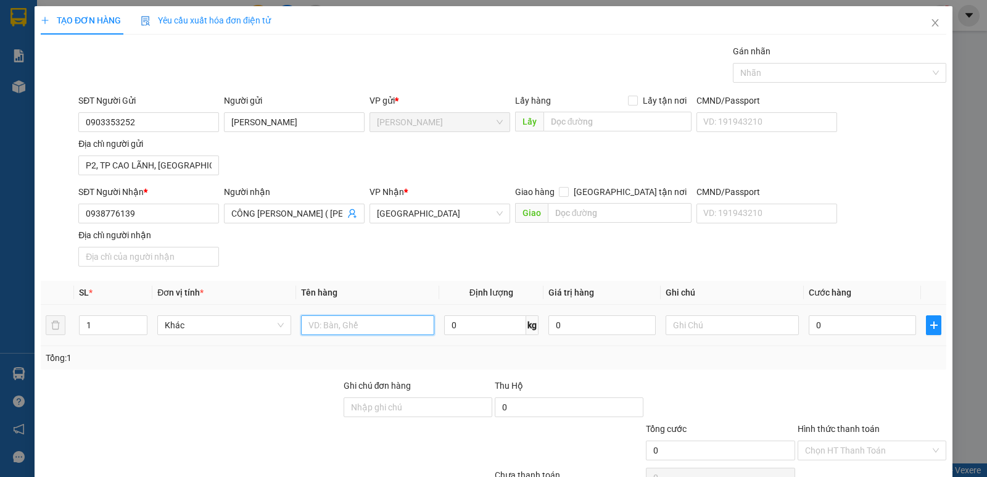
click at [329, 331] on input "text" at bounding box center [367, 325] width 133 height 20
click at [779, 75] on div at bounding box center [833, 72] width 195 height 15
type input "HỘP"
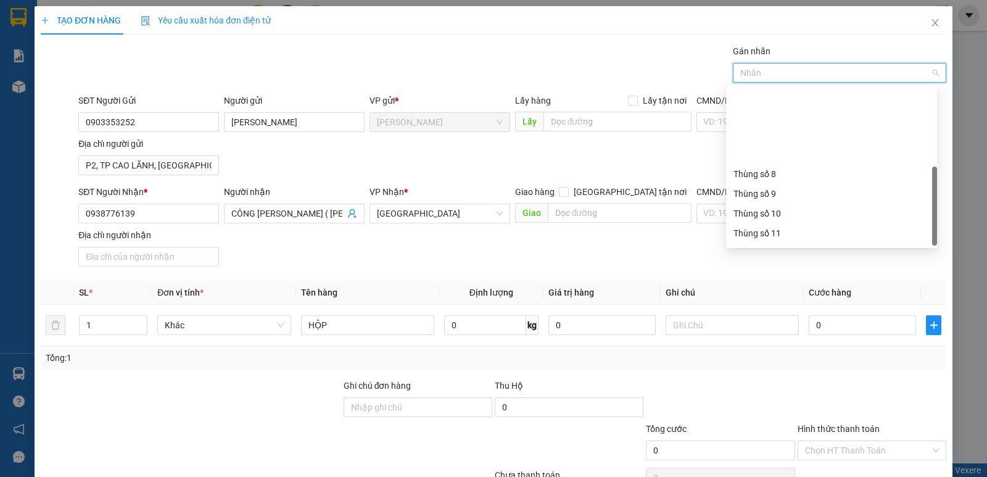
scroll to position [158, 0]
click at [838, 236] on div "Thùng 2H" at bounding box center [831, 236] width 196 height 14
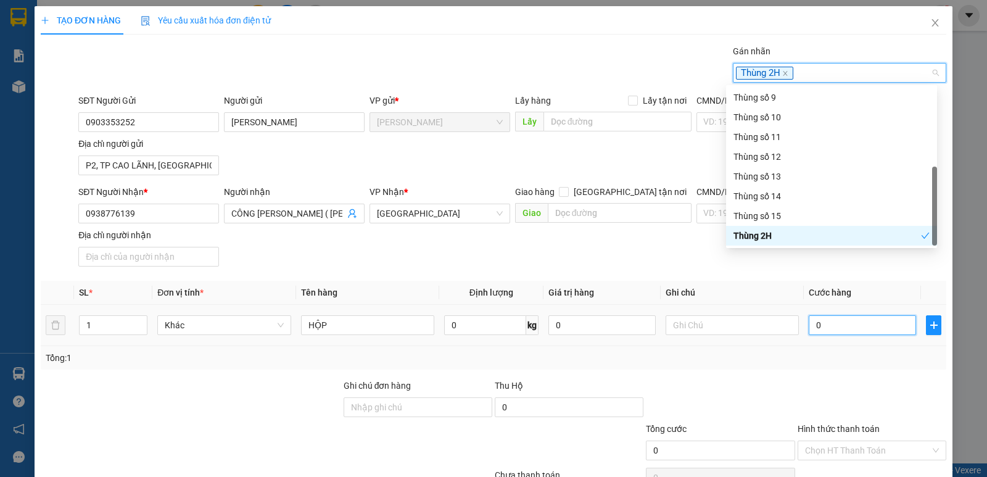
click at [848, 332] on input "0" at bounding box center [861, 325] width 107 height 20
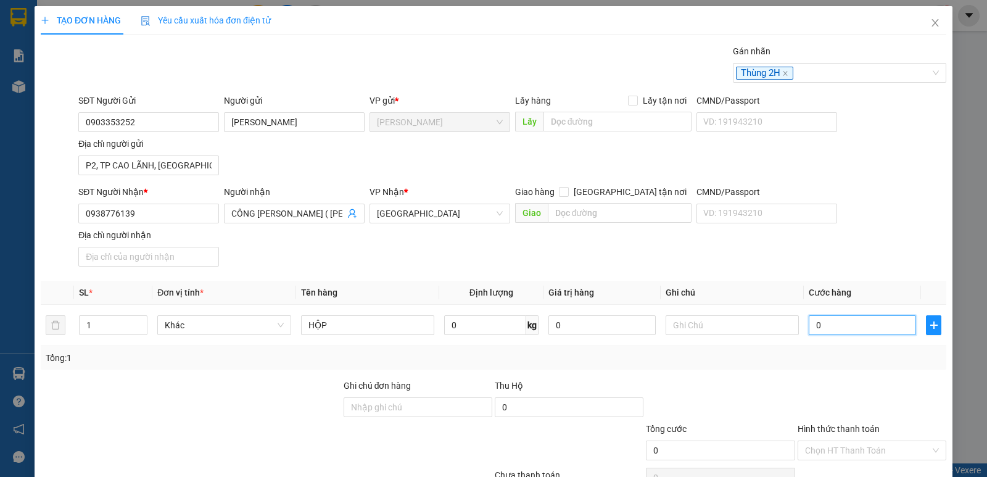
type input "2"
type input "20"
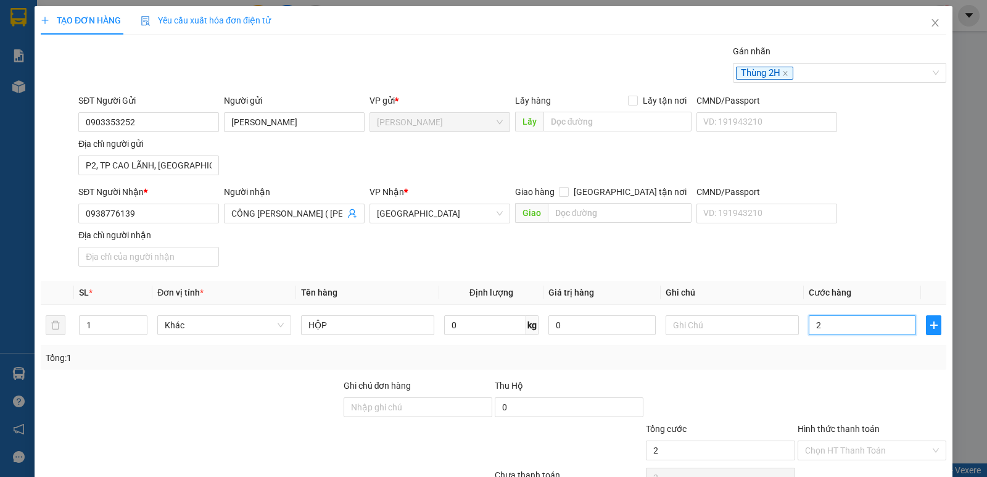
type input "20"
type input "20.000"
drag, startPoint x: 813, startPoint y: 149, endPoint x: 915, endPoint y: 220, distance: 124.2
click at [873, 192] on form "SĐT Người Gửi 0903353252 Người gửi LÂM THỊ XUÂN HOA VP gửi * Cao Lãnh Lấy hàng …" at bounding box center [493, 183] width 905 height 178
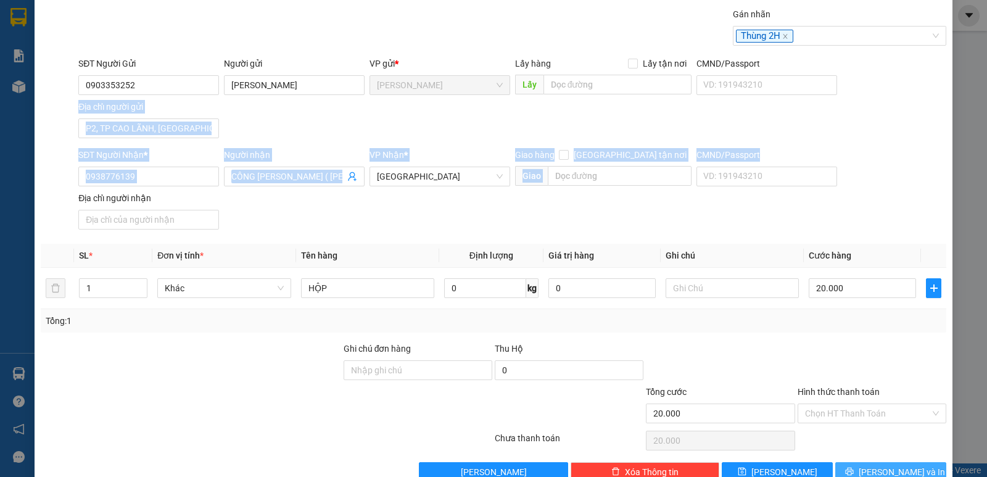
scroll to position [66, 0]
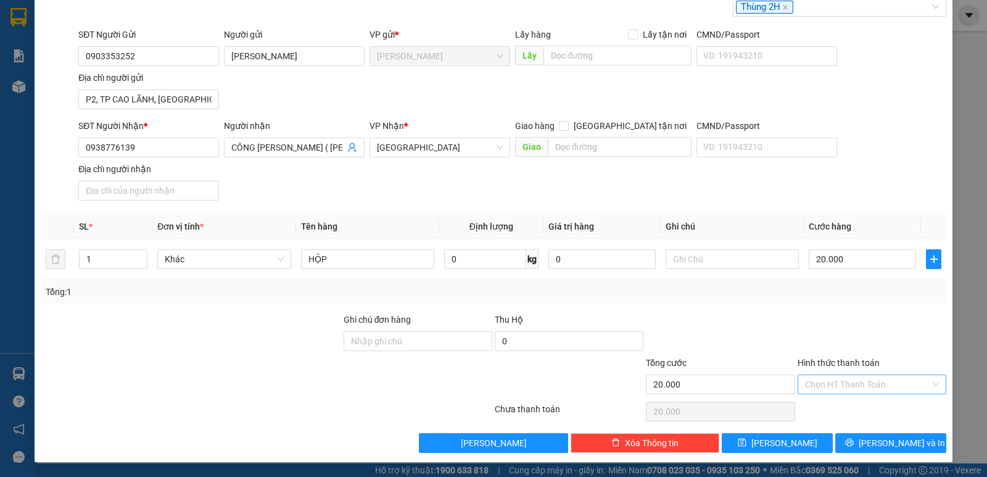
click at [865, 392] on input "Hình thức thanh toán" at bounding box center [867, 384] width 125 height 19
click at [862, 409] on div "Tại văn phòng" at bounding box center [863, 409] width 133 height 14
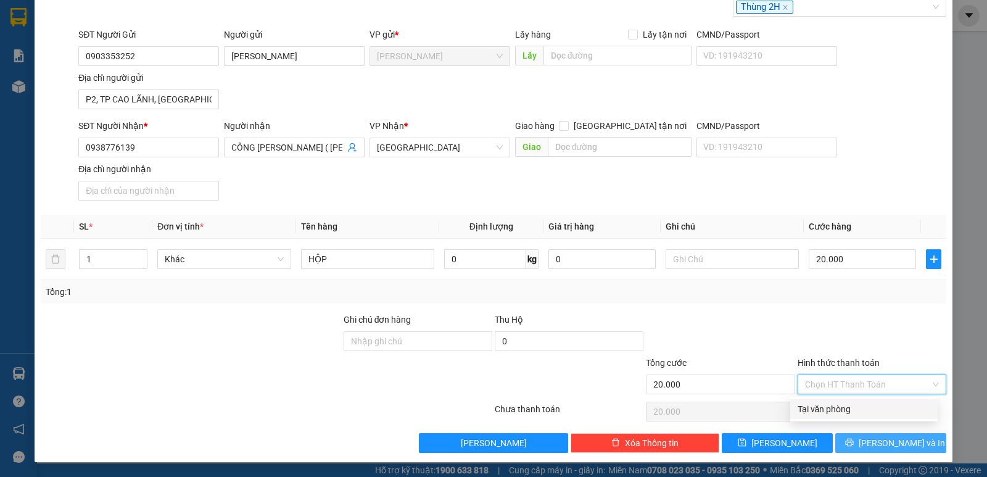
type input "0"
click at [863, 433] on button "[PERSON_NAME] và In" at bounding box center [890, 443] width 111 height 20
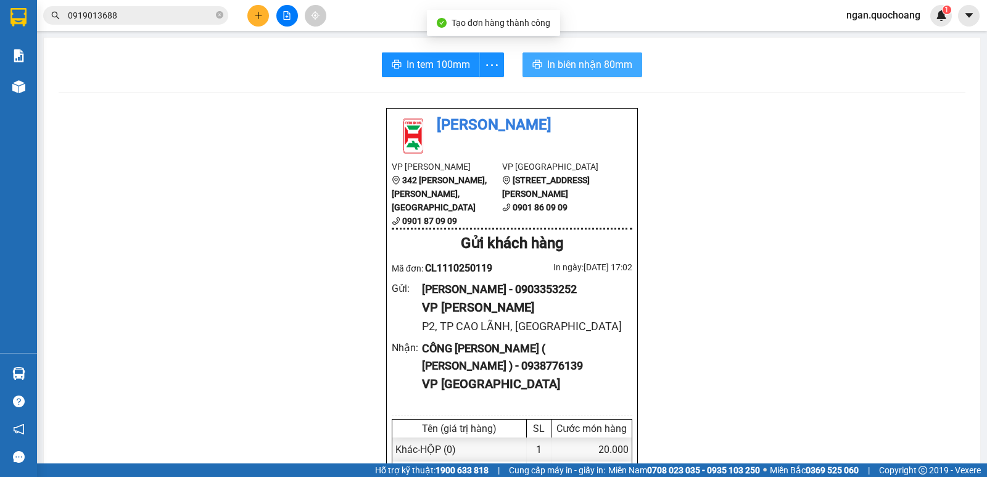
click at [549, 56] on button "In biên nhận 80mm" at bounding box center [582, 64] width 120 height 25
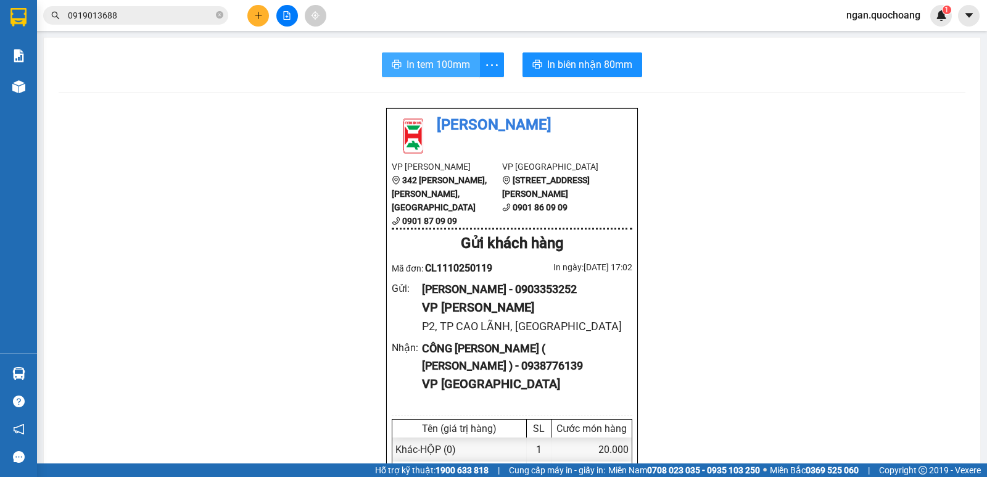
click at [439, 59] on span "In tem 100mm" at bounding box center [438, 64] width 64 height 15
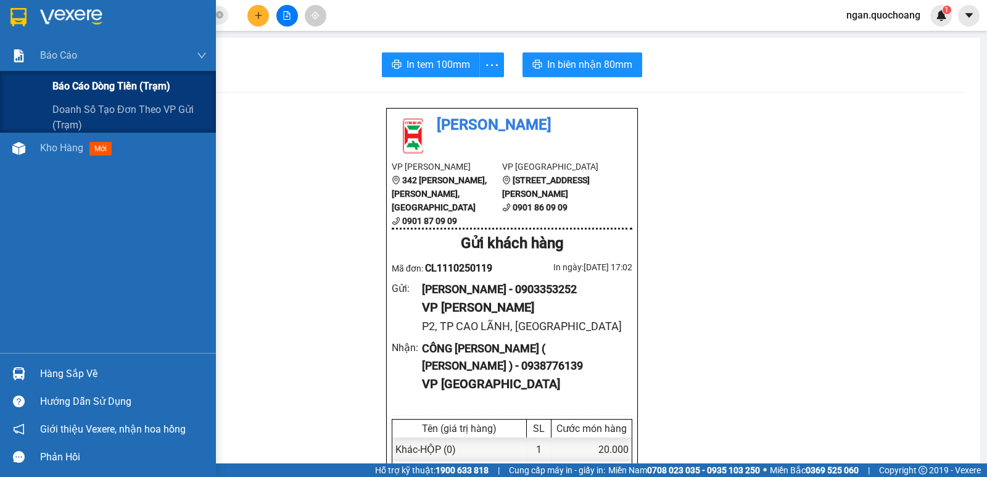
click at [48, 80] on div "Báo cáo dòng tiền (trạm)" at bounding box center [108, 86] width 216 height 31
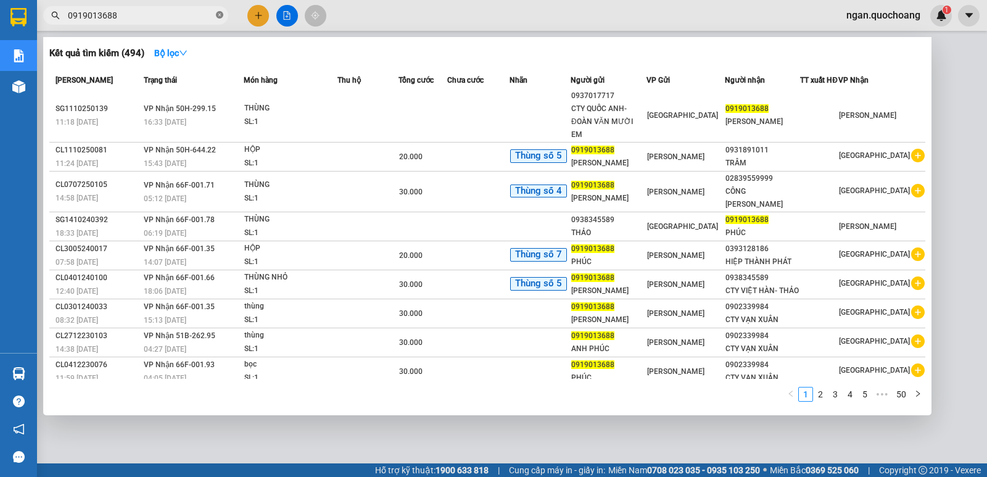
click at [220, 15] on icon "close-circle" at bounding box center [219, 14] width 7 height 7
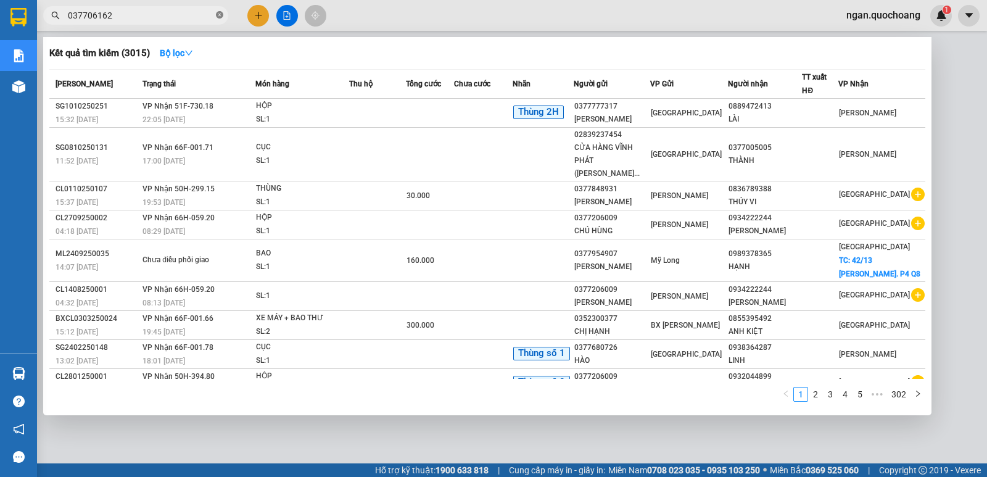
type input "0377061626"
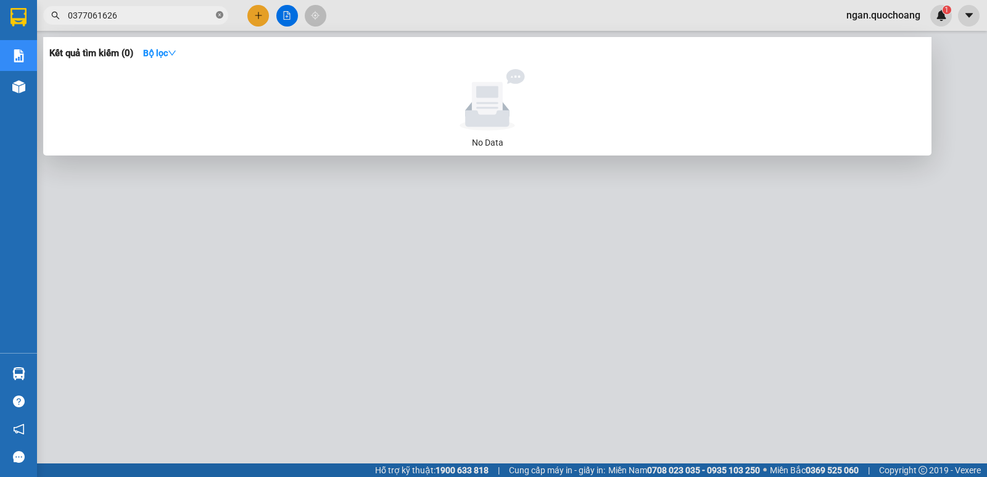
click at [220, 19] on icon "close-circle" at bounding box center [219, 14] width 7 height 7
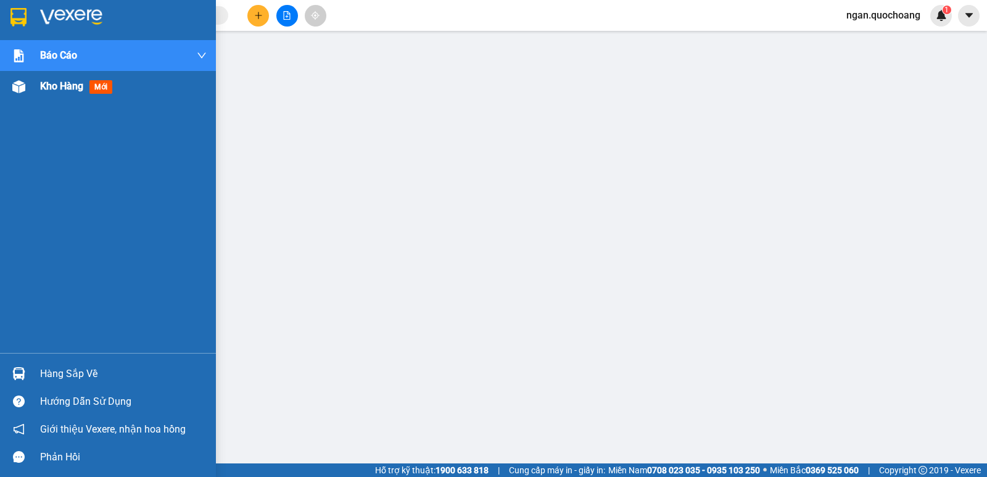
click at [64, 93] on div "Kho hàng mới" at bounding box center [78, 85] width 77 height 15
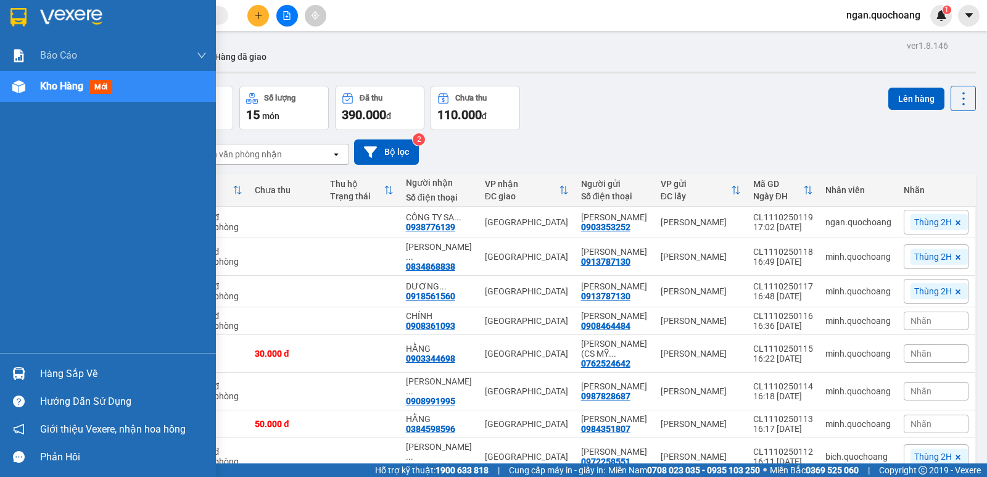
click at [46, 381] on div "Hàng sắp về" at bounding box center [123, 373] width 167 height 19
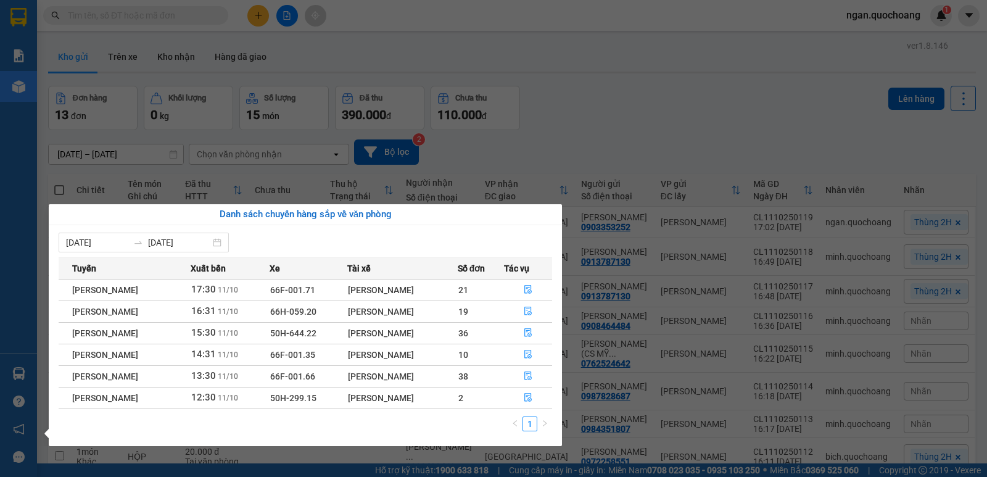
click at [598, 85] on section "Kết quả tìm kiếm ( 0 ) Bộ lọc No Data ngan.quochoang 1 Báo cáo Báo cáo dòng tiề…" at bounding box center [493, 238] width 987 height 477
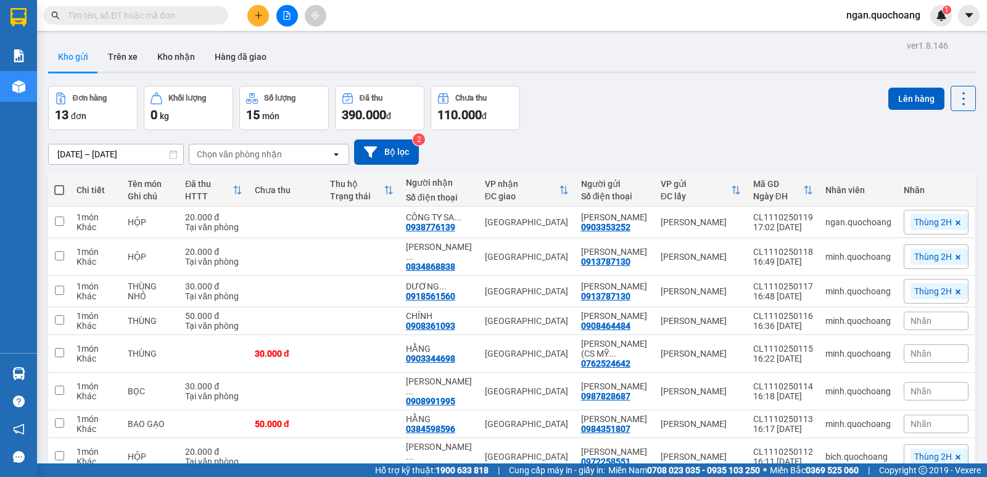
click at [261, 13] on icon "plus" at bounding box center [258, 15] width 9 height 9
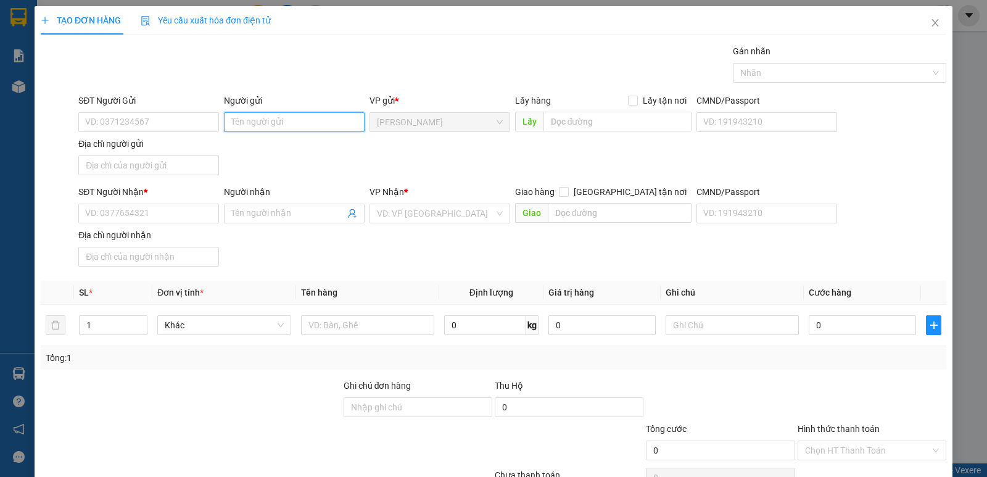
click at [303, 128] on input "Người gửi" at bounding box center [294, 122] width 141 height 20
type input "U"
type input "ÚT TÀI"
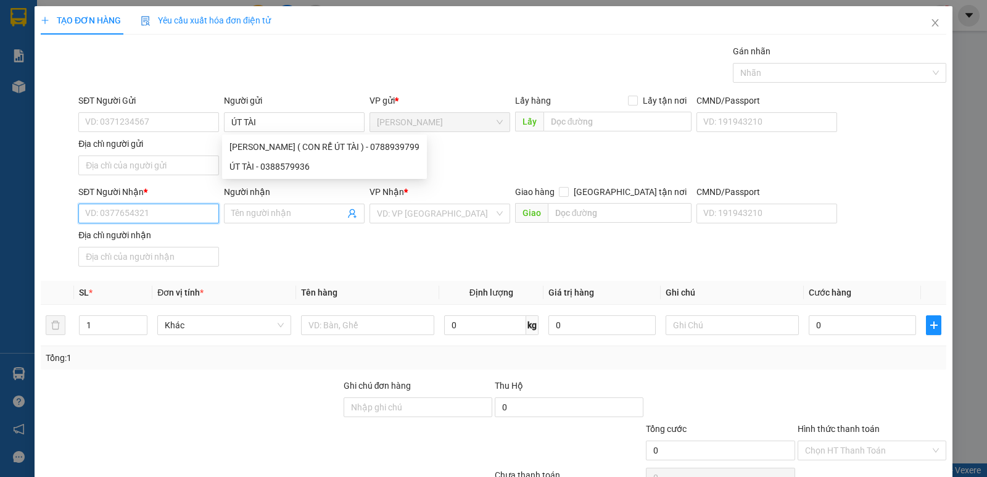
click at [184, 213] on input "SĐT Người Nhận *" at bounding box center [148, 214] width 141 height 20
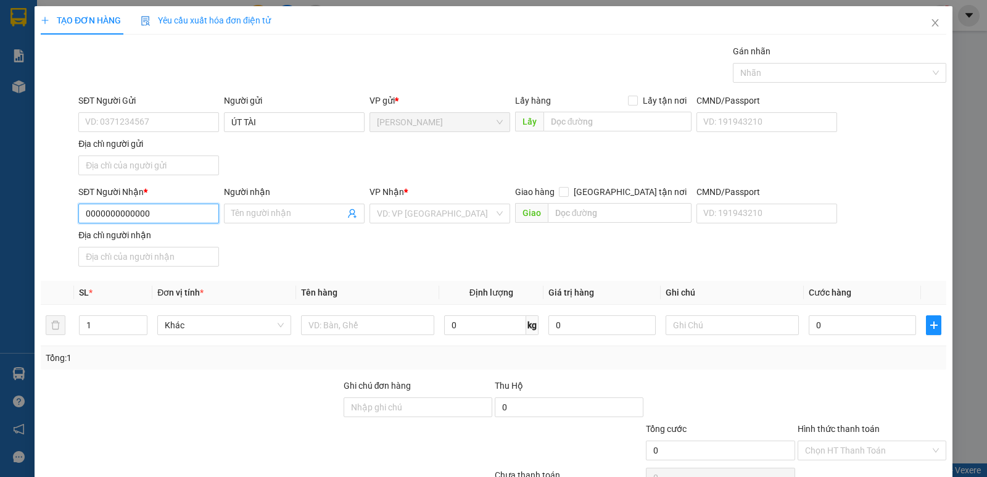
type input "00000000000000"
click at [186, 241] on div "00000000000000 - BÉ TRANG XE HOÀNG" at bounding box center [165, 238] width 160 height 14
type input "BÉ TRANG XE HOÀNG"
type input "00000000000000"
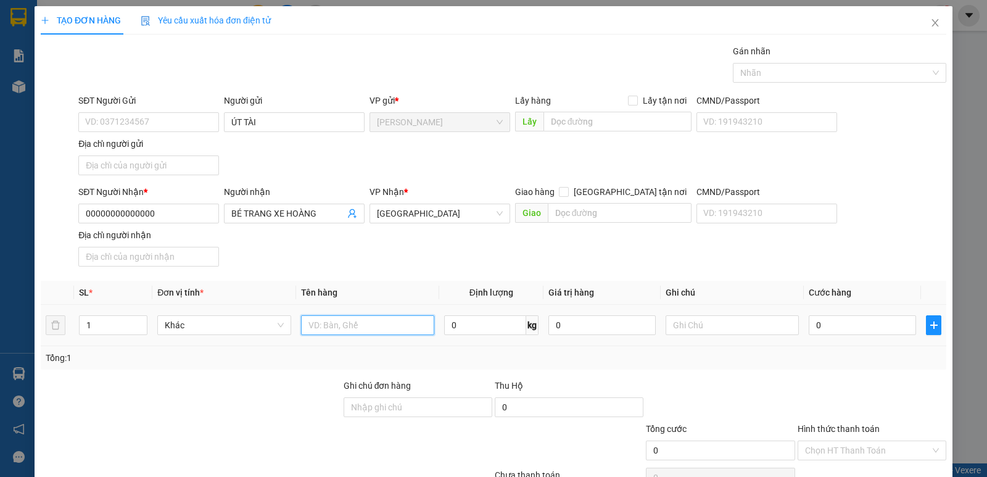
click at [377, 327] on input "text" at bounding box center [367, 325] width 133 height 20
click at [820, 70] on div at bounding box center [833, 72] width 195 height 15
type input "GÓI TIỀN"
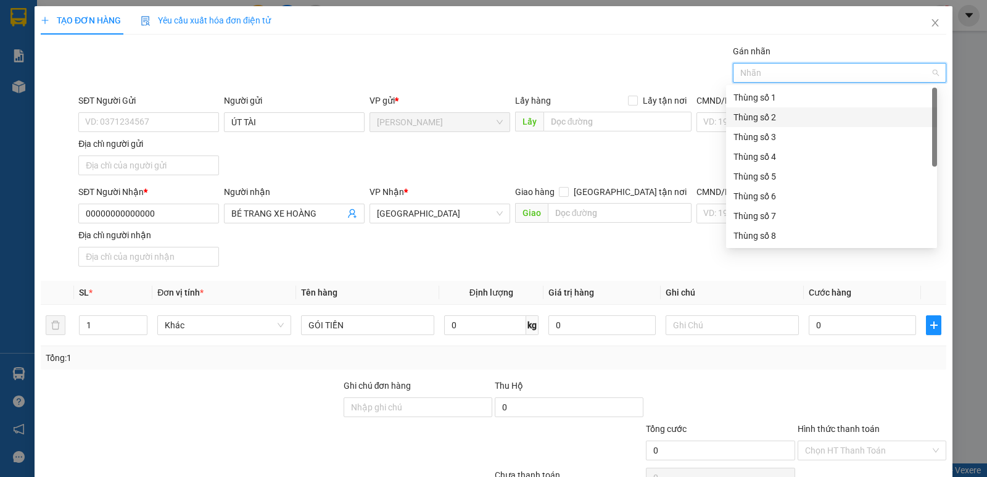
scroll to position [158, 0]
click at [830, 232] on div "Thùng 2H" at bounding box center [831, 236] width 196 height 14
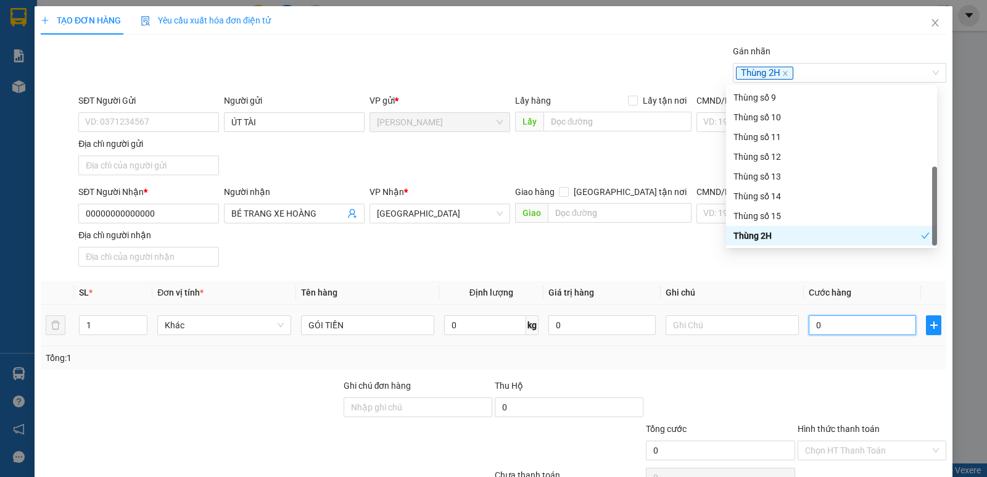
click at [860, 328] on input "0" at bounding box center [861, 325] width 107 height 20
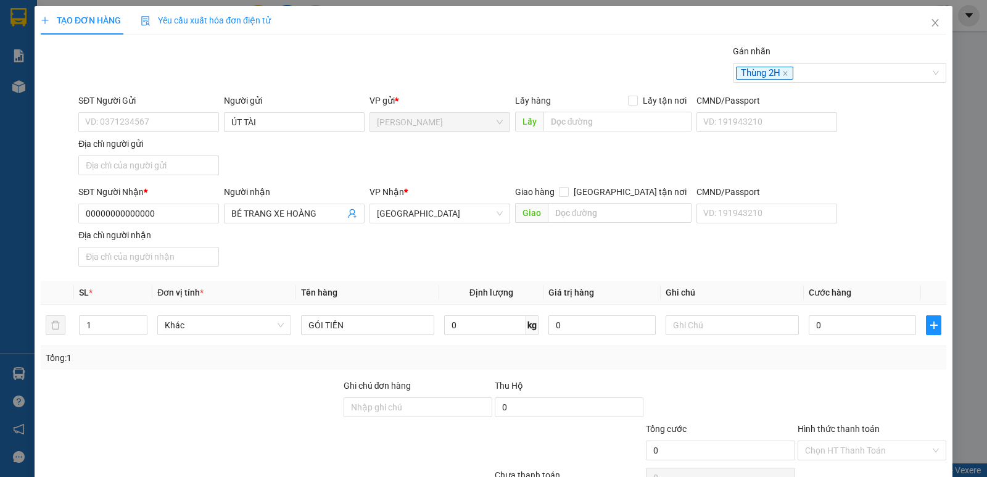
click at [885, 248] on div "SĐT Người Nhận * 00000000000000 Người nhận BÉ TRANG XE HOÀNG VP Nhận * Sài Gòn …" at bounding box center [512, 228] width 873 height 86
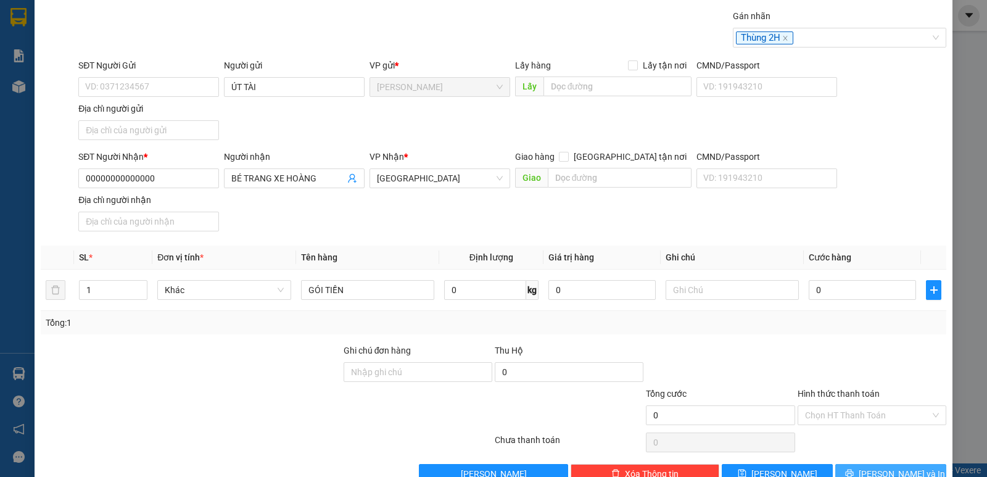
scroll to position [66, 0]
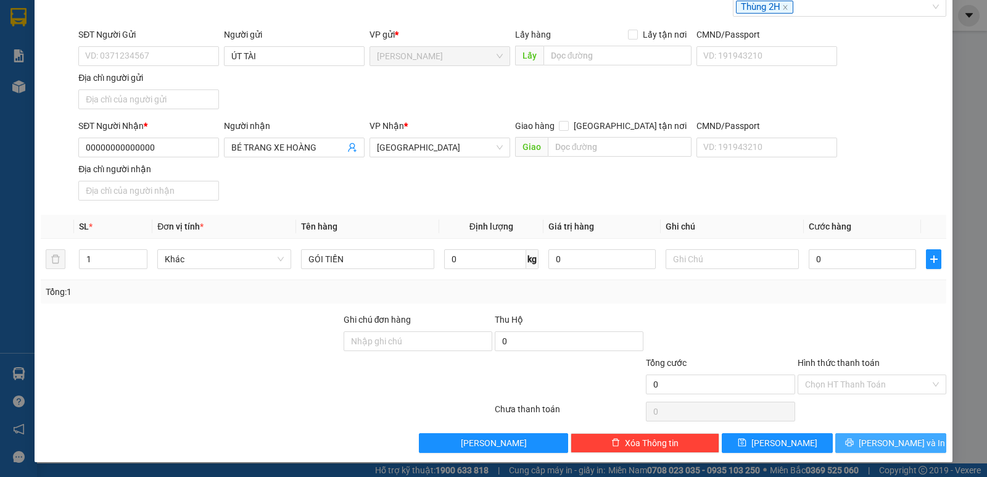
click at [886, 438] on span "[PERSON_NAME] và In" at bounding box center [901, 443] width 86 height 14
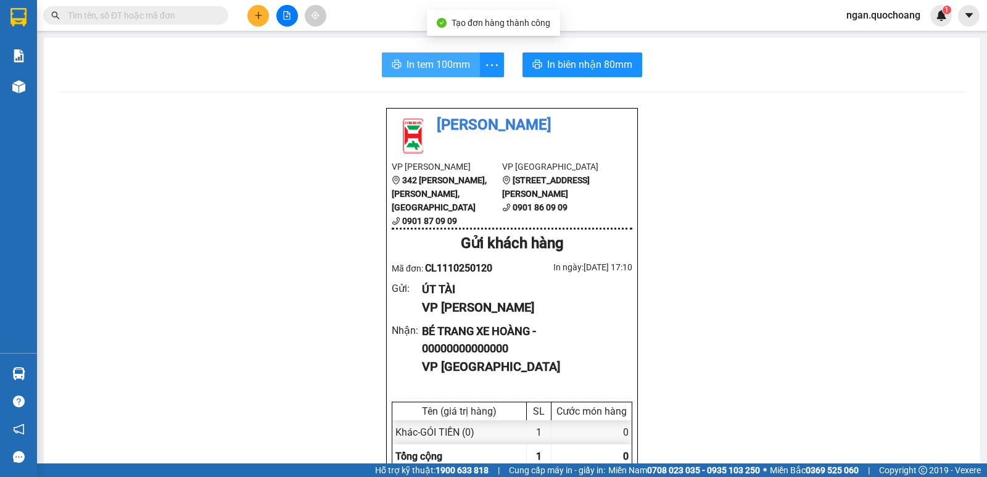
click at [441, 55] on button "In tem 100mm" at bounding box center [431, 64] width 98 height 25
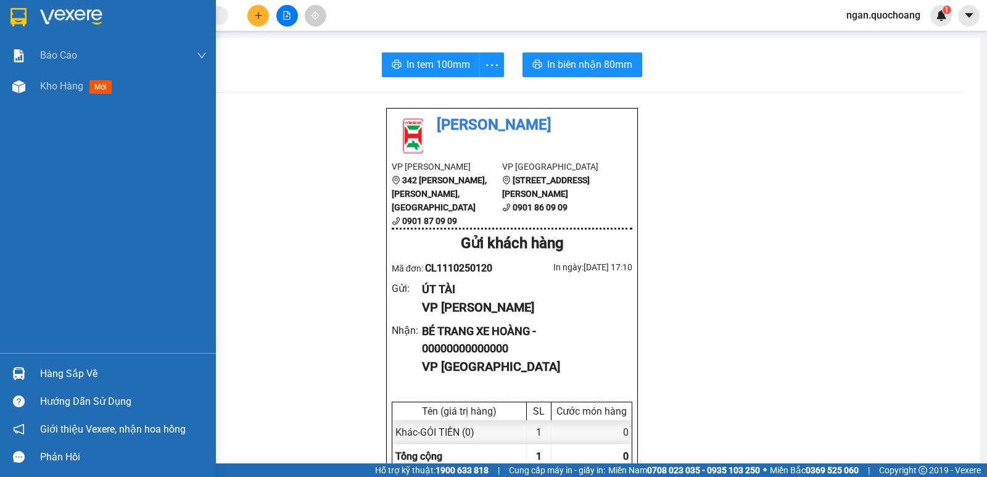
click at [57, 372] on div "Hàng sắp về" at bounding box center [123, 373] width 167 height 19
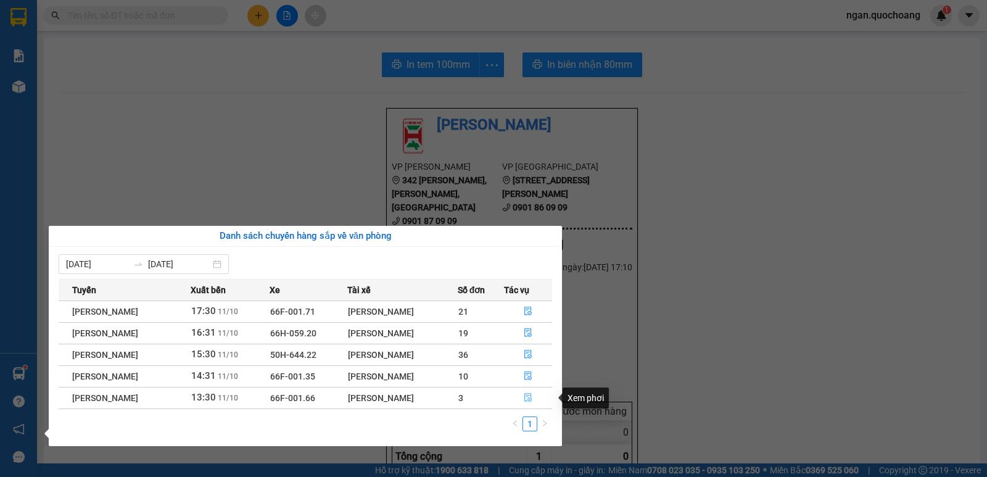
click at [526, 397] on button "button" at bounding box center [527, 398] width 47 height 20
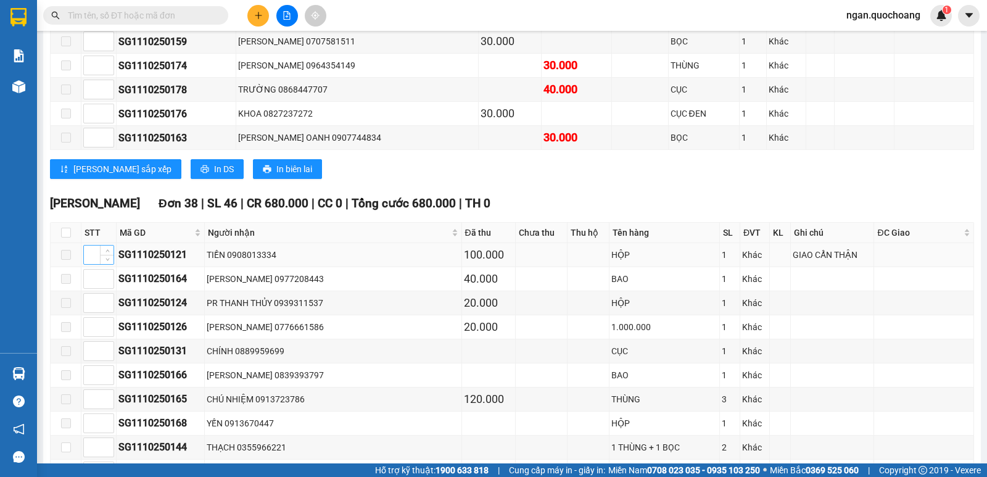
scroll to position [370, 0]
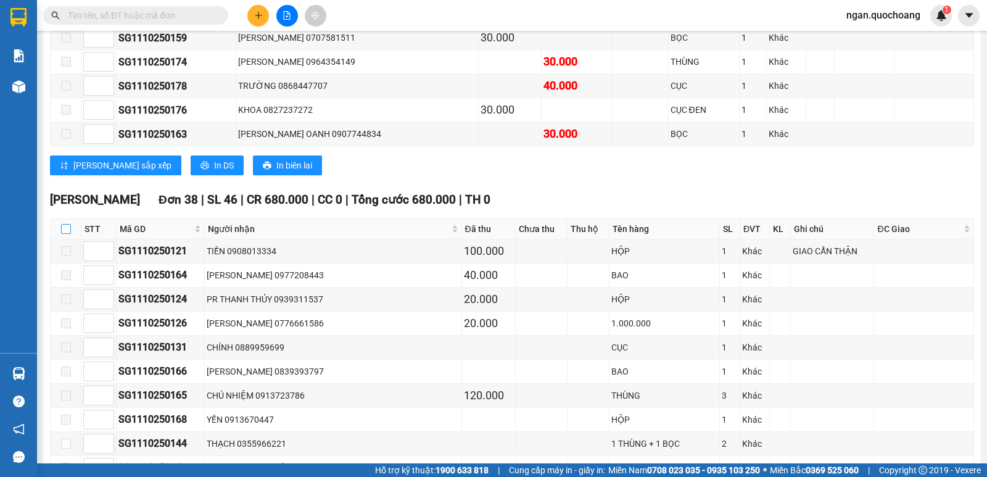
click at [67, 234] on input "checkbox" at bounding box center [66, 229] width 10 height 10
checkbox input "true"
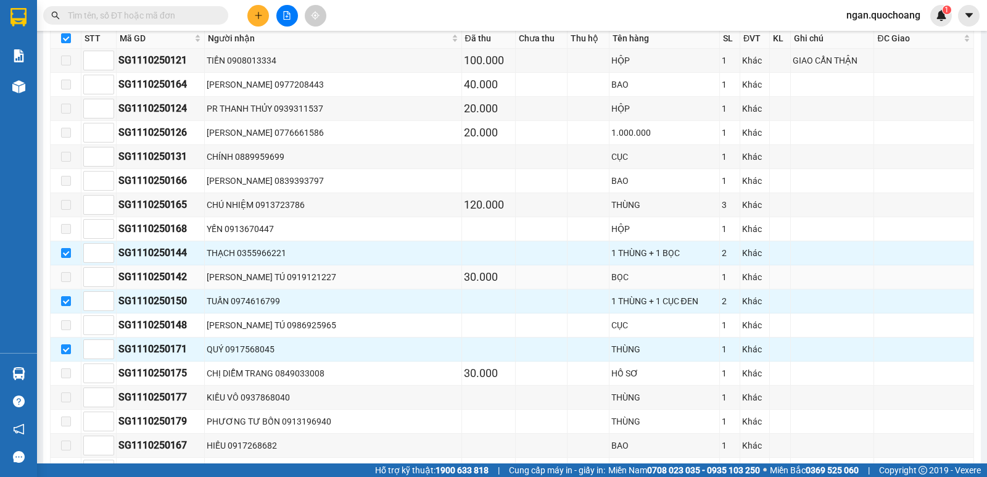
scroll to position [617, 0]
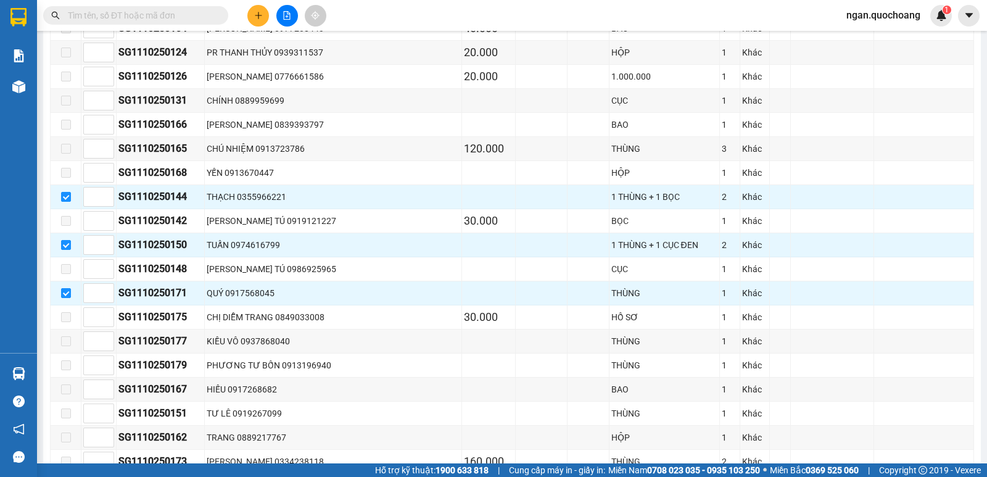
click at [110, 14] on input "text" at bounding box center [141, 16] width 146 height 14
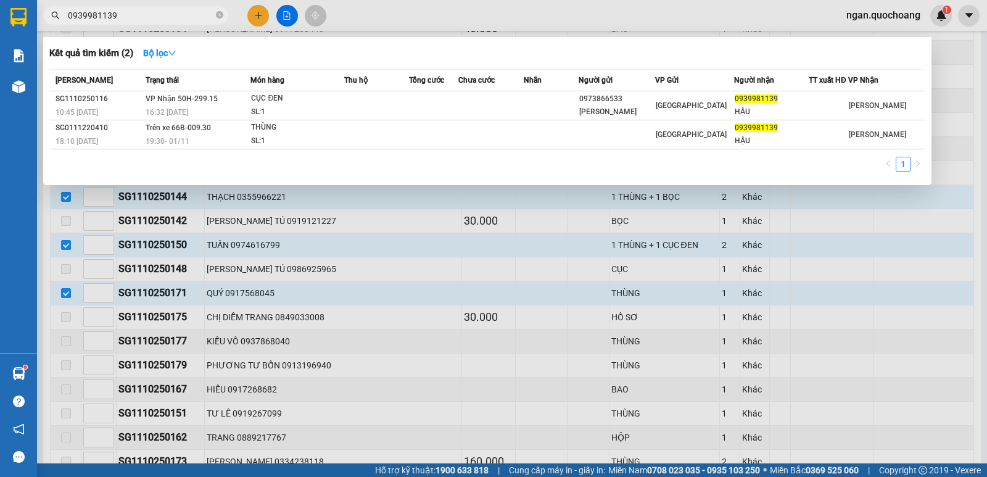
click at [459, 302] on div at bounding box center [493, 238] width 987 height 477
click at [171, 14] on input "0939981139" at bounding box center [141, 16] width 146 height 14
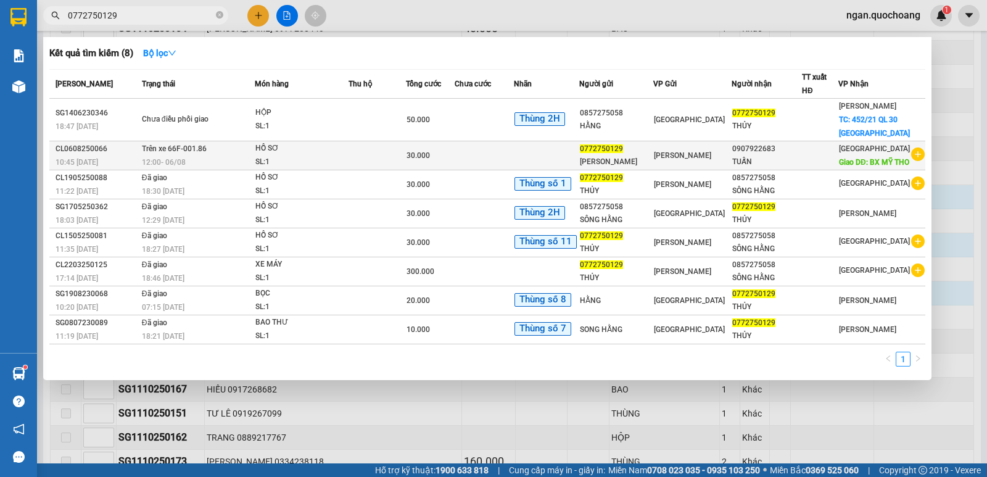
type input "0772750129"
click at [789, 168] on div "TUẤN" at bounding box center [766, 161] width 69 height 13
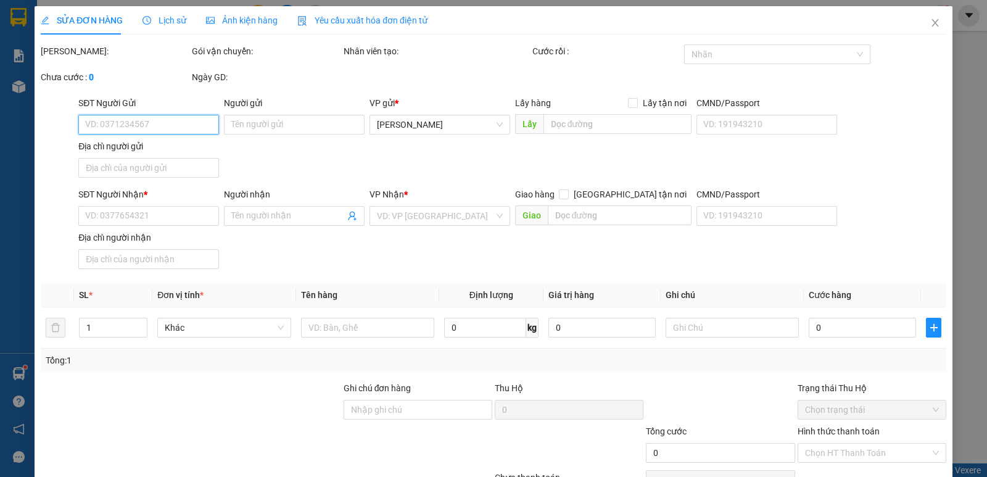
type input "0772750129"
type input "[PERSON_NAME]"
type input "PHƯỜNG CAO LÃNH,TỈNH ĐỒNG THÁP"
type input "0907922683"
type input "TUẤN"
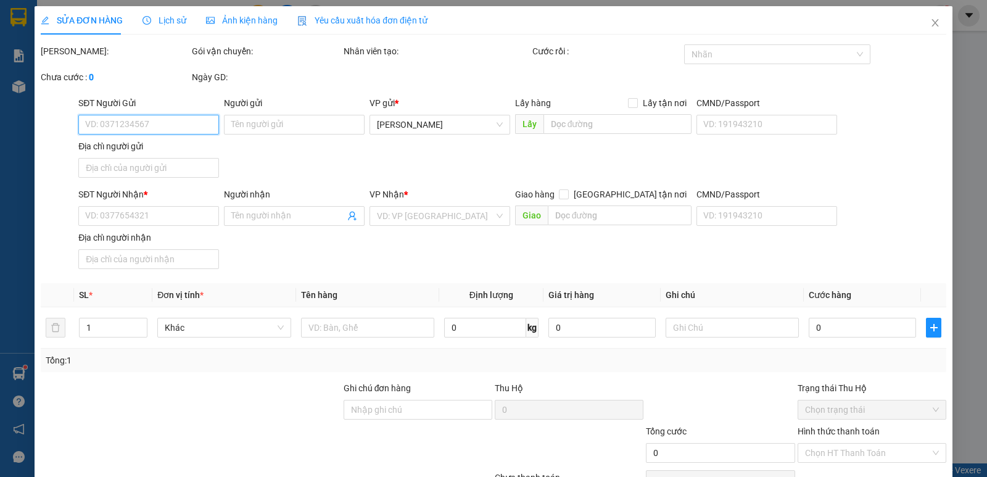
type input "BX MỸ THO"
type input "30.000"
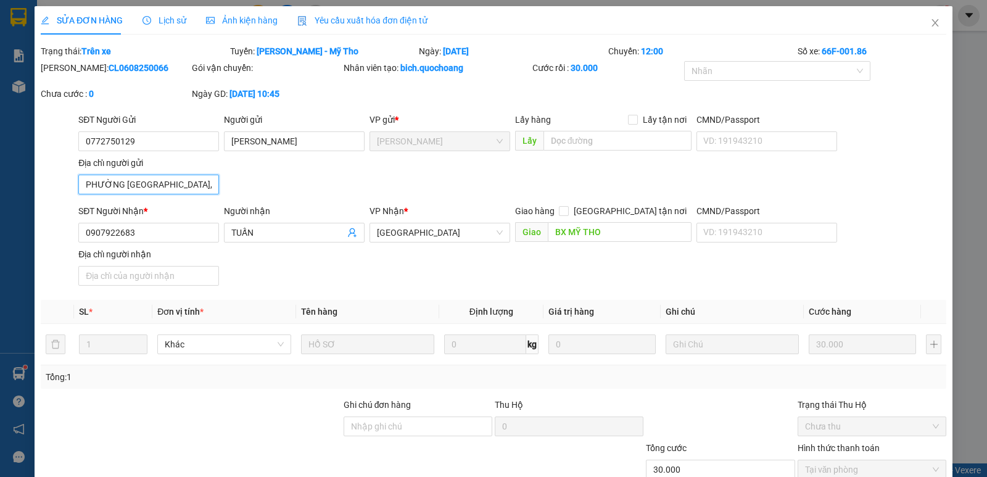
click at [192, 187] on input "PHƯỜNG CAO LÃNH,TỈNH ĐỒNG THÁP" at bounding box center [148, 185] width 141 height 20
click at [929, 18] on span "Close" at bounding box center [935, 23] width 35 height 35
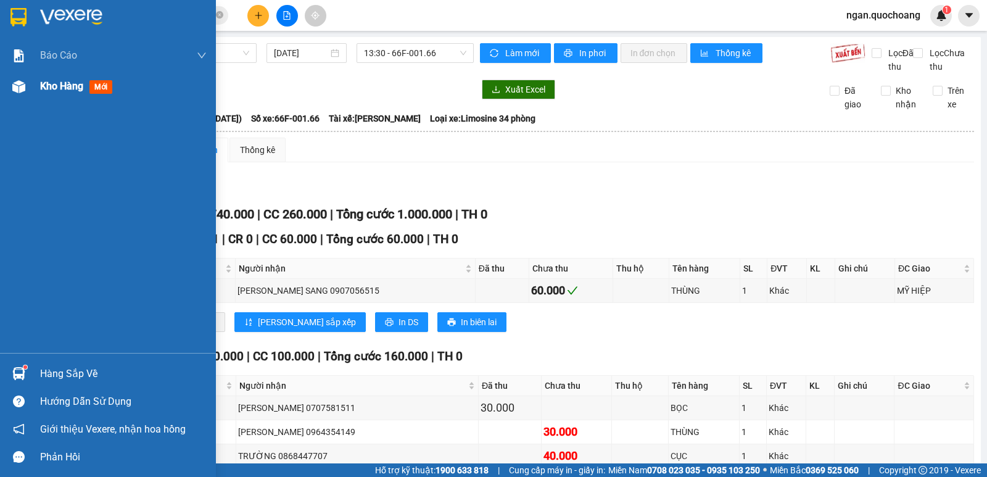
click at [49, 101] on div "Kho hàng mới" at bounding box center [123, 86] width 167 height 31
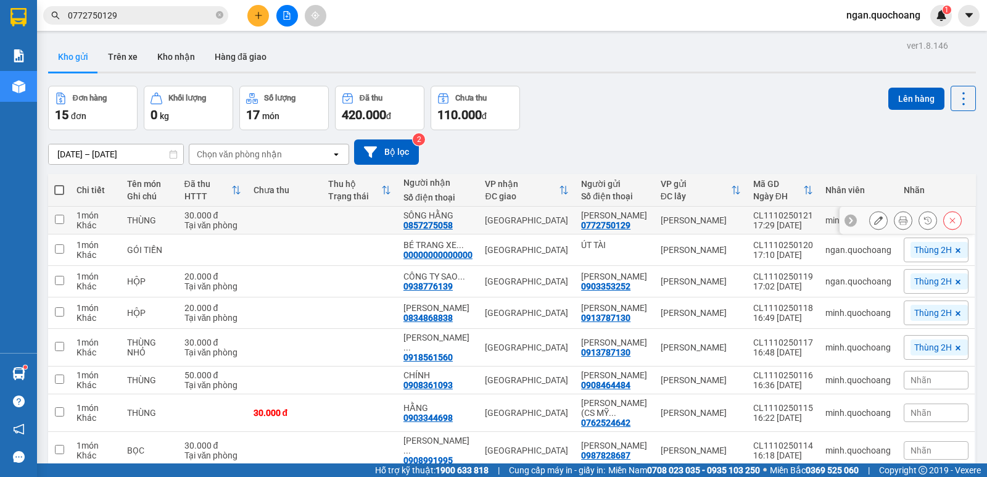
click at [898, 224] on button at bounding box center [902, 221] width 17 height 22
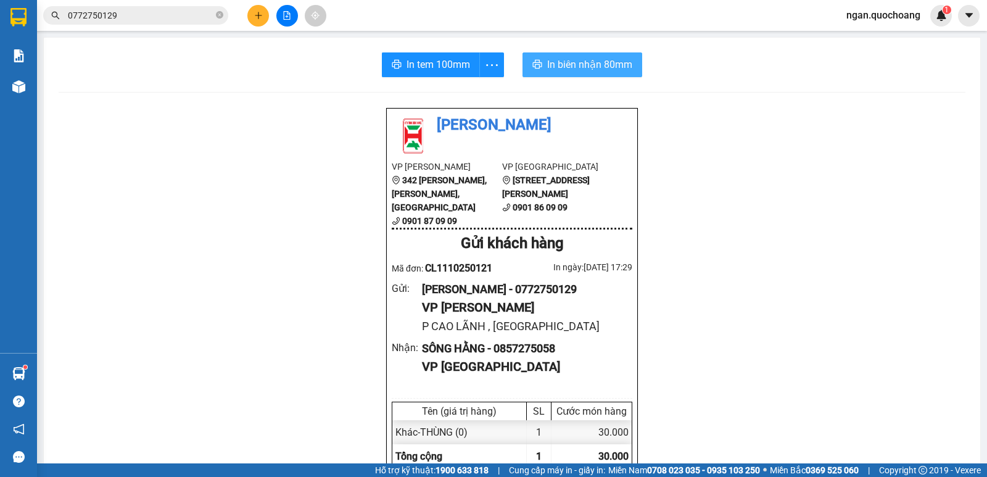
click at [576, 64] on span "In biên nhận 80mm" at bounding box center [589, 64] width 85 height 15
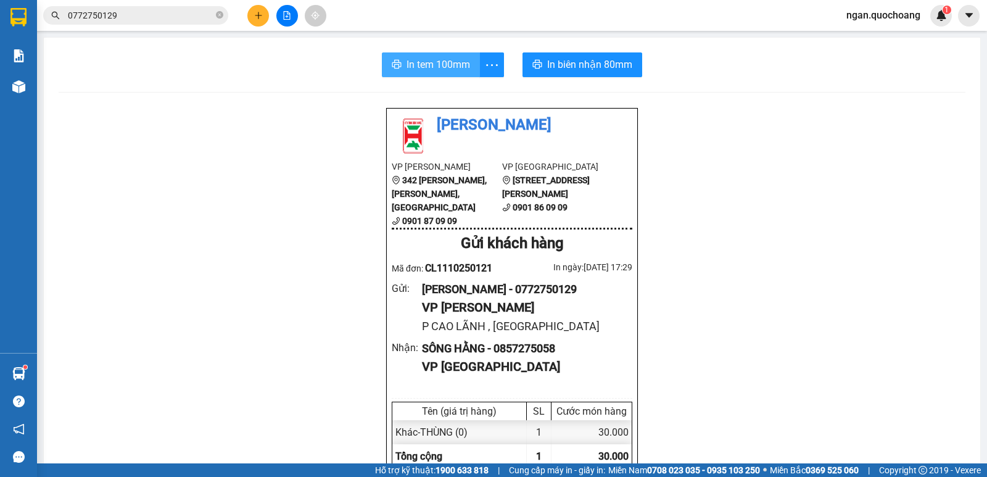
click at [425, 62] on span "In tem 100mm" at bounding box center [438, 64] width 64 height 15
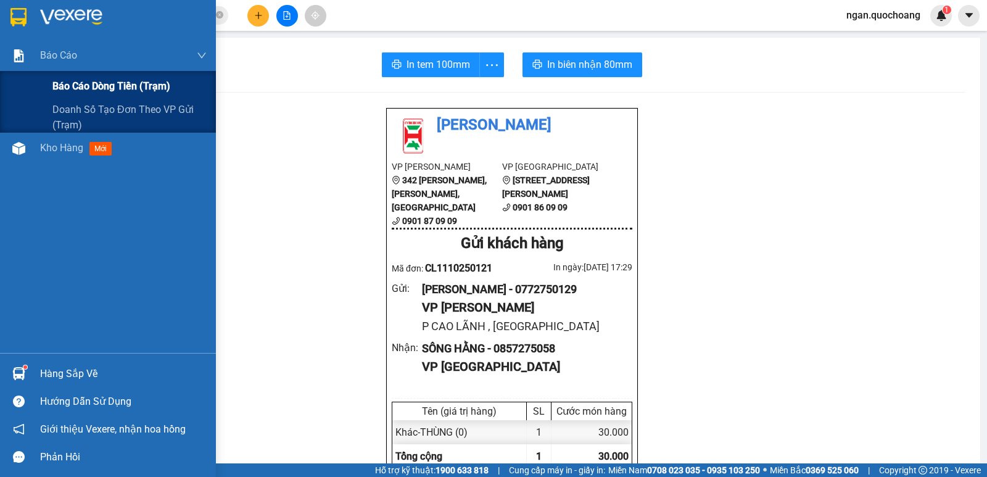
click at [88, 81] on span "Báo cáo dòng tiền (trạm)" at bounding box center [111, 85] width 118 height 15
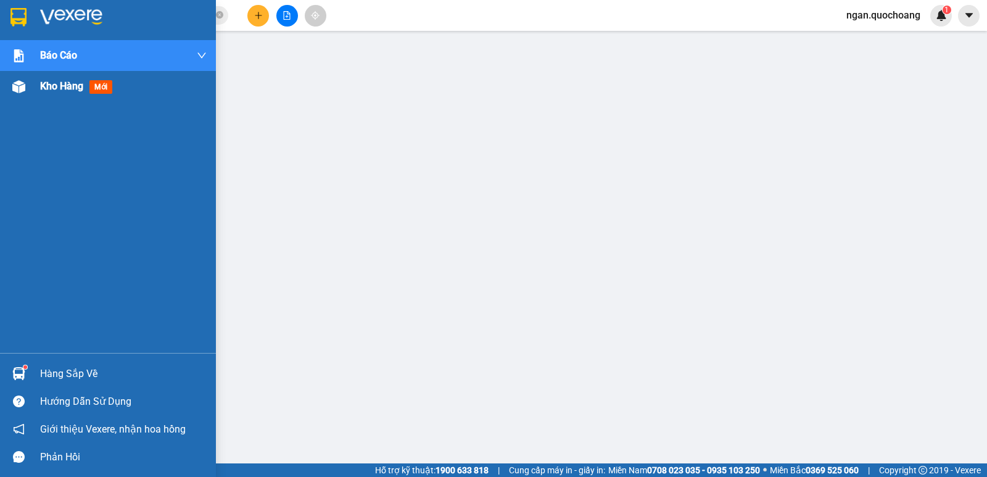
click at [45, 83] on span "Kho hàng" at bounding box center [61, 86] width 43 height 12
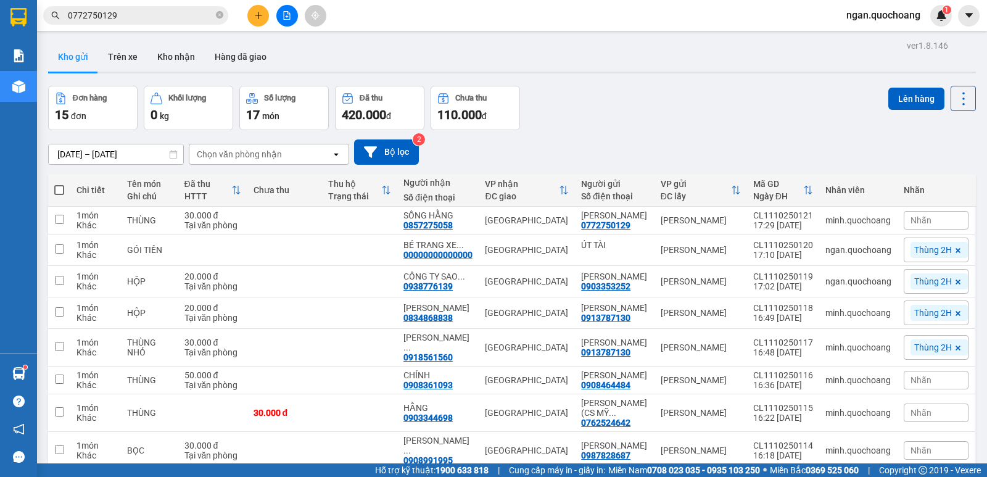
click at [146, 19] on input "0772750129" at bounding box center [141, 16] width 146 height 14
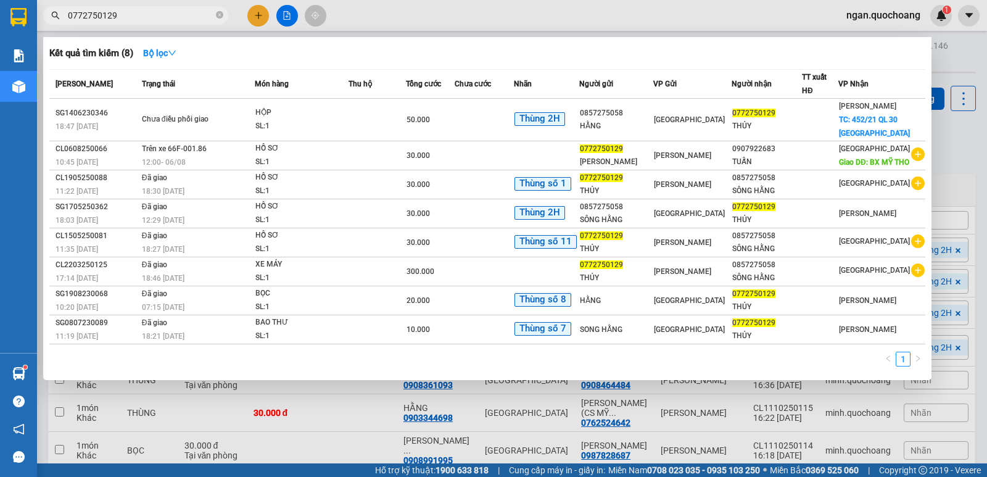
click at [146, 19] on input "0772750129" at bounding box center [141, 16] width 146 height 14
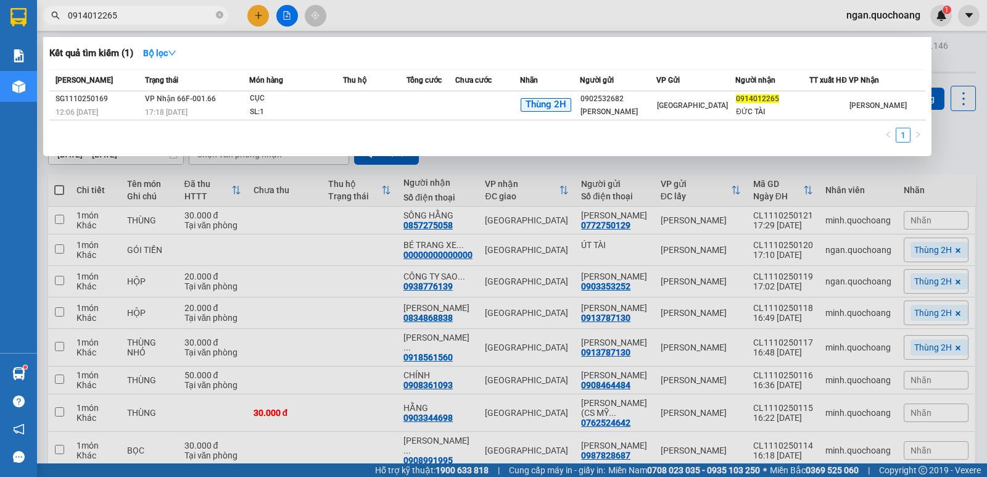
type input "0914012265"
click at [284, 368] on div at bounding box center [493, 238] width 987 height 477
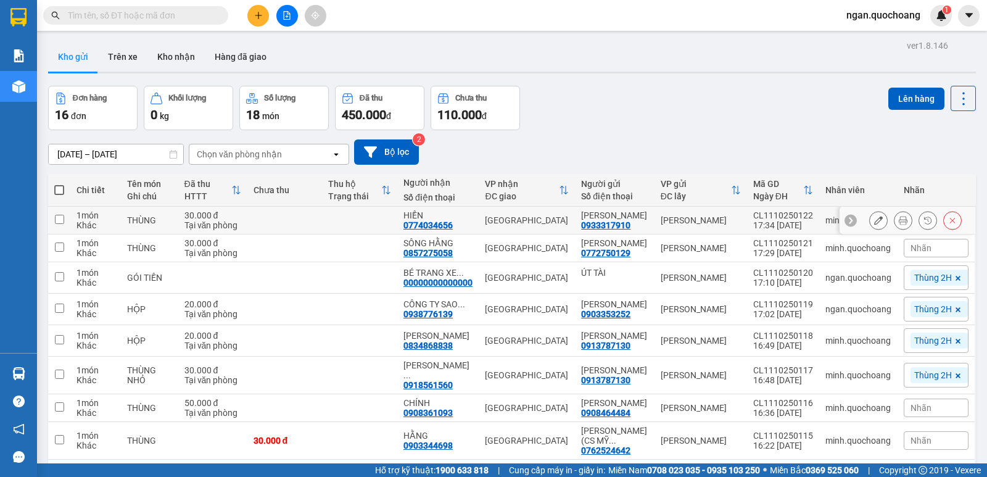
drag, startPoint x: 588, startPoint y: 210, endPoint x: 638, endPoint y: 223, distance: 51.6
click at [638, 220] on div "[PERSON_NAME]" at bounding box center [614, 215] width 67 height 10
checkbox input "true"
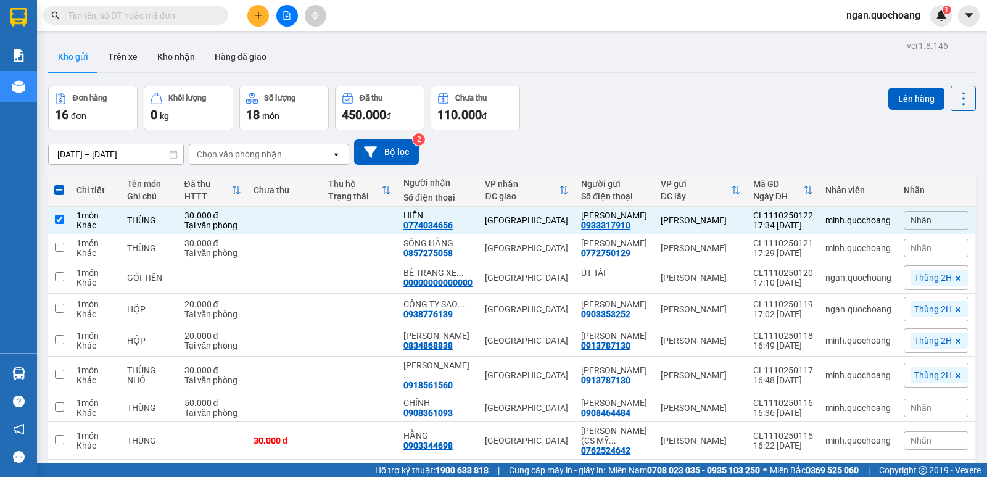
copy div "[PERSON_NAME]"
click at [142, 20] on input "text" at bounding box center [141, 16] width 146 height 14
paste input "[PERSON_NAME]"
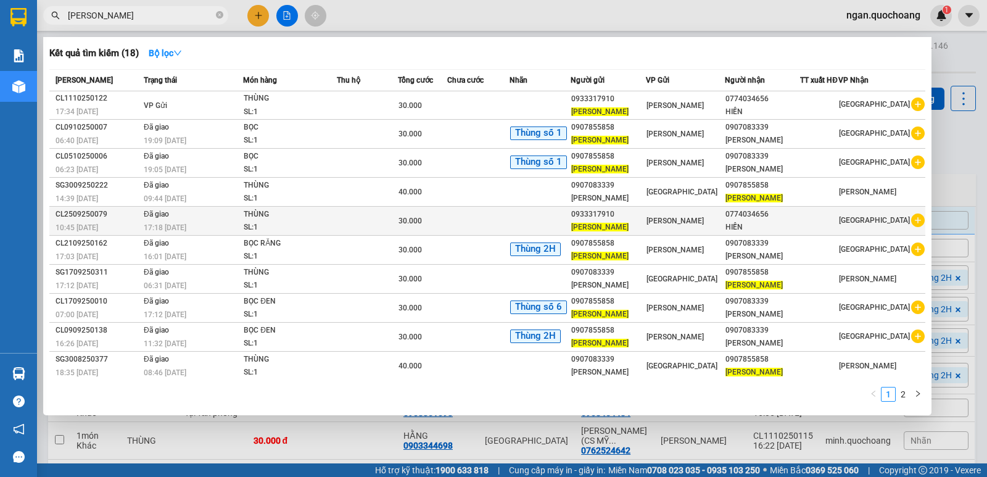
type input "[PERSON_NAME]"
click at [398, 236] on td at bounding box center [367, 221] width 61 height 29
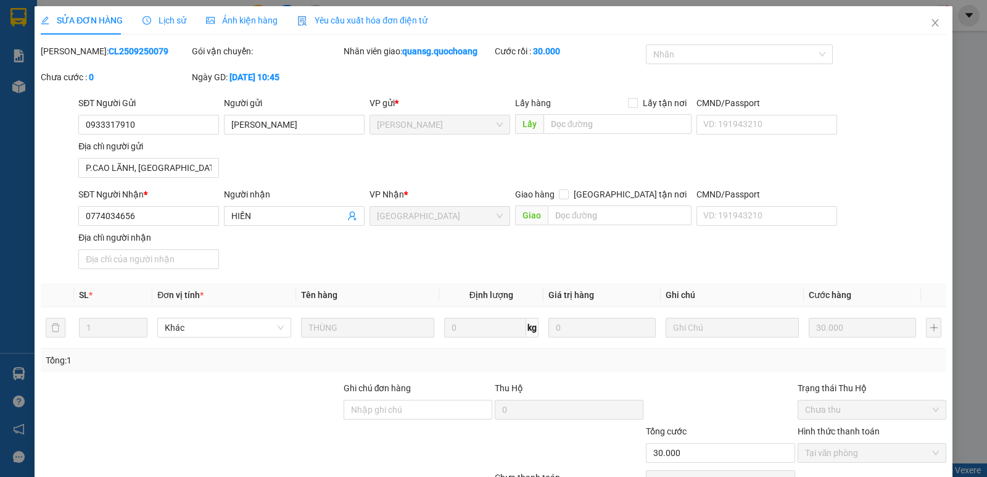
type input "0933317910"
type input "[PERSON_NAME]"
type input "P.CAO LÃNH, [GEOGRAPHIC_DATA]"
type input "0774034656"
type input "HIỀN"
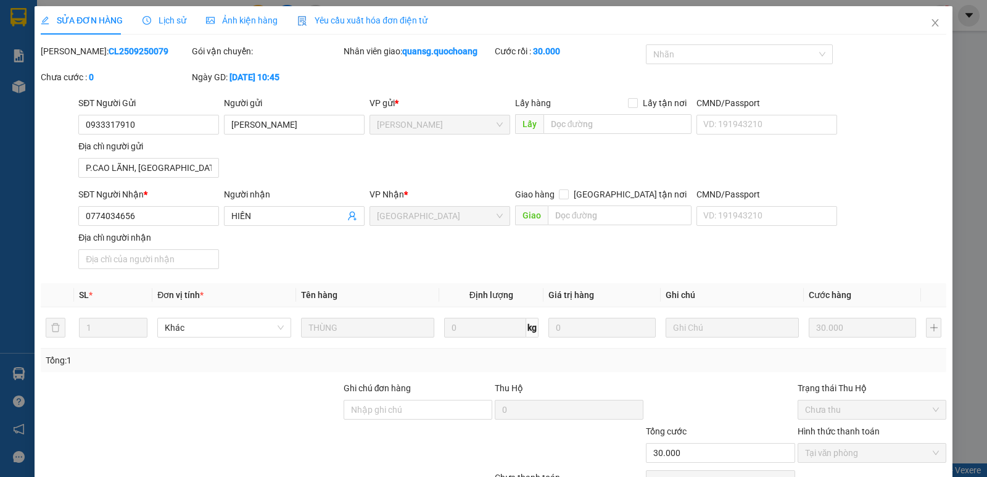
type input "30.000"
drag, startPoint x: 165, startPoint y: 192, endPoint x: 170, endPoint y: 187, distance: 7.4
click at [165, 192] on div "SĐT Người Nhận *" at bounding box center [148, 194] width 141 height 14
click at [165, 206] on input "0774034656" at bounding box center [148, 216] width 141 height 20
drag, startPoint x: 183, startPoint y: 168, endPoint x: 169, endPoint y: 167, distance: 14.2
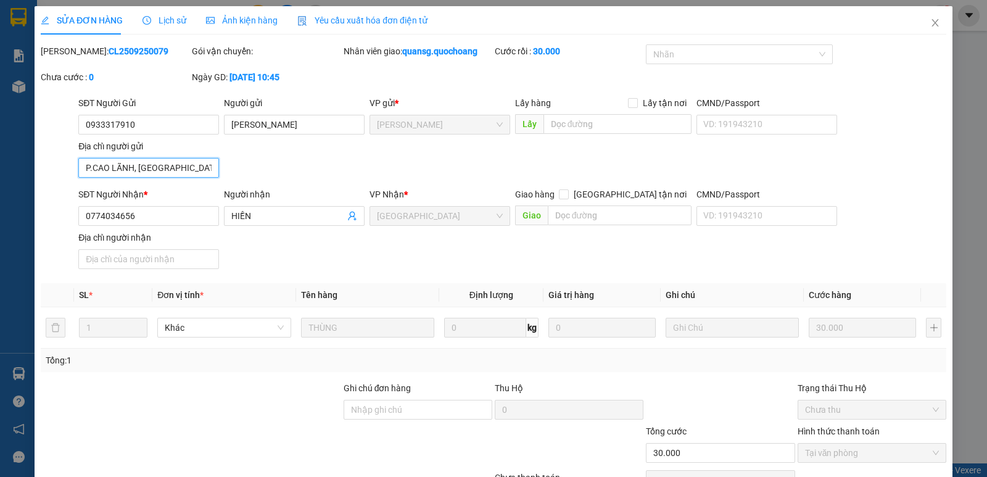
click at [183, 168] on input "P.CAO LÃNH, [GEOGRAPHIC_DATA]" at bounding box center [148, 168] width 141 height 20
click at [928, 18] on span "Close" at bounding box center [935, 23] width 35 height 35
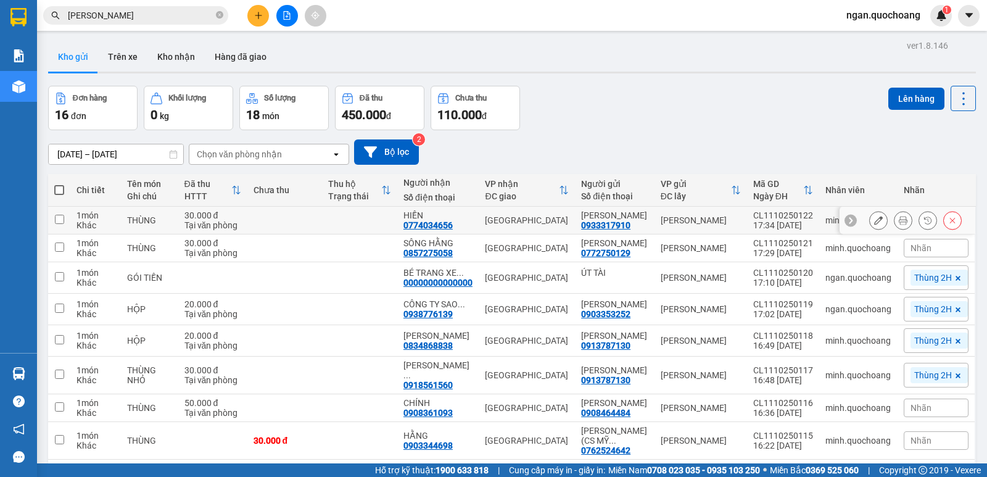
click at [874, 224] on icon at bounding box center [878, 220] width 9 height 9
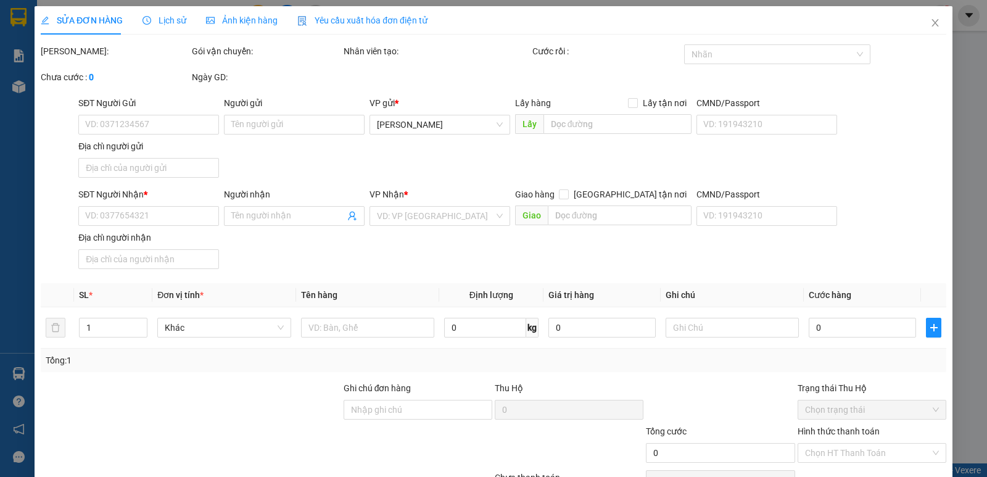
type input "0933317910"
type input "[PERSON_NAME]"
type input "0774034656"
type input "HIỀN"
type input "30.000"
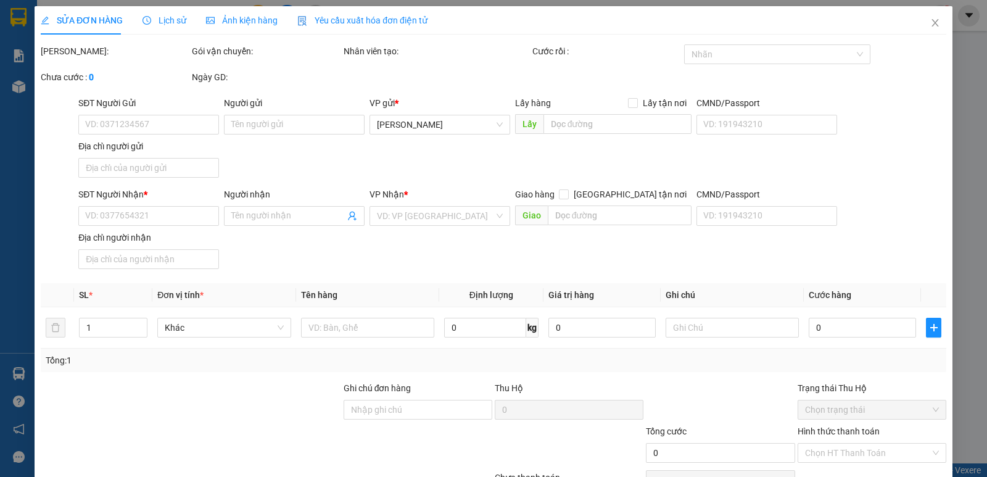
type input "30.000"
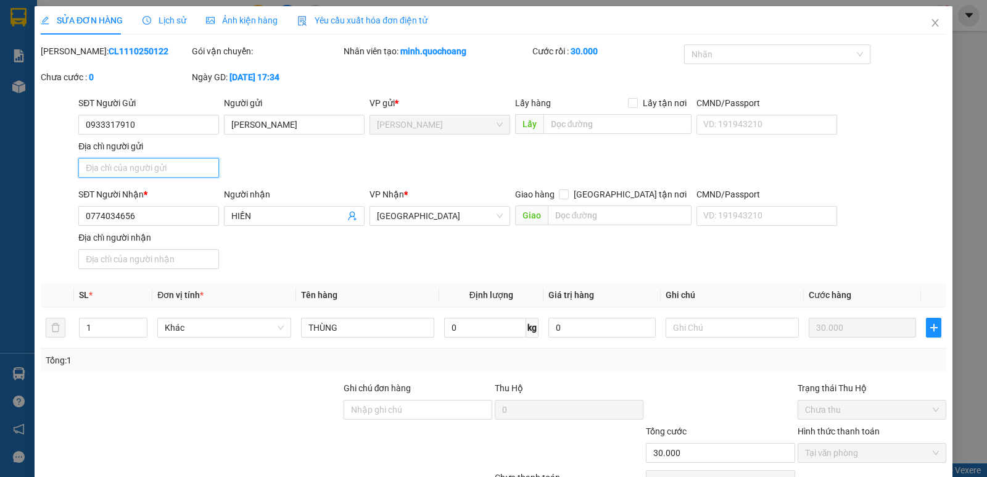
click at [153, 160] on input "Địa chỉ người gửi" at bounding box center [148, 168] width 141 height 20
paste input "P.CAO LÃNH, [GEOGRAPHIC_DATA]"
type input "P.CAO LÃNH, [GEOGRAPHIC_DATA]"
type input "0"
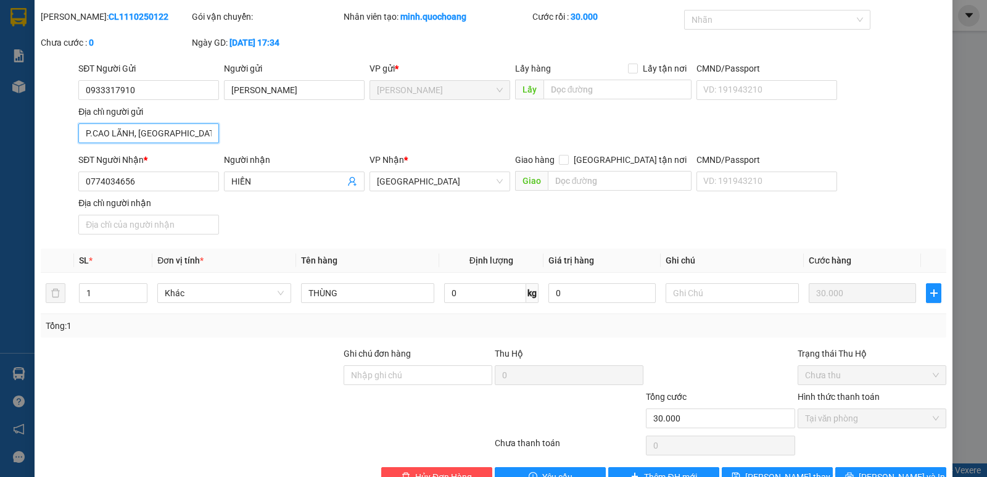
scroll to position [68, 0]
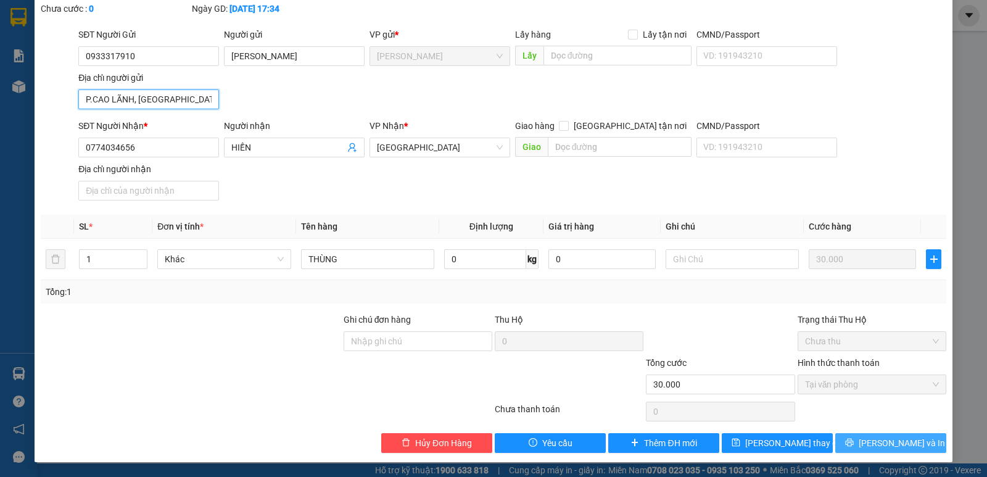
type input "P.CAO LÃNH, [GEOGRAPHIC_DATA]"
click at [892, 446] on span "[PERSON_NAME] và In" at bounding box center [901, 443] width 86 height 14
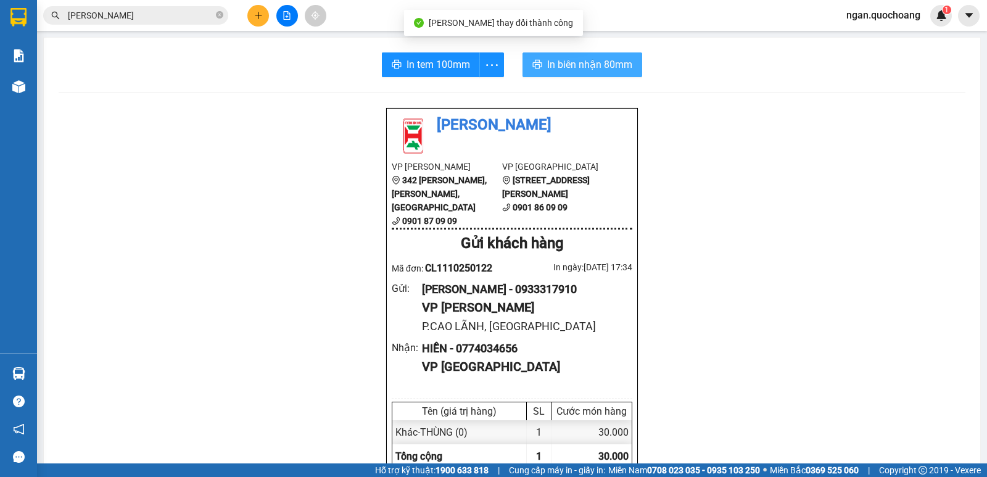
click at [547, 64] on span "In biên nhận 80mm" at bounding box center [589, 64] width 85 height 15
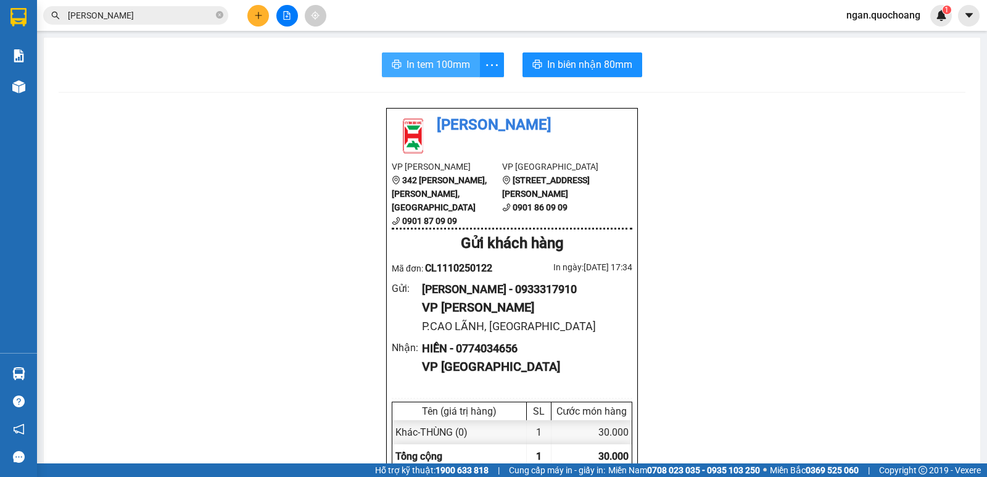
click at [407, 67] on span "In tem 100mm" at bounding box center [438, 64] width 64 height 15
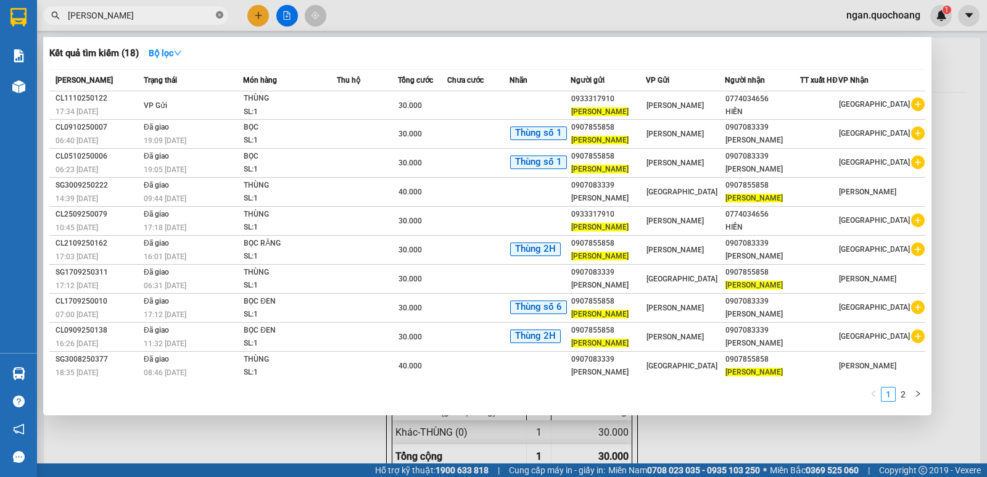
click at [218, 12] on icon "close-circle" at bounding box center [219, 14] width 7 height 7
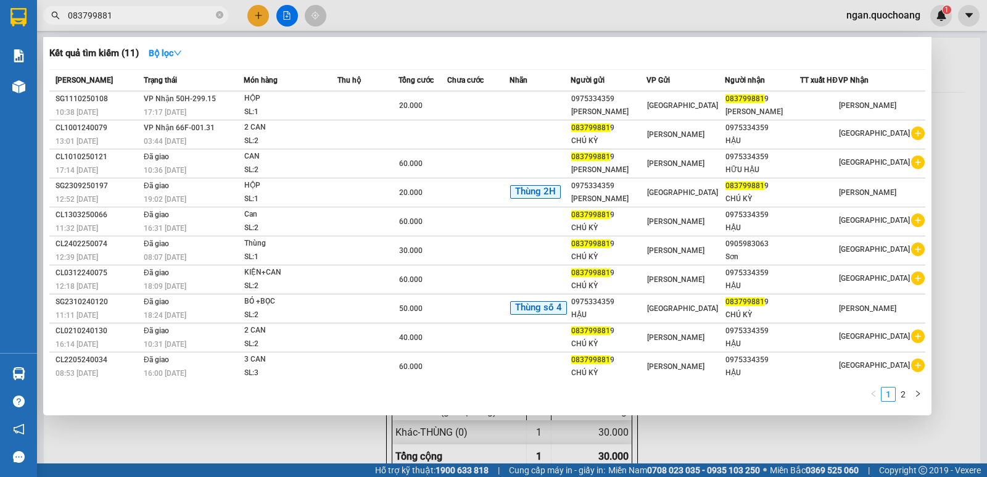
type input "0837998819"
click at [218, 11] on span at bounding box center [219, 16] width 7 height 12
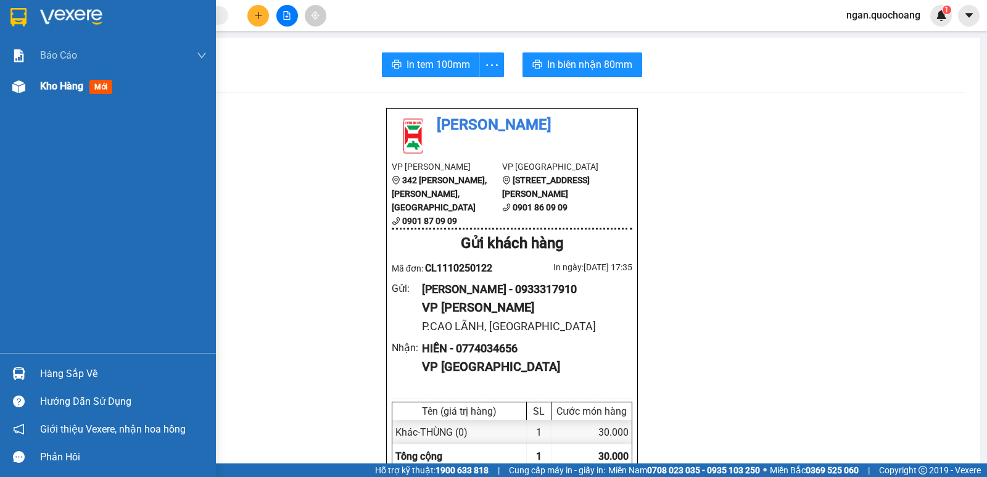
click at [33, 93] on div "Kho hàng mới" at bounding box center [108, 86] width 216 height 31
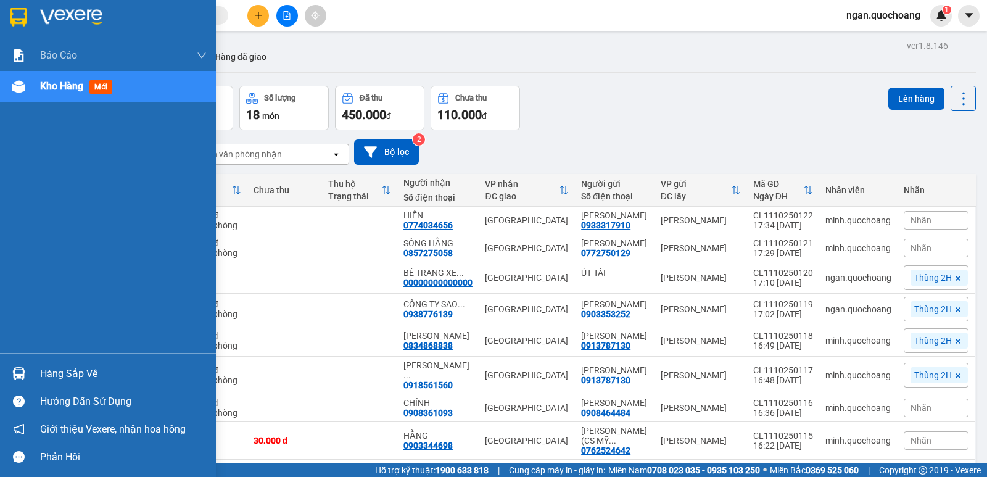
click at [38, 378] on div "Hàng sắp về" at bounding box center [108, 374] width 216 height 28
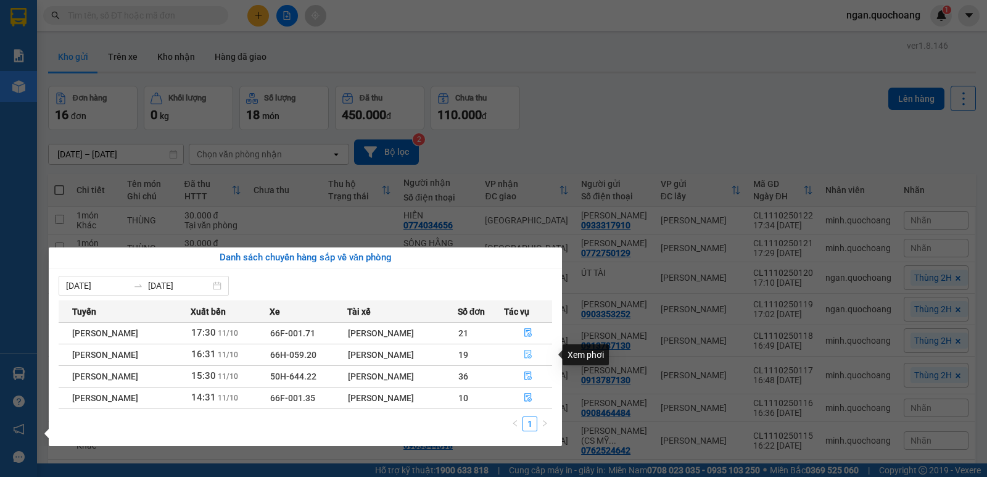
click at [529, 353] on icon "file-done" at bounding box center [528, 354] width 9 height 9
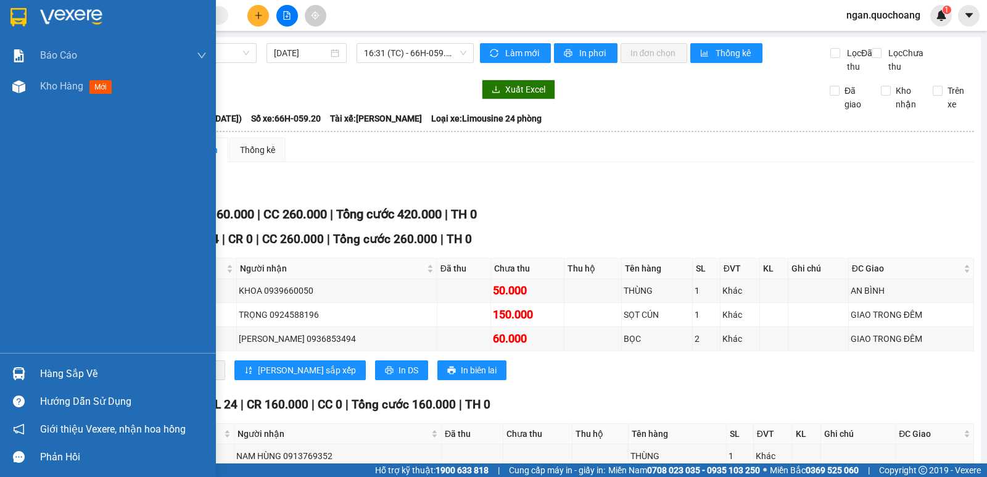
click at [51, 364] on div "Hàng sắp về" at bounding box center [123, 373] width 167 height 19
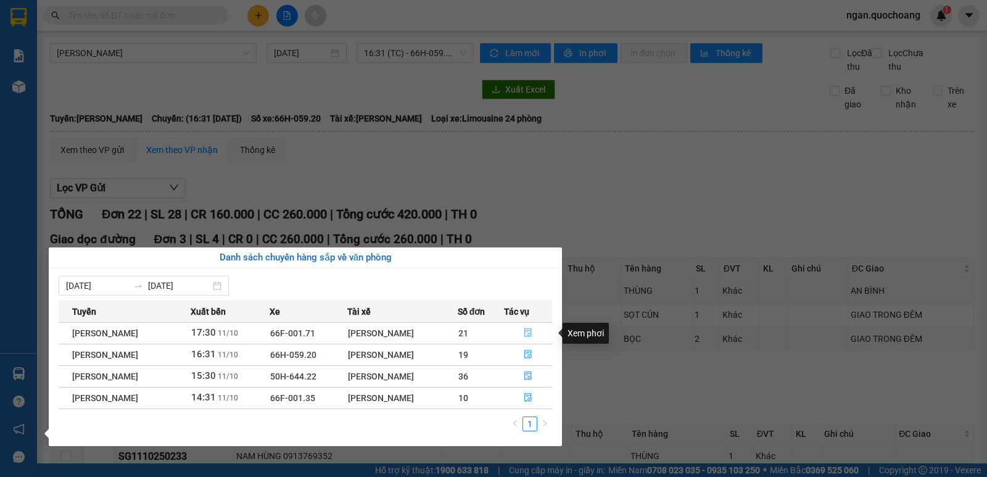
click at [530, 326] on button "button" at bounding box center [527, 333] width 47 height 20
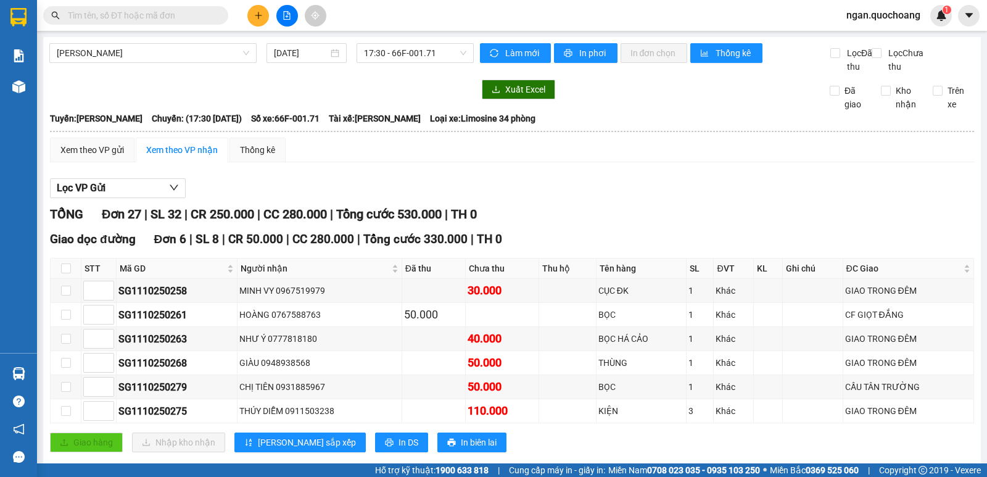
click at [207, 9] on input "text" at bounding box center [141, 16] width 146 height 14
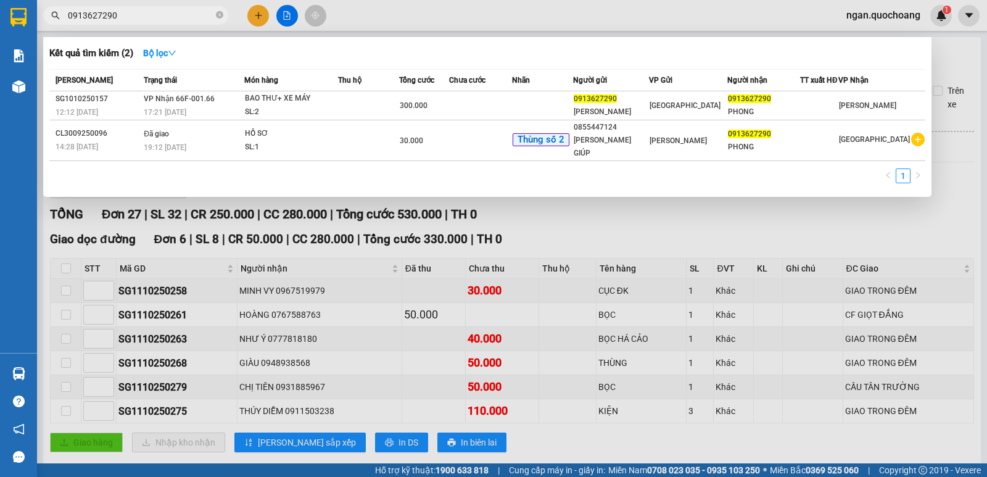
type input "0913627290"
click at [630, 240] on div at bounding box center [493, 238] width 987 height 477
click at [218, 19] on icon "close-circle" at bounding box center [219, 14] width 7 height 7
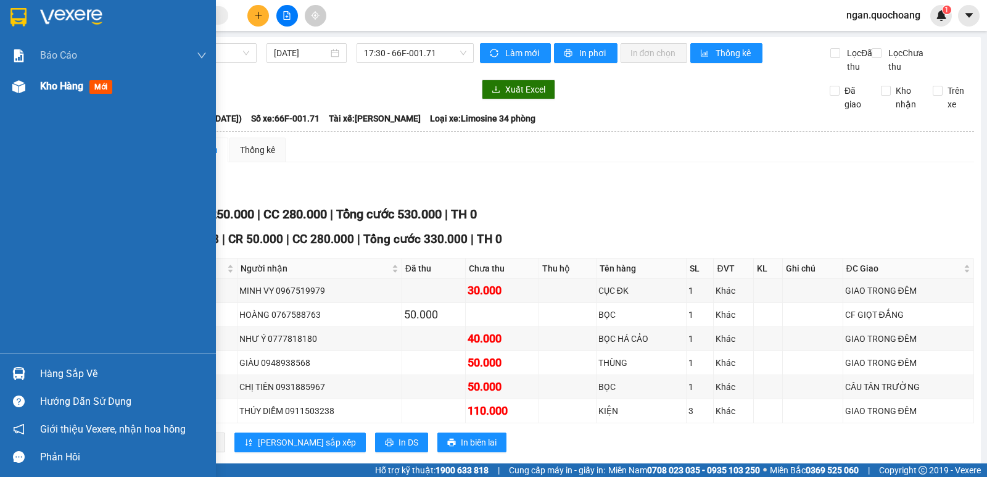
click at [41, 79] on div "Kho hàng mới" at bounding box center [78, 85] width 77 height 15
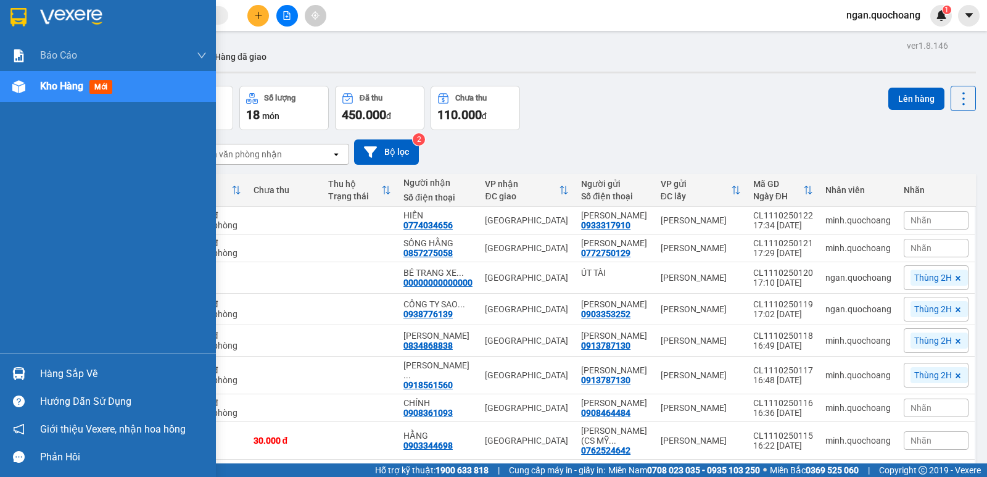
click at [104, 368] on div "Hàng sắp về" at bounding box center [123, 373] width 167 height 19
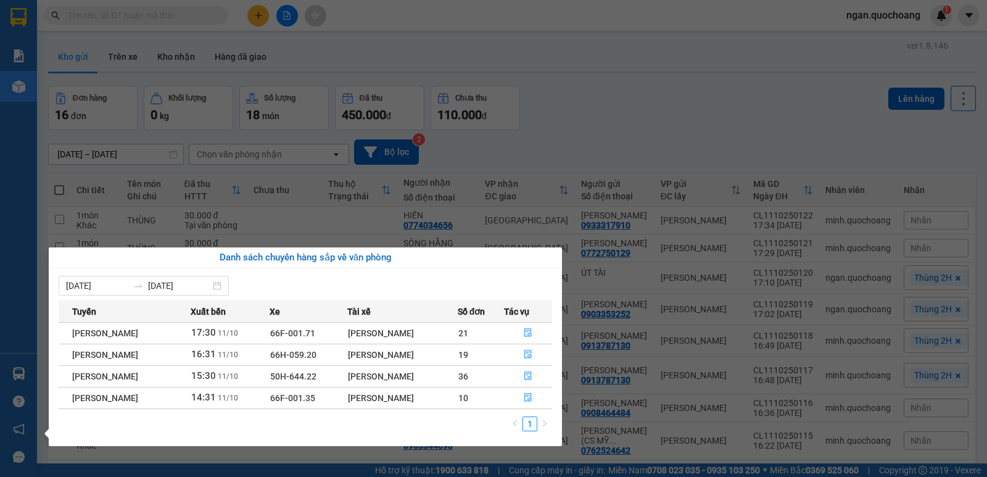
click at [585, 147] on section "Kết quả tìm kiếm ( 2 ) Bộ lọc Mã ĐH Trạng thái Món hàng Thu hộ Tổng cước Chưa c…" at bounding box center [493, 238] width 987 height 477
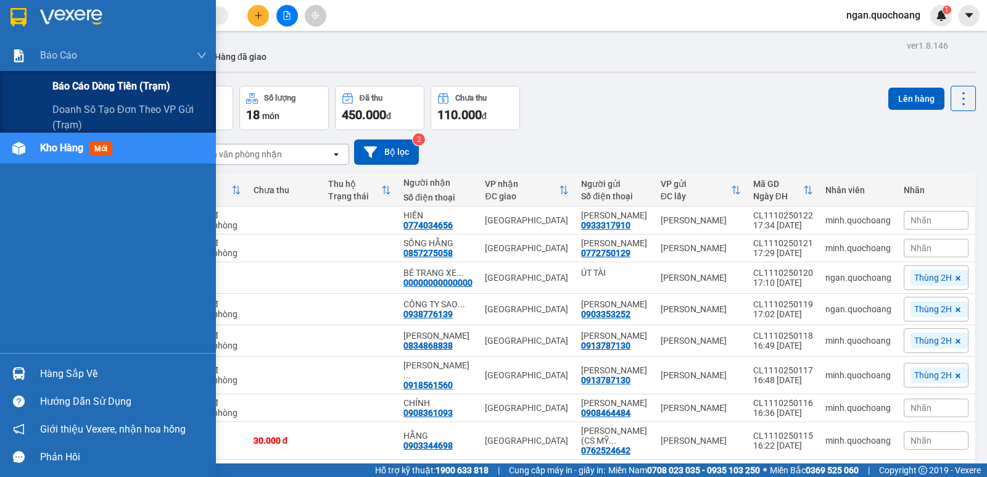
click at [86, 83] on span "Báo cáo dòng tiền (trạm)" at bounding box center [111, 85] width 118 height 15
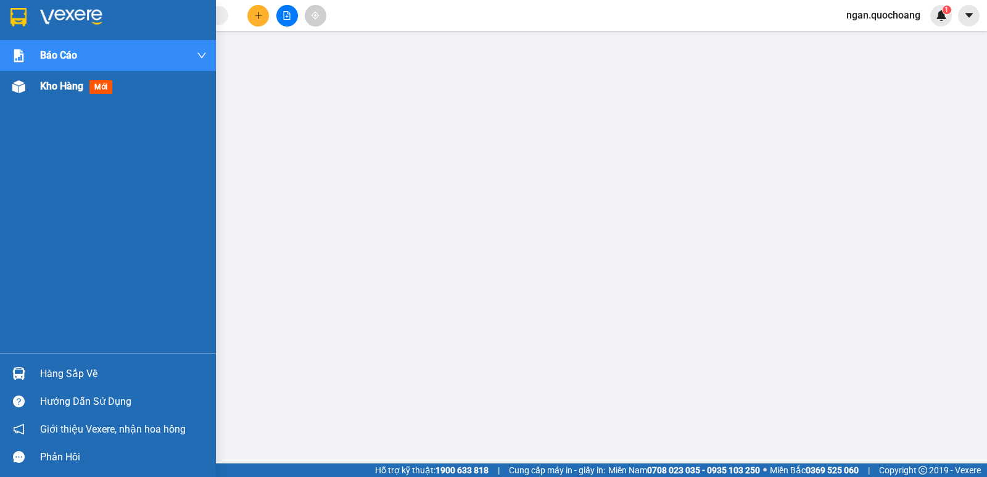
click at [65, 87] on span "Kho hàng" at bounding box center [61, 86] width 43 height 12
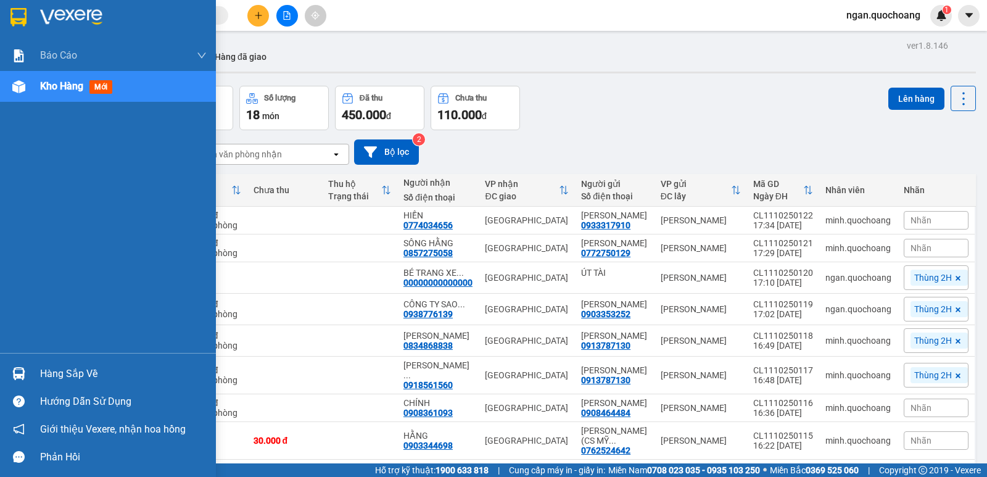
click at [22, 367] on img at bounding box center [18, 373] width 13 height 13
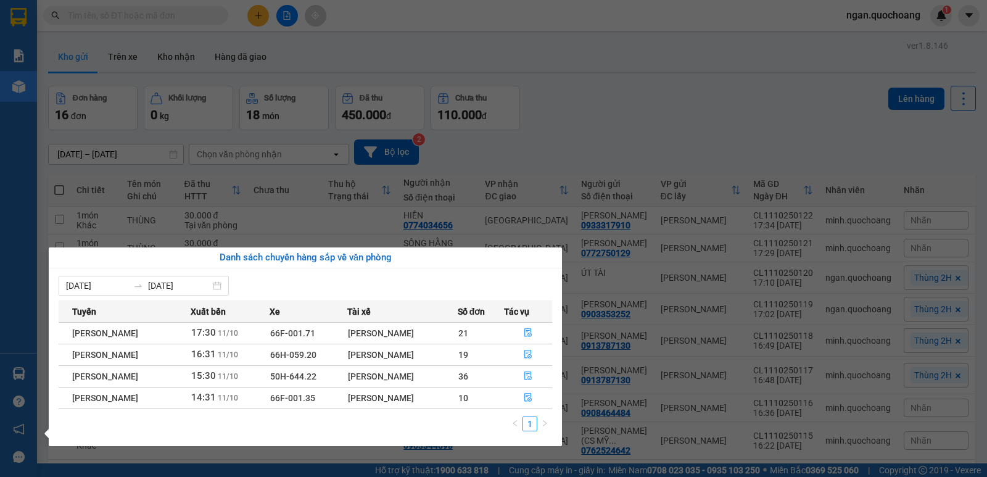
click at [582, 73] on section "Kết quả tìm kiếm ( 2 ) Bộ lọc Mã ĐH Trạng thái Món hàng Thu hộ Tổng cước Chưa c…" at bounding box center [493, 238] width 987 height 477
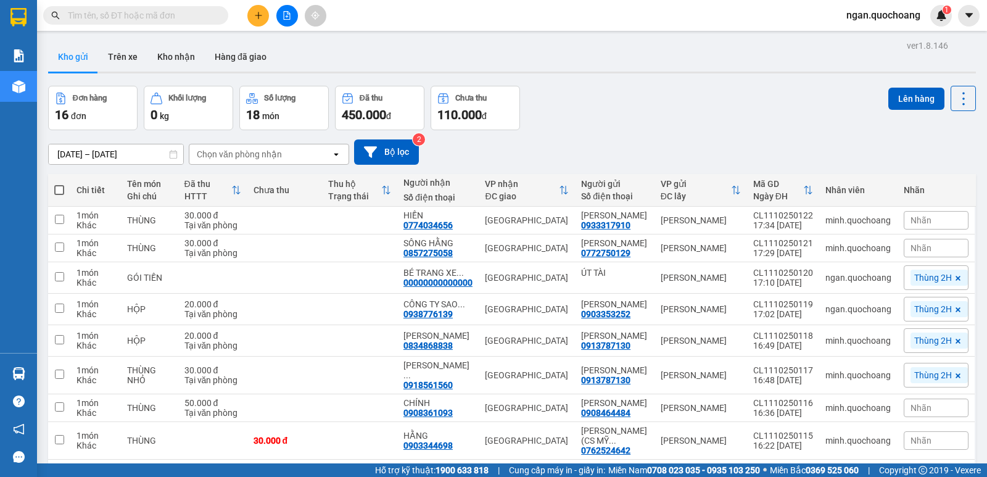
click at [134, 20] on input "text" at bounding box center [141, 16] width 146 height 14
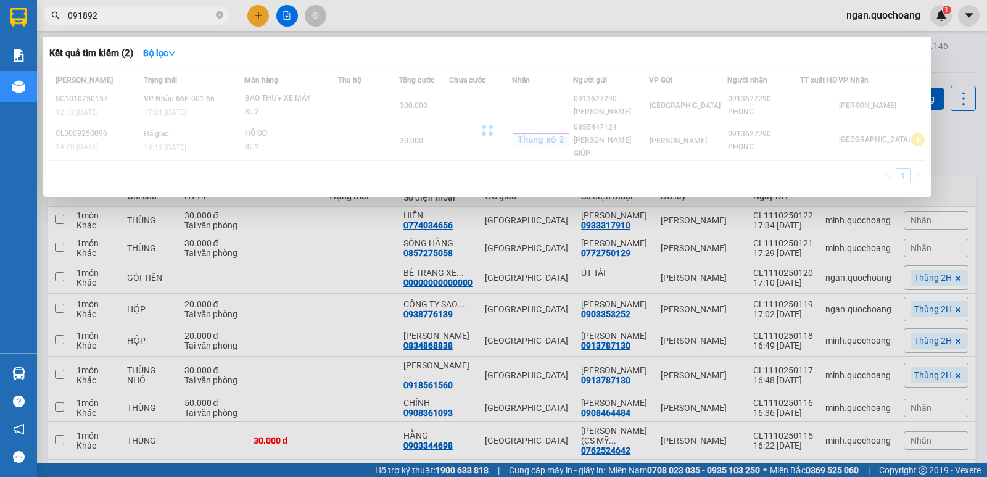
type input "0918927"
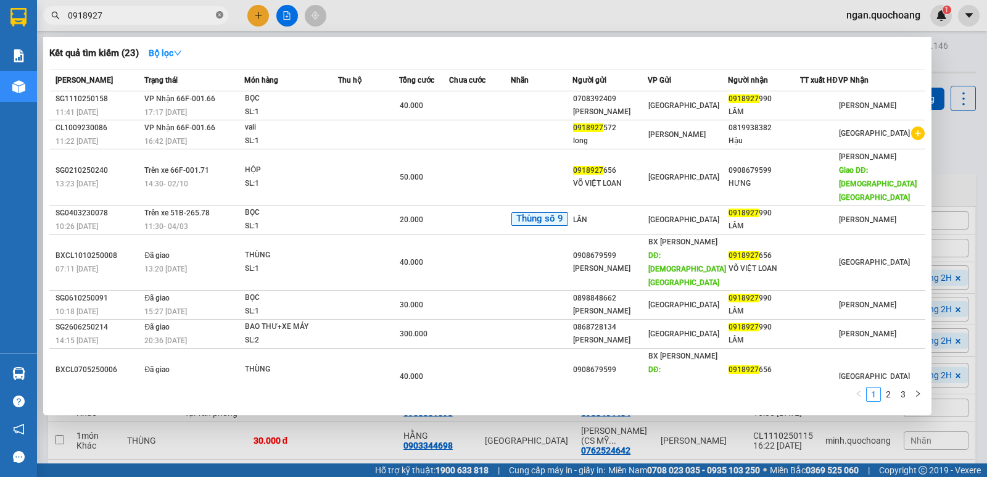
click at [218, 15] on icon "close-circle" at bounding box center [219, 14] width 7 height 7
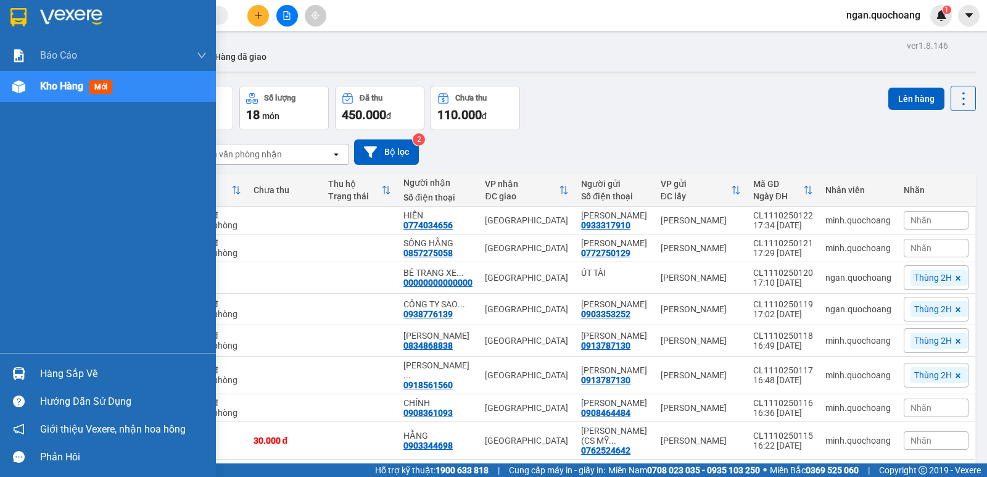
drag, startPoint x: 48, startPoint y: 372, endPoint x: 55, endPoint y: 372, distance: 6.8
click at [51, 372] on div "Hàng sắp về" at bounding box center [123, 373] width 167 height 19
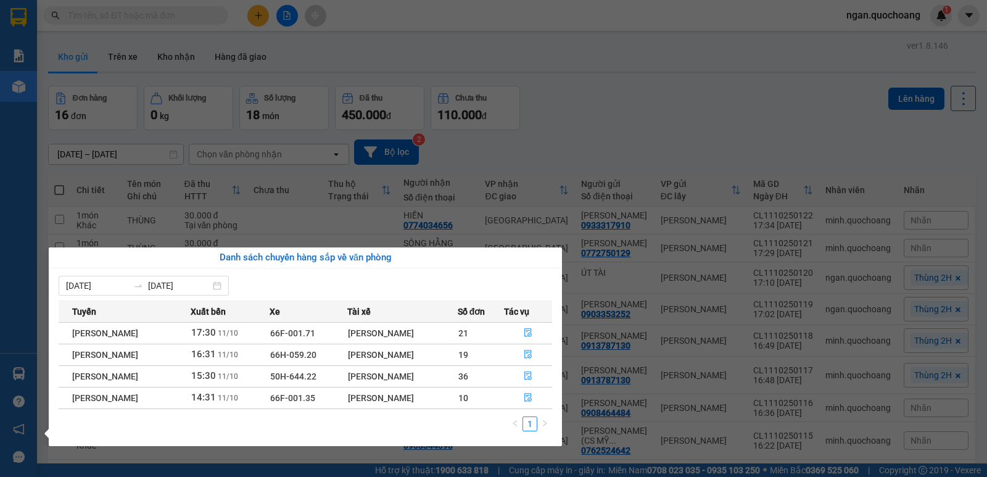
click at [589, 87] on section "Kết quả tìm kiếm ( 23 ) Bộ lọc Mã ĐH Trạng thái Món hàng Thu hộ Tổng cước Chưa …" at bounding box center [493, 238] width 987 height 477
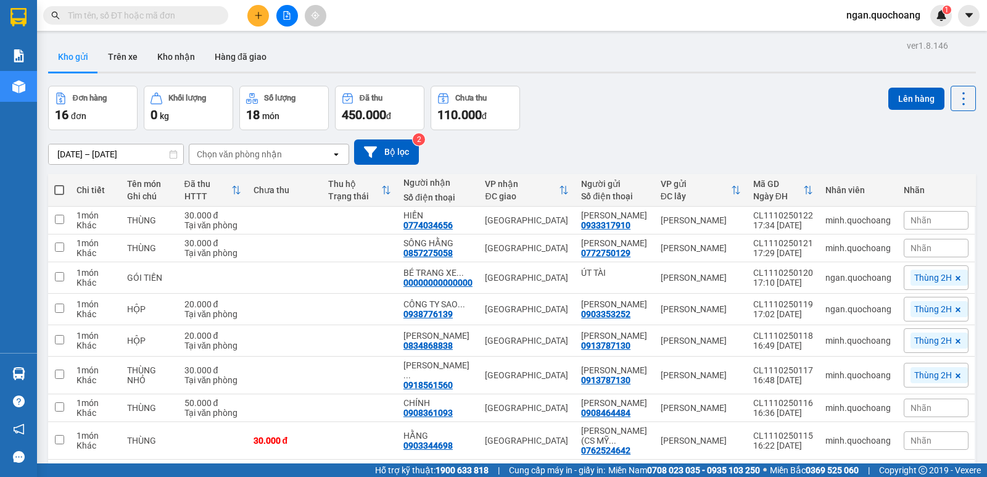
click at [164, 14] on input "text" at bounding box center [141, 16] width 146 height 14
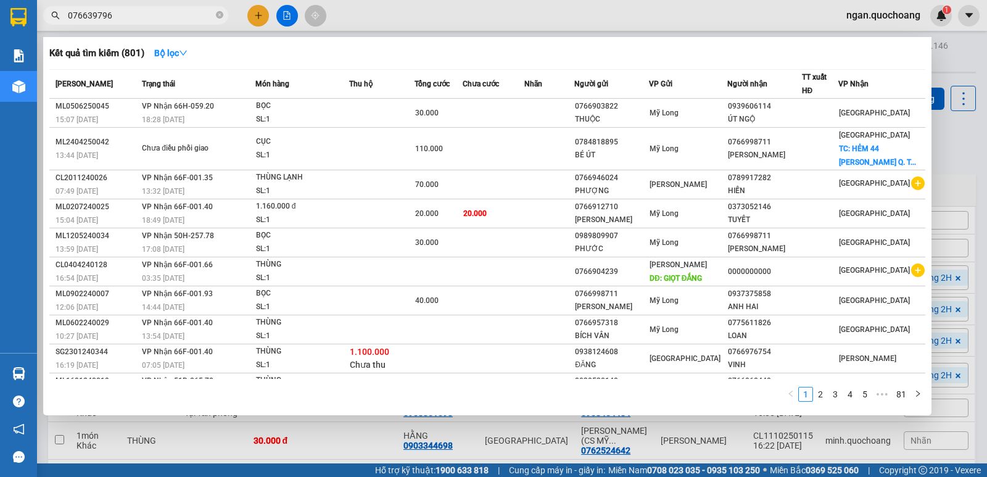
type input "0766397966"
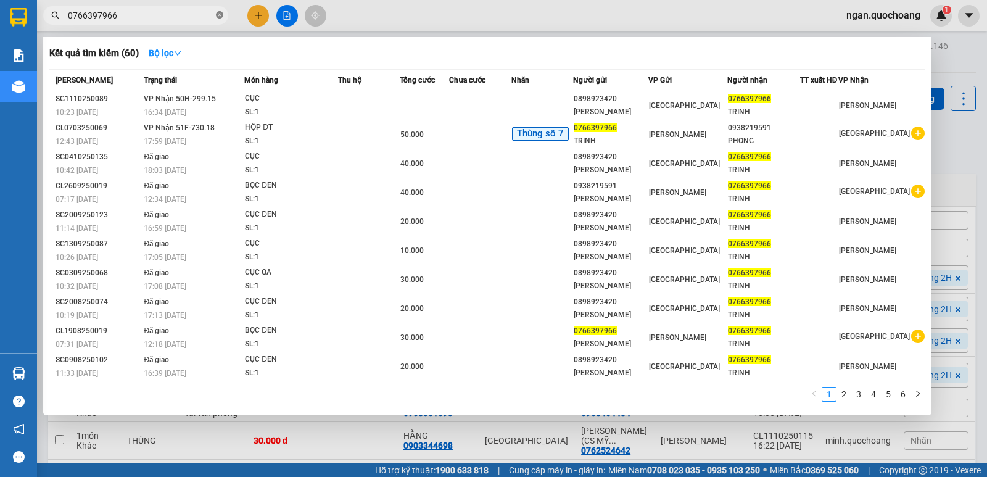
click at [220, 15] on icon "close-circle" at bounding box center [219, 14] width 7 height 7
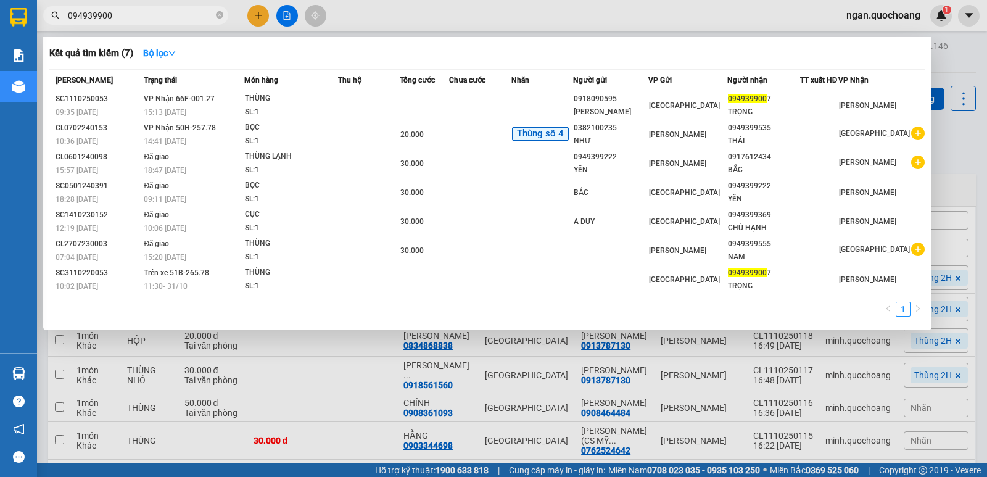
type input "0949399007"
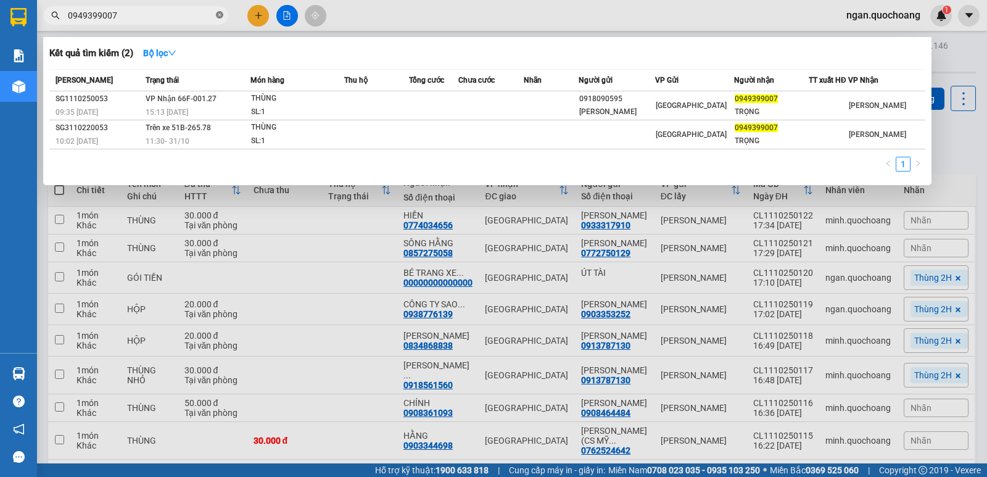
click at [221, 17] on icon "close-circle" at bounding box center [219, 14] width 7 height 7
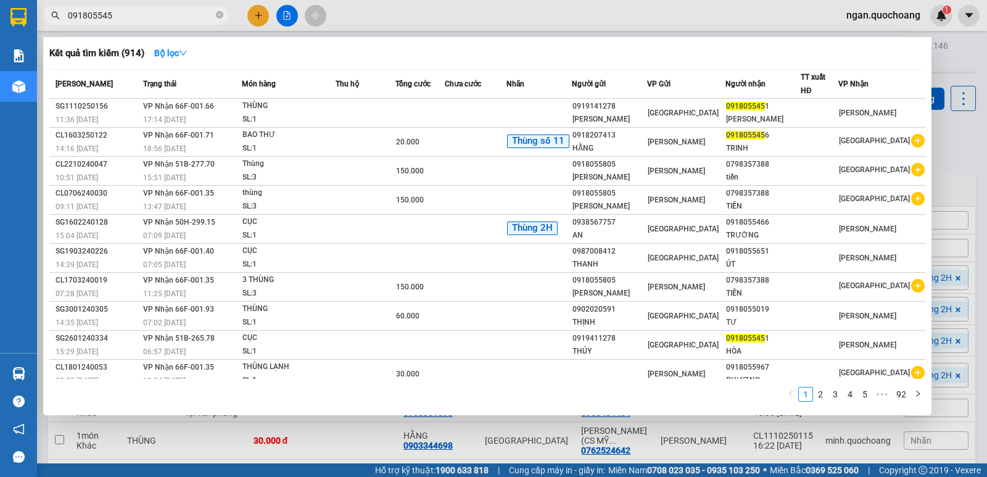
type input "0918055451"
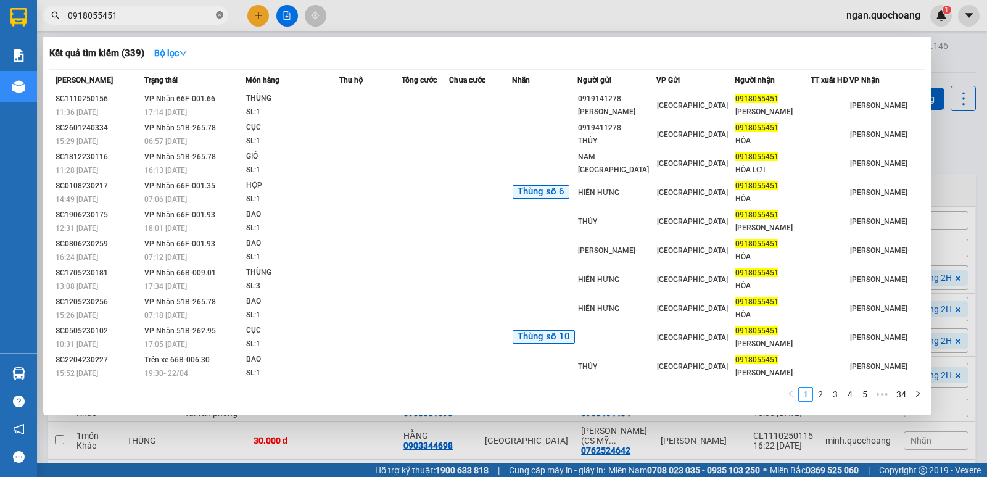
click at [216, 19] on icon "close-circle" at bounding box center [219, 14] width 7 height 7
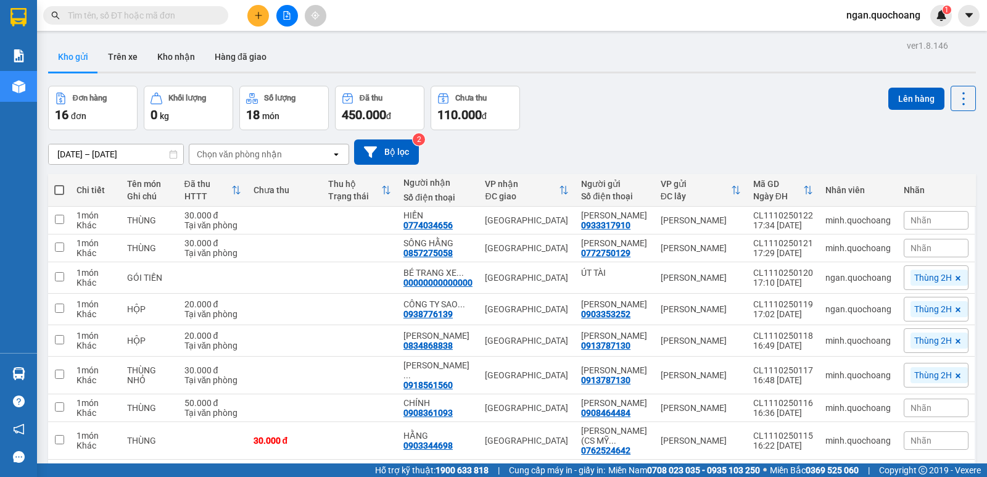
click at [247, 14] on div at bounding box center [287, 16] width 93 height 22
click at [265, 21] on button at bounding box center [258, 16] width 22 height 22
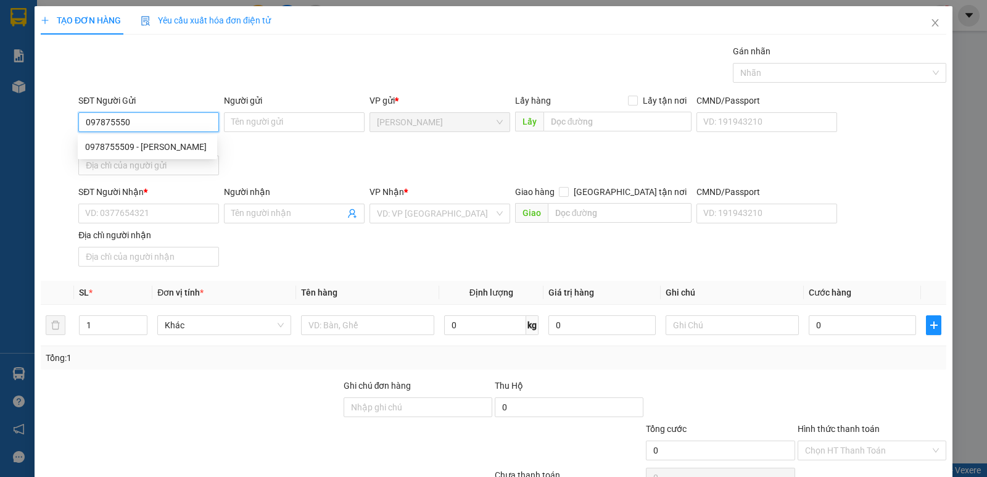
type input "0978755509"
click at [162, 146] on div "0978755509 - TRƯƠNG BÁ TĂNG" at bounding box center [147, 147] width 125 height 14
type input "[PERSON_NAME]"
type input "0978755509"
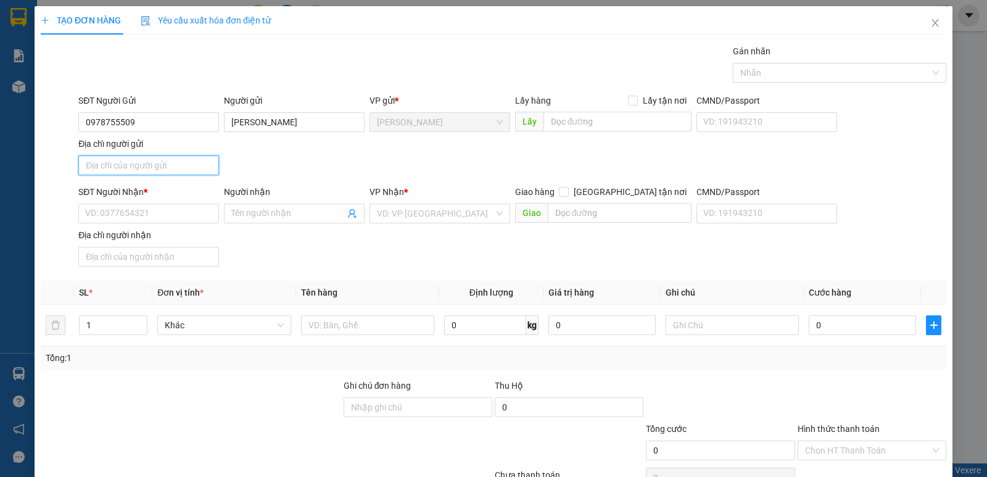
click at [163, 162] on input "Địa chỉ người gửi" at bounding box center [148, 165] width 141 height 20
type input "P CAO LÃNH ĐỒNG THÁP"
click at [160, 224] on div "SĐT Người Nhận * VD: 0377654321" at bounding box center [148, 206] width 141 height 43
click at [161, 218] on input "SĐT Người Nhận *" at bounding box center [148, 214] width 141 height 20
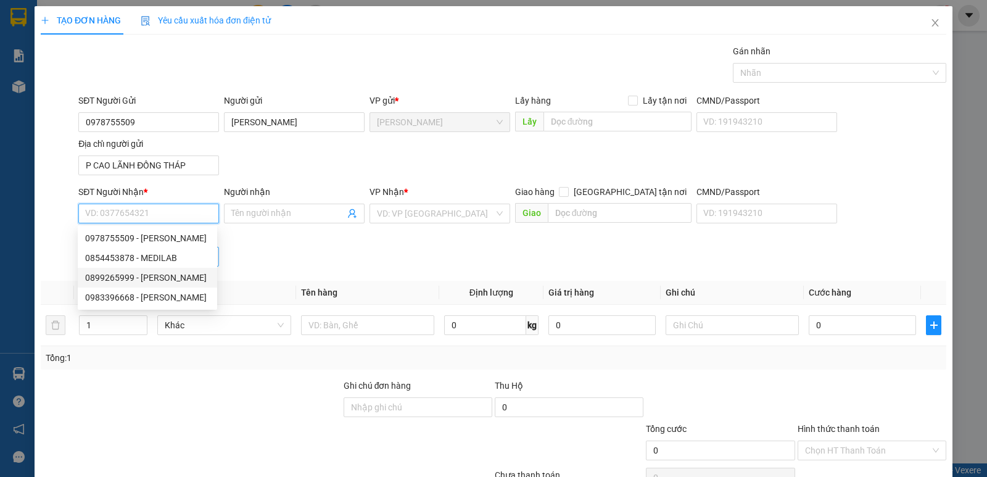
drag, startPoint x: 183, startPoint y: 271, endPoint x: 204, endPoint y: 257, distance: 25.5
click at [187, 270] on div "0899265999 - QUANG CHIÊU" at bounding box center [147, 278] width 139 height 20
type input "0899265999"
type input "[PERSON_NAME]"
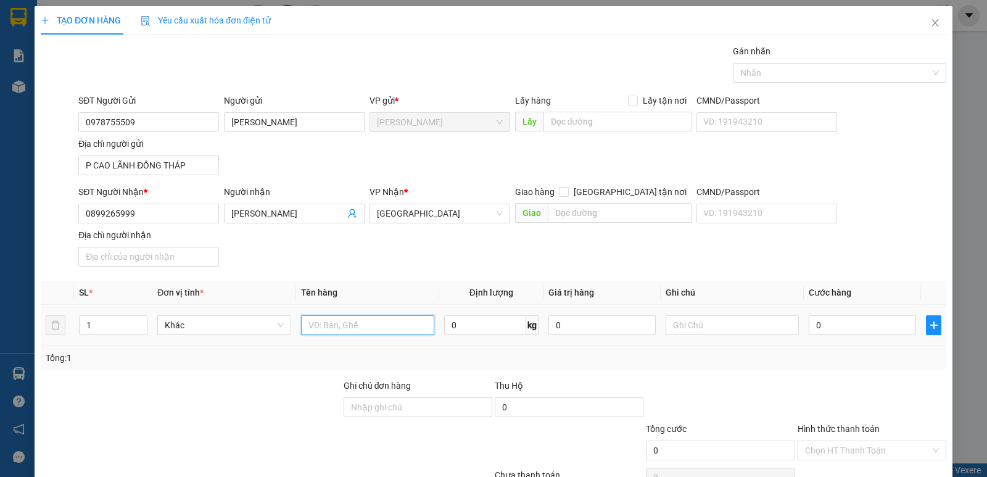
click at [362, 327] on input "text" at bounding box center [367, 325] width 133 height 20
type input "HỘP"
click at [789, 60] on div "Gán nhãn" at bounding box center [839, 53] width 213 height 19
click at [789, 62] on div "Gán nhãn" at bounding box center [839, 53] width 213 height 19
click at [789, 73] on div at bounding box center [833, 72] width 195 height 15
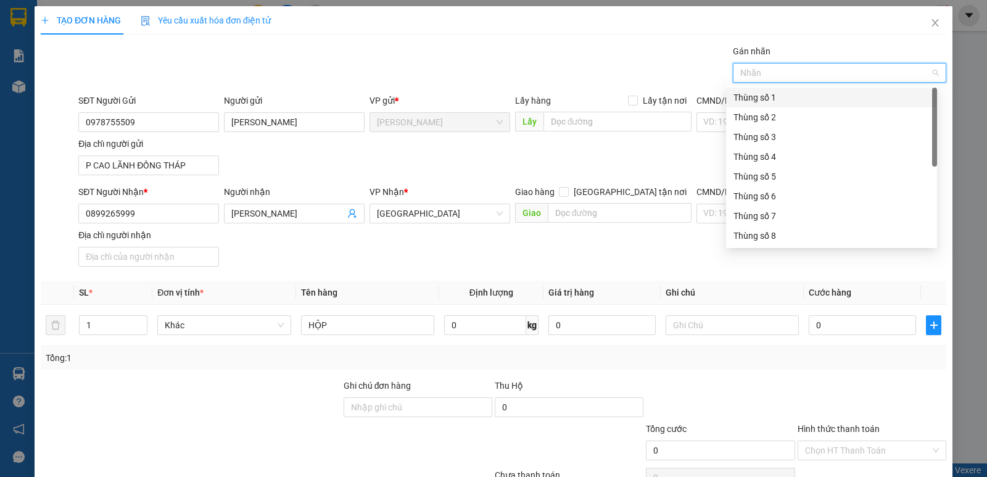
scroll to position [158, 0]
click at [808, 230] on div "Thùng 2H" at bounding box center [831, 236] width 196 height 14
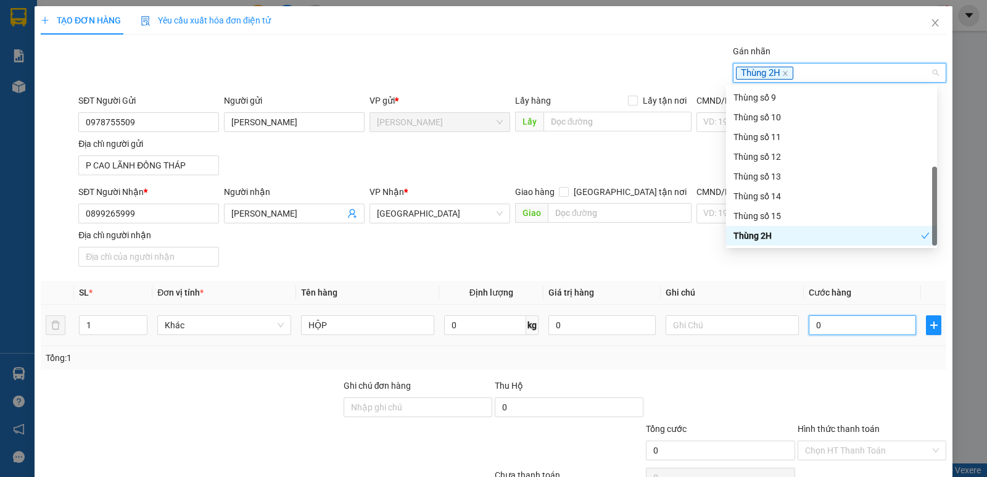
click at [836, 317] on input "0" at bounding box center [861, 325] width 107 height 20
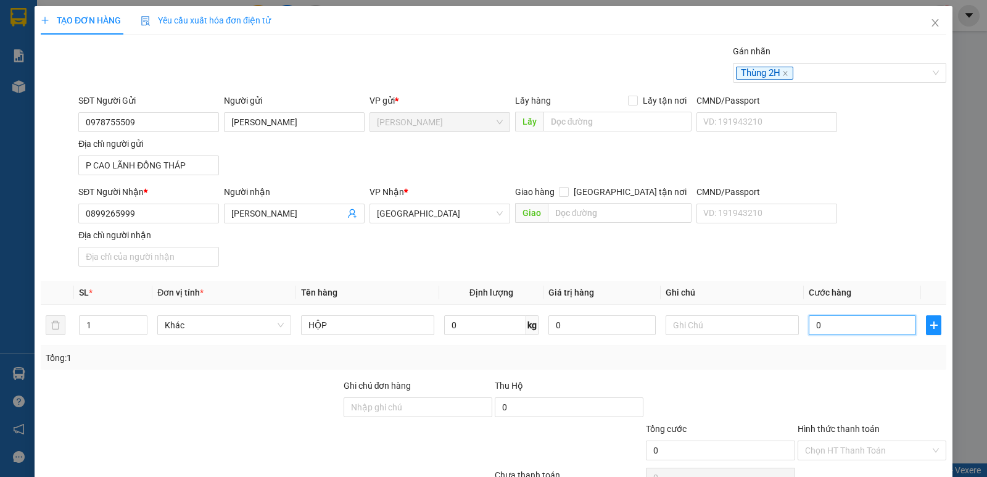
type input "2"
type input "20"
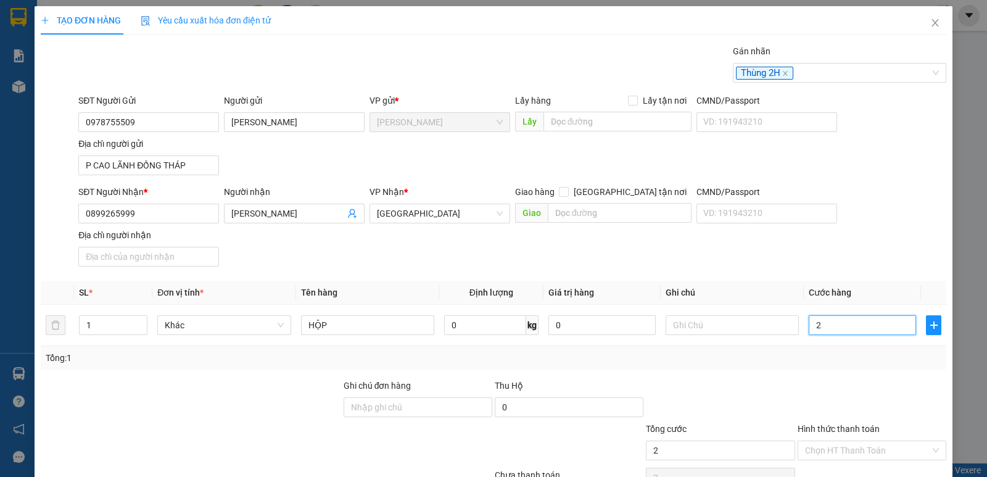
type input "20"
type input "20.000"
click at [846, 224] on div "SĐT Người Nhận * 0899265999 Người nhận QUANG CHIÊU VP Nhận * Sài Gòn Giao hàng …" at bounding box center [512, 228] width 873 height 86
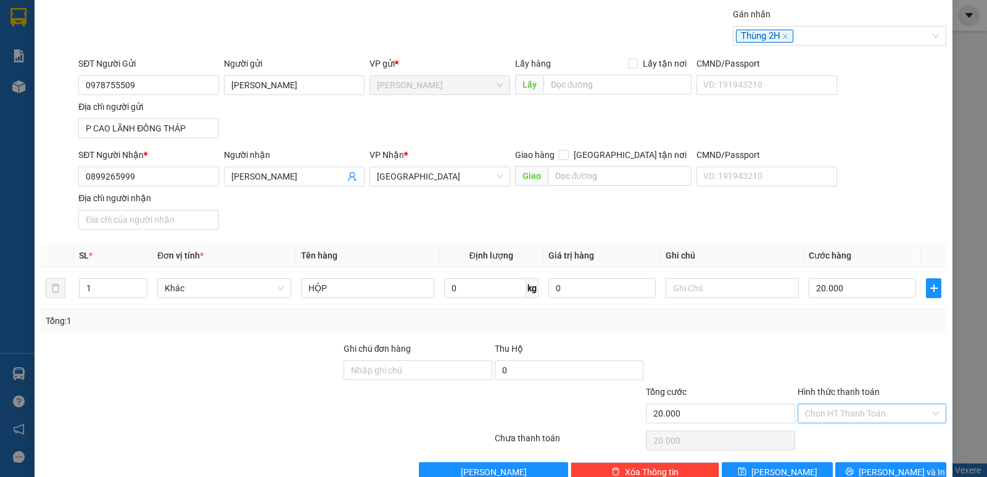
scroll to position [66, 0]
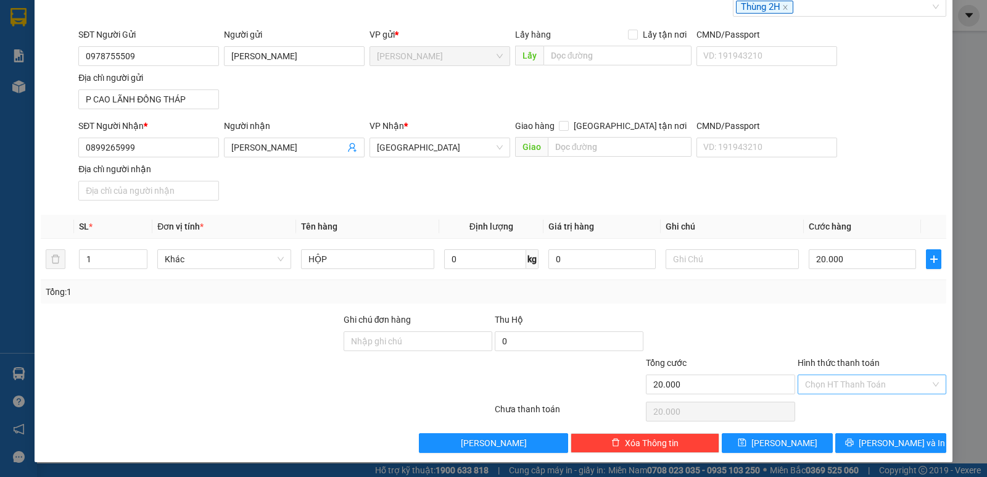
click at [850, 376] on input "Hình thức thanh toán" at bounding box center [867, 384] width 125 height 19
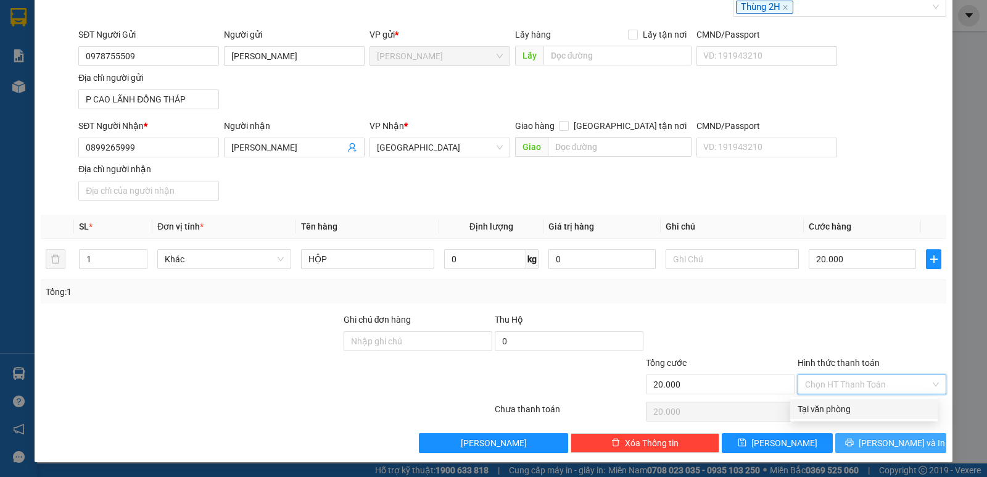
click at [857, 443] on button "Lưu và In" at bounding box center [890, 443] width 111 height 20
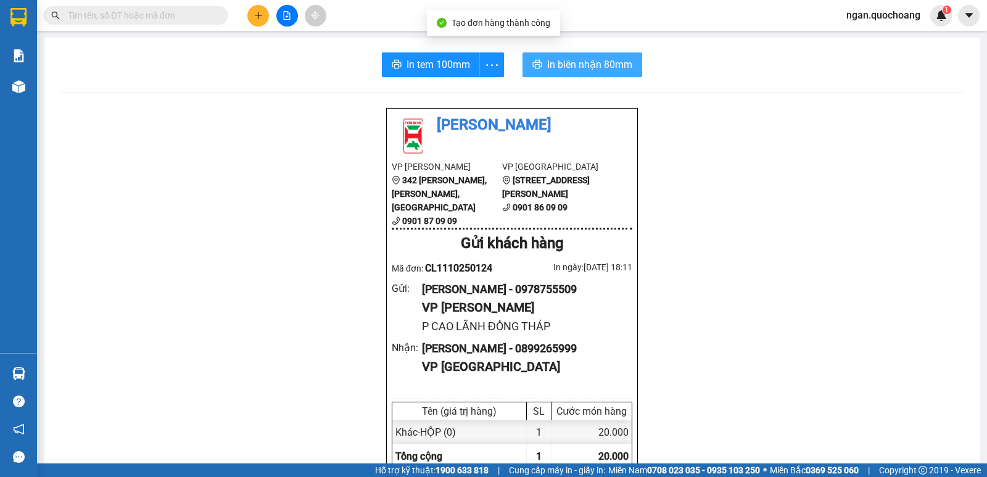
click at [522, 56] on button "In biên nhận 80mm" at bounding box center [582, 64] width 120 height 25
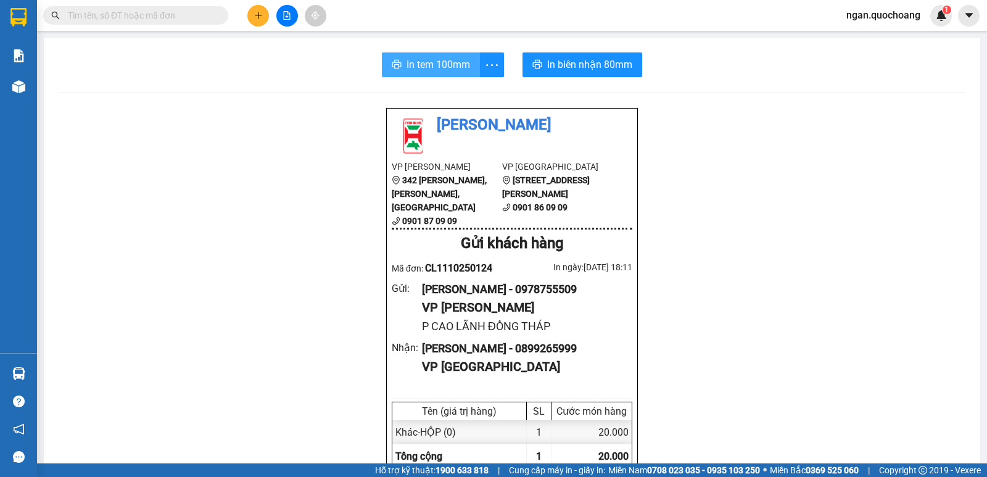
click at [417, 76] on button "In tem 100mm" at bounding box center [431, 64] width 98 height 25
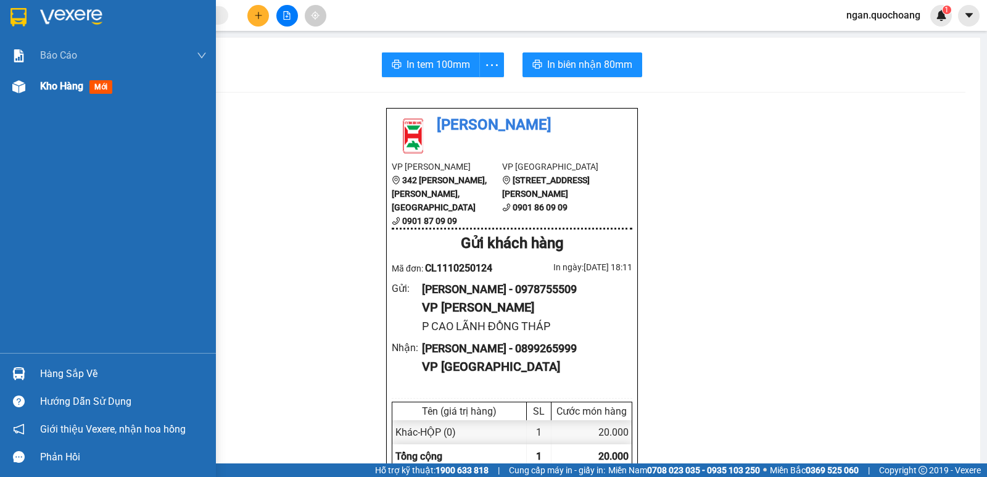
click at [43, 92] on span "Kho hàng" at bounding box center [61, 86] width 43 height 12
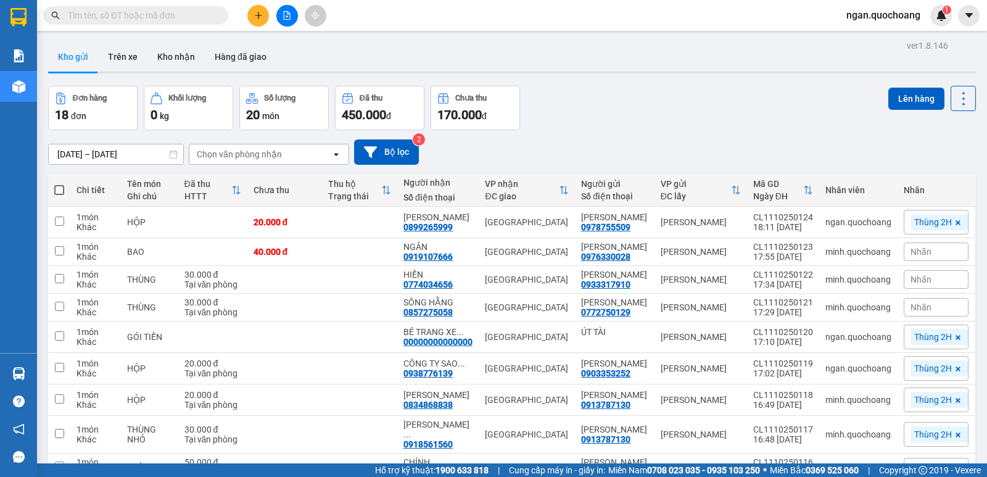
click at [179, 12] on input "text" at bounding box center [141, 16] width 146 height 14
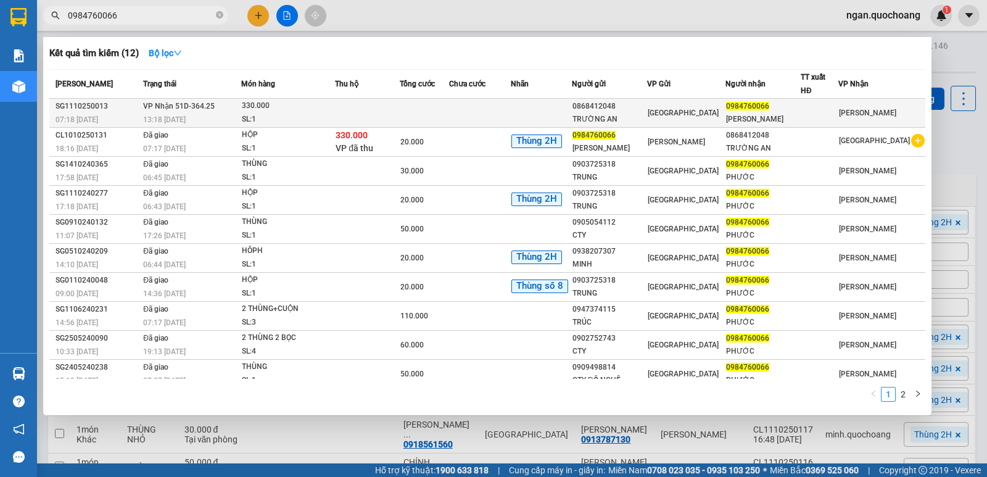
type input "0984760066"
click at [466, 117] on td at bounding box center [479, 113] width 61 height 29
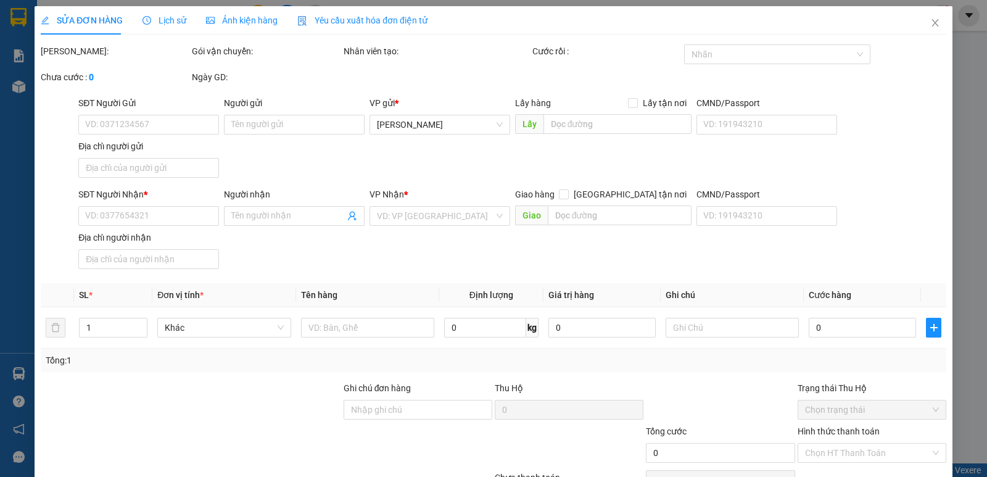
type input "0868412048"
type input "TRƯỜNG AN"
type input "0984760066"
type input "NGUYỄN HỒNG PHƯỚC"
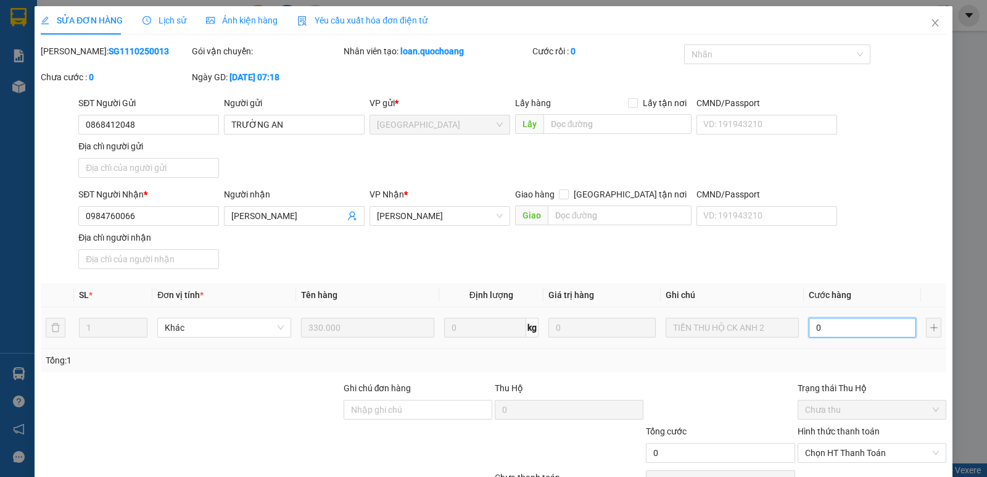
click at [840, 330] on input "0" at bounding box center [861, 328] width 107 height 20
type input "2"
type input "20"
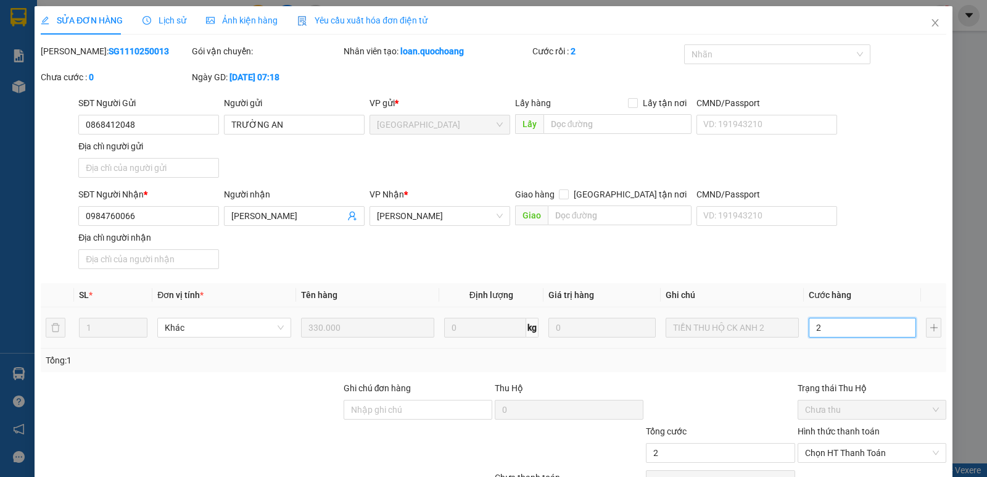
type input "20"
type input "20.000"
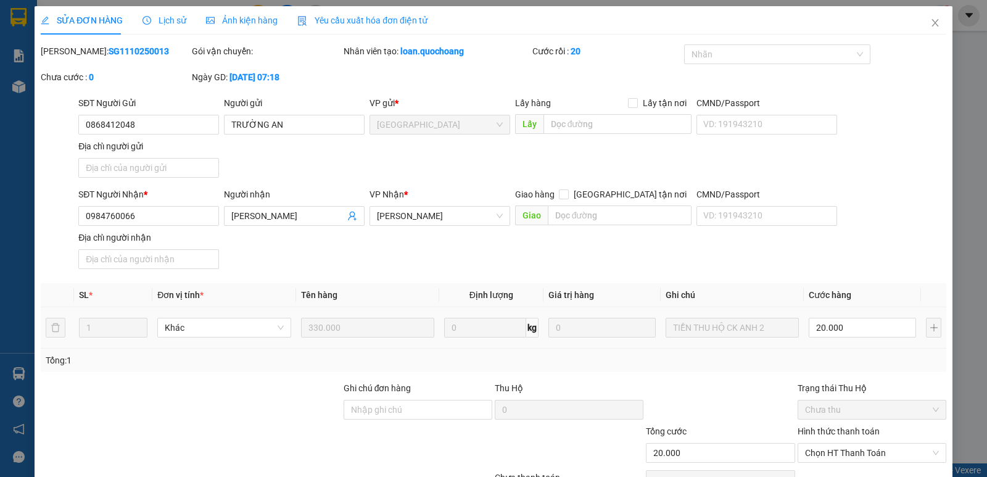
click at [900, 252] on div "SĐT Người Nhận * 0984760066 Người nhận NGUYỄN HỒNG PHƯỚC VP Nhận * Cao Lãnh Gia…" at bounding box center [512, 230] width 873 height 86
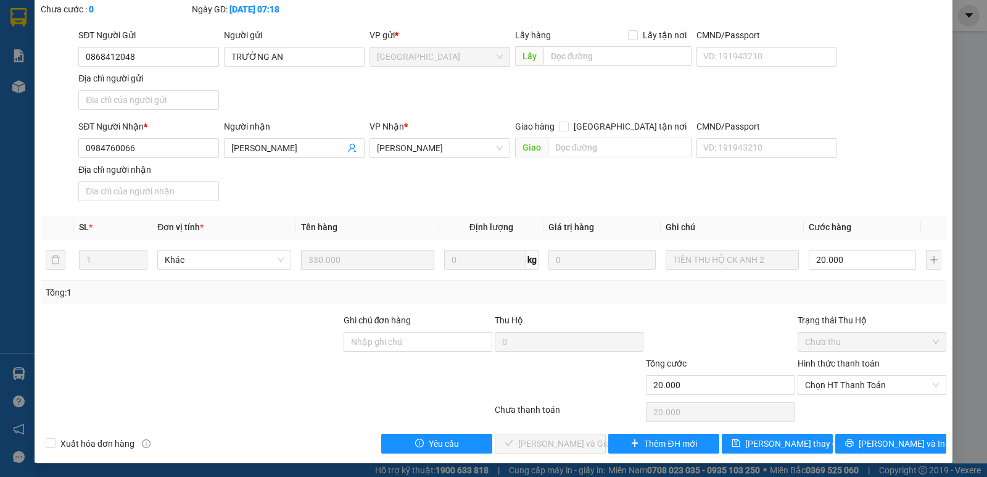
scroll to position [68, 0]
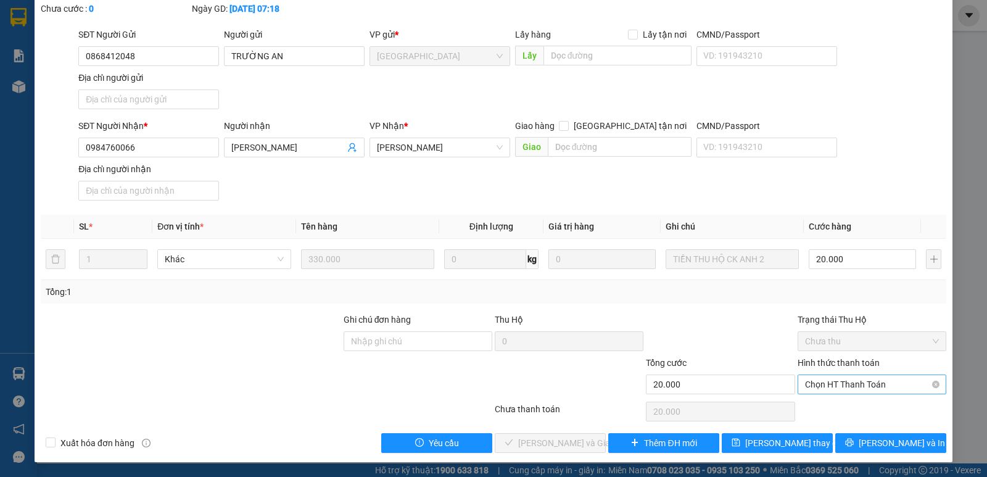
click at [844, 381] on span "Chọn HT Thanh Toán" at bounding box center [872, 384] width 134 height 19
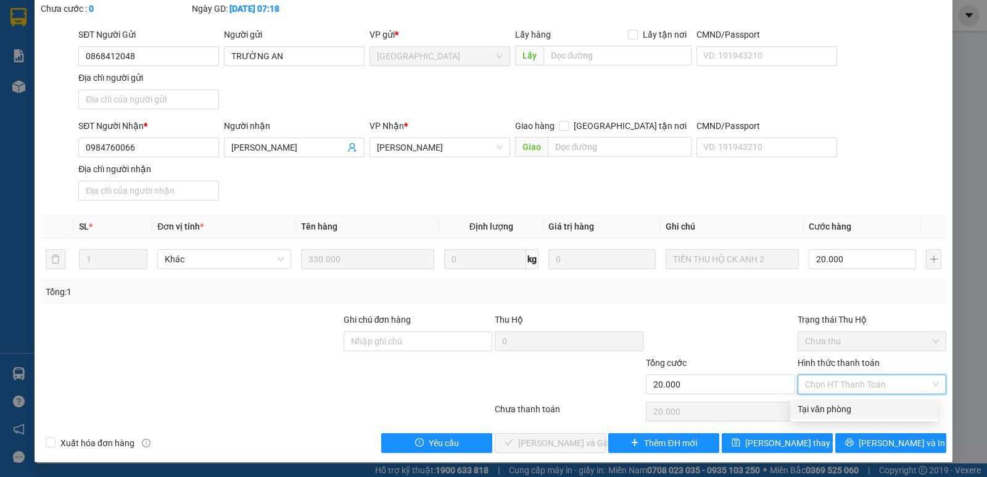
click at [842, 408] on div "Tại văn phòng" at bounding box center [863, 409] width 133 height 14
type input "0"
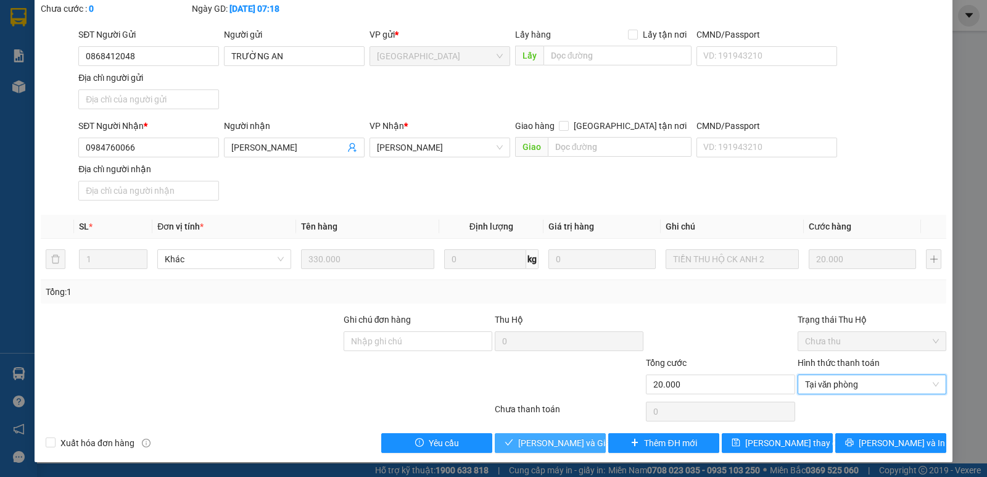
click at [570, 440] on span "Lưu và Giao hàng" at bounding box center [577, 443] width 118 height 14
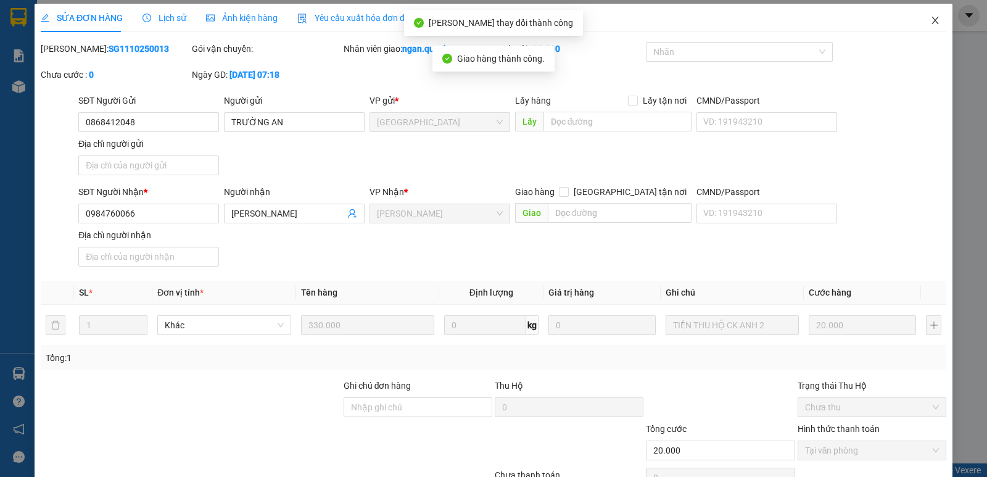
scroll to position [0, 0]
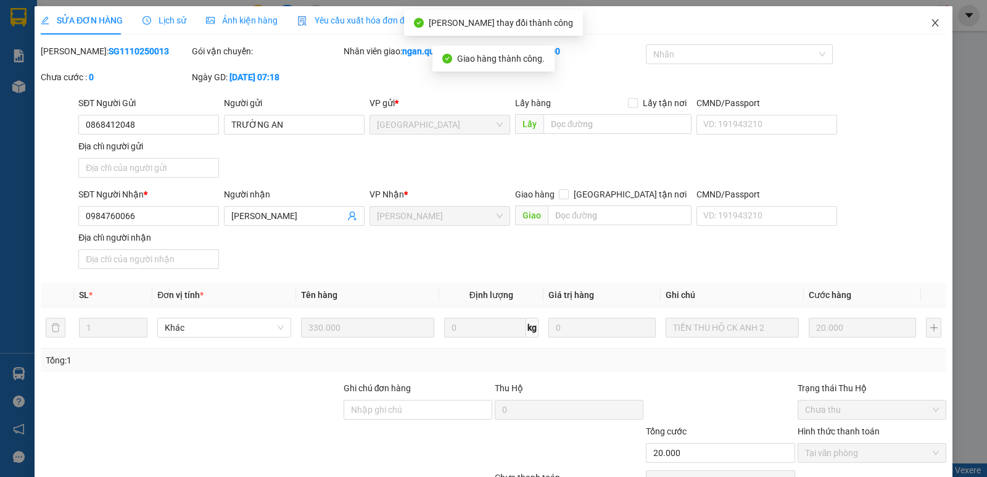
click at [920, 22] on span "Close" at bounding box center [935, 23] width 35 height 35
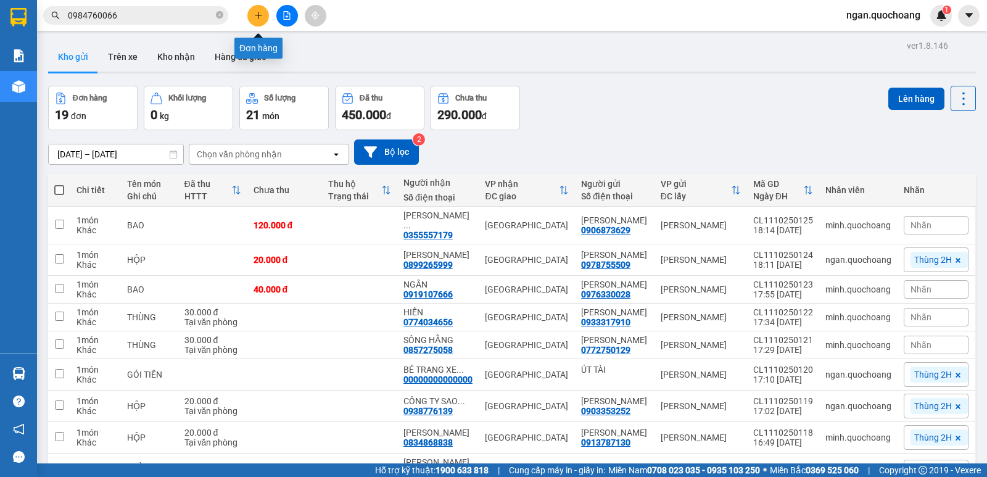
click at [265, 17] on button at bounding box center [258, 16] width 22 height 22
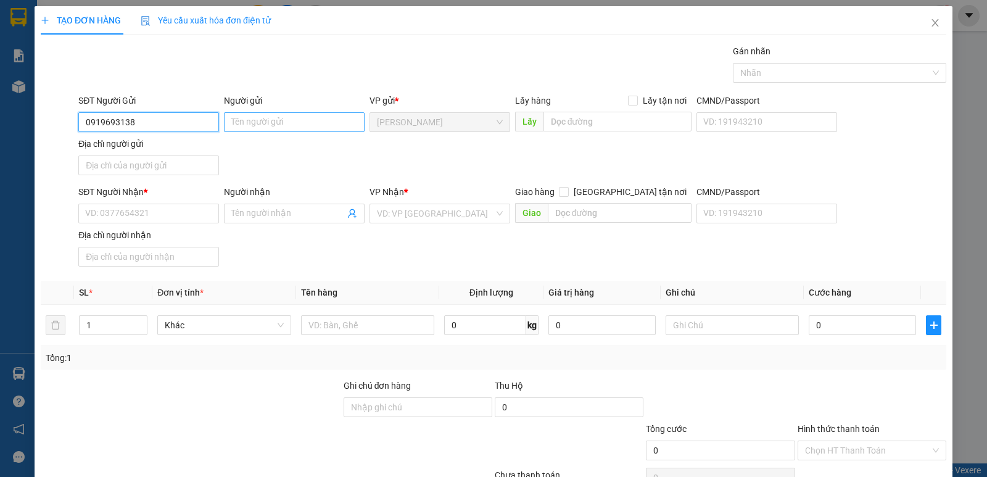
type input "0919693138"
click at [254, 125] on input "Người gửi" at bounding box center [294, 122] width 141 height 20
type input "VƯƠNG QUỐC TRUNG"
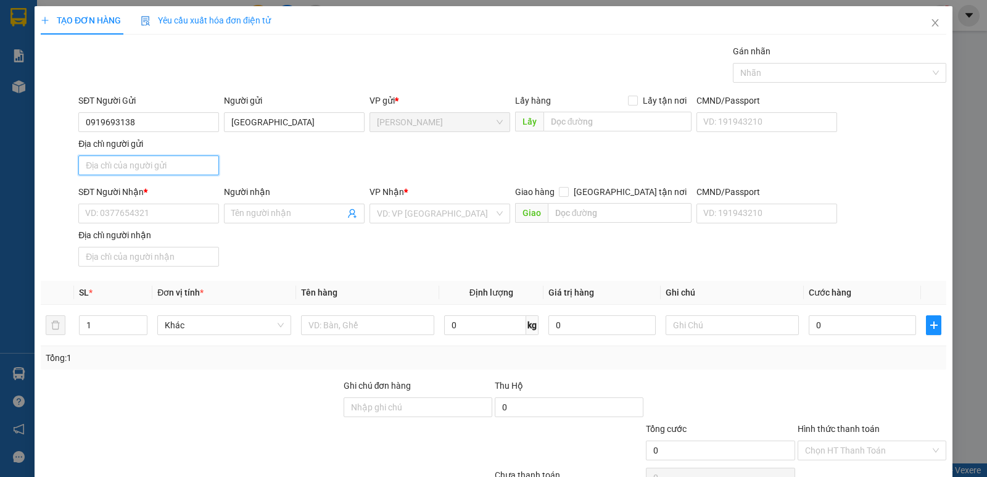
click at [163, 165] on input "Địa chỉ người gửi" at bounding box center [148, 165] width 141 height 20
type input "P CAO LÃNH ĐỒNG THÁP"
click at [182, 216] on input "SĐT Người Nhận *" at bounding box center [148, 214] width 141 height 20
type input "0903930767"
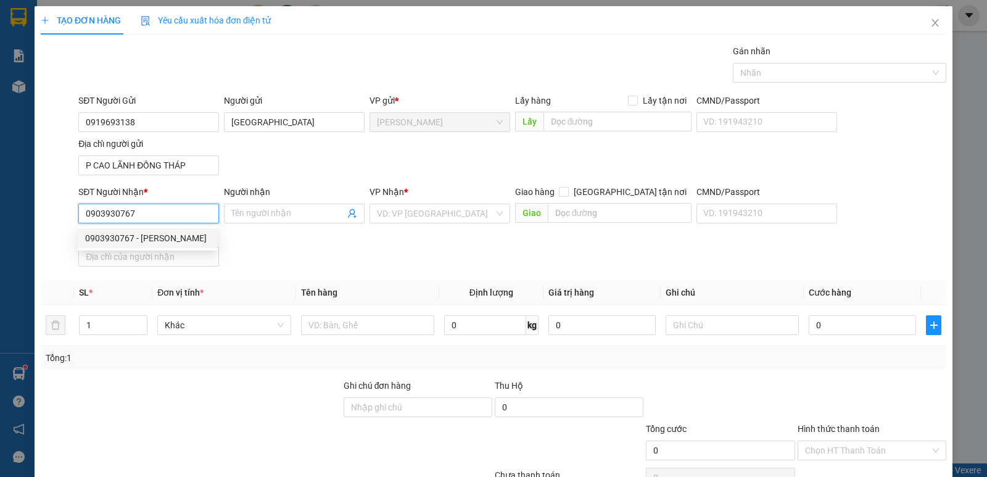
click at [171, 236] on div "0903930767 - LƯ THÀNH THÁI" at bounding box center [147, 238] width 125 height 14
type input "LƯ THÀNH THÁI"
type input "0903930767"
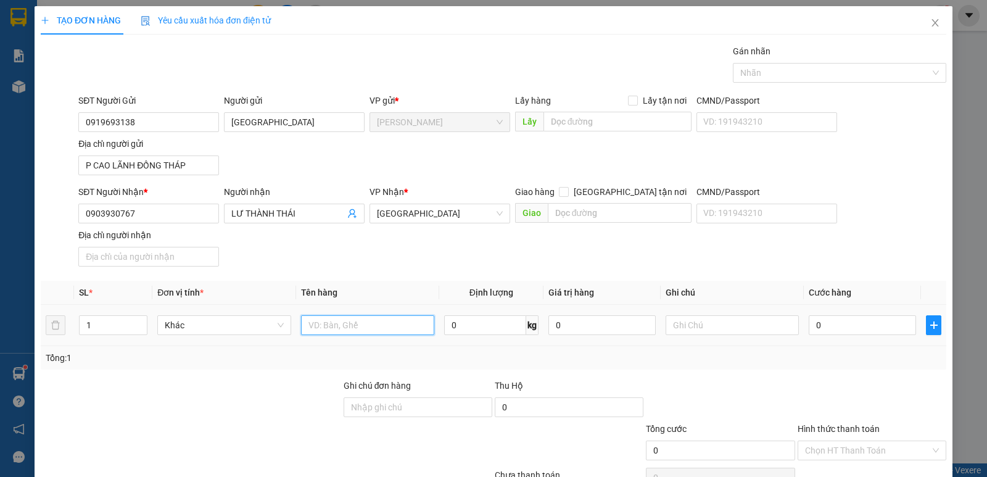
click at [378, 317] on input "text" at bounding box center [367, 325] width 133 height 20
click at [863, 79] on div at bounding box center [833, 72] width 195 height 15
type input "HỘP"
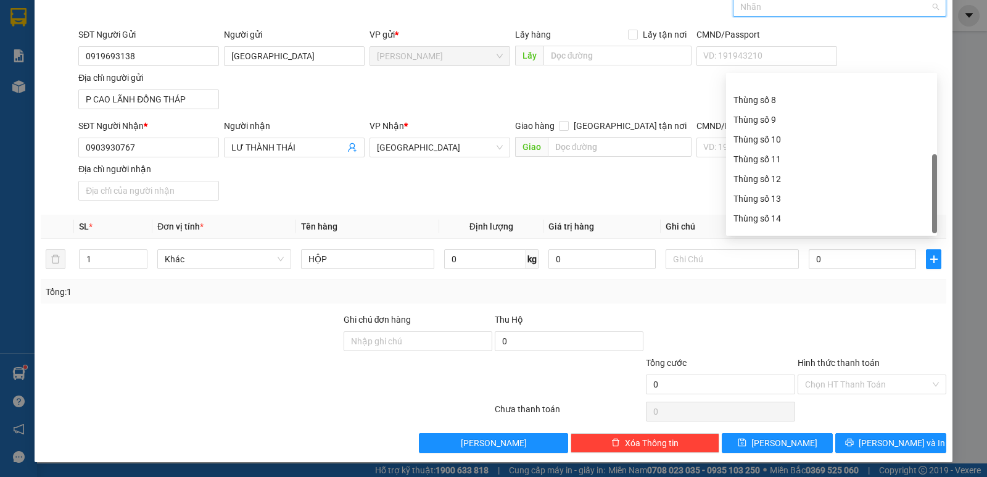
scroll to position [158, 0]
drag, startPoint x: 847, startPoint y: 219, endPoint x: 887, endPoint y: 261, distance: 58.5
click at [848, 218] on div "Thùng 2H" at bounding box center [831, 223] width 196 height 14
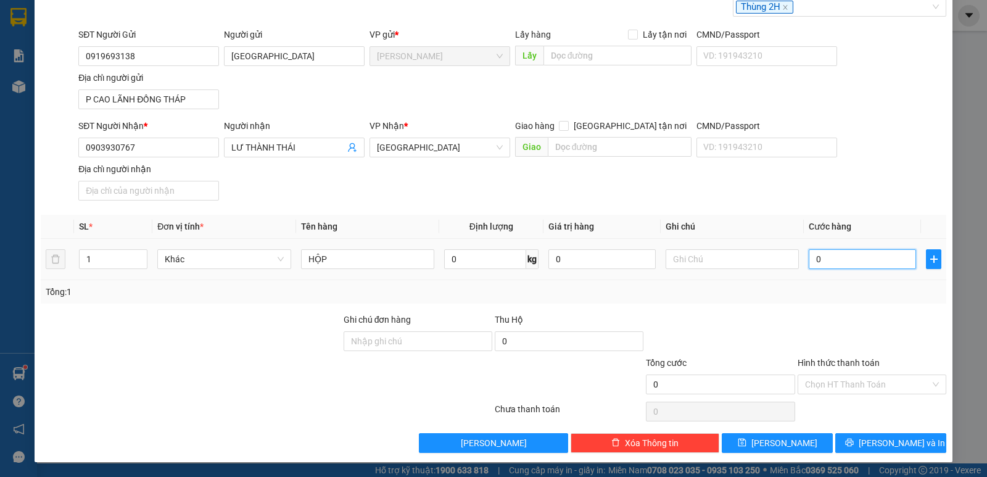
click at [848, 260] on input "0" at bounding box center [861, 259] width 107 height 20
type input "3"
type input "30"
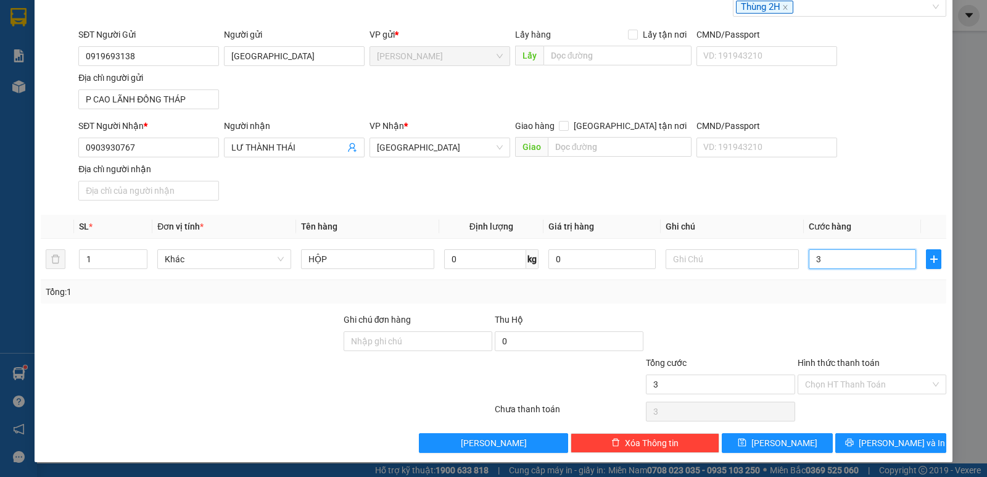
type input "30"
type input "30.000"
click at [828, 160] on div "CMND/Passport VD: 191943210" at bounding box center [766, 140] width 141 height 43
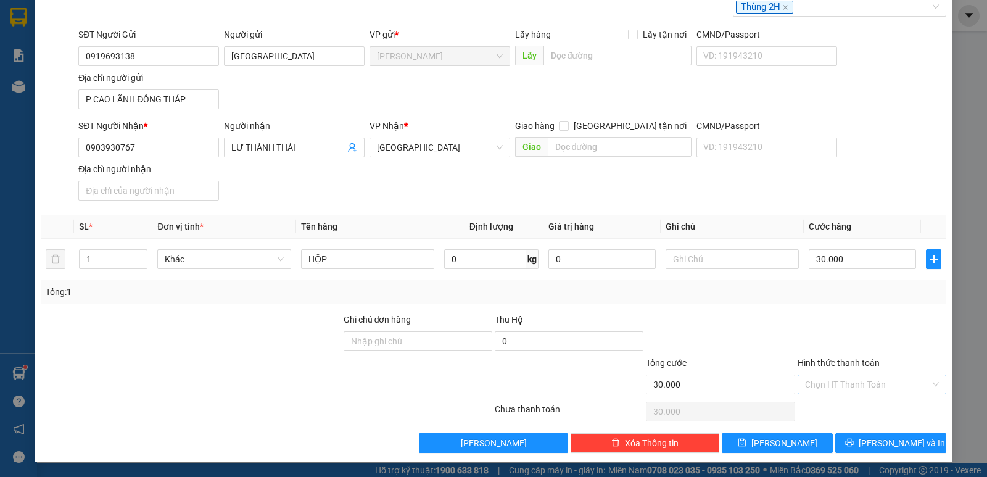
click at [846, 377] on input "Hình thức thanh toán" at bounding box center [867, 384] width 125 height 19
click at [844, 411] on div "Tại văn phòng" at bounding box center [863, 409] width 133 height 14
type input "0"
click at [851, 448] on button "Lưu và In" at bounding box center [890, 443] width 111 height 20
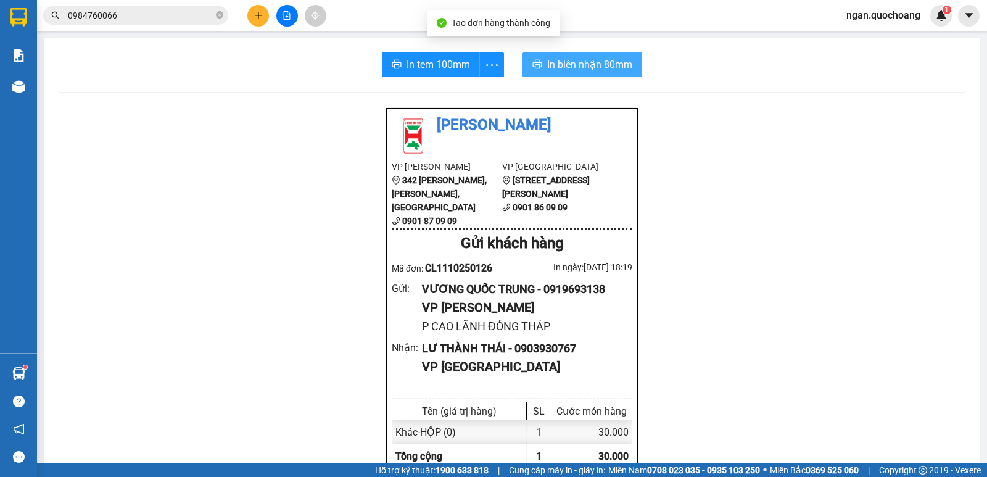
click at [557, 64] on span "In biên nhận 80mm" at bounding box center [589, 64] width 85 height 15
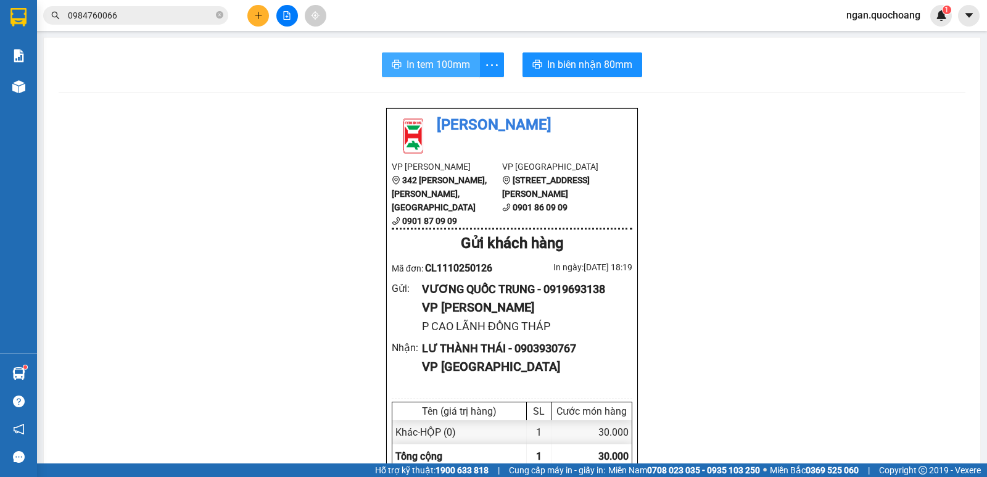
click at [418, 66] on span "In tem 100mm" at bounding box center [438, 64] width 64 height 15
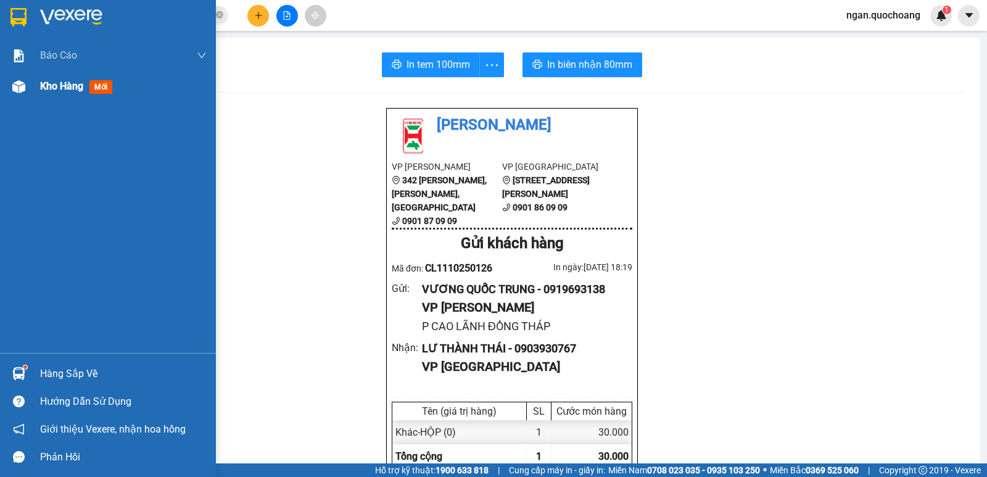
click at [63, 88] on span "Kho hàng" at bounding box center [61, 86] width 43 height 12
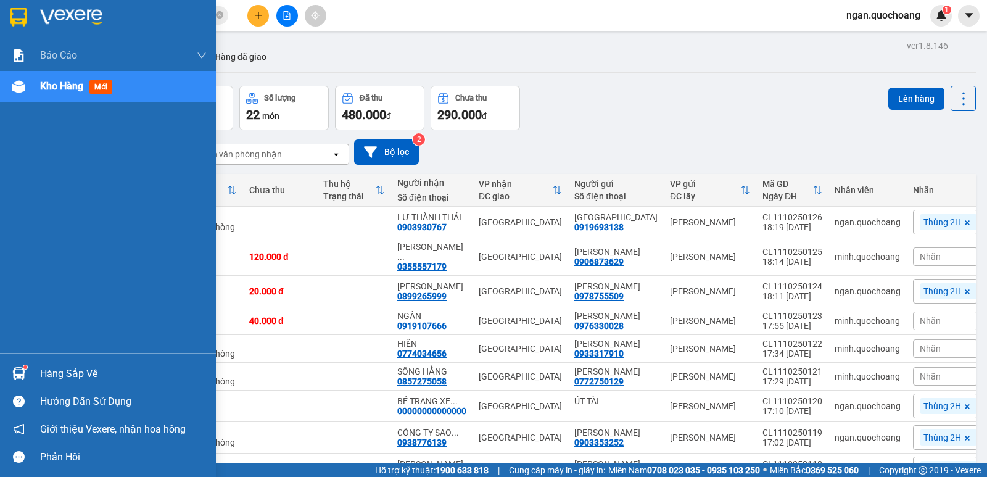
click at [80, 372] on div "Hàng sắp về" at bounding box center [123, 373] width 167 height 19
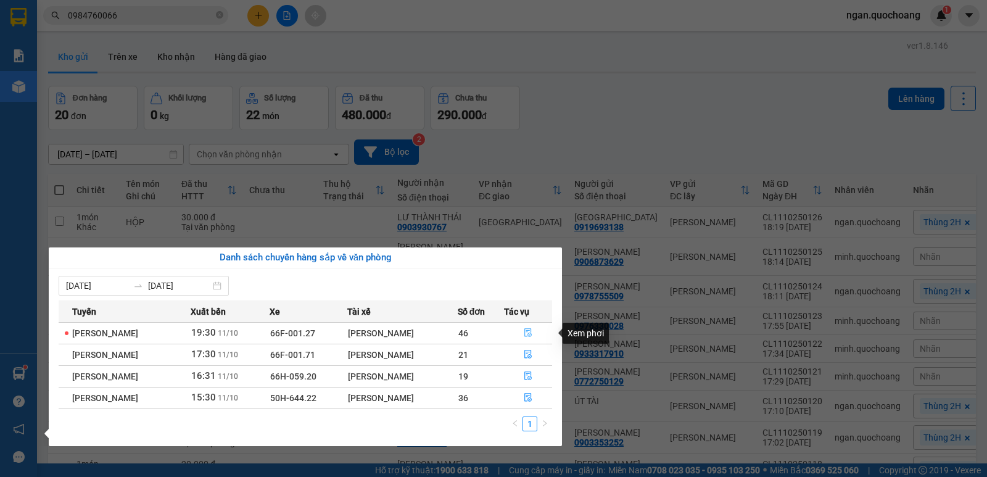
click at [532, 326] on button "button" at bounding box center [527, 333] width 47 height 20
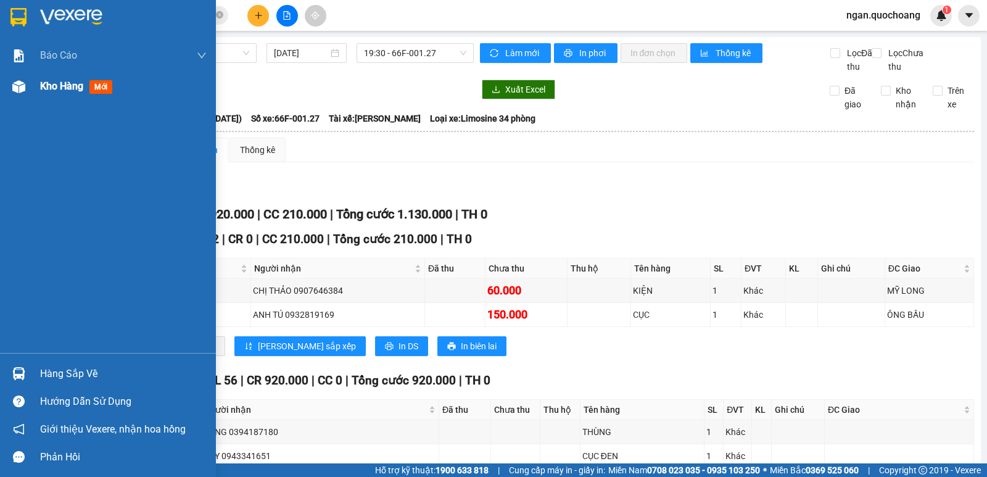
click at [72, 86] on span "Kho hàng" at bounding box center [61, 86] width 43 height 12
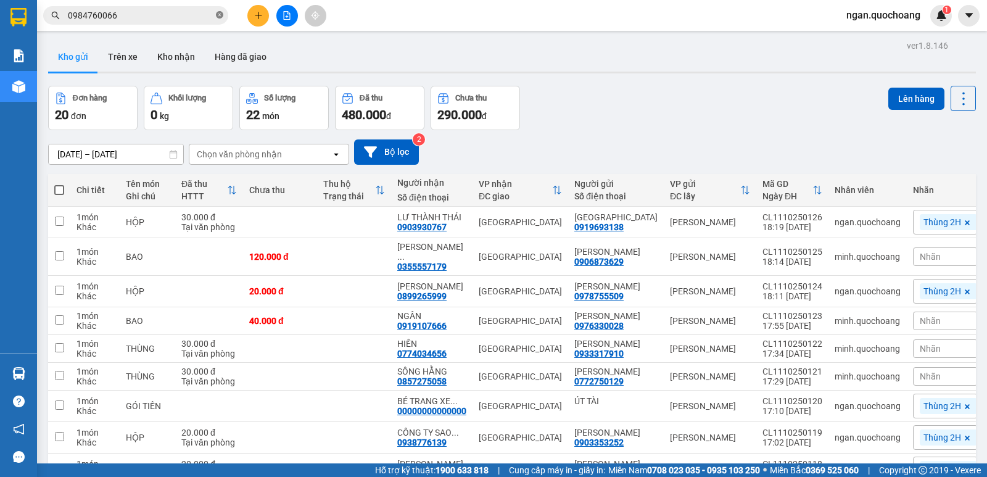
click at [220, 14] on icon "close-circle" at bounding box center [219, 14] width 7 height 7
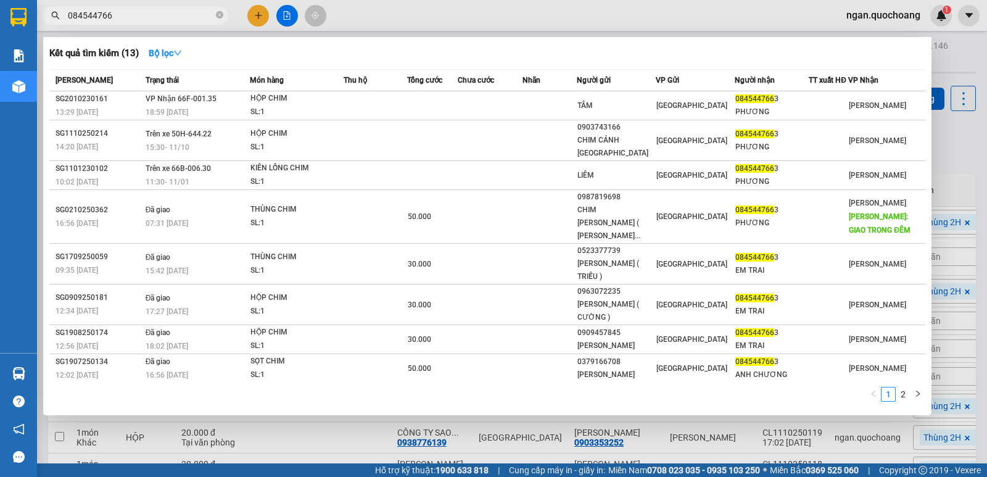
type input "0845447663"
click at [220, 16] on icon "close-circle" at bounding box center [219, 14] width 7 height 7
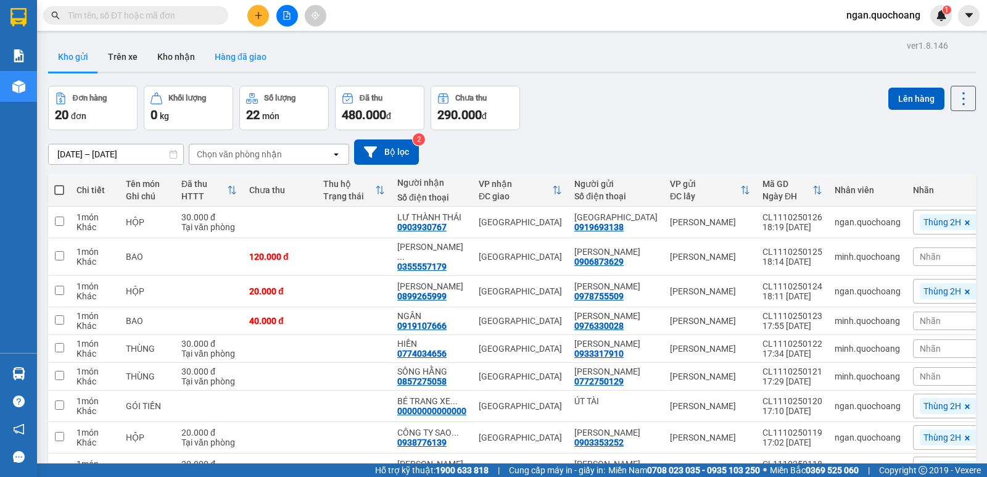
click at [251, 47] on button "Hàng đã giao" at bounding box center [241, 57] width 72 height 30
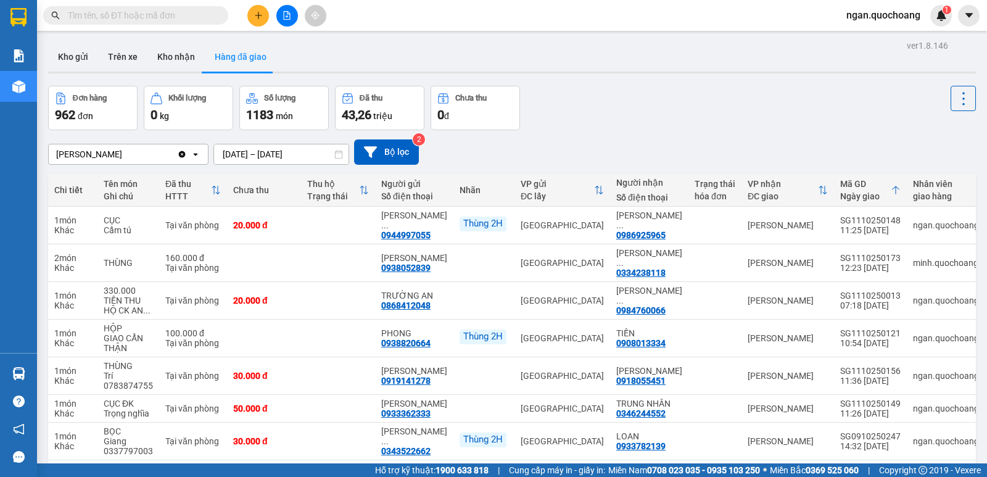
click at [189, 17] on input "text" at bounding box center [141, 16] width 146 height 14
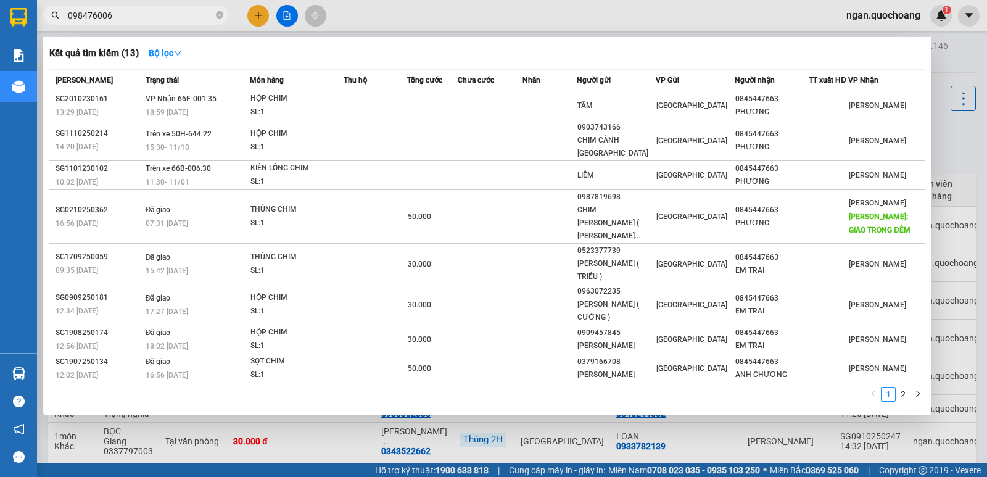
type input "0984760066"
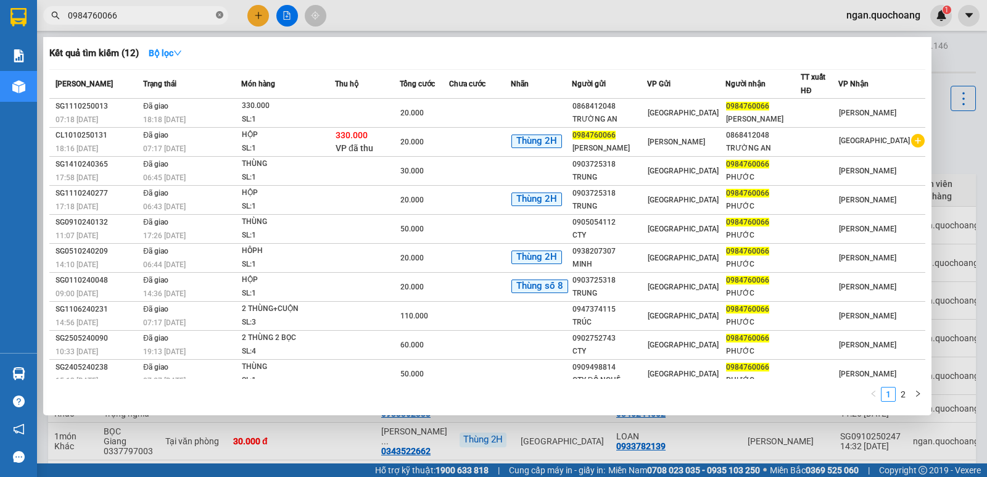
click at [218, 16] on icon "close-circle" at bounding box center [219, 14] width 7 height 7
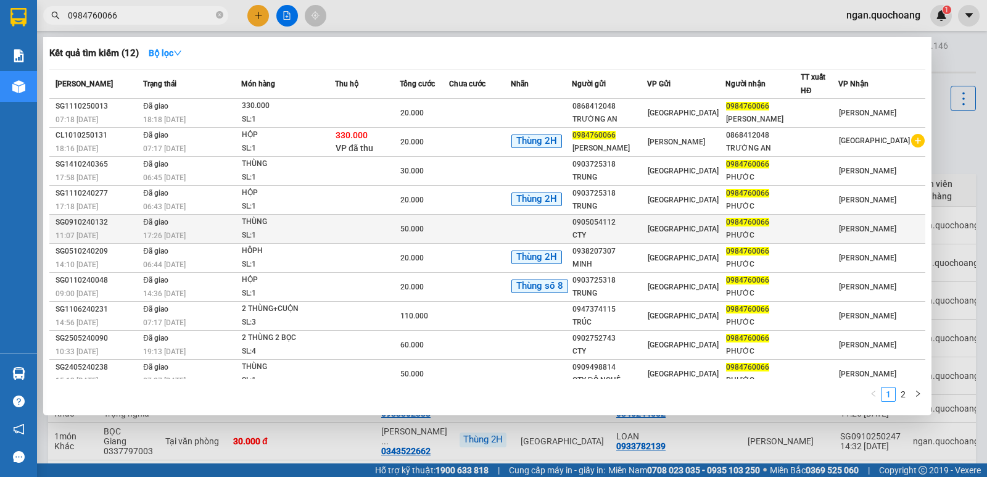
scroll to position [33, 0]
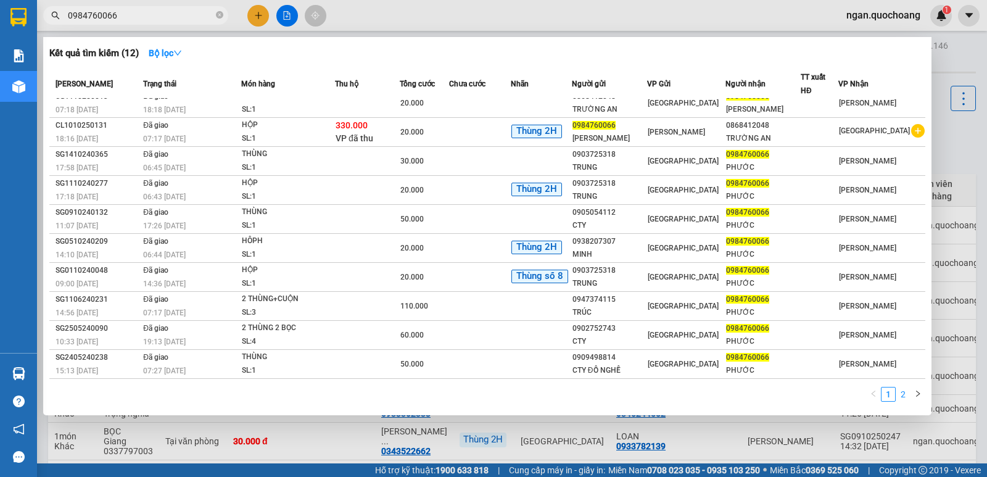
type input "0984760066"
click at [901, 389] on link "2" at bounding box center [903, 394] width 14 height 14
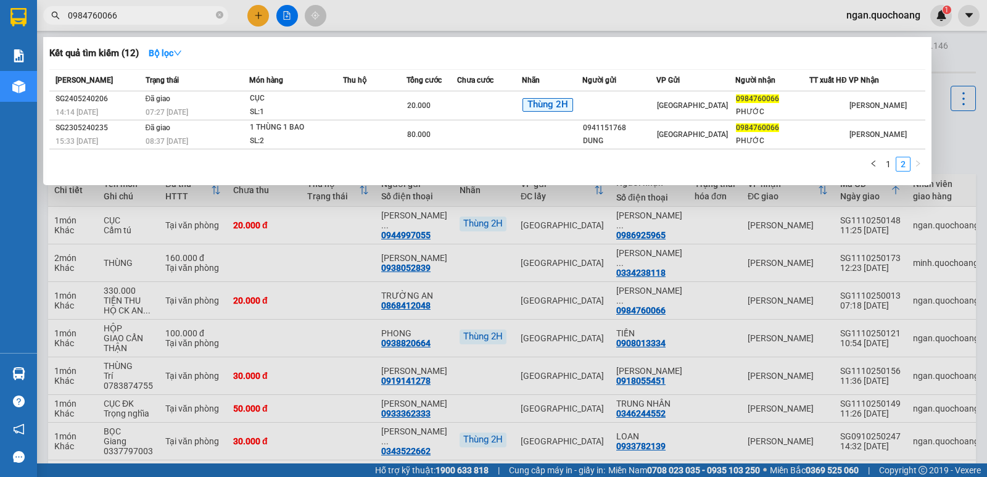
scroll to position [0, 0]
click at [892, 162] on link "1" at bounding box center [888, 164] width 14 height 14
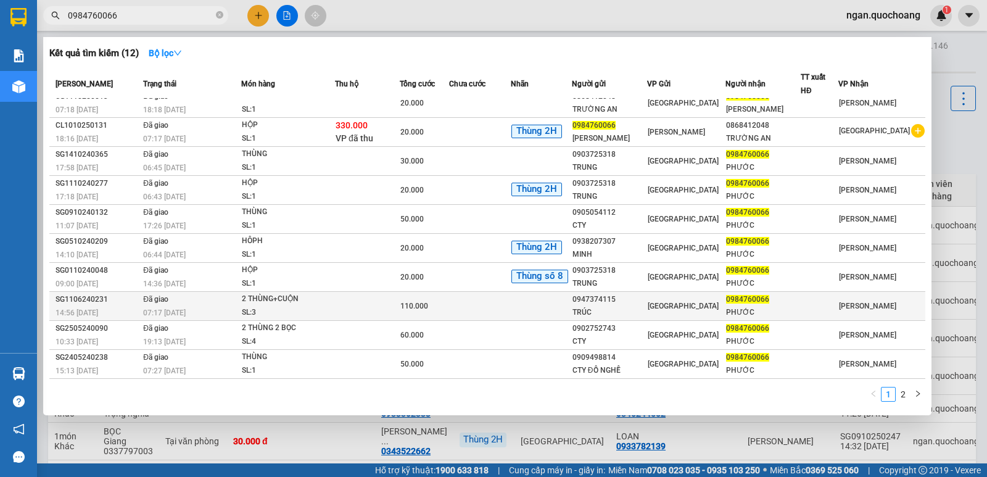
scroll to position [33, 0]
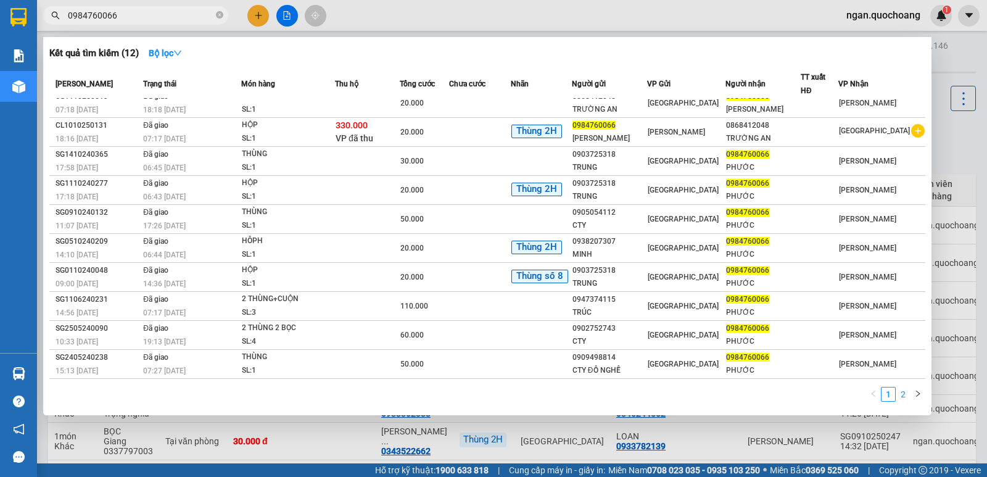
click at [897, 400] on link "2" at bounding box center [903, 394] width 14 height 14
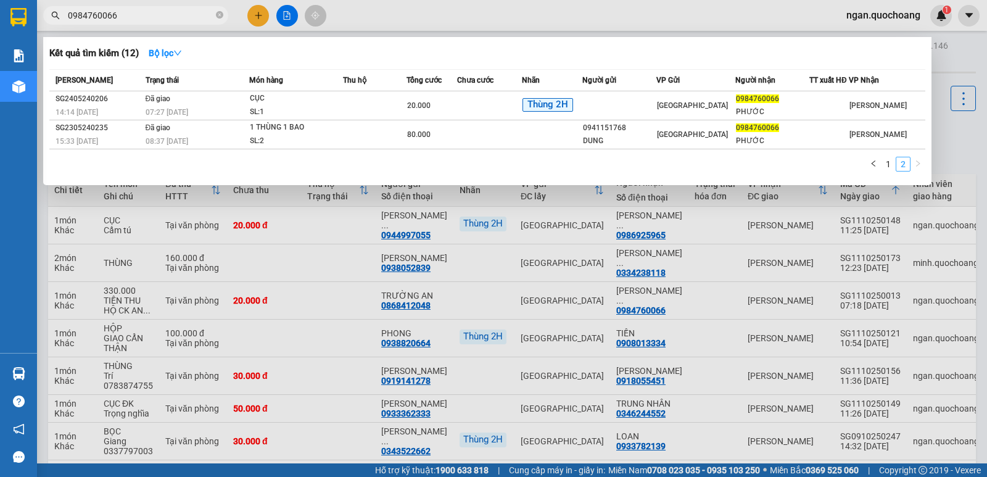
scroll to position [0, 0]
click at [888, 170] on link "1" at bounding box center [888, 164] width 14 height 14
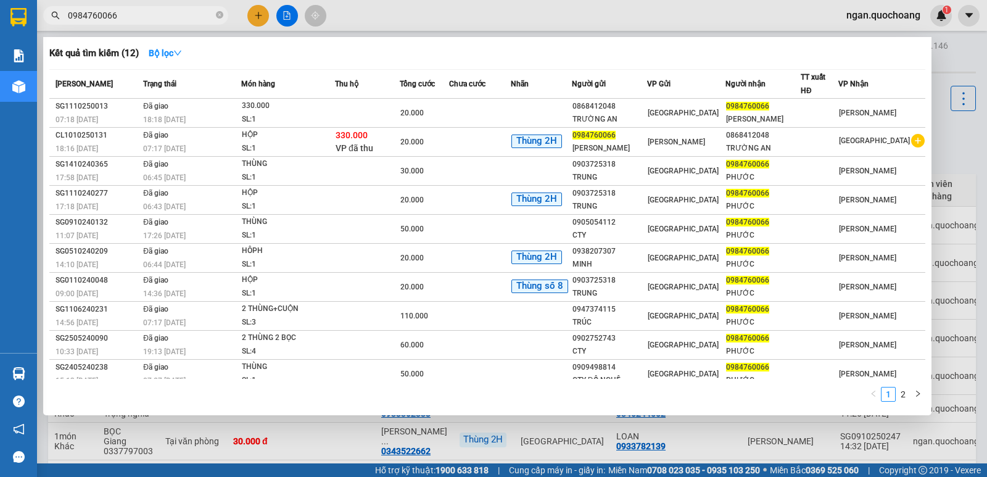
drag, startPoint x: 215, startPoint y: 12, endPoint x: 222, endPoint y: 11, distance: 6.9
click at [217, 12] on span "0984760066" at bounding box center [135, 15] width 185 height 19
click at [222, 11] on span at bounding box center [219, 16] width 7 height 12
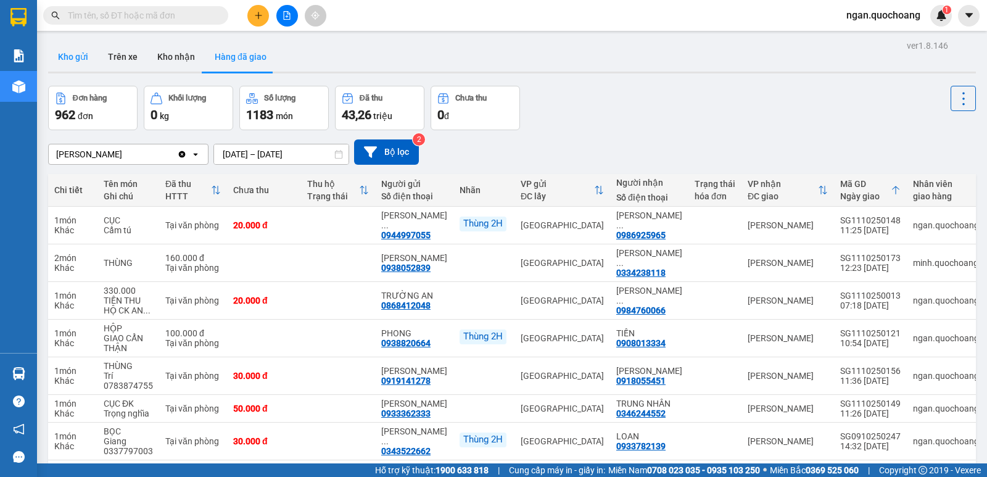
click at [91, 54] on button "Kho gửi" at bounding box center [73, 57] width 50 height 30
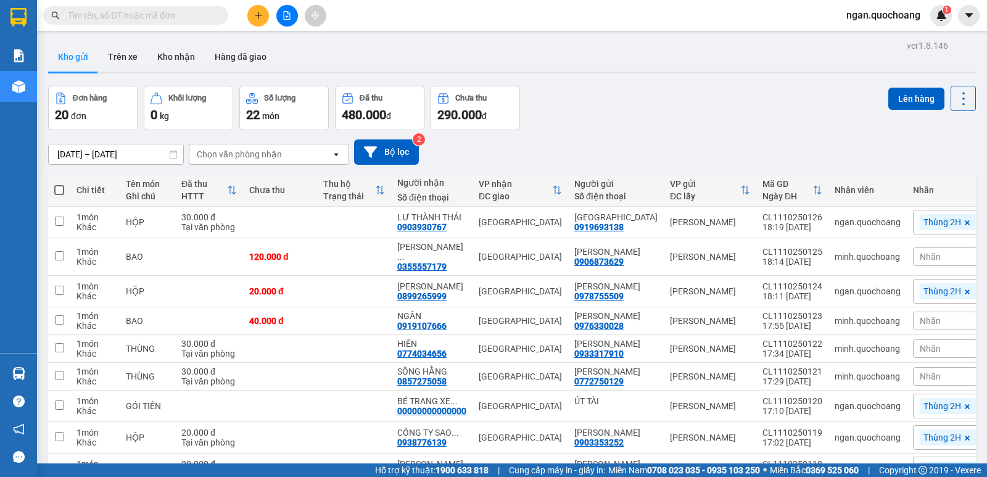
click at [177, 15] on input "text" at bounding box center [141, 16] width 146 height 14
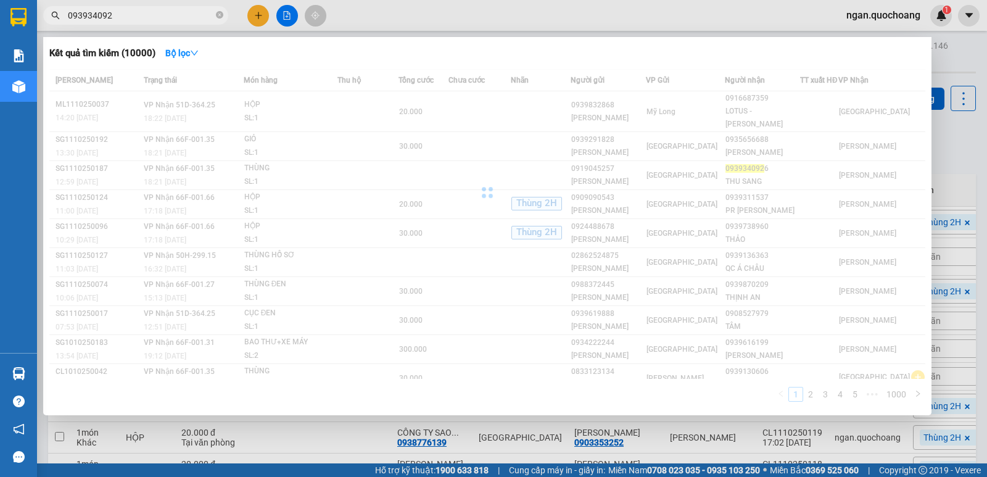
type input "0939340926"
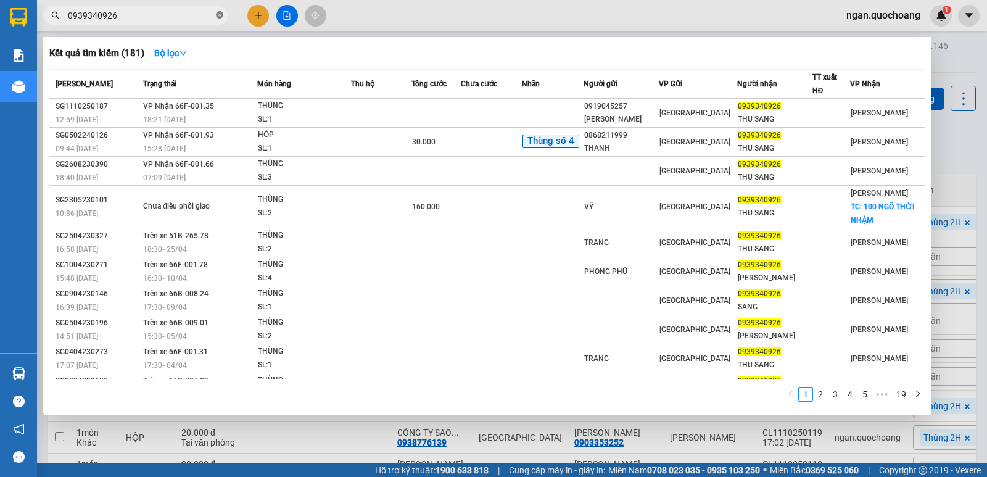
click at [218, 17] on icon "close-circle" at bounding box center [219, 14] width 7 height 7
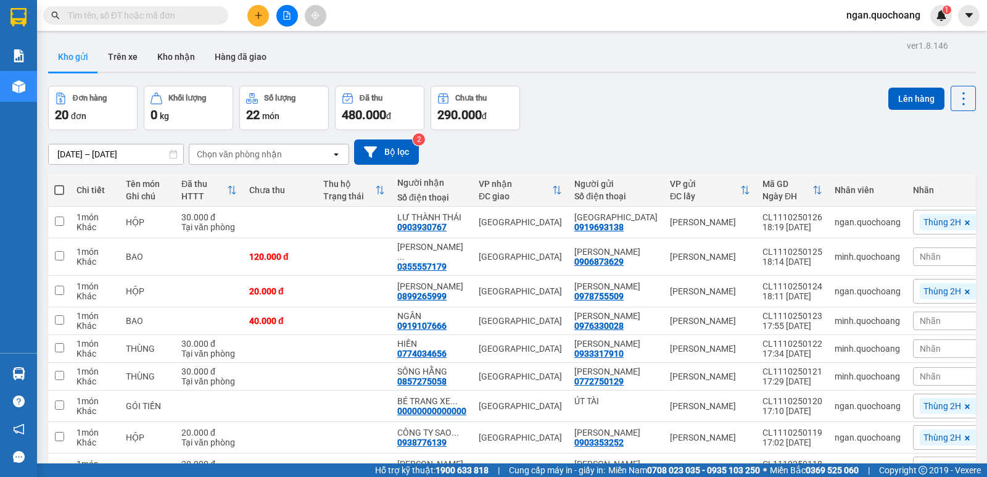
click at [134, 16] on input "text" at bounding box center [141, 16] width 146 height 14
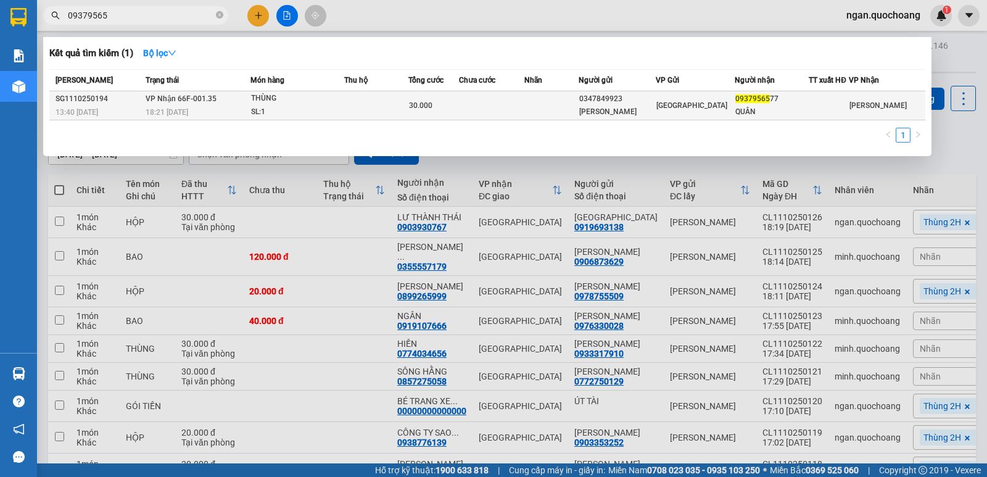
click at [265, 110] on div "SL: 1" at bounding box center [297, 112] width 93 height 14
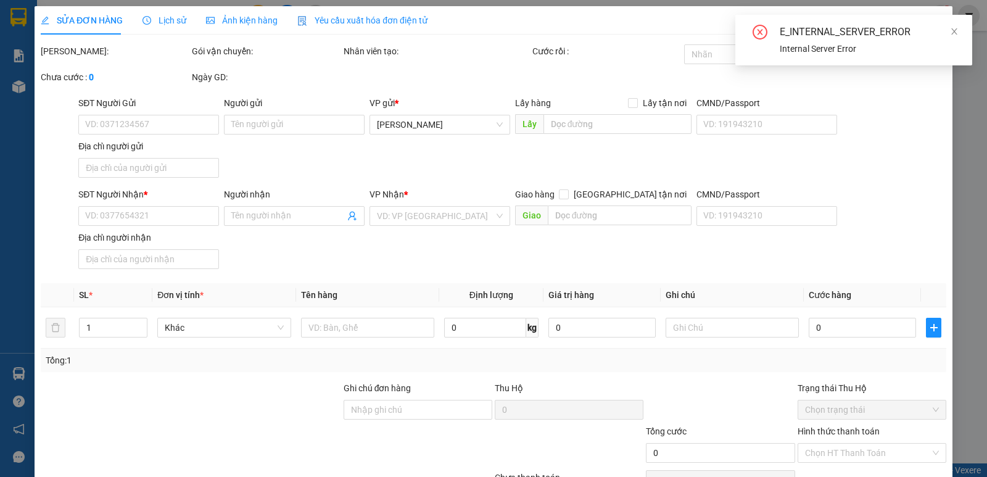
click at [960, 31] on div "E_INTERNAL_SERVER_ERROR Internal Server Error" at bounding box center [853, 40] width 237 height 51
click at [955, 29] on icon "close" at bounding box center [954, 31] width 9 height 9
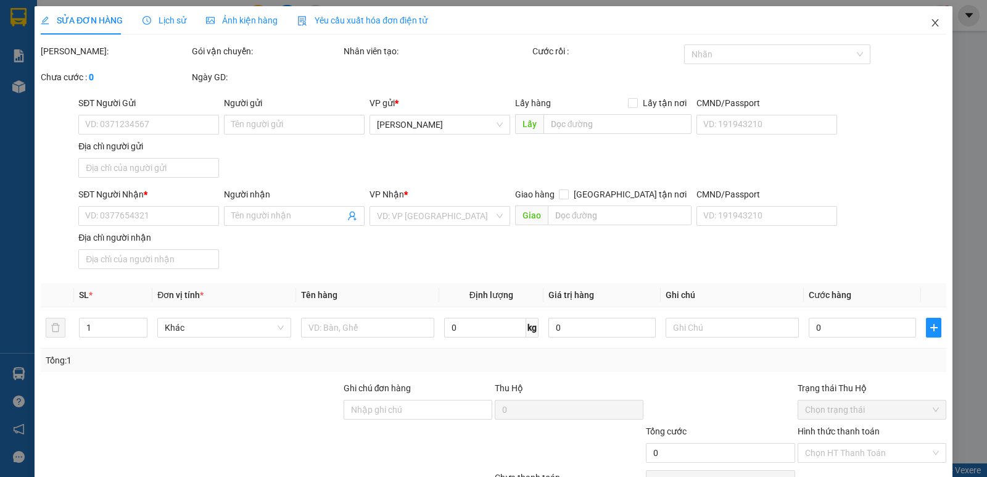
click at [930, 21] on icon "close" at bounding box center [935, 23] width 10 height 10
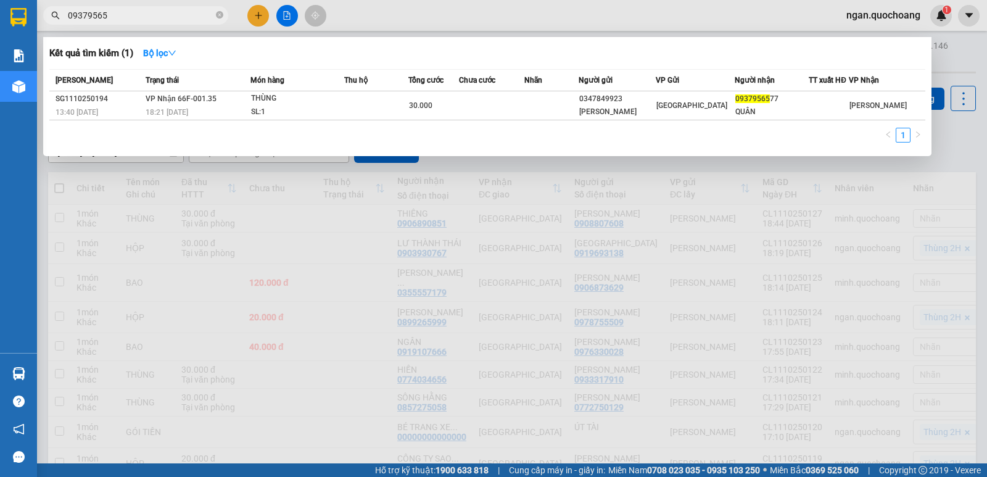
click at [126, 18] on input "09379565" at bounding box center [141, 16] width 146 height 14
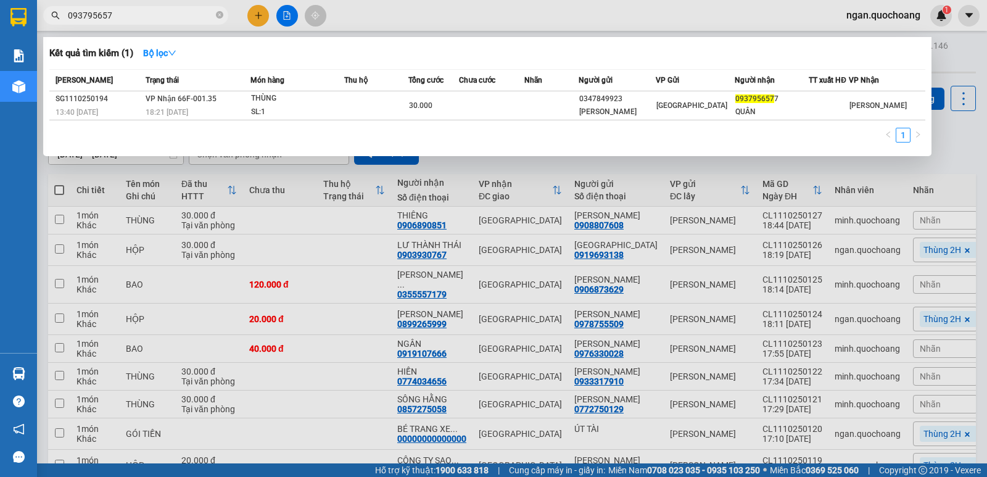
type input "0937956577"
click at [223, 18] on icon "close-circle" at bounding box center [219, 14] width 7 height 7
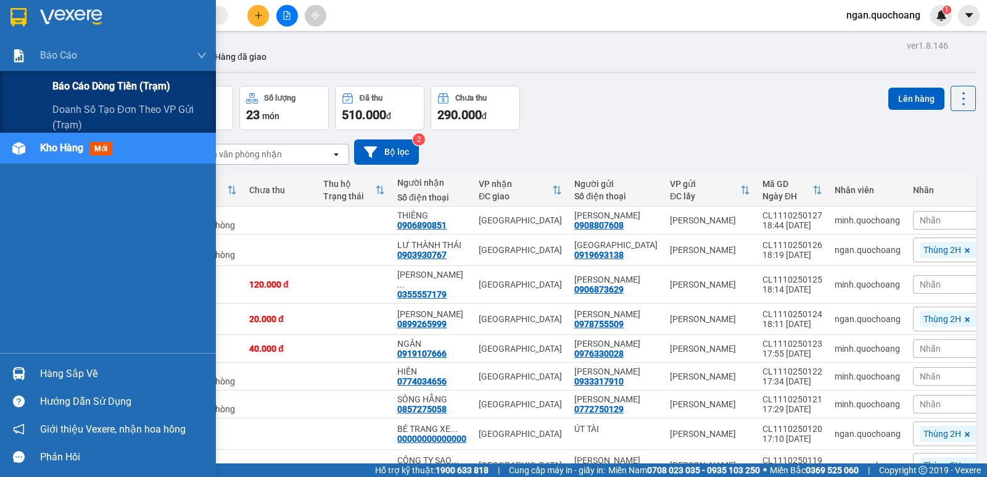
click at [72, 79] on span "Báo cáo dòng tiền (trạm)" at bounding box center [111, 85] width 118 height 15
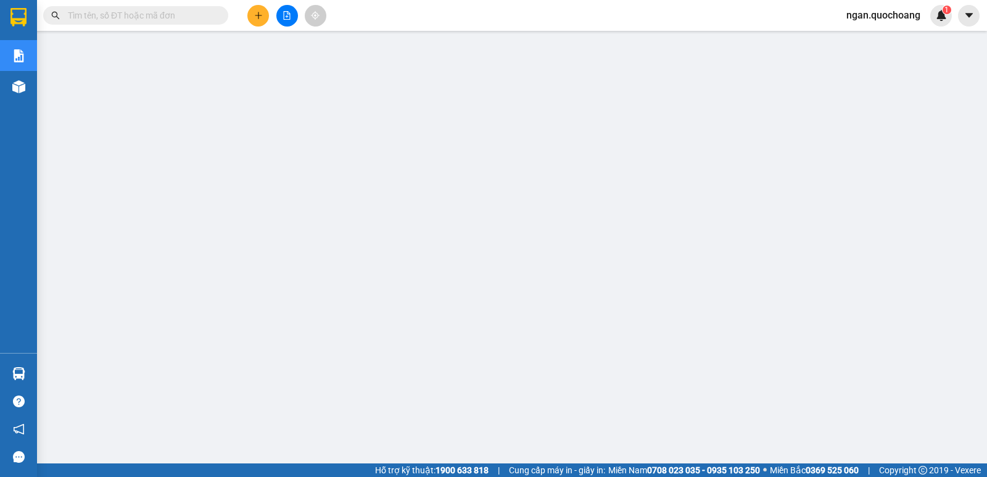
click at [89, 15] on input "text" at bounding box center [141, 16] width 146 height 14
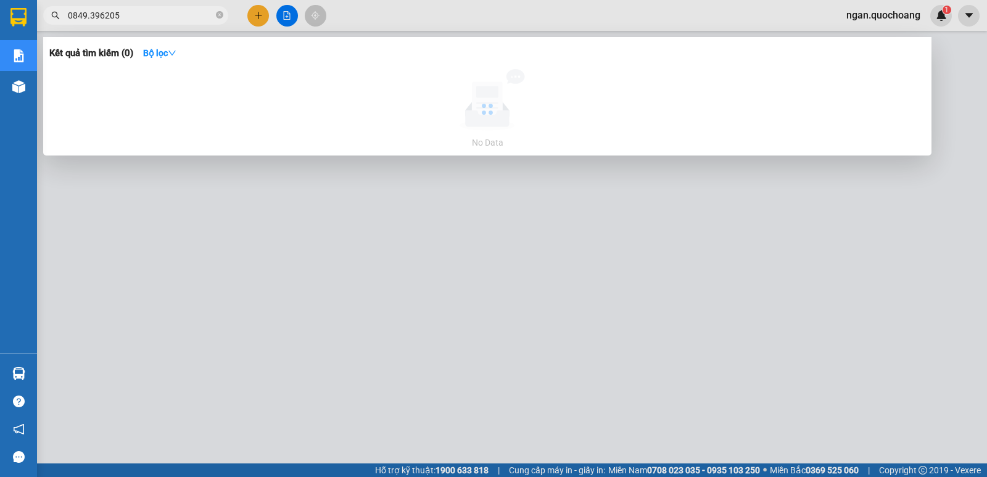
click at [91, 15] on input "0849.396205" at bounding box center [141, 16] width 146 height 14
click at [89, 15] on input "0849.396205" at bounding box center [141, 16] width 146 height 14
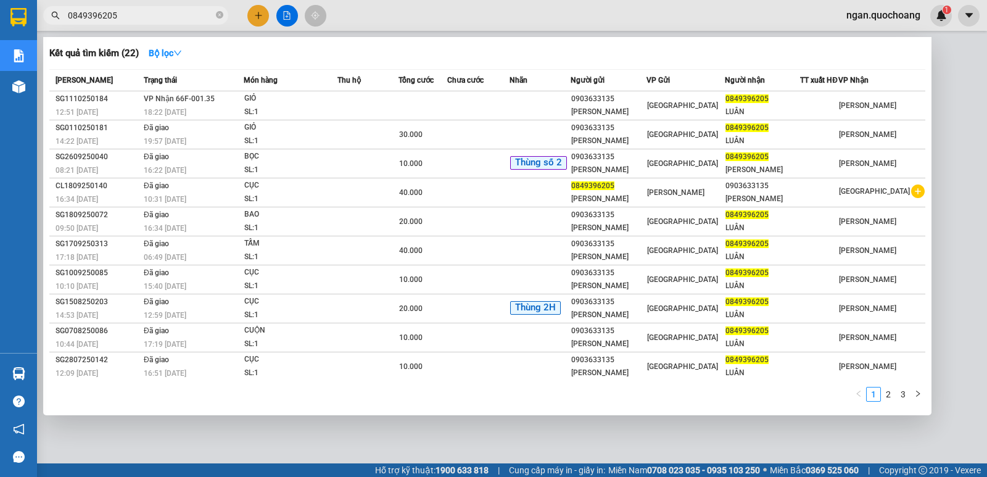
type input "0849396205"
click at [305, 423] on div at bounding box center [493, 238] width 987 height 477
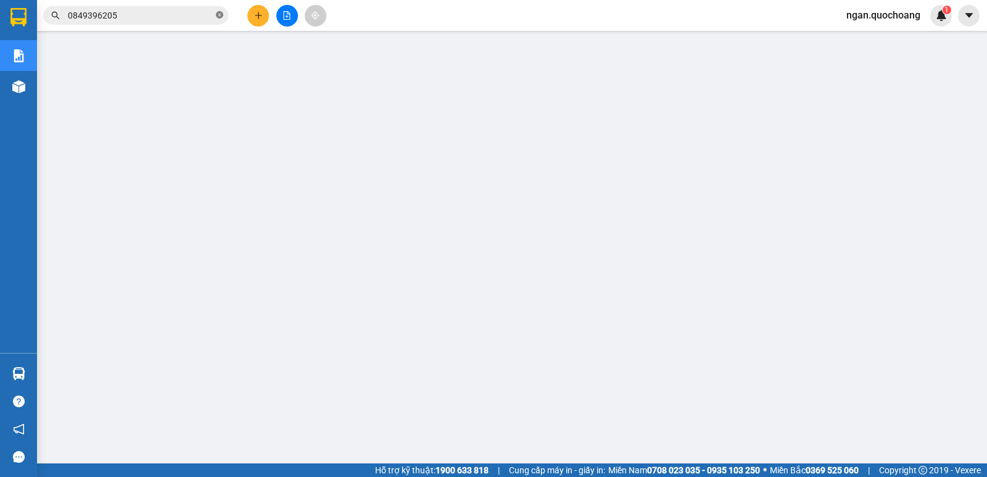
click at [221, 12] on icon "close-circle" at bounding box center [219, 14] width 7 height 7
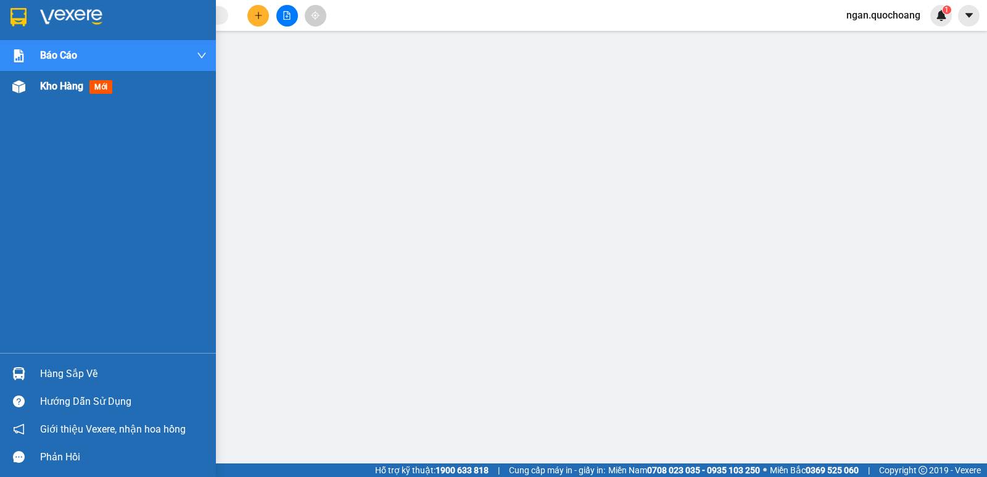
click at [32, 83] on div "Kho hàng mới" at bounding box center [108, 86] width 216 height 31
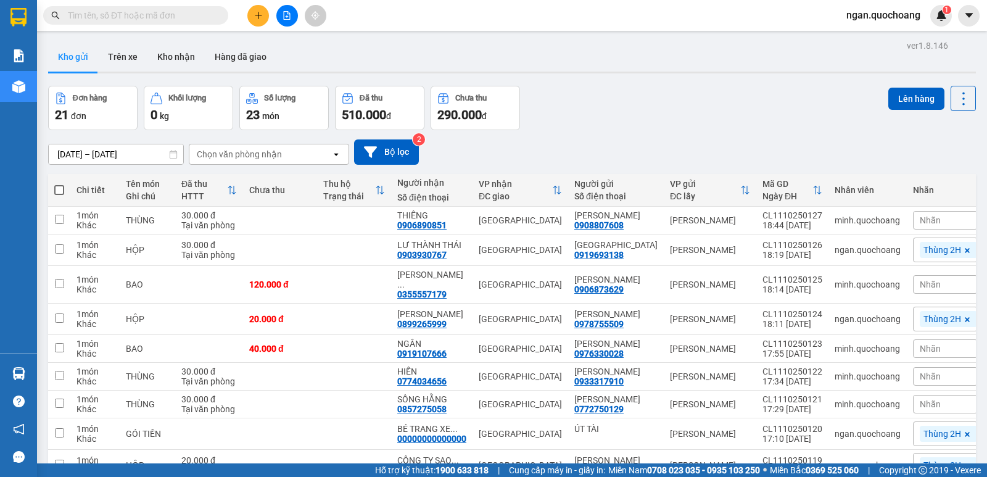
click at [115, 10] on input "text" at bounding box center [141, 16] width 146 height 14
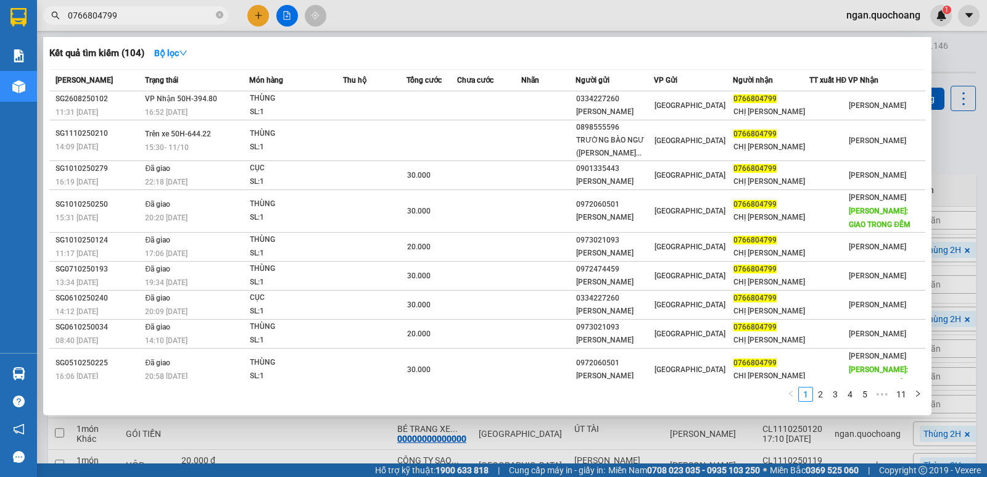
type input "0766804799"
click at [316, 420] on div at bounding box center [493, 238] width 987 height 477
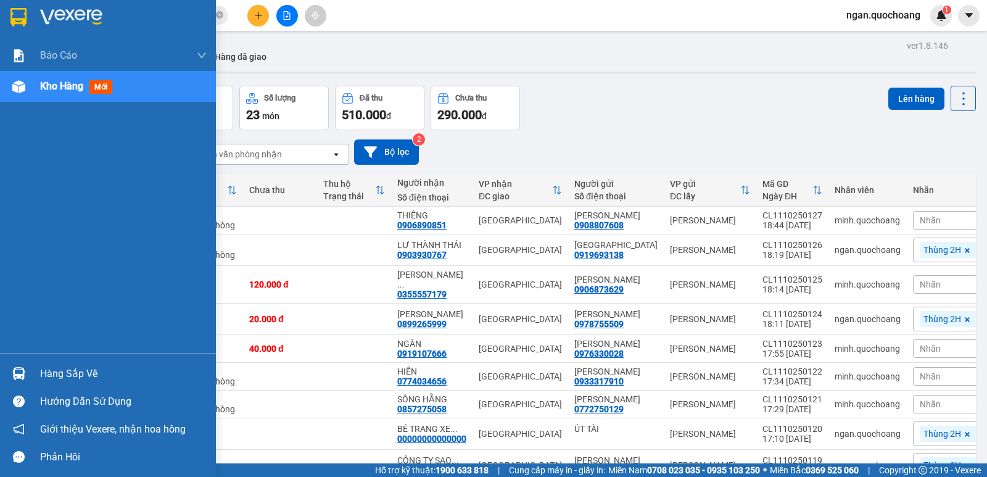
click at [37, 366] on div "Hàng sắp về" at bounding box center [108, 374] width 216 height 28
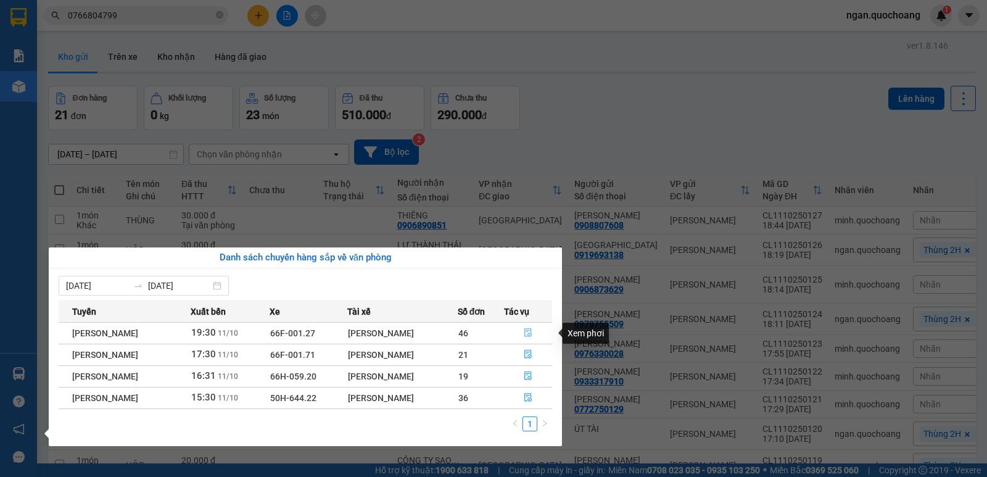
click at [533, 326] on button "button" at bounding box center [527, 333] width 47 height 20
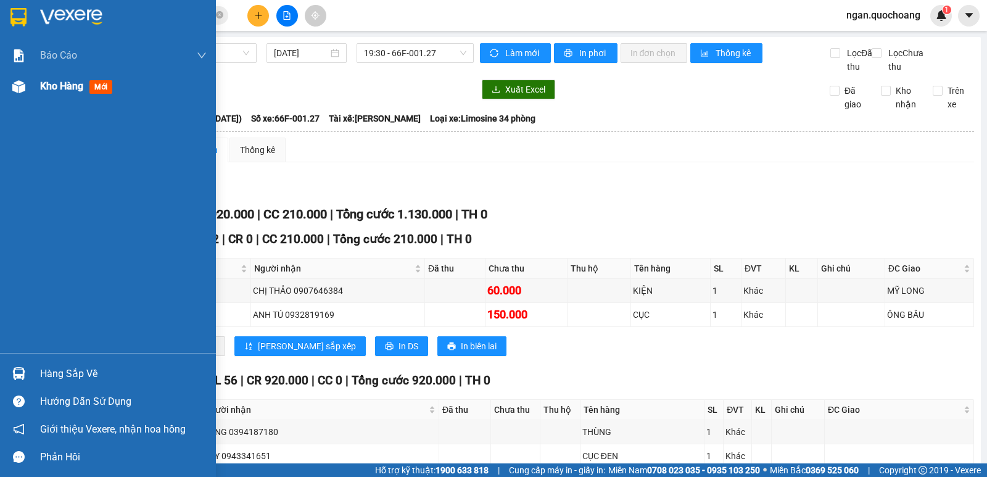
click at [55, 91] on span "Kho hàng" at bounding box center [61, 86] width 43 height 12
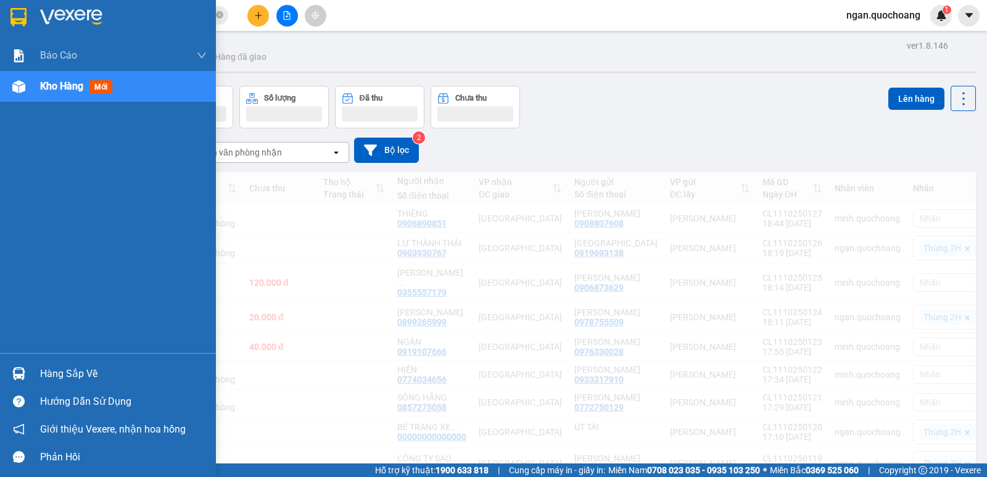
click at [49, 376] on div "Hàng sắp về" at bounding box center [123, 373] width 167 height 19
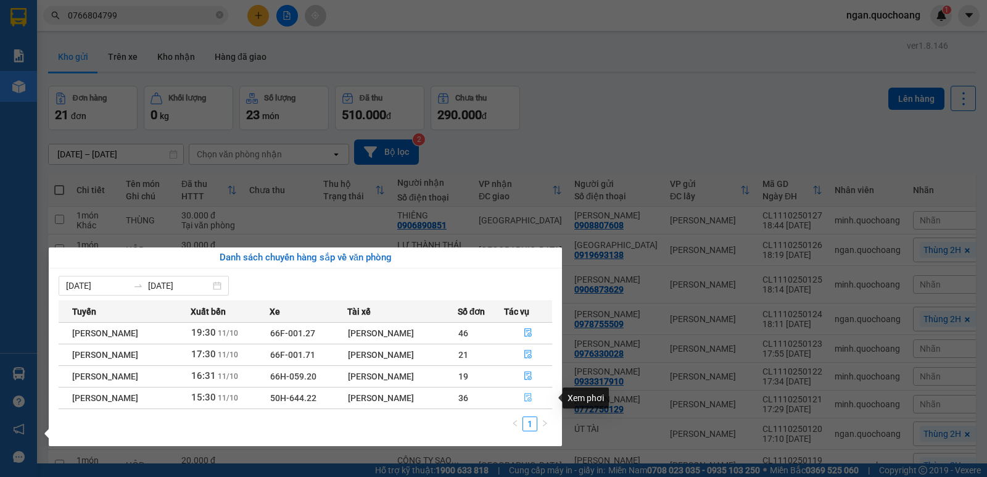
click at [532, 397] on icon "file-done" at bounding box center [528, 397] width 9 height 9
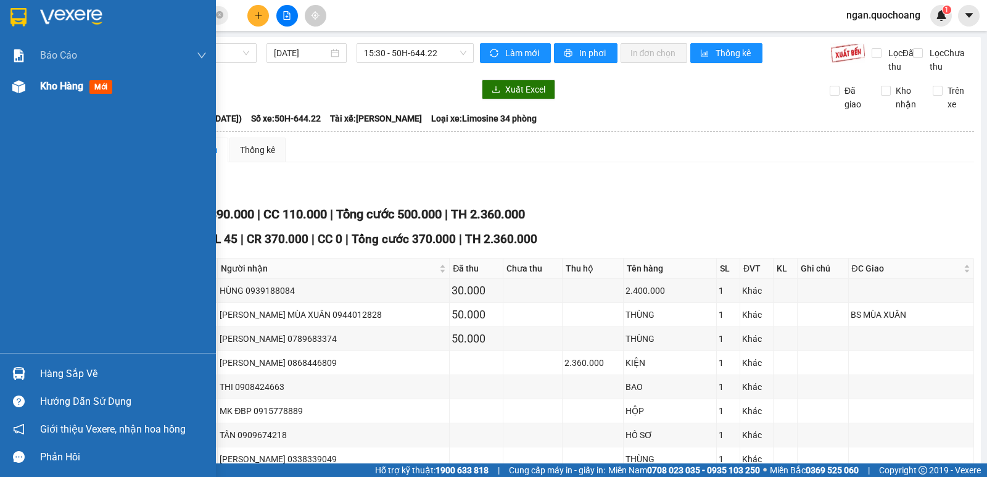
click at [67, 86] on span "Kho hàng" at bounding box center [61, 86] width 43 height 12
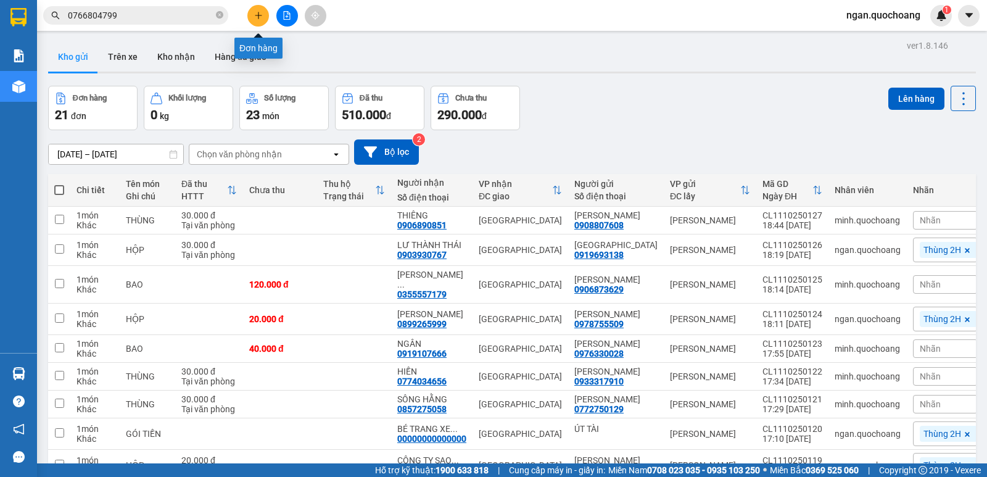
click at [249, 15] on button at bounding box center [258, 16] width 22 height 22
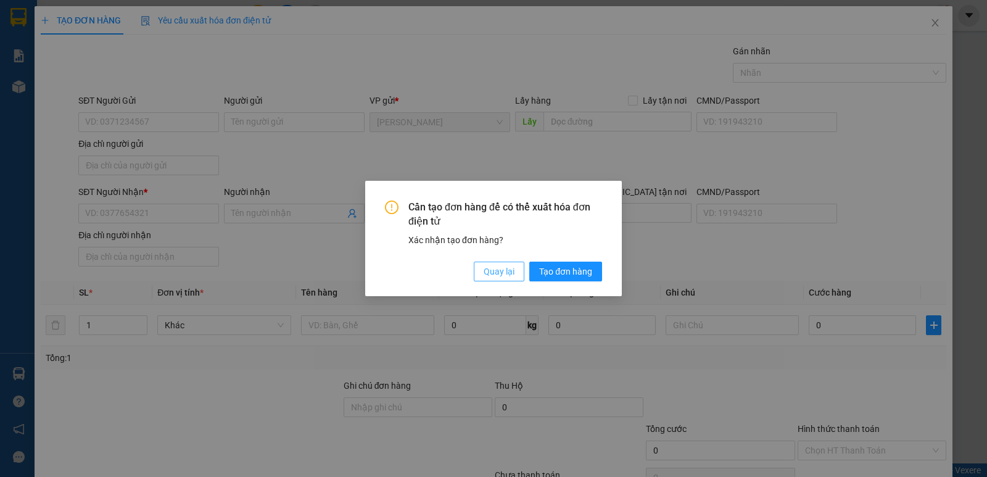
click at [483, 278] on span "Quay lại" at bounding box center [498, 272] width 31 height 14
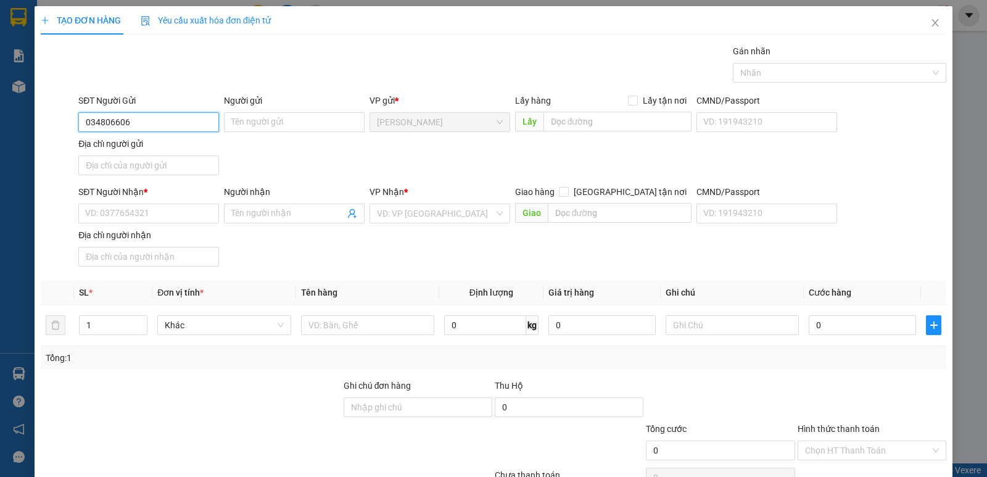
type input "0348066066"
click at [187, 149] on div "0348066066 - NK SÀI GÒN 11" at bounding box center [167, 147] width 164 height 14
type input "NK SÀI GÒN 11"
type input "0348066066"
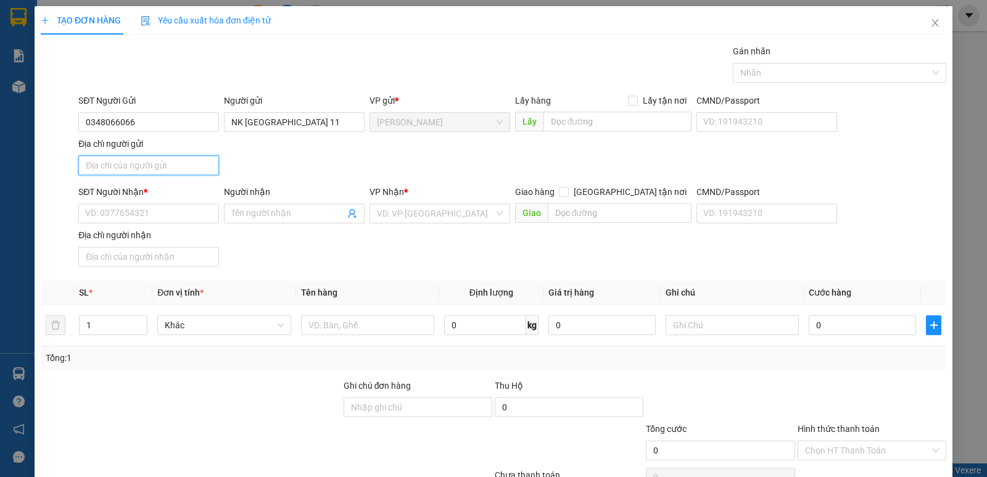
click at [184, 158] on input "Địa chỉ người gửi" at bounding box center [148, 165] width 141 height 20
type input "107 NGUYỄN ĐÌNH CHIỂU P2 TP CAO LÃNH ĐT"
click at [139, 217] on input "SĐT Người Nhận *" at bounding box center [148, 214] width 141 height 20
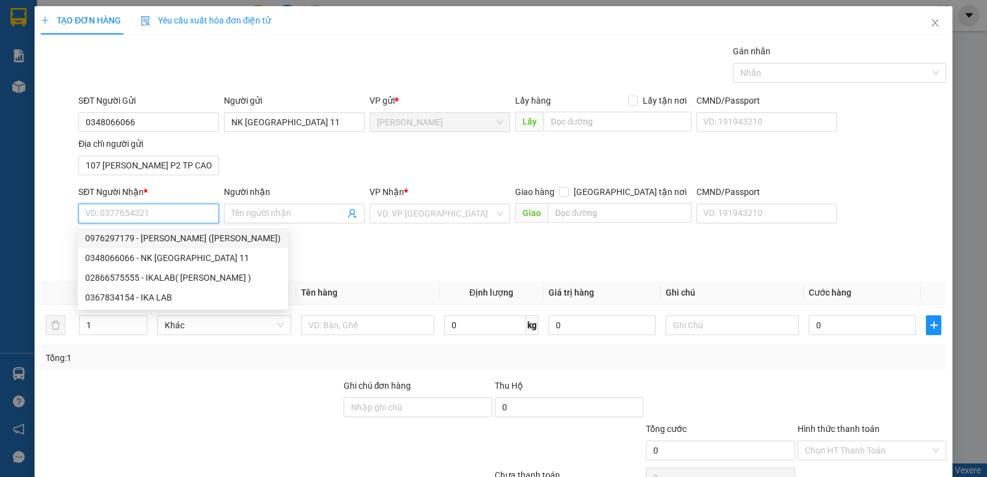
click at [196, 239] on div "0976297179 - NGUYỄN THANH TÙNG (LABO TUẤN ANH)" at bounding box center [182, 238] width 195 height 14
type input "0976297179"
type input "NGUYỄN THANH TÙNG (LABO TUẤN ANH)"
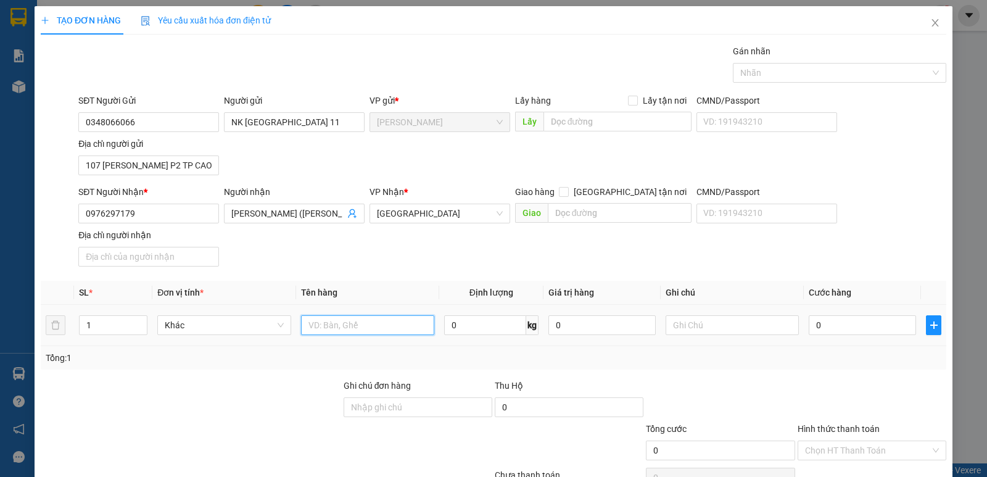
click at [371, 332] on input "text" at bounding box center [367, 325] width 133 height 20
click at [791, 78] on div at bounding box center [833, 72] width 195 height 15
type input "HỘP"
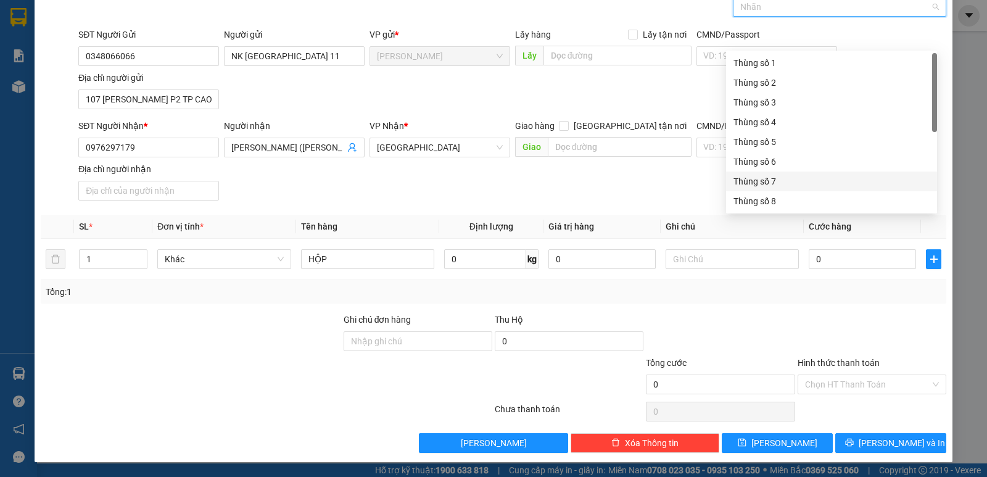
scroll to position [158, 0]
click at [854, 202] on div "Thùng 2H" at bounding box center [831, 201] width 196 height 14
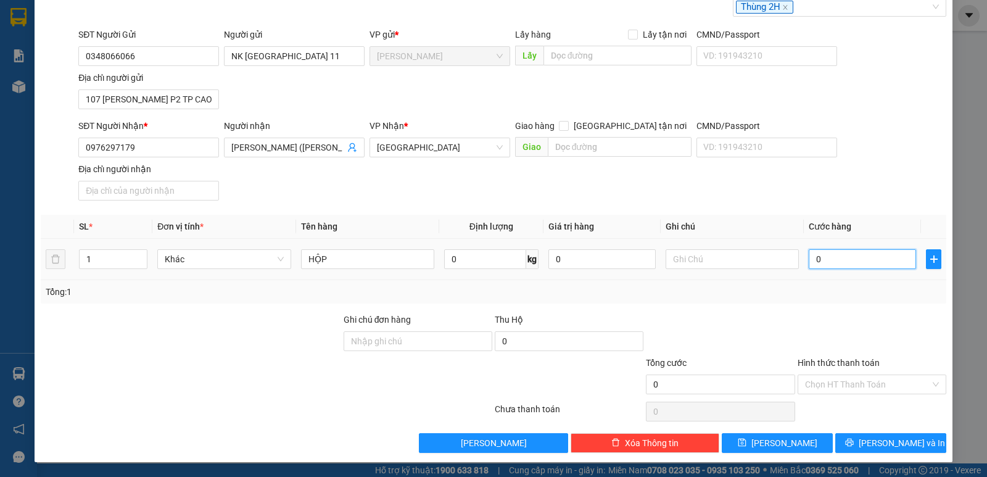
click at [862, 260] on input "0" at bounding box center [861, 259] width 107 height 20
type input "2"
type input "20"
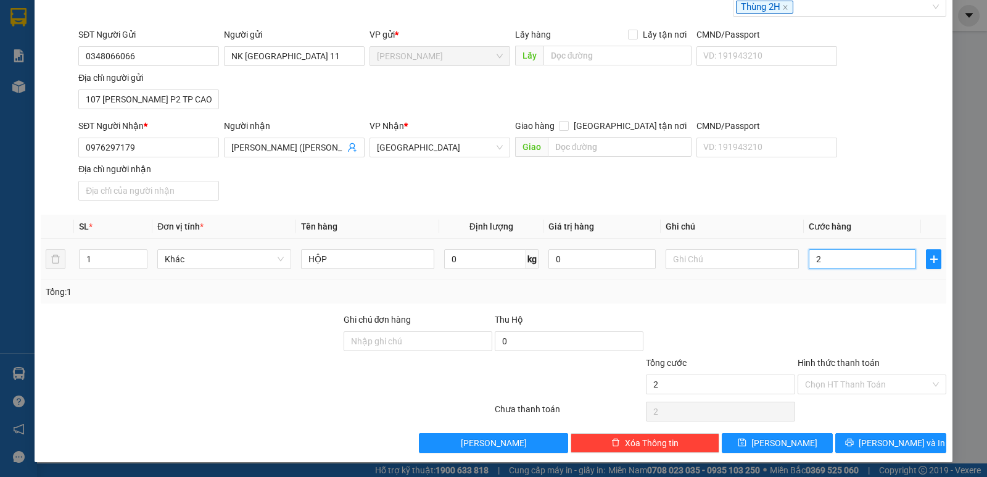
type input "20"
type input "20.000"
click at [891, 191] on div "SĐT Người Nhận * 0976297179 Người nhận NGUYỄN THANH TÙNG (LABO TUẤN ANH) VP Nhậ…" at bounding box center [512, 162] width 873 height 86
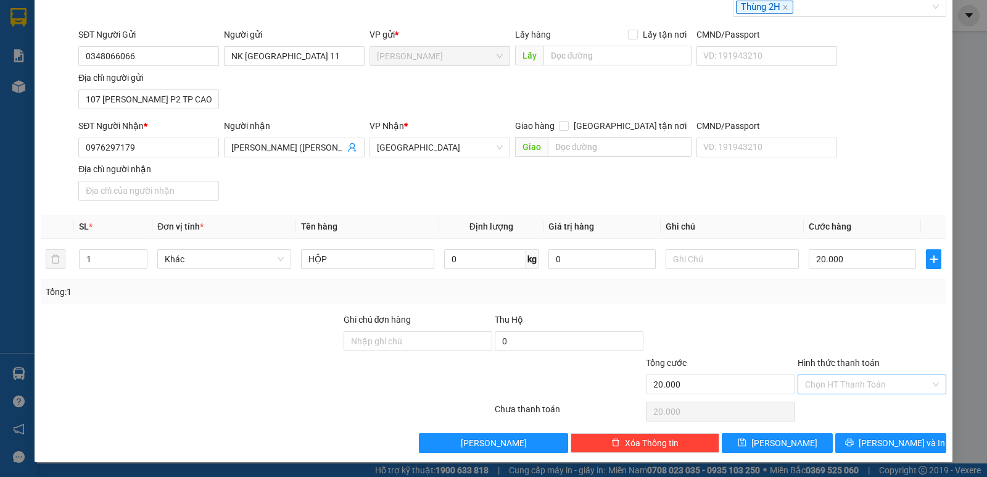
click at [856, 387] on input "Hình thức thanh toán" at bounding box center [867, 384] width 125 height 19
click at [863, 414] on div "Tại văn phòng" at bounding box center [863, 409] width 133 height 14
type input "0"
click at [853, 442] on icon "printer" at bounding box center [849, 442] width 8 height 8
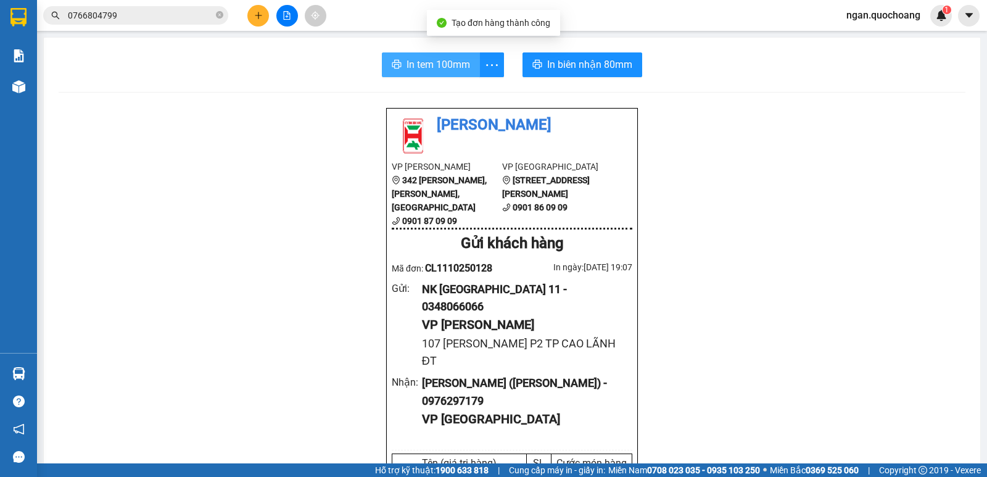
click at [419, 54] on button "In tem 100mm" at bounding box center [431, 64] width 98 height 25
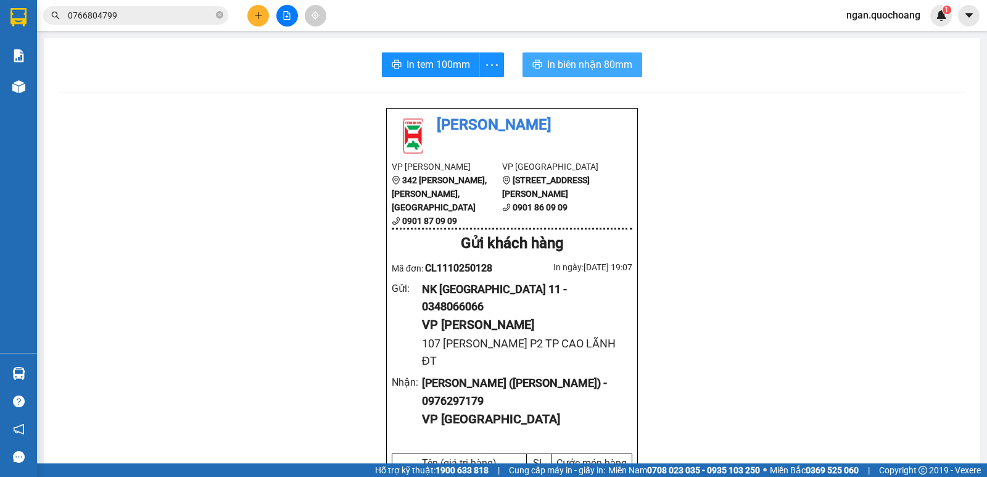
click at [607, 65] on span "In biên nhận 80mm" at bounding box center [589, 64] width 85 height 15
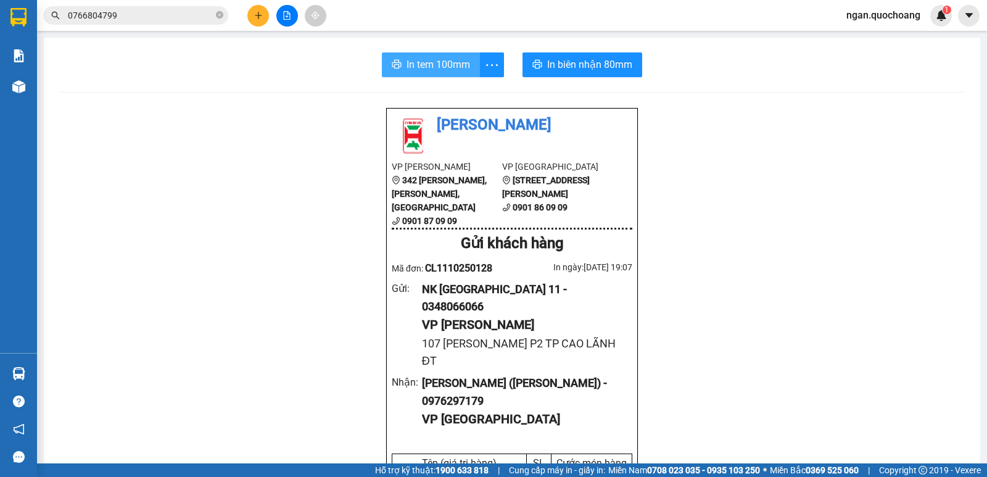
drag, startPoint x: 406, startPoint y: 51, endPoint x: 412, endPoint y: 55, distance: 7.0
click at [412, 55] on button "In tem 100mm" at bounding box center [431, 64] width 98 height 25
click at [219, 10] on span at bounding box center [219, 16] width 7 height 12
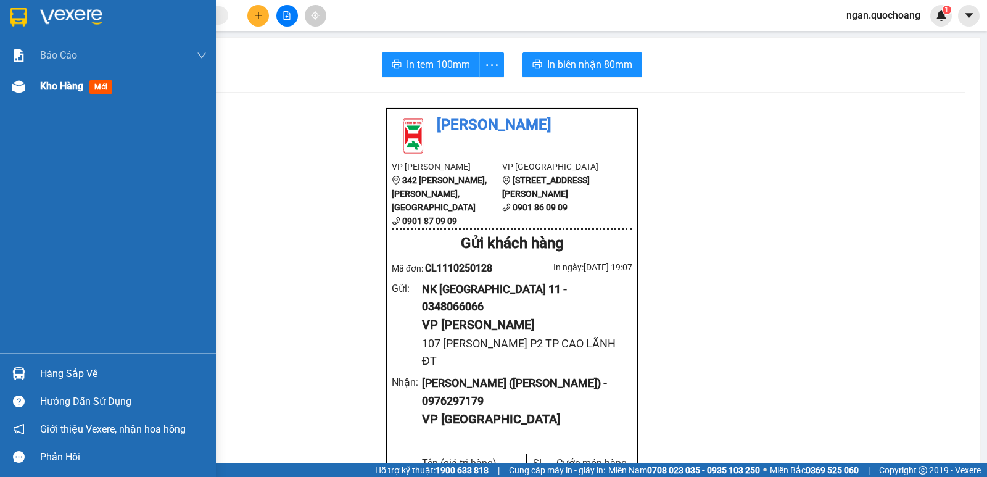
drag, startPoint x: 30, startPoint y: 84, endPoint x: 976, endPoint y: 105, distance: 946.2
click at [30, 86] on div "Kho hàng mới" at bounding box center [108, 86] width 216 height 31
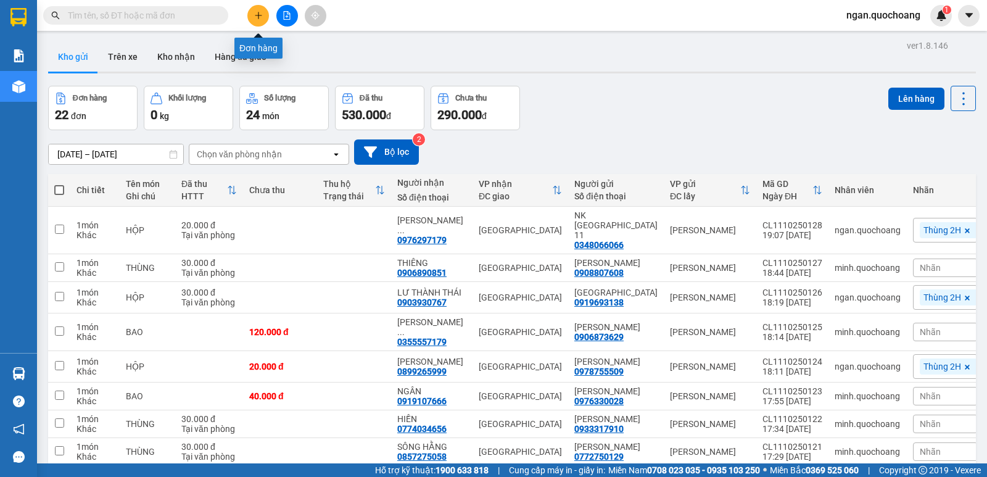
click at [252, 14] on button at bounding box center [258, 16] width 22 height 22
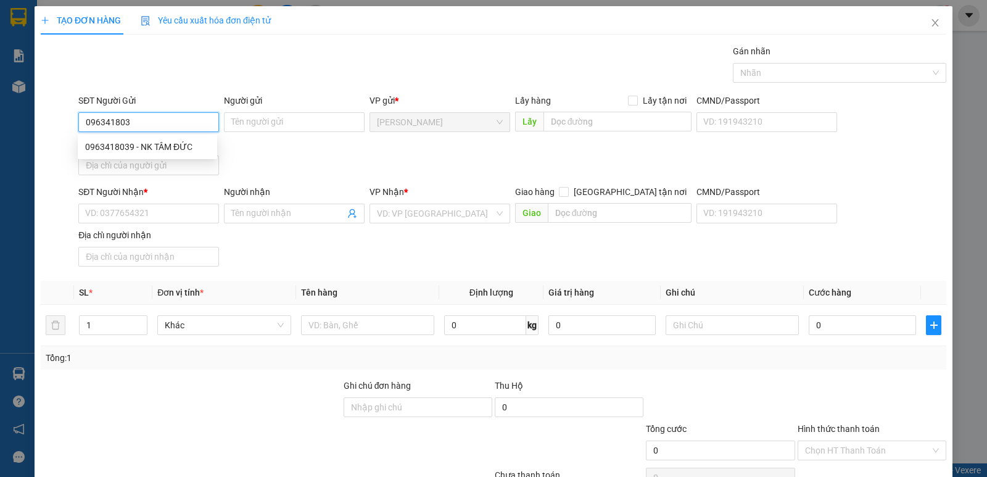
type input "0963418039"
click at [198, 139] on div "0963418039 - NK TÂM ĐỨC" at bounding box center [147, 147] width 139 height 20
type input "NK TÂM ĐỨC"
type input "0963418039"
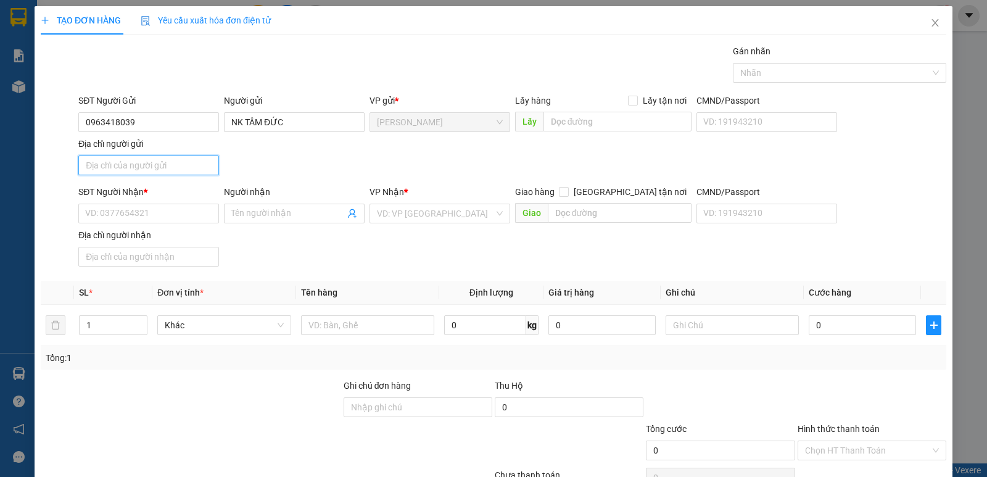
click at [160, 165] on input "Địa chỉ người gửi" at bounding box center [148, 165] width 141 height 20
type input "SỐ 23 , ĐƯỜNG 30/4 , P CAO LÃNH , ĐỒNG THÁP"
click at [173, 212] on input "SĐT Người Nhận *" at bounding box center [148, 214] width 141 height 20
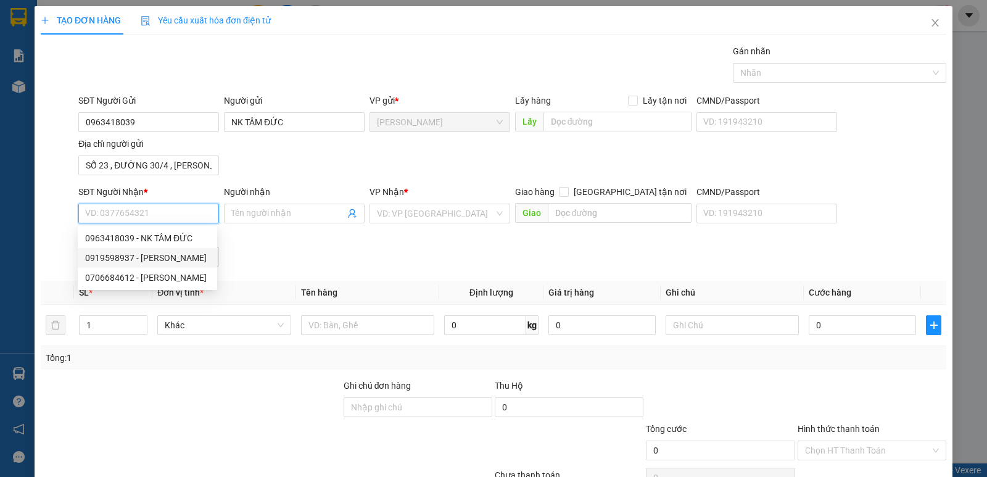
click at [197, 257] on div "0919598937 - NGUYỄN KHÁNH HÀ" at bounding box center [147, 258] width 125 height 14
type input "0919598937"
type input "NGUYỄN KHÁNH HÀ"
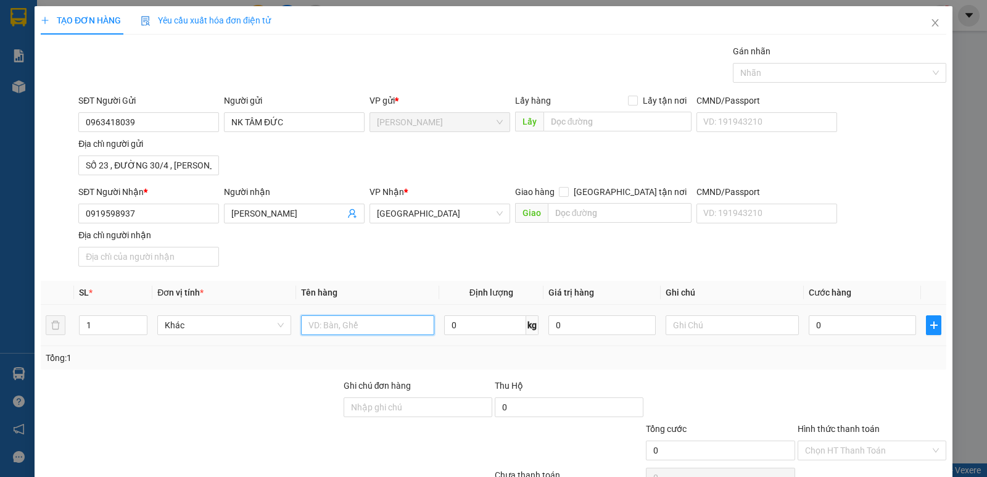
click at [311, 326] on input "text" at bounding box center [367, 325] width 133 height 20
type input "HỘP"
click at [151, 213] on input "0919598937" at bounding box center [148, 214] width 141 height 20
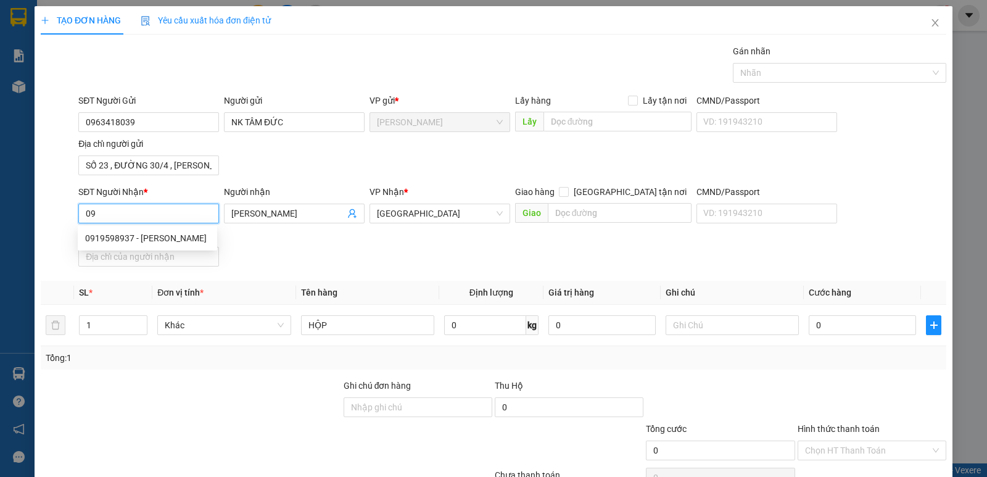
type input "0"
drag, startPoint x: 139, startPoint y: 275, endPoint x: 218, endPoint y: 234, distance: 89.4
click at [139, 276] on div "0706684612 - NGUYỄN KHÁNH HÀ" at bounding box center [147, 278] width 125 height 14
drag, startPoint x: 780, startPoint y: 75, endPoint x: 793, endPoint y: 84, distance: 15.6
click at [782, 75] on div at bounding box center [833, 72] width 195 height 15
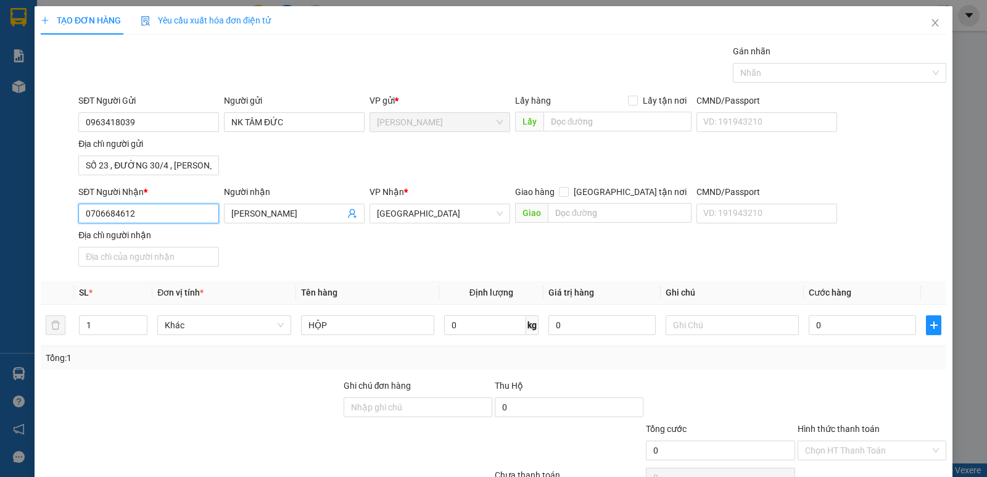
type input "0706684612"
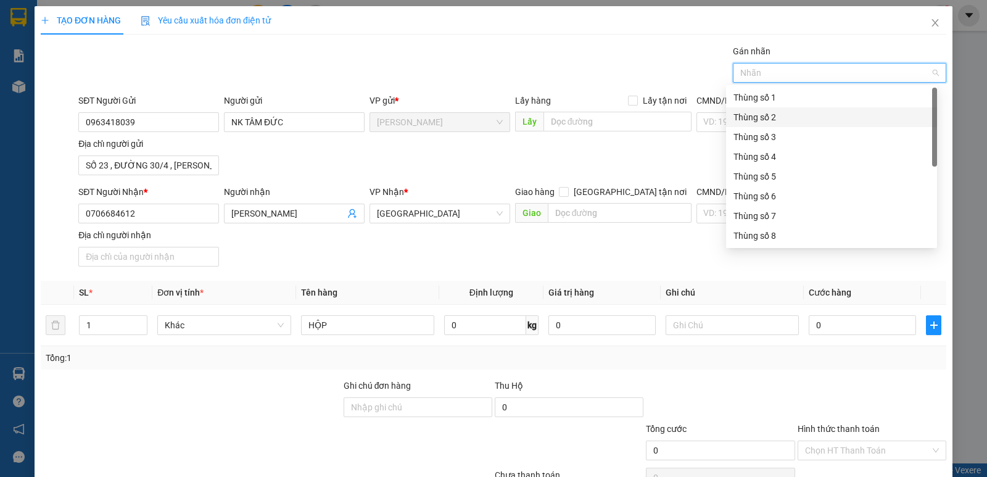
scroll to position [158, 0]
drag, startPoint x: 858, startPoint y: 234, endPoint x: 868, endPoint y: 292, distance: 59.4
click at [858, 234] on div "Thùng 2H" at bounding box center [831, 236] width 196 height 14
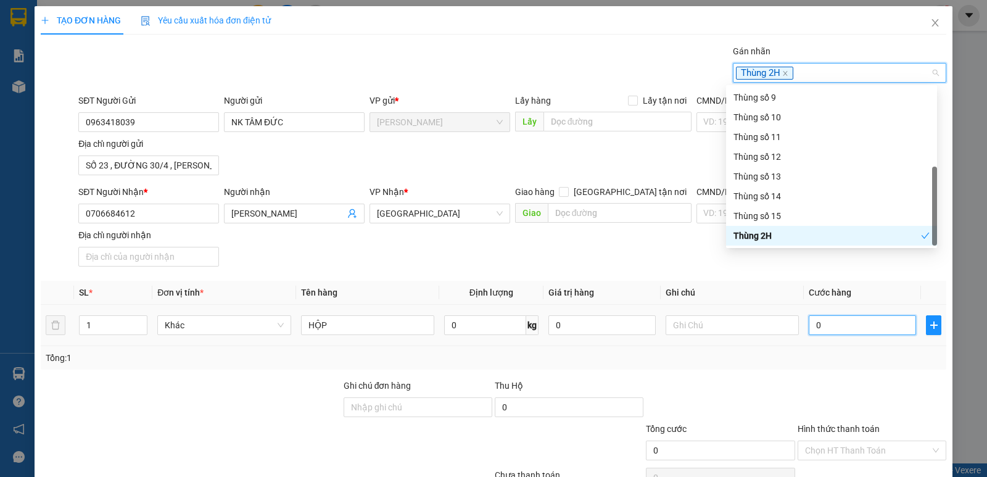
click at [854, 332] on input "0" at bounding box center [861, 325] width 107 height 20
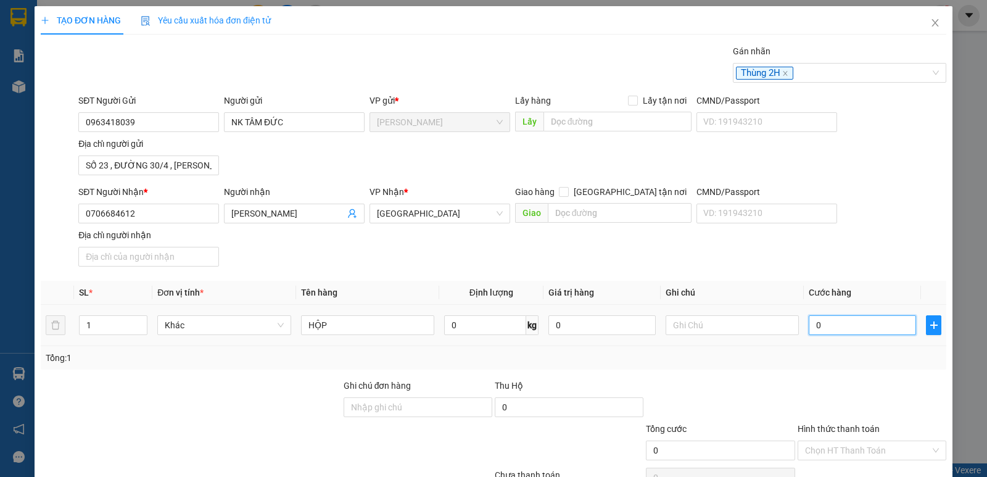
type input "3"
type input "30"
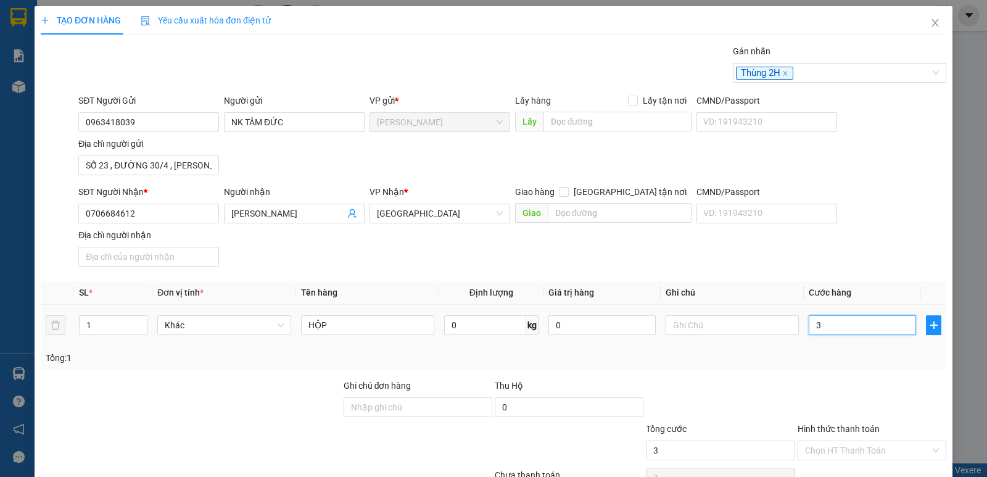
type input "30"
type input "30.000"
click at [863, 257] on div "SĐT Người Nhận * 0706684612 Người nhận NGUYỄN KHÁNH HÀ VP Nhận * Sài Gòn Giao h…" at bounding box center [512, 228] width 873 height 86
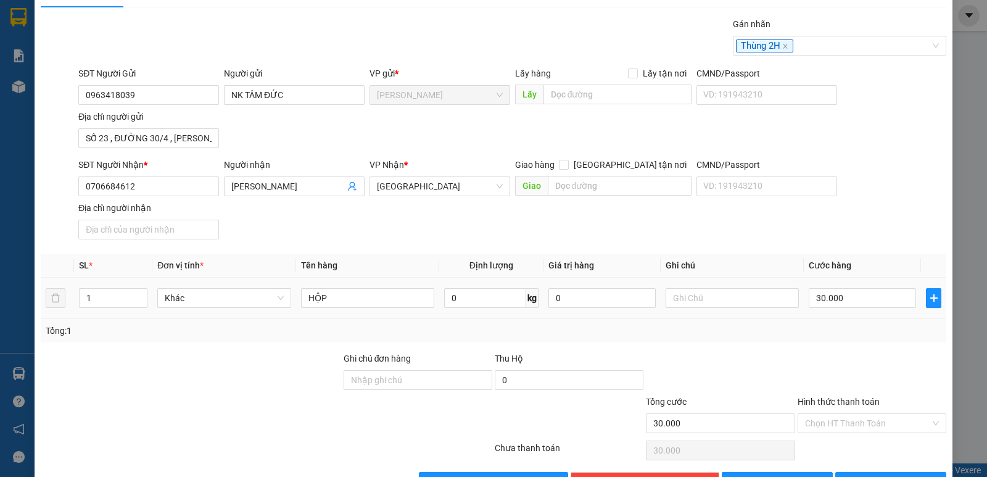
scroll to position [66, 0]
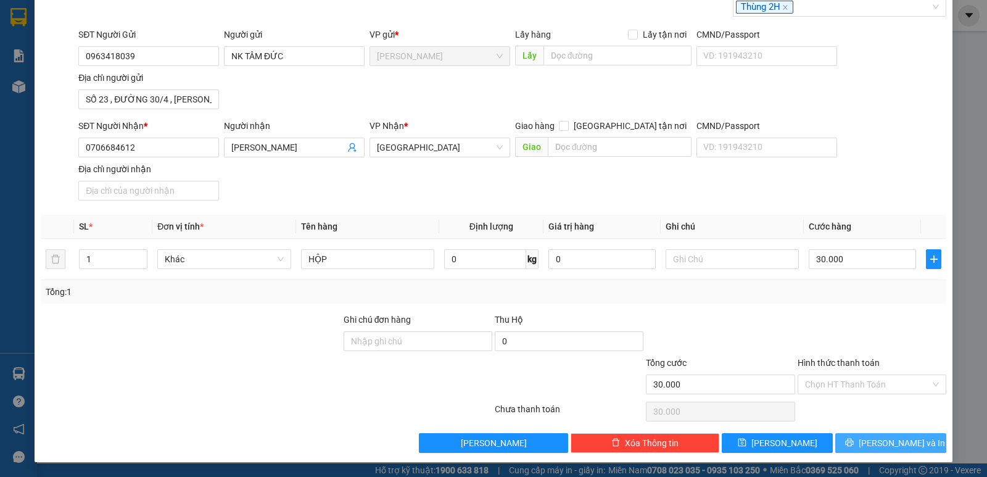
click at [889, 445] on span "Lưu và In" at bounding box center [901, 443] width 86 height 14
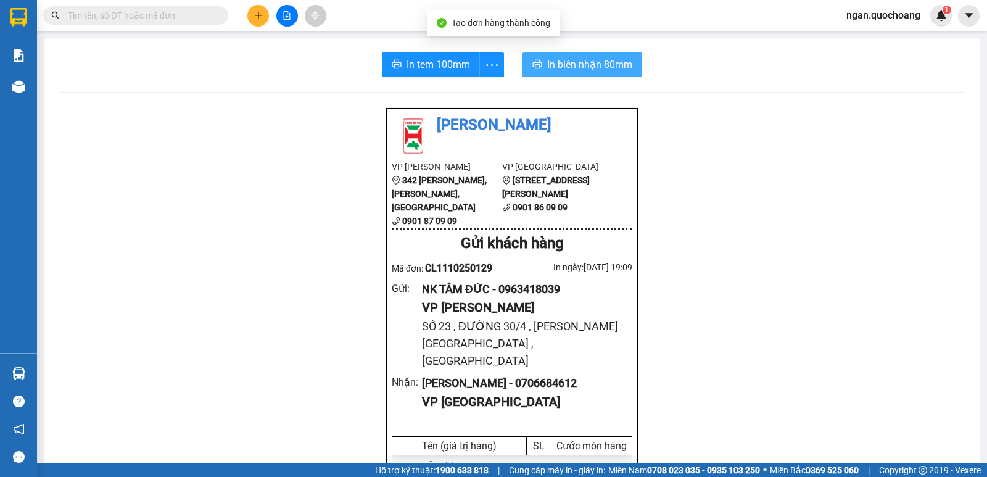
click at [540, 65] on button "In biên nhận 80mm" at bounding box center [582, 64] width 120 height 25
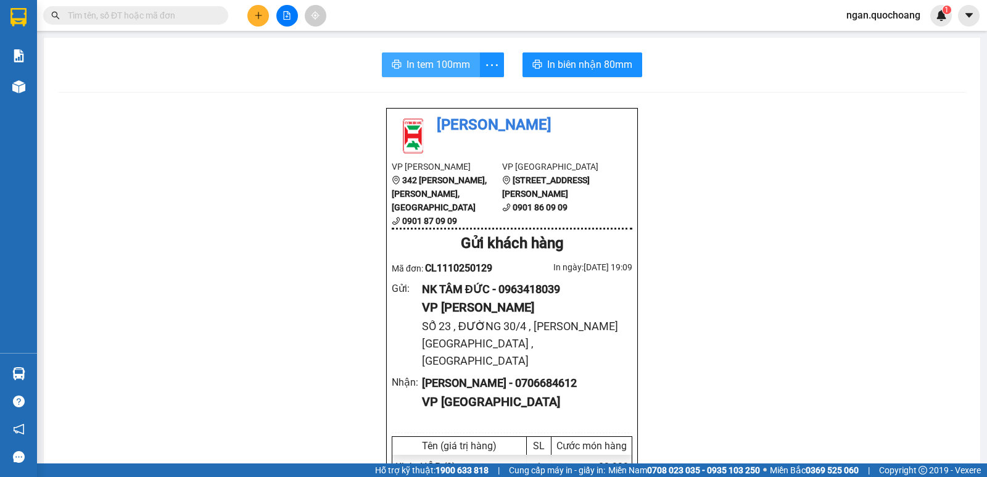
click at [432, 68] on span "In tem 100mm" at bounding box center [438, 64] width 64 height 15
click at [260, 12] on icon "plus" at bounding box center [258, 15] width 9 height 9
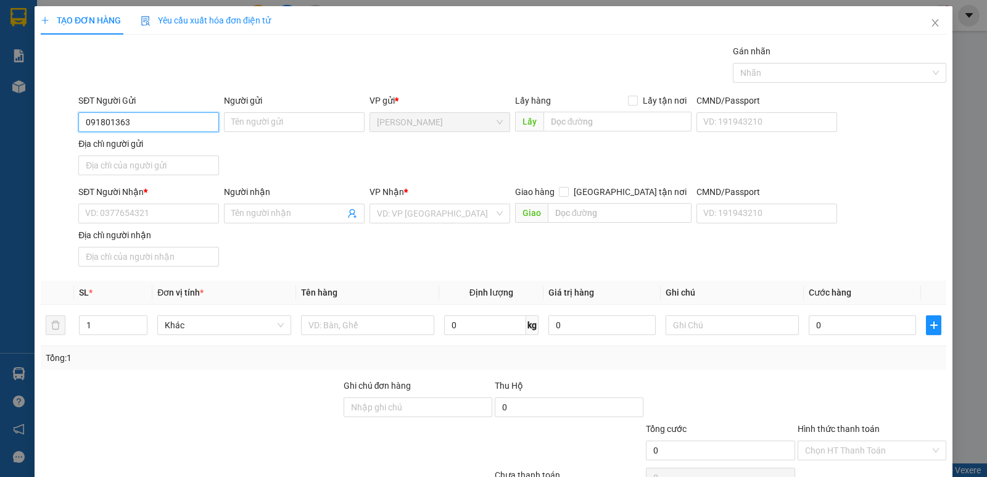
type input "0918013639"
click at [190, 141] on div "0918013639 - NGUYỄN VĂN TRUYỆN" at bounding box center [147, 147] width 125 height 14
type input "NGUYỄN VĂN TRUYỆN"
type input "0918013639"
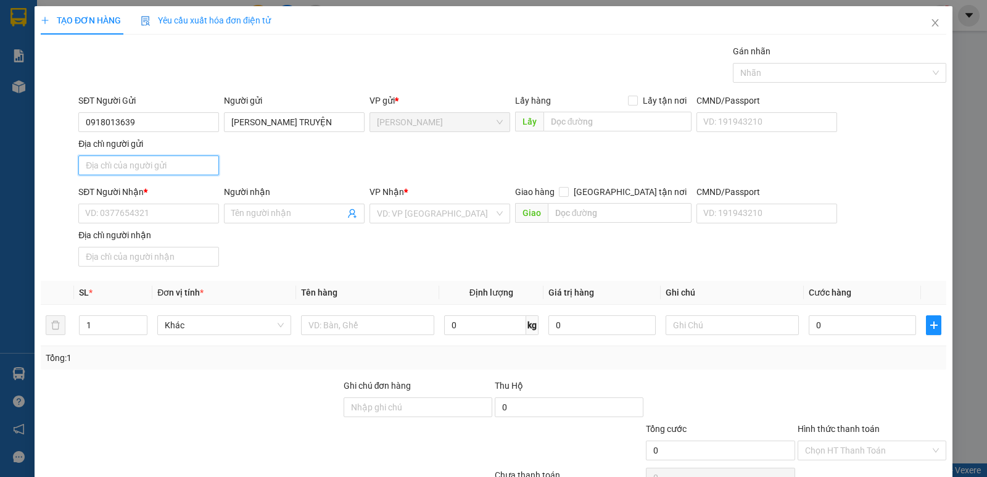
click at [190, 173] on input "Địa chỉ người gửi" at bounding box center [148, 165] width 141 height 20
type input "P CAO LÃNH ĐỒNG THÁP"
click at [174, 218] on input "SĐT Người Nhận *" at bounding box center [148, 214] width 141 height 20
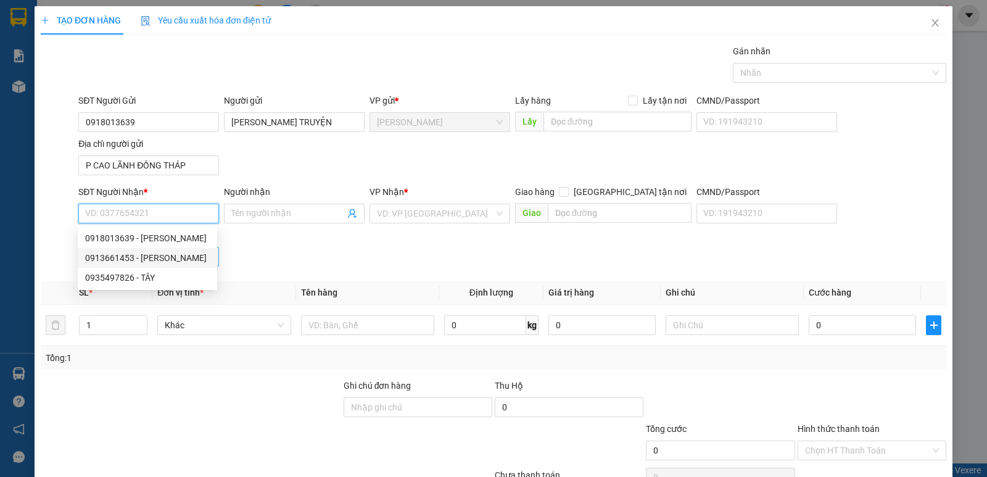
click at [187, 255] on div "0913661453 - TRỊNH THANH HÙNG" at bounding box center [147, 258] width 125 height 14
type input "0913661453"
type input "TRỊNH THANH HÙNG"
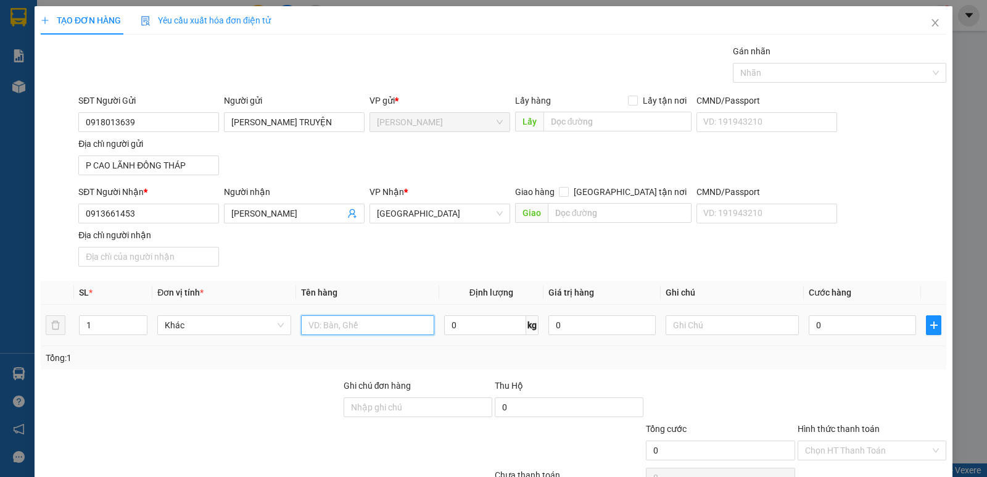
click at [339, 330] on input "text" at bounding box center [367, 325] width 133 height 20
click at [762, 68] on div at bounding box center [833, 72] width 195 height 15
type input "BỌC ĐỎ"
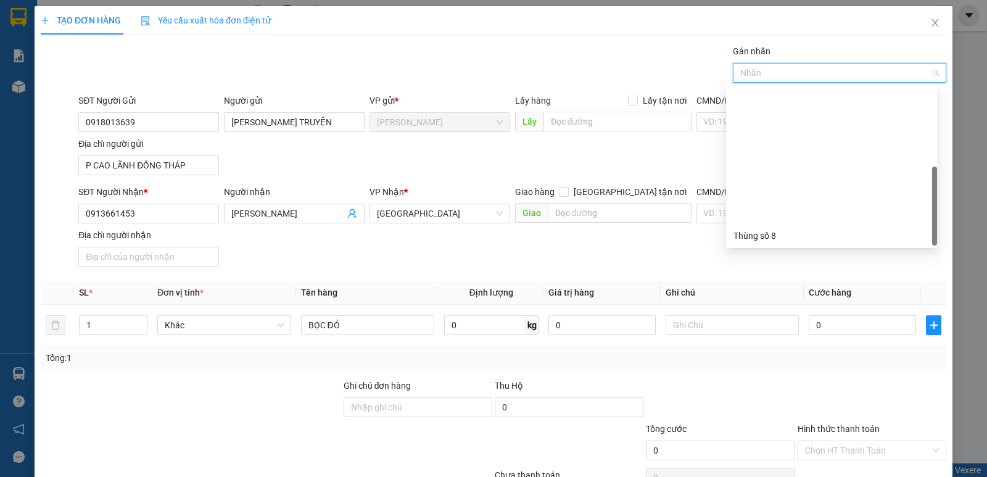
scroll to position [158, 0]
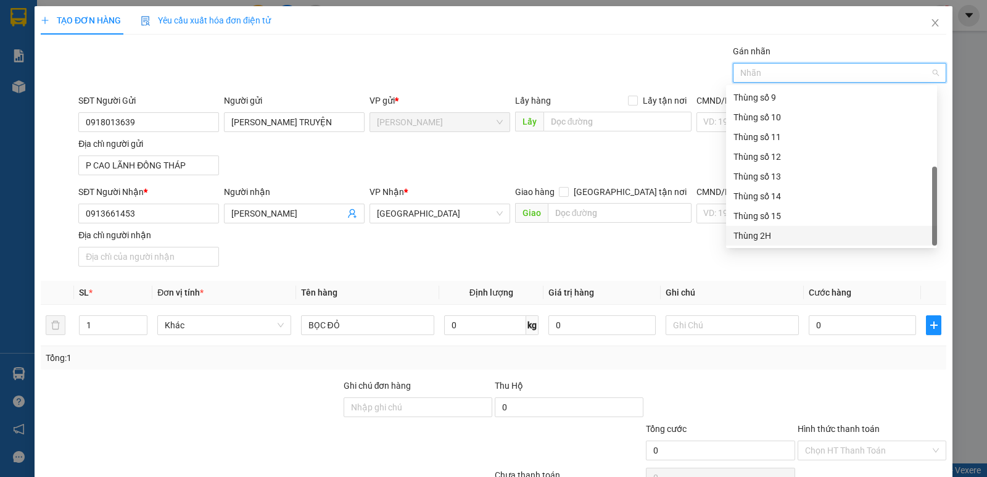
click at [869, 232] on div "Thùng 2H" at bounding box center [831, 236] width 196 height 14
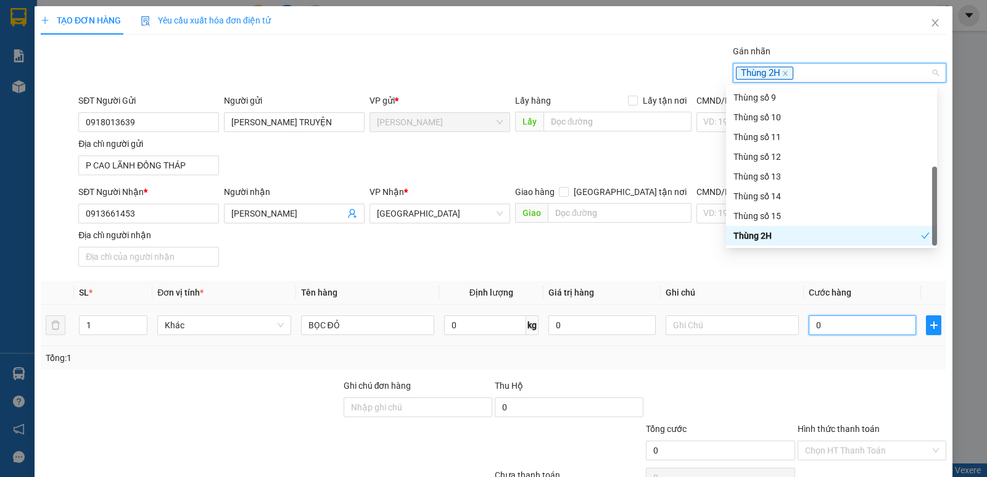
click at [860, 331] on input "0" at bounding box center [861, 325] width 107 height 20
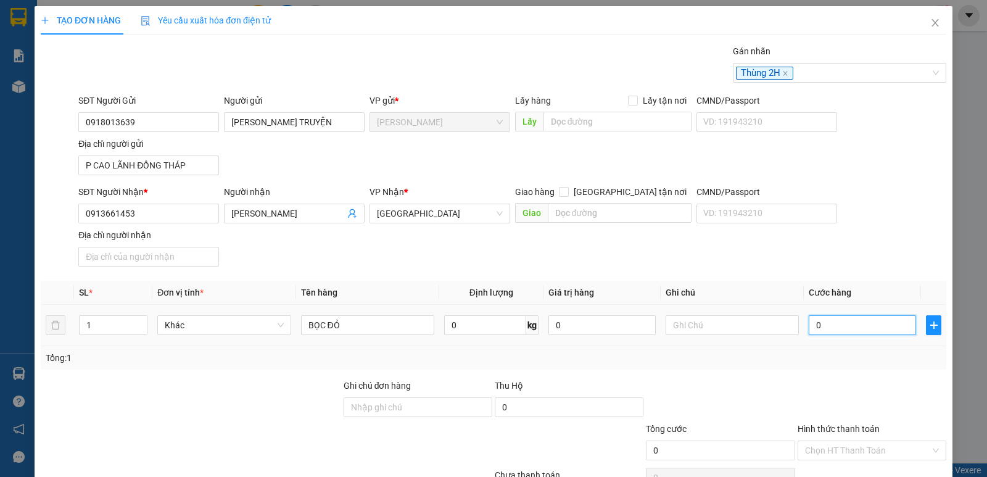
type input "2"
type input "20"
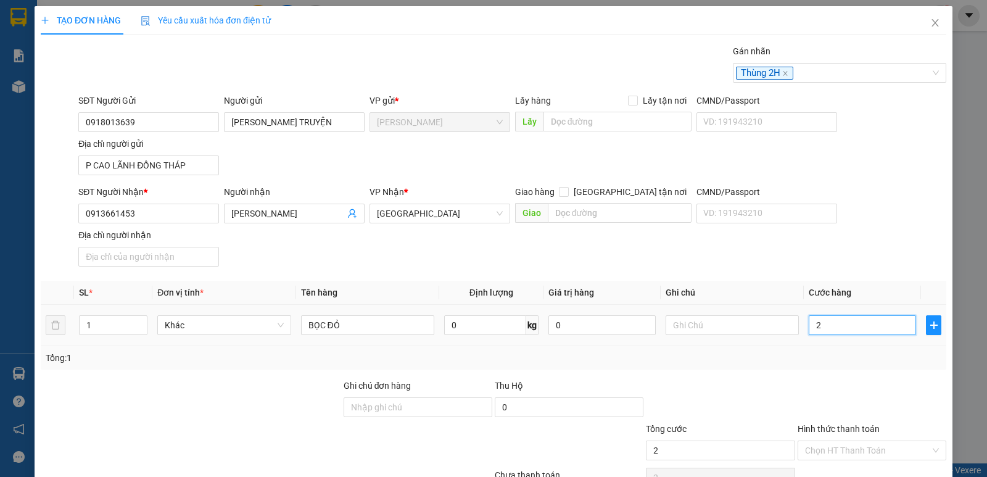
type input "20"
type input "20.000"
click at [875, 228] on div "SĐT Người Nhận * 0913661453 Người nhận TRỊNH THANH HÙNG VP Nhận * Sài Gòn Giao …" at bounding box center [512, 228] width 873 height 86
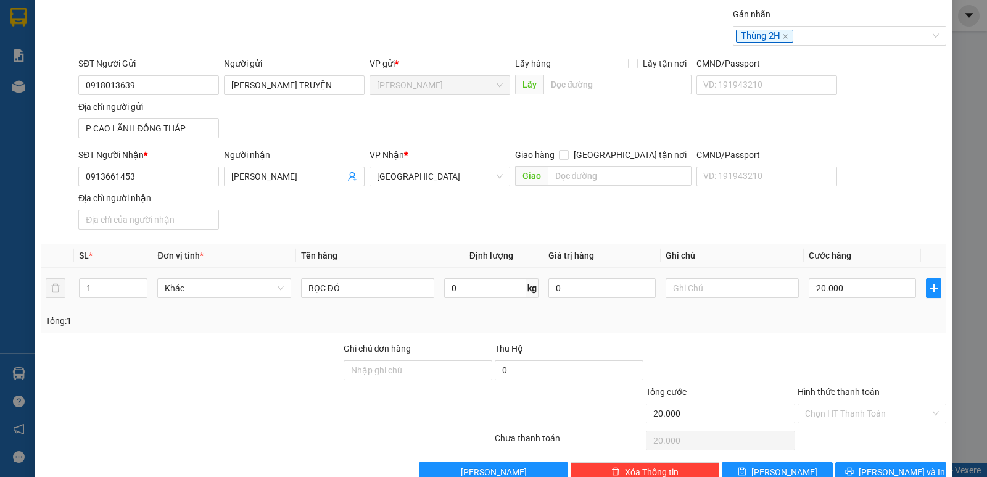
scroll to position [66, 0]
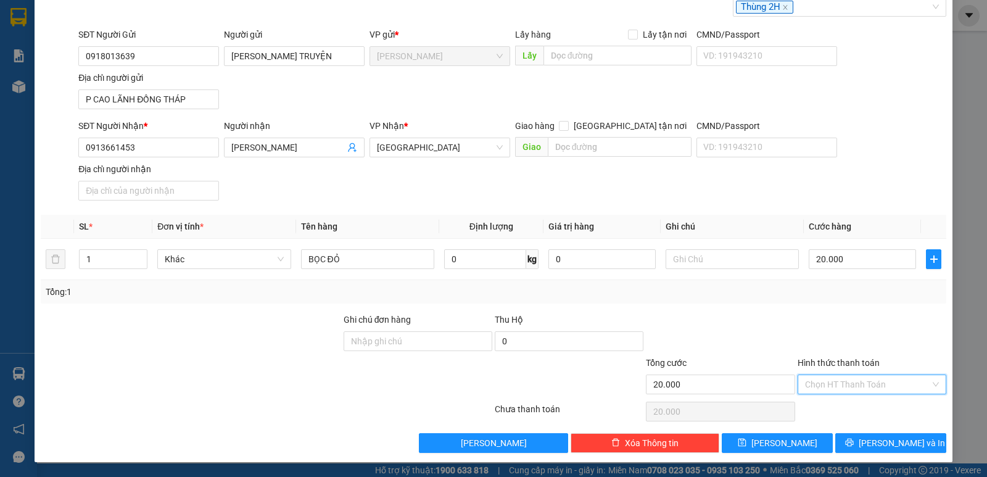
click at [855, 383] on input "Hình thức thanh toán" at bounding box center [867, 384] width 125 height 19
click at [855, 411] on div "Tại văn phòng" at bounding box center [863, 409] width 133 height 14
type input "0"
click at [855, 442] on button "Lưu và In" at bounding box center [890, 443] width 111 height 20
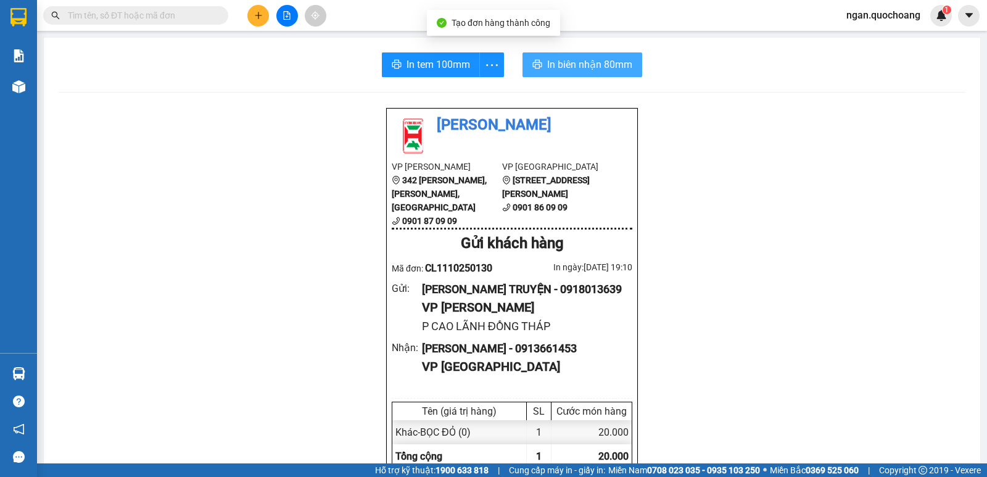
click at [599, 74] on button "In biên nhận 80mm" at bounding box center [582, 64] width 120 height 25
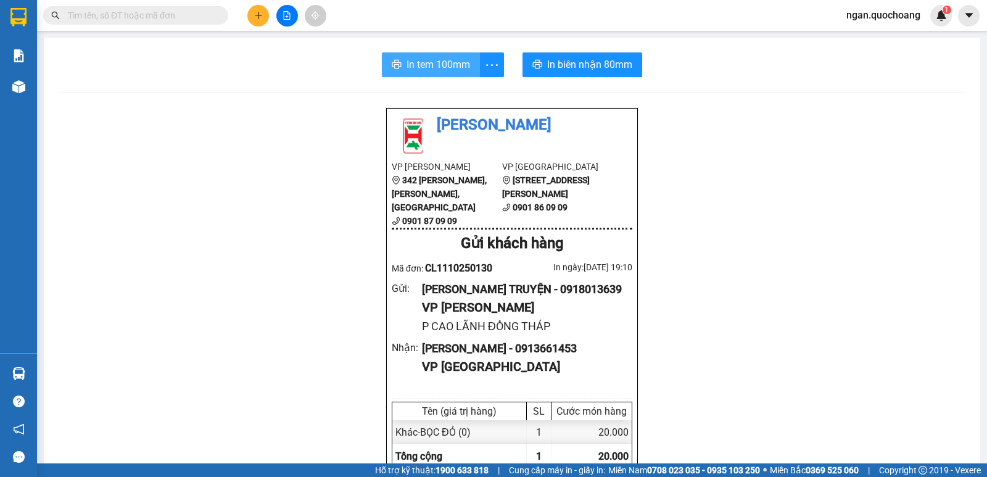
click at [435, 64] on span "In tem 100mm" at bounding box center [438, 64] width 64 height 15
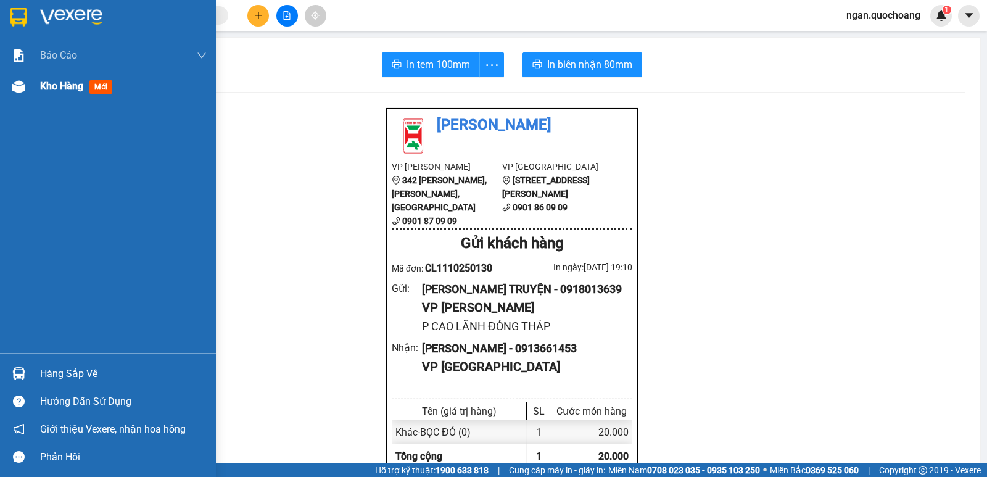
click at [68, 93] on div "Kho hàng mới" at bounding box center [78, 85] width 77 height 15
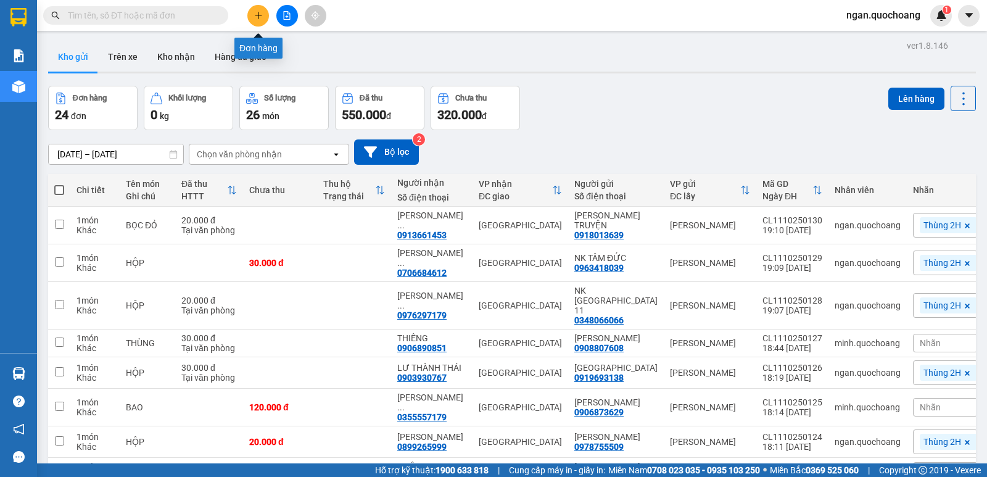
click at [263, 10] on button at bounding box center [258, 16] width 22 height 22
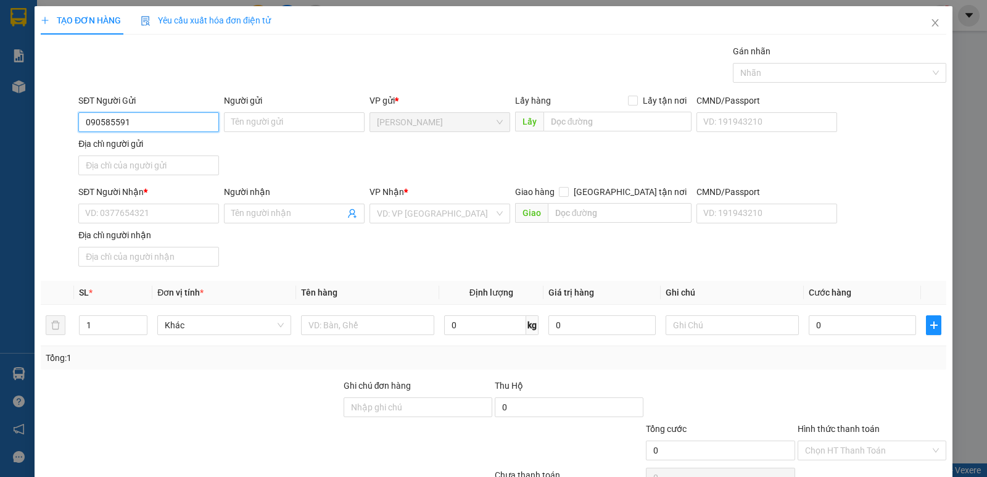
type input "0905855915"
click at [168, 151] on div "0905855915 - NHA KHOA NGÀN SỨ" at bounding box center [154, 147] width 139 height 14
type input "NHA KHOA NGÀN SỨ"
type input "0905855915"
click at [178, 173] on input "Địa chỉ người gửi" at bounding box center [148, 165] width 141 height 20
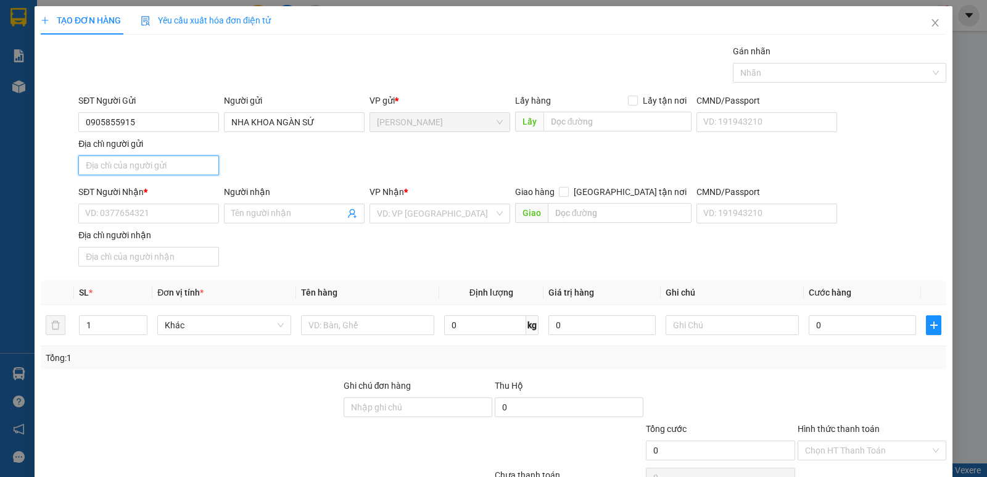
type input "P CAO LÃNH ĐỒNG THÁP"
click at [158, 223] on input "SĐT Người Nhận *" at bounding box center [148, 214] width 141 height 20
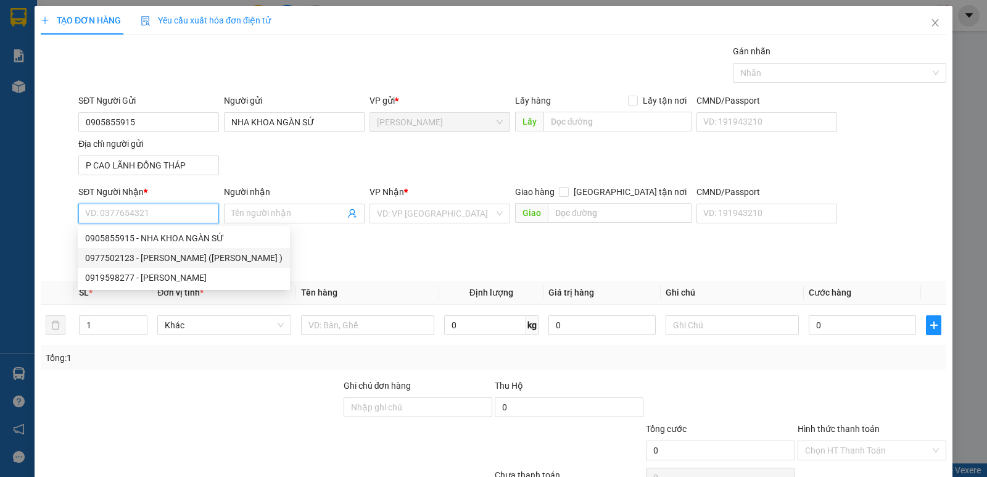
click at [162, 252] on div "0977502123 - LABO VIỆT THẮNG (NGUYỄN MINH TUẤN )" at bounding box center [183, 258] width 197 height 14
type input "0977502123"
type input "LABO VIỆT THẮNG (NGUYỄN MINH TUẤN )"
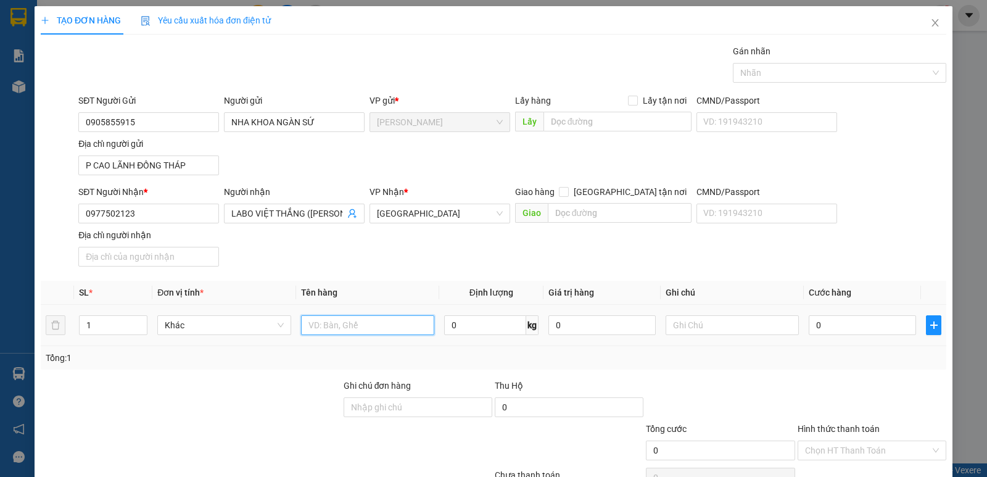
click at [376, 327] on input "text" at bounding box center [367, 325] width 133 height 20
drag, startPoint x: 766, startPoint y: 66, endPoint x: 782, endPoint y: 58, distance: 17.9
click at [779, 59] on div "Gán nhãn Nhãn" at bounding box center [839, 65] width 213 height 43
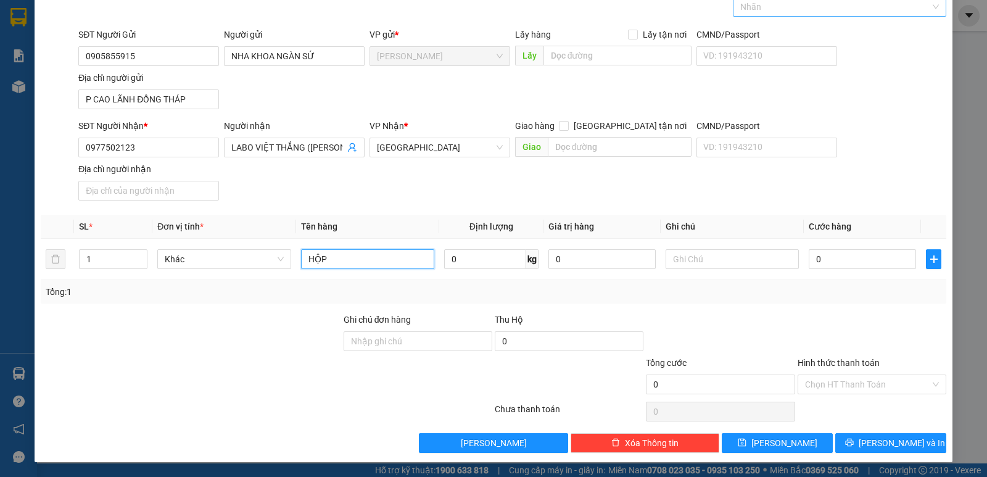
click at [835, 6] on div at bounding box center [833, 6] width 195 height 15
type input "HỘP"
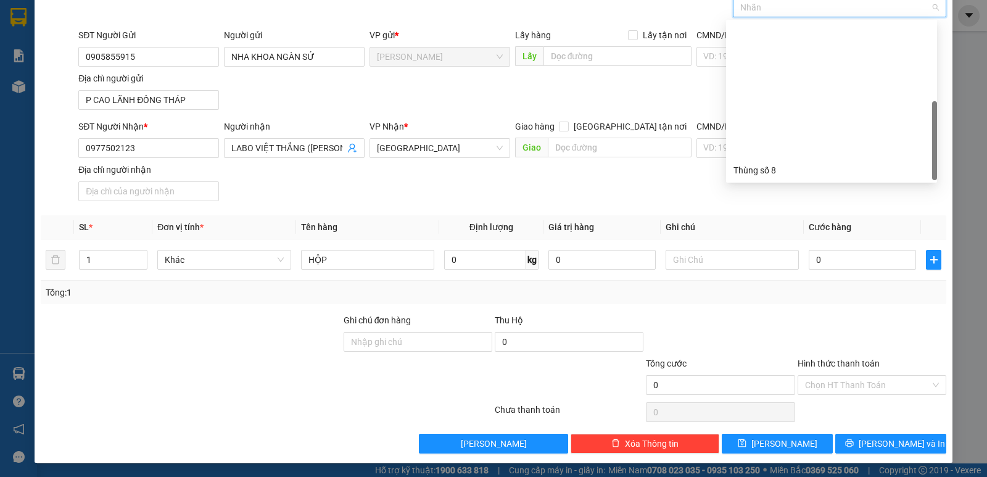
scroll to position [158, 0]
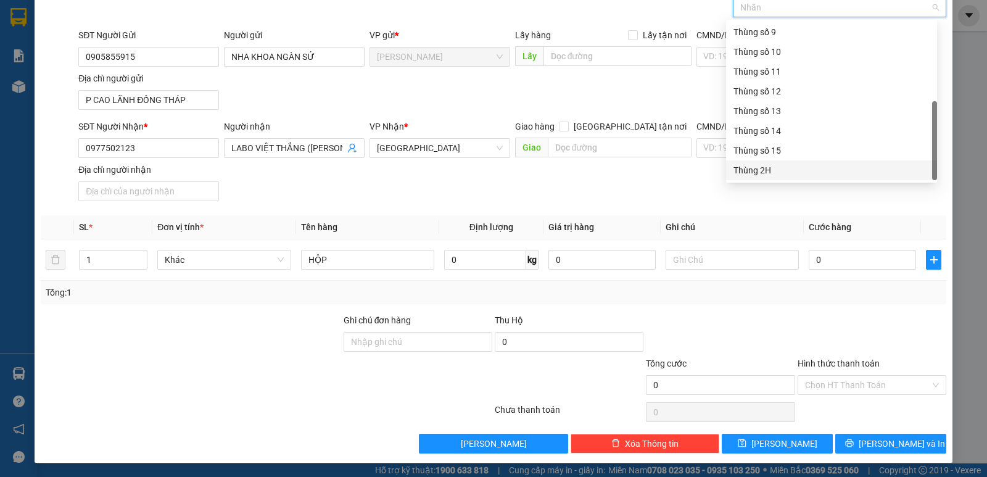
click at [834, 163] on div "Thùng 2H" at bounding box center [831, 170] width 211 height 20
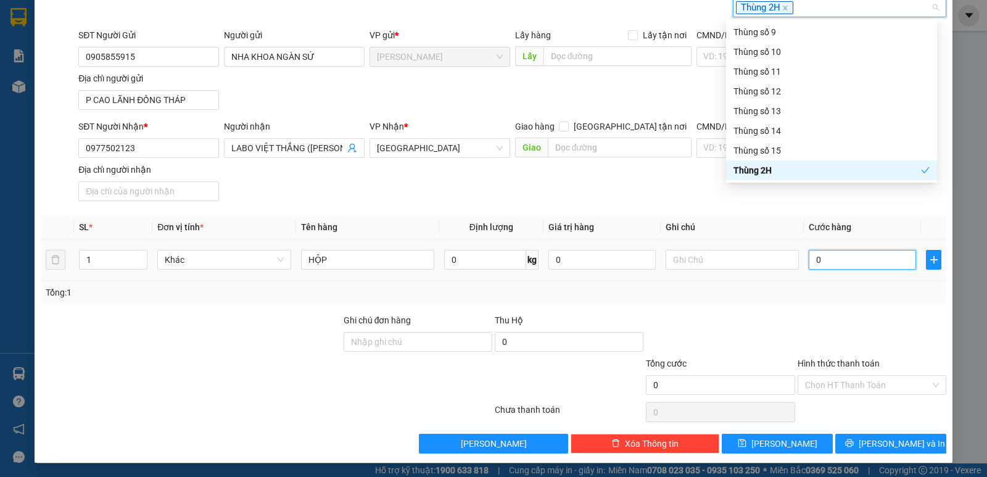
click at [841, 257] on input "0" at bounding box center [861, 260] width 107 height 20
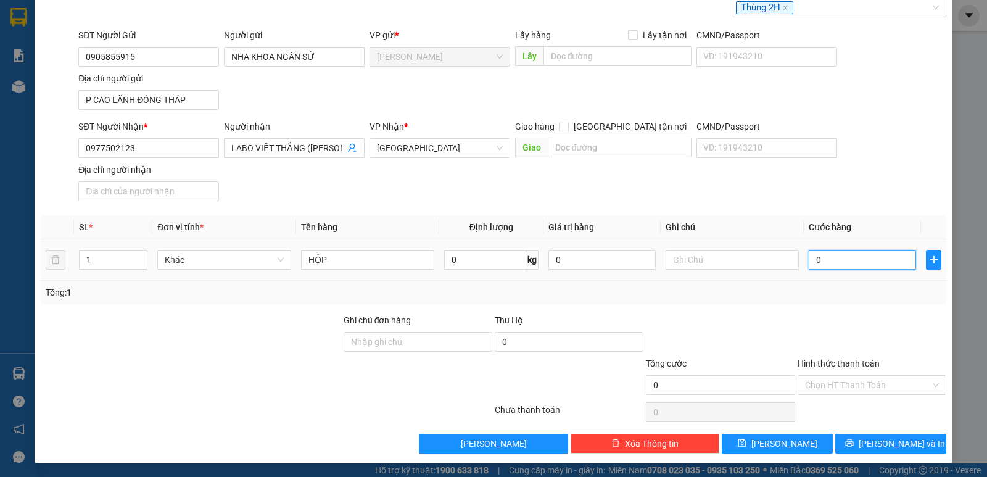
type input "2"
type input "20"
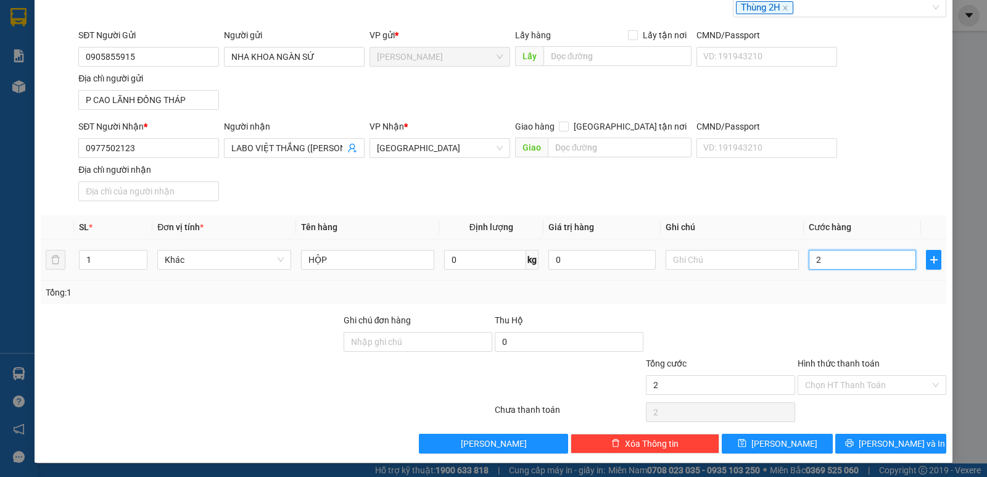
type input "20"
type input "20.000"
click at [831, 229] on span "Cước hàng" at bounding box center [829, 227] width 43 height 10
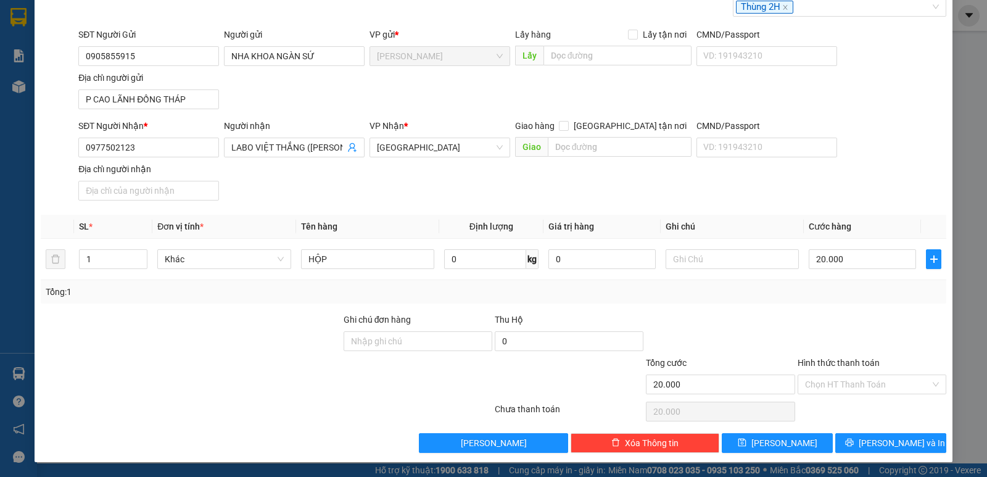
drag, startPoint x: 850, startPoint y: 385, endPoint x: 840, endPoint y: 403, distance: 21.0
click at [850, 385] on input "Hình thức thanh toán" at bounding box center [867, 384] width 125 height 19
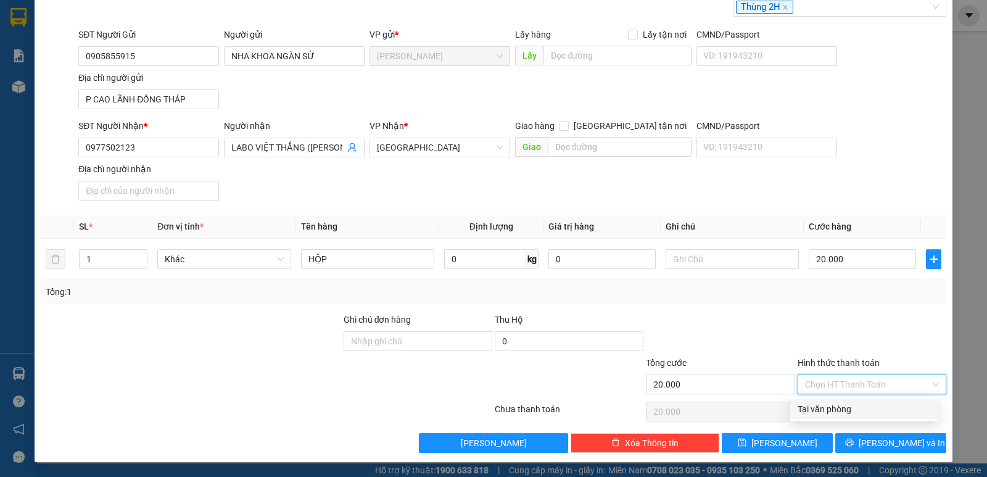
drag, startPoint x: 839, startPoint y: 404, endPoint x: 847, endPoint y: 414, distance: 12.3
click at [839, 405] on div "Tại văn phòng" at bounding box center [863, 409] width 133 height 14
type input "0"
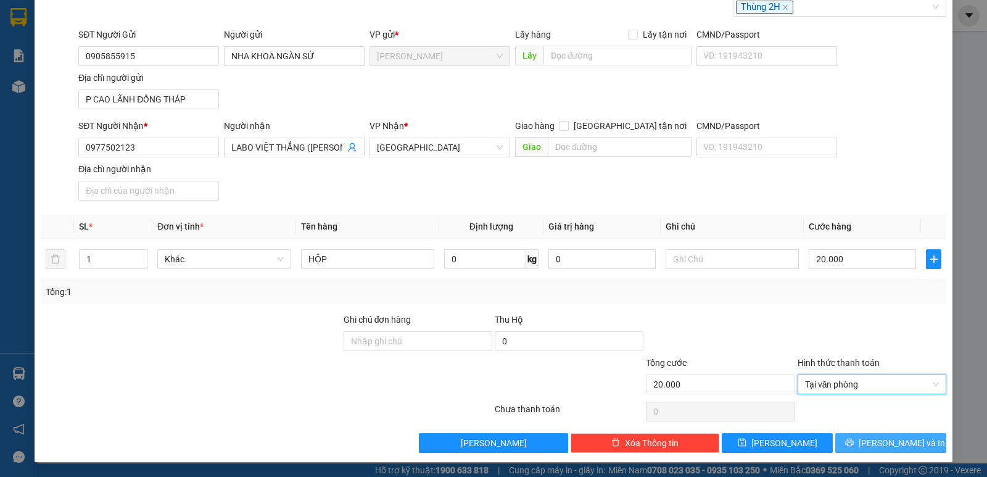
drag, startPoint x: 852, startPoint y: 443, endPoint x: 852, endPoint y: 434, distance: 9.3
click at [852, 442] on button "Lưu và In" at bounding box center [890, 443] width 111 height 20
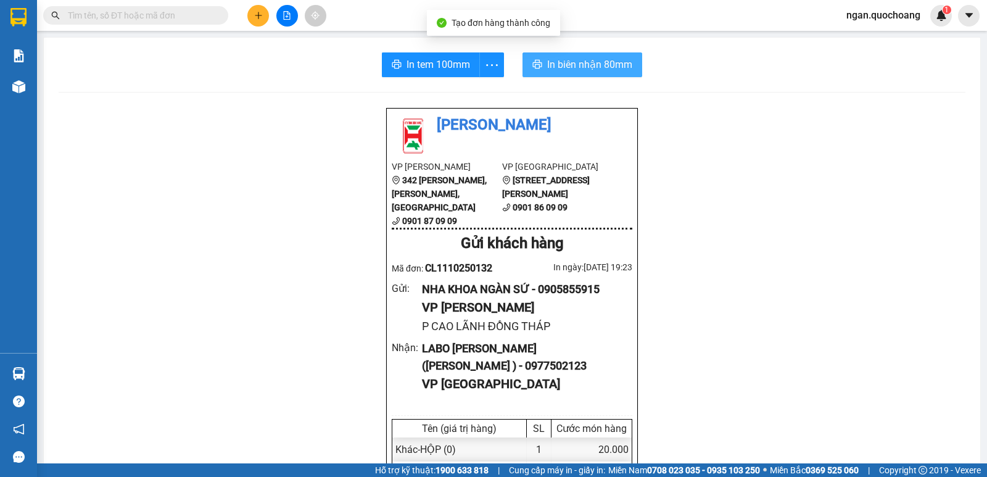
click at [597, 61] on span "In biên nhận 80mm" at bounding box center [589, 64] width 85 height 15
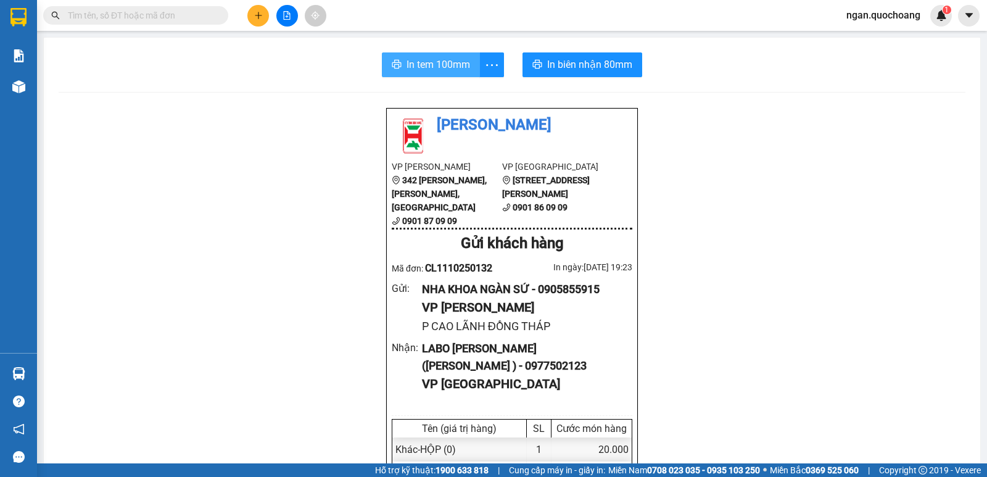
click at [451, 62] on span "In tem 100mm" at bounding box center [438, 64] width 64 height 15
click at [174, 13] on input "text" at bounding box center [141, 16] width 146 height 14
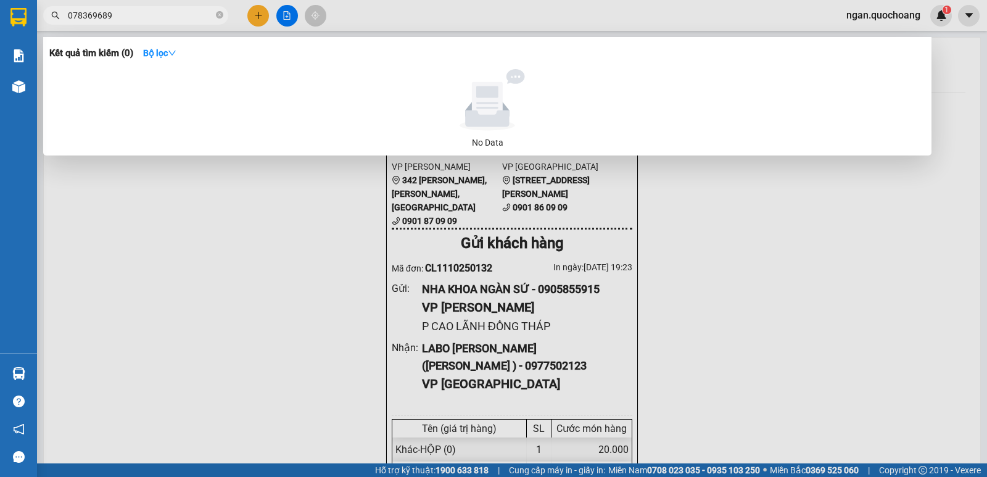
type input "0783696894"
click at [216, 18] on icon "close-circle" at bounding box center [219, 14] width 7 height 7
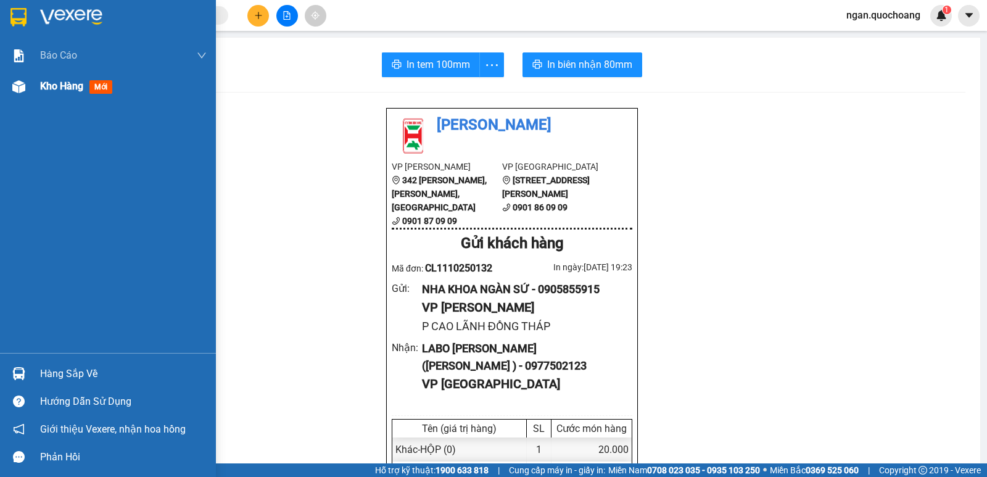
click at [39, 81] on div "Kho hàng mới" at bounding box center [108, 86] width 216 height 31
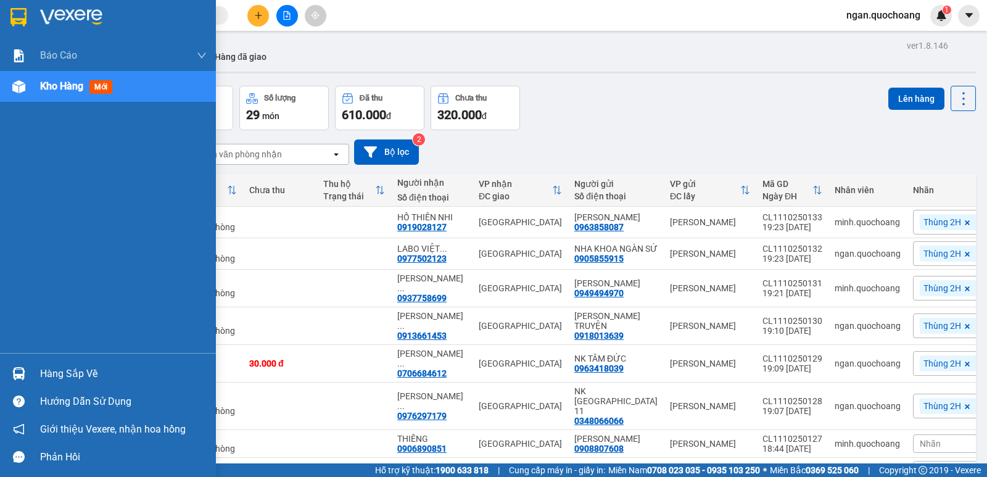
click at [42, 358] on div "Hàng sắp về Hướng dẫn sử dụng Giới thiệu Vexere, nhận hoa hồng Phản hồi" at bounding box center [108, 412] width 216 height 118
click at [40, 389] on div "Hướng dẫn sử dụng" at bounding box center [108, 401] width 216 height 28
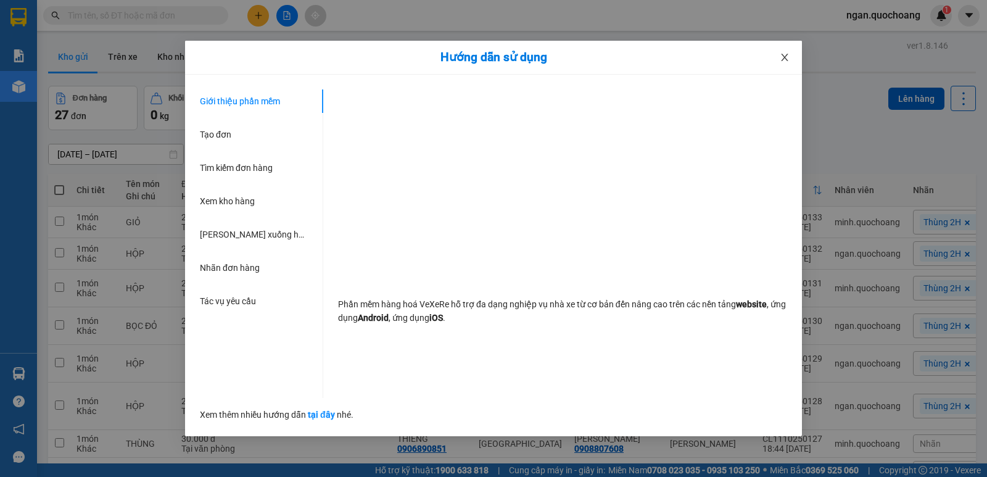
click at [778, 60] on span "Close" at bounding box center [784, 58] width 35 height 35
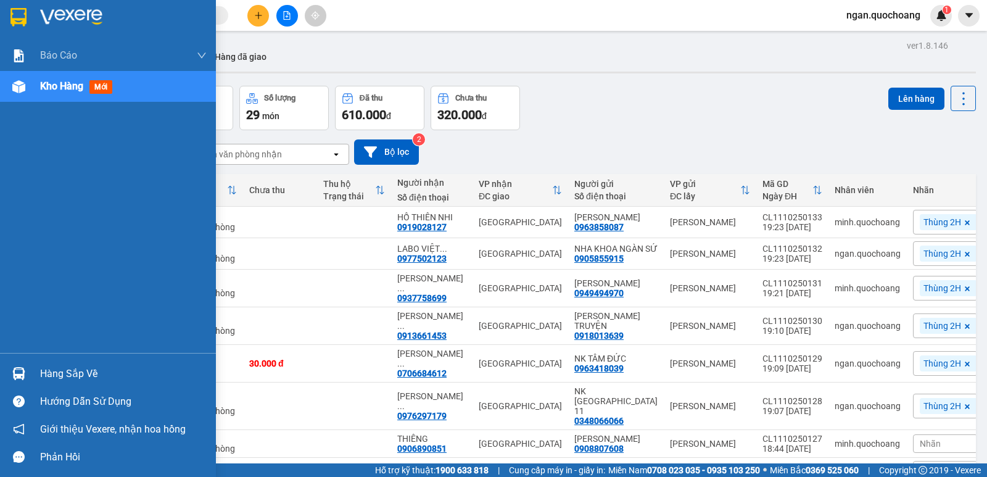
click at [25, 374] on img at bounding box center [18, 373] width 13 height 13
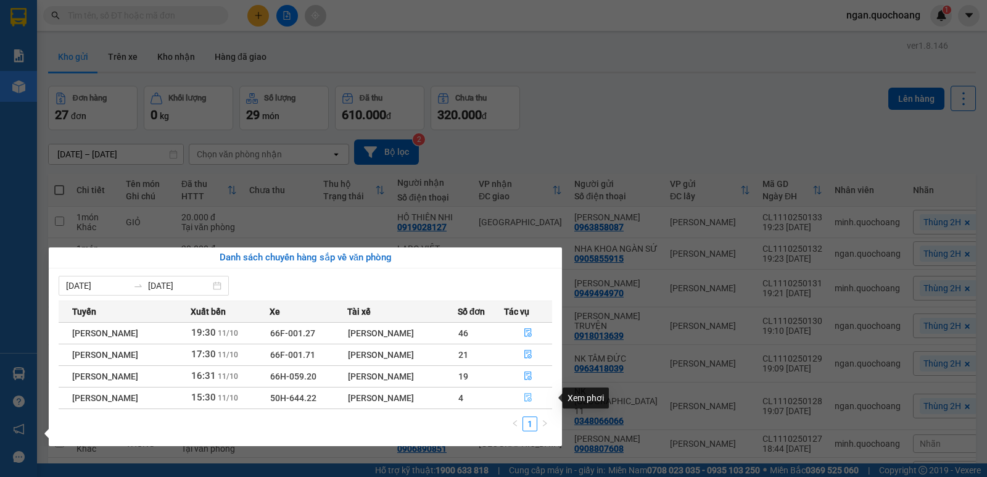
click at [532, 401] on icon "file-done" at bounding box center [528, 397] width 9 height 9
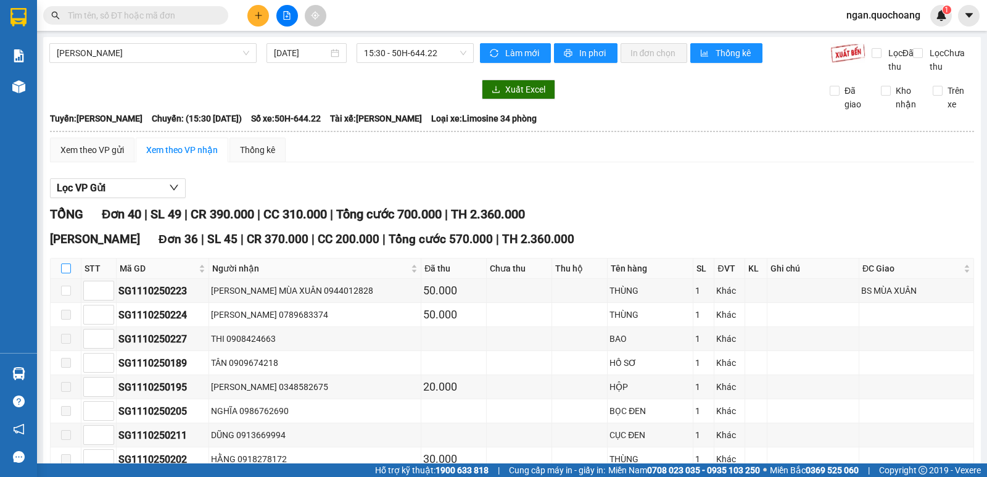
click at [65, 263] on input "checkbox" at bounding box center [66, 268] width 10 height 10
checkbox input "true"
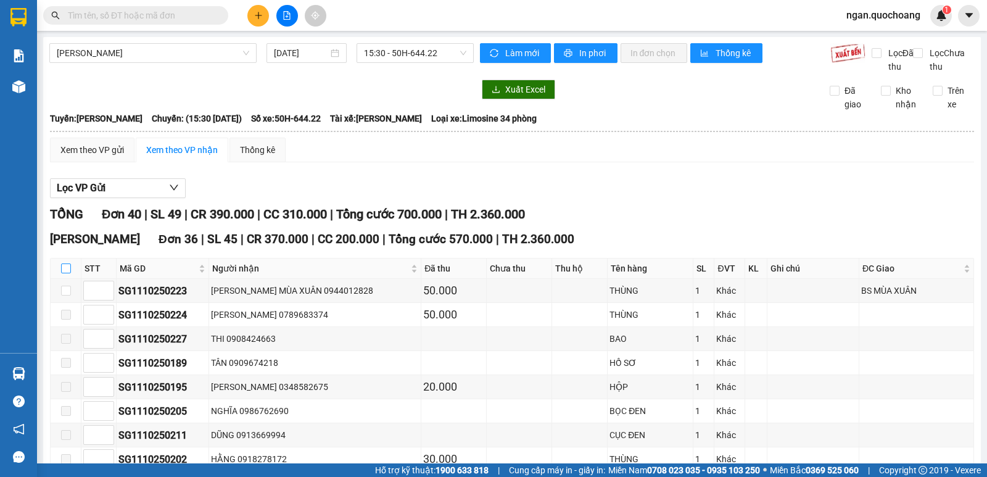
checkbox input "true"
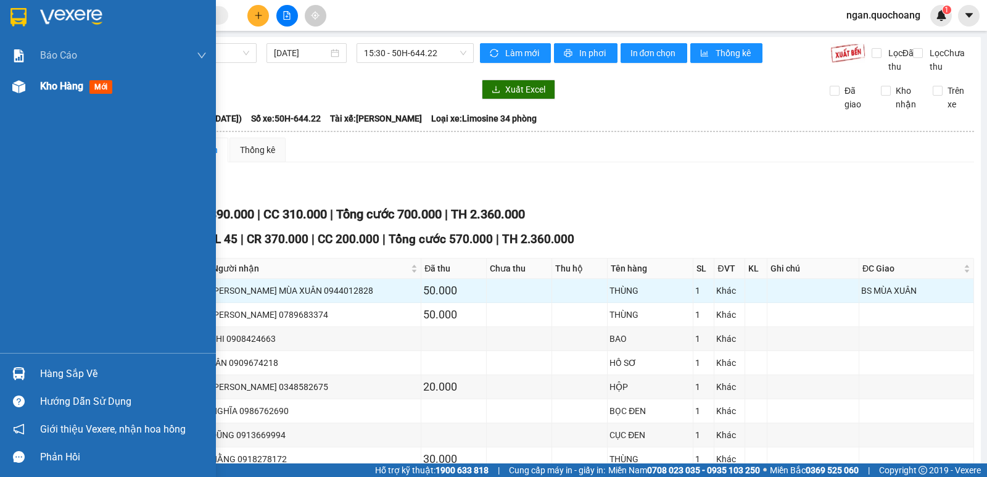
click at [70, 83] on span "Kho hàng" at bounding box center [61, 86] width 43 height 12
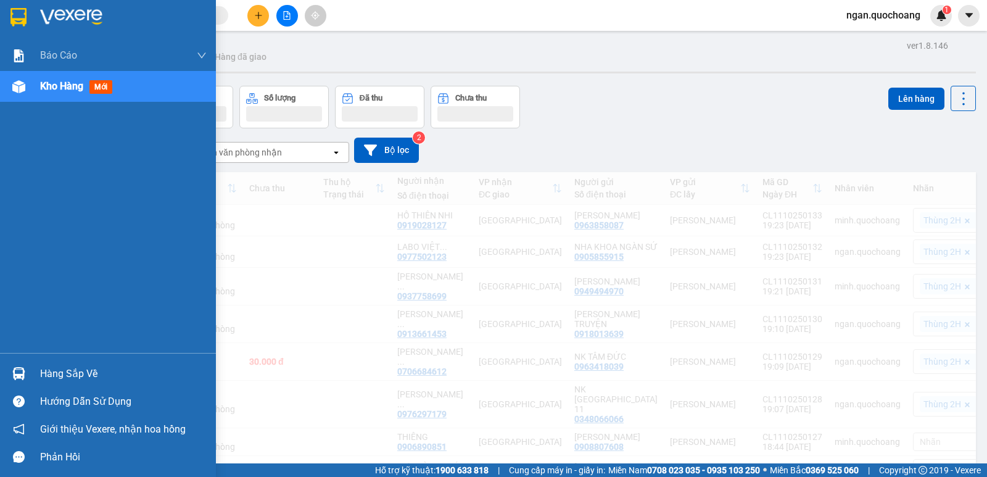
click at [57, 369] on div "Hàng sắp về" at bounding box center [123, 373] width 167 height 19
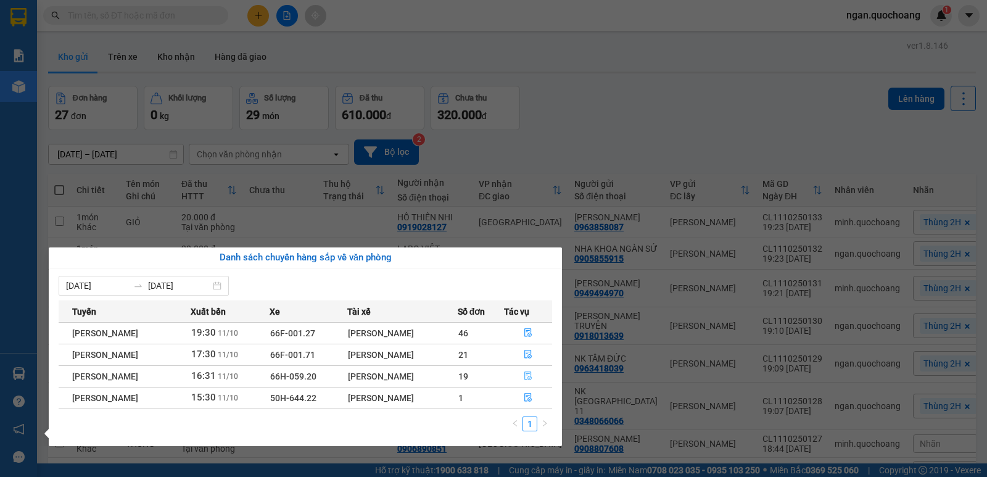
click at [529, 369] on button "button" at bounding box center [527, 376] width 47 height 20
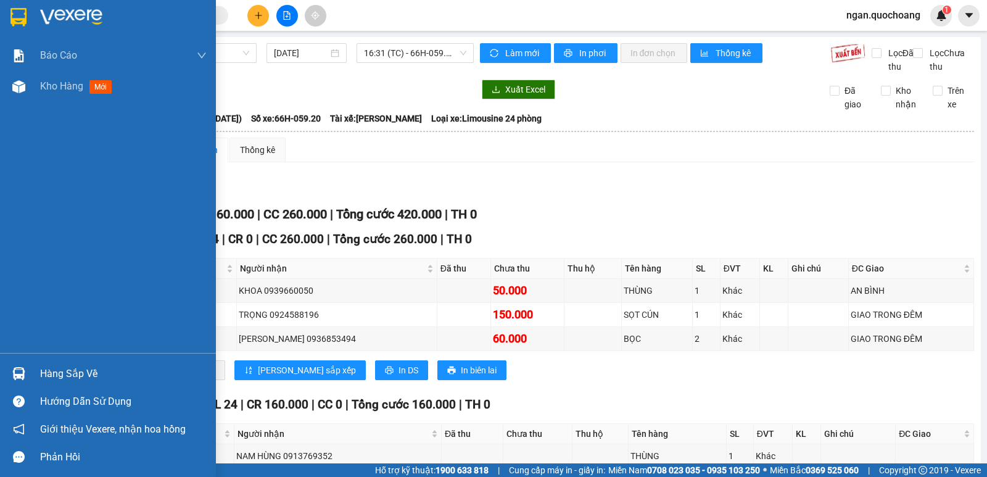
click at [56, 371] on div "Hàng sắp về" at bounding box center [123, 373] width 167 height 19
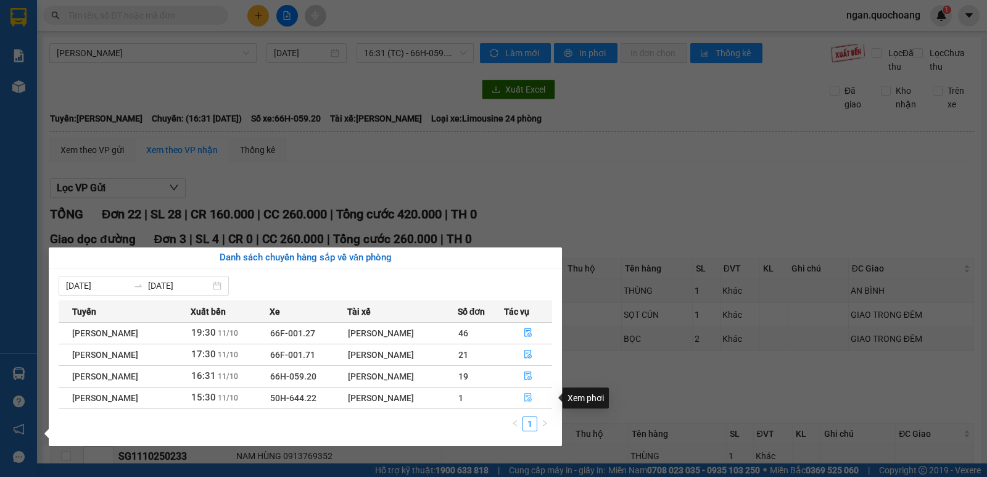
click at [527, 404] on button "button" at bounding box center [527, 398] width 47 height 20
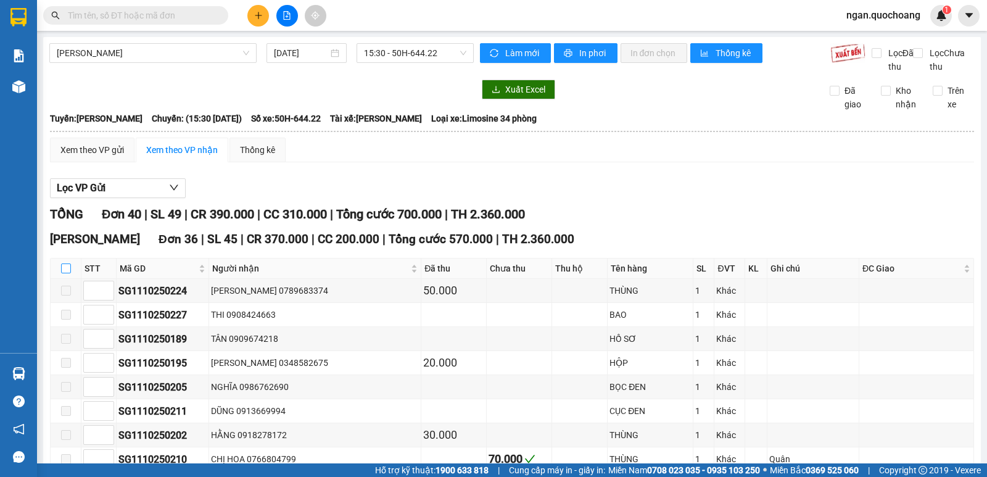
click at [64, 263] on input "checkbox" at bounding box center [66, 268] width 10 height 10
checkbox input "true"
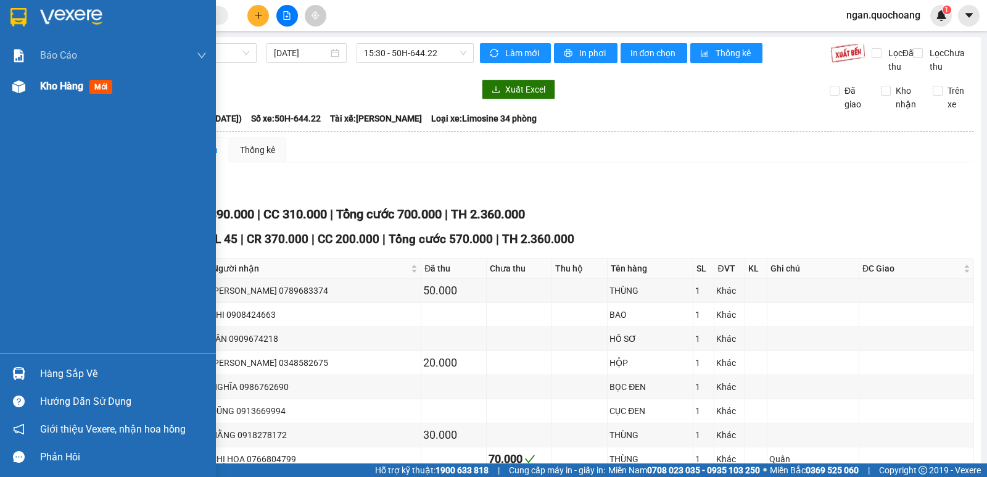
click at [28, 95] on div at bounding box center [19, 87] width 22 height 22
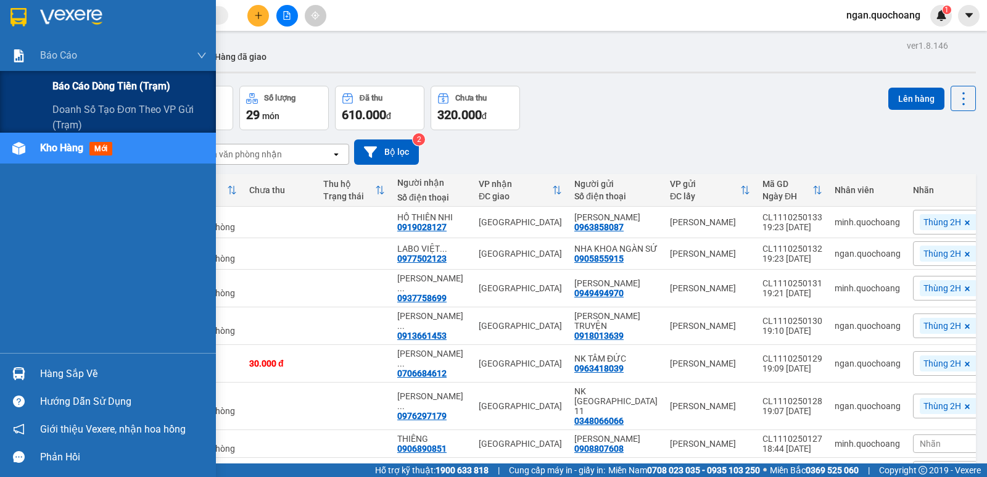
click at [68, 80] on span "Báo cáo dòng tiền (trạm)" at bounding box center [111, 85] width 118 height 15
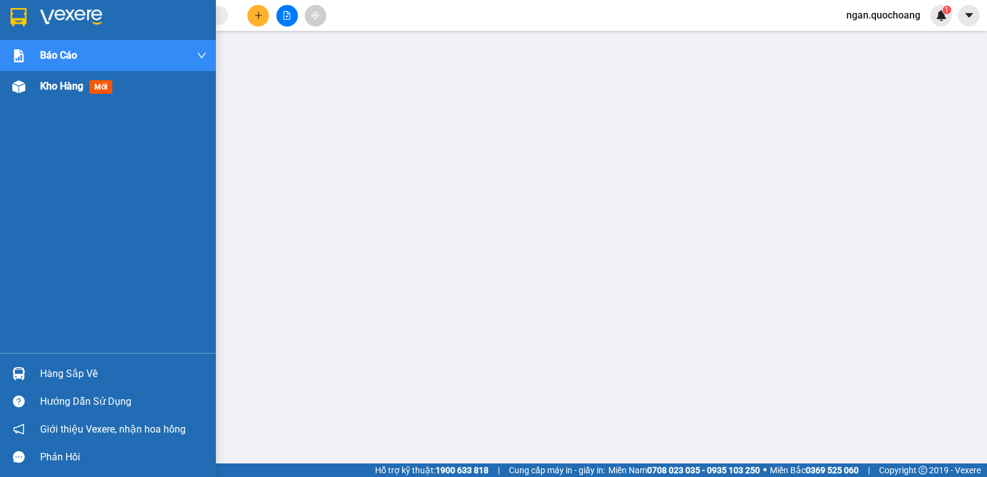
click at [70, 92] on span "Kho hàng" at bounding box center [61, 86] width 43 height 12
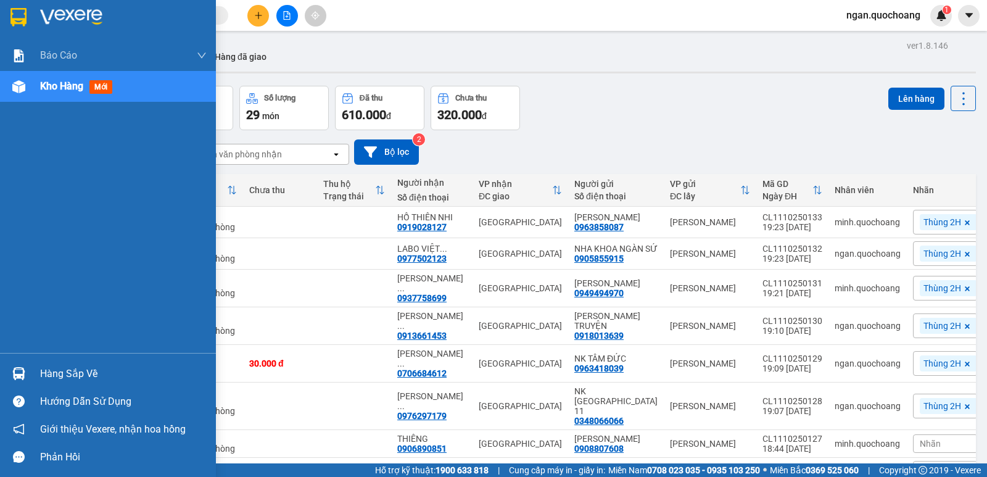
click at [57, 384] on div "Hàng sắp về" at bounding box center [108, 374] width 216 height 28
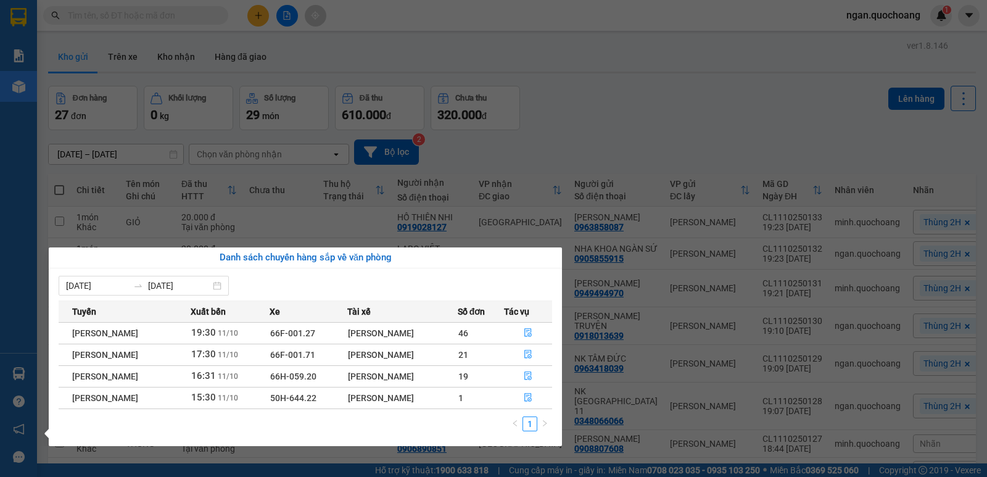
click at [562, 135] on section "Kết quả tìm kiếm ( 0 ) Bộ lọc No Data ngan.quochoang 1 Báo cáo Báo cáo dòng tiề…" at bounding box center [493, 238] width 987 height 477
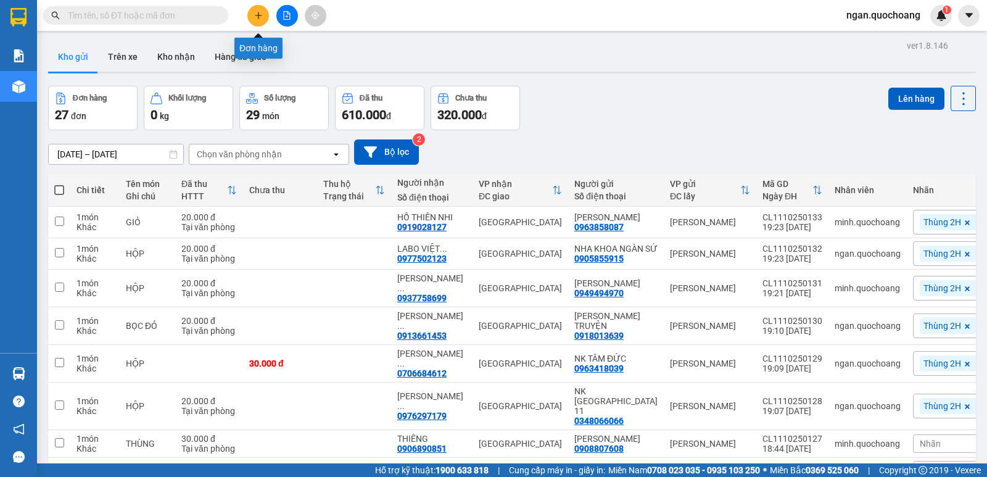
click at [260, 18] on icon "plus" at bounding box center [258, 15] width 9 height 9
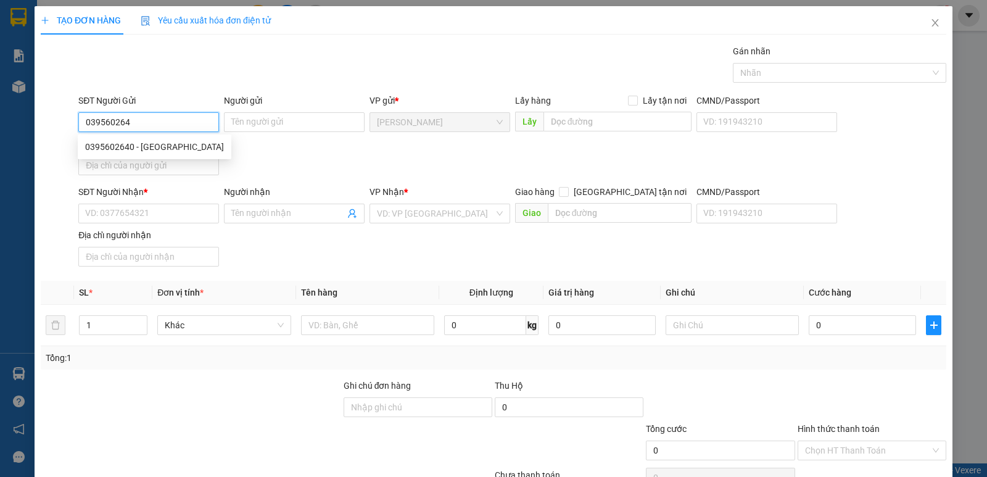
type input "0395602640"
click at [174, 138] on div "0395602640 - [GEOGRAPHIC_DATA]" at bounding box center [155, 147] width 154 height 20
type input "NK MINH CHÂU"
type input "0395602640"
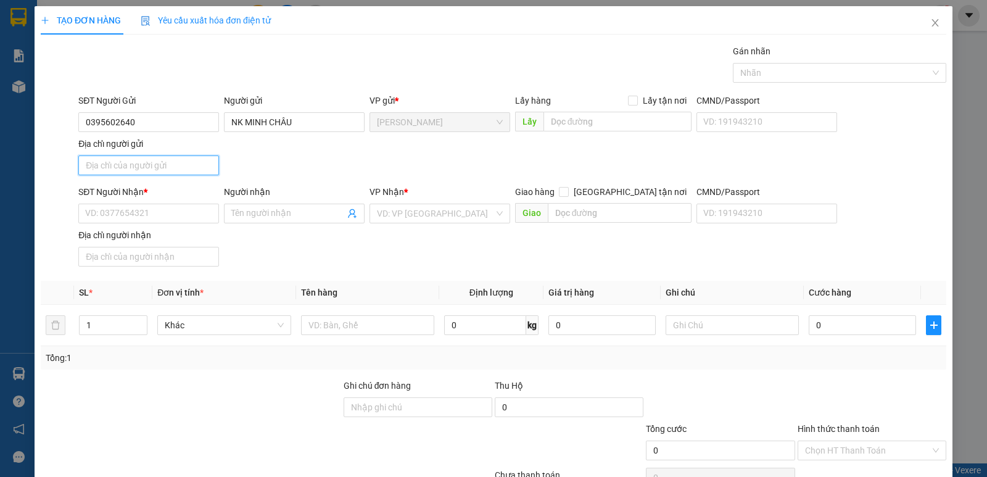
click at [173, 165] on input "Địa chỉ người gửi" at bounding box center [148, 165] width 141 height 20
type input "BẮC CAO LÃNH TỈNH ĐT"
click at [173, 221] on input "SĐT Người Nhận *" at bounding box center [148, 214] width 141 height 20
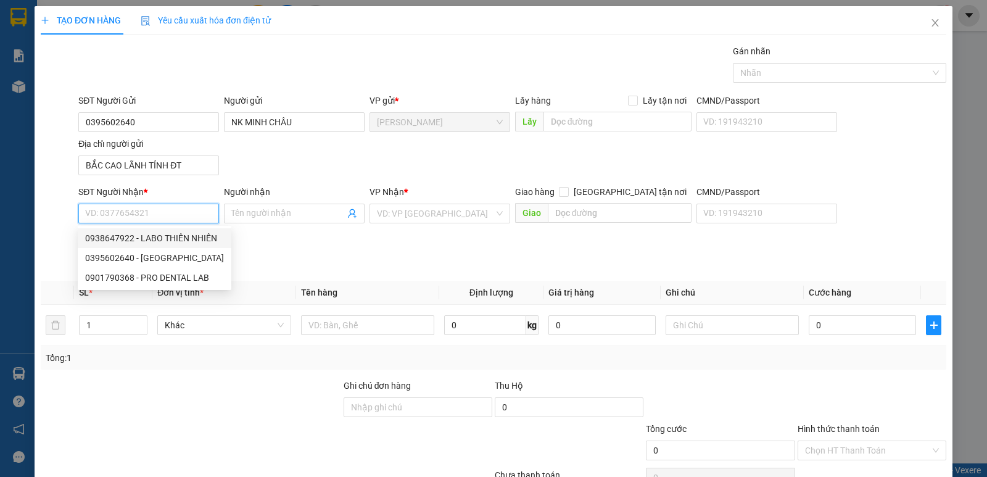
drag, startPoint x: 176, startPoint y: 233, endPoint x: 210, endPoint y: 232, distance: 33.9
click at [179, 233] on div "0938647922 - LABO THIÊN NHIÊN" at bounding box center [154, 238] width 139 height 14
type input "0938647922"
type input "LABO THIÊN NHIÊN"
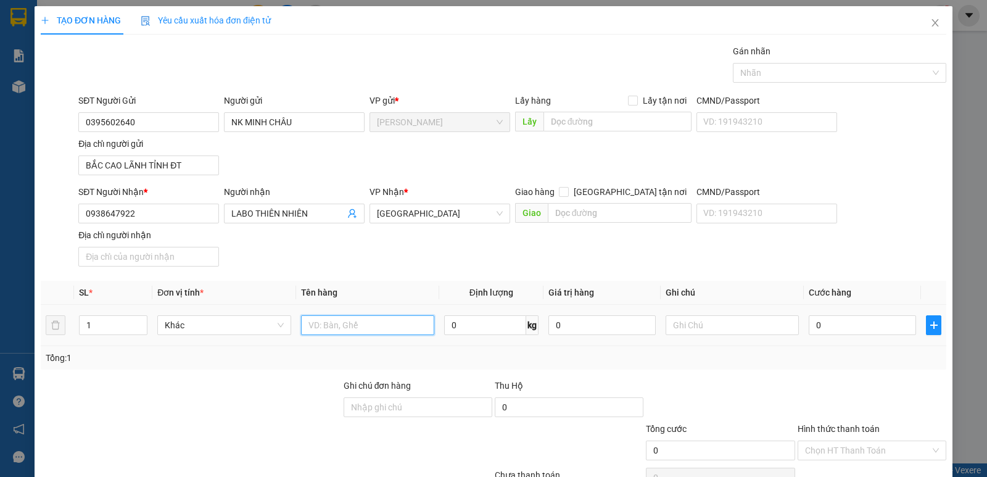
click at [342, 327] on input "text" at bounding box center [367, 325] width 133 height 20
click at [813, 76] on div at bounding box center [833, 72] width 195 height 15
type input "HỘP"
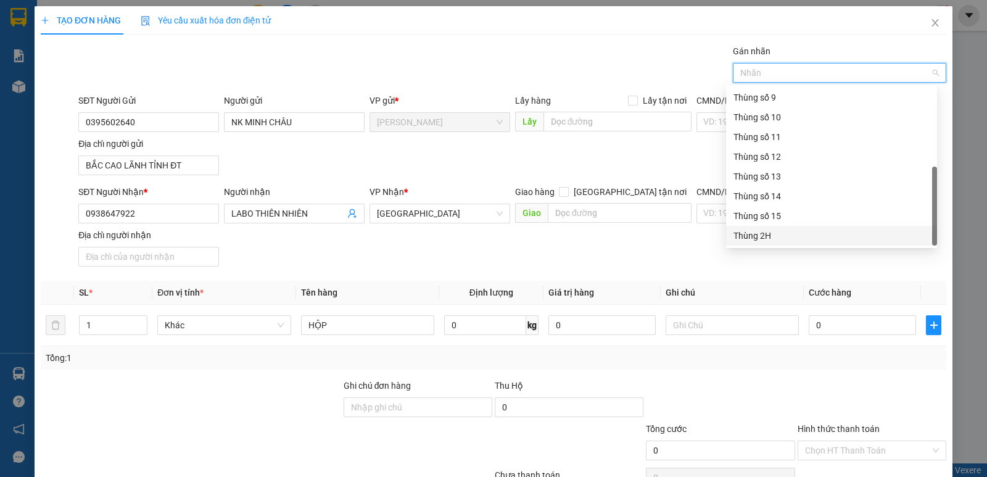
click at [834, 237] on div "Thùng 2H" at bounding box center [831, 236] width 196 height 14
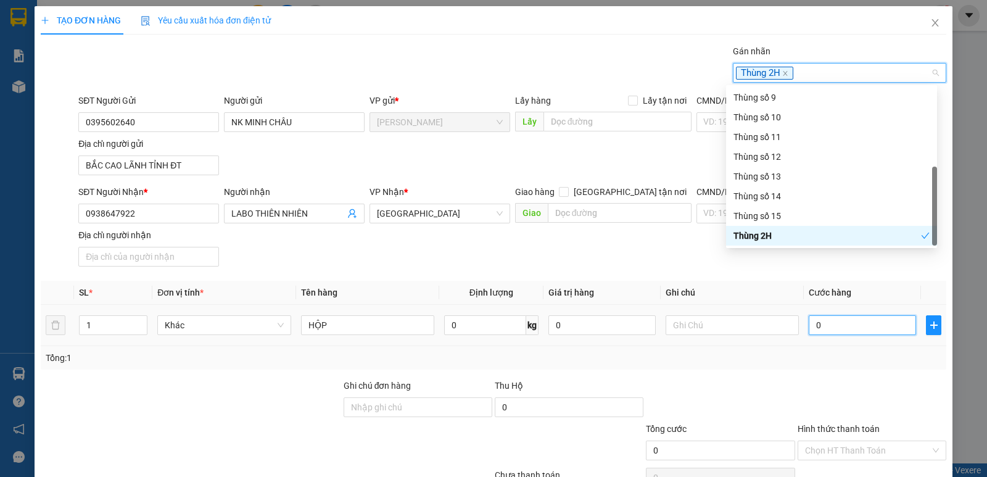
click at [842, 324] on input "0" at bounding box center [861, 325] width 107 height 20
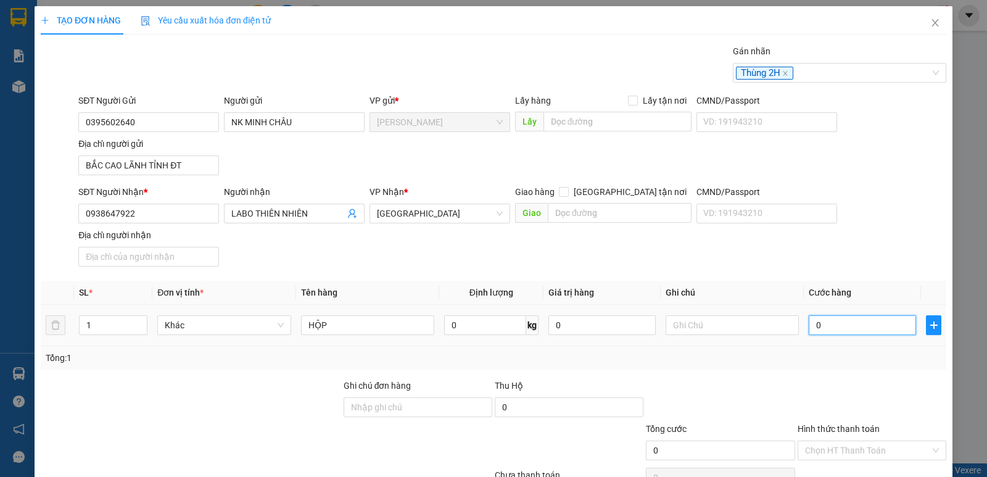
type input "2"
type input "20"
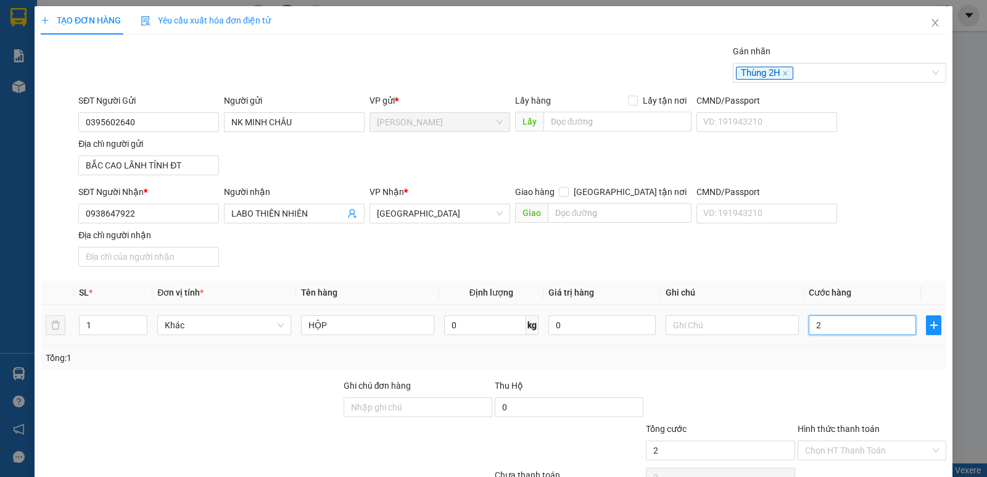
type input "20"
type input "20.000"
click at [904, 239] on div "SĐT Người Nhận * 0938647922 Người nhận LABO THIÊN NHIÊN VP Nhận * [GEOGRAPHIC_D…" at bounding box center [512, 228] width 873 height 86
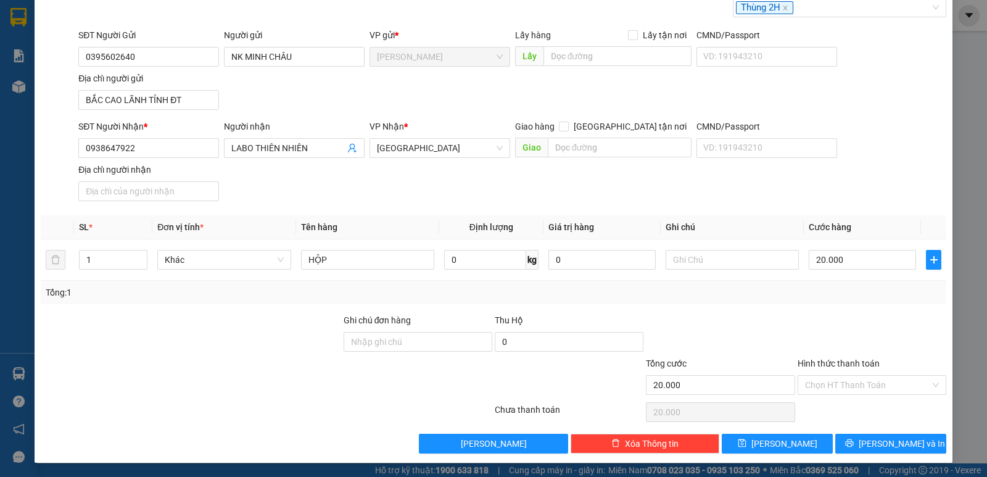
scroll to position [66, 0]
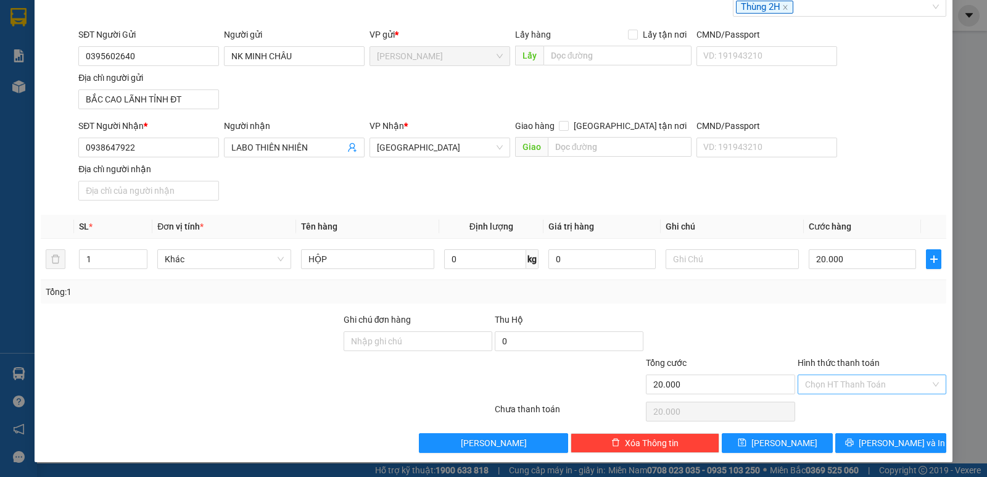
click at [879, 384] on input "Hình thức thanh toán" at bounding box center [867, 384] width 125 height 19
click at [870, 403] on div "Tại văn phòng" at bounding box center [863, 409] width 133 height 14
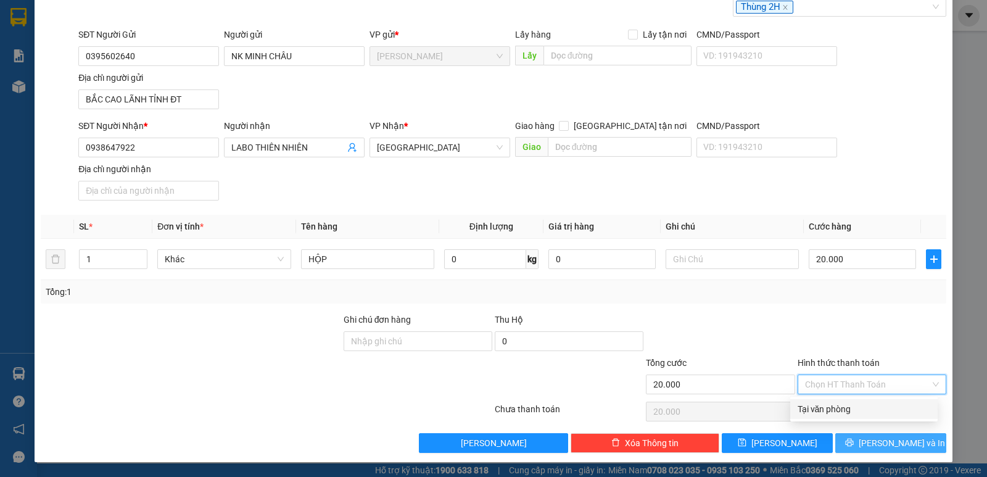
type input "0"
click at [854, 440] on icon "printer" at bounding box center [849, 442] width 9 height 9
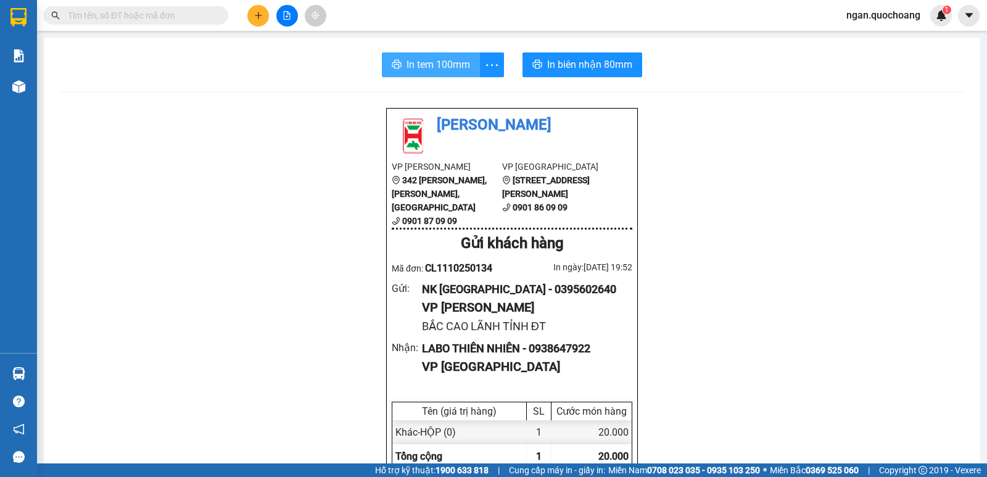
click at [442, 59] on span "In tem 100mm" at bounding box center [438, 64] width 64 height 15
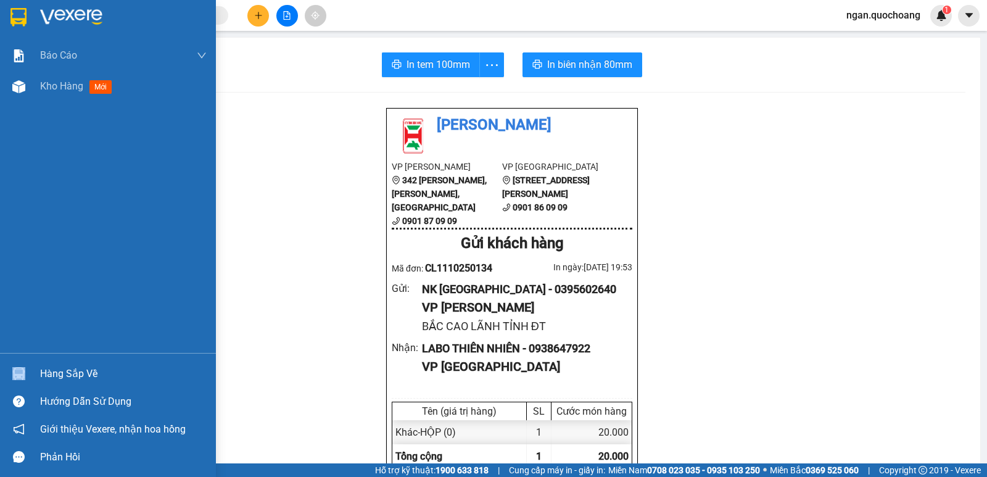
click at [53, 367] on div "Hàng sắp về" at bounding box center [108, 374] width 216 height 28
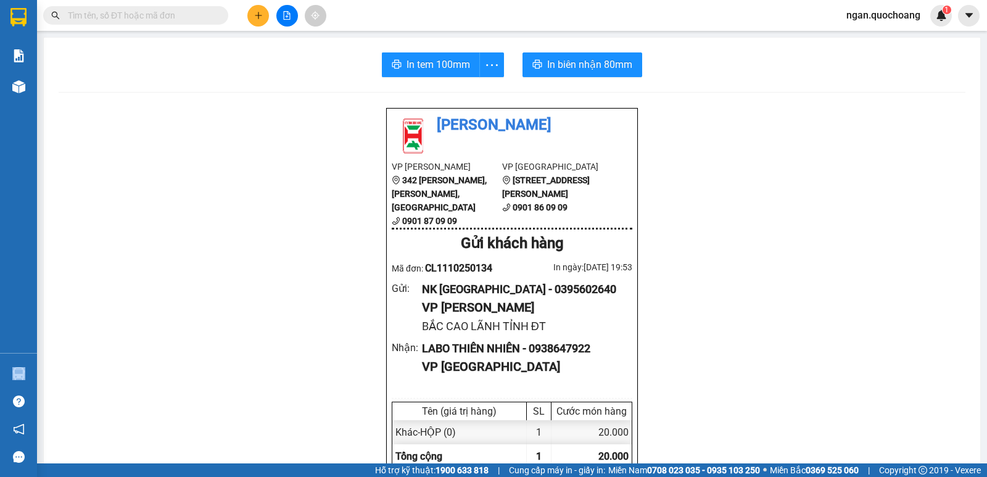
click at [216, 81] on section "Kết quả tìm kiếm ( 0 ) Bộ lọc No Data ngan.quochoang 1 Báo cáo Báo cáo dòng tiề…" at bounding box center [493, 238] width 987 height 477
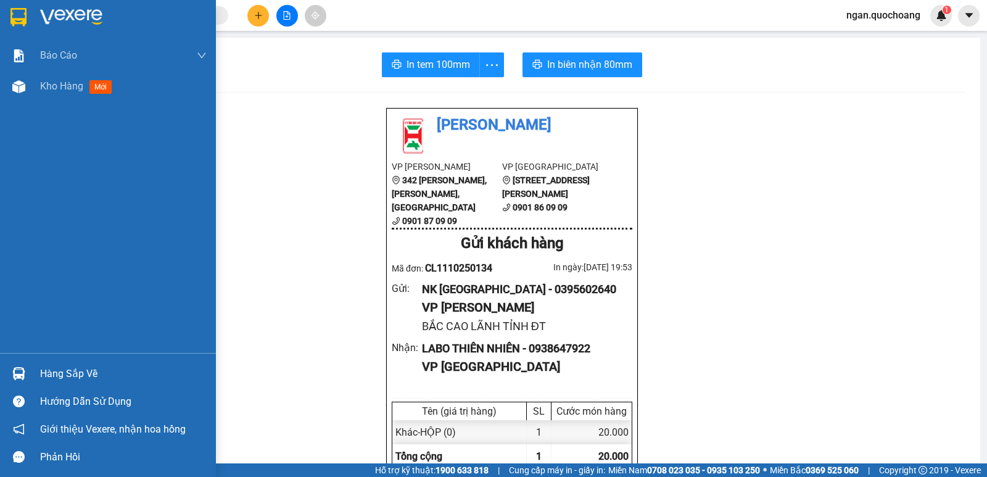
drag, startPoint x: 48, startPoint y: 373, endPoint x: 85, endPoint y: 373, distance: 37.0
click at [53, 373] on div "Hàng sắp về" at bounding box center [123, 373] width 167 height 19
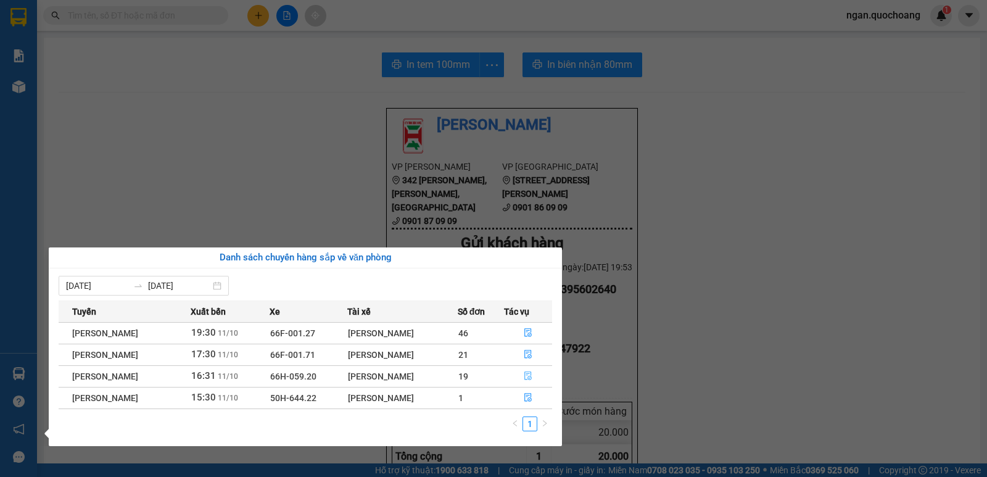
click at [527, 374] on button "button" at bounding box center [527, 376] width 47 height 20
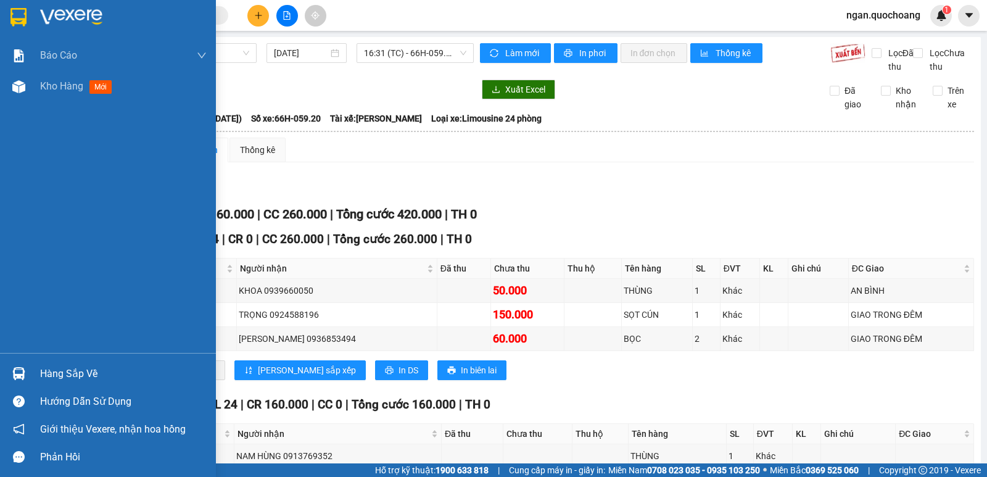
click at [51, 366] on div "Hàng sắp về" at bounding box center [123, 373] width 167 height 19
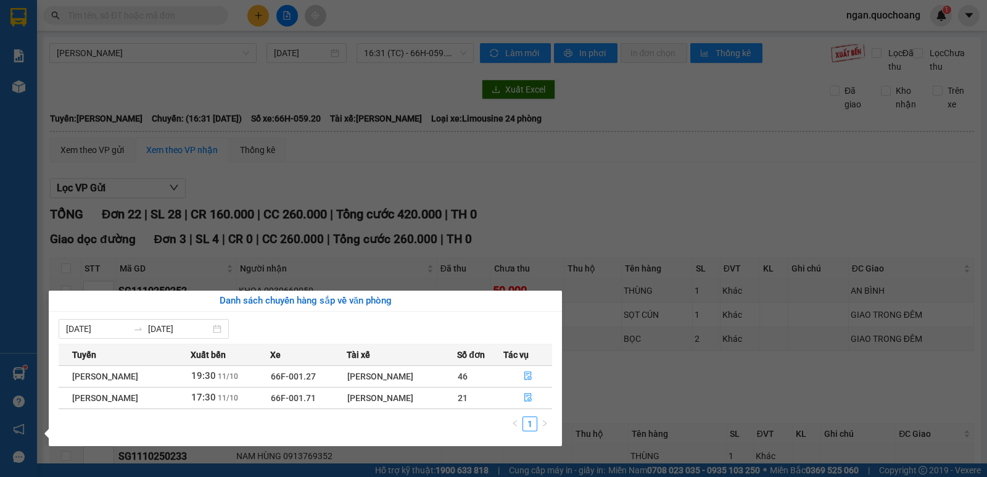
click at [194, 87] on section "Kết quả tìm kiếm ( 0 ) Bộ lọc No Data ngan.quochoang 1 Báo cáo Báo cáo dòng tiề…" at bounding box center [493, 238] width 987 height 477
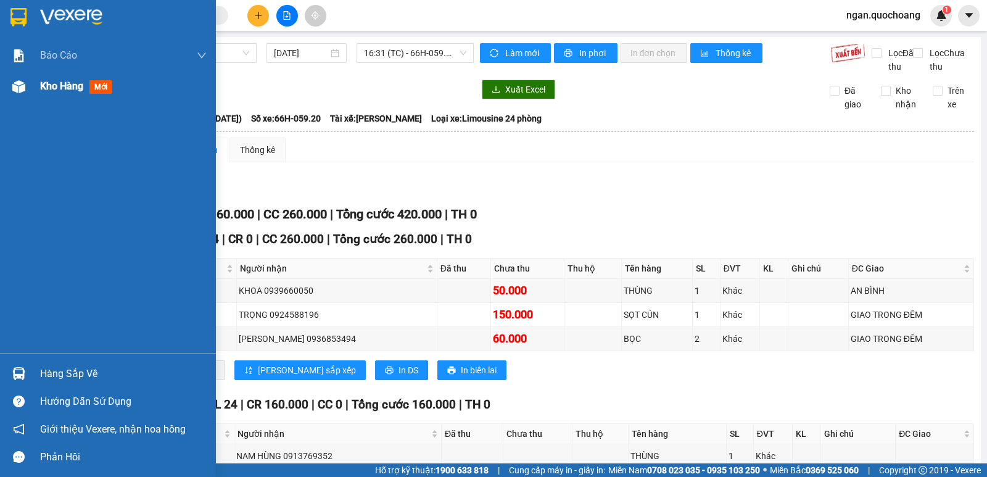
click at [65, 89] on span "Kho hàng" at bounding box center [61, 86] width 43 height 12
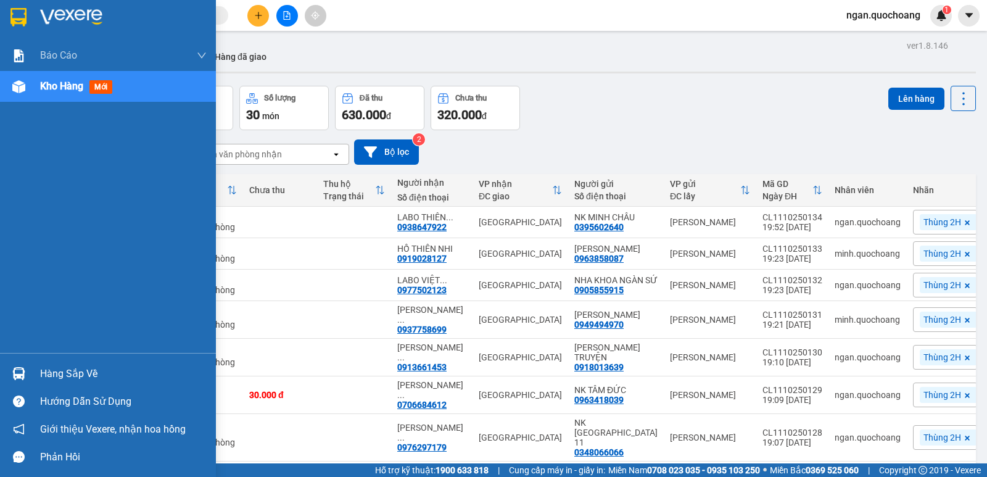
drag, startPoint x: 84, startPoint y: 368, endPoint x: 170, endPoint y: 345, distance: 88.1
click at [86, 368] on div "Hàng sắp về" at bounding box center [123, 373] width 167 height 19
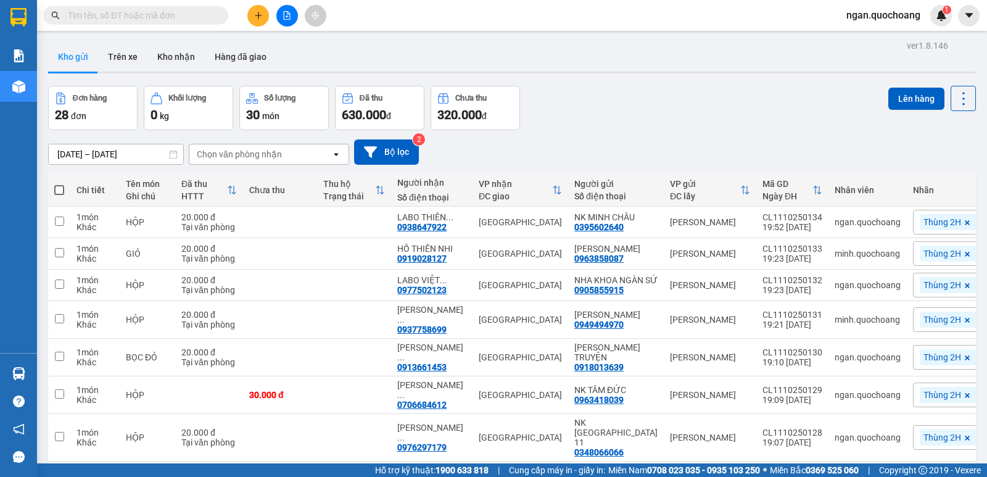
click at [577, 113] on section "Kết quả tìm kiếm ( 0 ) Bộ lọc No Data ngan.quochoang 1 Báo cáo Báo cáo dòng tiề…" at bounding box center [493, 238] width 987 height 477
click at [260, 21] on button at bounding box center [258, 16] width 22 height 22
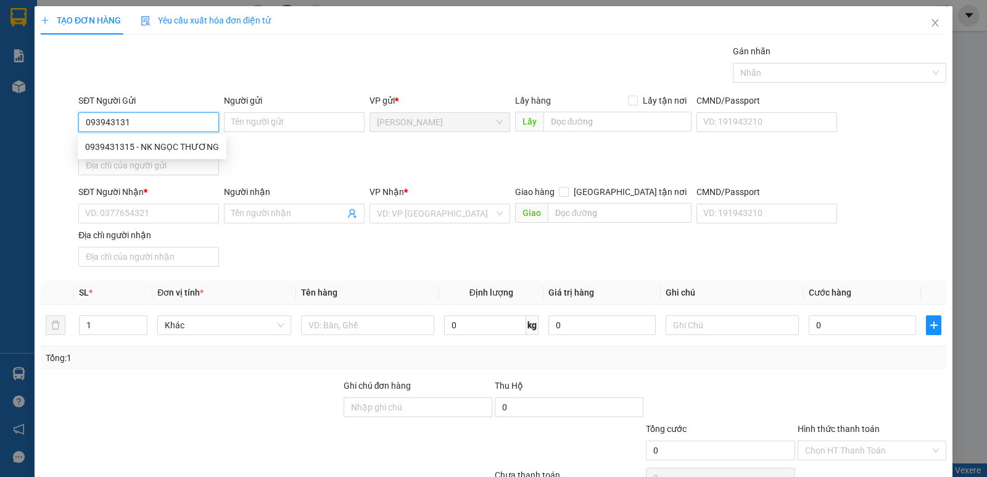
type input "0939431315"
click at [196, 144] on div "0939431315 - NK NGỌC THƯƠNG" at bounding box center [152, 147] width 134 height 14
type input "NK NGỌC THƯƠNG"
type input "0939431315"
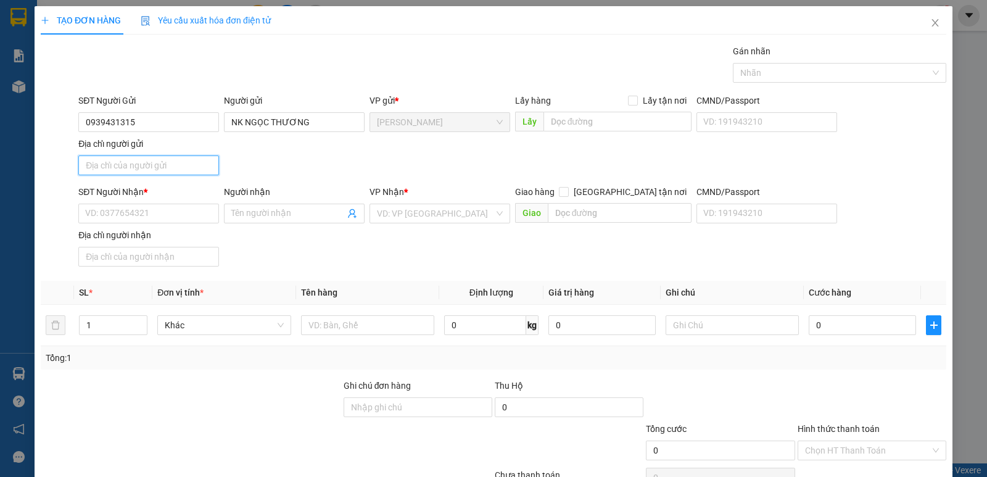
click at [186, 168] on input "Địa chỉ người gửi" at bounding box center [148, 165] width 141 height 20
type input "P CAO LÃNH ĐỒNG THÁP"
click at [167, 223] on input "SĐT Người Nhận *" at bounding box center [148, 214] width 141 height 20
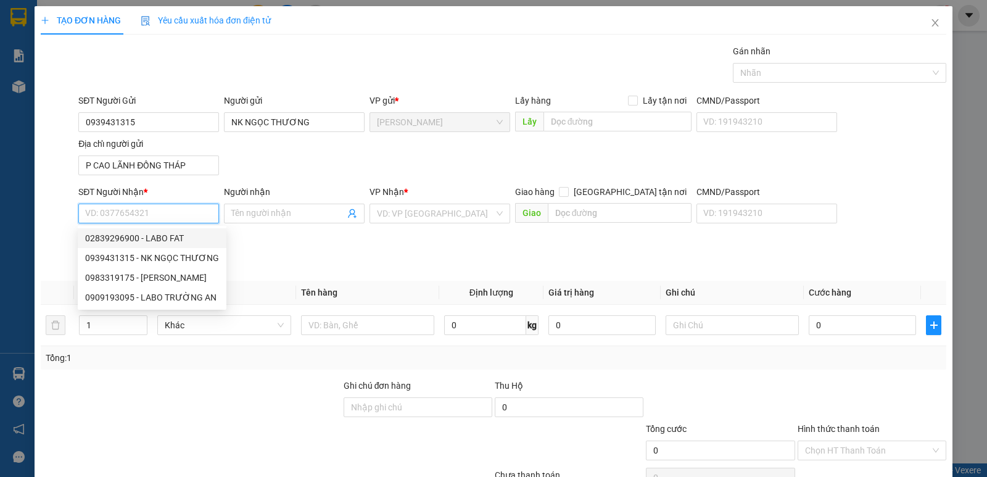
click at [167, 240] on div "02839296900 - LABO FAT" at bounding box center [152, 238] width 134 height 14
type input "02839296900"
type input "LABO FAT"
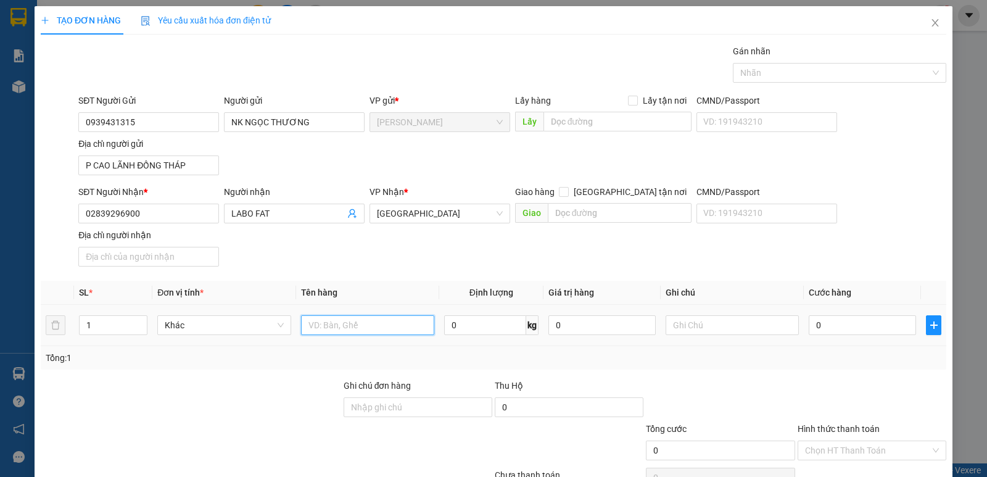
click at [359, 327] on input "text" at bounding box center [367, 325] width 133 height 20
type input "HỘP"
click at [859, 83] on div "Gán nhãn Nhãn" at bounding box center [839, 65] width 213 height 43
click at [860, 80] on div "Nhãn" at bounding box center [839, 73] width 213 height 20
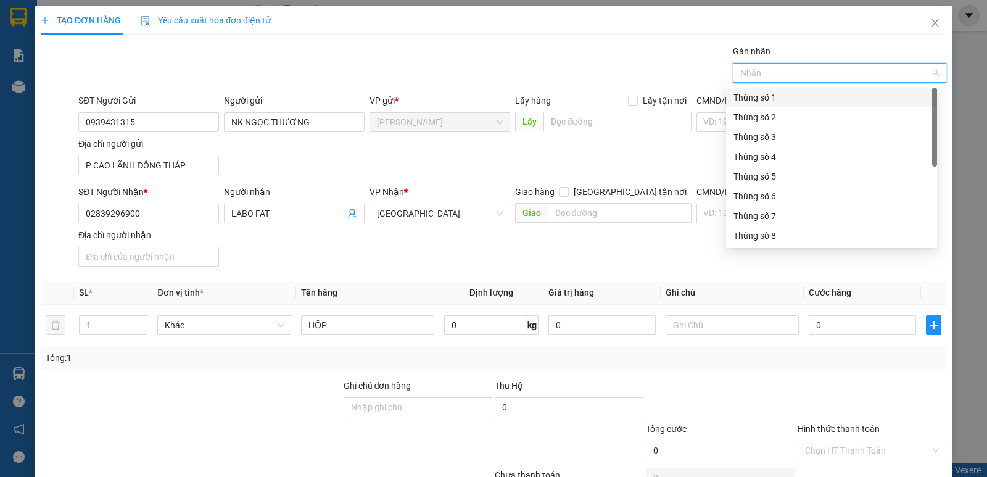
scroll to position [158, 0]
click at [844, 238] on div "Thùng 2H" at bounding box center [831, 236] width 196 height 14
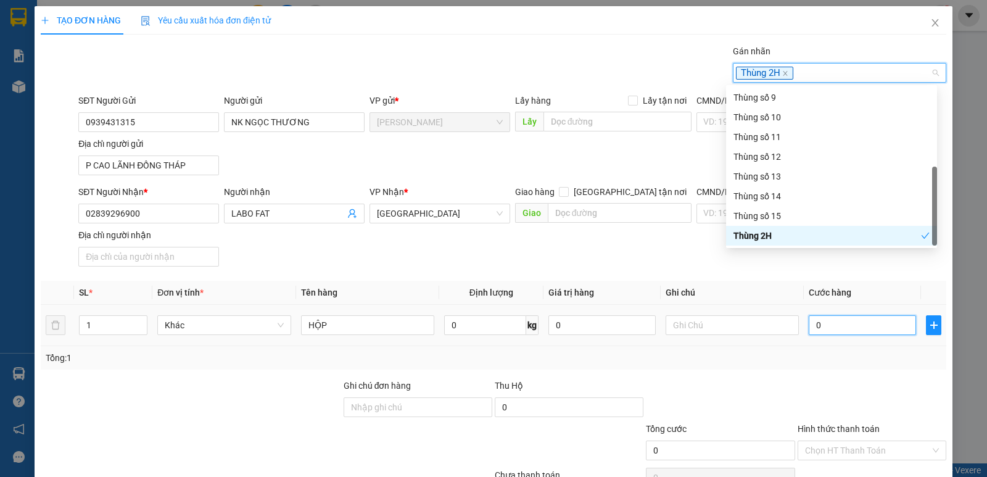
click at [829, 325] on input "0" at bounding box center [861, 325] width 107 height 20
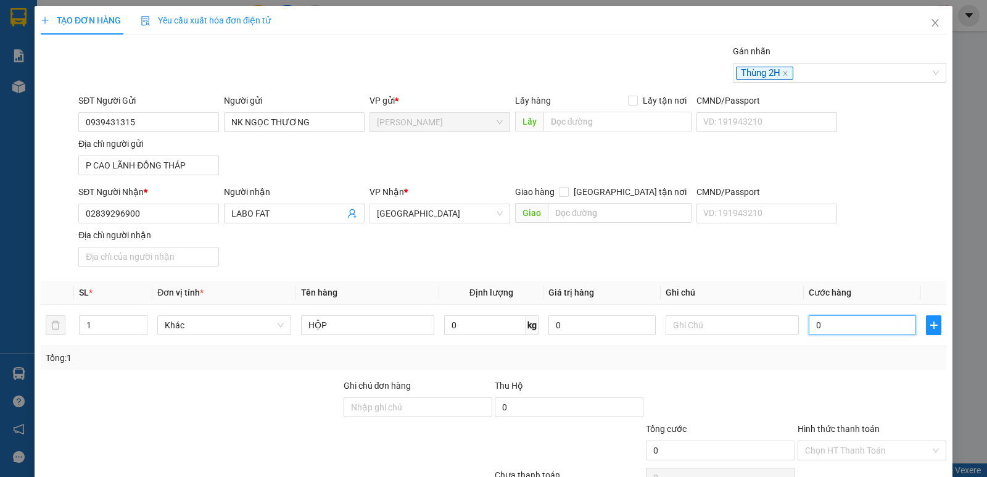
type input "2"
type input "20"
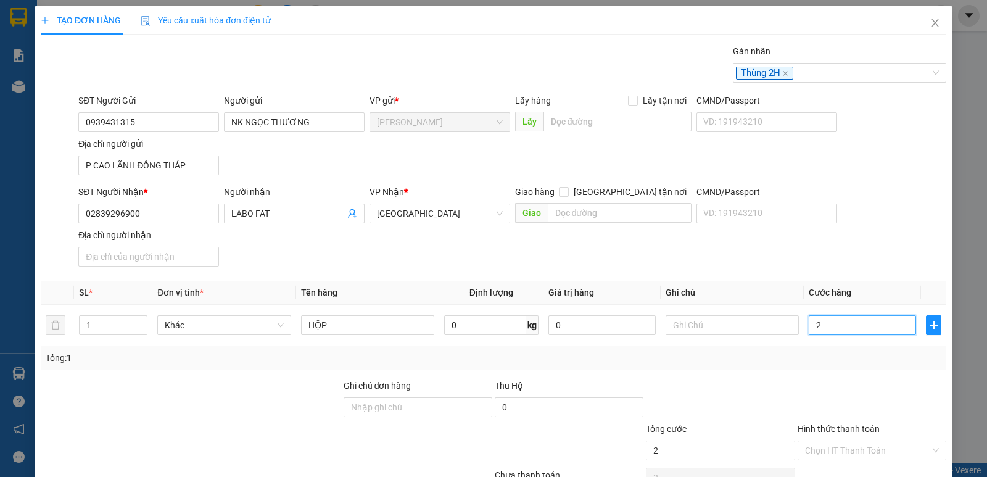
type input "20"
type input "20.000"
click at [858, 264] on div "SĐT Người Nhận * 02839296900 Người nhận LABO FAT VP Nhận * Sài Gòn Giao hàng Gi…" at bounding box center [512, 228] width 873 height 86
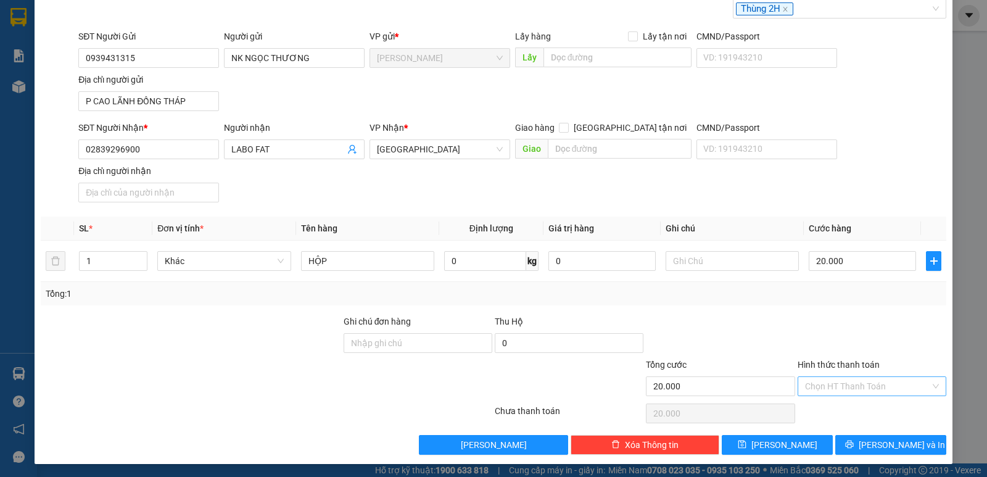
scroll to position [66, 0]
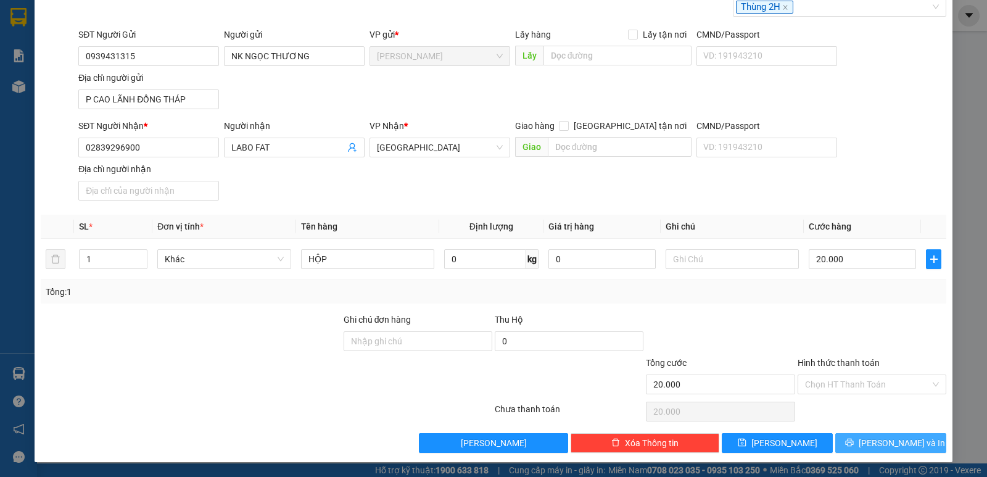
click at [875, 445] on span "Lưu và In" at bounding box center [901, 443] width 86 height 14
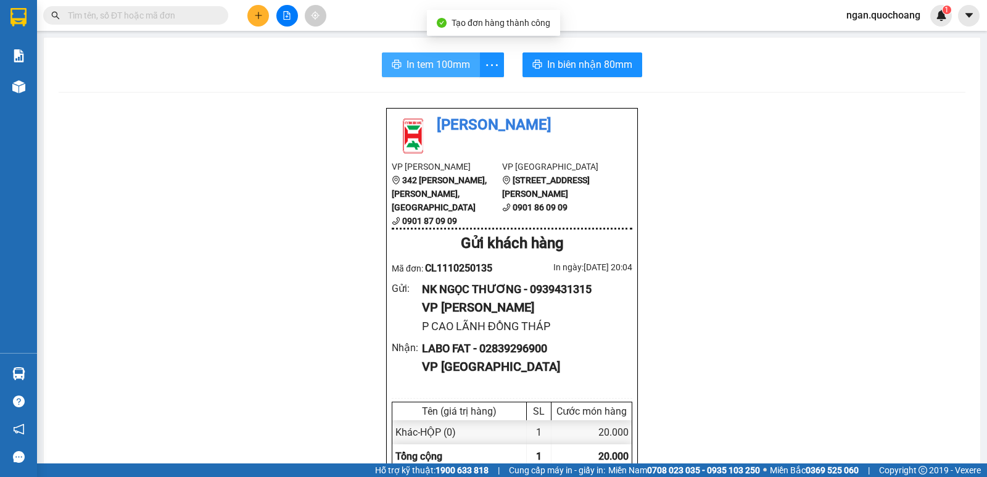
click at [434, 67] on span "In tem 100mm" at bounding box center [438, 64] width 64 height 15
click at [186, 9] on input "text" at bounding box center [141, 16] width 146 height 14
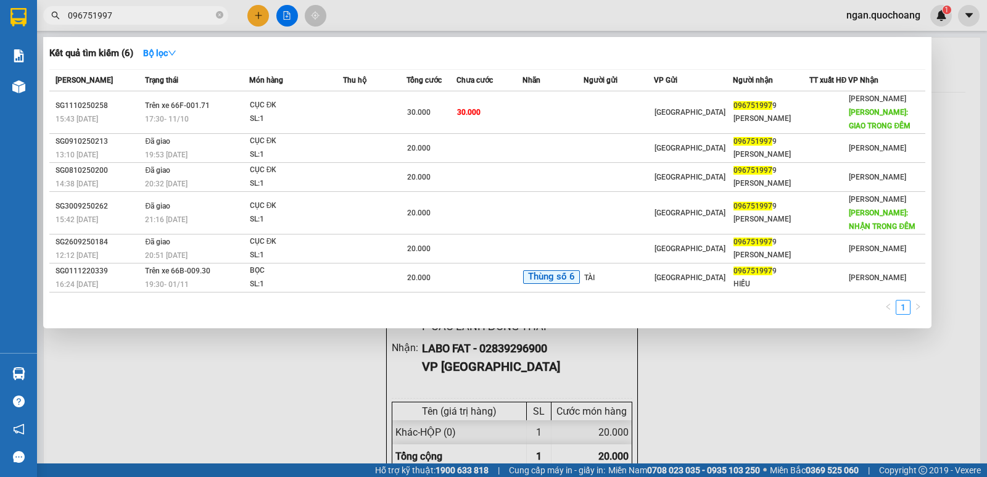
type input "0967519979"
click at [221, 14] on icon "close-circle" at bounding box center [219, 14] width 7 height 7
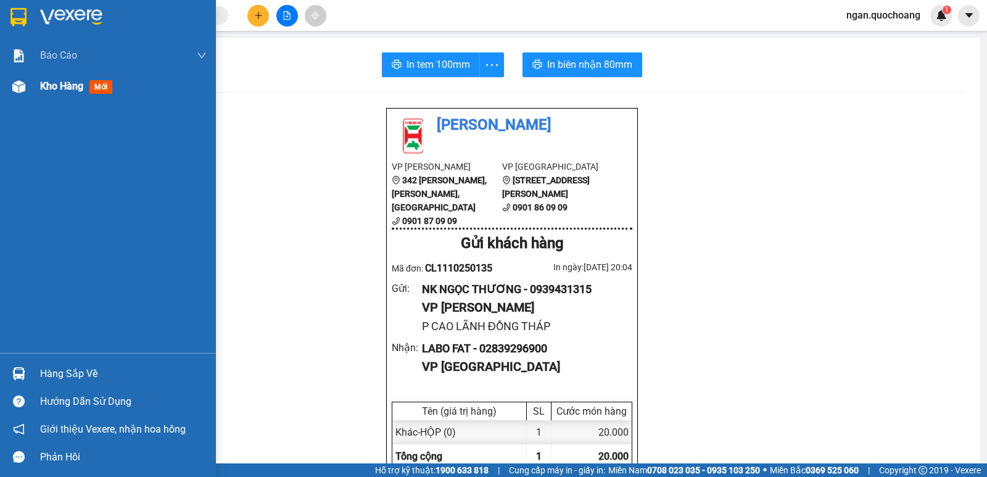
click at [31, 84] on div "Kho hàng mới" at bounding box center [108, 86] width 216 height 31
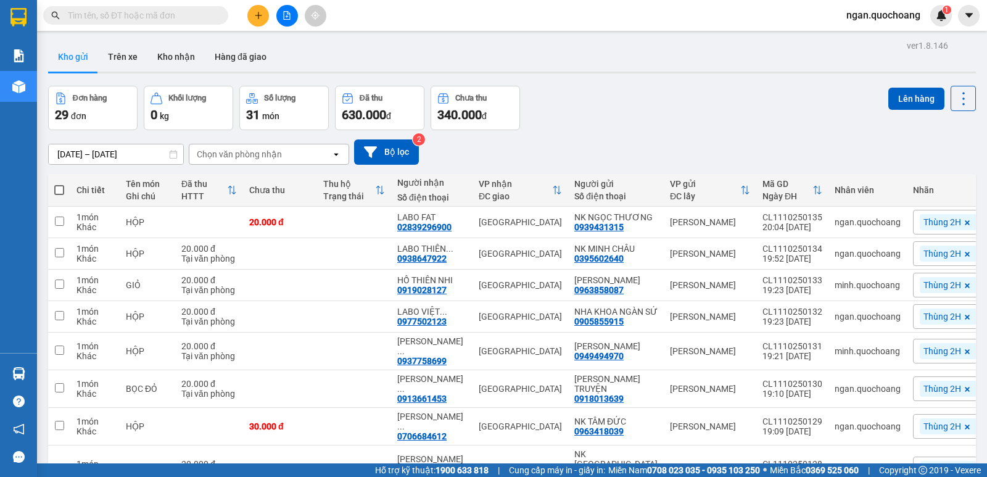
drag, startPoint x: 118, startPoint y: 17, endPoint x: 123, endPoint y: 11, distance: 7.4
click at [120, 15] on input "text" at bounding box center [141, 16] width 146 height 14
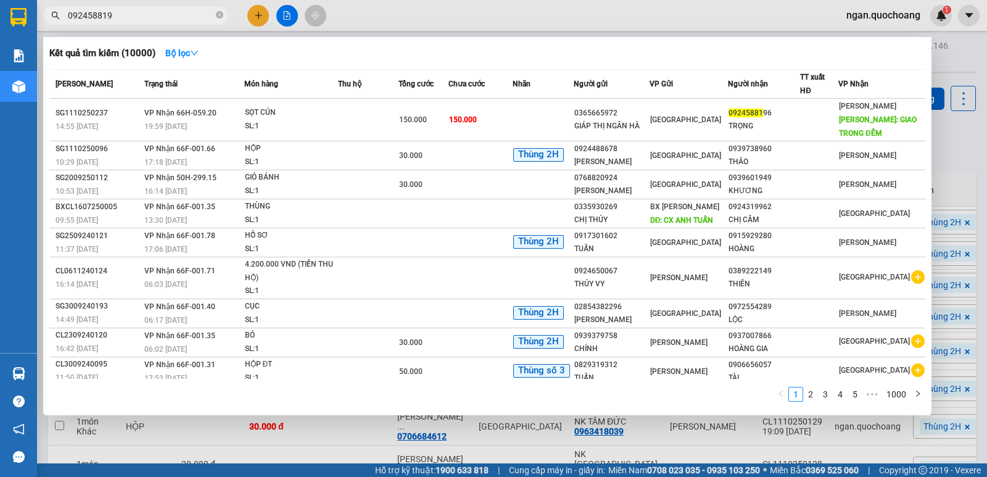
type input "0924588196"
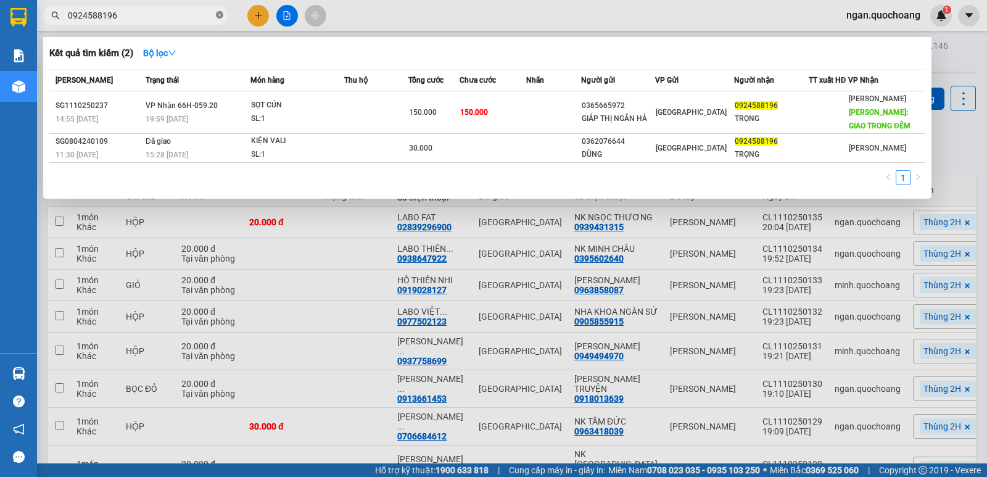
click at [219, 12] on icon "close-circle" at bounding box center [219, 14] width 7 height 7
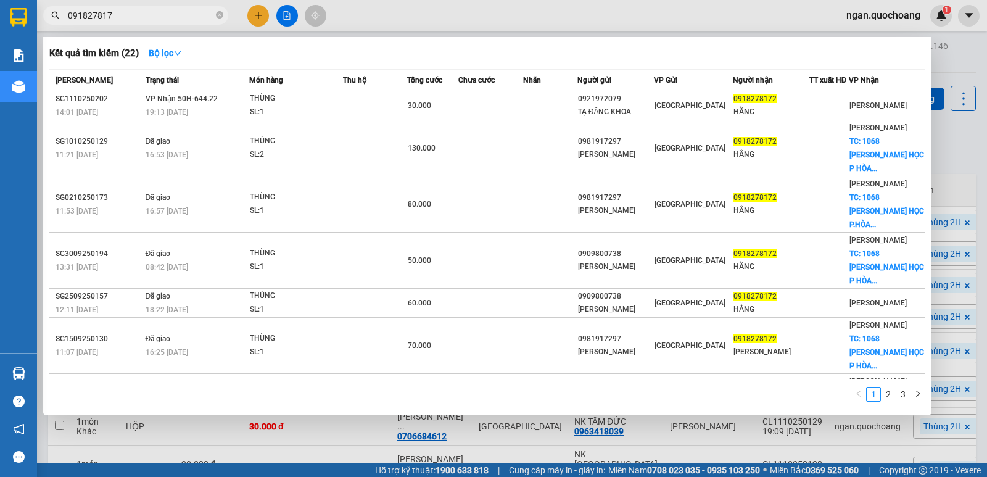
type input "0918278172"
click at [216, 14] on icon "close-circle" at bounding box center [219, 14] width 7 height 7
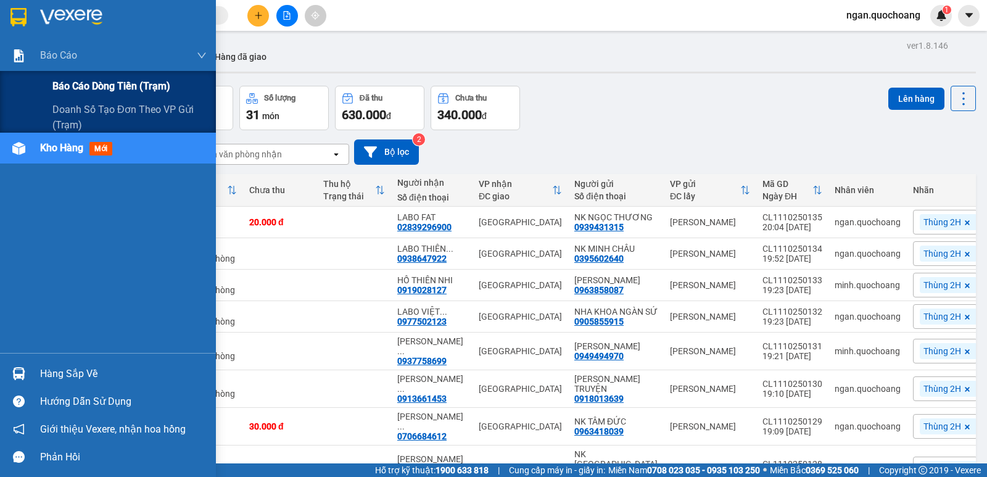
drag, startPoint x: 56, startPoint y: 90, endPoint x: 166, endPoint y: 64, distance: 112.9
click at [57, 90] on span "Báo cáo dòng tiền (trạm)" at bounding box center [110, 85] width 117 height 15
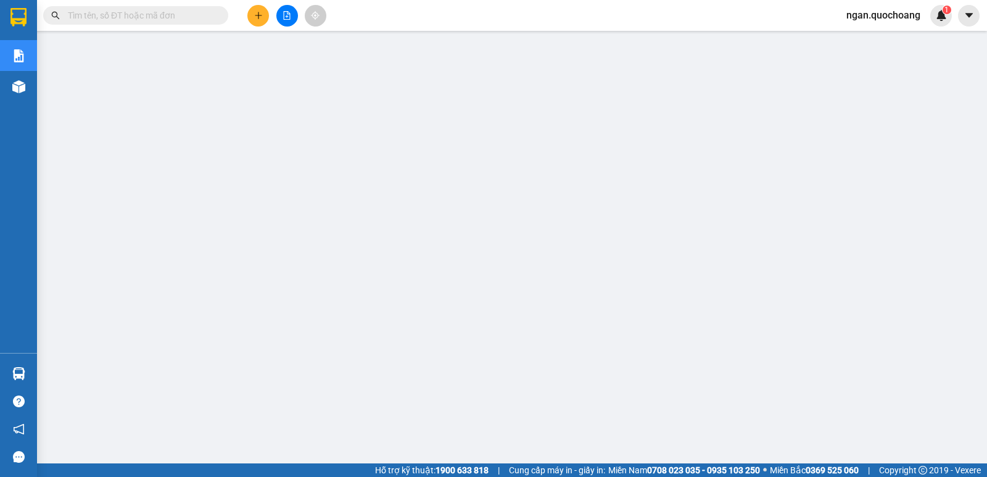
click at [199, 18] on input "text" at bounding box center [141, 16] width 146 height 14
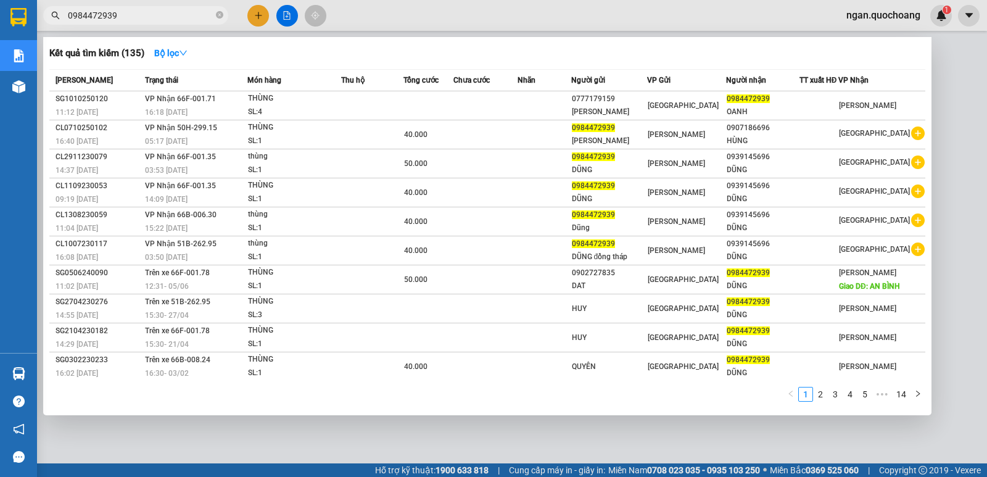
type input "0984472939"
click at [256, 12] on div at bounding box center [493, 238] width 987 height 477
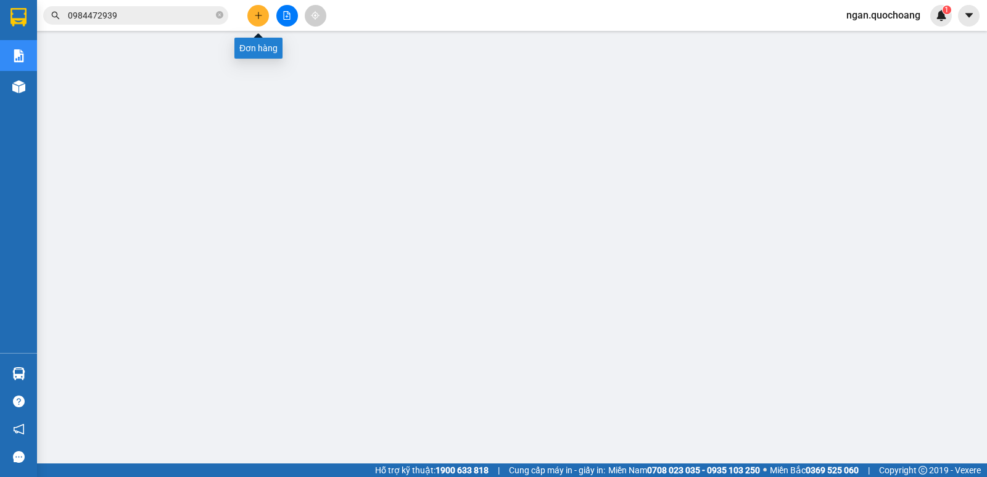
click at [255, 23] on button at bounding box center [258, 16] width 22 height 22
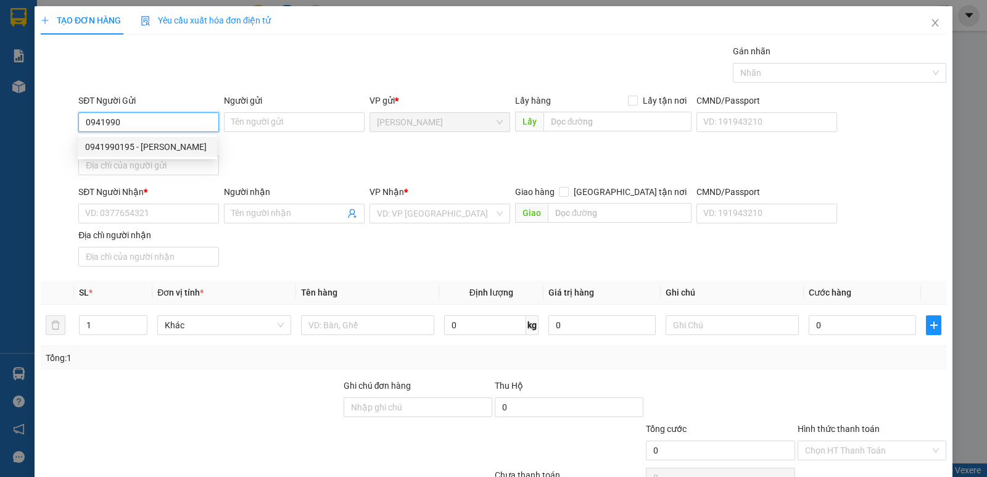
click at [161, 145] on div "0941990195 - ĐẶNG PHÚ THANH" at bounding box center [147, 147] width 125 height 14
type input "0941990195"
type input "ĐẶNG PHÚ THANH"
type input "0941990195"
click at [166, 160] on input "Địa chỉ người gửi" at bounding box center [148, 165] width 141 height 20
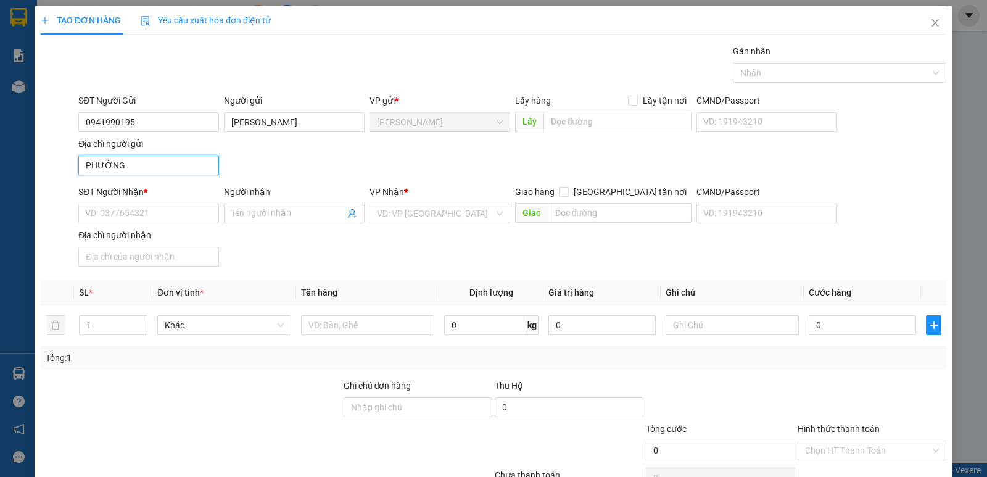
type input "PHƯỜNG MỸ NGẢI,TĨNH ĐỒNG THÁP"
click at [173, 220] on input "SĐT Người Nhận *" at bounding box center [148, 214] width 141 height 20
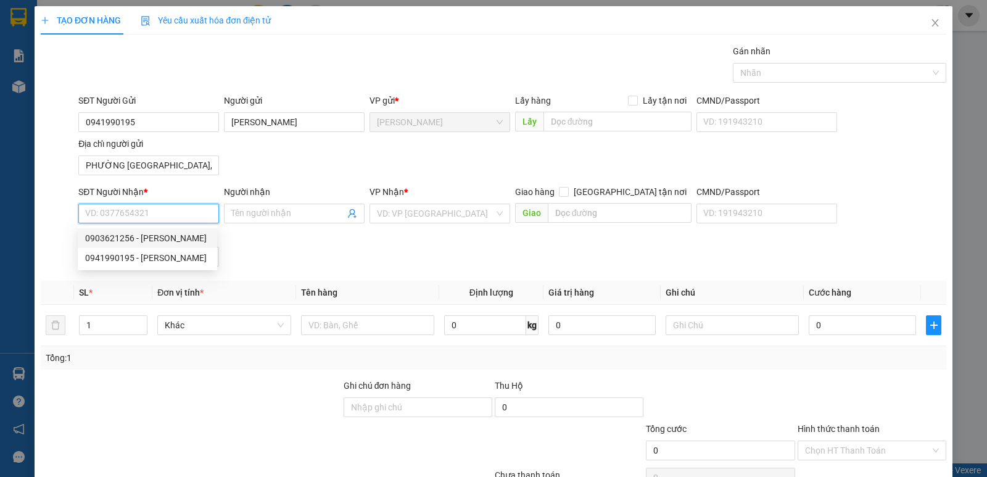
click at [175, 236] on div "0903621256 - LÊ ĐỖ MINH THẢO" at bounding box center [147, 238] width 125 height 14
type input "0903621256"
type input "LÊ ĐỖ MINH THẢO"
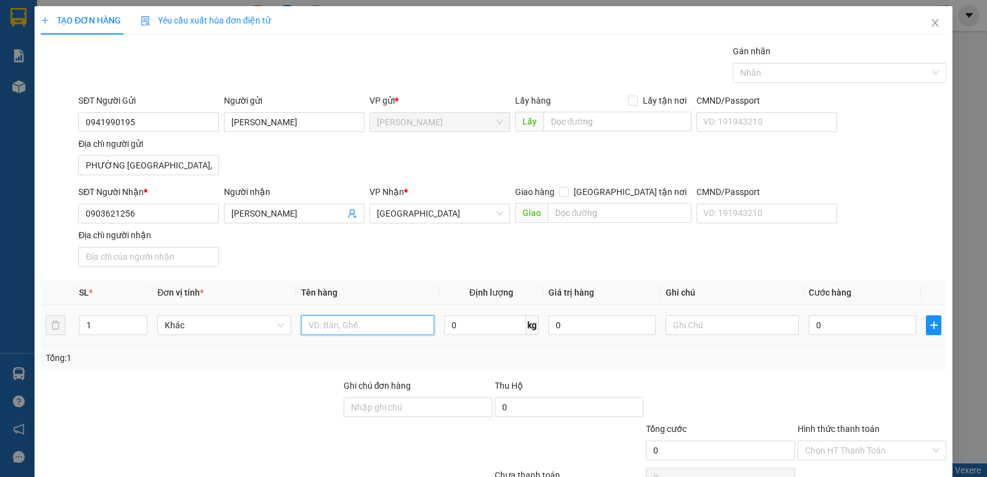
click at [368, 330] on input "text" at bounding box center [367, 325] width 133 height 20
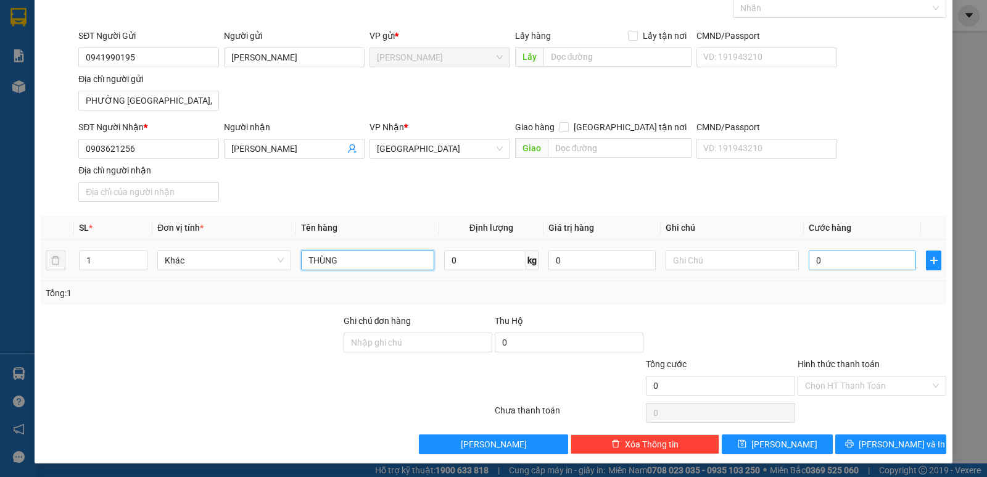
scroll to position [66, 0]
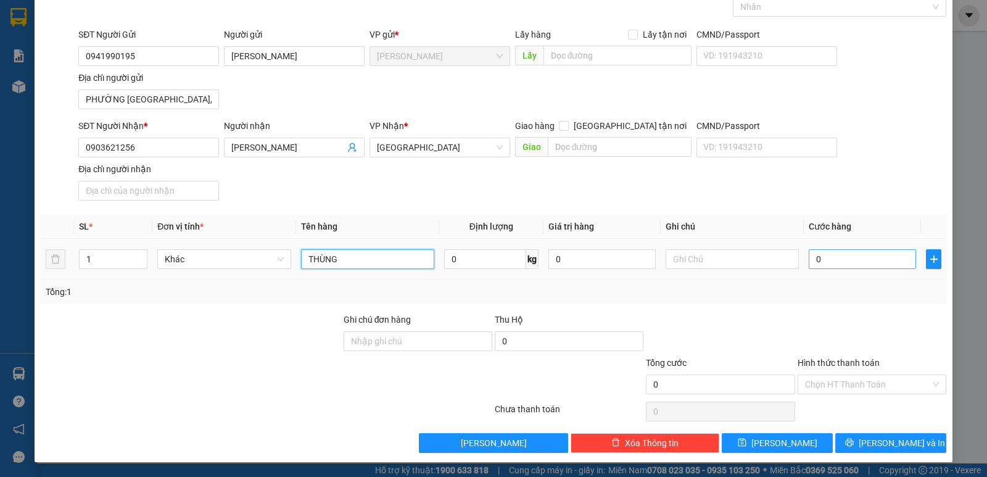
type input "THÙNG"
click at [839, 258] on input "0" at bounding box center [861, 259] width 107 height 20
type input "3"
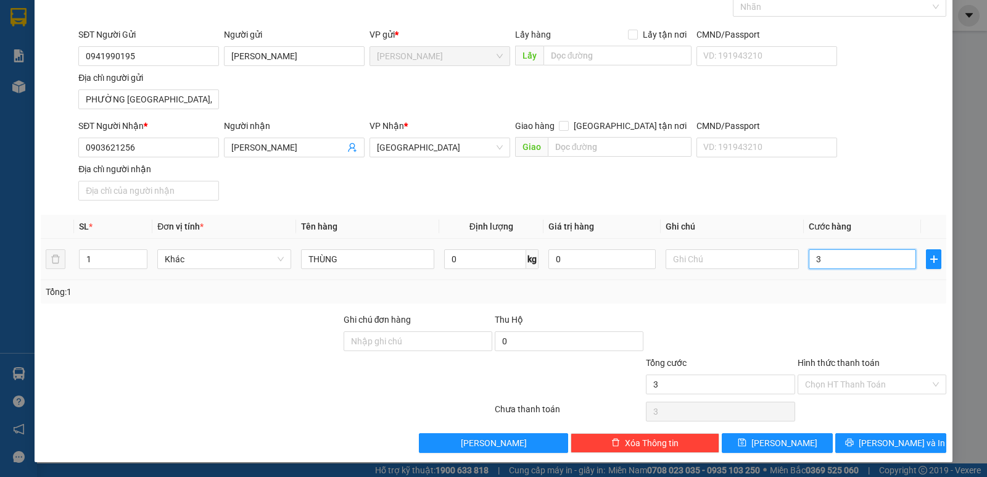
type input "30"
type input "30.000"
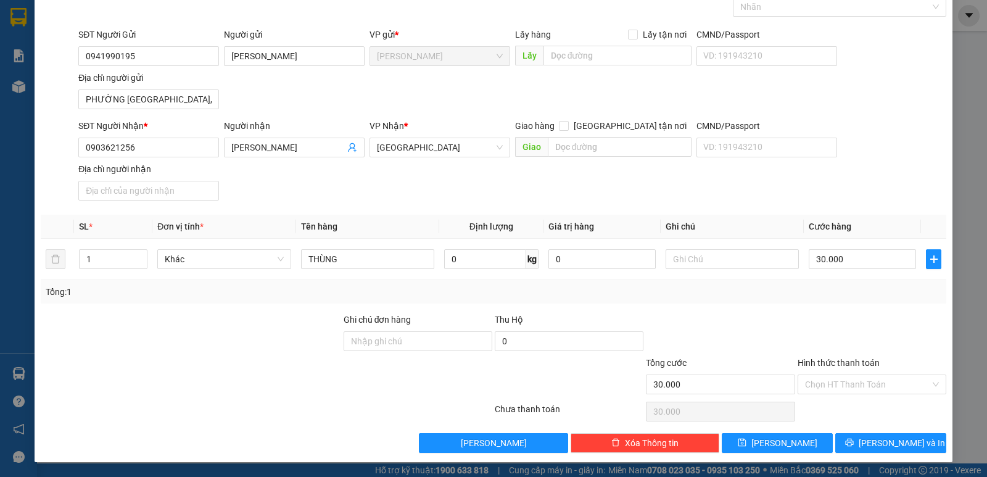
click at [841, 182] on div "SĐT Người Nhận * 0903621256 Người nhận LÊ ĐỖ MINH THẢO VP Nhận * Sài Gòn Giao h…" at bounding box center [512, 162] width 873 height 86
click at [856, 382] on input "Hình thức thanh toán" at bounding box center [867, 384] width 125 height 19
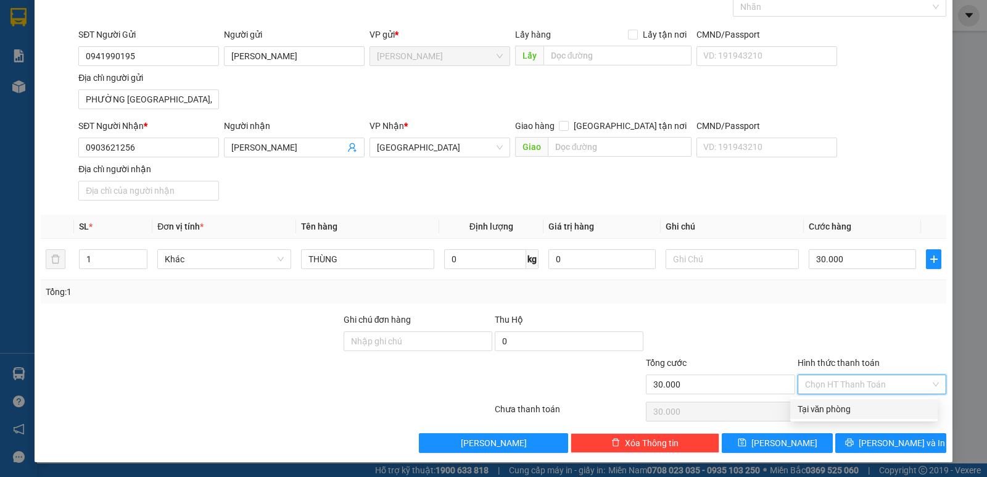
click at [871, 418] on div "Tại văn phòng" at bounding box center [863, 409] width 147 height 20
type input "0"
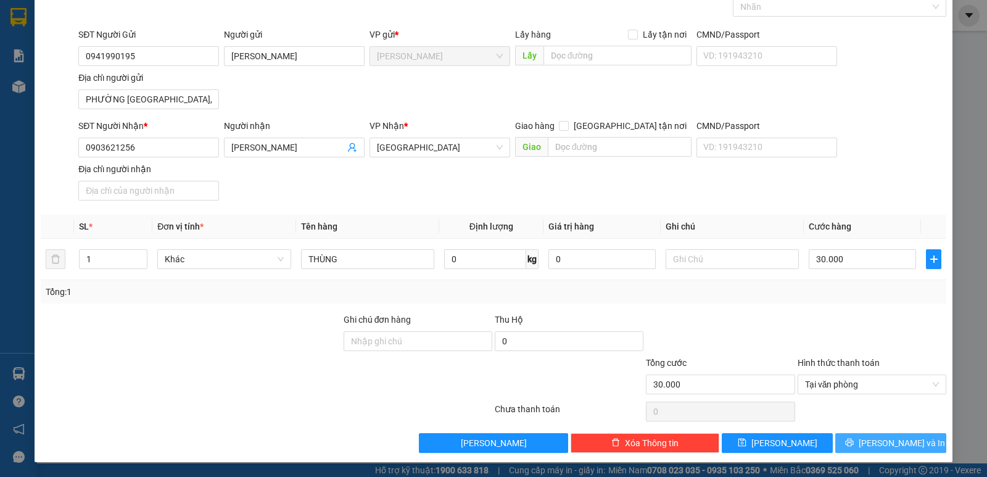
click at [888, 442] on span "Lưu và In" at bounding box center [901, 443] width 86 height 14
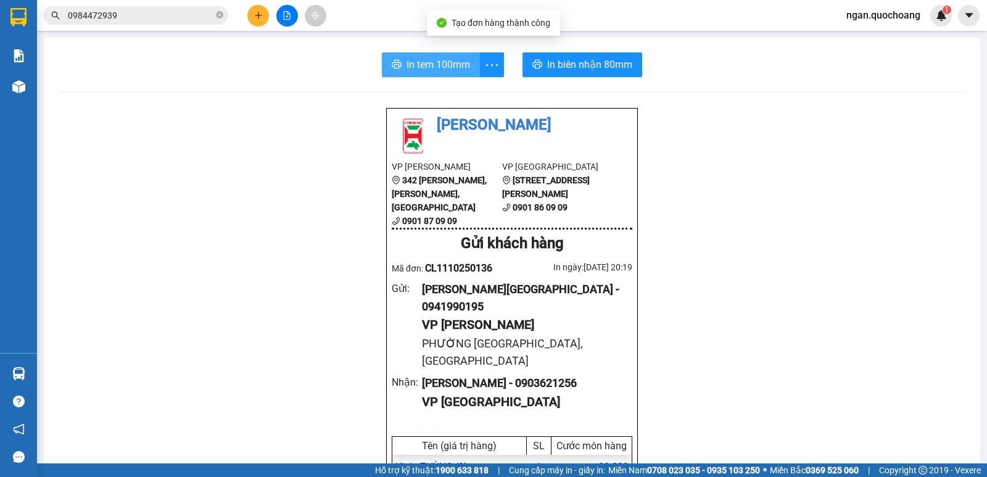
click at [449, 72] on span "In tem 100mm" at bounding box center [438, 64] width 64 height 15
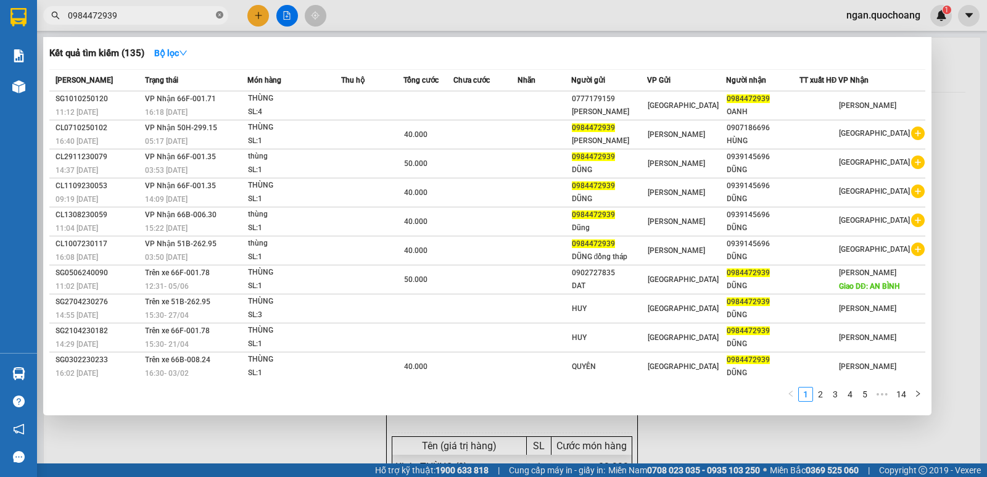
click at [221, 19] on icon "close-circle" at bounding box center [219, 14] width 7 height 7
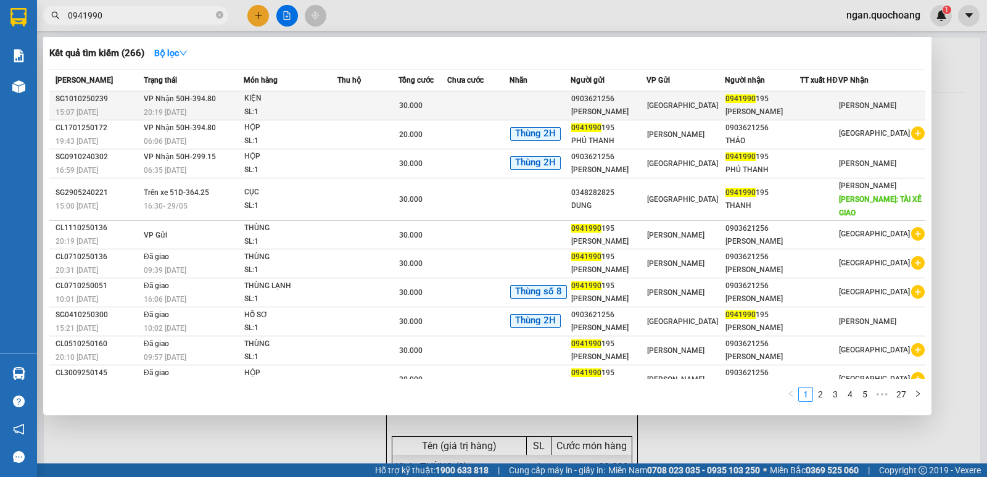
type input "0941990"
click at [355, 96] on td at bounding box center [367, 105] width 61 height 29
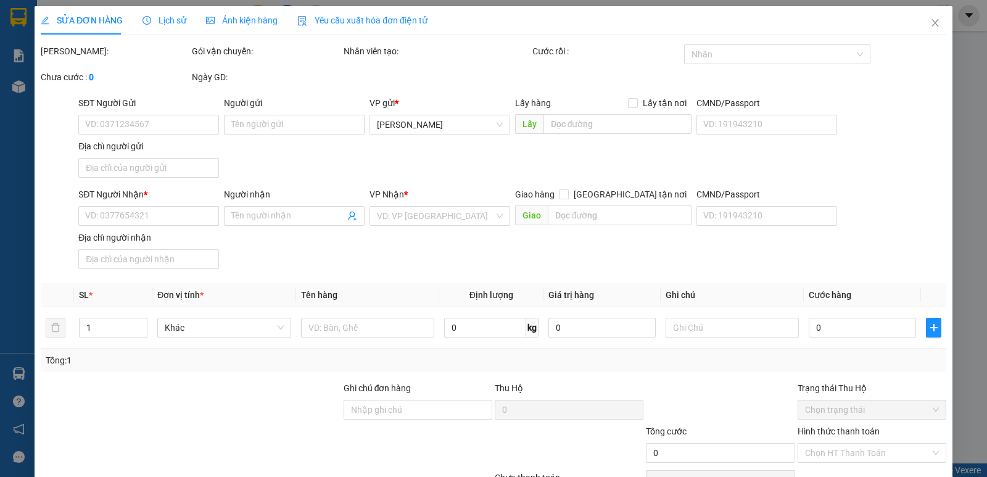
type input "0903621256"
type input "LÊ ĐỖ MINH THẢO"
type input "27 ĐƯỜNG 9A TRUNG SƠN BÌNH CHÁNH"
type input "0941990195"
type input "ĐẶNG PHÚ THANH"
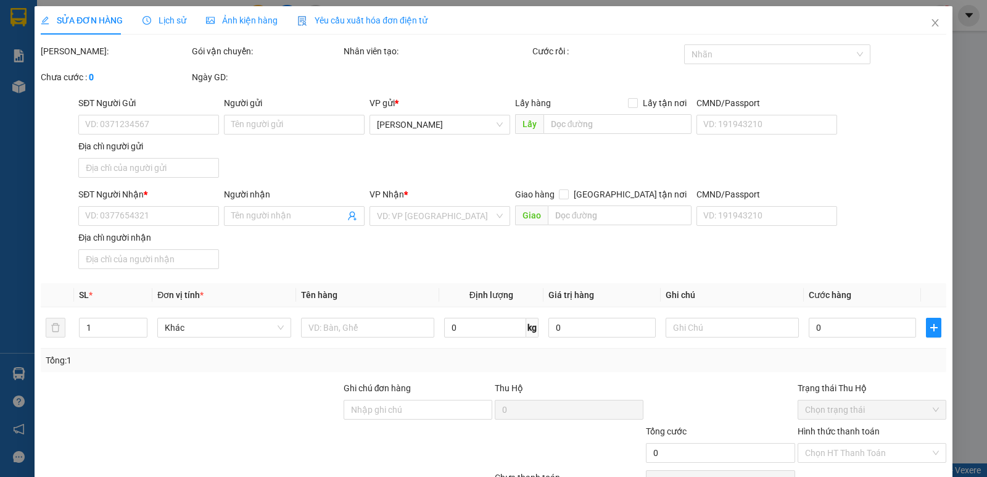
type input "30.000"
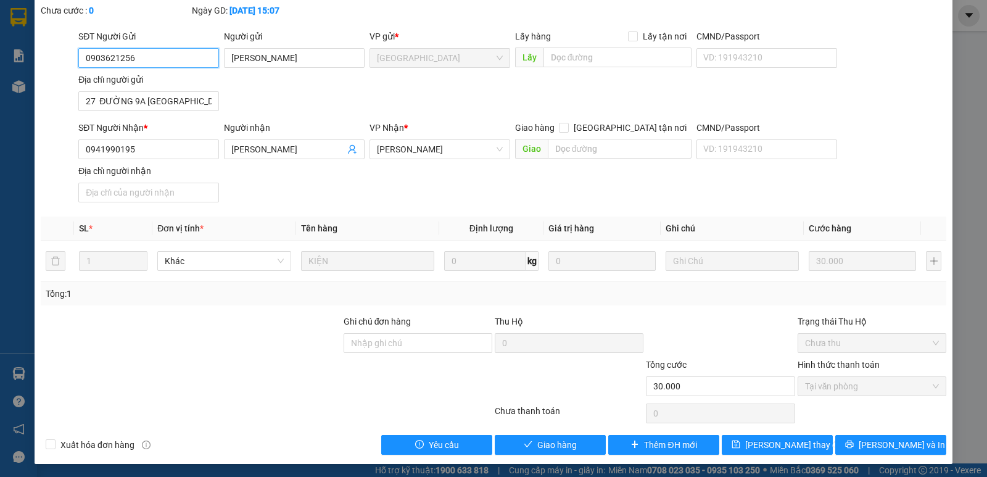
scroll to position [68, 0]
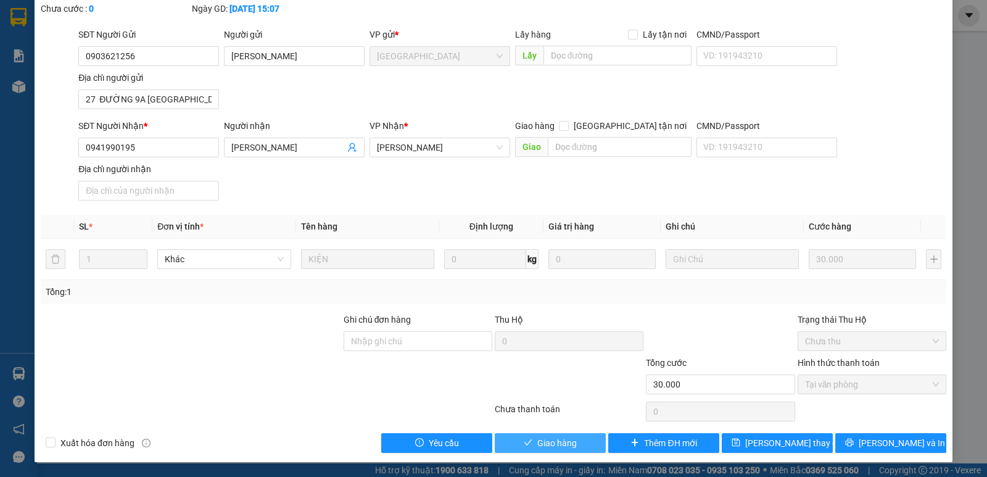
click at [541, 447] on span "Giao hàng" at bounding box center [556, 443] width 39 height 14
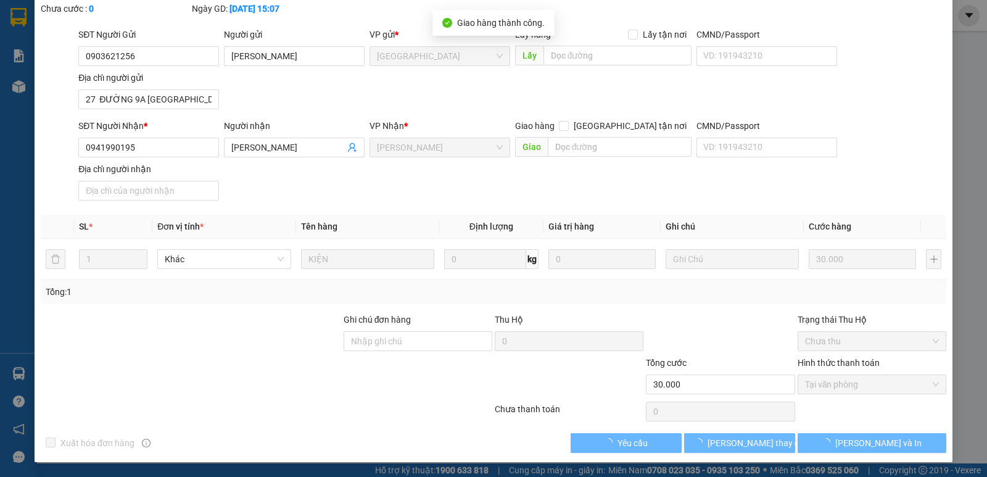
scroll to position [0, 0]
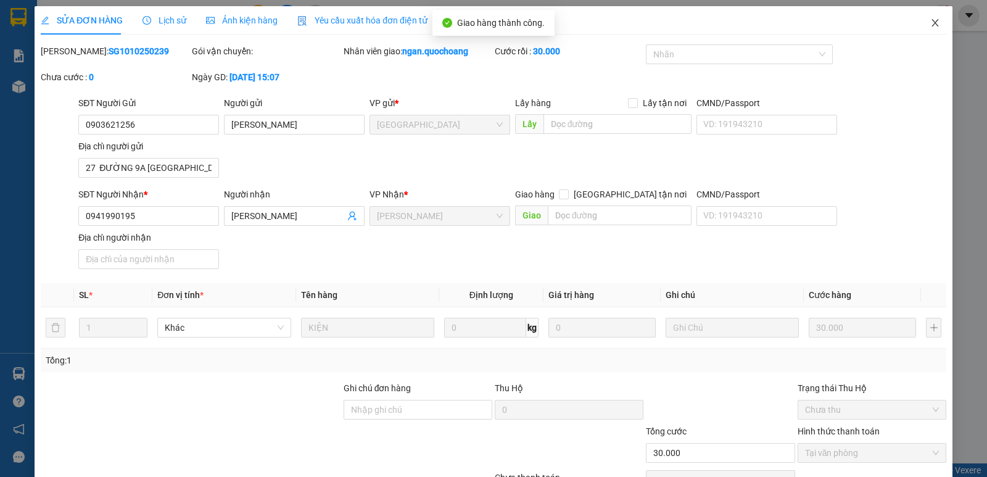
click at [930, 19] on icon "close" at bounding box center [935, 23] width 10 height 10
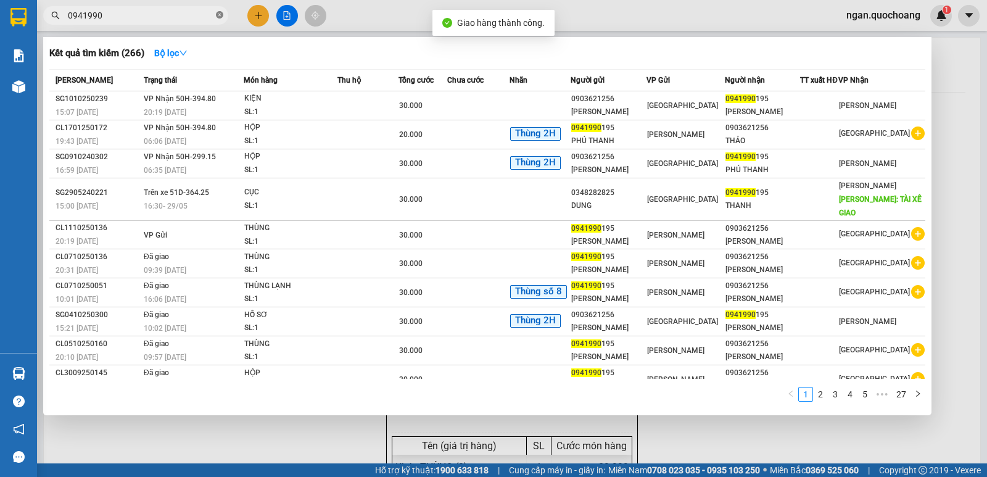
click at [220, 15] on icon "close-circle" at bounding box center [219, 14] width 7 height 7
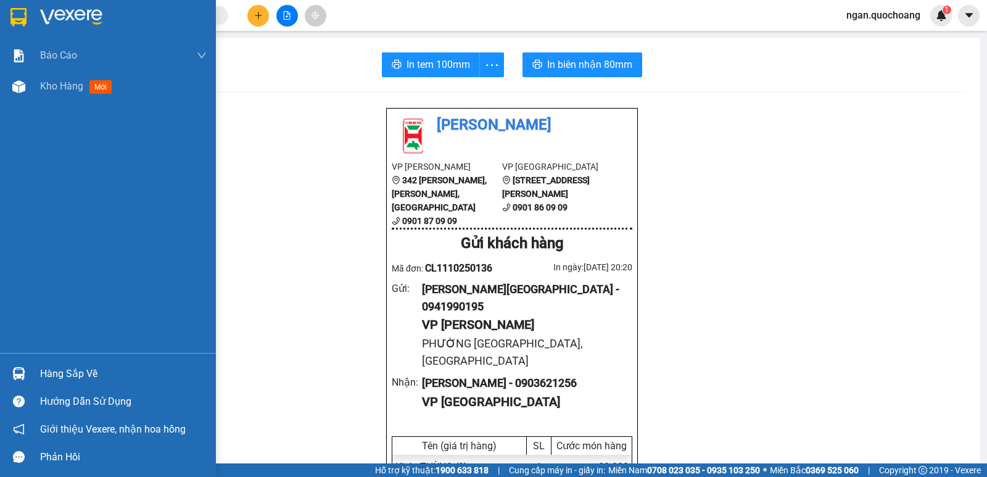
click at [48, 365] on div "Hàng sắp về" at bounding box center [123, 373] width 167 height 19
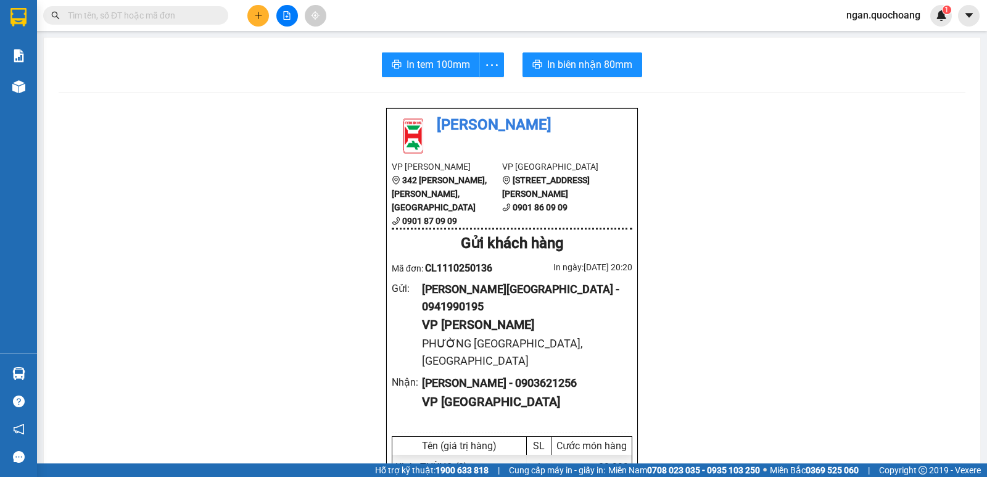
click at [694, 262] on section "Kết quả tìm kiếm ( 266 ) Bộ lọc Mã ĐH Trạng thái Món hàng Thu hộ Tổng cước Chưa…" at bounding box center [493, 238] width 987 height 477
click at [151, 20] on input "text" at bounding box center [141, 16] width 146 height 14
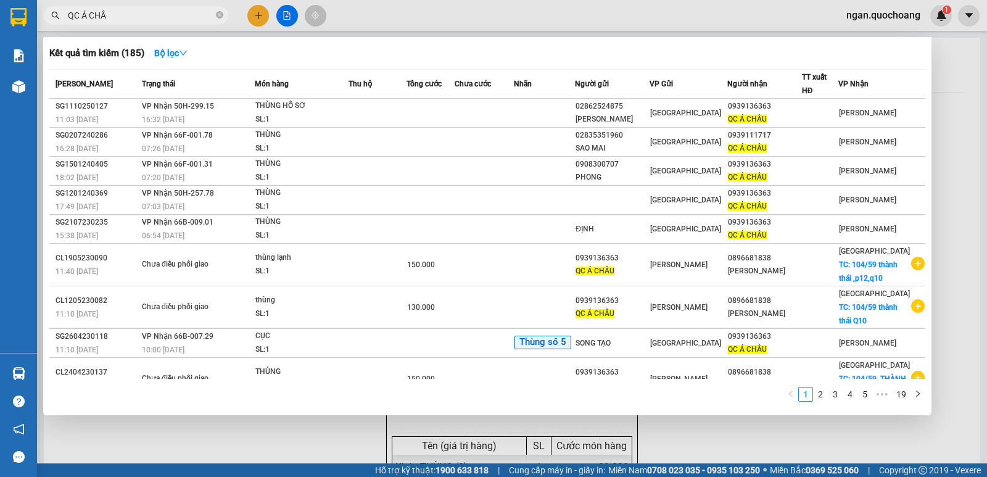
type input "QC Á CHÂU"
click at [218, 15] on icon "close-circle" at bounding box center [219, 14] width 7 height 7
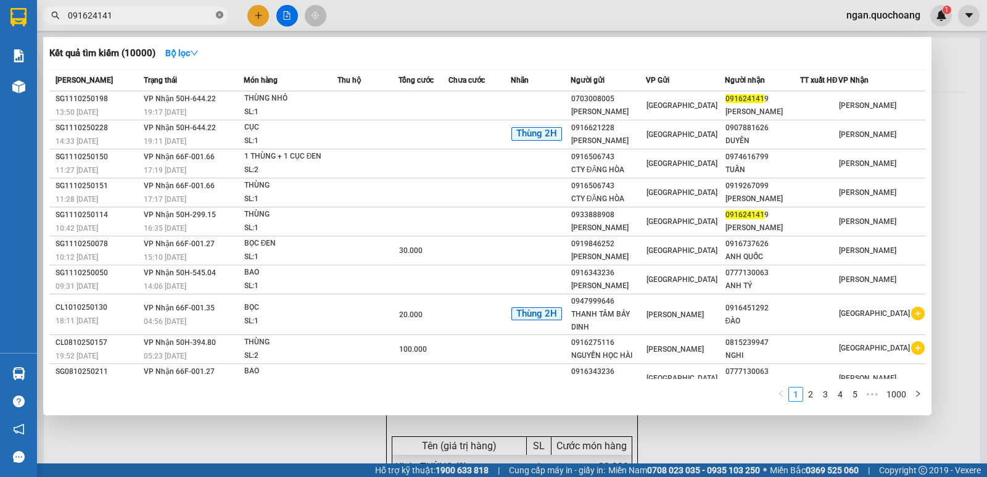
type input "0916241419"
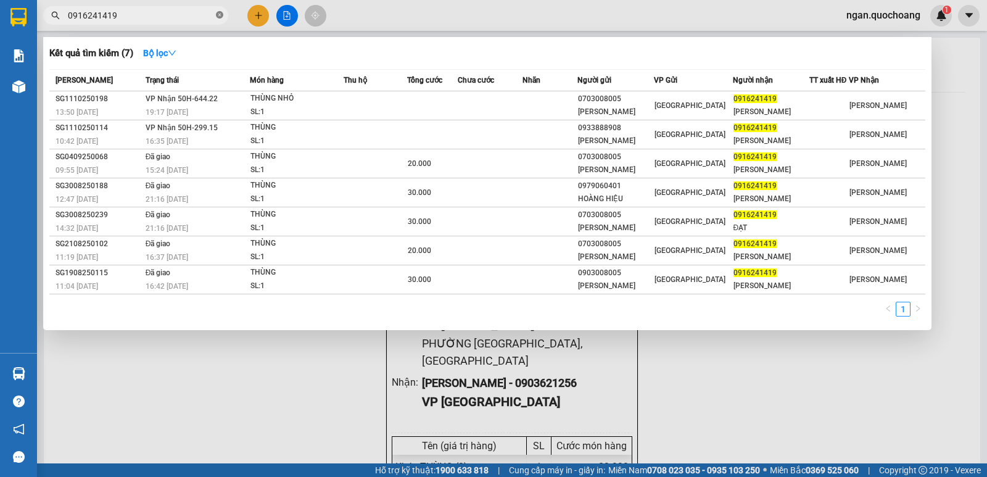
click at [220, 16] on icon "close-circle" at bounding box center [219, 14] width 7 height 7
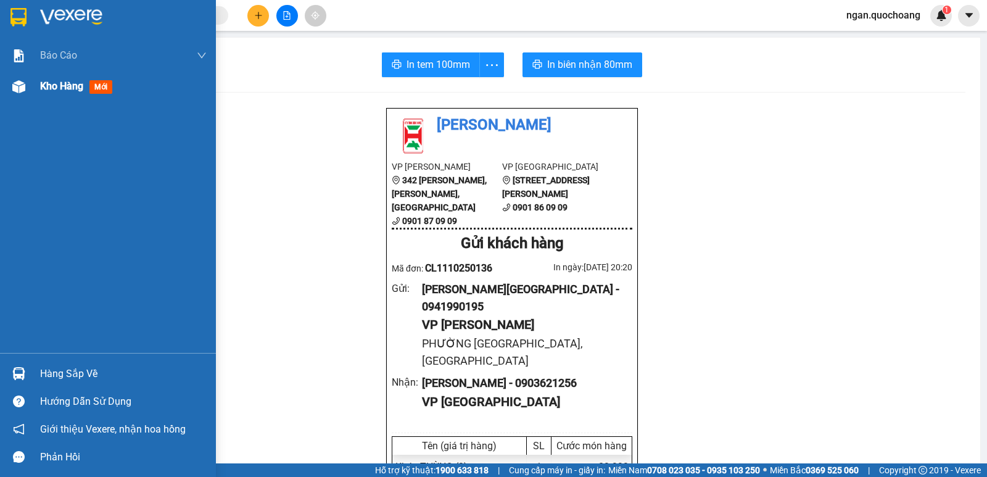
click at [58, 91] on span "Kho hàng" at bounding box center [61, 86] width 43 height 12
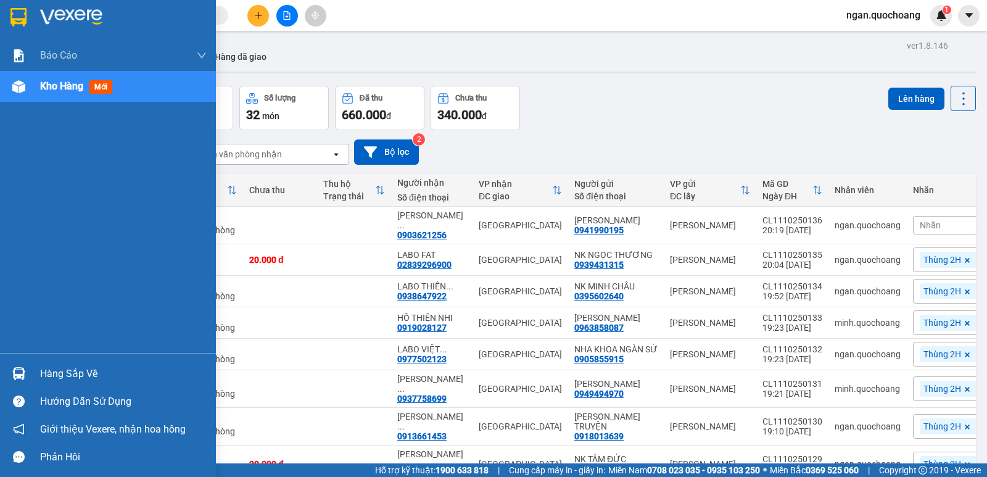
click at [40, 371] on div "Hàng sắp về" at bounding box center [123, 373] width 167 height 19
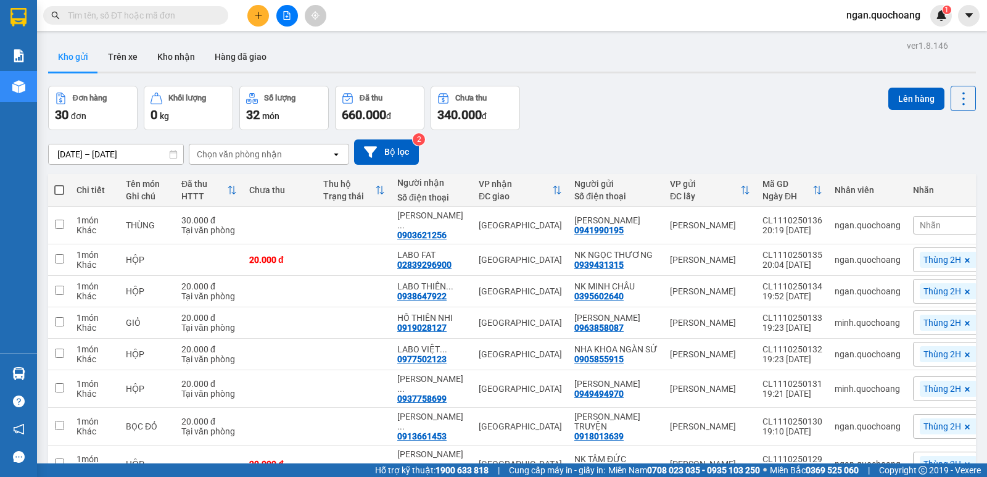
click at [575, 109] on section "Kết quả tìm kiếm ( 7 ) Bộ lọc Mã ĐH Trạng thái Món hàng Thu hộ Tổng cước Chưa c…" at bounding box center [493, 238] width 987 height 477
click at [208, 14] on input "text" at bounding box center [141, 16] width 146 height 14
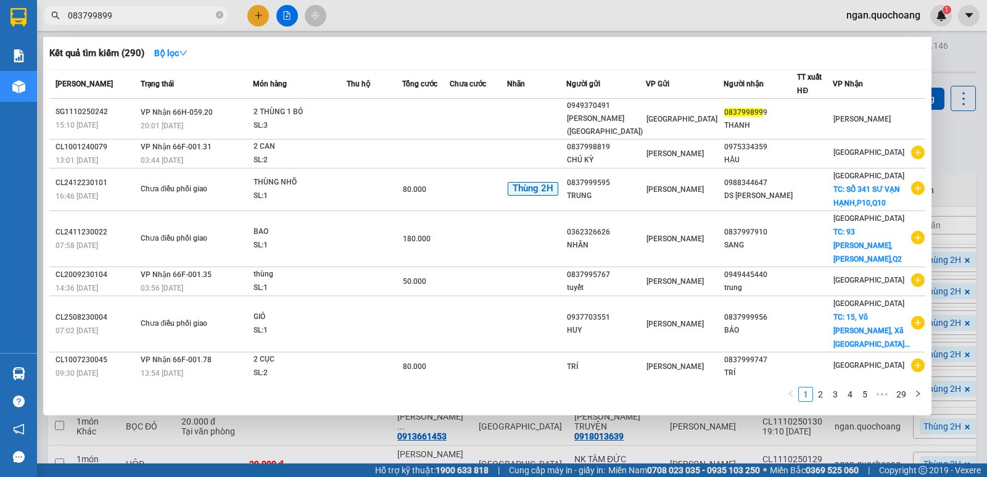
type input "0837998999"
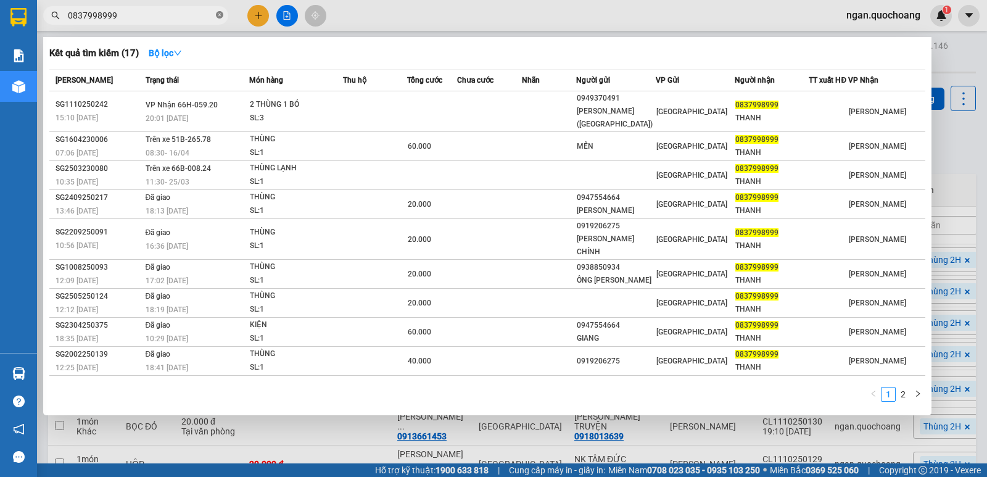
click at [218, 15] on icon "close-circle" at bounding box center [219, 14] width 7 height 7
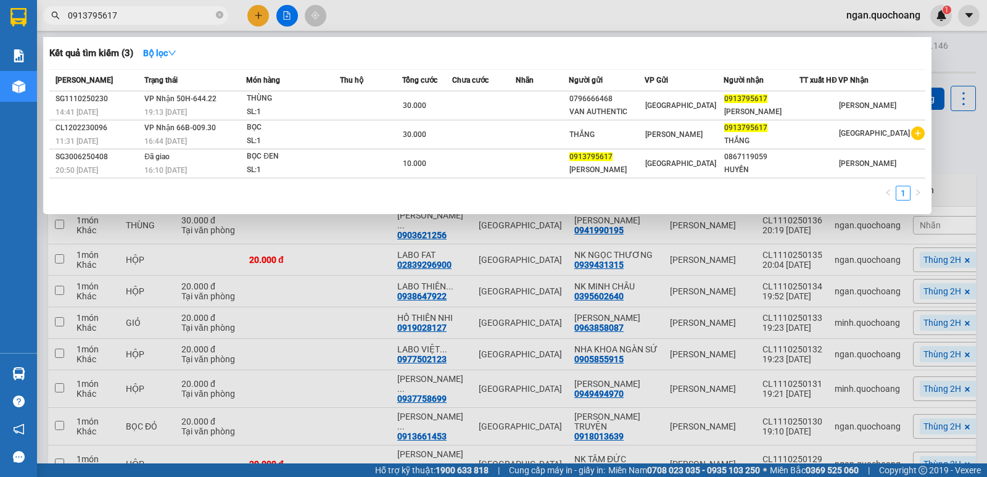
type input "0913795617"
click at [253, 10] on div at bounding box center [493, 238] width 987 height 477
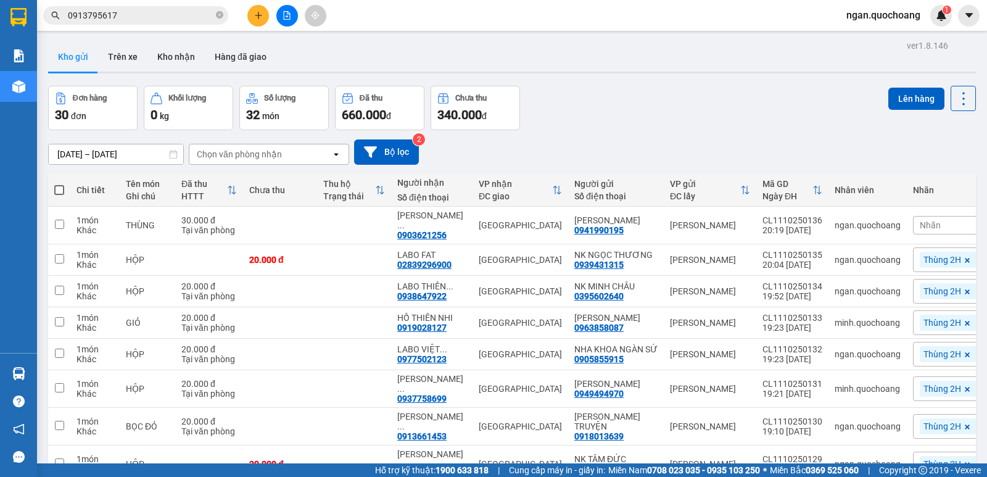
click at [253, 10] on button at bounding box center [258, 16] width 22 height 22
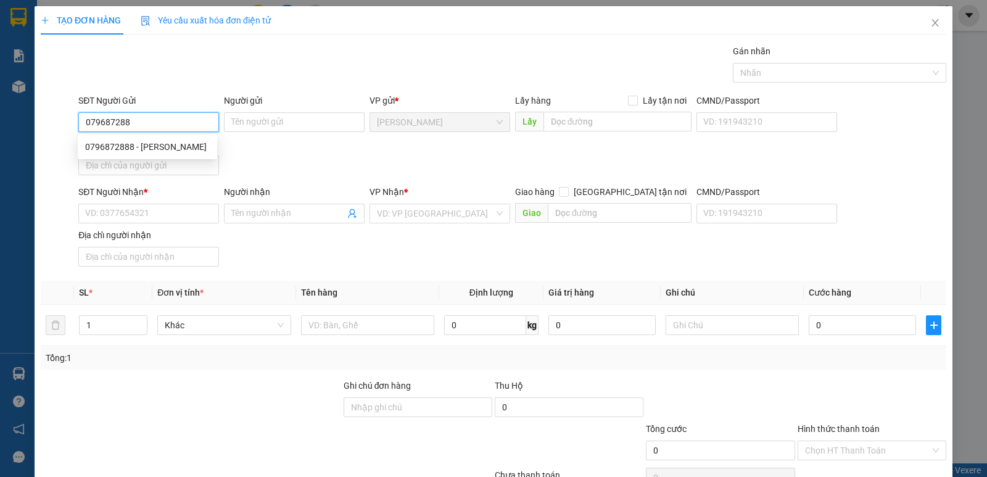
type input "0796872888"
click at [163, 139] on div "0796872888 - NGUYỄN NGỌC CHÂN" at bounding box center [147, 147] width 139 height 20
type input "NGUYỄN NGỌC CHÂN"
type input "0796872888"
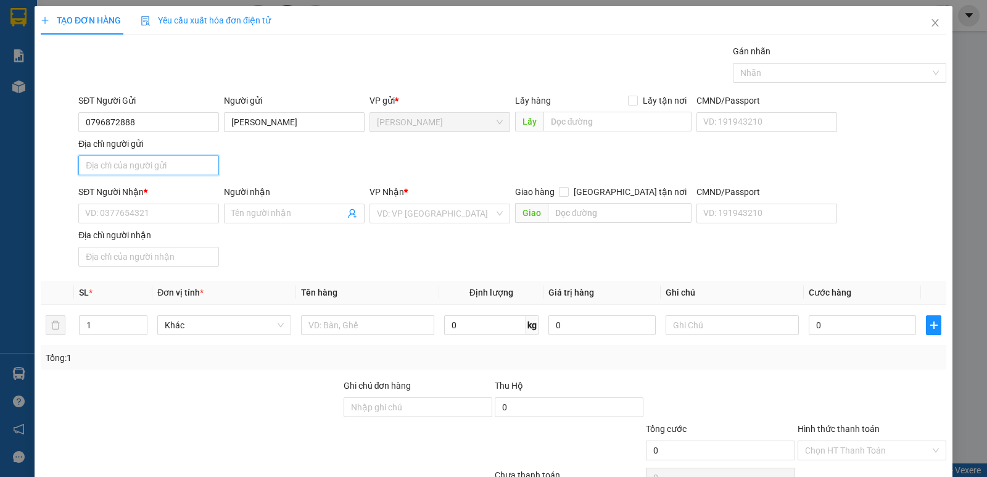
click at [163, 160] on input "Địa chỉ người gửi" at bounding box center [148, 165] width 141 height 20
type input "XÃ MỸ THỌ , ĐỒNG THÁP"
click at [154, 216] on input "SĐT Người Nhận *" at bounding box center [148, 214] width 141 height 20
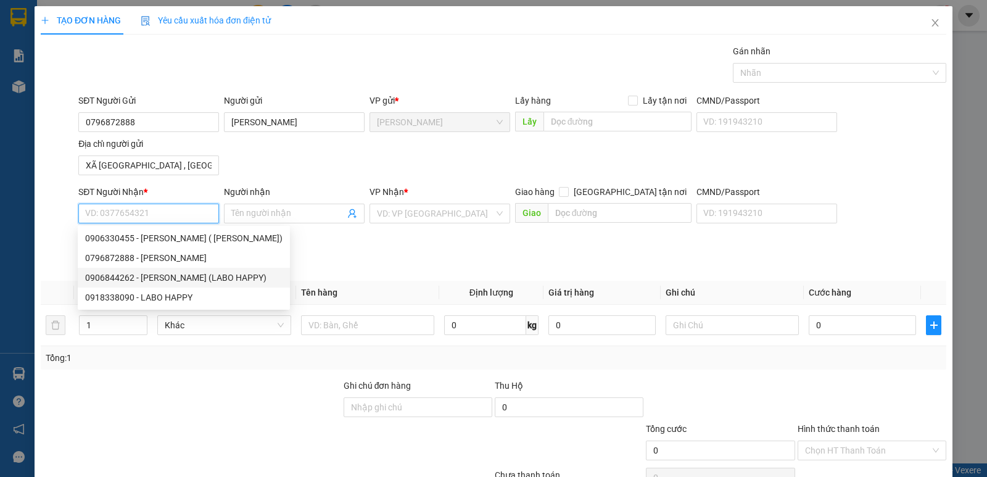
click at [160, 278] on div "0906844262 - NGUYỄN THÀNH NHÂN (LABO HAPPY)" at bounding box center [183, 278] width 197 height 14
type input "0906844262"
type input "NGUYỄN THÀNH NHÂN (LABO HAPPY)"
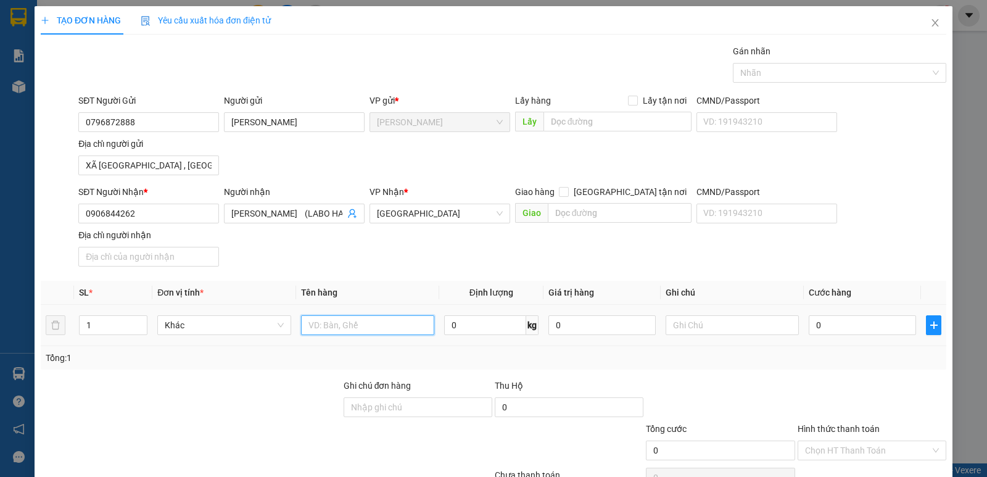
click at [332, 326] on input "text" at bounding box center [367, 325] width 133 height 20
click at [778, 66] on div at bounding box center [833, 72] width 195 height 15
type input "HỘP"
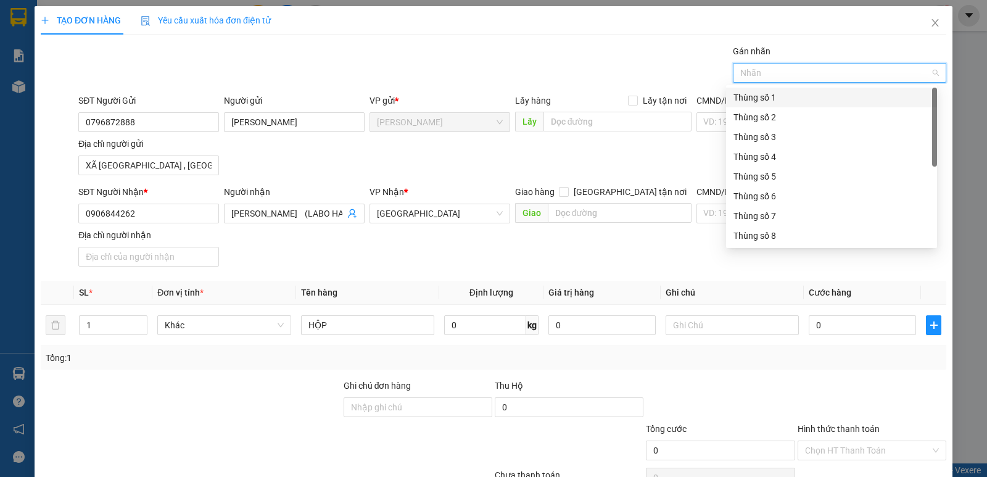
scroll to position [158, 0]
click at [813, 224] on div "Thùng số 15" at bounding box center [831, 216] width 211 height 20
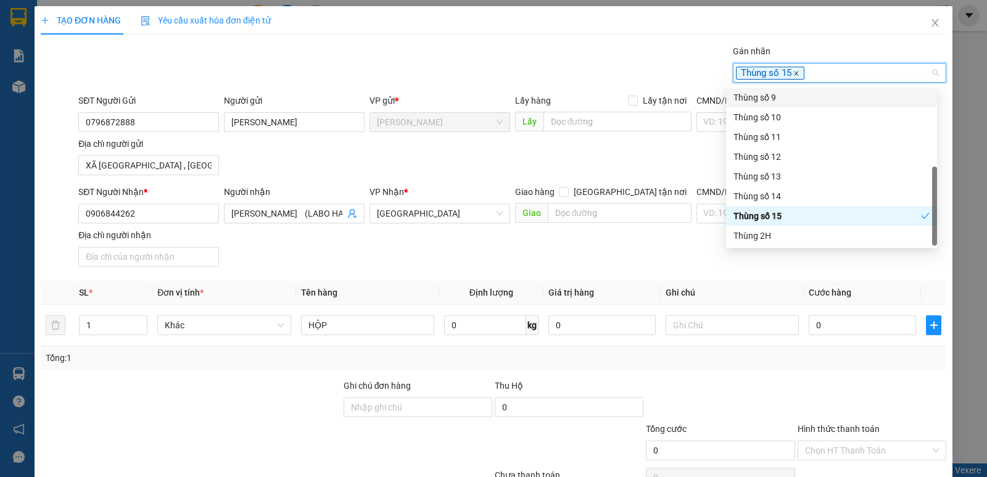
click at [793, 75] on icon "close" at bounding box center [796, 73] width 6 height 6
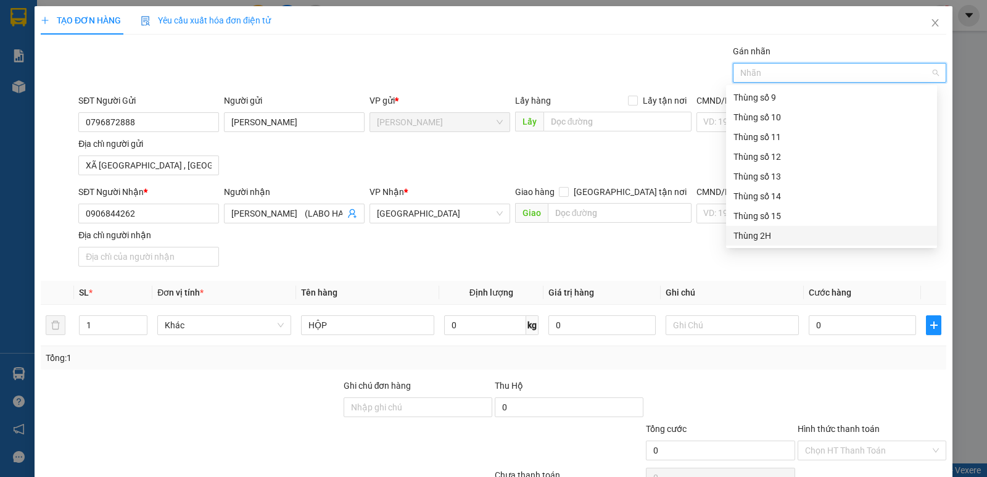
click at [802, 231] on div "Thùng 2H" at bounding box center [831, 236] width 196 height 14
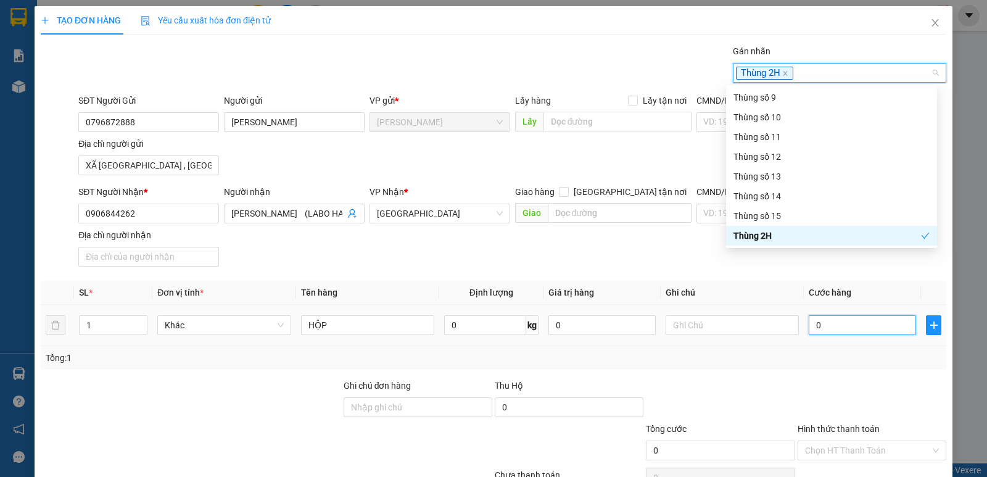
drag, startPoint x: 833, startPoint y: 319, endPoint x: 831, endPoint y: 329, distance: 10.0
click at [833, 321] on input "0" at bounding box center [861, 325] width 107 height 20
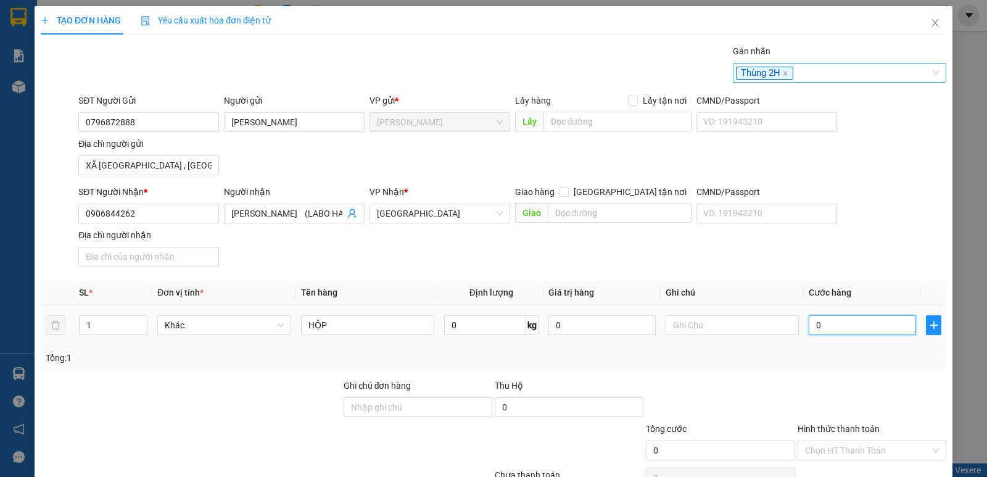
type input "2"
type input "20"
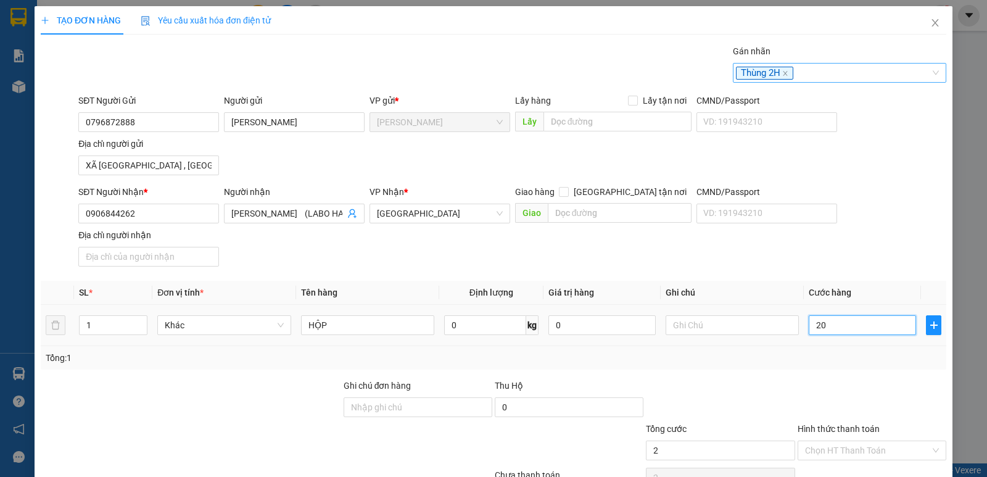
type input "20"
type input "20.000"
click at [906, 244] on div "SĐT Người Nhận * 0906844262 Người nhận NGUYỄN THÀNH NHÂN (LABO HAPPY) VP Nhận *…" at bounding box center [512, 228] width 873 height 86
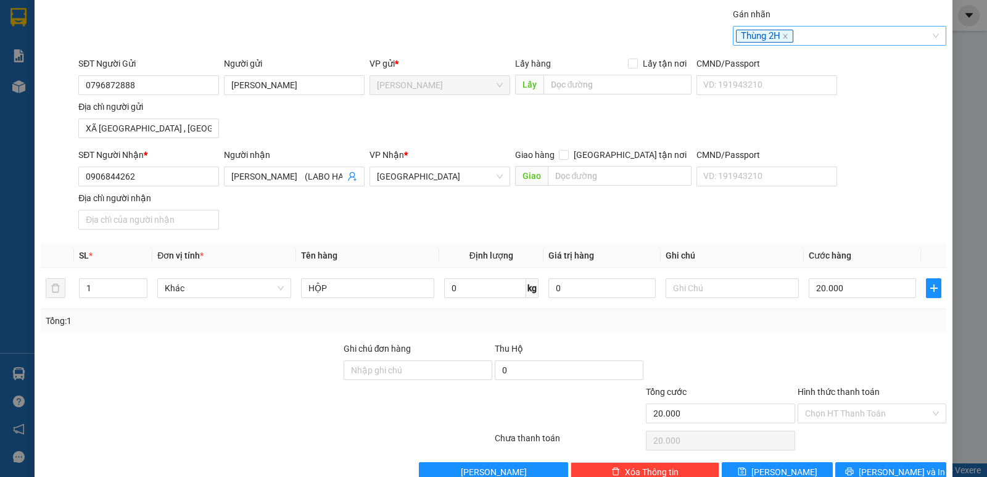
scroll to position [66, 0]
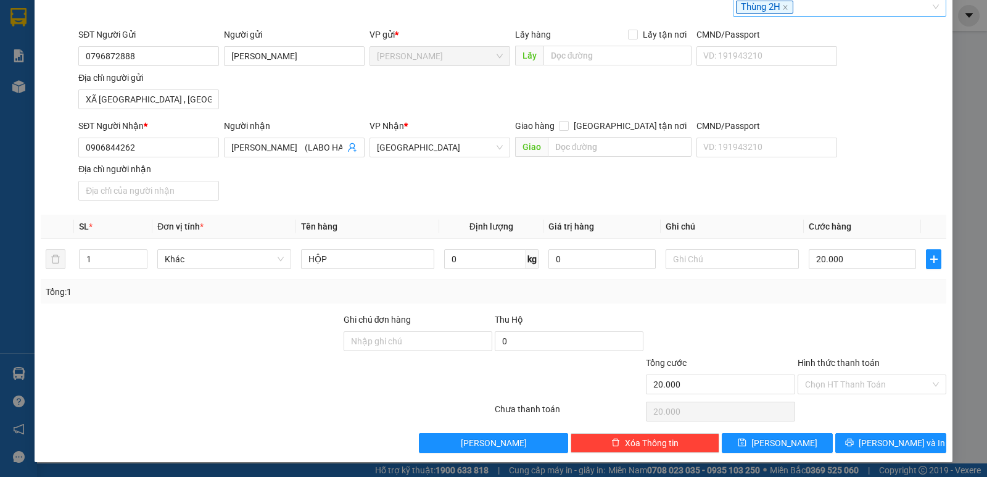
click at [887, 394] on div "Hình thức thanh toán Chọn HT Thanh Toán" at bounding box center [871, 377] width 149 height 43
click at [887, 393] on div "Hình thức thanh toán Chọn HT Thanh Toán" at bounding box center [871, 377] width 149 height 43
drag, startPoint x: 890, startPoint y: 383, endPoint x: 893, endPoint y: 389, distance: 6.3
click at [891, 384] on input "Hình thức thanh toán" at bounding box center [867, 384] width 125 height 19
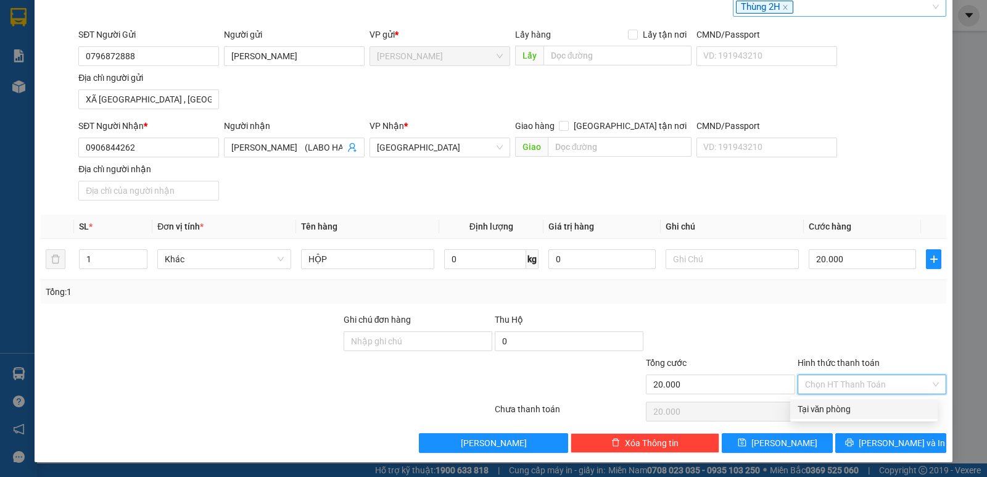
click at [895, 405] on div "Tại văn phòng" at bounding box center [863, 409] width 133 height 14
type input "0"
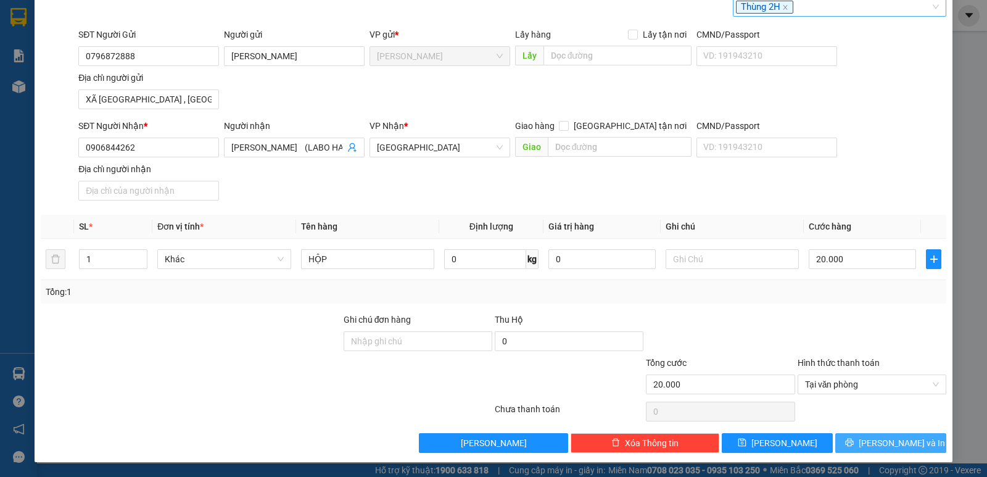
click at [878, 448] on span "Lưu và In" at bounding box center [901, 443] width 86 height 14
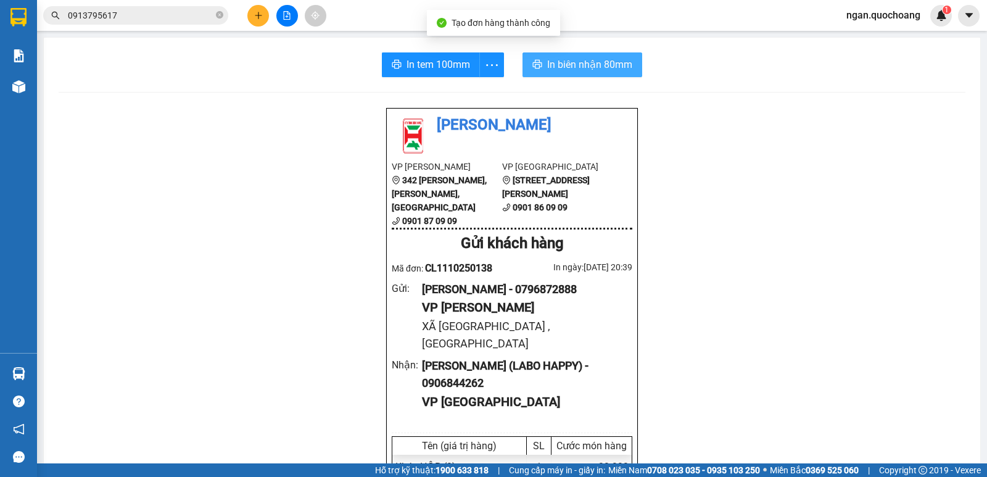
click at [604, 67] on span "In biên nhận 80mm" at bounding box center [589, 64] width 85 height 15
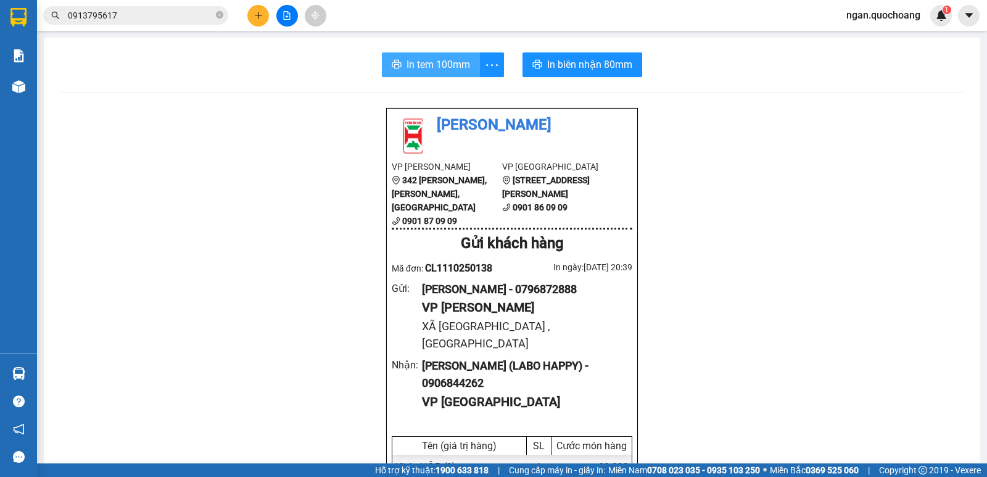
click at [437, 65] on span "In tem 100mm" at bounding box center [438, 64] width 64 height 15
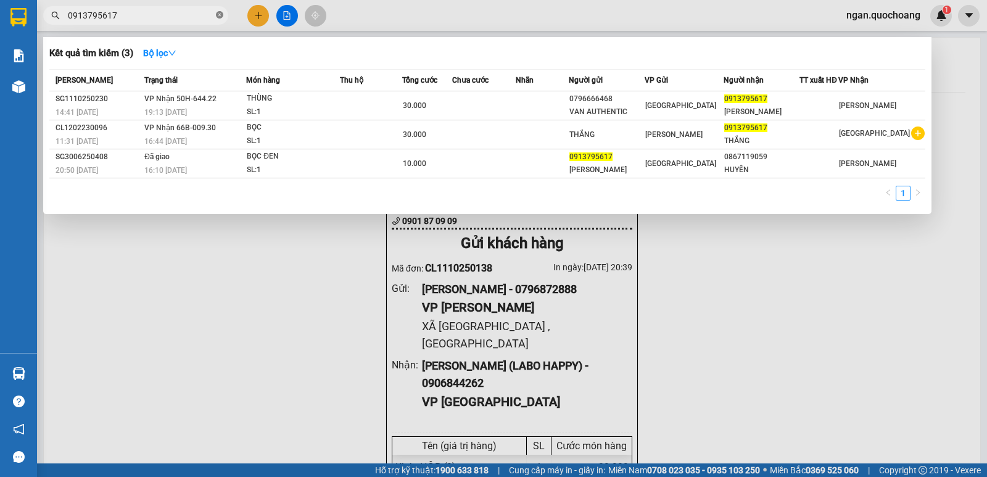
click at [220, 17] on icon "close-circle" at bounding box center [219, 14] width 7 height 7
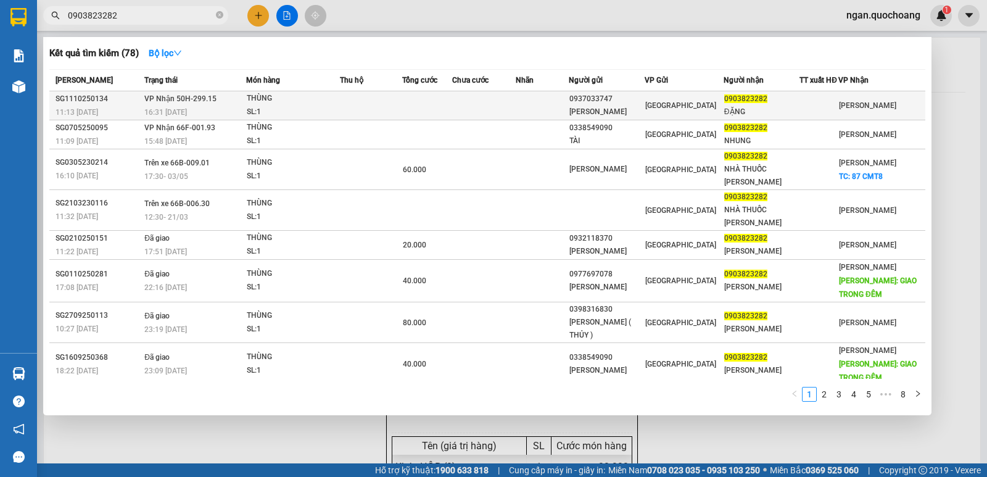
type input "0903823282"
click at [402, 109] on td at bounding box center [371, 105] width 62 height 29
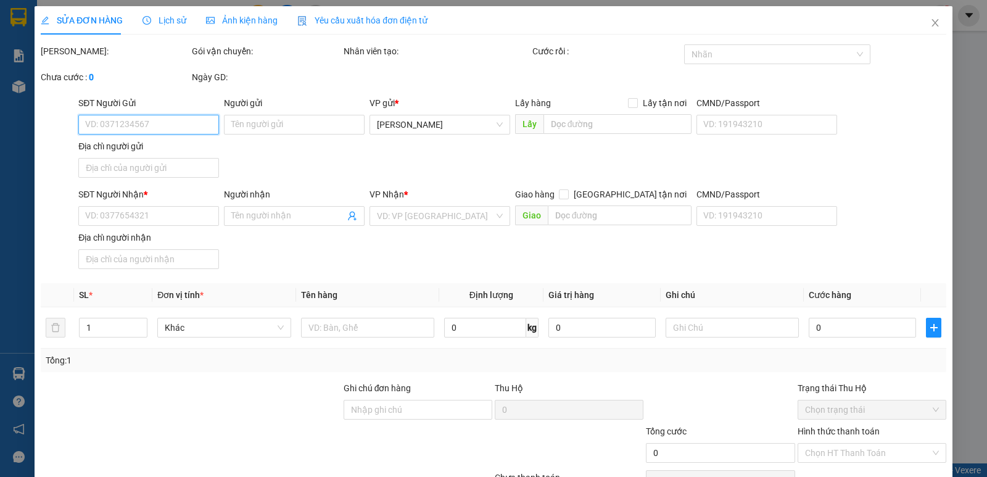
type input "0937033747"
type input "LÊ THỊ ĐÀO"
type input "13E HẺM F5 XÃ VĨNH LỘC A, BÌNH CHÁNH"
type input "0903823282"
type input "ĐẶNG"
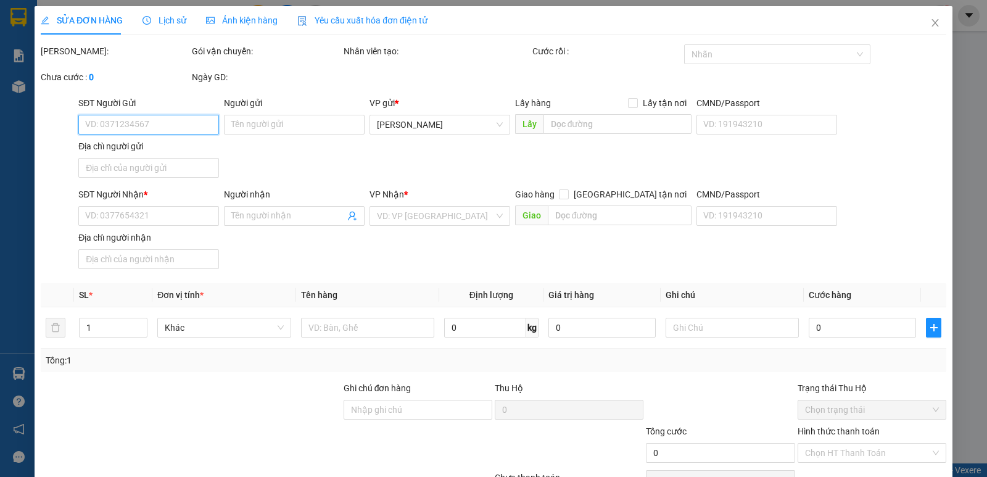
type input "80.000"
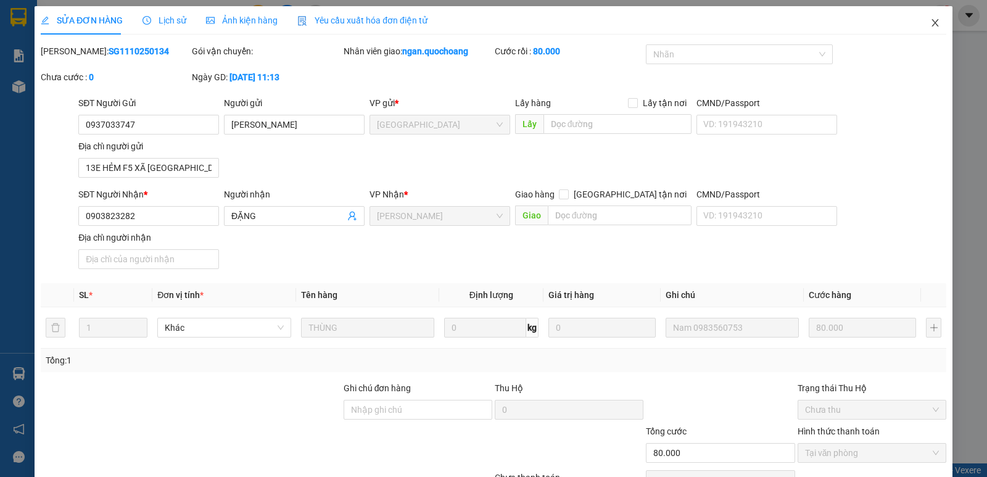
click at [930, 20] on icon "close" at bounding box center [935, 23] width 10 height 10
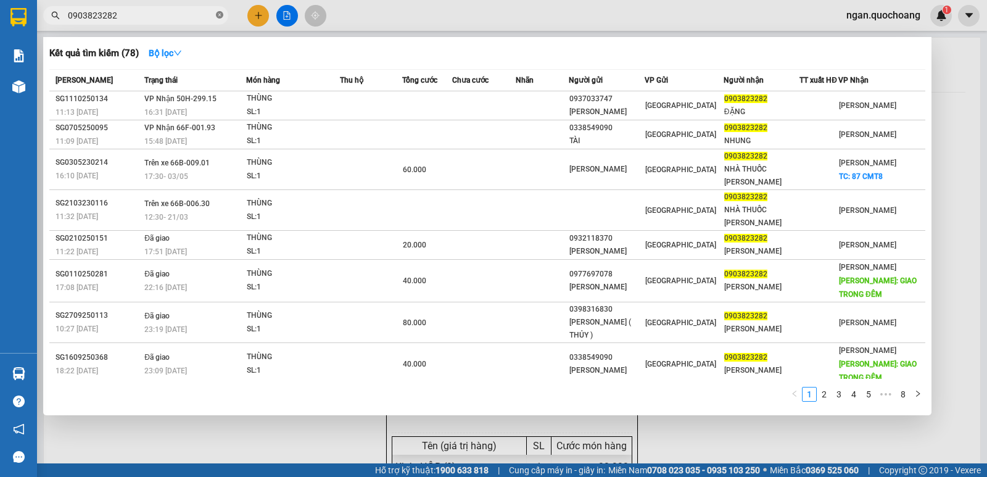
click at [217, 13] on icon "close-circle" at bounding box center [219, 14] width 7 height 7
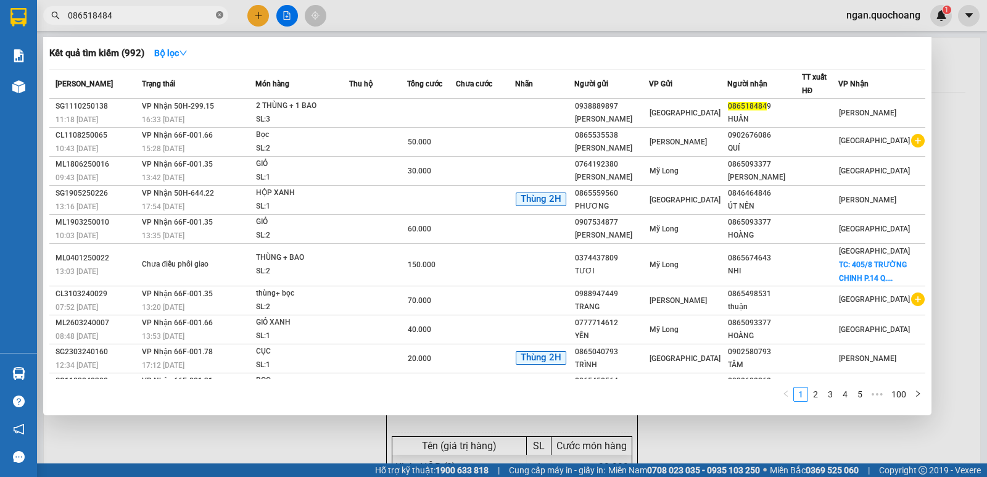
type input "0865184849"
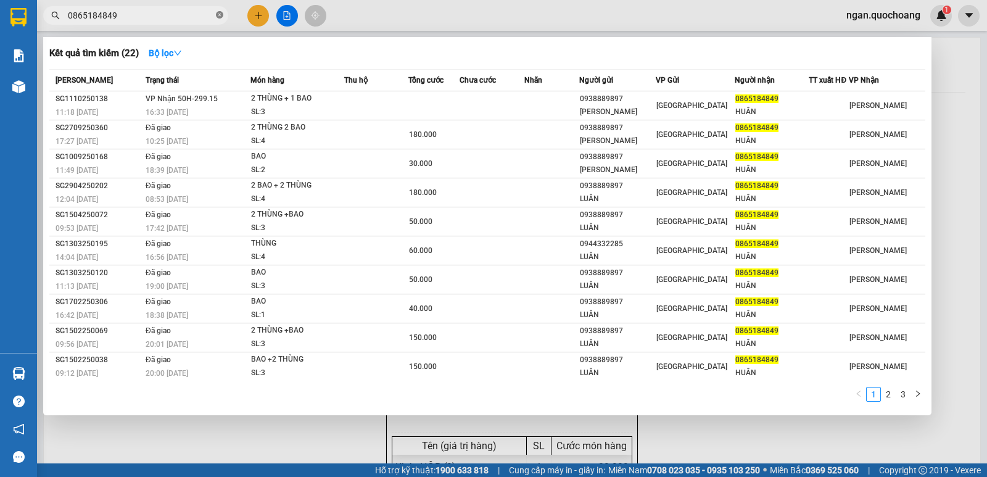
click at [220, 13] on icon "close-circle" at bounding box center [219, 14] width 7 height 7
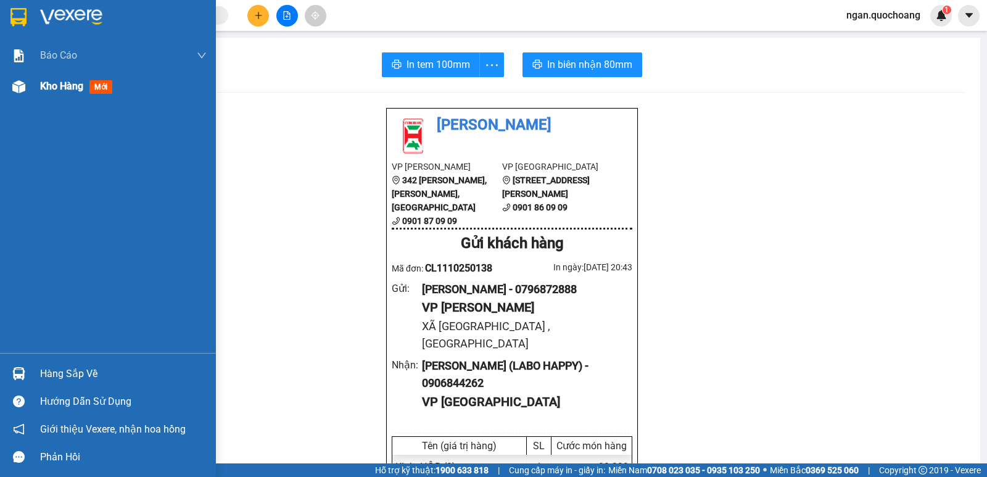
click at [83, 92] on span "Kho hàng" at bounding box center [61, 86] width 43 height 12
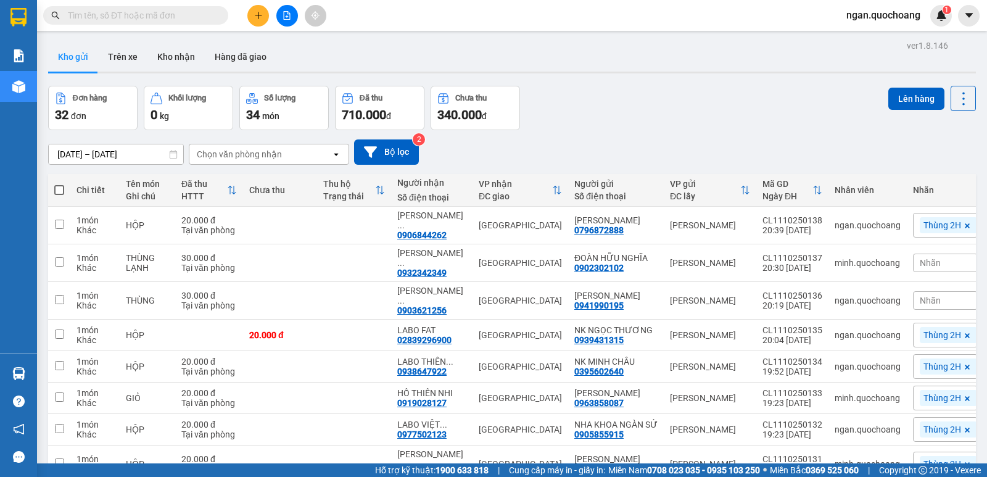
click at [104, 12] on input "text" at bounding box center [141, 16] width 146 height 14
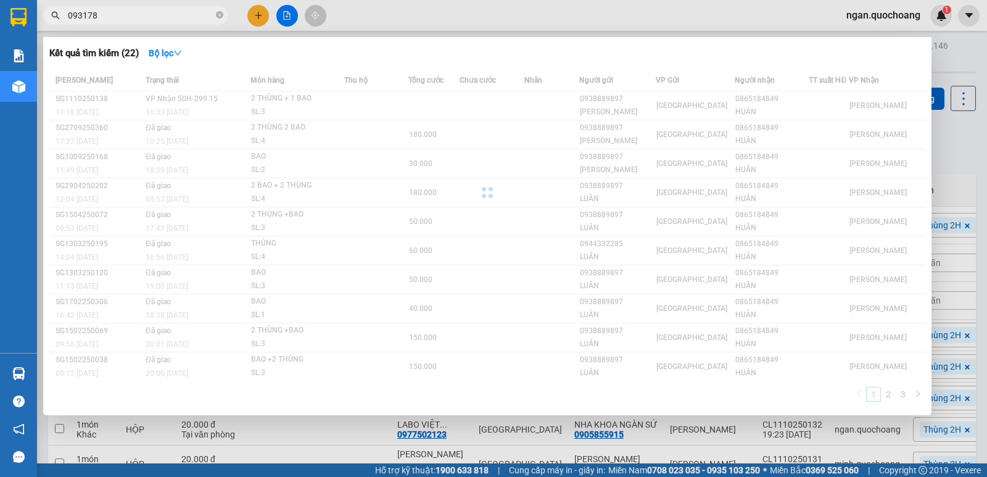
type input "0931780"
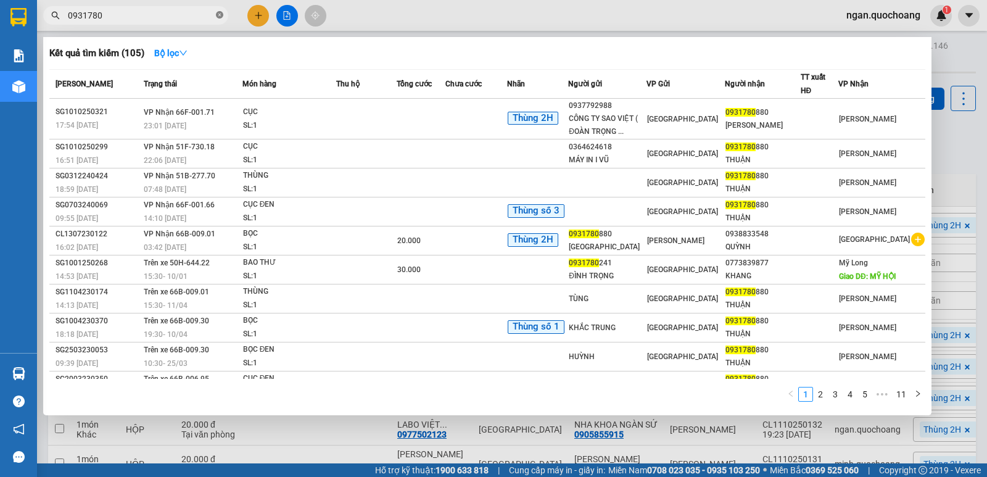
click at [219, 12] on icon "close-circle" at bounding box center [219, 14] width 7 height 7
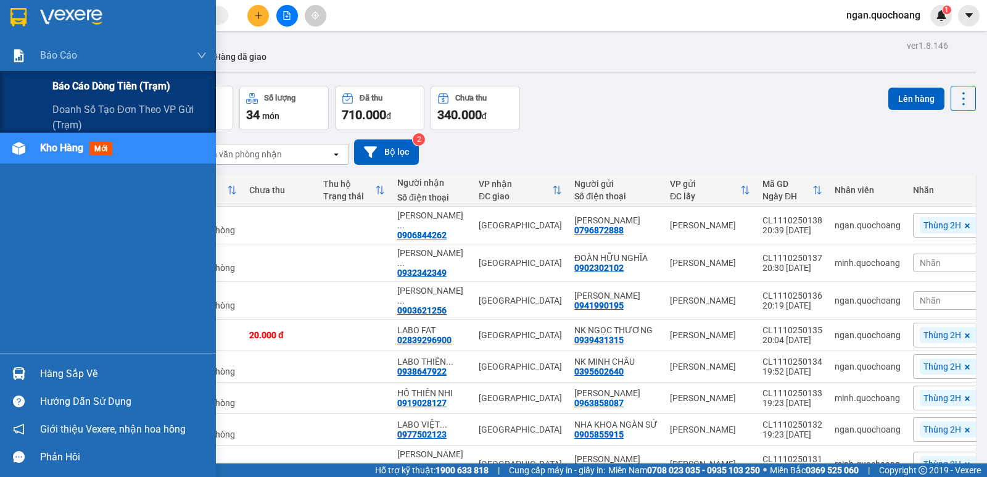
click at [103, 86] on span "Báo cáo dòng tiền (trạm)" at bounding box center [111, 85] width 118 height 15
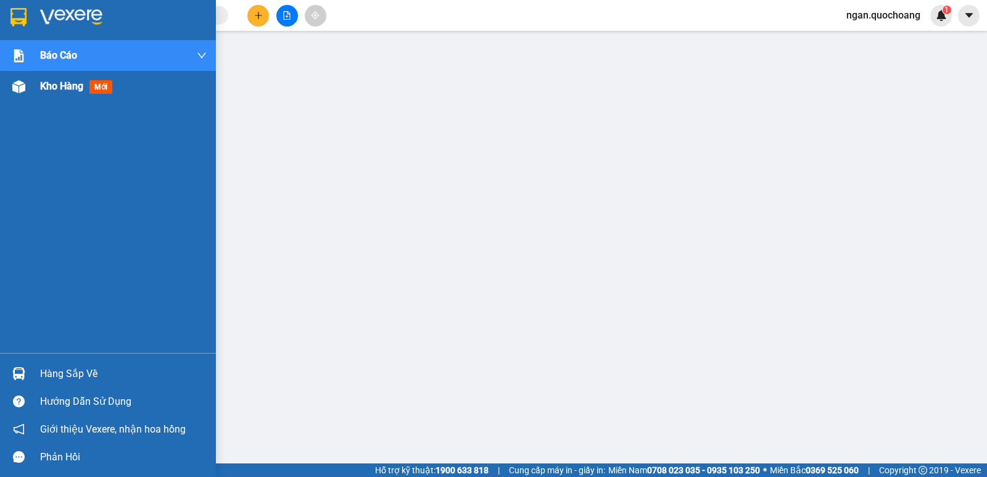
click at [46, 82] on span "Kho hàng" at bounding box center [61, 86] width 43 height 12
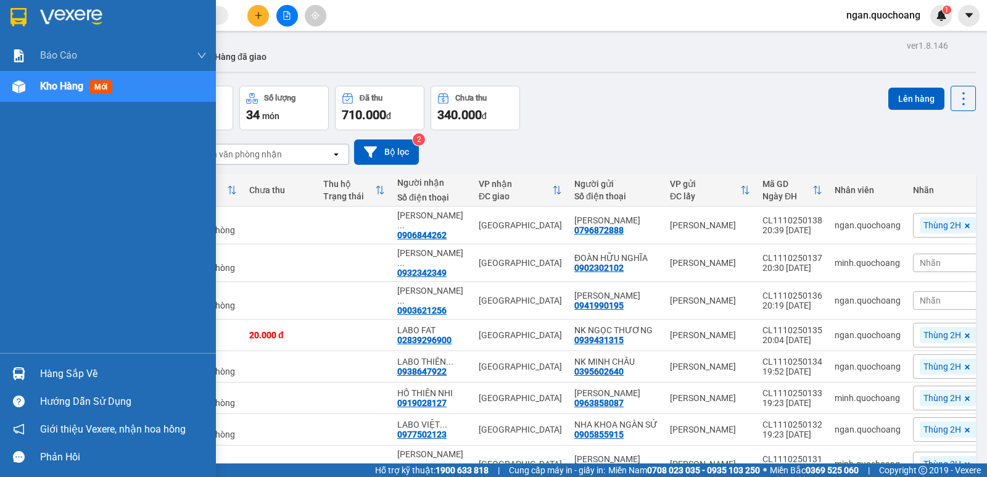
click at [26, 370] on div at bounding box center [19, 374] width 22 height 22
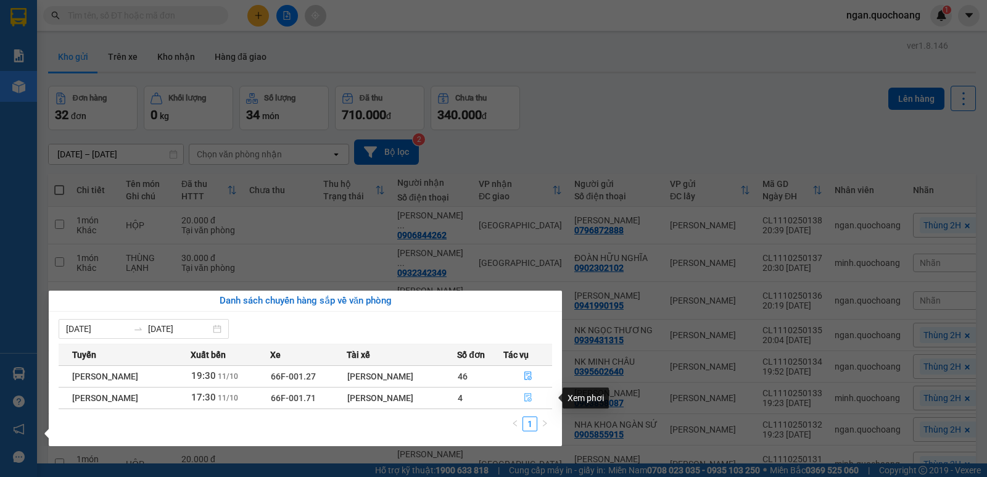
click at [528, 396] on icon "file-done" at bounding box center [528, 397] width 9 height 9
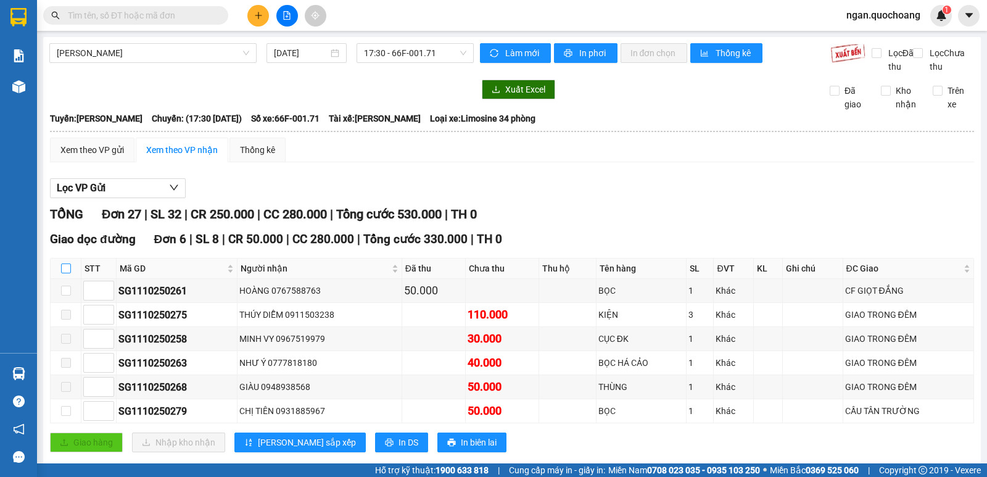
click at [67, 275] on label at bounding box center [66, 268] width 10 height 14
click at [67, 273] on input "checkbox" at bounding box center [66, 268] width 10 height 10
checkbox input "true"
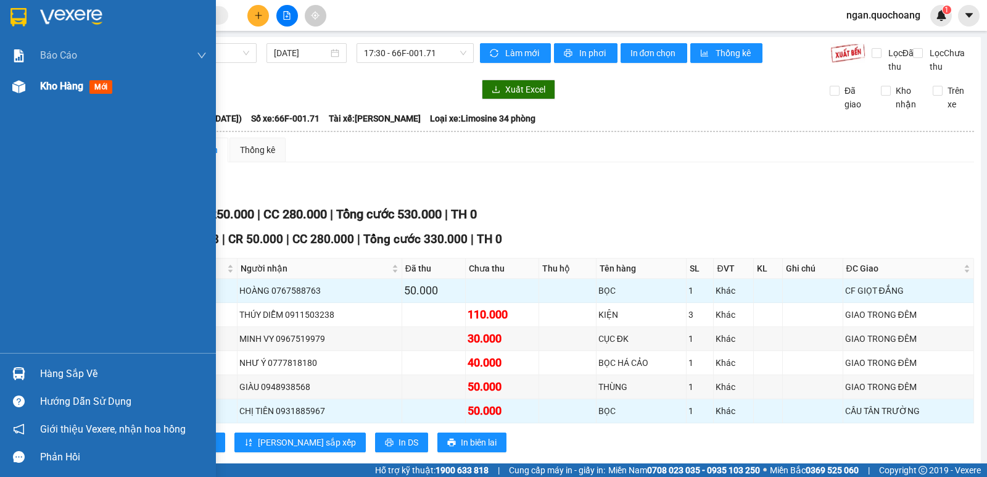
click at [41, 89] on span "Kho hàng" at bounding box center [61, 86] width 43 height 12
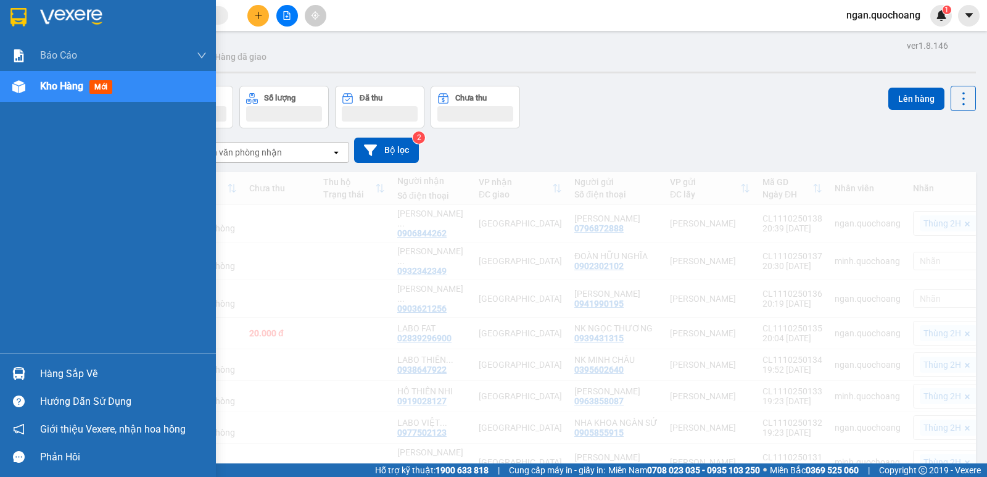
click at [53, 368] on div "Hàng sắp về" at bounding box center [123, 373] width 167 height 19
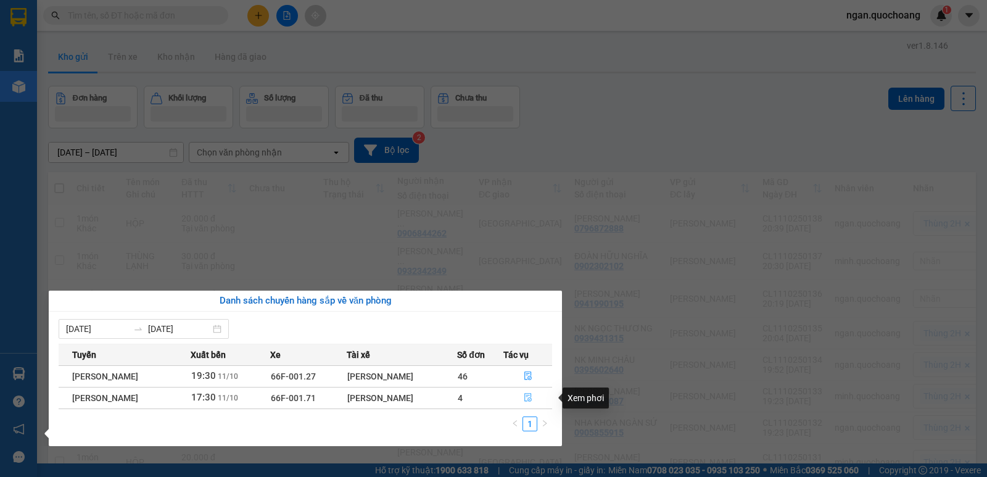
click at [530, 392] on button "button" at bounding box center [527, 398] width 47 height 20
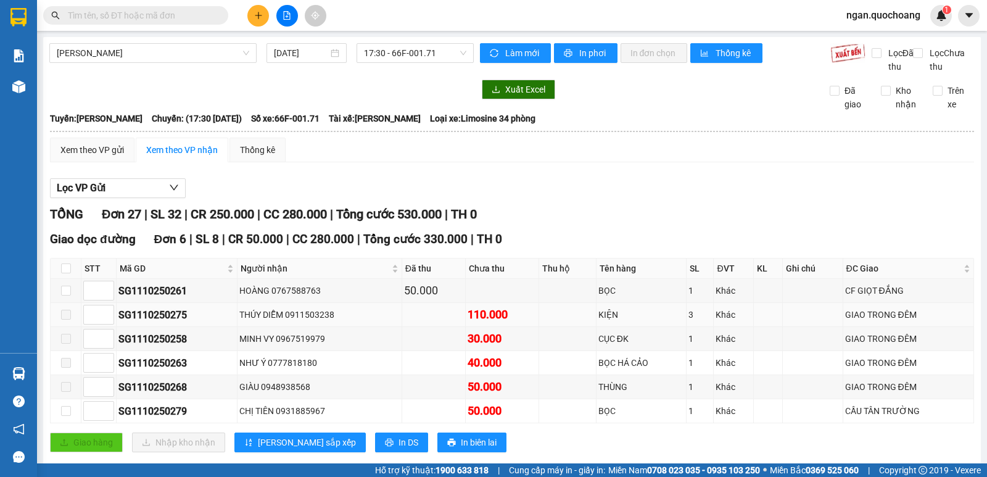
scroll to position [185, 0]
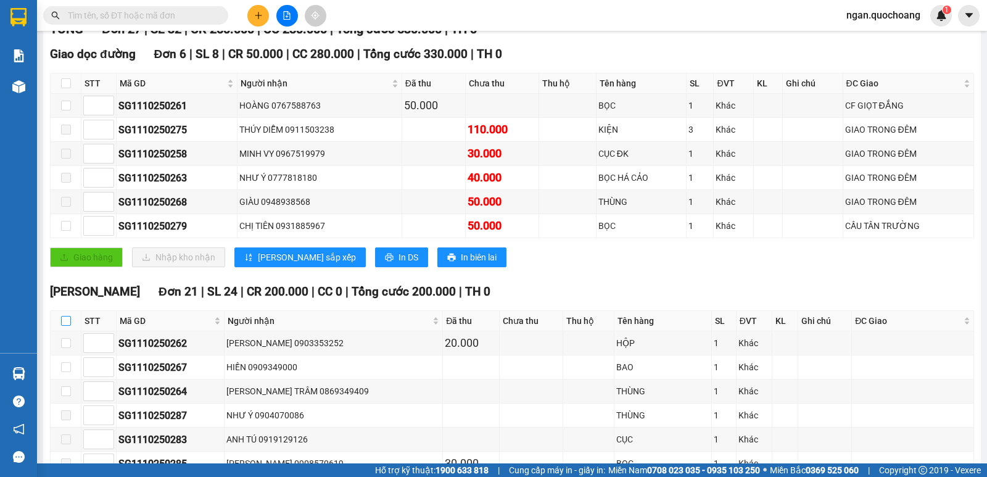
click at [66, 326] on input "checkbox" at bounding box center [66, 321] width 10 height 10
checkbox input "true"
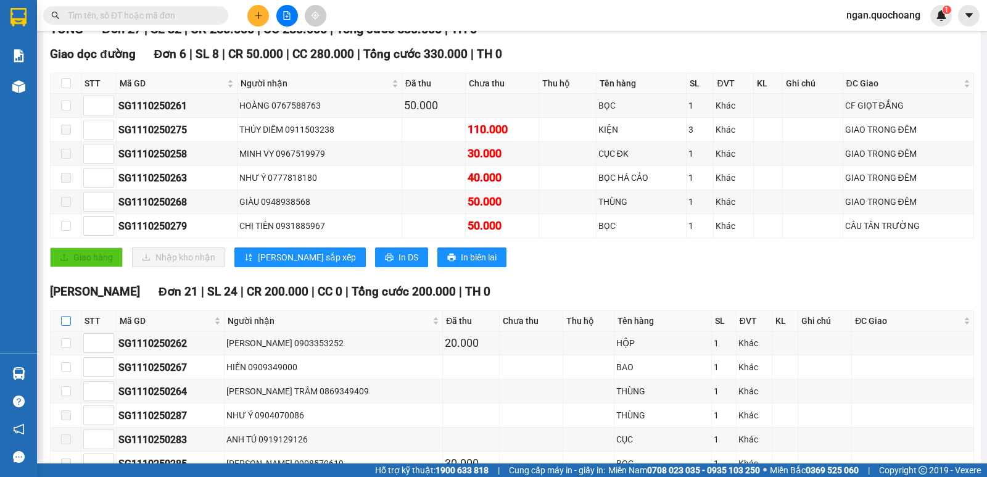
checkbox input "true"
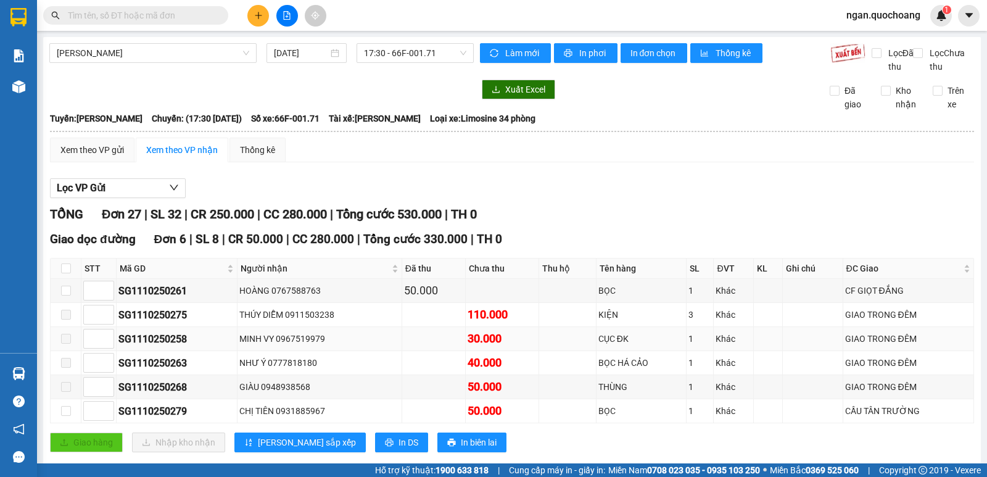
scroll to position [62, 0]
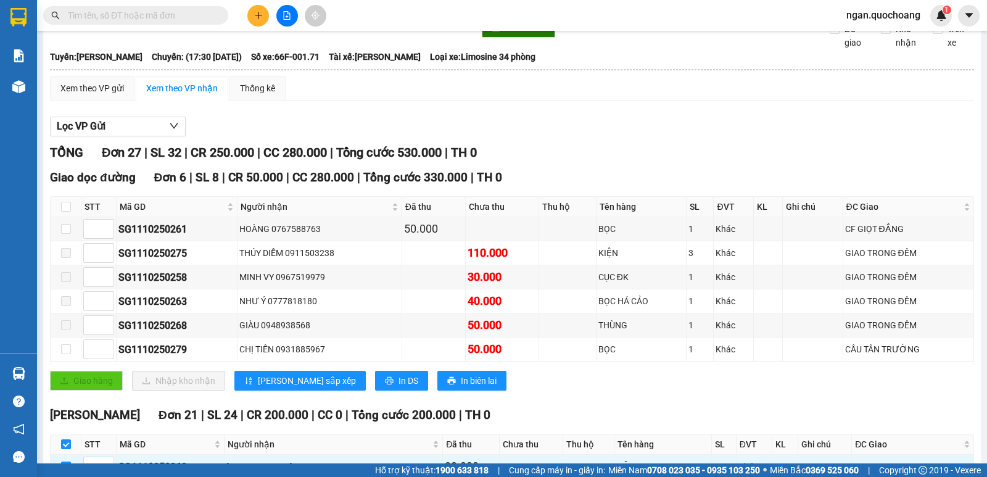
click at [145, 18] on input "text" at bounding box center [141, 16] width 146 height 14
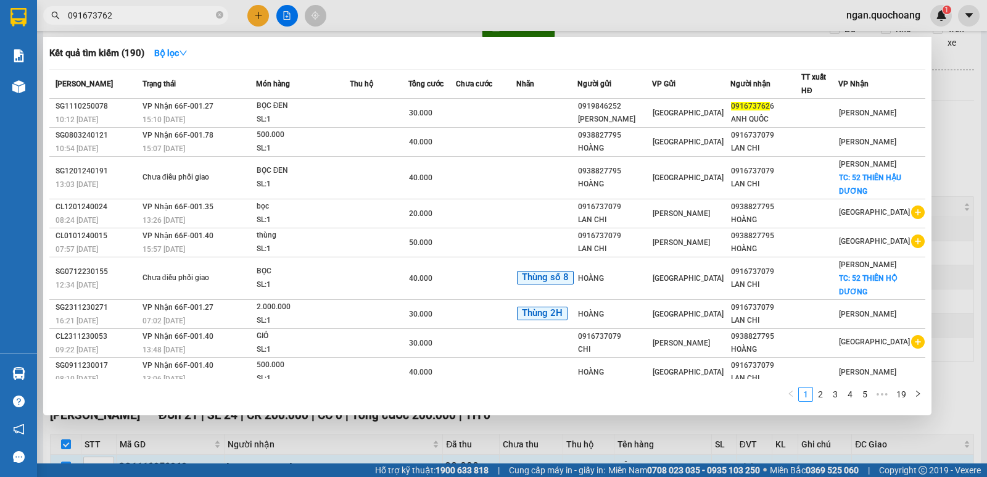
type input "0916737626"
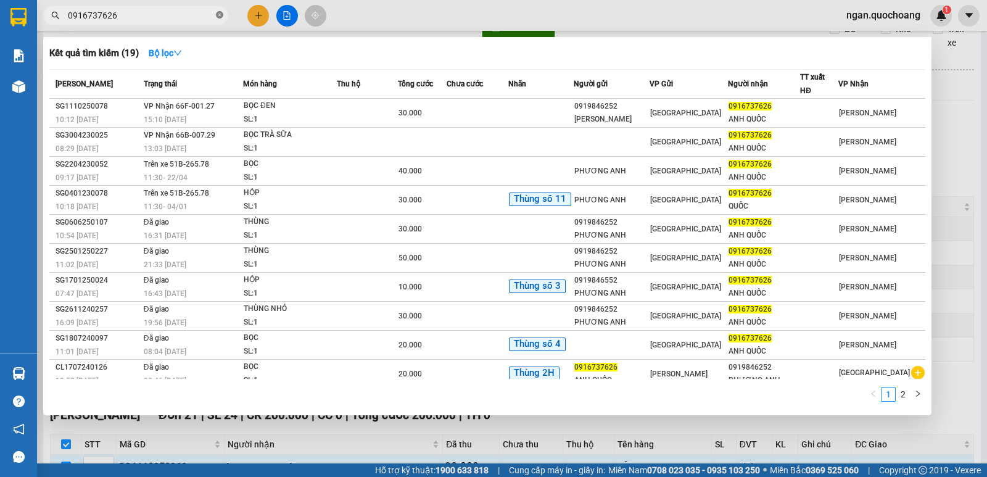
click at [220, 17] on icon "close-circle" at bounding box center [219, 14] width 7 height 7
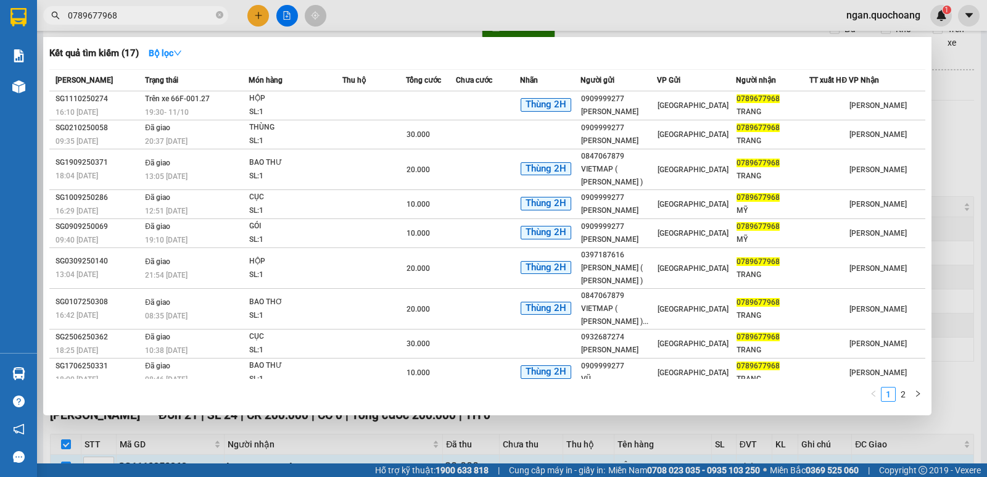
type input "0789677968"
click at [264, 14] on div at bounding box center [493, 238] width 987 height 477
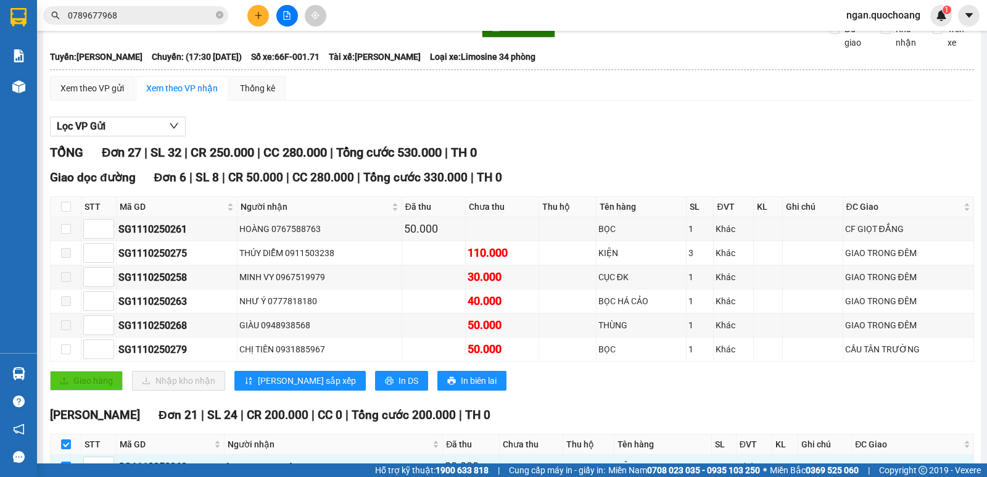
click at [249, 14] on button at bounding box center [258, 16] width 22 height 22
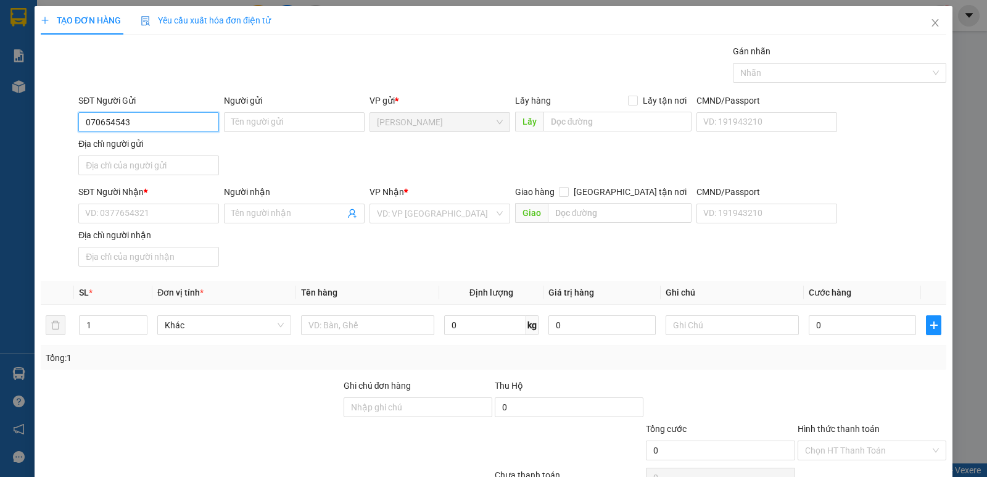
type input "0706545433"
click at [179, 142] on div "0706545433 - HUỲNH TẤN PHÁT" at bounding box center [147, 147] width 125 height 14
type input "HUỲNH TẤN PHÁT"
type input "0706545433"
click at [173, 158] on input "Địa chỉ người gửi" at bounding box center [148, 165] width 141 height 20
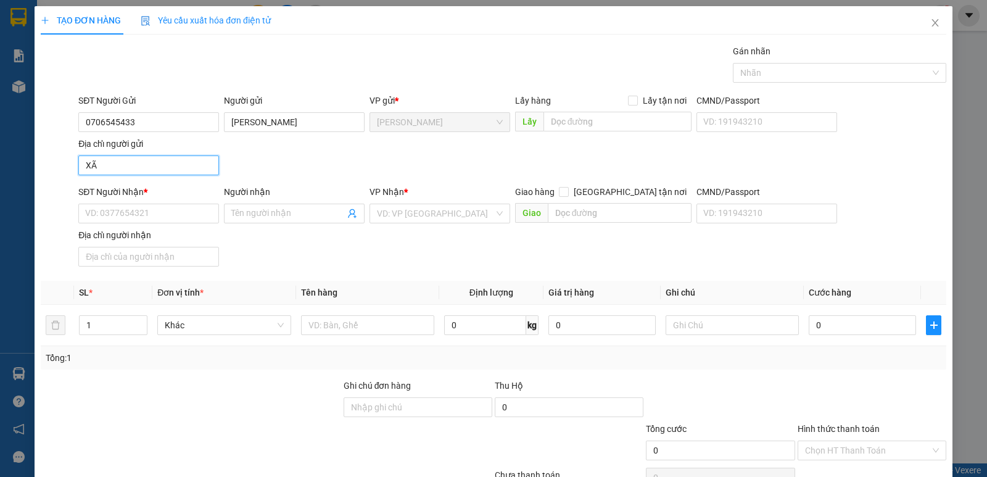
type input "XÃ PHONG MỸ, HUYỆN CAO LÃNH, TỈNH ĐỒNG THÁP"
click at [190, 220] on input "SĐT Người Nhận *" at bounding box center [148, 214] width 141 height 20
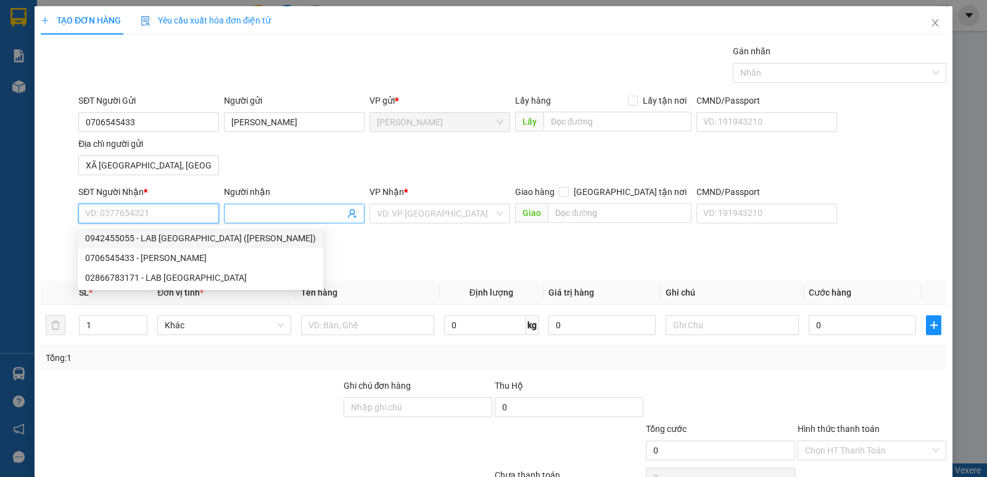
drag, startPoint x: 215, startPoint y: 234, endPoint x: 303, endPoint y: 208, distance: 91.9
click at [216, 234] on div "0942455055 - LAB ANH QUỐC (MAI VĂN XUÂN)" at bounding box center [200, 238] width 231 height 14
type input "0942455055"
type input "LAB ANH QUỐC (MAI VĂN XUÂN)"
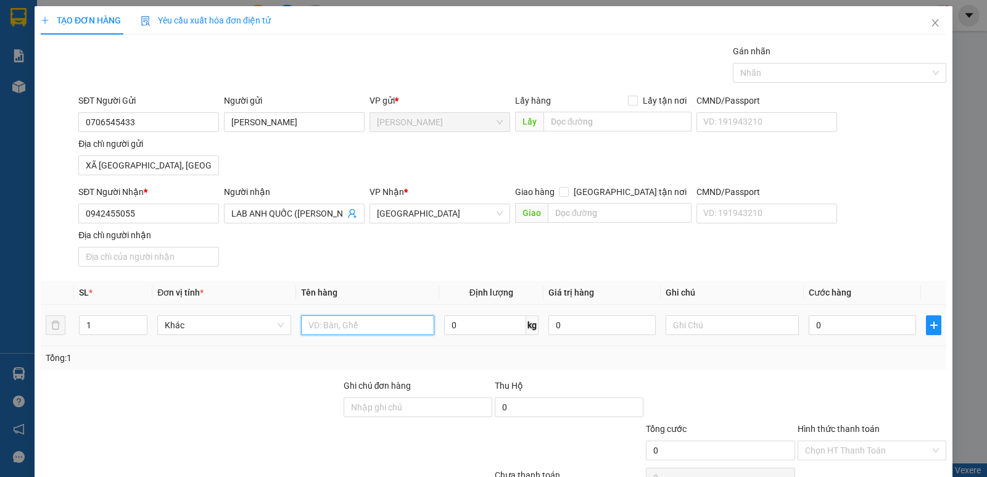
click at [369, 332] on input "text" at bounding box center [367, 325] width 133 height 20
type input "HỘP"
drag, startPoint x: 812, startPoint y: 62, endPoint x: 812, endPoint y: 72, distance: 9.3
click at [812, 69] on div "Gán nhãn Nhãn" at bounding box center [839, 65] width 213 height 43
click at [812, 72] on div at bounding box center [833, 72] width 195 height 15
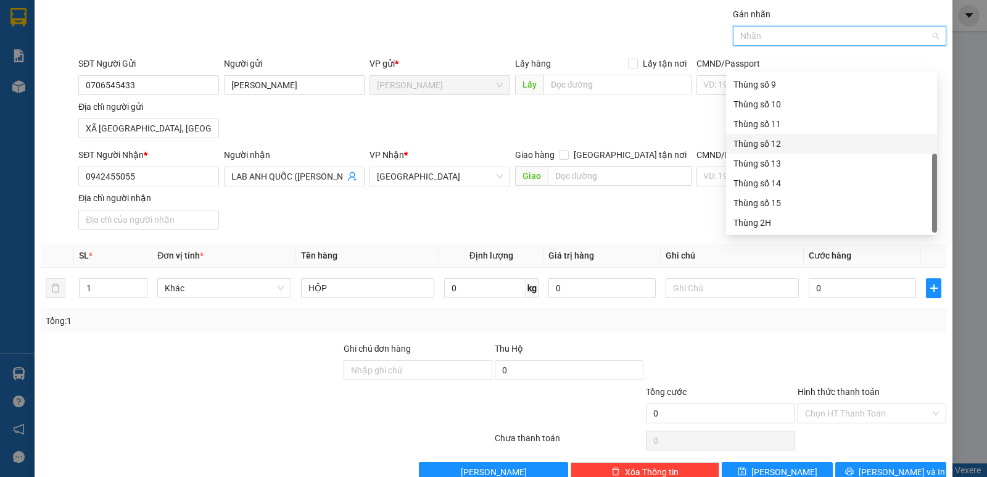
scroll to position [66, 0]
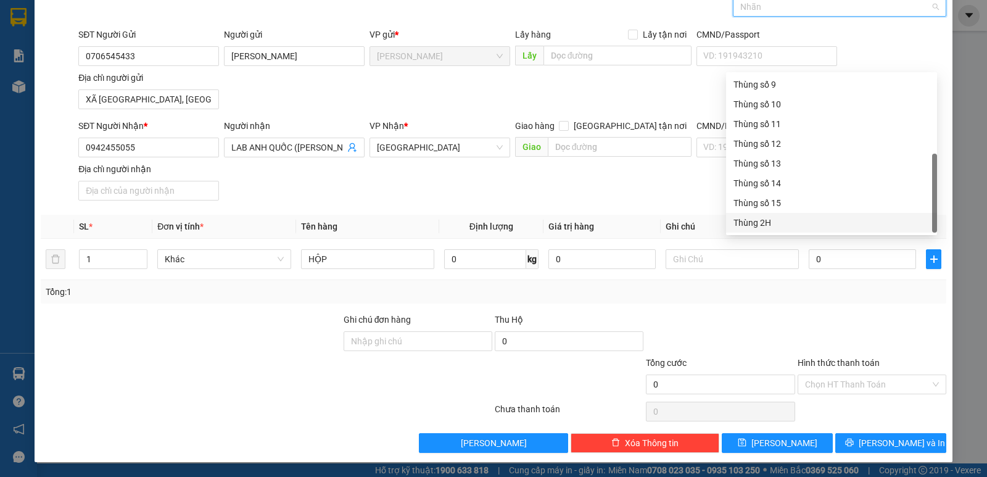
click at [839, 220] on div "Thùng 2H" at bounding box center [831, 223] width 196 height 14
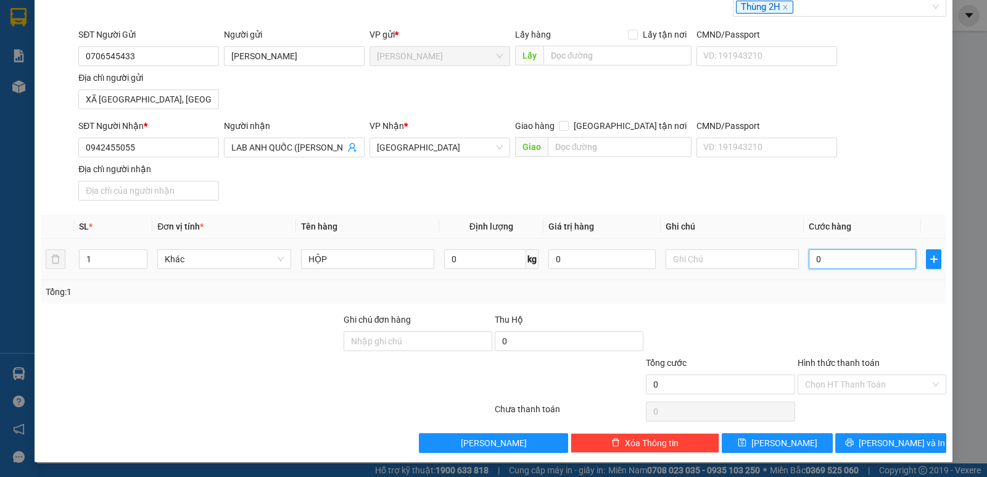
click at [842, 261] on input "0" at bounding box center [861, 259] width 107 height 20
type input "2"
type input "20"
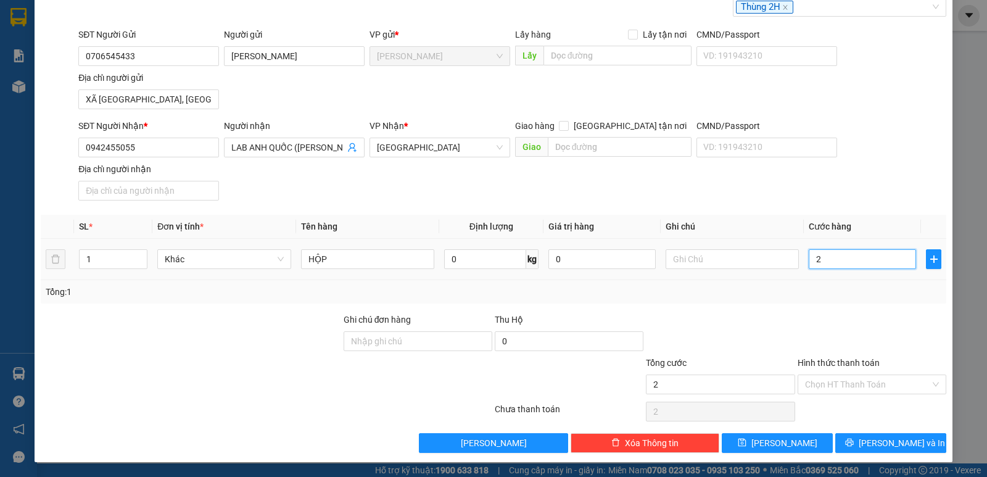
type input "20"
type input "20.000"
click at [848, 197] on div "SĐT Người Nhận * 0942455055 Người nhận LAB ANH QUỐC (MAI VĂN XUÂN) VP Nhận * Sà…" at bounding box center [512, 162] width 873 height 86
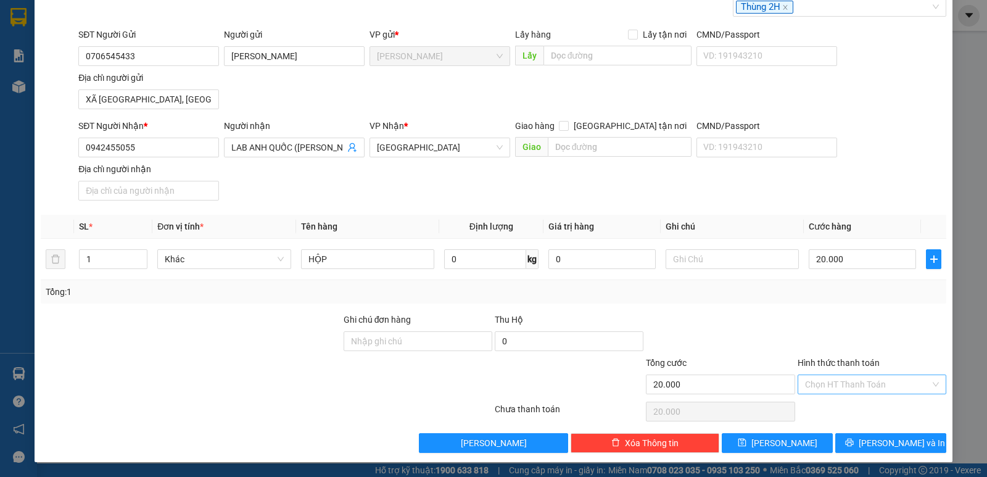
click at [837, 384] on input "Hình thức thanh toán" at bounding box center [867, 384] width 125 height 19
click at [840, 408] on div "Tại văn phòng" at bounding box center [863, 409] width 133 height 14
type input "0"
click at [858, 453] on div "TẠO ĐƠN HÀNG Yêu cầu xuất hóa đơn điện tử Transit Pickup Surcharge Ids Transit …" at bounding box center [494, 201] width 918 height 522
click at [853, 439] on icon "printer" at bounding box center [849, 442] width 8 height 8
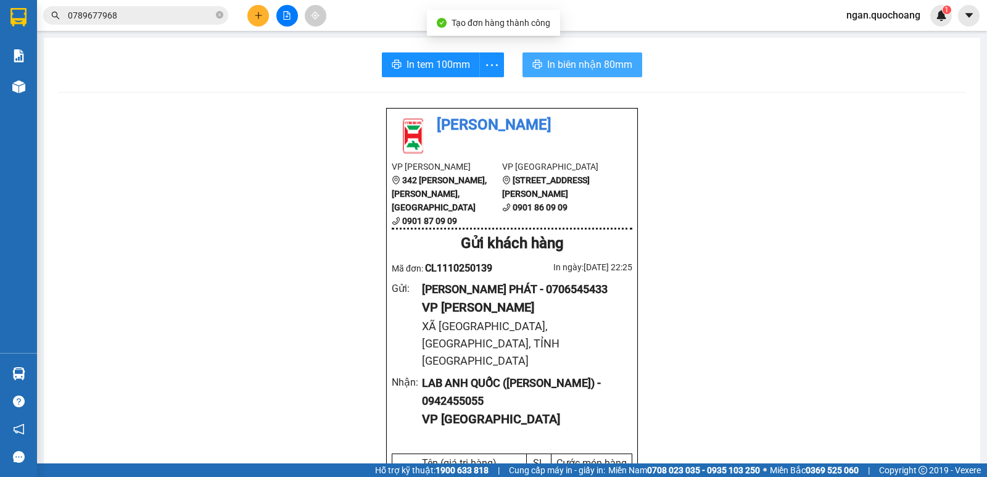
click at [609, 62] on span "In biên nhận 80mm" at bounding box center [589, 64] width 85 height 15
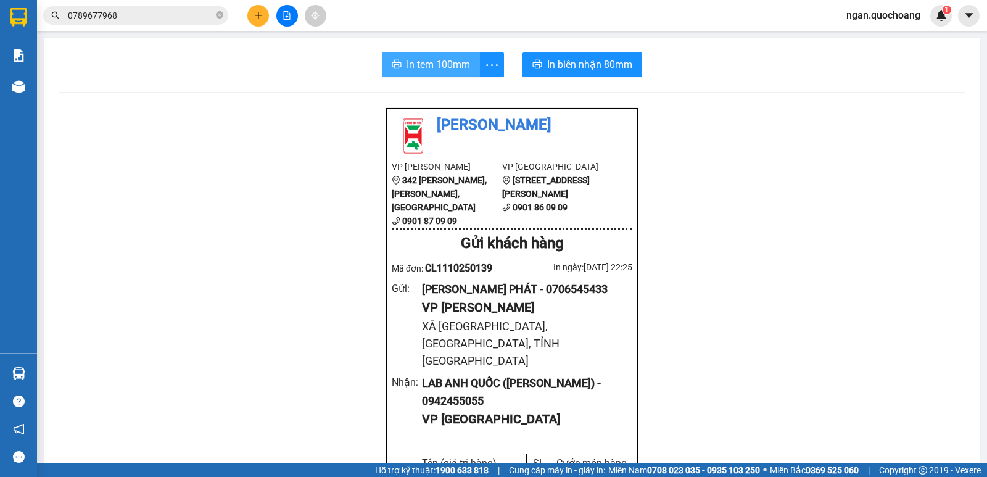
click at [447, 64] on span "In tem 100mm" at bounding box center [438, 64] width 64 height 15
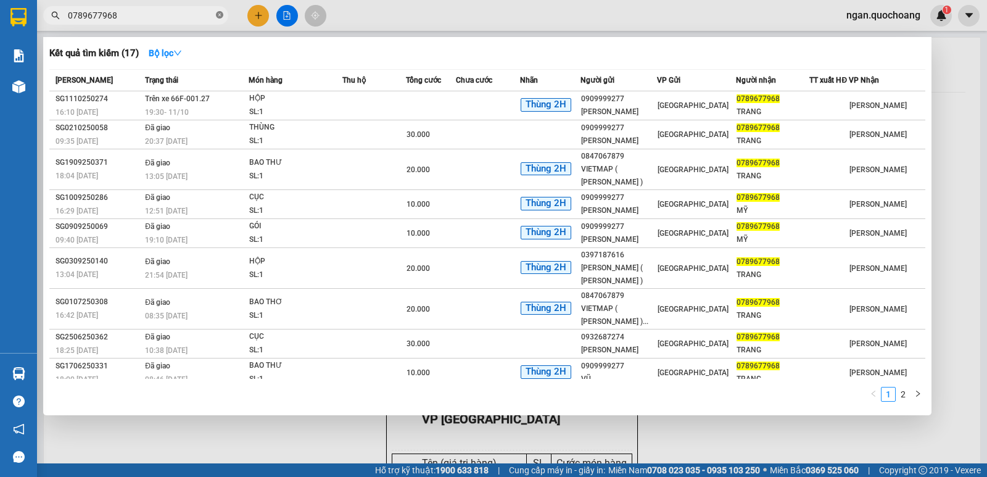
click at [221, 13] on icon "close-circle" at bounding box center [219, 14] width 7 height 7
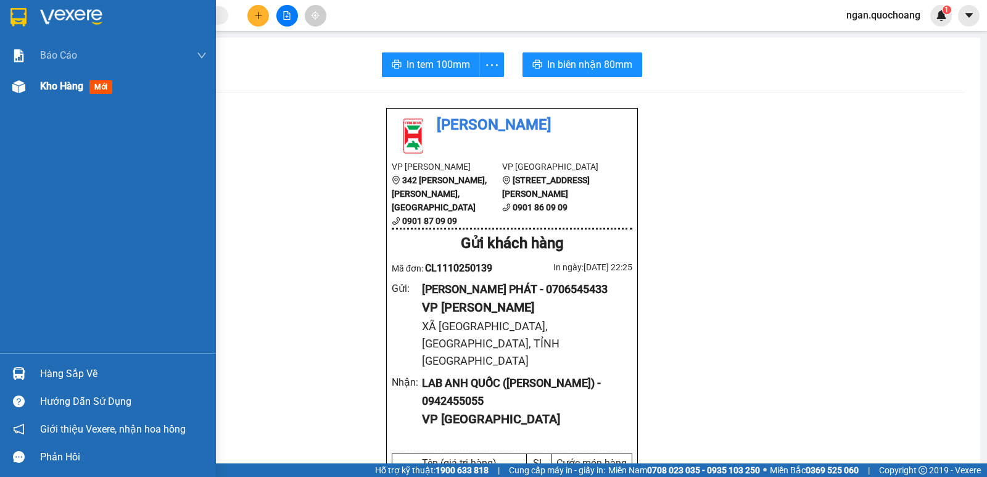
click at [30, 82] on div "Kho hàng mới" at bounding box center [108, 86] width 216 height 31
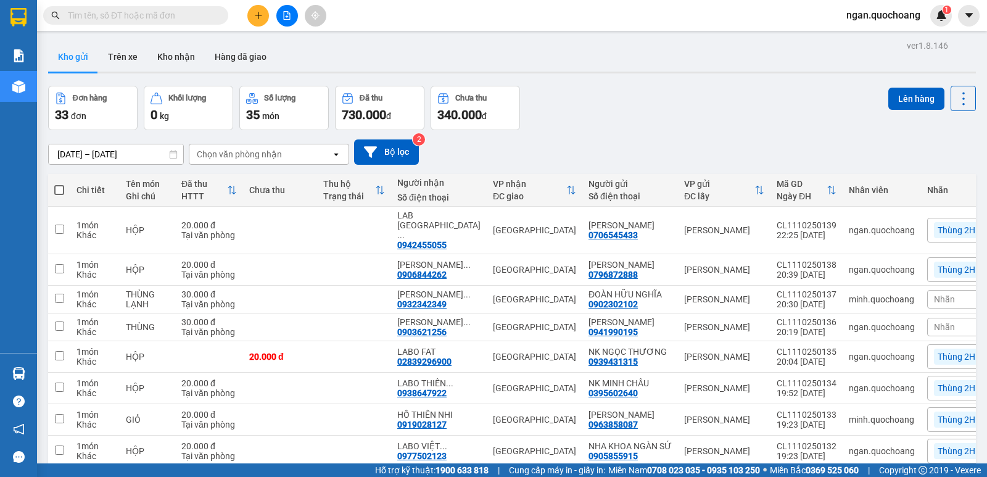
click at [55, 186] on span at bounding box center [59, 190] width 10 height 10
click at [59, 184] on input "checkbox" at bounding box center [59, 184] width 0 height 0
checkbox input "true"
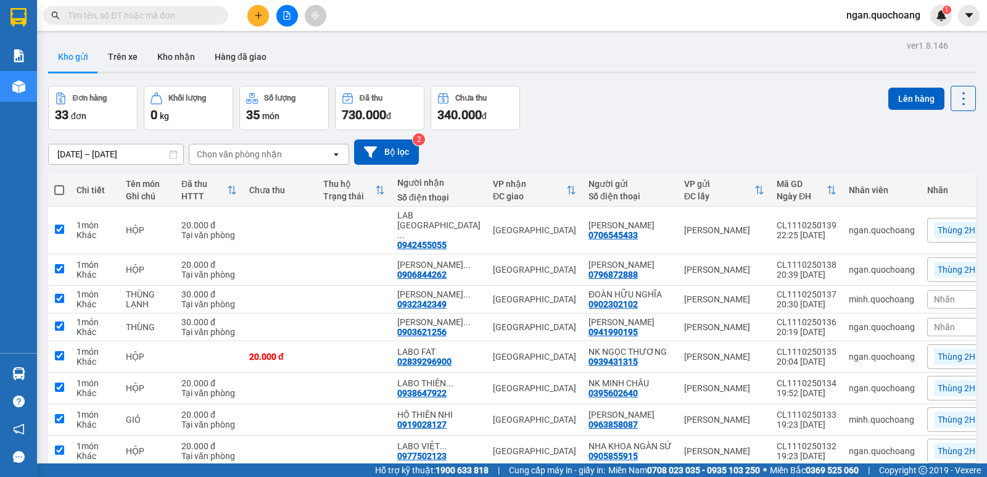
checkbox input "true"
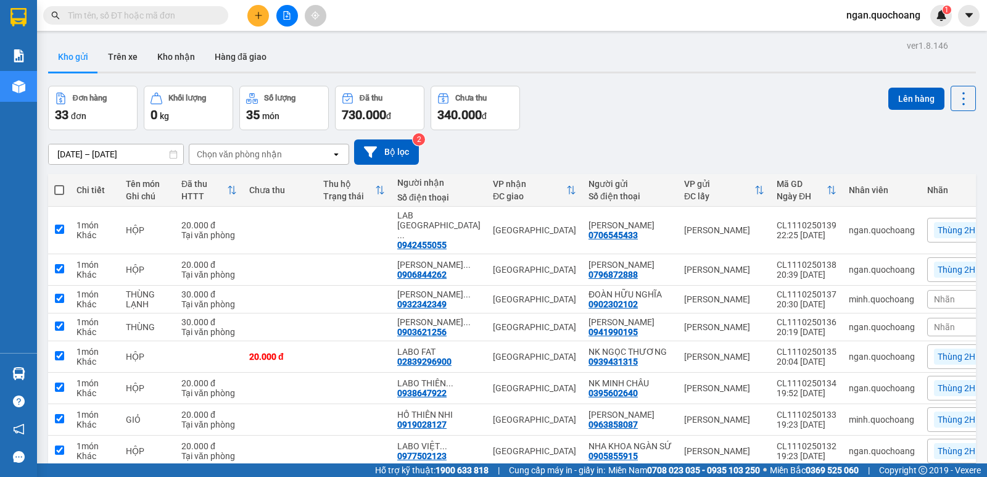
checkbox input "true"
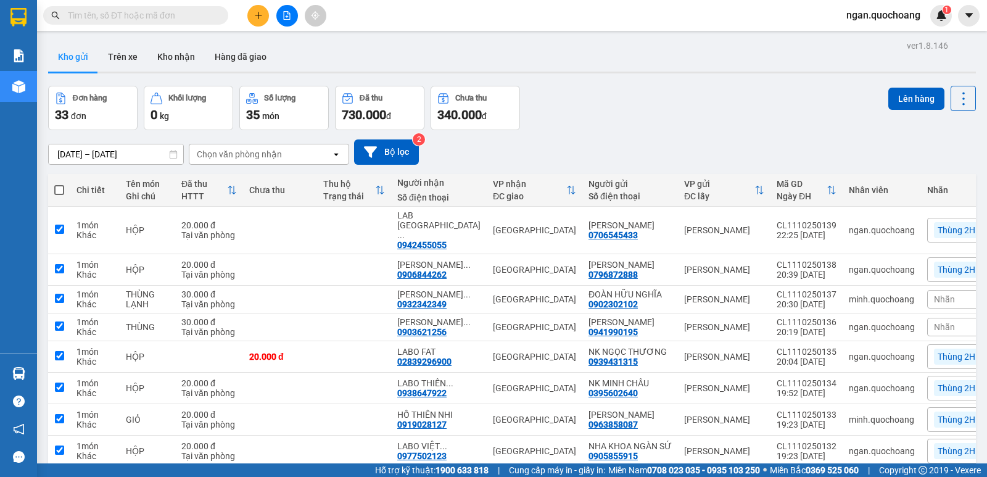
checkbox input "true"
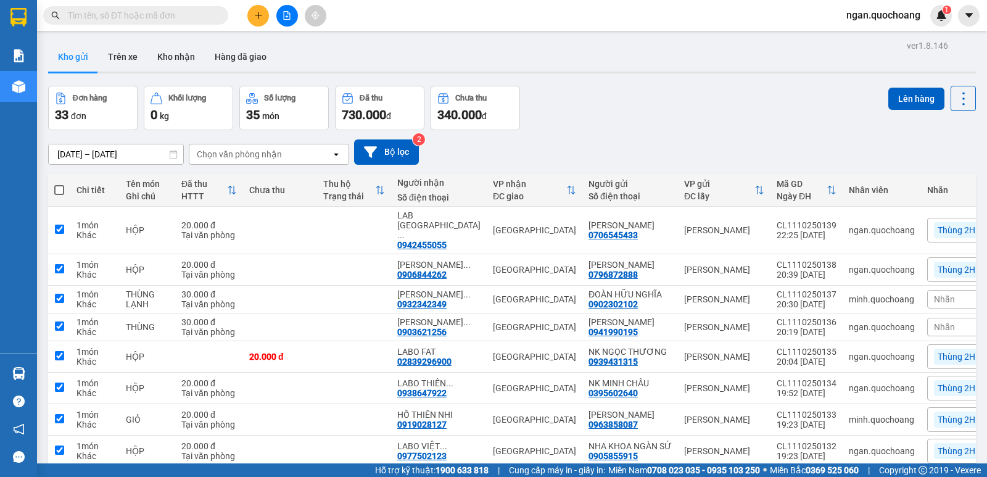
checkbox input "true"
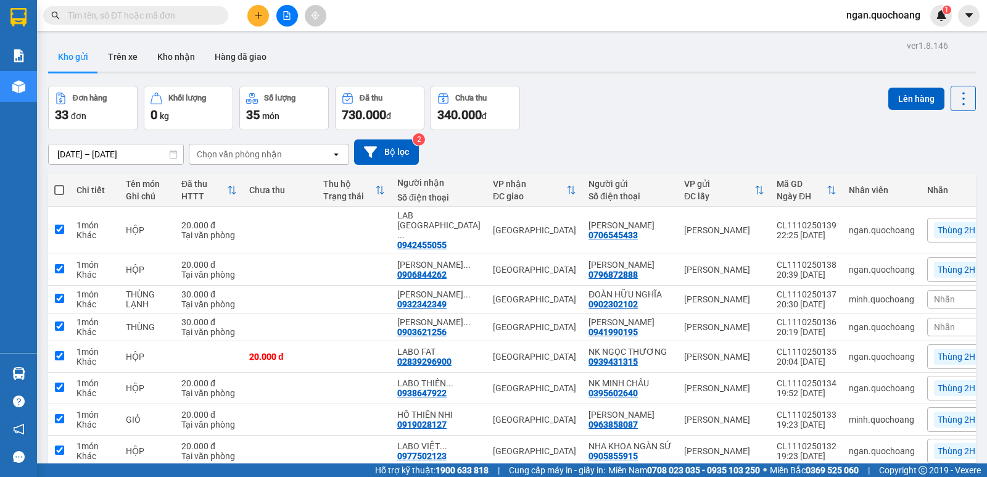
checkbox input "true"
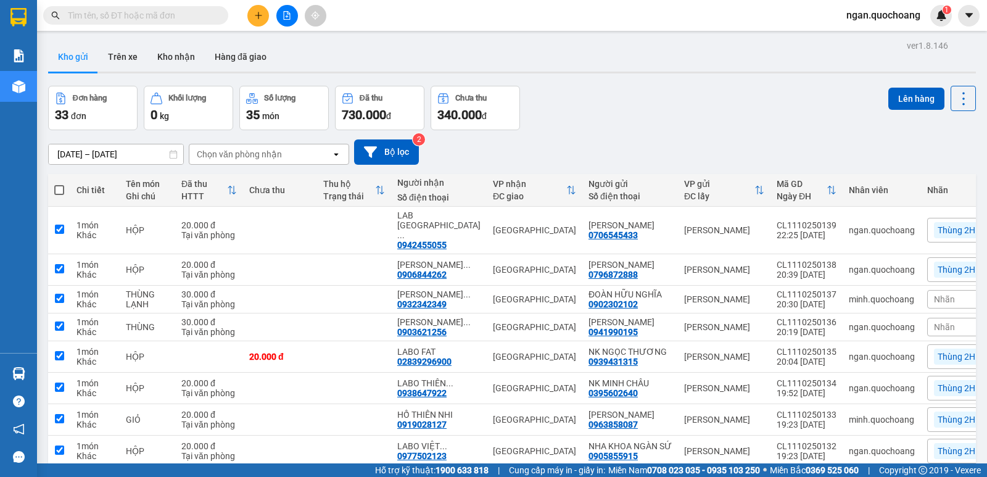
checkbox input "true"
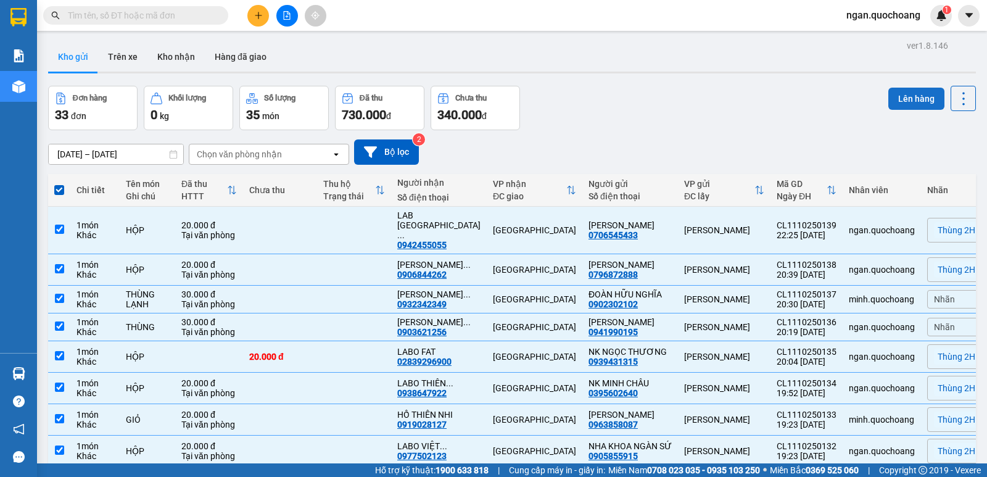
click at [922, 94] on button "Lên hàng" at bounding box center [916, 99] width 56 height 22
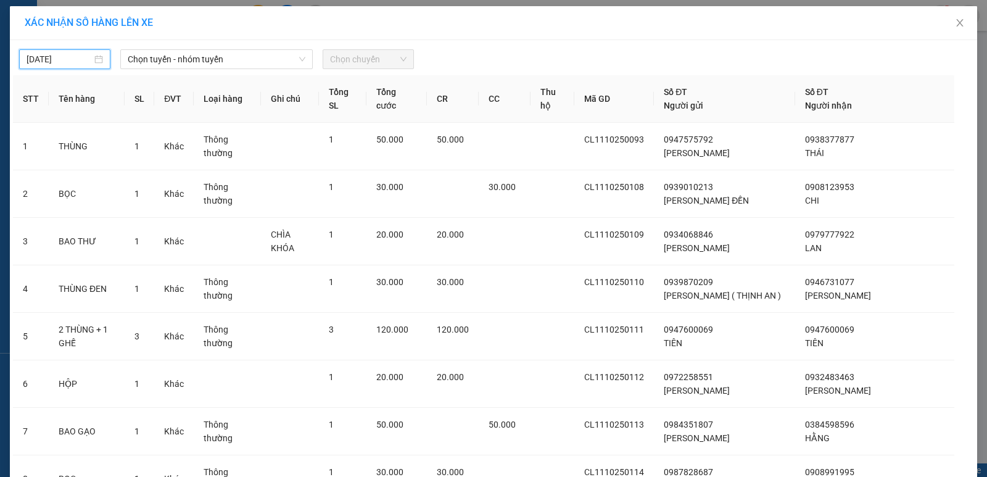
click at [56, 57] on input "11/10/2025" at bounding box center [59, 59] width 65 height 14
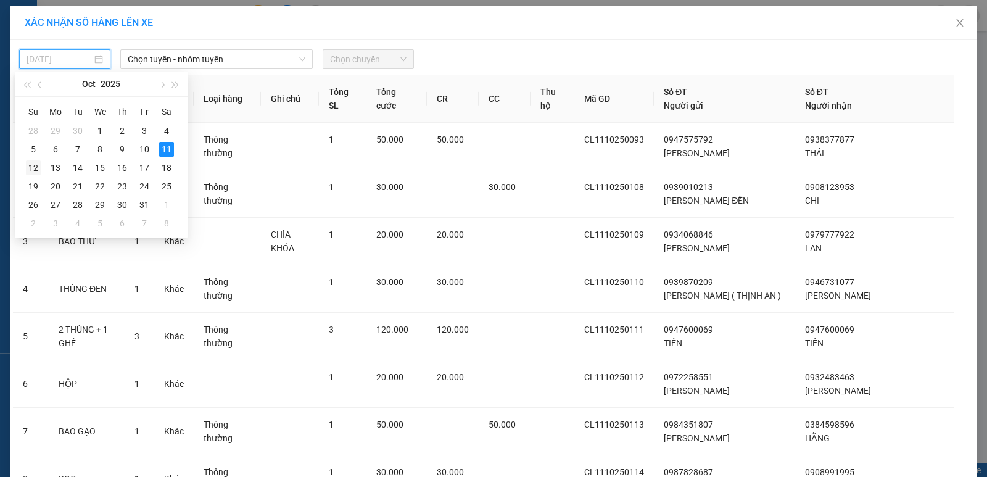
click at [30, 164] on div "12" at bounding box center [33, 167] width 15 height 15
type input "12/10/2025"
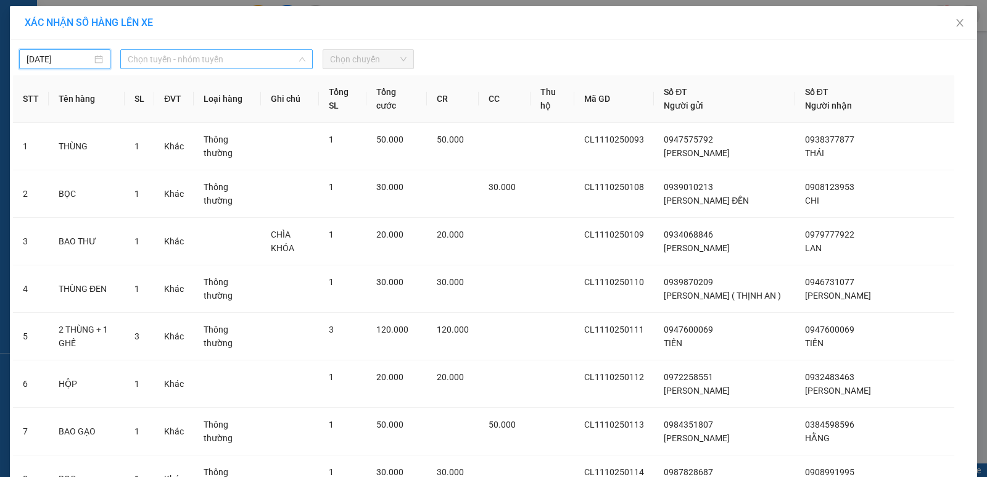
click at [158, 64] on span "Chọn tuyến - nhóm tuyến" at bounding box center [217, 59] width 178 height 19
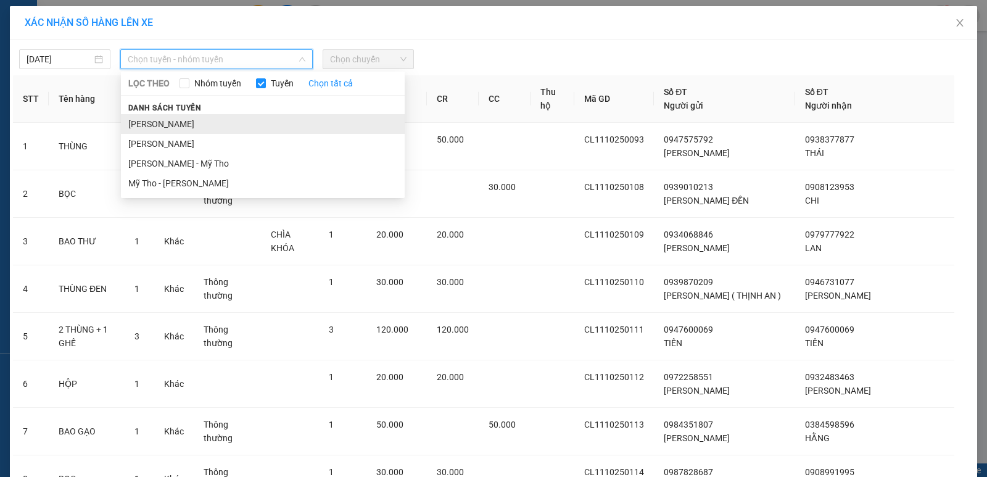
click at [157, 120] on li "Cao Lãnh - Hồ Chí Minh" at bounding box center [263, 124] width 284 height 20
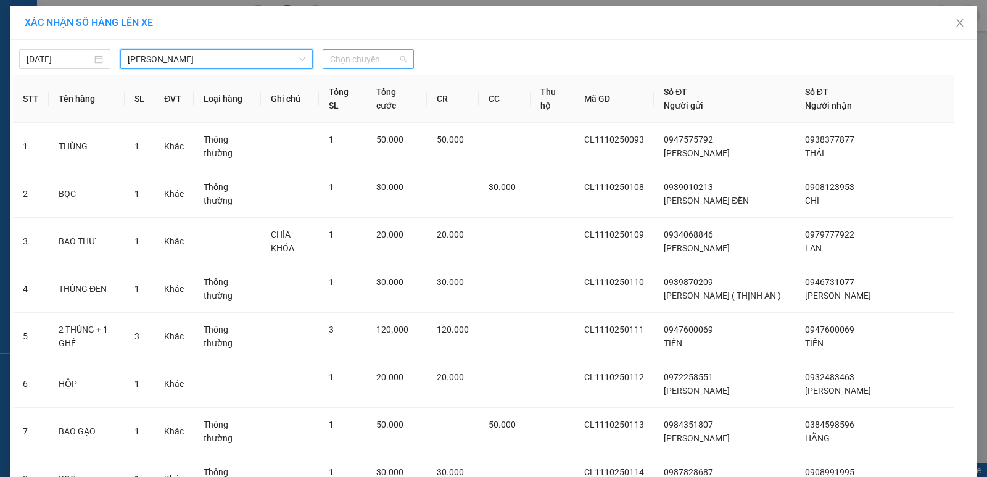
click at [332, 62] on span "Chọn chuyến" at bounding box center [368, 59] width 76 height 19
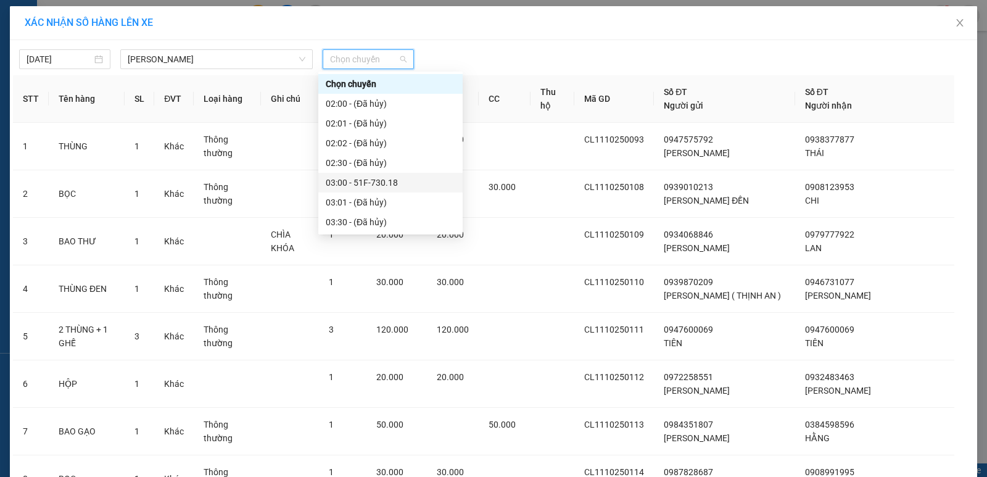
click at [351, 186] on div "03:00 - 51F-730.18" at bounding box center [391, 183] width 130 height 14
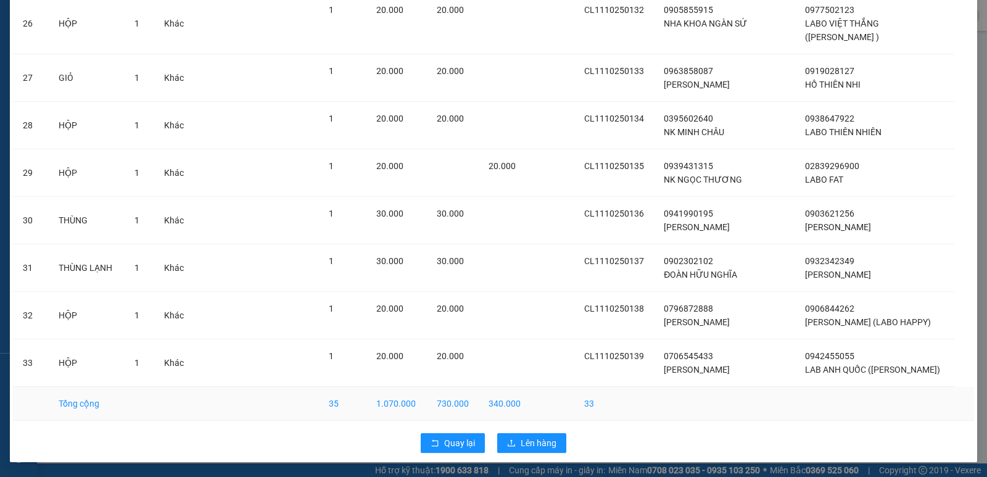
scroll to position [1392, 0]
click at [535, 448] on span "Lên hàng" at bounding box center [538, 443] width 36 height 14
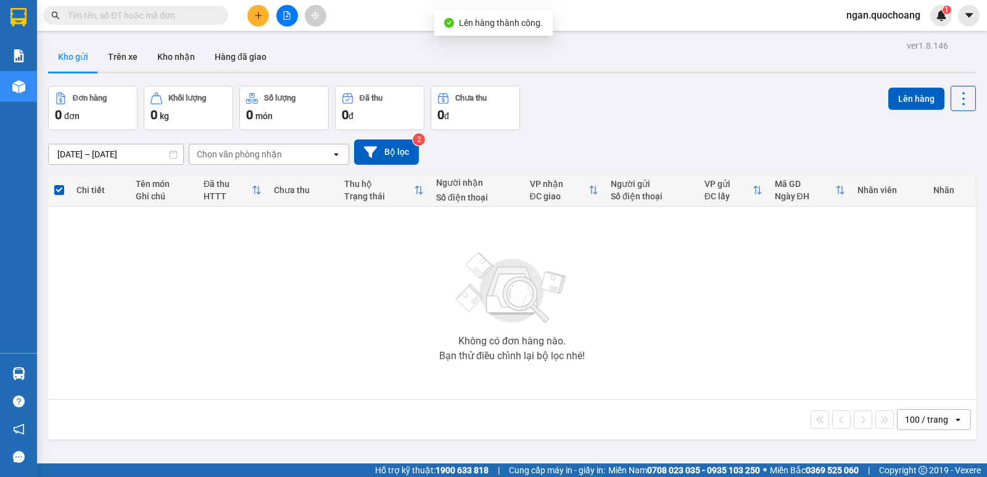
click at [59, 372] on div "Không có đơn hàng nào. Bạn thử điều chỉnh lại bộ lọc nhé!" at bounding box center [511, 302] width 915 height 185
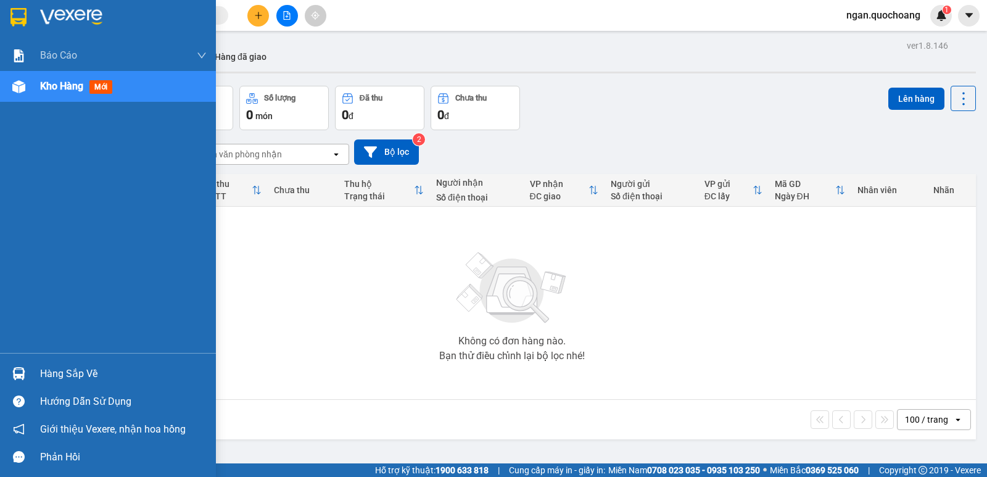
click at [37, 369] on div "Hàng sắp về" at bounding box center [108, 374] width 216 height 28
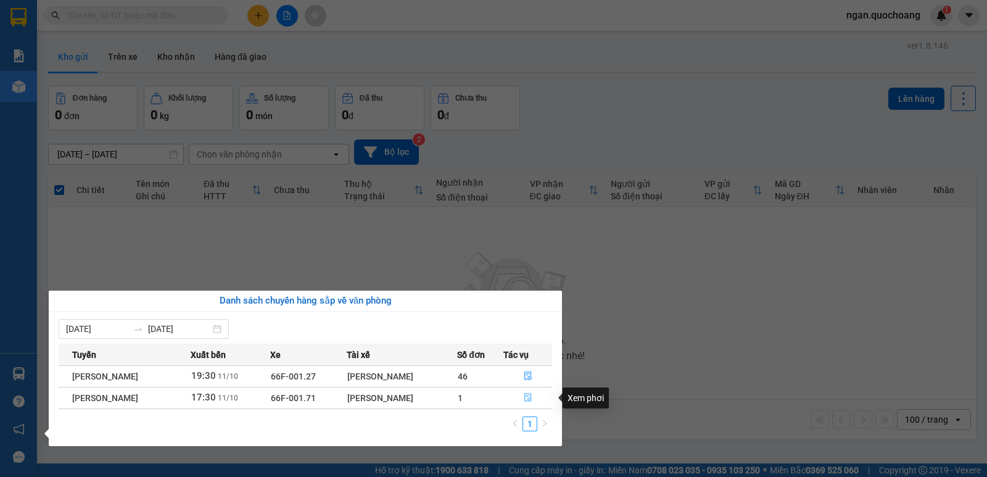
click at [529, 393] on icon "file-done" at bounding box center [528, 397] width 9 height 9
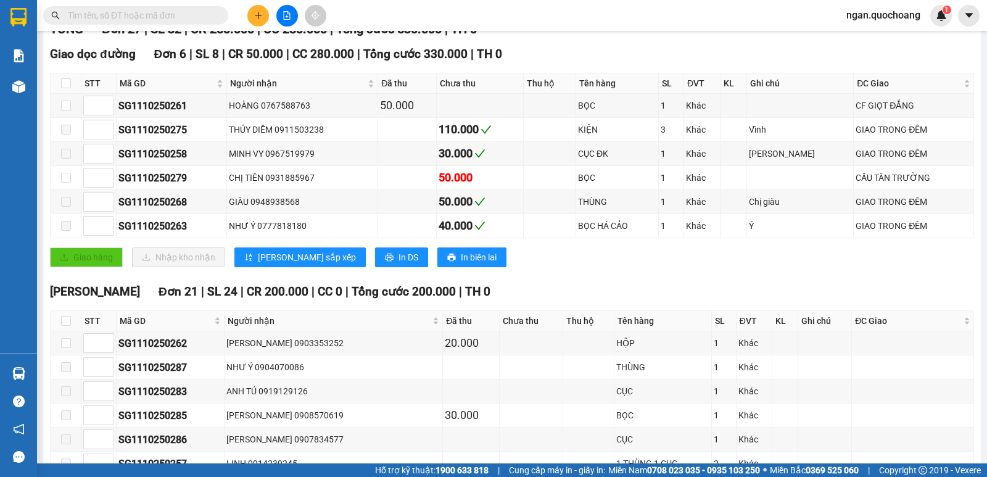
scroll to position [247, 0]
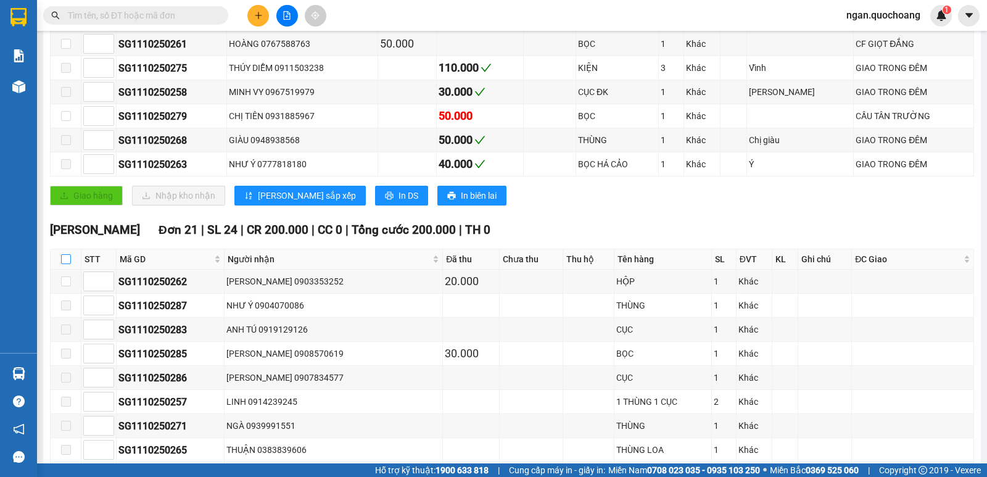
click at [64, 265] on th at bounding box center [66, 259] width 31 height 20
click at [69, 264] on input "checkbox" at bounding box center [66, 259] width 10 height 10
checkbox input "true"
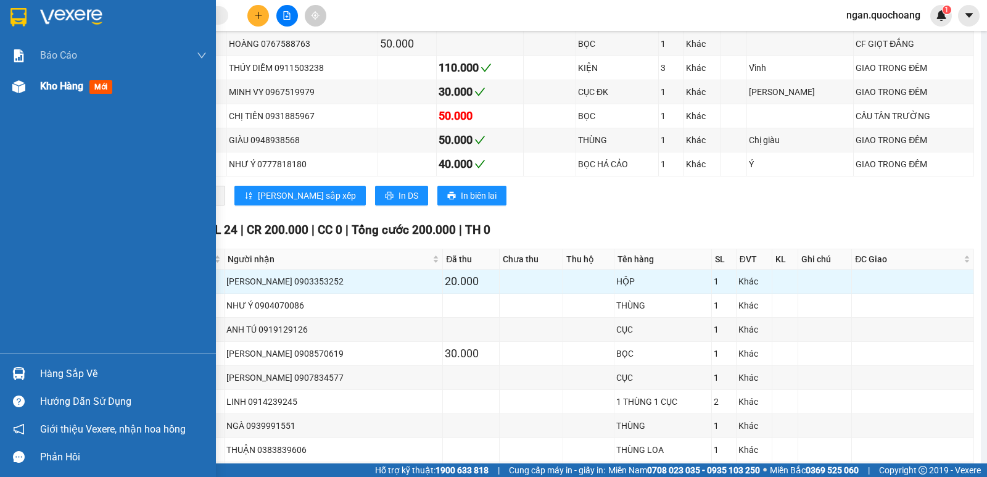
click at [29, 91] on div at bounding box center [19, 87] width 22 height 22
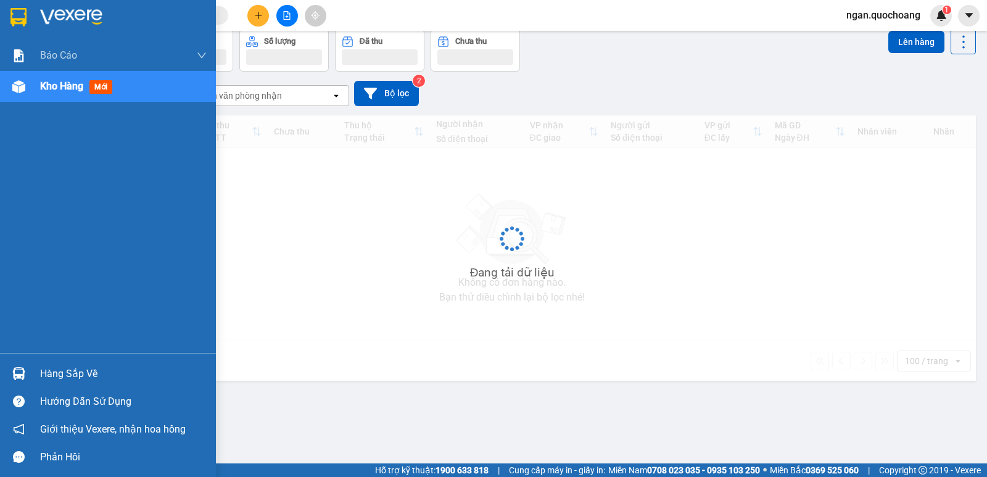
scroll to position [57, 0]
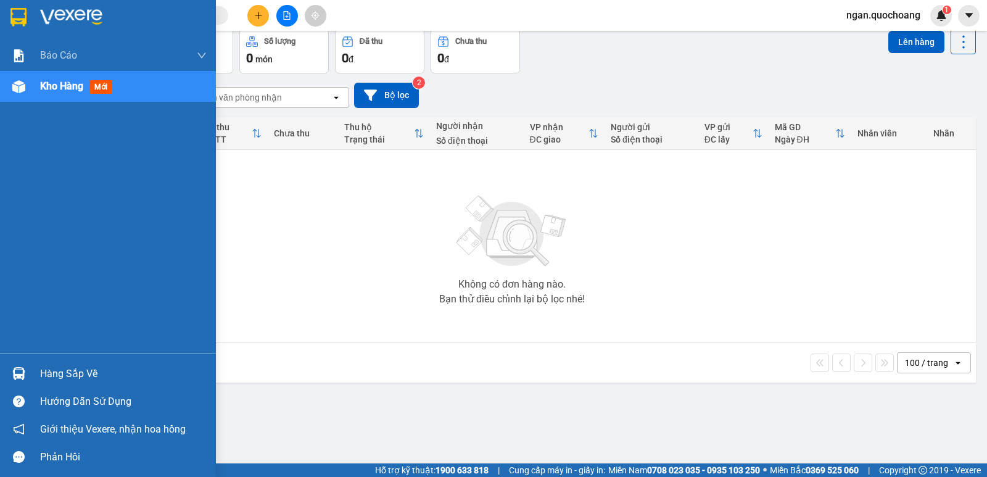
drag, startPoint x: 47, startPoint y: 374, endPoint x: 113, endPoint y: 350, distance: 70.0
click at [47, 373] on div "Hàng sắp về" at bounding box center [123, 373] width 167 height 19
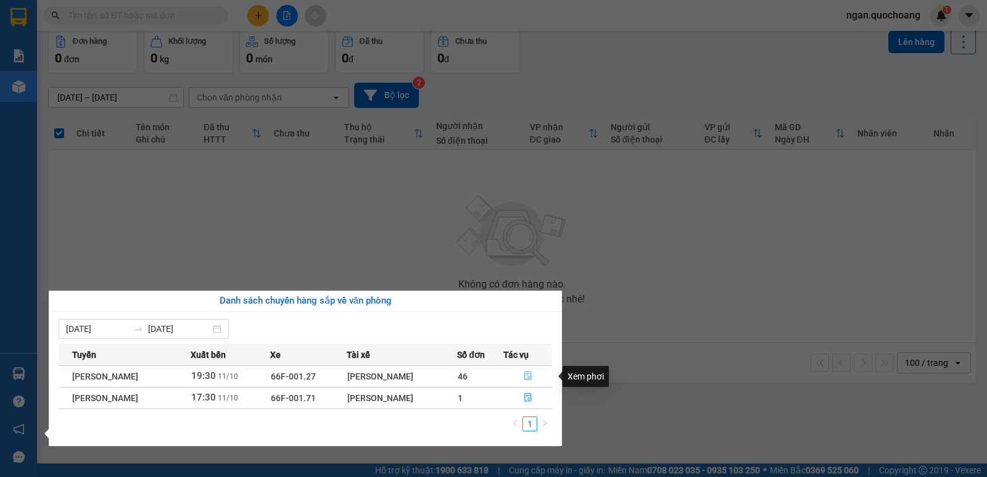
click at [522, 368] on button "button" at bounding box center [527, 376] width 47 height 20
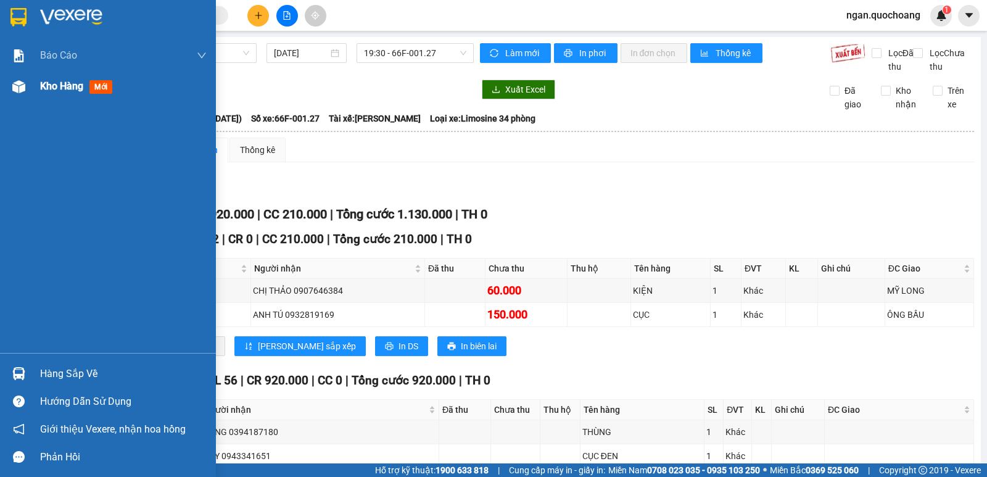
click at [46, 85] on span "Kho hàng" at bounding box center [61, 86] width 43 height 12
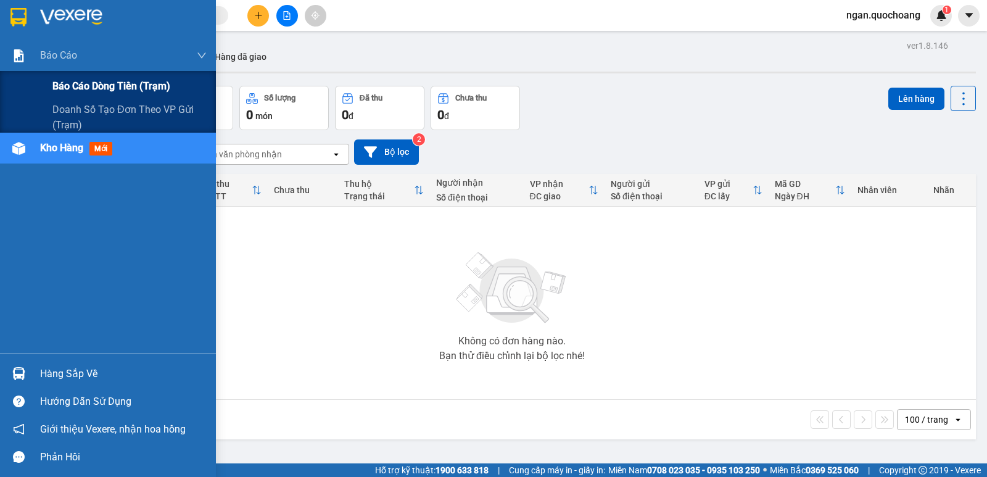
click at [56, 84] on span "Báo cáo dòng tiền (trạm)" at bounding box center [111, 85] width 118 height 15
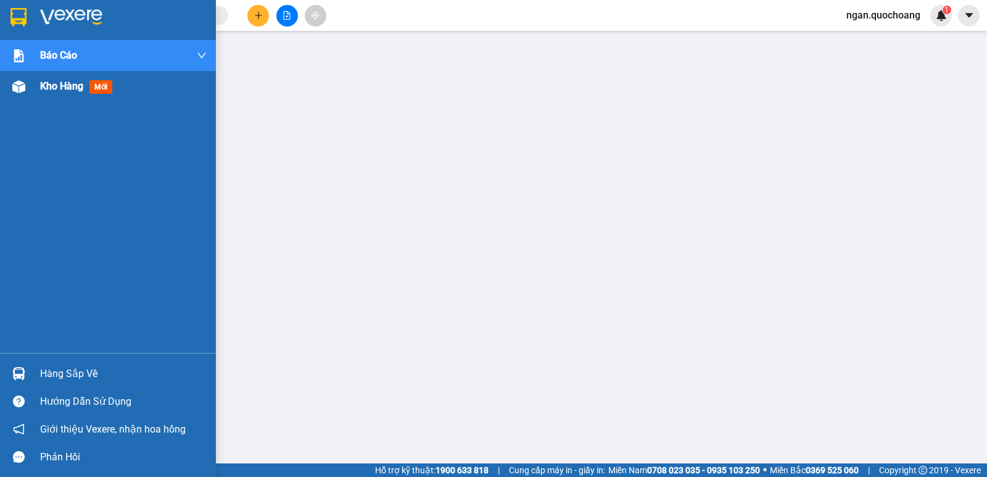
click at [74, 92] on span "Kho hàng" at bounding box center [61, 86] width 43 height 12
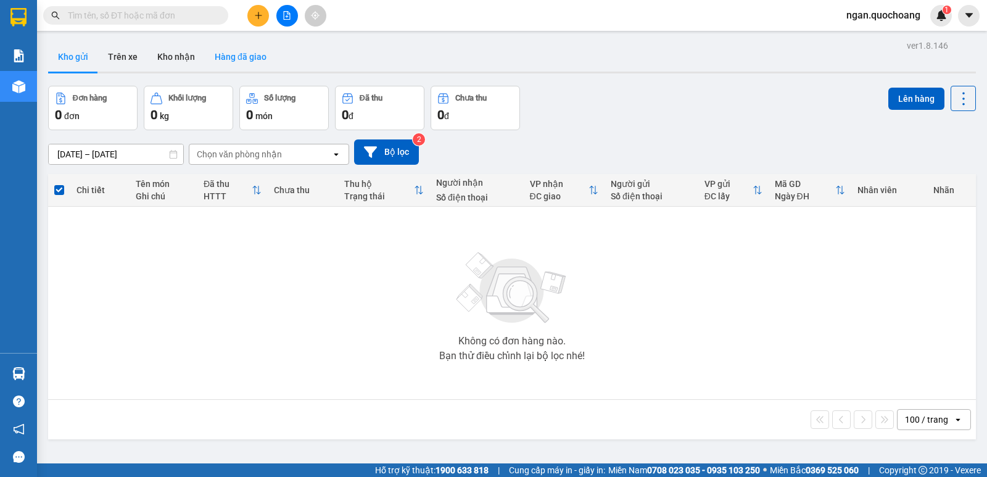
click at [249, 60] on button "Hàng đã giao" at bounding box center [241, 57] width 72 height 30
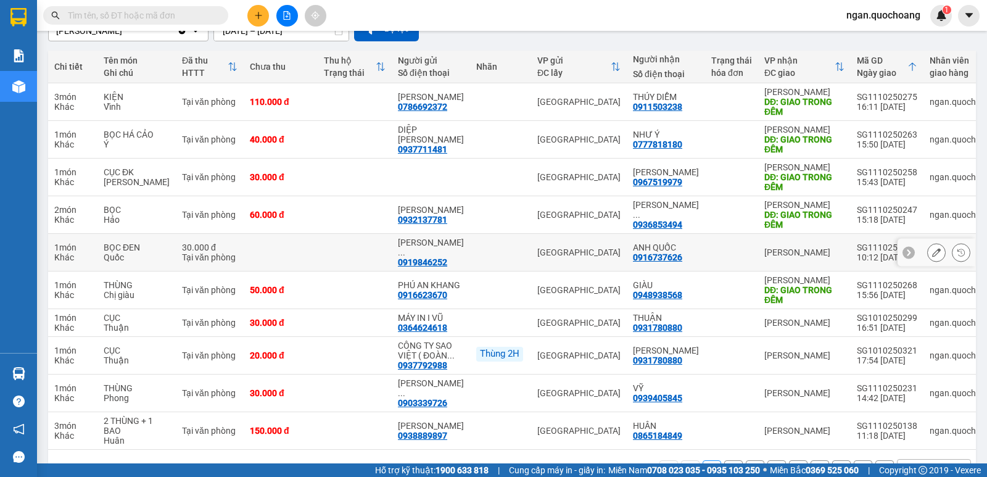
scroll to position [165, 0]
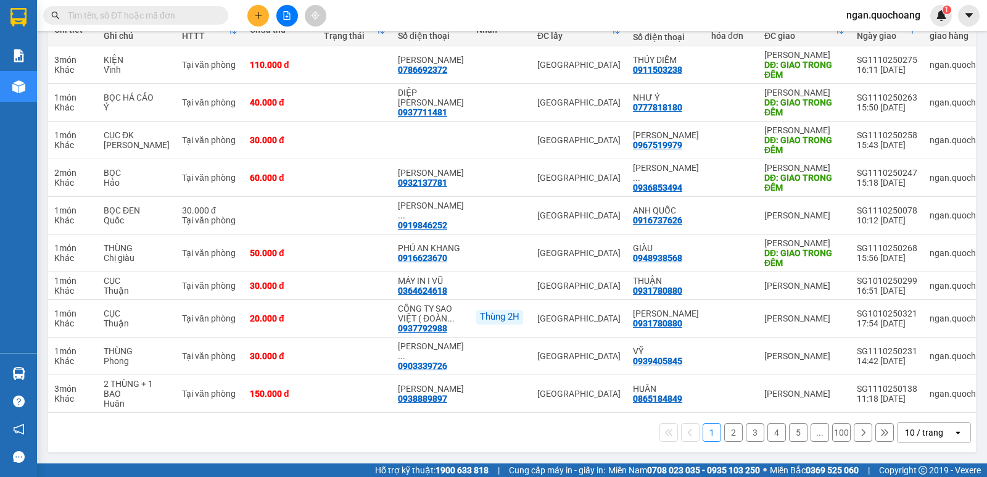
click at [897, 430] on div "10 / trang" at bounding box center [925, 432] width 56 height 20
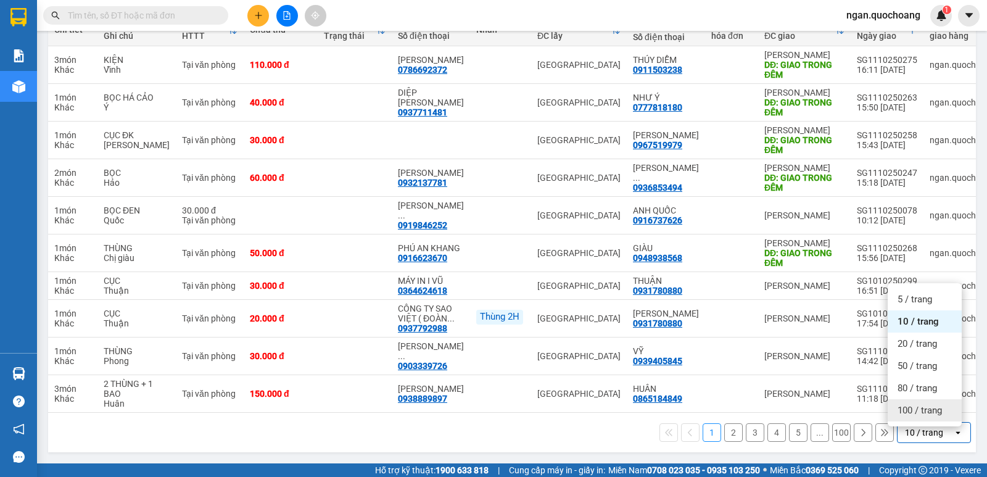
click at [910, 411] on span "100 / trang" at bounding box center [919, 410] width 44 height 12
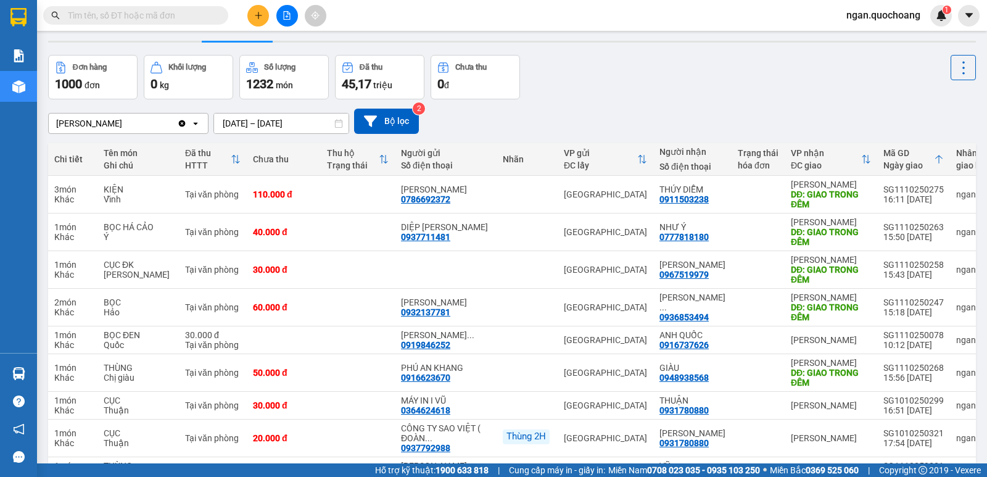
scroll to position [0, 0]
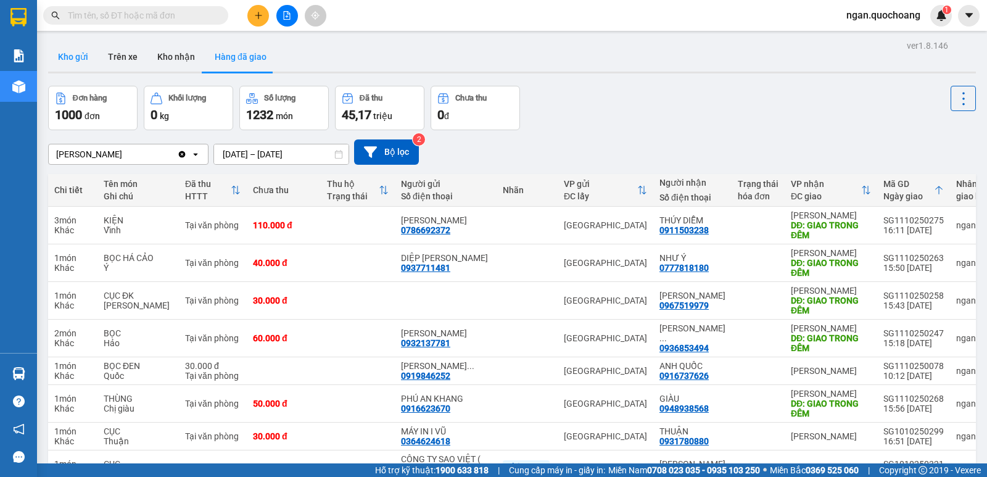
click at [60, 52] on button "Kho gửi" at bounding box center [73, 57] width 50 height 30
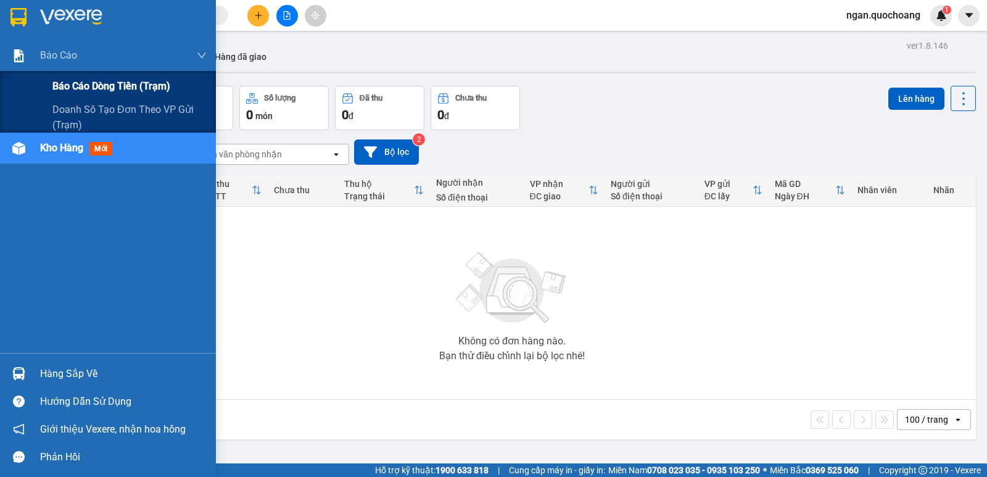
click at [64, 84] on span "Báo cáo dòng tiền (trạm)" at bounding box center [111, 85] width 118 height 15
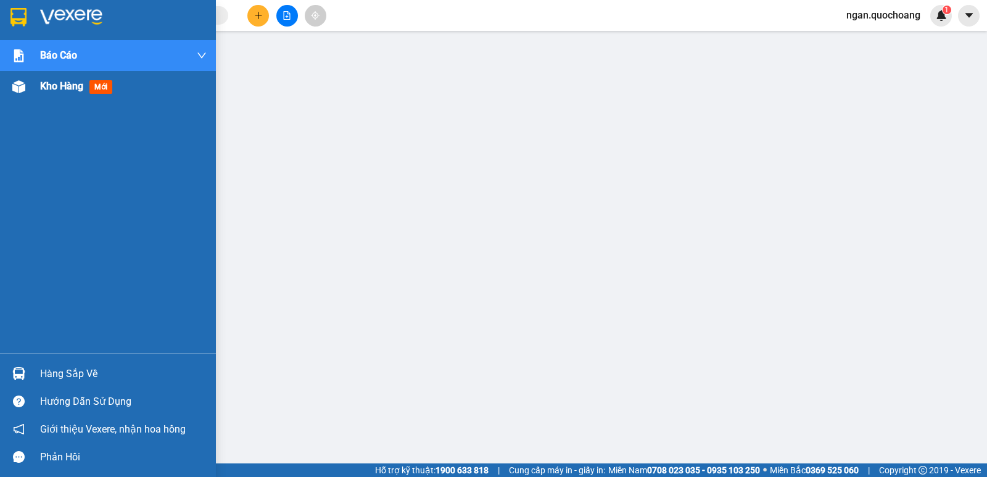
click at [47, 84] on span "Kho hàng" at bounding box center [61, 86] width 43 height 12
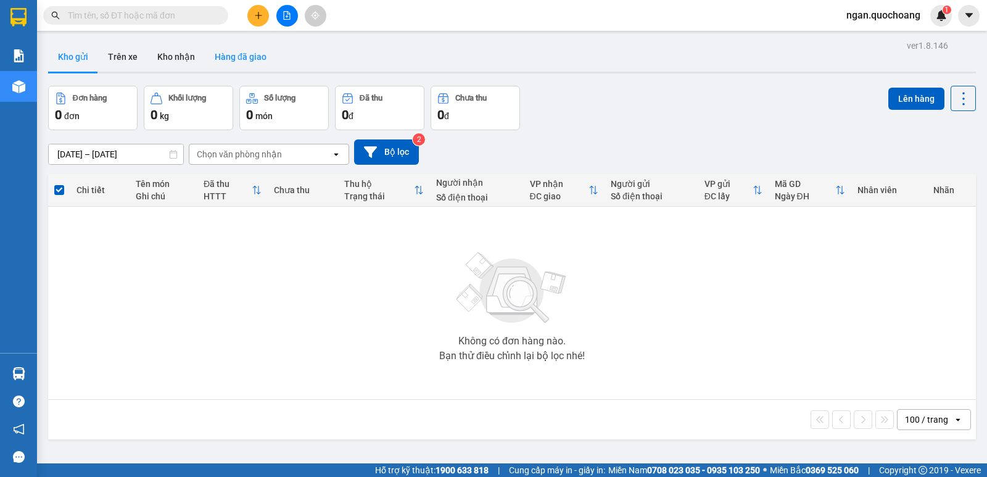
click at [240, 57] on button "Hàng đã giao" at bounding box center [241, 57] width 72 height 30
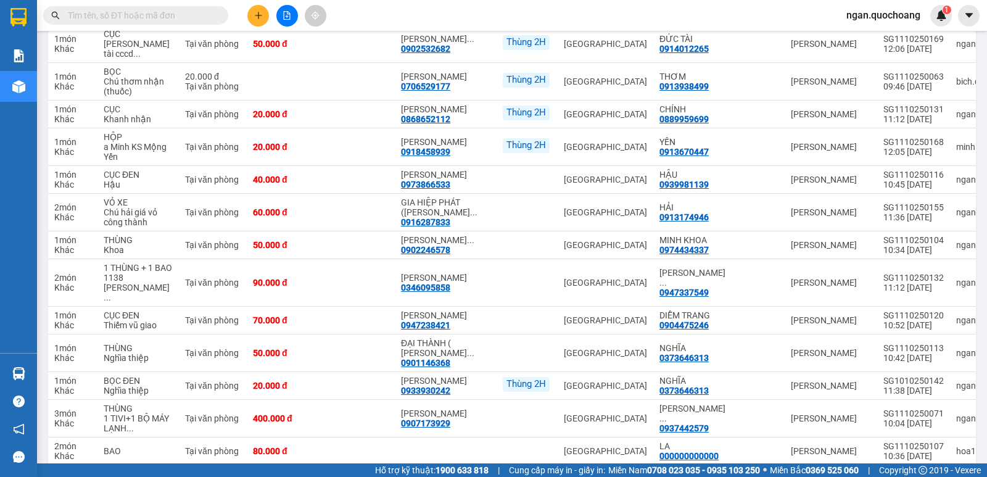
scroll to position [2220, 0]
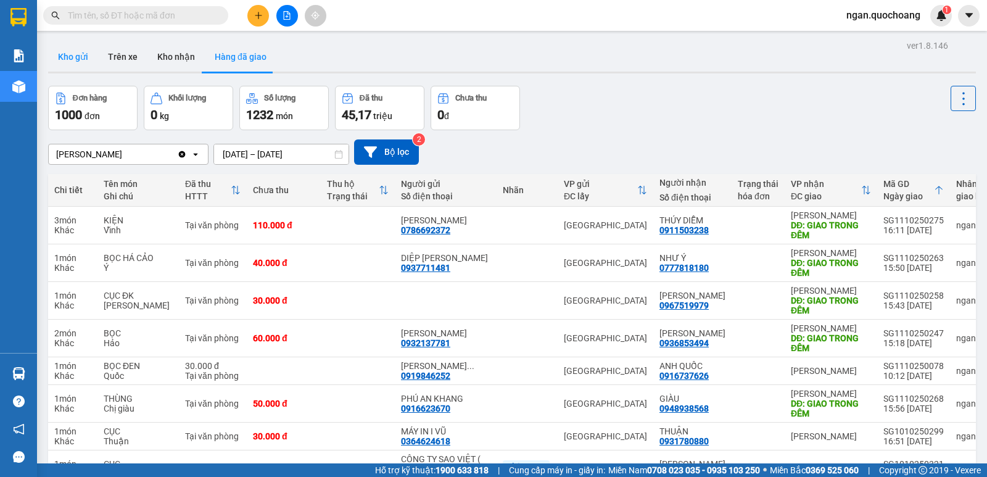
click at [90, 49] on button "Kho gửi" at bounding box center [73, 57] width 50 height 30
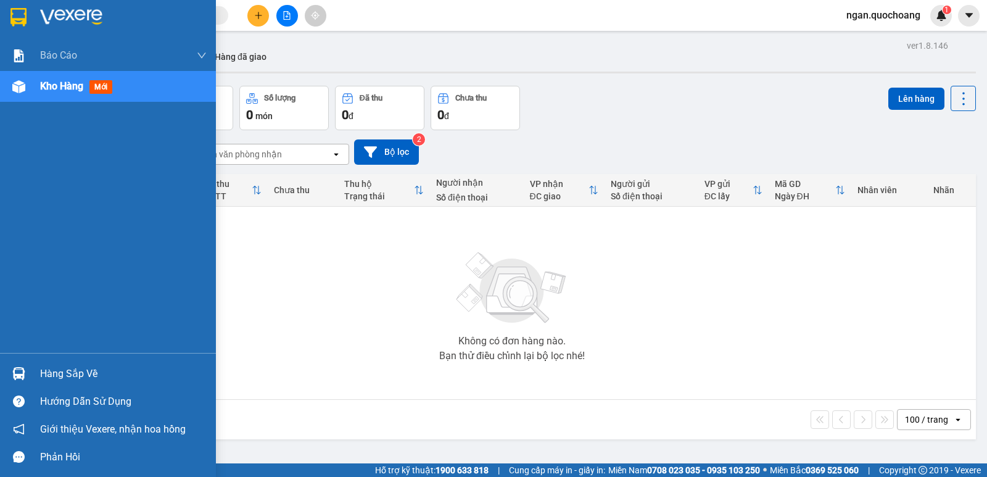
click at [64, 370] on div "Hàng sắp về" at bounding box center [123, 373] width 167 height 19
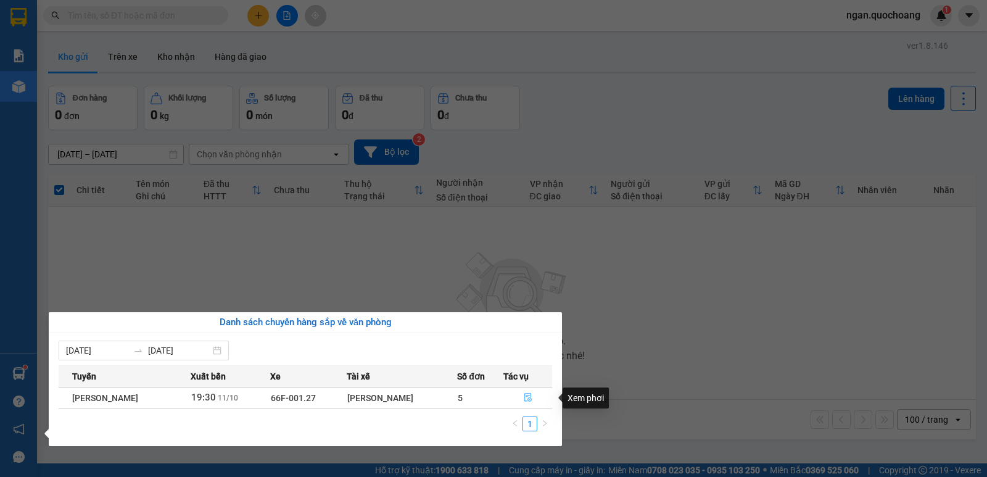
click at [522, 389] on button "button" at bounding box center [527, 398] width 47 height 20
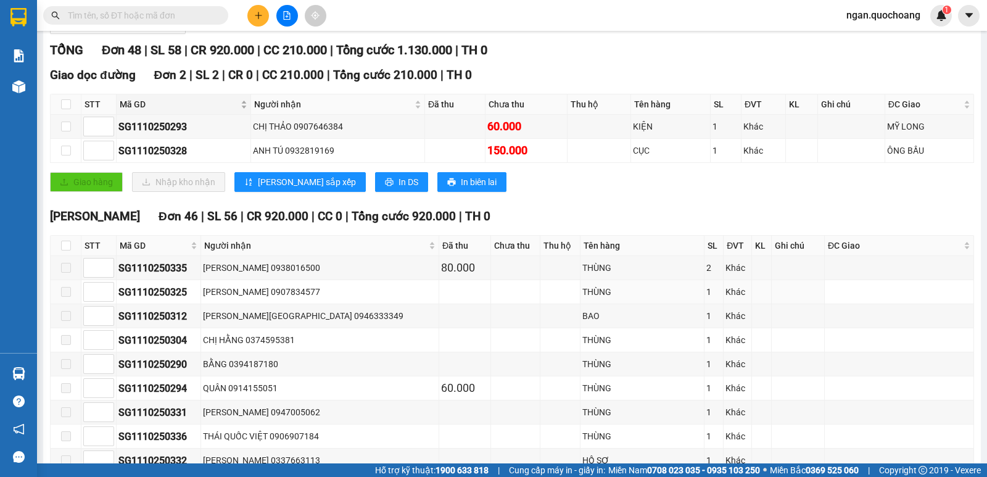
scroll to position [185, 0]
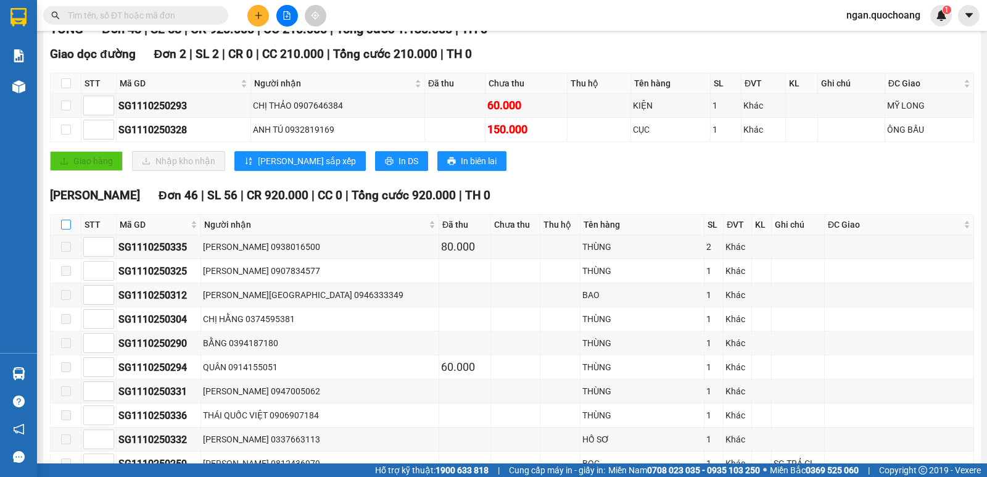
click at [64, 229] on input "checkbox" at bounding box center [66, 225] width 10 height 10
checkbox input "true"
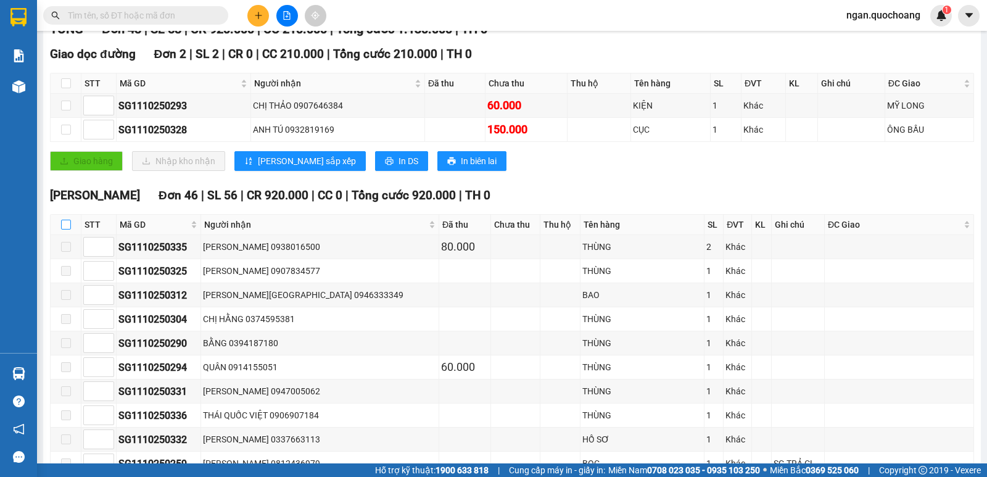
checkbox input "true"
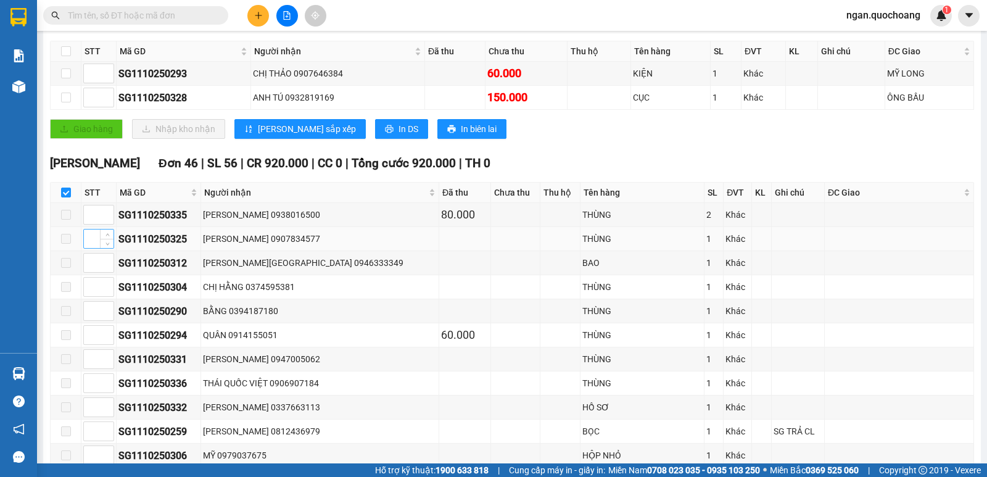
scroll to position [123, 0]
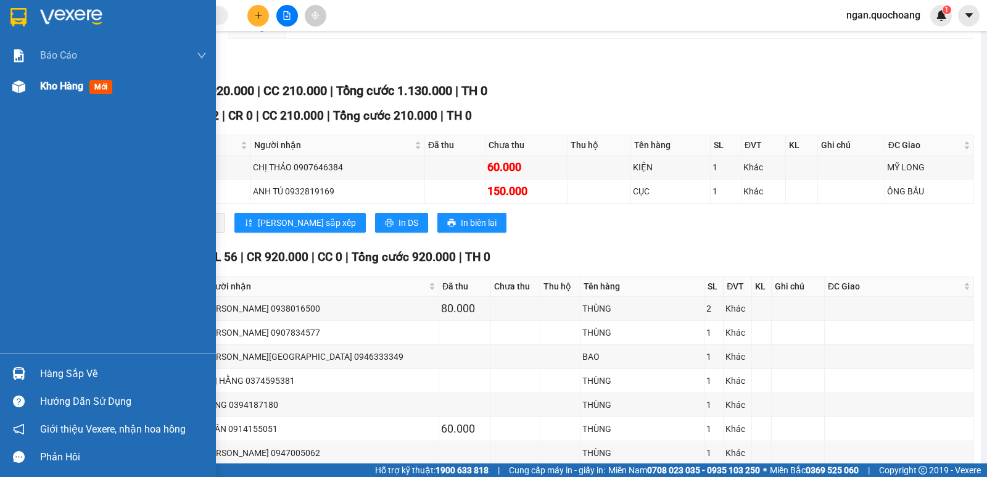
click at [35, 86] on div "Kho hàng mới" at bounding box center [108, 86] width 216 height 31
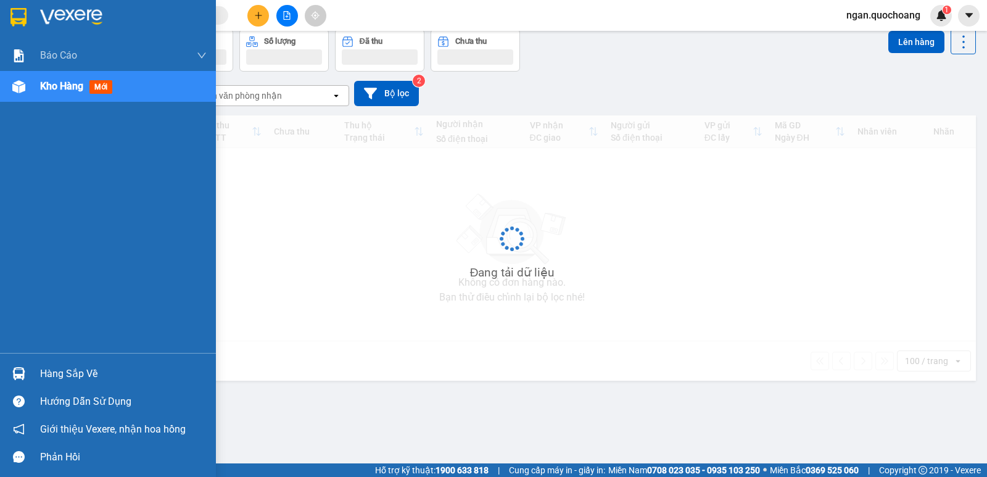
scroll to position [57, 0]
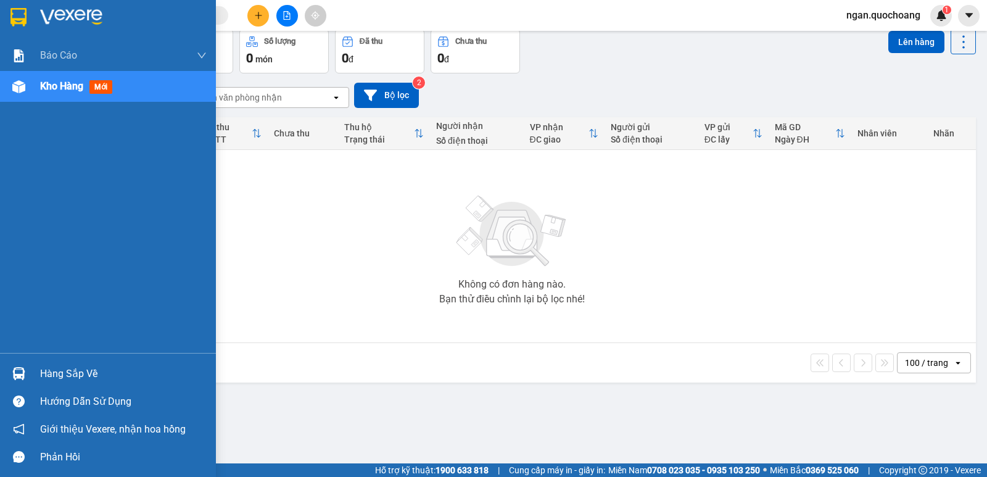
click at [63, 366] on div "Hàng sắp về" at bounding box center [123, 373] width 167 height 19
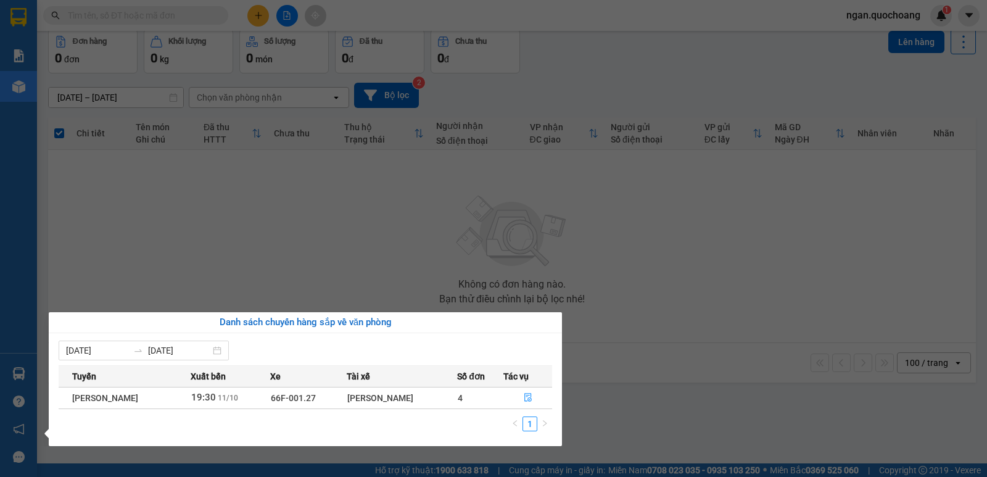
click at [614, 240] on section "Kết quả tìm kiếm ( 17 ) Bộ lọc Mã ĐH Trạng thái Món hàng Thu hộ Tổng cước Chưa …" at bounding box center [493, 238] width 987 height 477
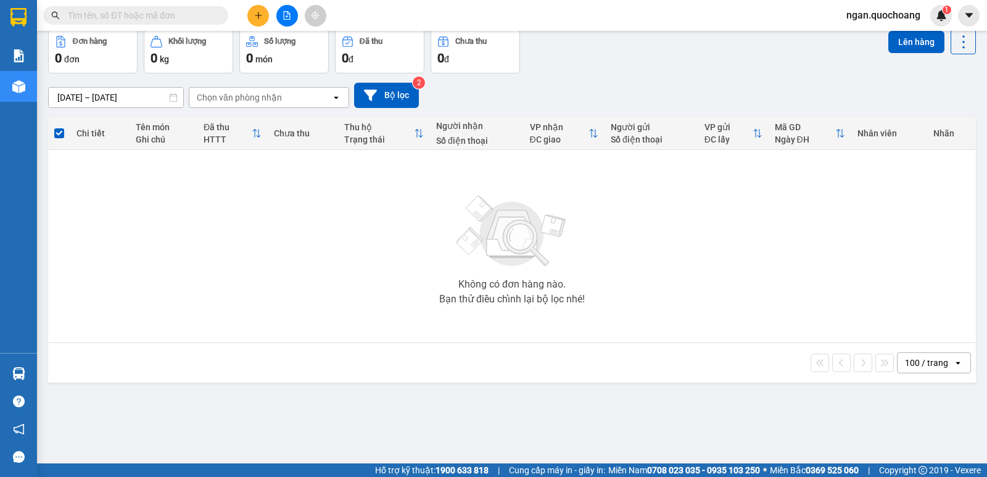
click at [916, 17] on span "ngan.quochoang" at bounding box center [883, 14] width 94 height 15
click at [884, 36] on span "Đăng xuất" at bounding box center [888, 38] width 68 height 14
